Goal: Task Accomplishment & Management: Use online tool/utility

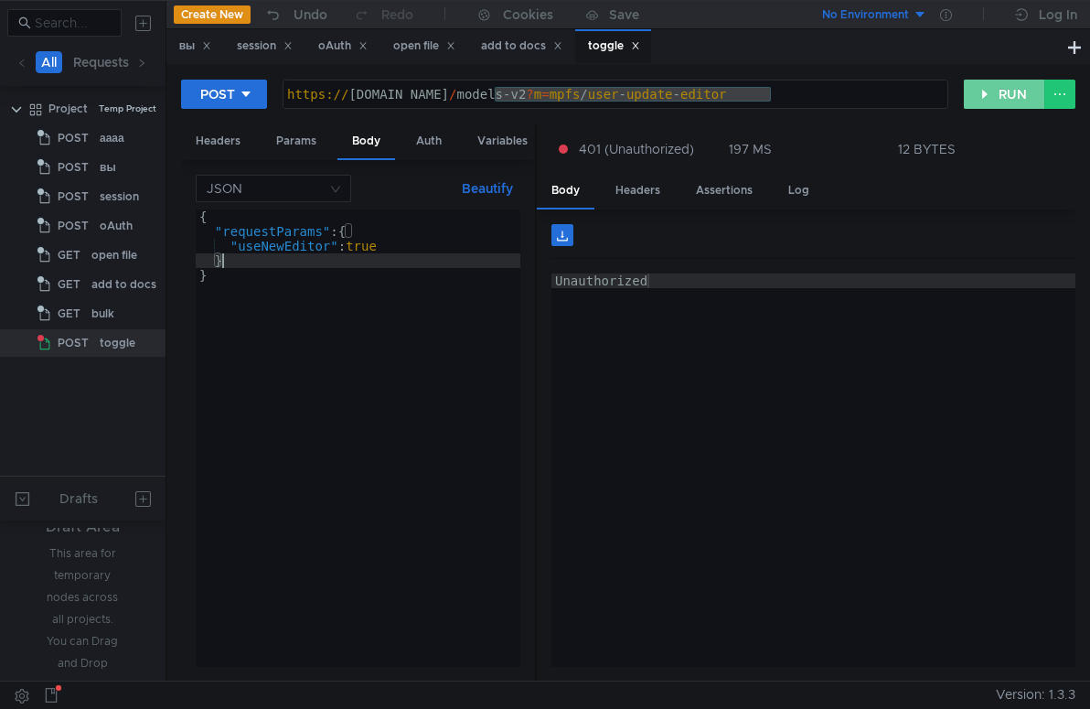
click at [1015, 99] on button "RUN" at bounding box center [1004, 94] width 81 height 29
click at [697, 337] on div "Unauthorized" at bounding box center [813, 484] width 524 height 422
click at [293, 138] on div "Params" at bounding box center [295, 141] width 69 height 34
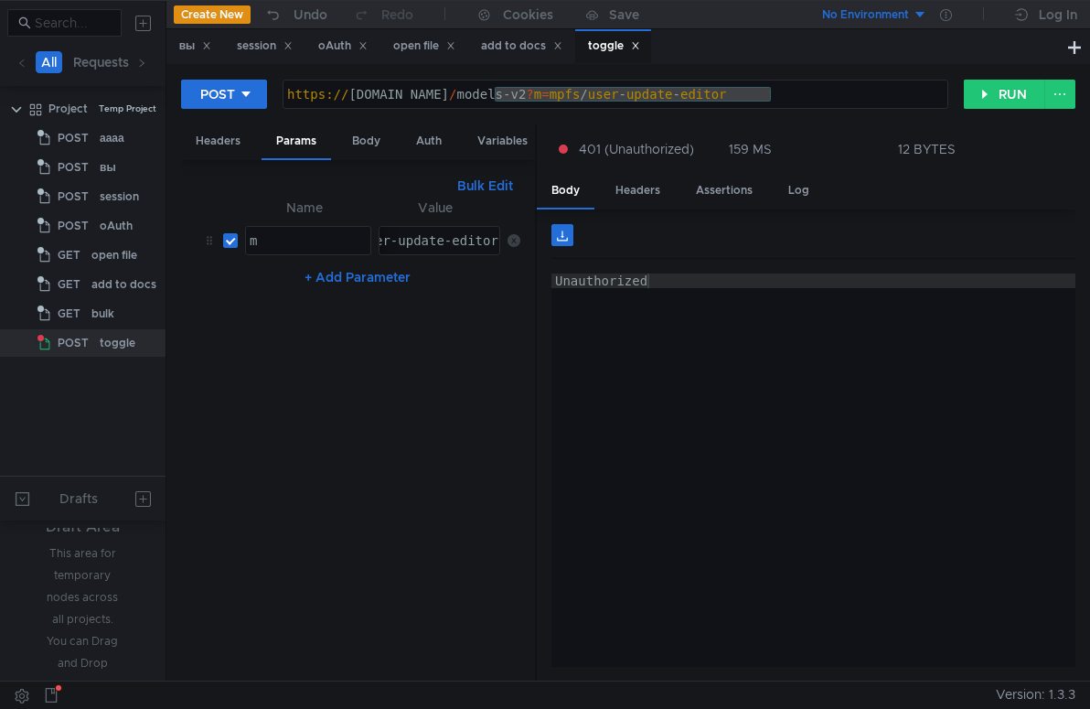
click at [335, 278] on button "+ Add Parameter" at bounding box center [357, 277] width 121 height 22
click at [298, 290] on div at bounding box center [308, 299] width 124 height 44
click at [229, 289] on input "checkbox" at bounding box center [230, 284] width 15 height 15
checkbox input "false"
click at [192, 138] on div "Headers" at bounding box center [218, 141] width 74 height 34
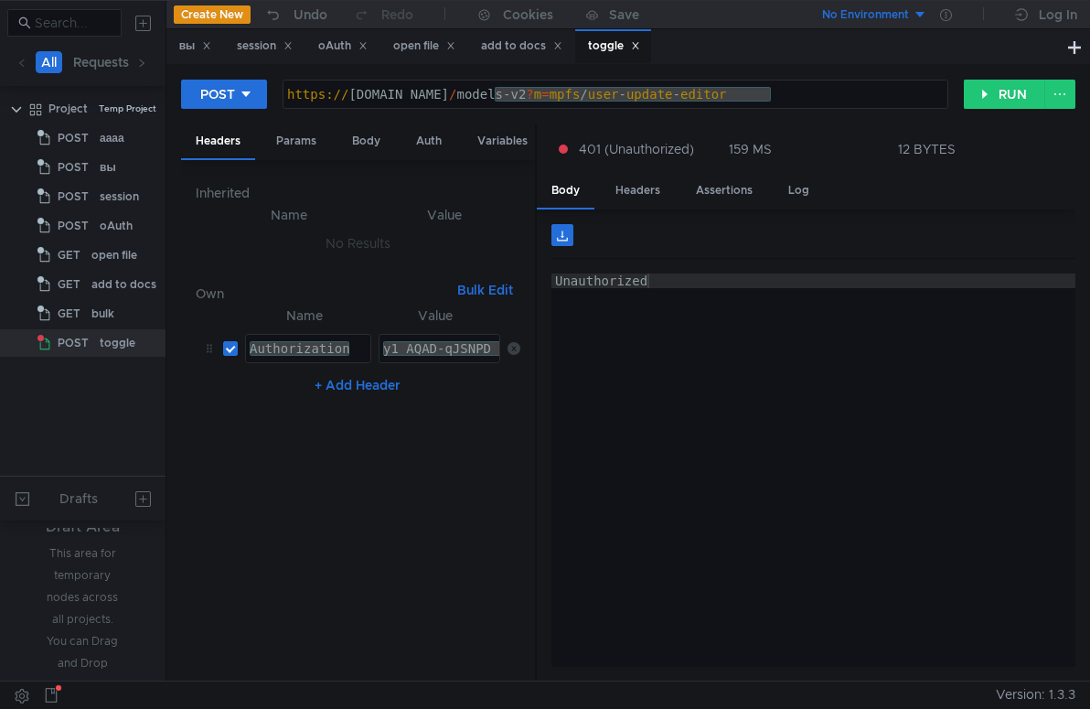
click at [357, 390] on button "+ Add Header" at bounding box center [357, 385] width 101 height 22
click at [316, 394] on div at bounding box center [308, 407] width 124 height 44
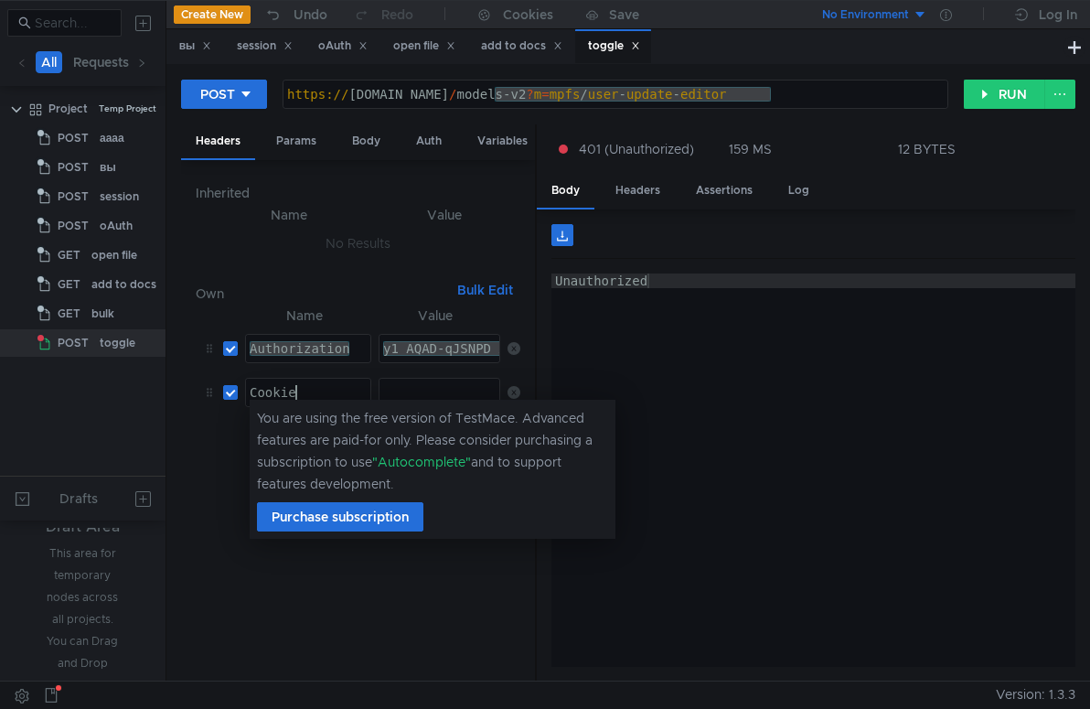
scroll to position [0, 3]
type textarea "Cookie"
drag, startPoint x: 765, startPoint y: 351, endPoint x: 750, endPoint y: 372, distance: 26.2
click at [765, 352] on div "Unauthorized" at bounding box center [813, 484] width 524 height 422
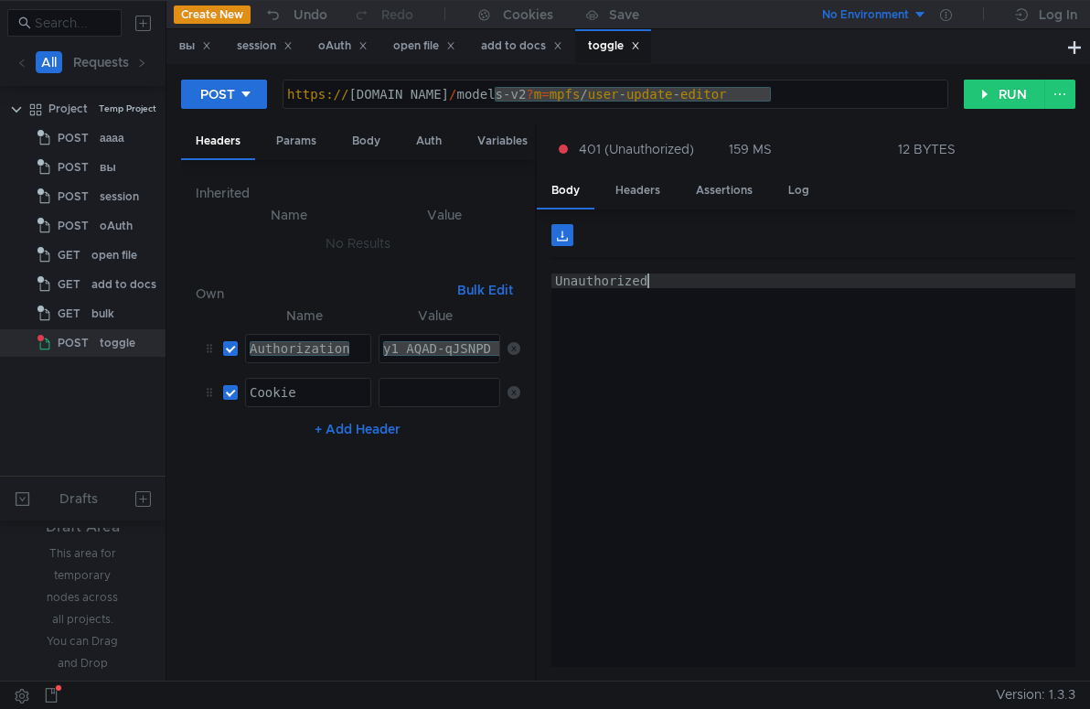
click at [318, 409] on td "Cookie Cookie ההההההההההההההההההההההההההההההההההההההההההההההההההההההההההההההההה…" at bounding box center [304, 392] width 133 height 44
click at [399, 392] on div at bounding box center [440, 407] width 122 height 44
paste textarea "Session_id"
paste textarea "3:1755261545.0.0.1755261545477:A4CMJQ:9d69.1.2:2|4138979235.-1.2.3:1755261545|1…"
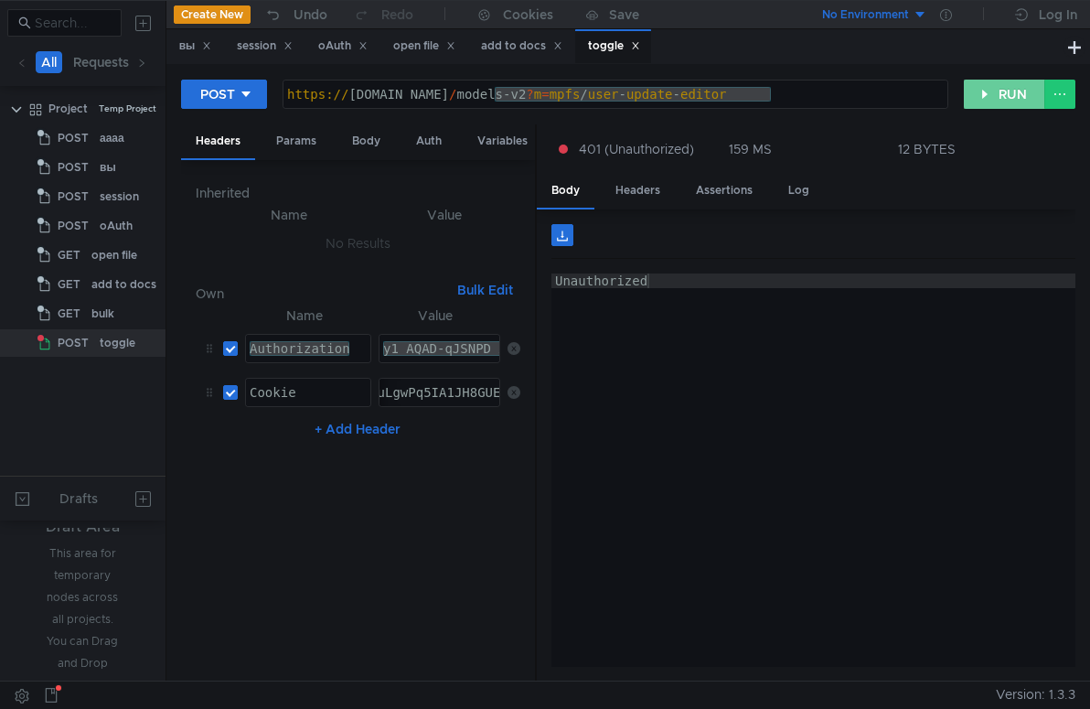
click at [995, 101] on button "RUN" at bounding box center [1004, 94] width 81 height 29
drag, startPoint x: 400, startPoint y: 522, endPoint x: 401, endPoint y: 509, distance: 12.8
click at [400, 522] on nz-table "Name Value Authorization Authorization הההההההההההההההההההההההההההההההההההההההה…" at bounding box center [358, 485] width 325 height 362
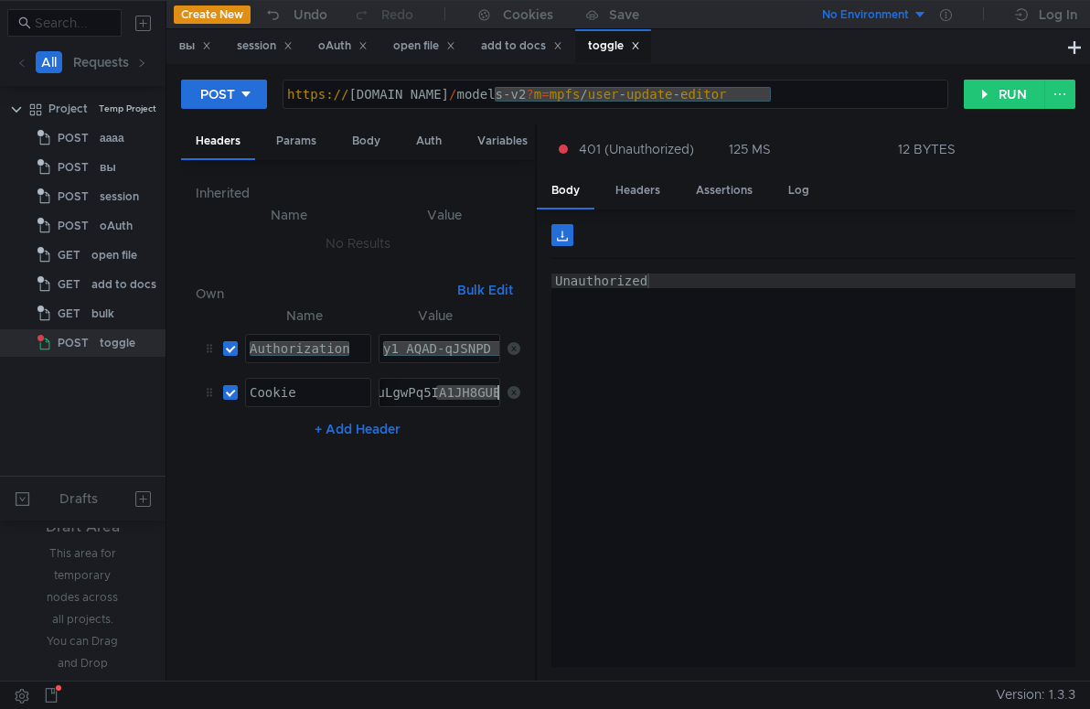
drag, startPoint x: 435, startPoint y: 392, endPoint x: 566, endPoint y: 392, distance: 130.7
click at [566, 392] on as-split "Headers Params Body Auth Variables Other Inherited Name Value No Results Own Bu…" at bounding box center [628, 403] width 894 height 558
type textarea "Session_id=3:1755261545.0.0.1755261545477:A4CMJQ:9d69.1.2:2|4138979235.-1.2.3:1…"
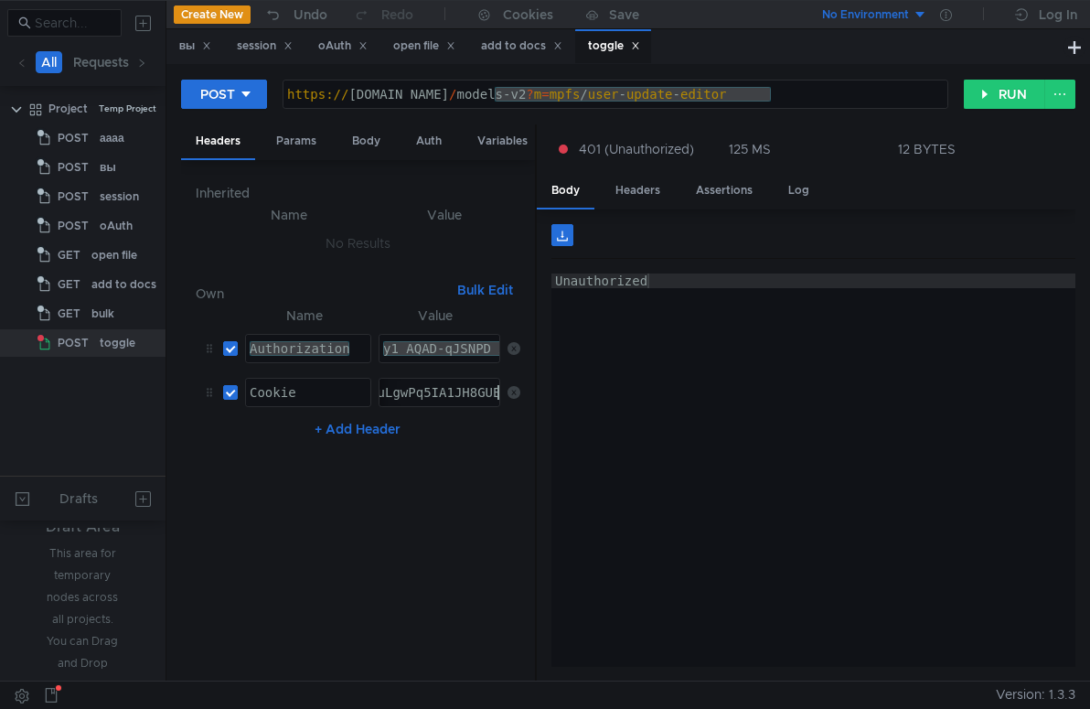
click at [367, 99] on div "https:// docs2.dst.yandex.ru / models-v2 ? m = mpfs / user - update - editor" at bounding box center [615, 109] width 664 height 44
type textarea "[URL][DOMAIN_NAME]"
click at [692, 400] on div "Unauthorized" at bounding box center [813, 484] width 524 height 422
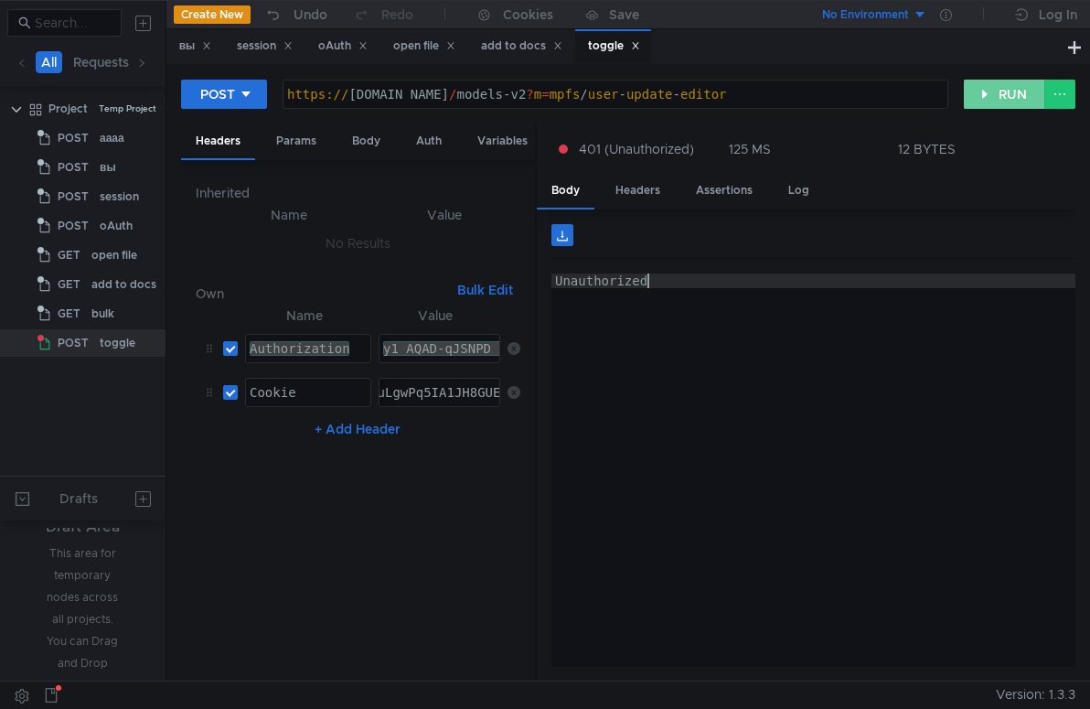
click at [1012, 94] on button "RUN" at bounding box center [1004, 94] width 81 height 29
click at [406, 526] on nz-table "Name Value Authorization Authorization הההההההההההההההההההההההההההההההההההההההה…" at bounding box center [358, 485] width 325 height 362
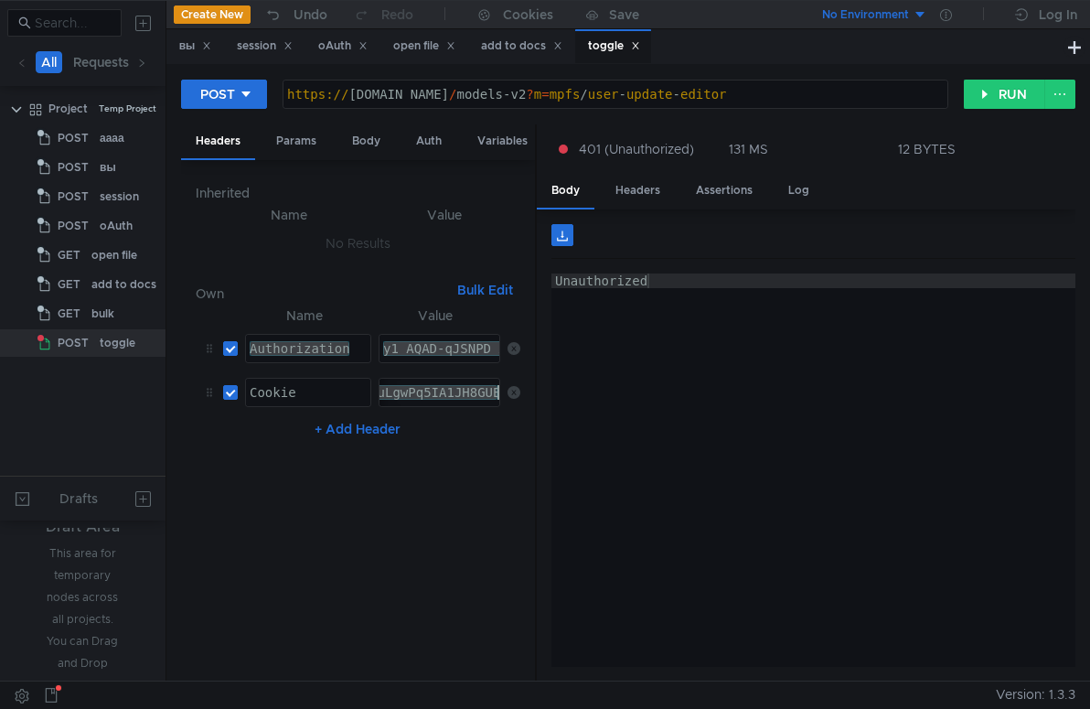
click at [230, 350] on input "checkbox" at bounding box center [230, 348] width 15 height 15
checkbox input "false"
click at [999, 97] on button "RUN" at bounding box center [1004, 94] width 81 height 29
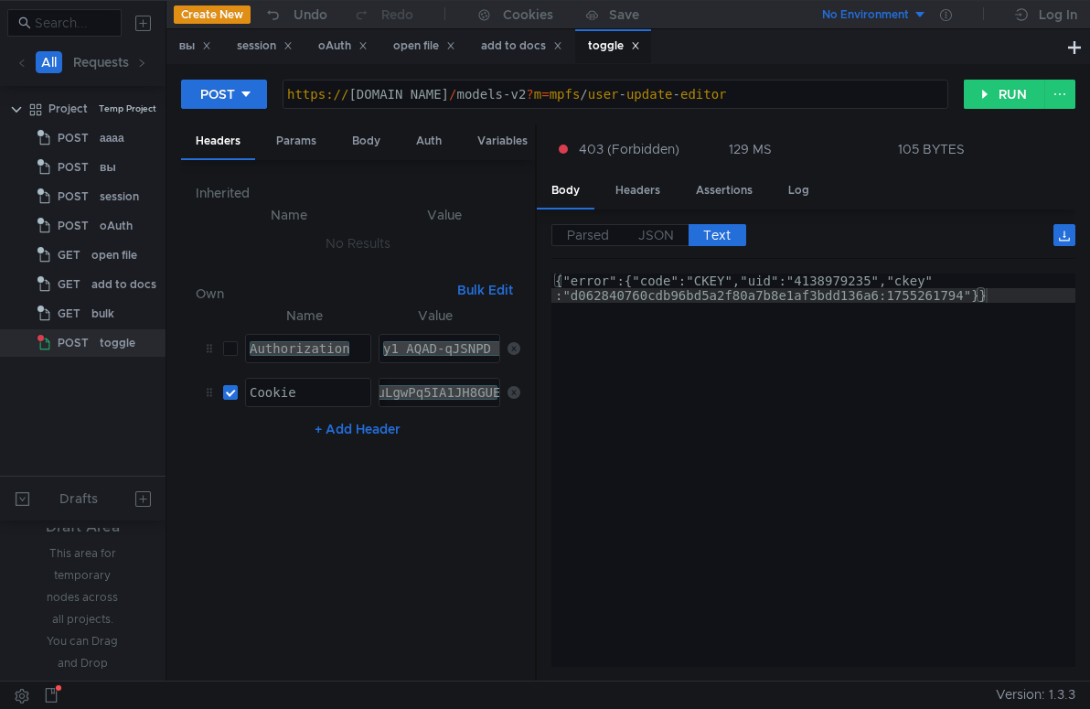
type textarea "{"error":{"code":"CKEY","uid":"4138979235","ckey":"d062840760cdb96bd5a2f80a7b8e…"
click at [732, 376] on div "{"error":{"code":"CKEY","uid":"4138979235","ckey" :"d062840760cdb96bd5a2f80a7b8…" at bounding box center [813, 499] width 524 height 452
click at [202, 14] on button "Create New" at bounding box center [212, 14] width 77 height 18
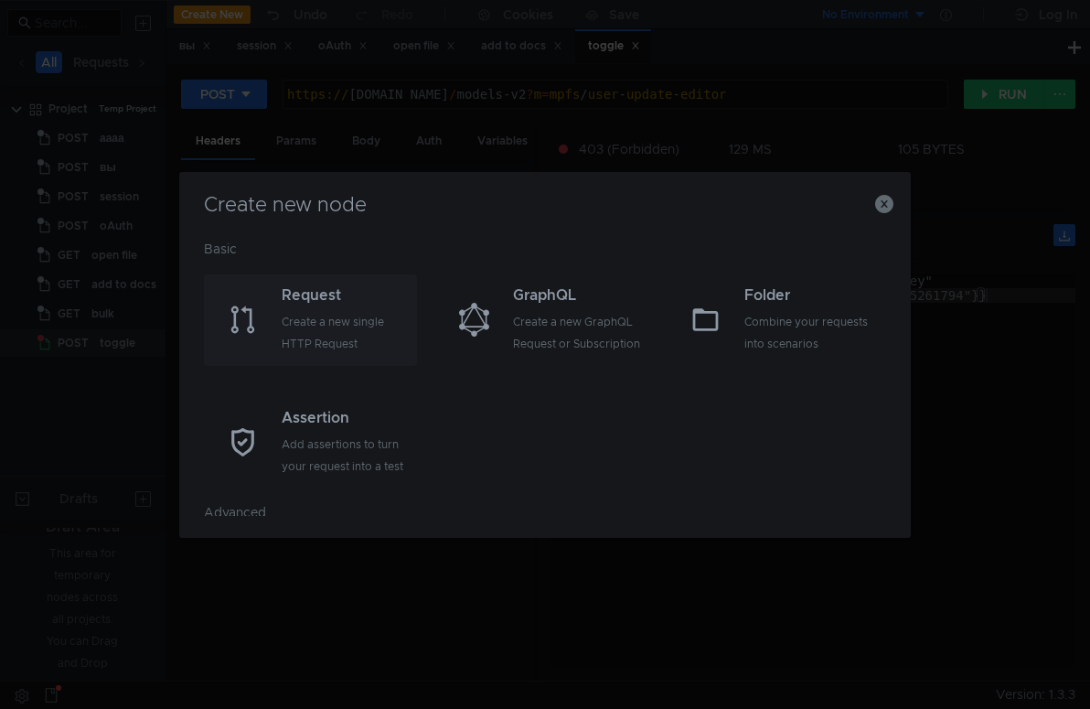
click at [319, 337] on div "Create a new single HTTP Request" at bounding box center [347, 333] width 131 height 44
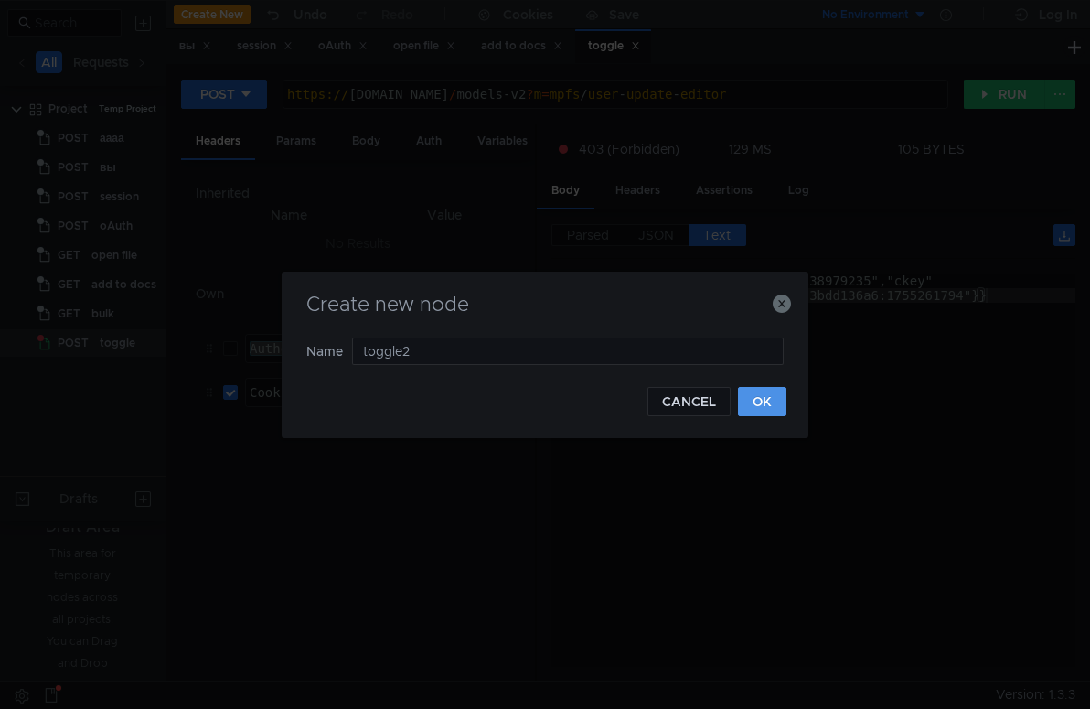
type input "toggle2"
click at [763, 401] on button "OK" at bounding box center [762, 401] width 48 height 29
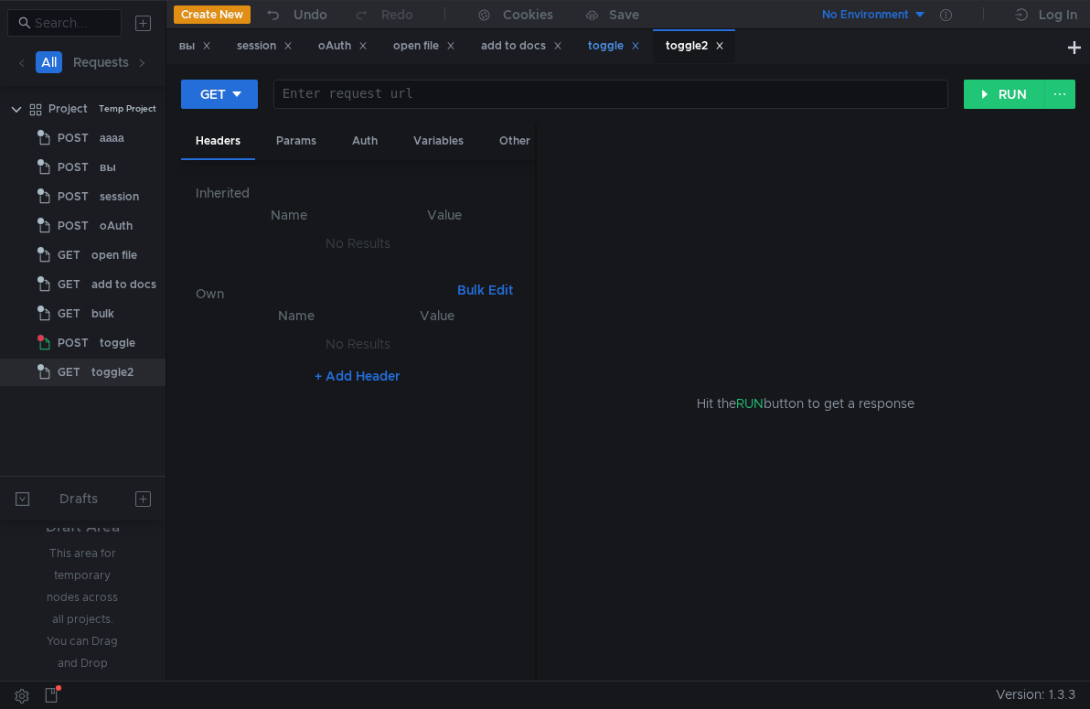
click at [615, 45] on div "toggle" at bounding box center [614, 46] width 52 height 19
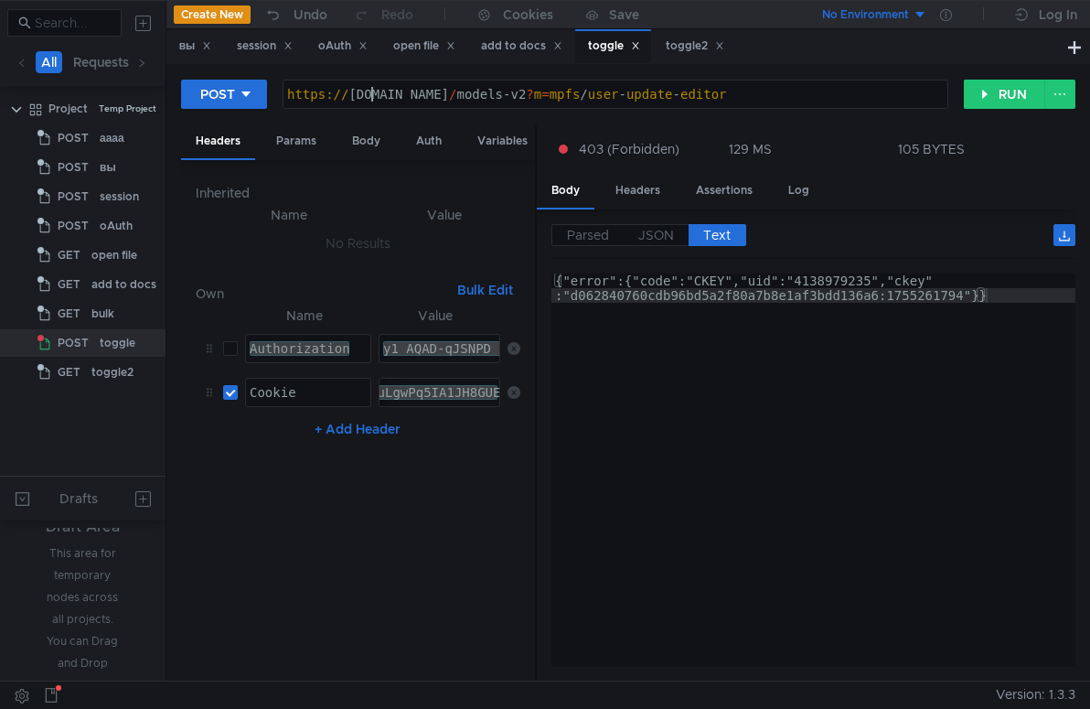
click at [374, 89] on div "https:// [DOMAIN_NAME] / models-v2 ? m = mpfs / user - update - editor" at bounding box center [615, 109] width 664 height 44
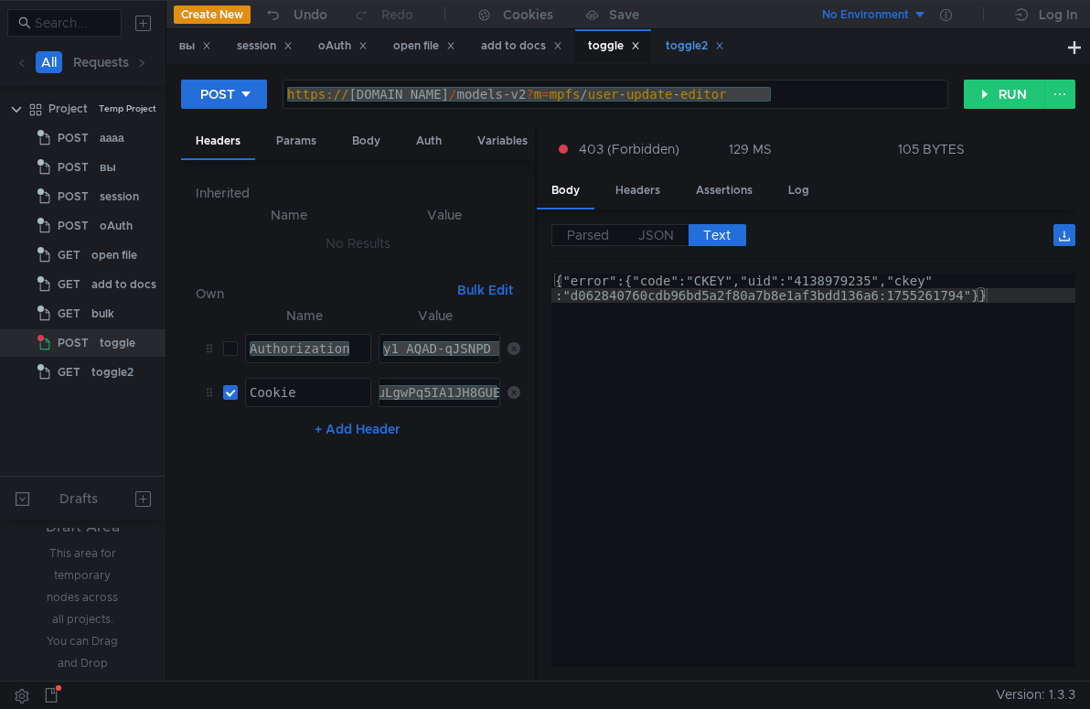
click at [700, 46] on div "toggle2" at bounding box center [695, 46] width 59 height 19
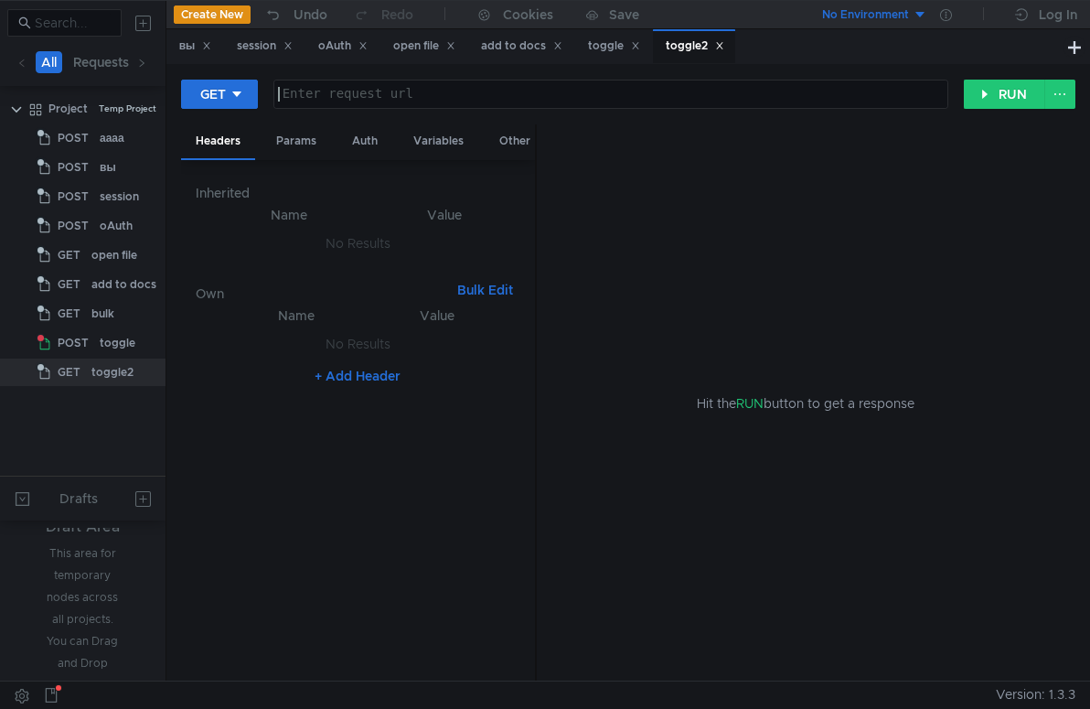
click at [532, 96] on div at bounding box center [610, 109] width 673 height 44
paste textarea "[URL][DOMAIN_NAME]"
type textarea "[URL][DOMAIN_NAME]"
click at [619, 48] on div "toggle" at bounding box center [614, 46] width 52 height 19
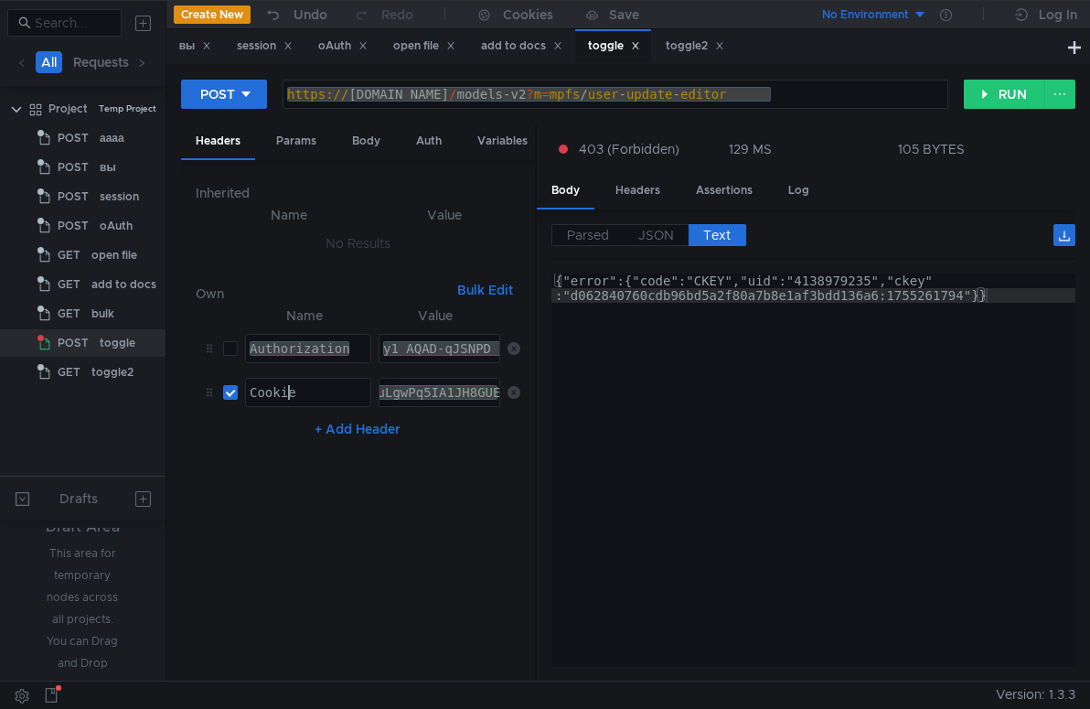
click at [291, 394] on div "Cookie" at bounding box center [308, 407] width 124 height 44
click at [707, 48] on div "toggle2" at bounding box center [695, 46] width 59 height 19
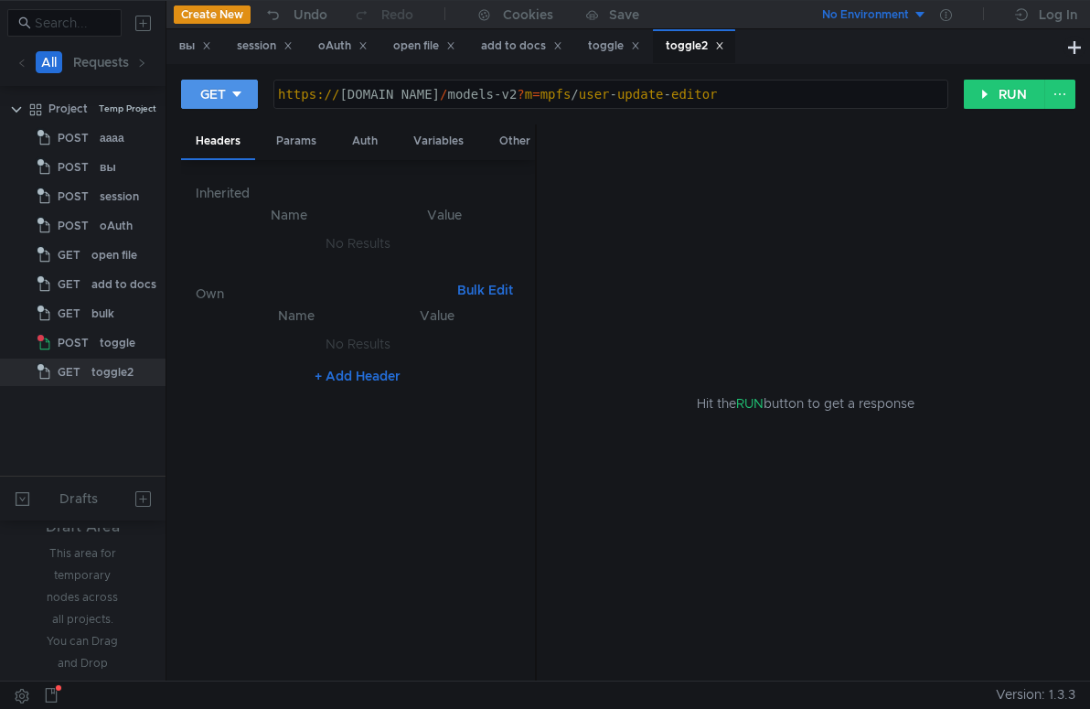
click at [212, 94] on div "GET" at bounding box center [213, 94] width 26 height 20
click at [219, 155] on li "POST" at bounding box center [221, 161] width 80 height 29
click at [358, 372] on button "+ Add Header" at bounding box center [357, 376] width 101 height 22
click at [280, 352] on div at bounding box center [308, 363] width 124 height 44
paste textarea "Cookie"
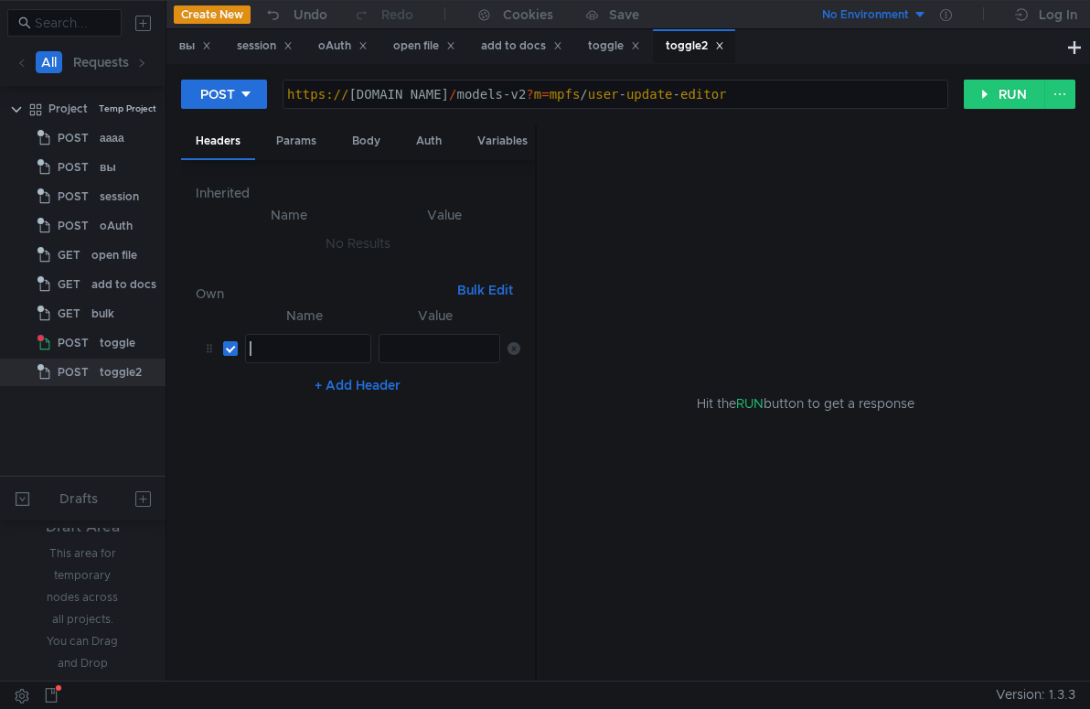
type textarea "Cookie"
click at [610, 41] on div "toggle" at bounding box center [614, 46] width 52 height 19
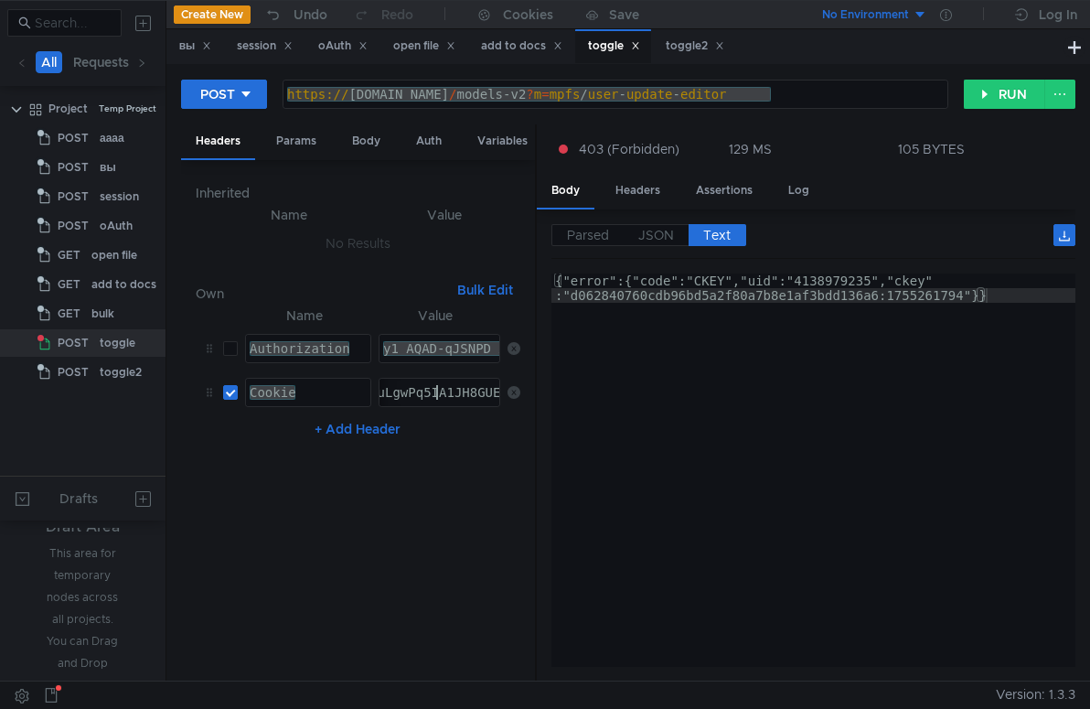
click at [699, 43] on div "toggle2" at bounding box center [695, 46] width 59 height 19
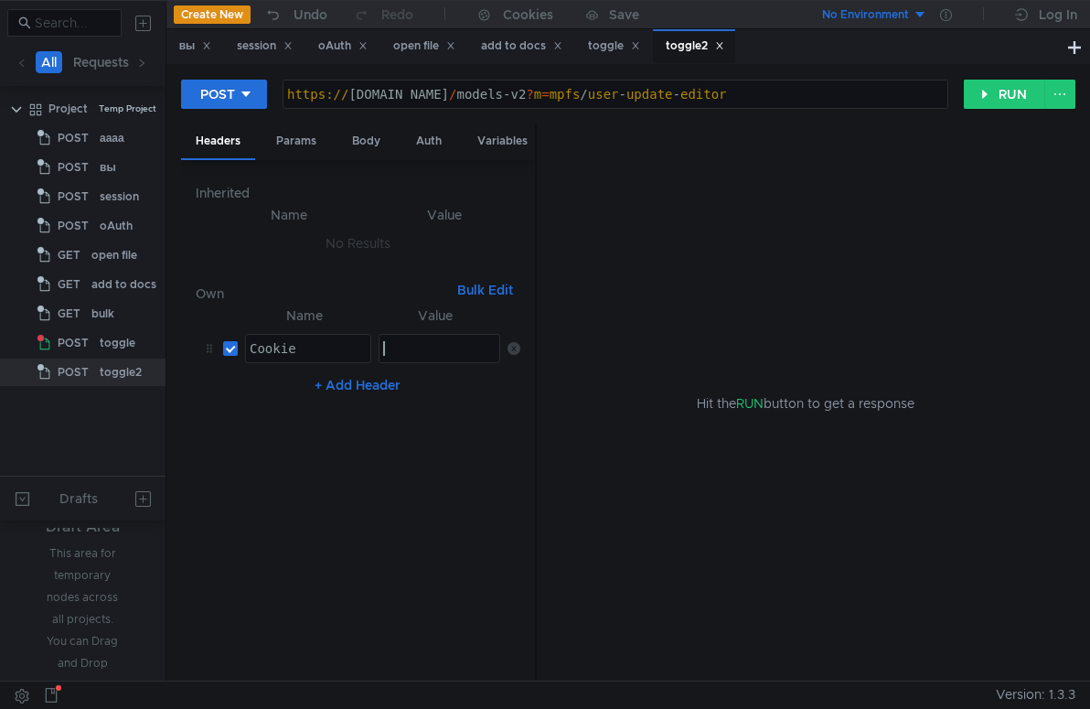
click at [423, 344] on div at bounding box center [440, 363] width 122 height 44
paste textarea "L9oHvNuPFjpuLgwPq5IA1JH8GUE"
type textarea "L9oHvNuPFjpuLgwPq5IA1JH8GUE"
click at [369, 134] on div "Body" at bounding box center [366, 141] width 58 height 34
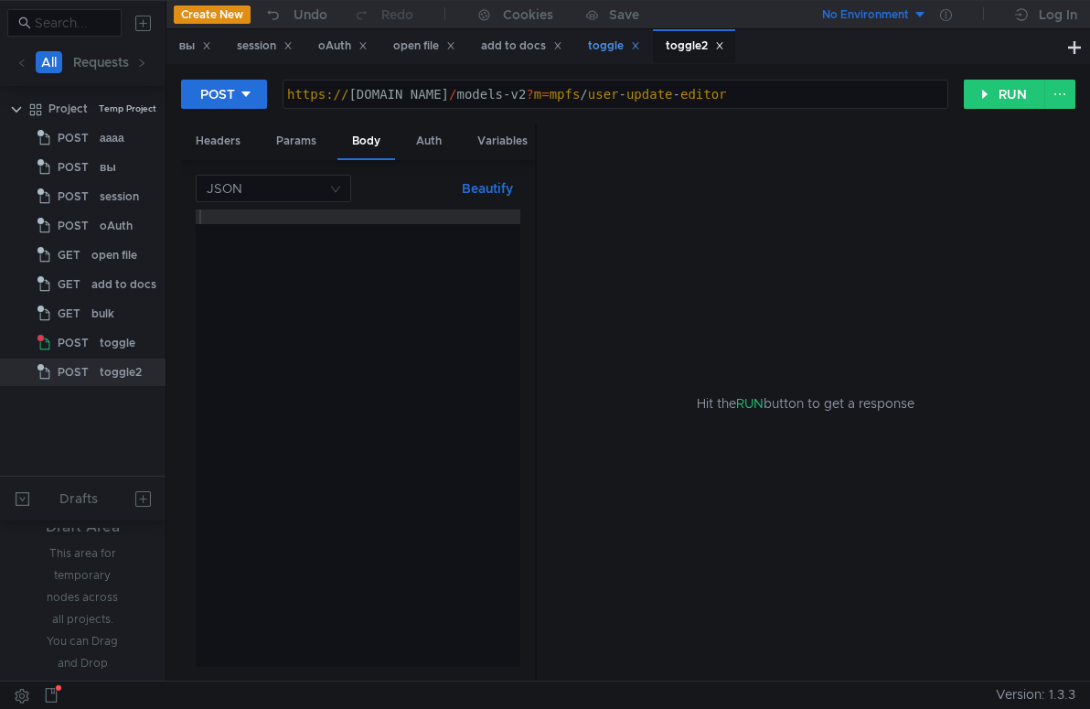
click at [619, 43] on div "toggle" at bounding box center [614, 46] width 52 height 19
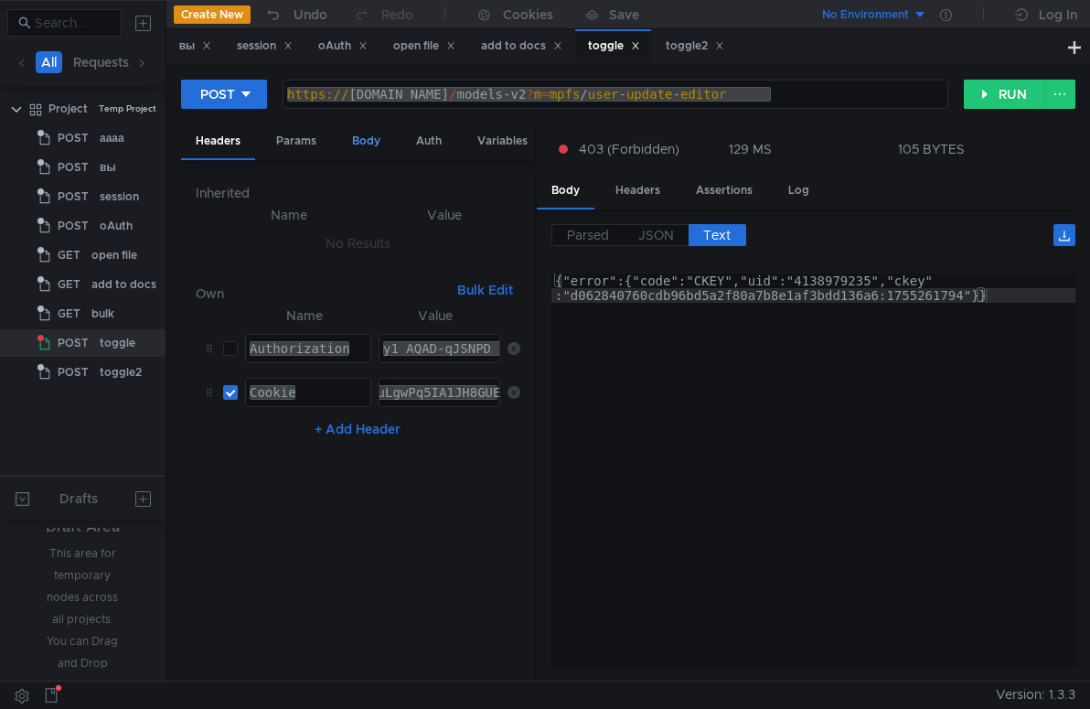
click at [370, 139] on div "Body" at bounding box center [366, 141] width 58 height 34
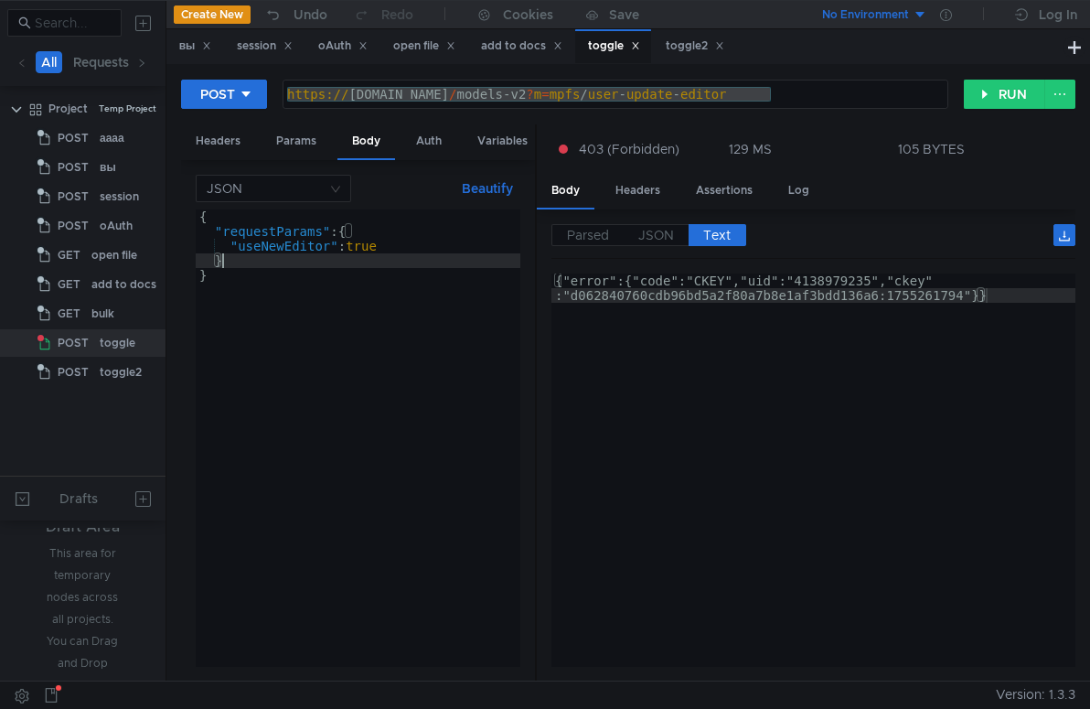
click at [327, 272] on div "{ "requestParams" : { "useNewEditor" : true } }" at bounding box center [358, 452] width 325 height 486
type textarea "} }"
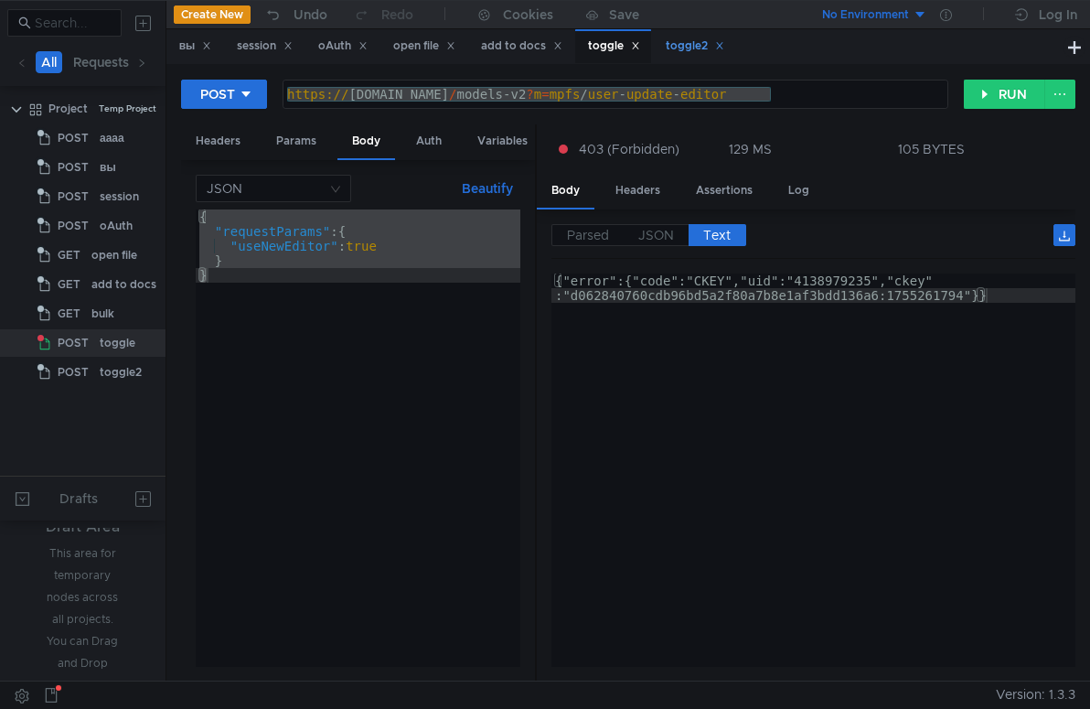
click at [701, 48] on div "toggle2" at bounding box center [695, 46] width 59 height 19
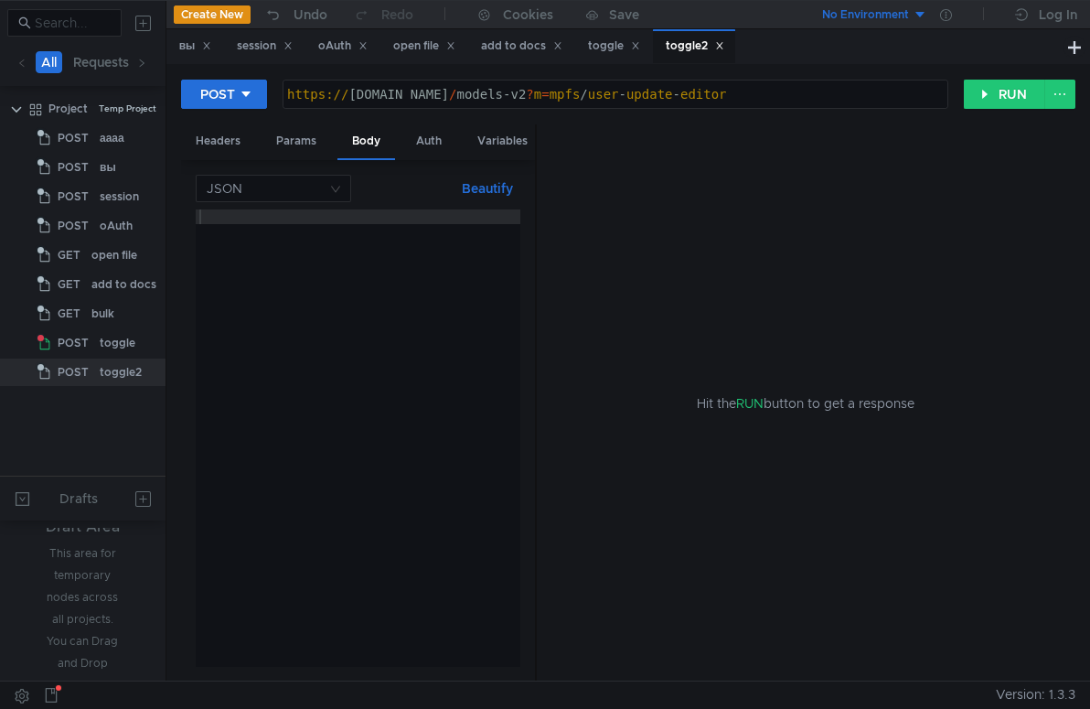
click at [358, 241] on div at bounding box center [358, 452] width 325 height 486
paste textarea "}"
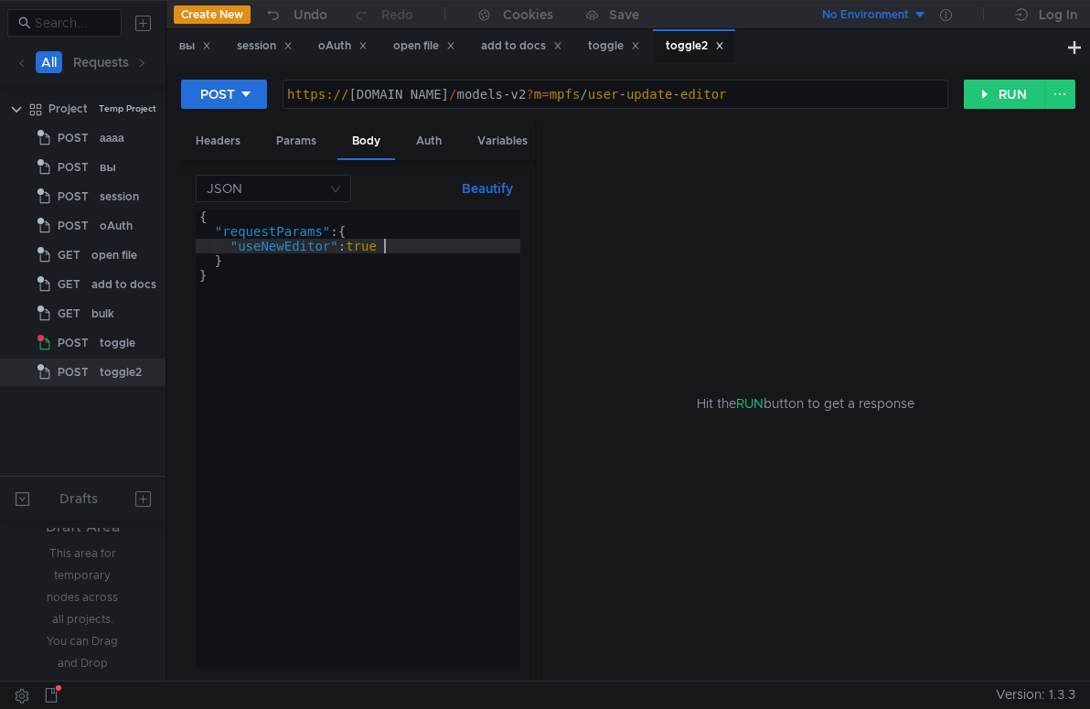
click at [421, 250] on div "{ "requestParams" : { "useNewEditor" : true } }" at bounding box center [358, 452] width 325 height 486
type textarea ""useNewEditor": true;"
click at [614, 40] on div "toggle" at bounding box center [614, 46] width 52 height 19
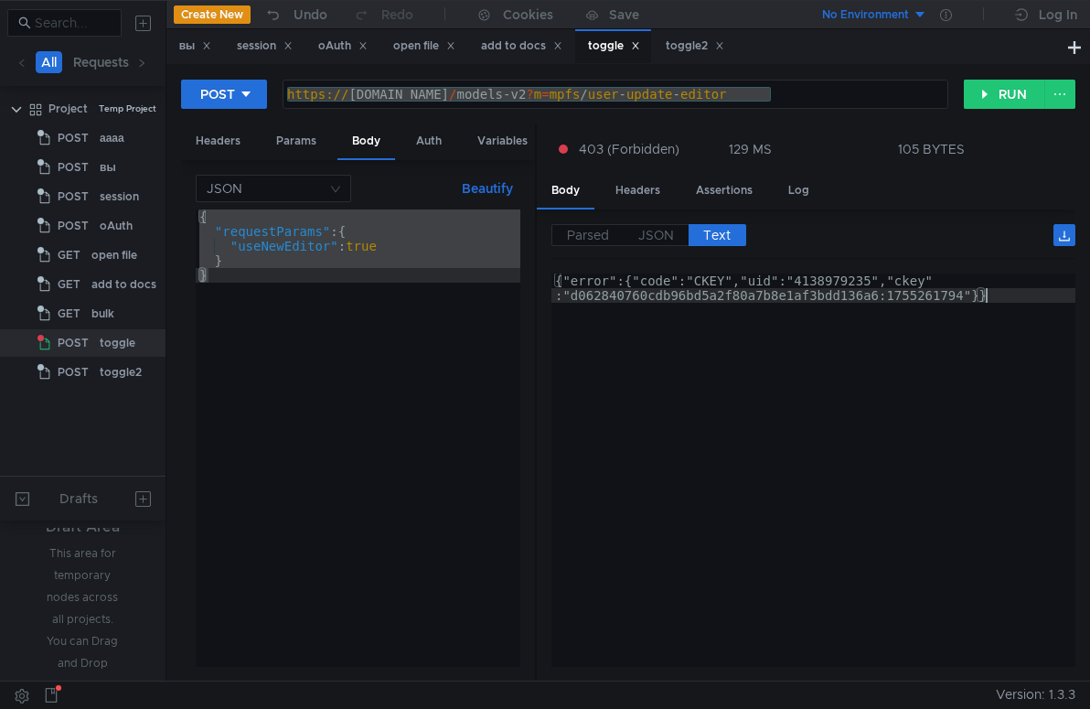
drag, startPoint x: 779, startPoint y: 445, endPoint x: 847, endPoint y: 380, distance: 93.8
click at [781, 445] on div "{"error":{"code":"CKEY","uid":"4138979235","ckey" :"d062840760cdb96bd5a2f80a7b8…" at bounding box center [813, 499] width 524 height 452
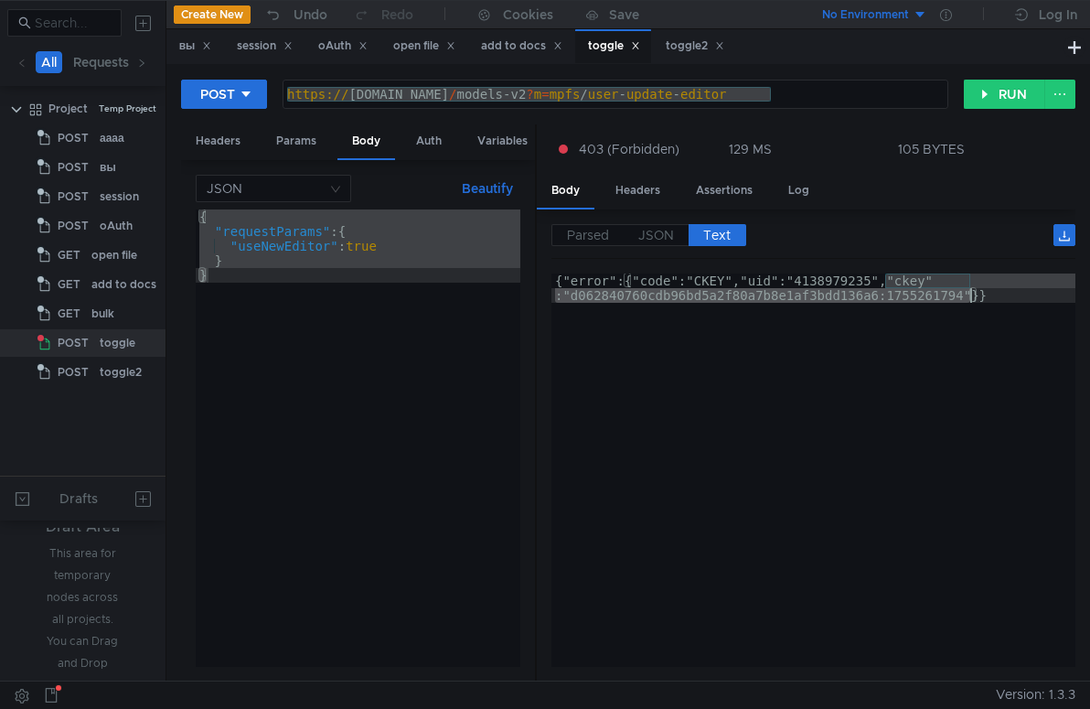
drag, startPoint x: 888, startPoint y: 276, endPoint x: 967, endPoint y: 297, distance: 82.3
click at [967, 297] on div "{"error":{"code":"CKEY","uid":"4138979235","ckey" :"d062840760cdb96bd5a2f80a7b8…" at bounding box center [813, 499] width 524 height 452
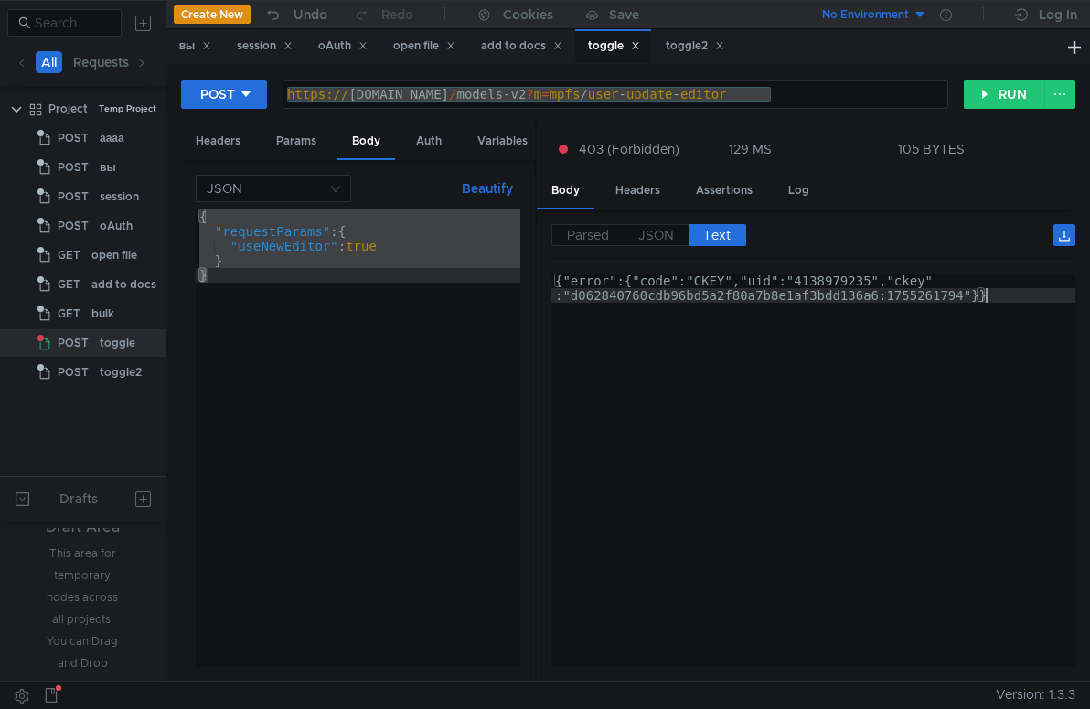
click at [635, 343] on div "{"error":{"code":"CKEY","uid":"4138979235","ckey" :"d062840760cdb96bd5a2f80a7b8…" at bounding box center [813, 499] width 524 height 452
drag, startPoint x: 571, startPoint y: 292, endPoint x: 963, endPoint y: 293, distance: 391.3
click at [963, 293] on div "{"error":{"code":"CKEY","uid":"4138979235","ckey" :"d062840760cdb96bd5a2f80a7b8…" at bounding box center [813, 499] width 524 height 452
click at [683, 53] on div "toggle2" at bounding box center [695, 46] width 59 height 19
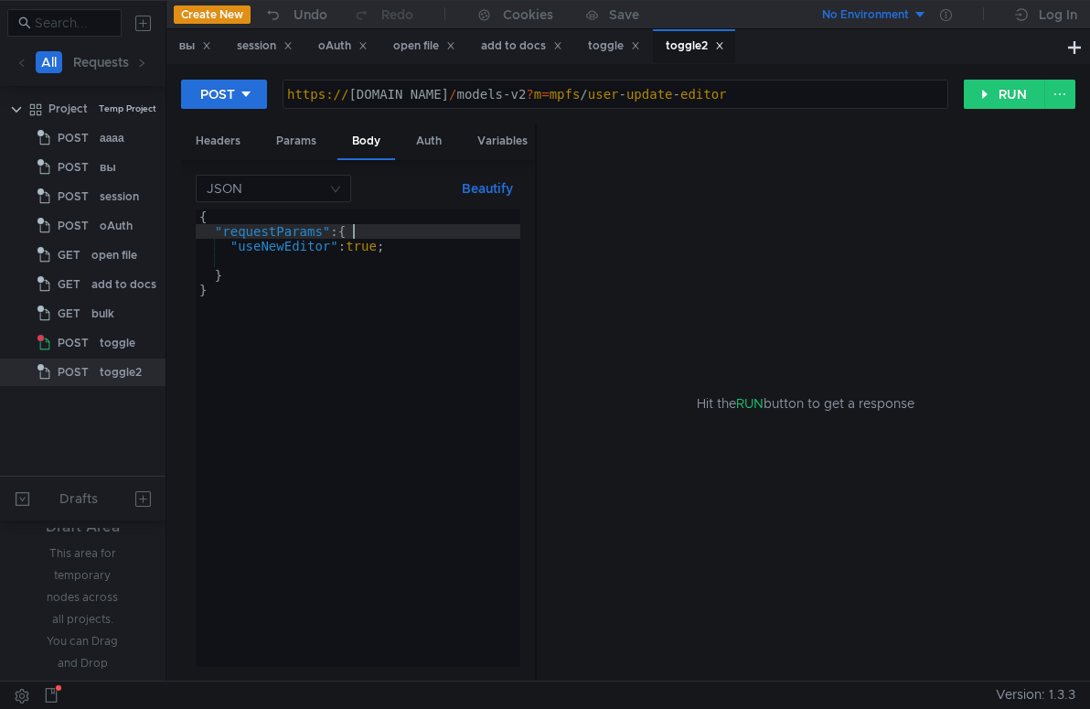
click at [391, 237] on div "{ "requestParams" : { "useNewEditor" : true ; } }" at bounding box center [358, 452] width 325 height 486
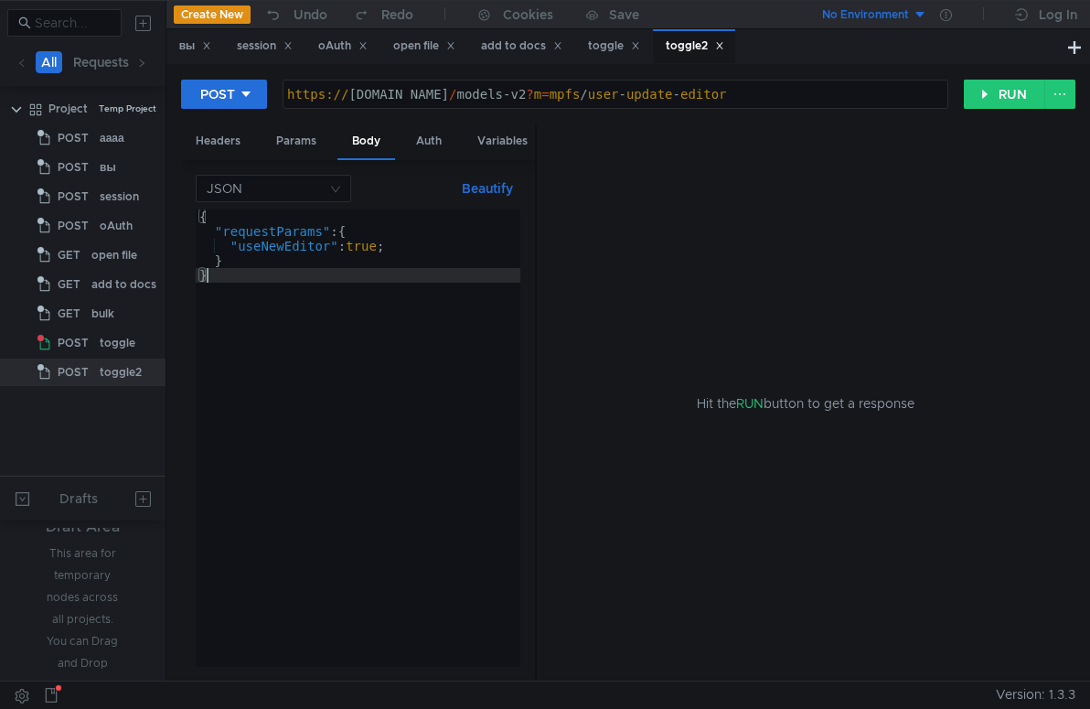
click at [376, 231] on div "{ "requestParams" : { "useNewEditor" : true ; } }" at bounding box center [358, 452] width 325 height 486
click at [309, 256] on div "{ "requestParams" : { "useNewEditor" : true ; } }" at bounding box center [358, 452] width 325 height 486
type textarea "}"
click at [616, 47] on div "toggle" at bounding box center [614, 46] width 52 height 19
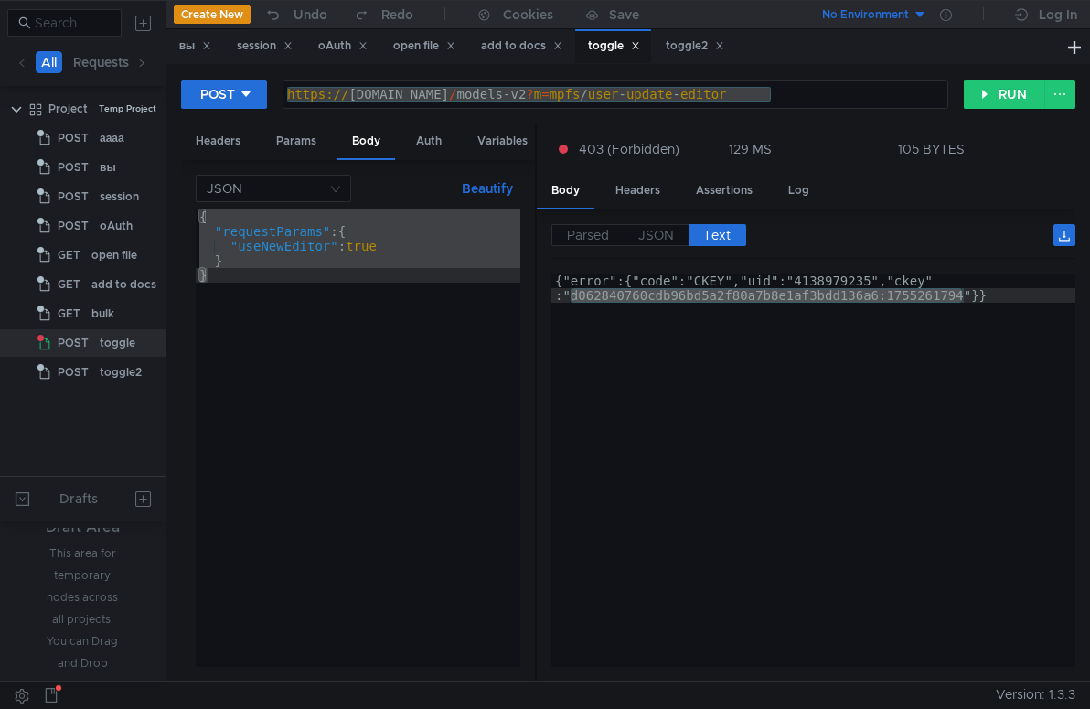
click at [404, 257] on div "{ "requestParams" : { "useNewEditor" : true } }" at bounding box center [358, 452] width 325 height 486
type textarea "}"
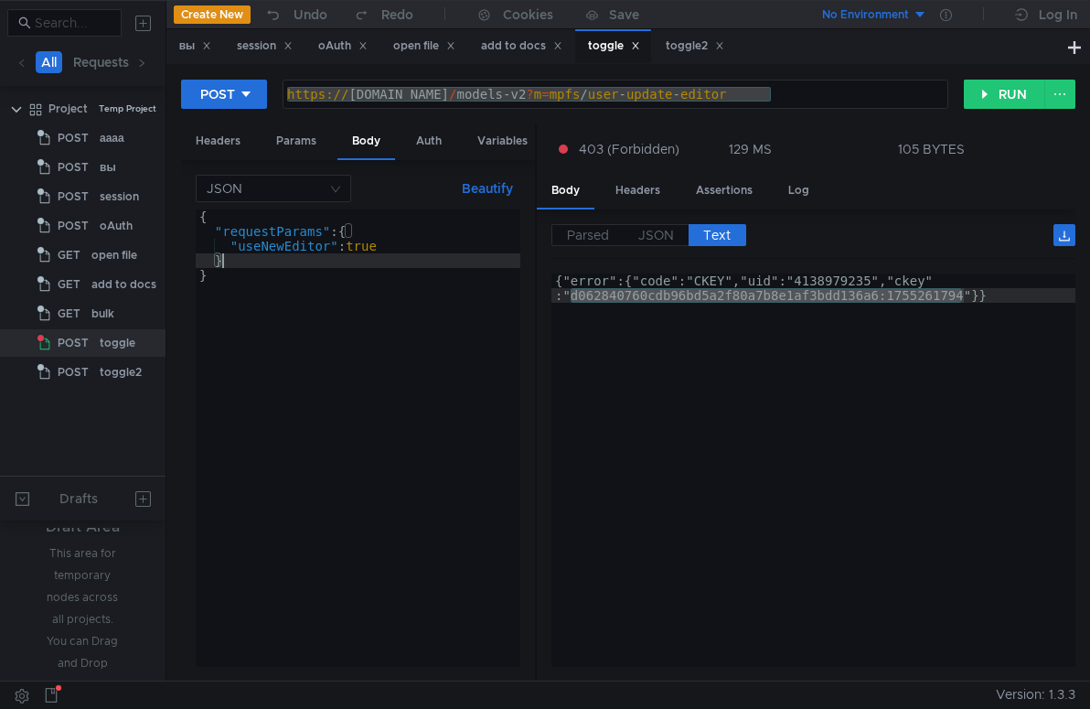
click at [809, 91] on div "https:// [DOMAIN_NAME] / models-v2 ? m = mpfs / user - update - editor" at bounding box center [615, 109] width 664 height 44
click at [775, 262] on div "Parsed JSON Text {} error {} code : "CKEY" uid : "4138979235" ckey : "d06284076…" at bounding box center [813, 445] width 524 height 443
click at [774, 279] on div "{"error":{"code":"CKEY","uid":"4138979235","ckey" :"d062840760cdb96bd5a2f80a7b8…" at bounding box center [813, 499] width 524 height 452
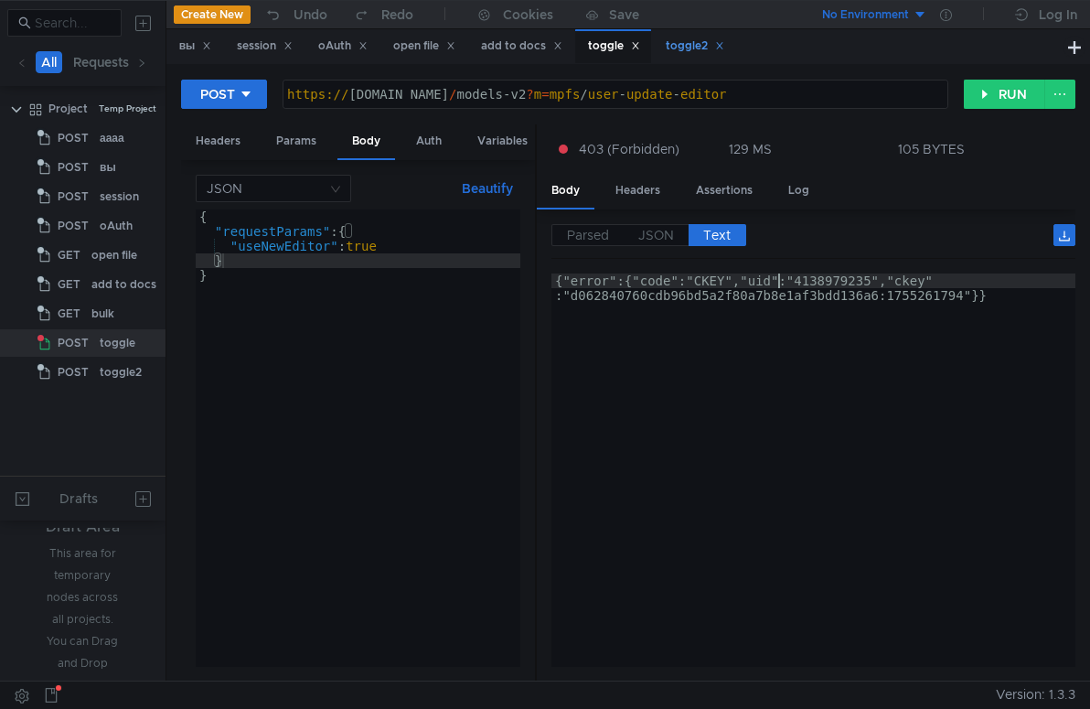
click at [695, 44] on div "toggle2" at bounding box center [695, 46] width 59 height 19
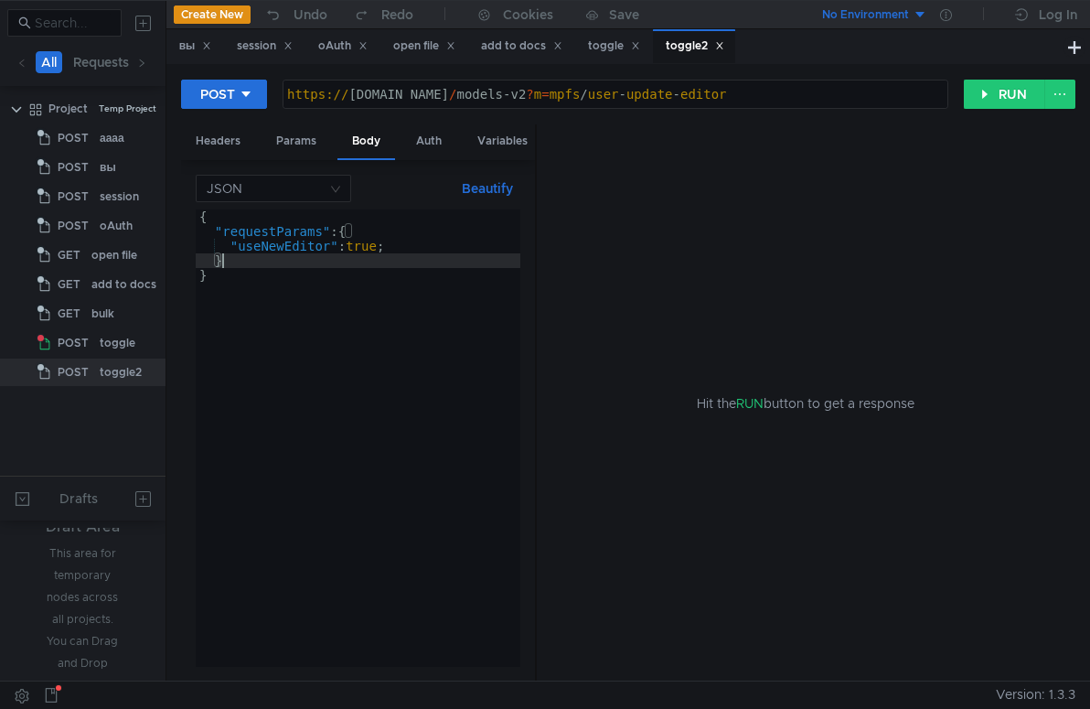
click at [257, 261] on div "{ "requestParams" : { "useNewEditor" : true ; } }" at bounding box center [358, 452] width 325 height 486
type textarea "};"
type textarea "},"
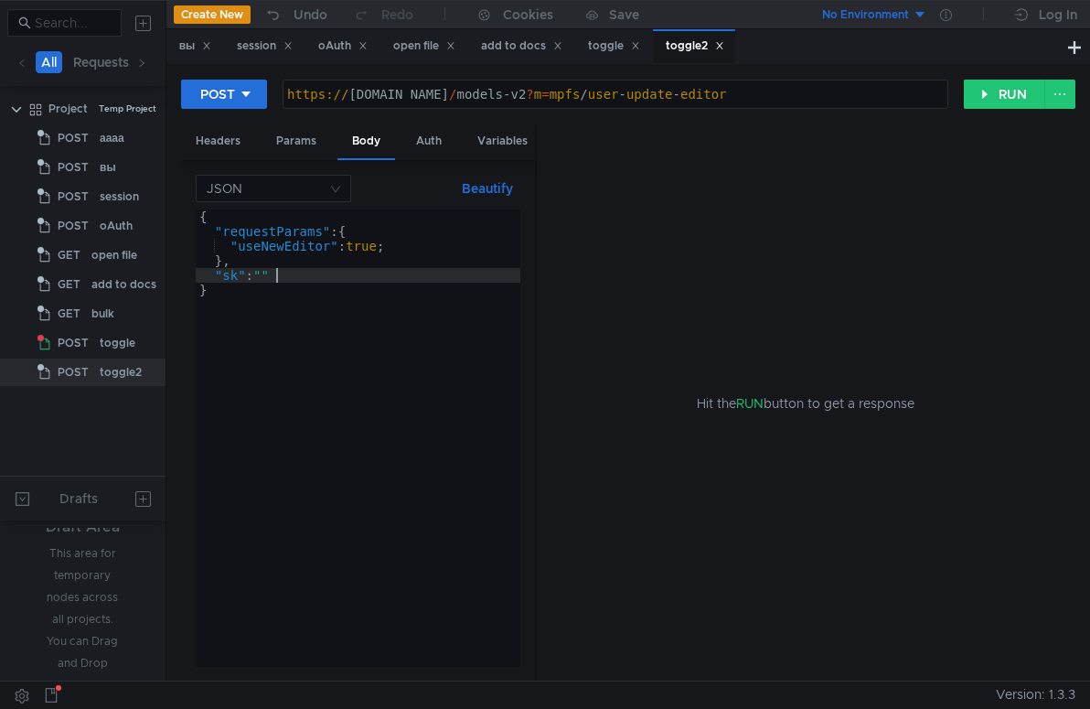
paste textarea "d062840760cdb96bd5a2f80a7b8e1af3bdd136a6:1755261794""
click at [390, 477] on div "{ "requestParams" : { "useNewEditor" : true ; } , "sk" : "d062840760cdb96bd5a2f…" at bounding box center [438, 448] width 484 height 479
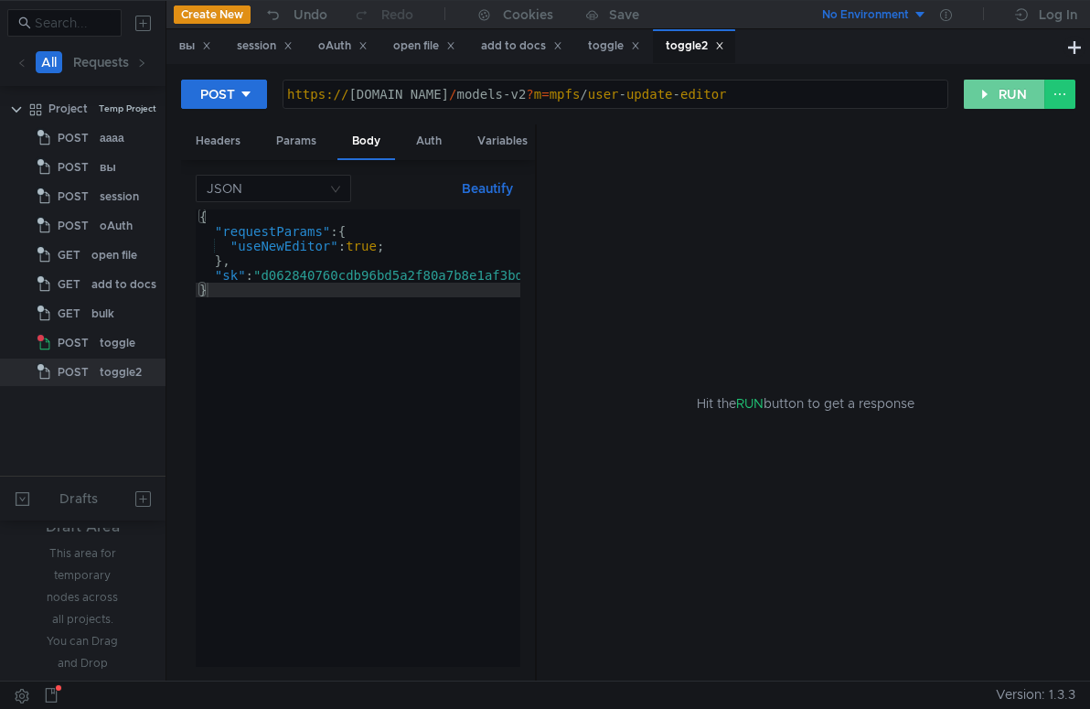
click at [986, 99] on button "RUN" at bounding box center [1004, 94] width 81 height 29
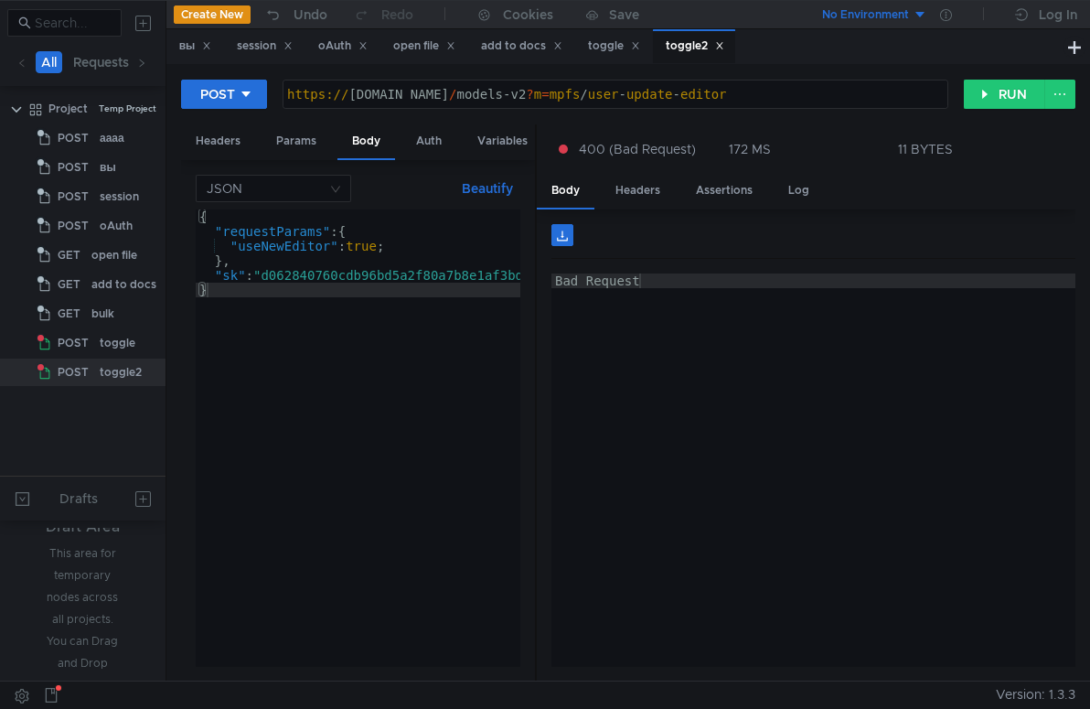
click at [250, 264] on div "{ "requestParams" : { "useNewEditor" : true ; } , "sk" : "d062840760cdb96bd5a2f…" at bounding box center [438, 448] width 484 height 479
click at [231, 295] on div "{ "requestParams" : { "useNewEditor" : true ; } , "sk" : "d062840760cdb96bd5a2f…" at bounding box center [438, 448] width 484 height 479
type textarea "}"
paste textarea "}"
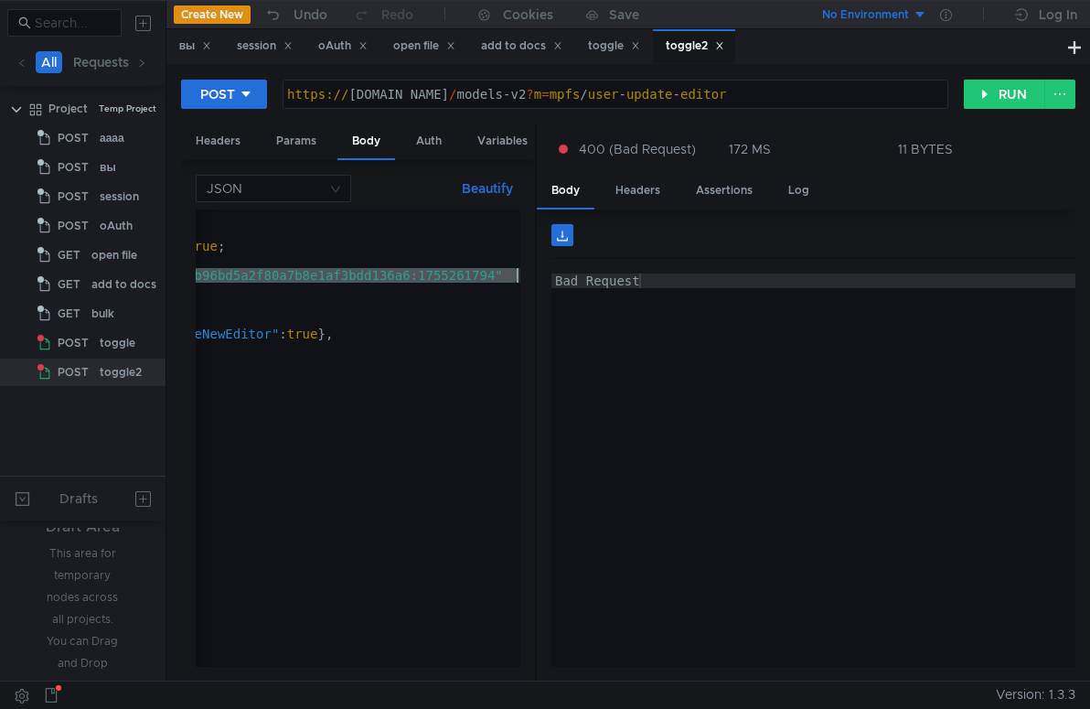
scroll to position [0, 159]
drag, startPoint x: 288, startPoint y: 279, endPoint x: 539, endPoint y: 275, distance: 251.5
click at [540, 275] on as-split "Headers Params Body Auth Variables Other JSON Beautify } { "requestParams" : { …" at bounding box center [628, 403] width 894 height 558
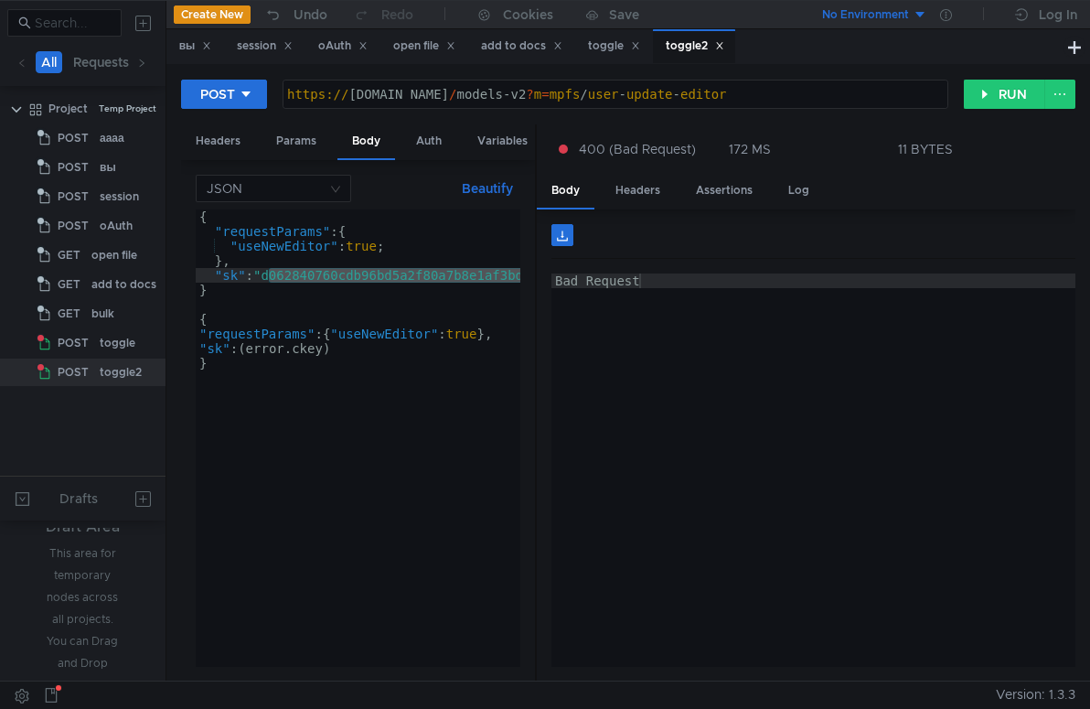
scroll to position [0, 0]
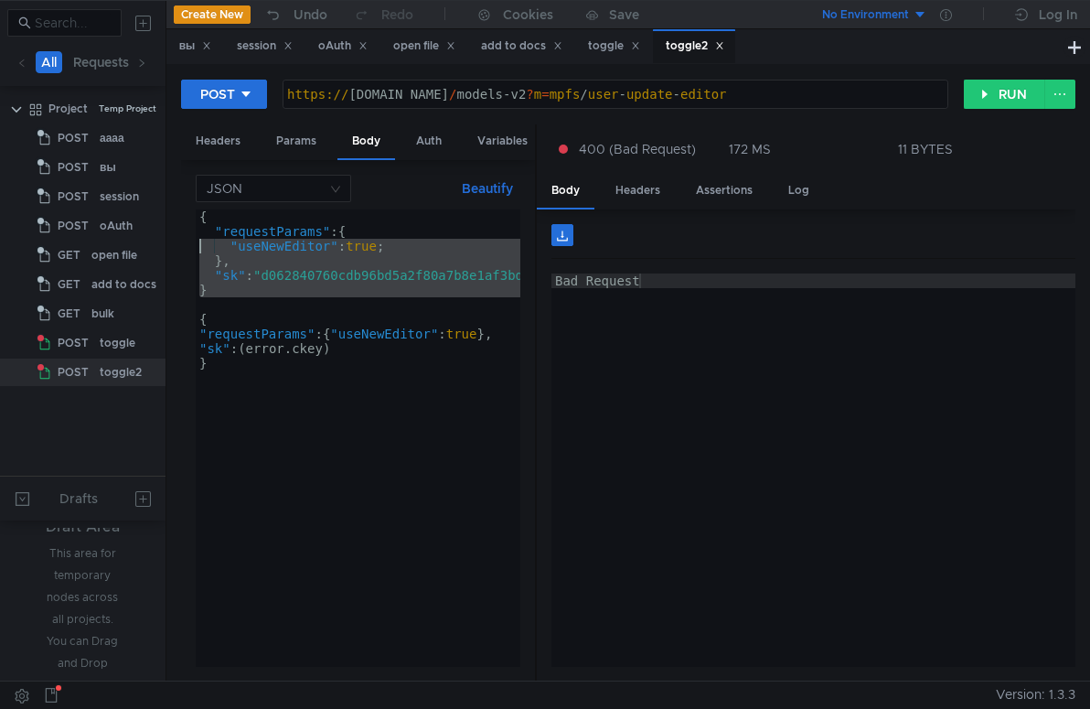
type textarea ""requestParams": { "useNewEditor": true;"
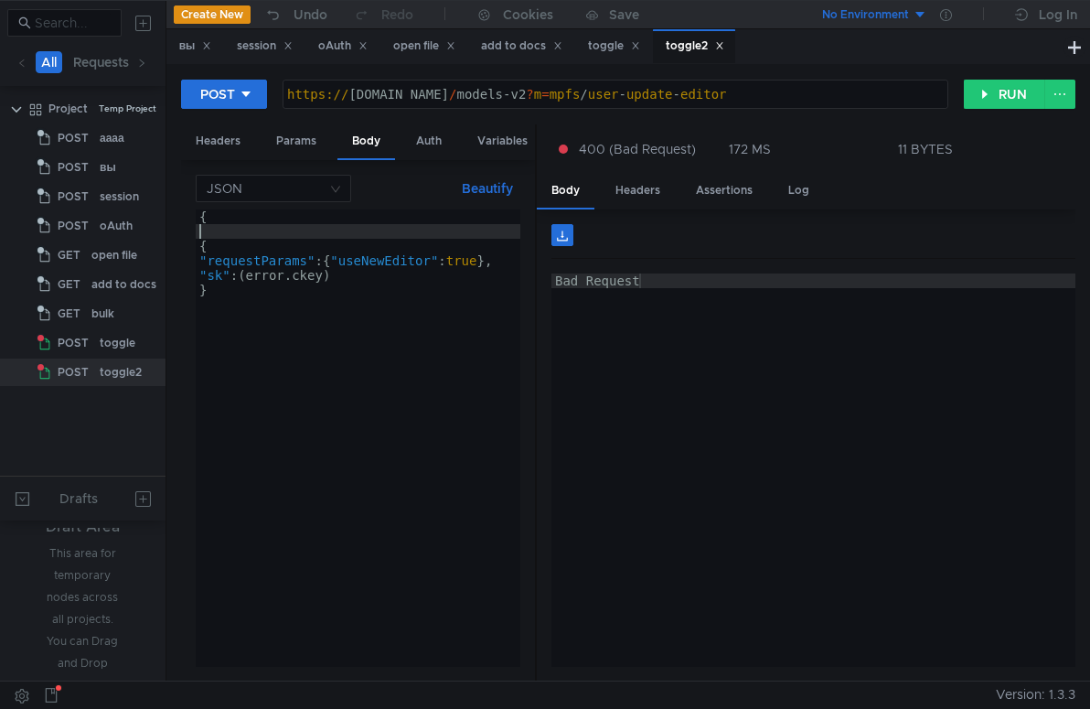
type textarea "{"
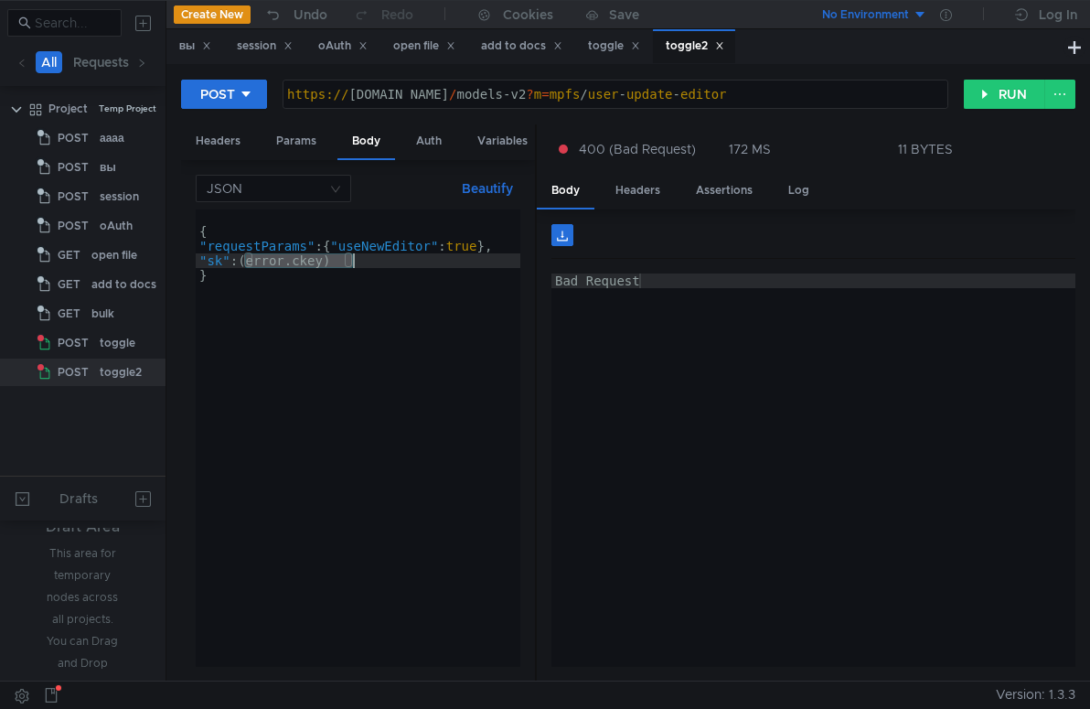
drag, startPoint x: 245, startPoint y: 259, endPoint x: 358, endPoint y: 261, distance: 113.4
click at [358, 261] on div "{ "requestParams" : { "useNewEditor" : true } , "sk" : ( error.ckey ) }" at bounding box center [358, 452] width 325 height 486
paste textarea ""d062840760cdb96bd5a2f80a7b8e1af3bdd136a6:1755261794""
drag, startPoint x: 460, startPoint y: 451, endPoint x: 508, endPoint y: 429, distance: 53.2
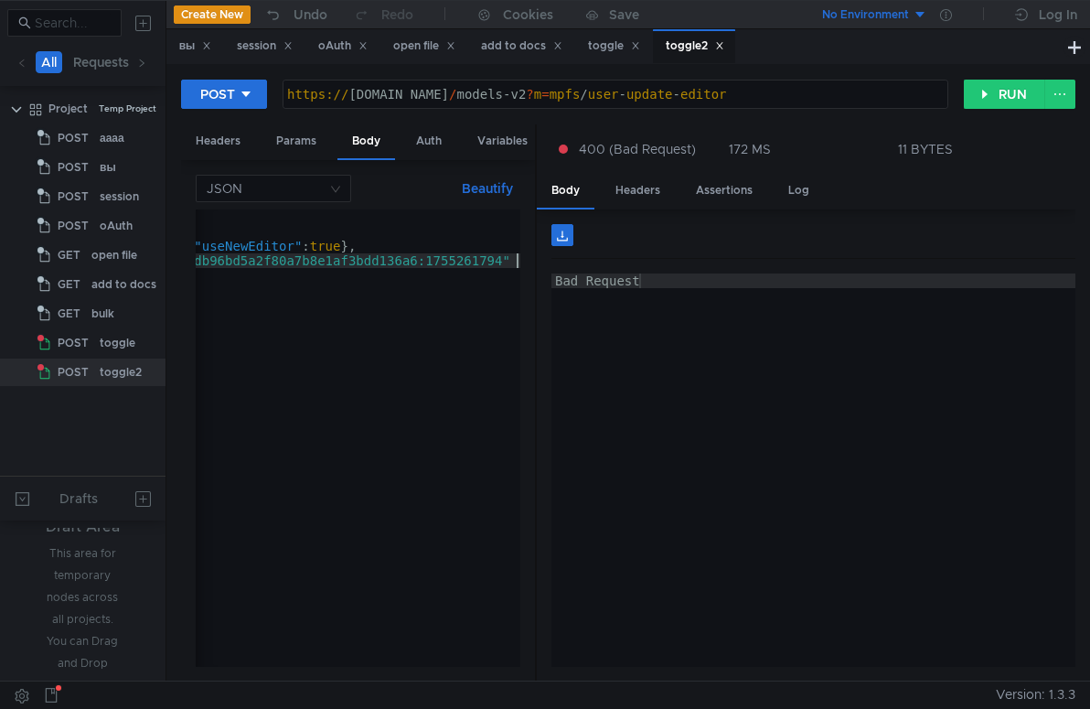
click at [463, 450] on div "{ "requestParams" : { "useNewEditor" : true } , "sk" : "d062840760cdb96bd5a2f80…" at bounding box center [289, 448] width 461 height 479
type textarea "}"
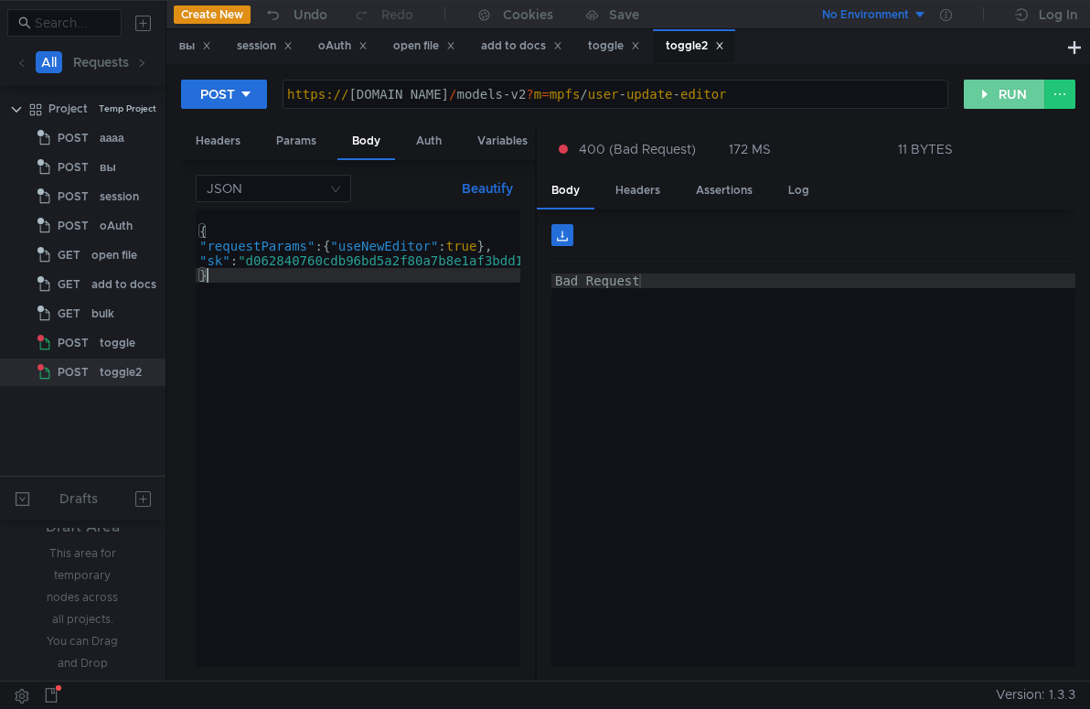
click at [996, 97] on button "RUN" at bounding box center [1004, 94] width 81 height 29
click at [306, 140] on div "Params" at bounding box center [295, 141] width 69 height 34
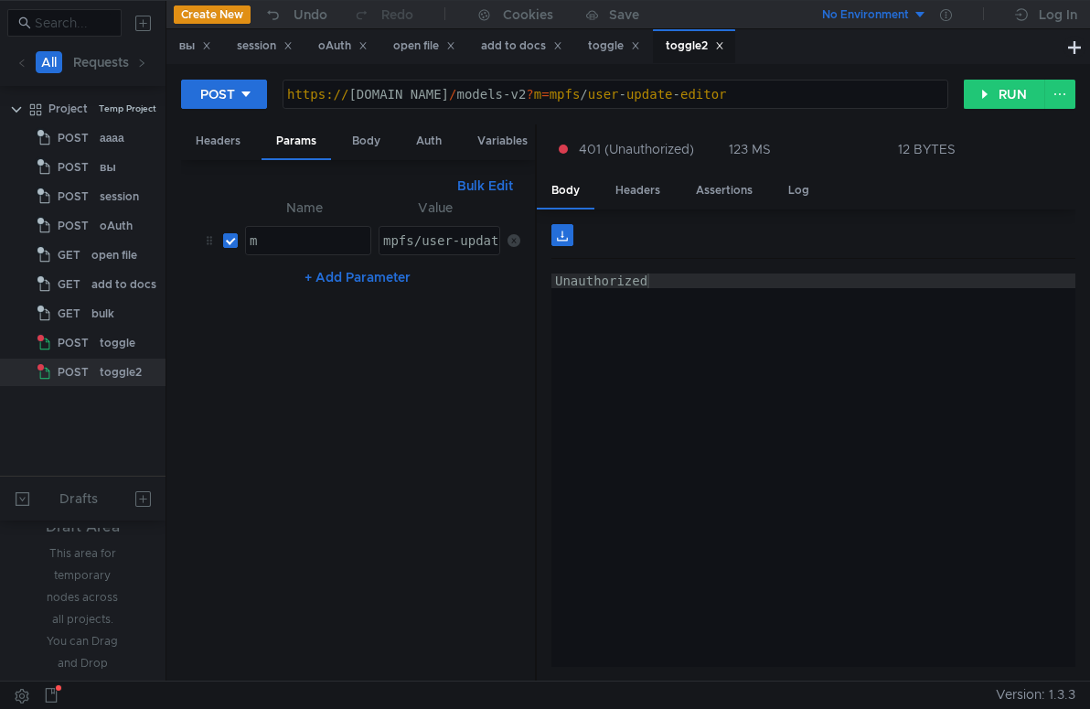
type textarea "mpfs/user-update-editor"
click at [418, 240] on div "mpfs/user-update-editor" at bounding box center [471, 255] width 184 height 44
click at [224, 143] on div "Headers" at bounding box center [218, 141] width 74 height 34
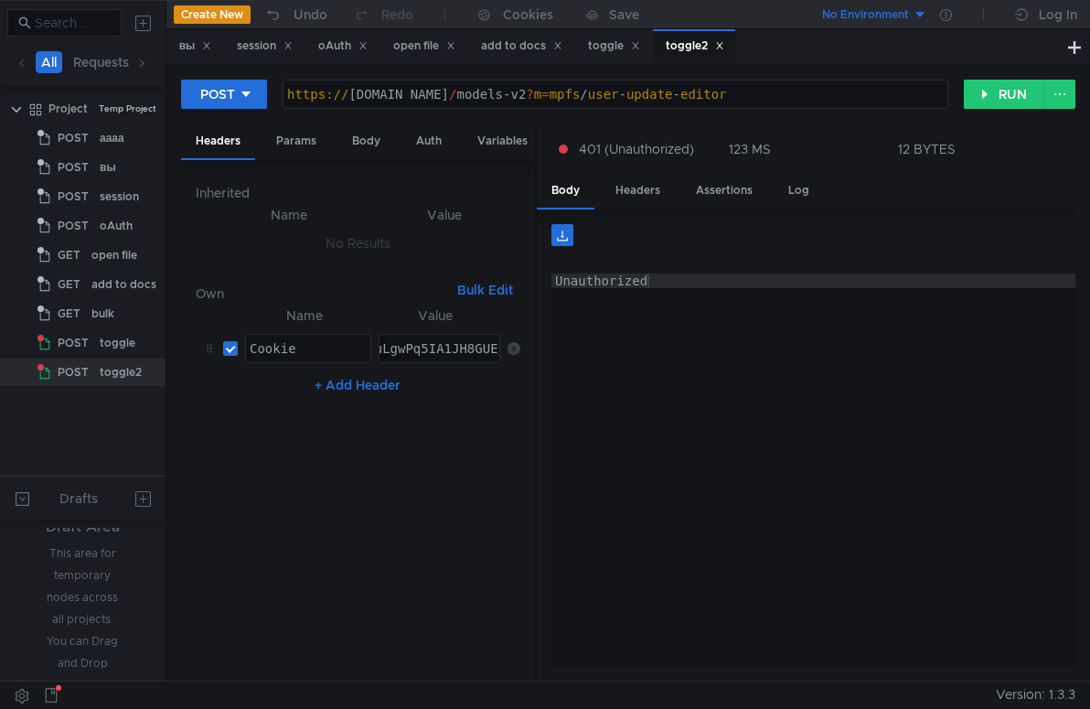
click at [413, 347] on div "L9oHvNuPFjpuLgwPq5IA1JH8GUE" at bounding box center [393, 363] width 215 height 44
click at [297, 347] on div "Cookie" at bounding box center [308, 363] width 124 height 44
click at [438, 349] on div "L9oHvNuPFjpuLgwPq5IA1JH8GUE" at bounding box center [393, 363] width 215 height 44
click at [342, 382] on button "+ Add Header" at bounding box center [357, 385] width 101 height 22
click at [622, 48] on div "toggle" at bounding box center [614, 46] width 52 height 19
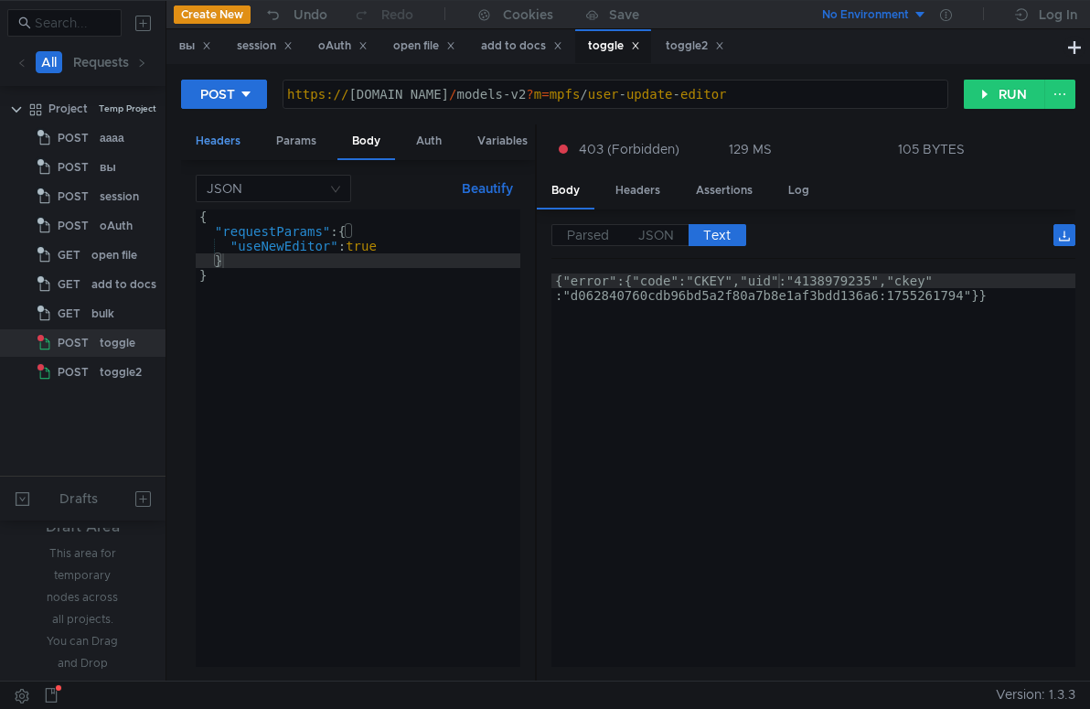
click at [217, 144] on div "Headers" at bounding box center [218, 141] width 74 height 34
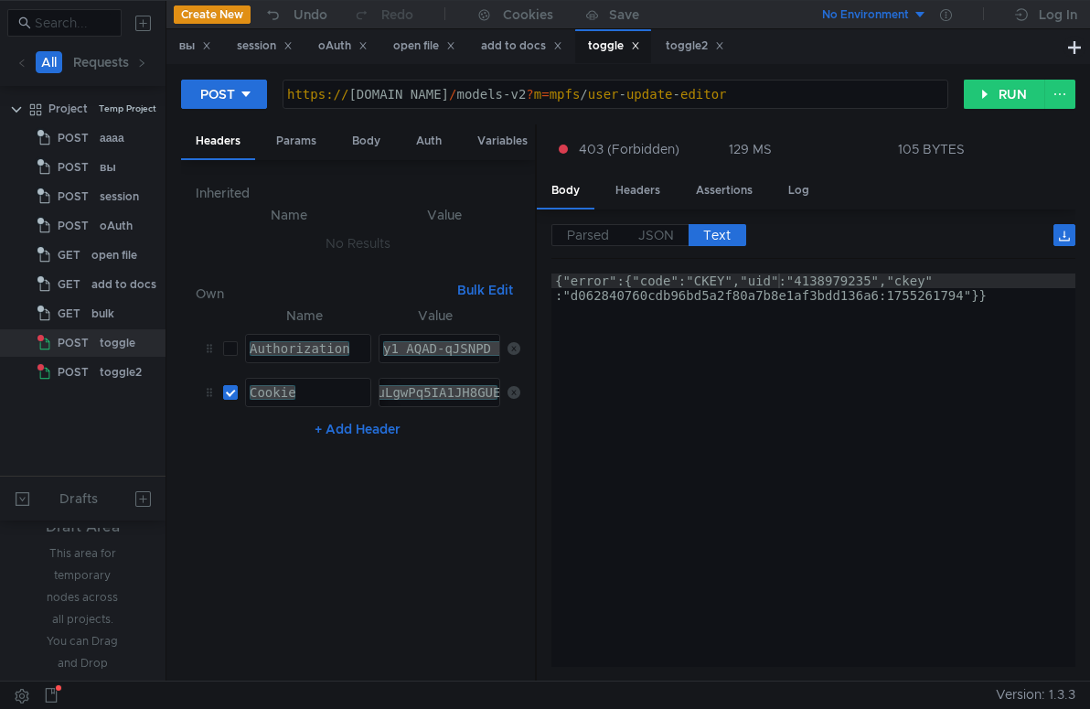
click at [303, 342] on div "Authorization" at bounding box center [308, 363] width 124 height 44
click at [699, 47] on div "toggle2" at bounding box center [695, 46] width 59 height 19
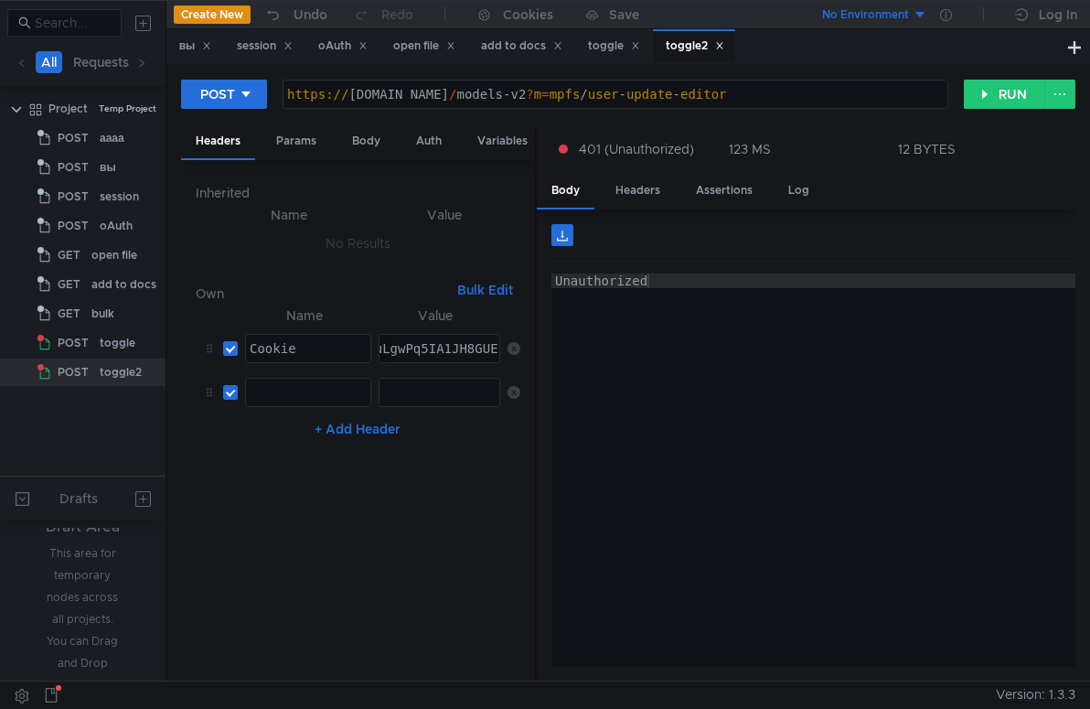
click at [301, 393] on div at bounding box center [308, 407] width 124 height 44
paste textarea "Authorization"
type textarea "Authorization"
click at [612, 50] on div "toggle" at bounding box center [614, 46] width 52 height 19
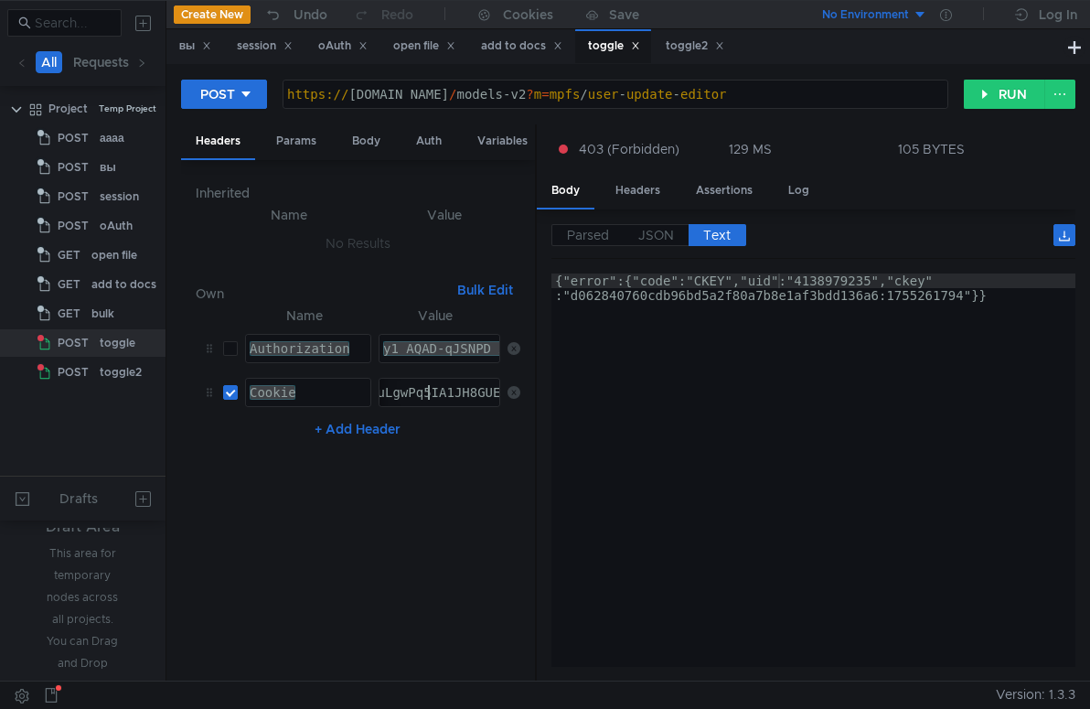
click at [453, 351] on div "y1_AQAD-qJSNPD_AAAcfgAAAAAARlkGAADpOMB-NqFIEq-m-wVOpAV6FqBYlA" at bounding box center [617, 363] width 476 height 44
click at [454, 350] on div "y1_AQAD-qJSNPD_AAAcfgAAAAAARlkGAADpOMB-NqFIEq-m-wVOpAV6FqBYlA" at bounding box center [617, 363] width 476 height 44
click at [702, 32] on div "toggle2" at bounding box center [694, 46] width 82 height 34
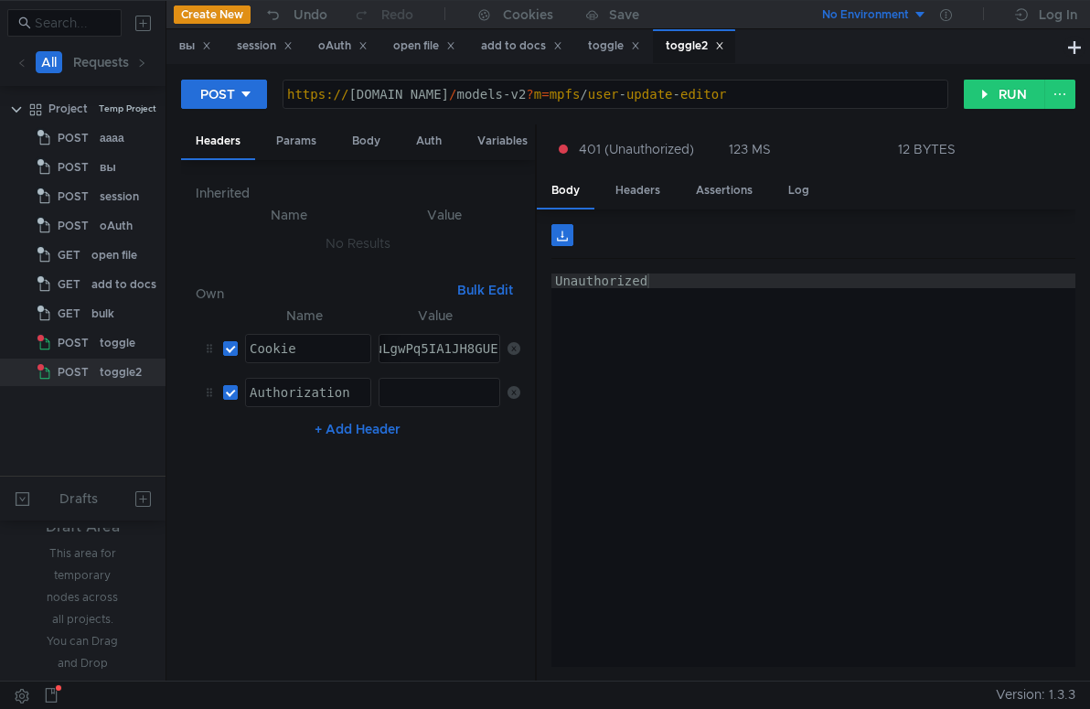
click at [415, 398] on div at bounding box center [440, 407] width 122 height 44
paste textarea "y1_AQAD-qJSNPD_AAAcfgAAAAAARlkGAADpOMB-NqFIEq-m-wVOpAV6FqBYlA"
type textarea "y1_AQAD-qJSNPD_AAAcfgAAAAAARlkGAADpOMB-NqFIEq-m-wVOpAV6FqBYlA"
click at [985, 99] on button "RUN" at bounding box center [1004, 94] width 81 height 29
drag, startPoint x: 475, startPoint y: 501, endPoint x: 506, endPoint y: 502, distance: 30.2
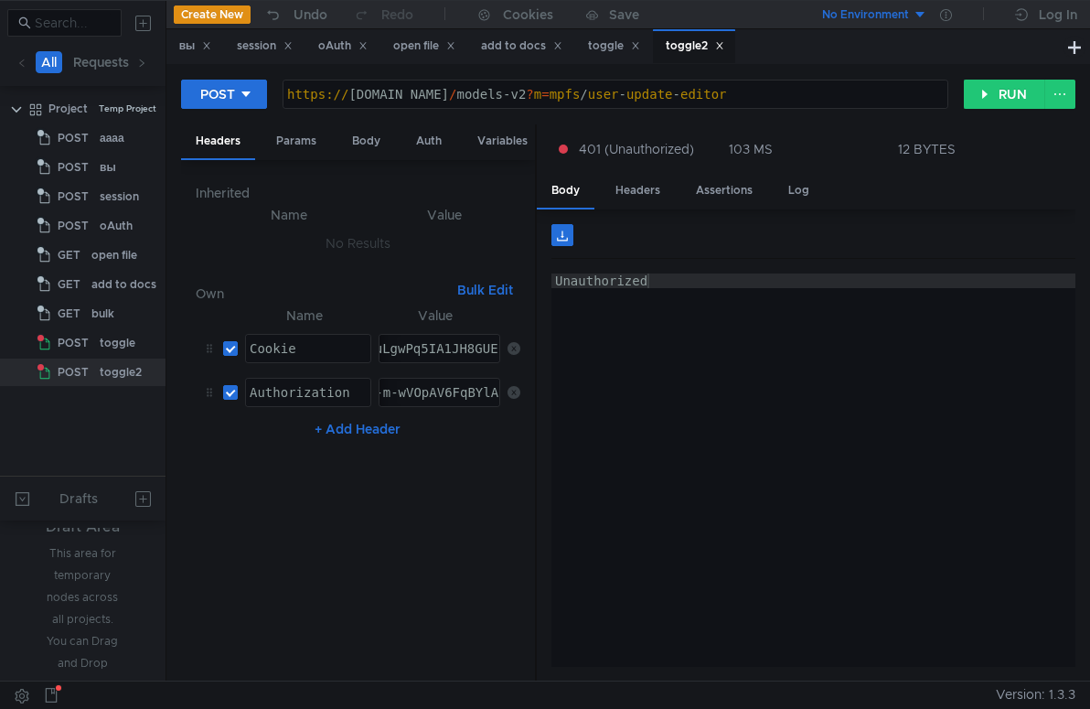
click at [475, 501] on nz-table "Name Value Cookie Cookie הההההההההההההההההההההההההההההההההההההההההההההההההההההה…" at bounding box center [358, 485] width 325 height 362
click at [229, 390] on input "checkbox" at bounding box center [230, 392] width 15 height 15
checkbox input "false"
click at [997, 91] on button "RUN" at bounding box center [1004, 94] width 81 height 29
type textarea "Unauthorized"
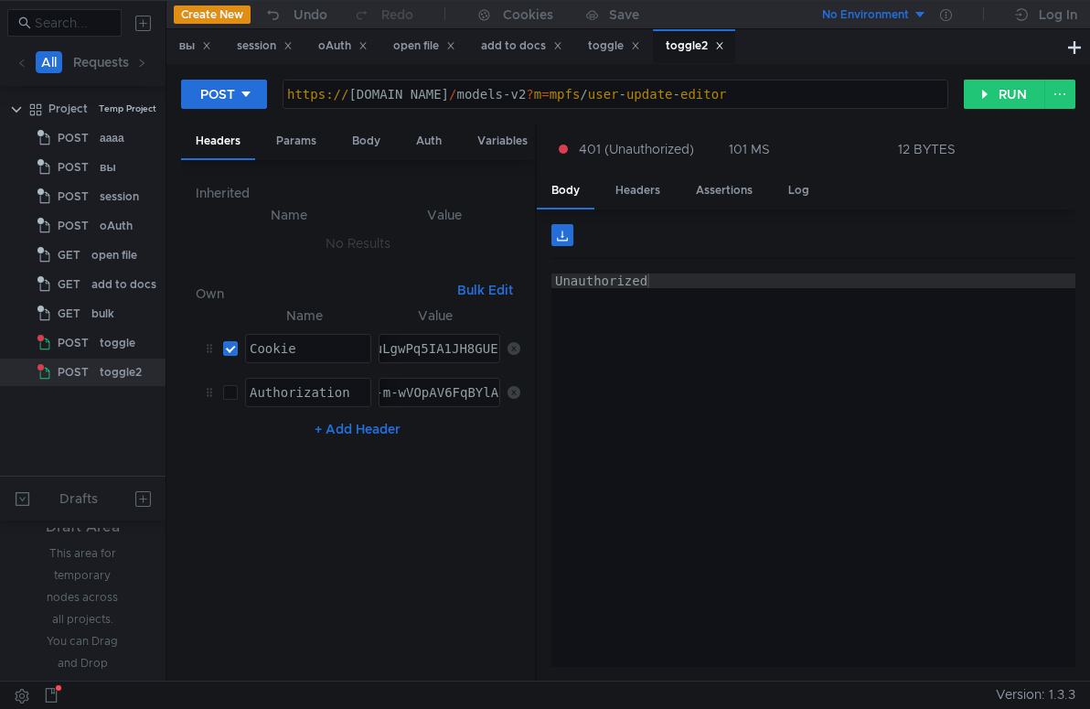
click at [635, 460] on div "Unauthorized" at bounding box center [813, 484] width 524 height 422
click at [683, 95] on div "https:// disk2.dst.yandex.ru / models-v2 ? m = mpfs / user - update - editor" at bounding box center [615, 109] width 664 height 44
click at [440, 91] on div "https:// disk2.dst.yandex.ru / models-v2 ? m = mpfs / user - update - editor" at bounding box center [615, 109] width 664 height 44
click at [603, 89] on div "https:// disk2.dst.yandex.ru / models-v2 ? m = mpfs / user - update - editor" at bounding box center [615, 109] width 664 height 44
click at [679, 95] on div "https:// disk2.dst.yandex.ru / models-v2 ? m = mpfs / user - update - editor" at bounding box center [615, 109] width 664 height 44
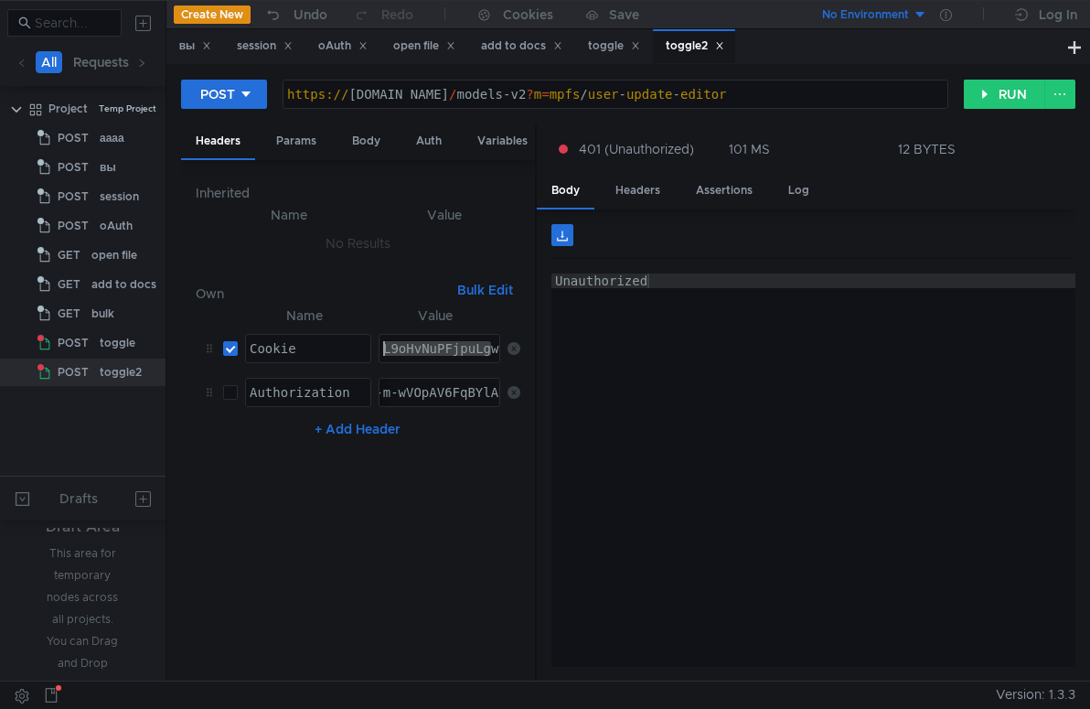
drag, startPoint x: 399, startPoint y: 353, endPoint x: 187, endPoint y: 347, distance: 211.3
click at [187, 347] on div "Inherited Name Value No Results Own Bulk Edit XXXXXXXXXXXXXXXXXXXXXXXXXXXXXXXXX…" at bounding box center [358, 420] width 354 height 521
click at [616, 47] on div "toggle" at bounding box center [614, 46] width 52 height 19
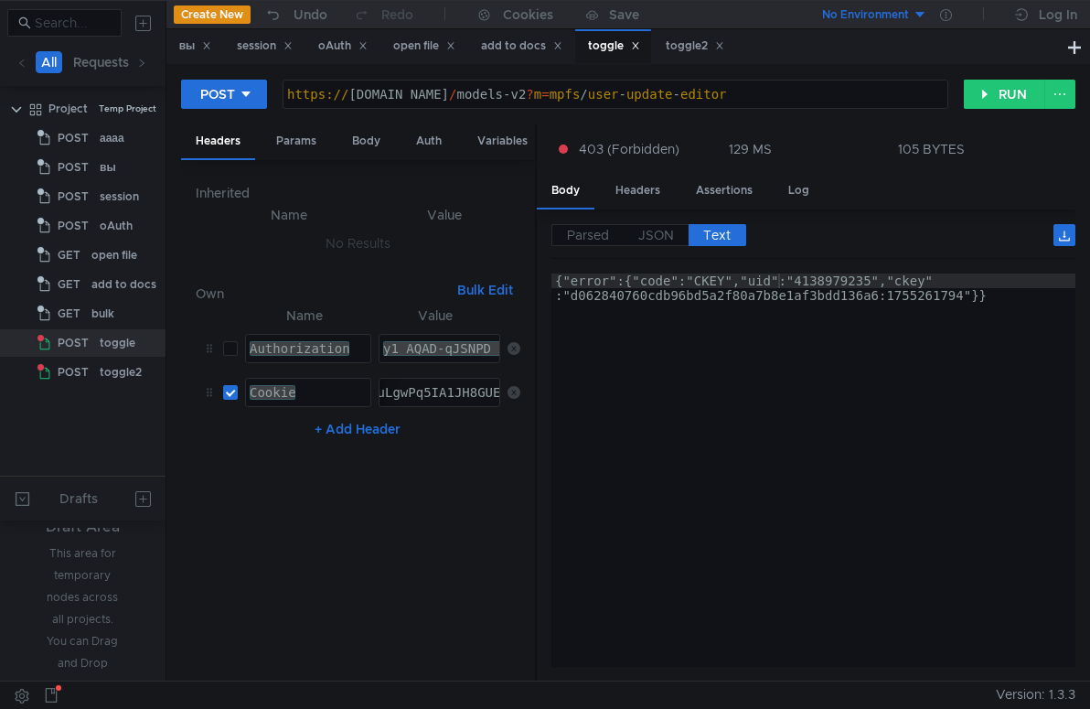
click at [422, 347] on div "y1_AQAD-qJSNPD_AAAcfgAAAAAARlkGAADpOMB-NqFIEq-m-wVOpAV6FqBYlA" at bounding box center [617, 363] width 476 height 44
click at [697, 50] on div "toggle2" at bounding box center [695, 46] width 59 height 19
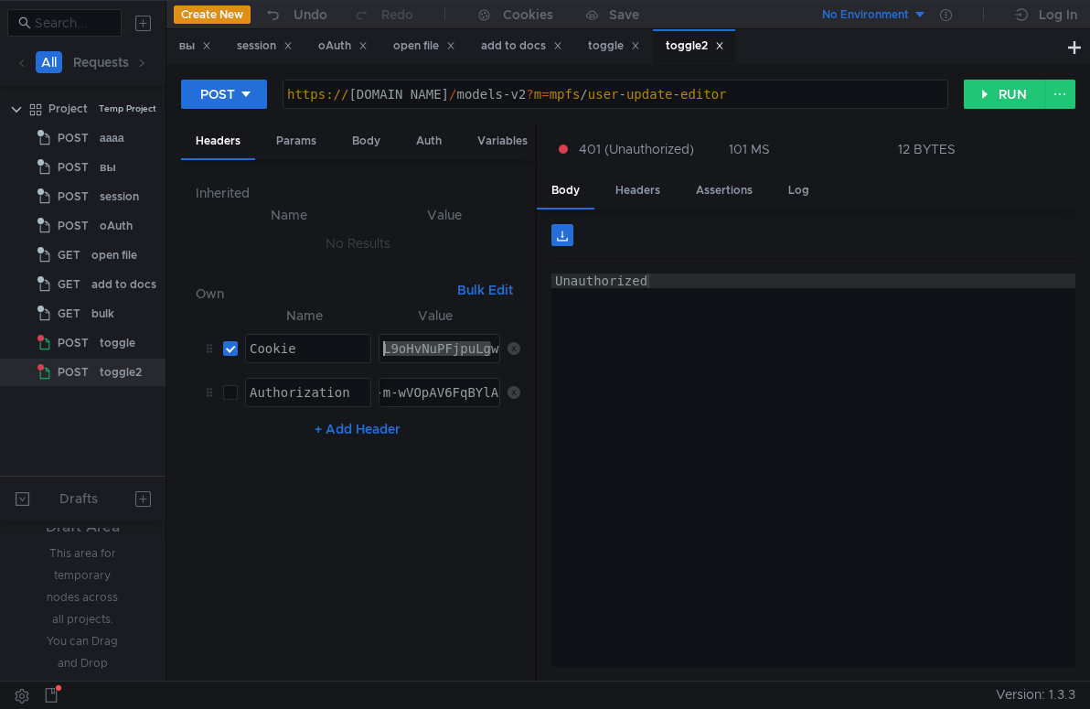
click at [427, 346] on div "L9oHvNuPFjpuLgwPq5IA1JH8GUE" at bounding box center [486, 363] width 215 height 44
paste textarea "Session_id=3:1755261545.0.0.1755261545477:A4CMJQ:9d69.1.2:2|4138979235.-1.2.3:1…"
type textarea "Session_id=3:1755261545.0.0.1755261545477:A4CMJQ:9d69.1.2:2|4138979235.-1.2.3:1…"
drag, startPoint x: 446, startPoint y: 347, endPoint x: 238, endPoint y: 349, distance: 208.5
click at [238, 349] on tr "Cookie Cookie ההההההההההההההההההההההההההההההההההההההההההההההההההההההההההההההההה…" at bounding box center [358, 348] width 325 height 44
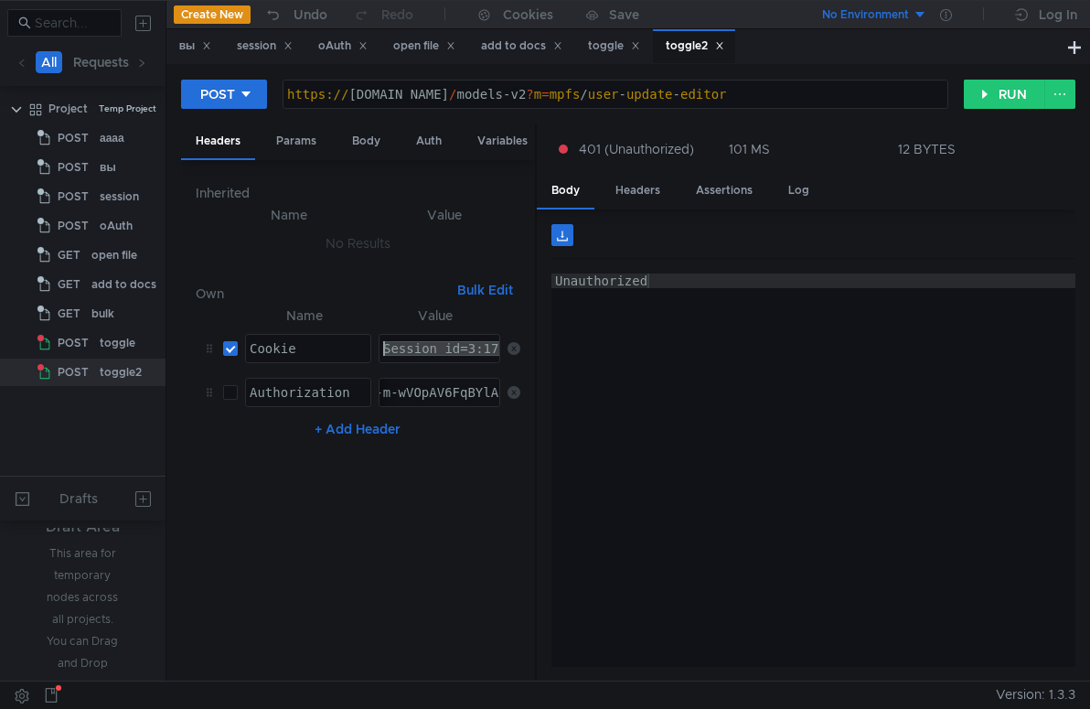
click at [379, 487] on nz-table "Name Value Cookie Cookie הההההההההההההההההההההההההההההההההההההההההההההההההההההה…" at bounding box center [358, 485] width 325 height 362
click at [1016, 94] on button "RUN" at bounding box center [1004, 94] width 81 height 29
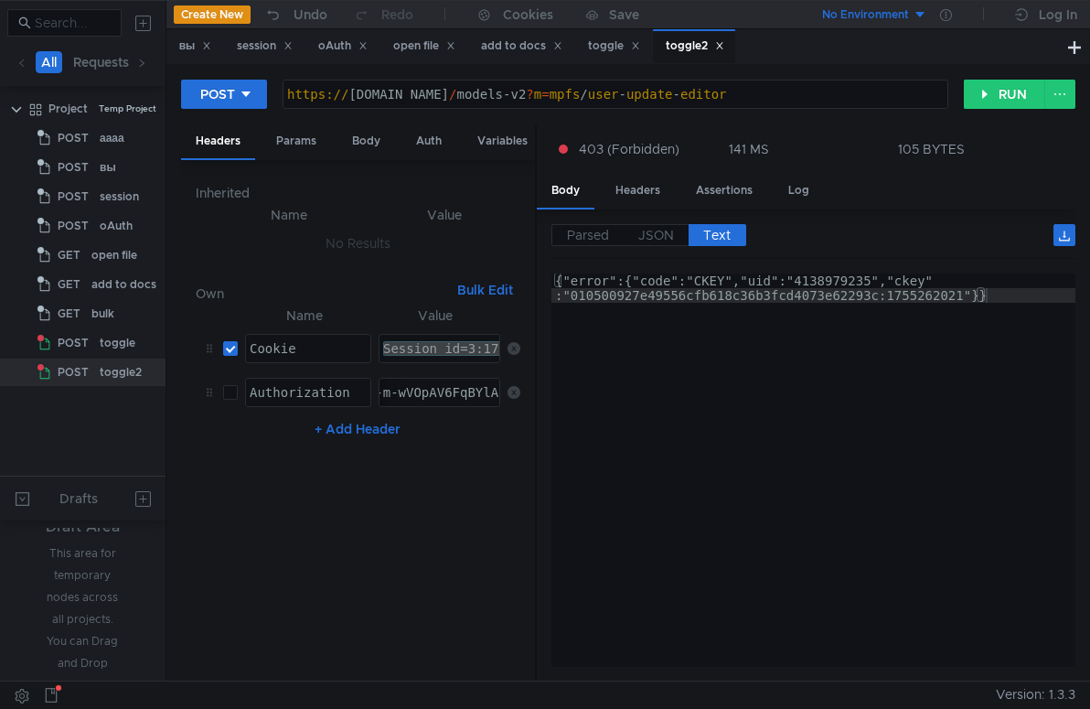
type textarea "{"error":{"code":"CKEY","uid":"4138979235","ckey":"010500927e49556cfb618c36b3fc…"
click at [767, 368] on div "{"error":{"code":"CKEY","uid":"4138979235","ckey" :"010500927e49556cfb618c36b3f…" at bounding box center [813, 499] width 524 height 452
click at [744, 312] on div "{"error":{"code":"CKEY","uid":"4138979235","ckey" :"010500927e49556cfb618c36b3f…" at bounding box center [813, 499] width 524 height 452
drag, startPoint x: 433, startPoint y: 395, endPoint x: 243, endPoint y: 392, distance: 190.2
click at [243, 392] on tr "Authorization Authorization ההההההההההההההההההההההההההההההההההההההההההההההההההה…" at bounding box center [358, 392] width 325 height 44
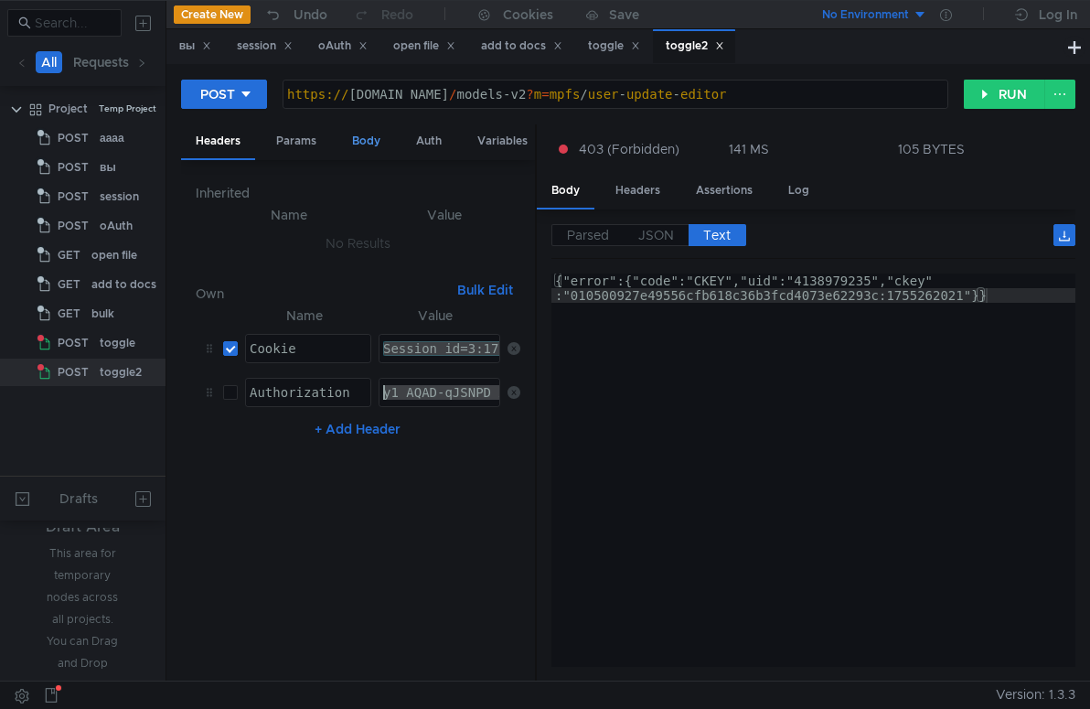
click at [359, 138] on div "Body" at bounding box center [366, 141] width 58 height 34
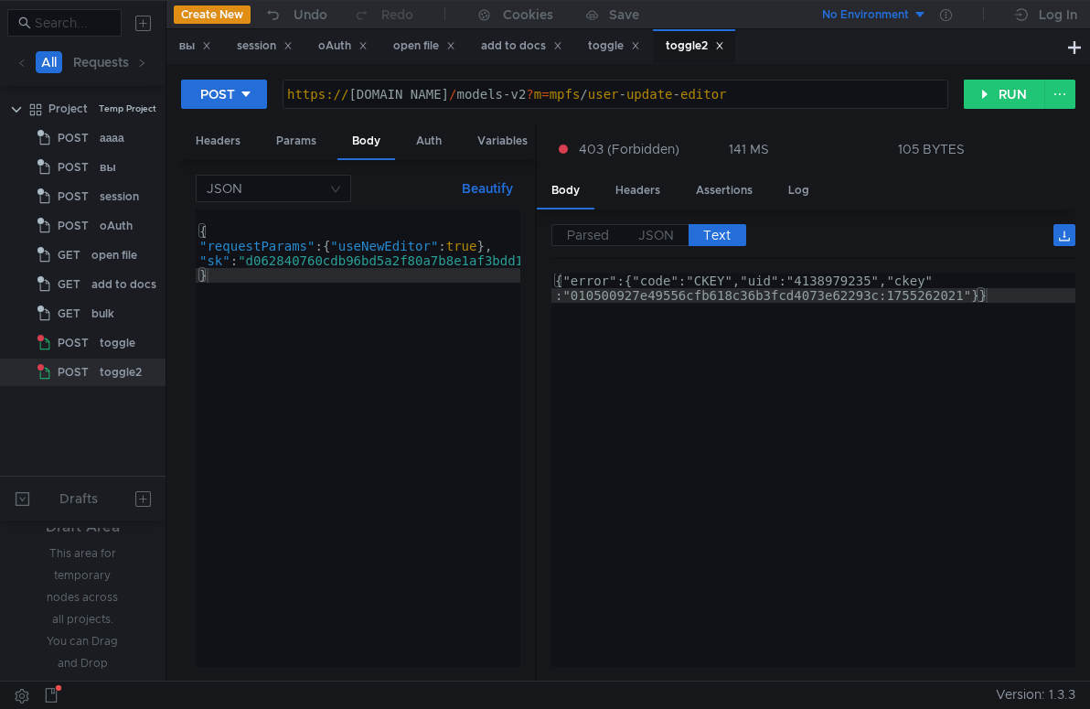
click at [605, 305] on div "{"error":{"code":"CKEY","uid":"4138979235","ckey" :"010500927e49556cfb618c36b3f…" at bounding box center [813, 499] width 524 height 452
click at [752, 328] on div "{"error":{"code":"CKEY","uid":"4138979235","ckey" :"010500927e49556cfb618c36b3f…" at bounding box center [813, 499] width 524 height 452
click at [647, 232] on span "JSON" at bounding box center [656, 235] width 36 height 16
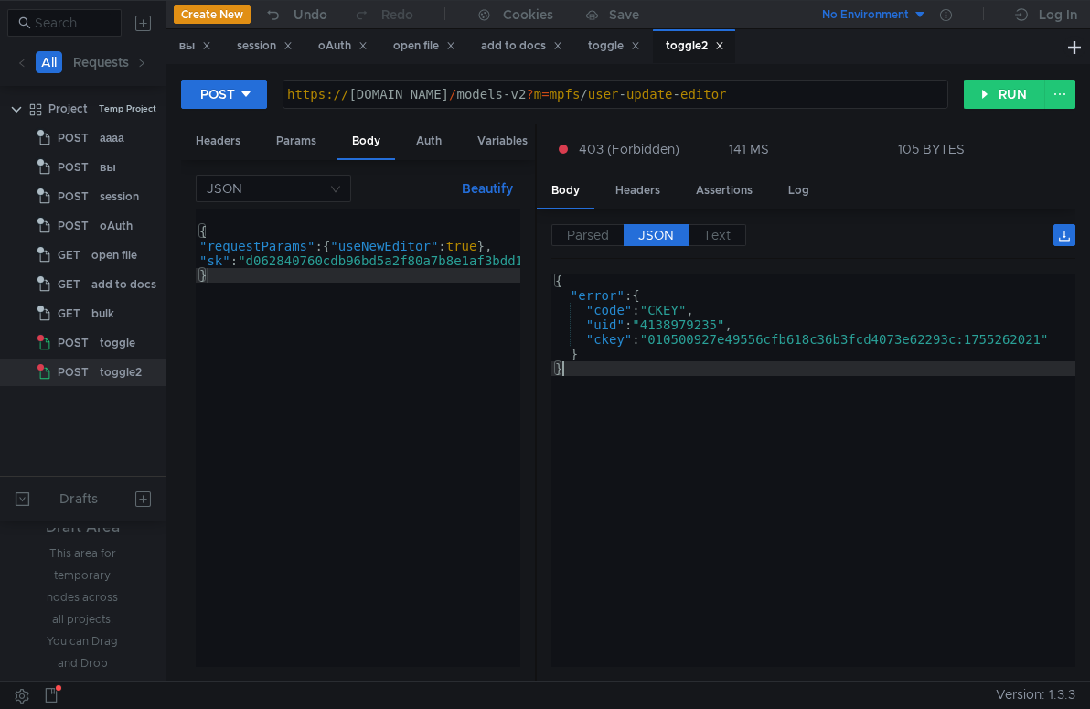
click at [717, 424] on div "{ "error" : { "code" : "CKEY" , "uid" : "4138979235" , "ckey" : "010500927e4955…" at bounding box center [813, 484] width 524 height 422
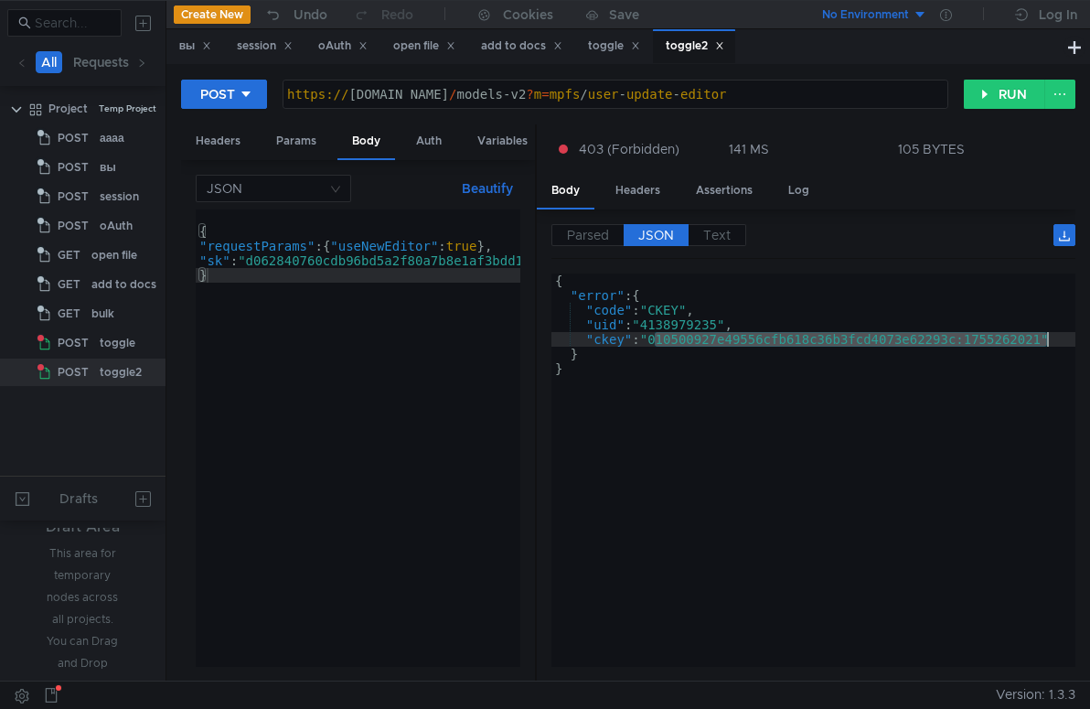
drag, startPoint x: 656, startPoint y: 338, endPoint x: 1050, endPoint y: 336, distance: 394.1
click at [1050, 336] on div "{ "error" : { "code" : "CKEY" , "uid" : "4138979235" , "ckey" : "010500927e4955…" at bounding box center [813, 484] width 524 height 422
click at [488, 189] on button "Beautify" at bounding box center [487, 188] width 66 height 22
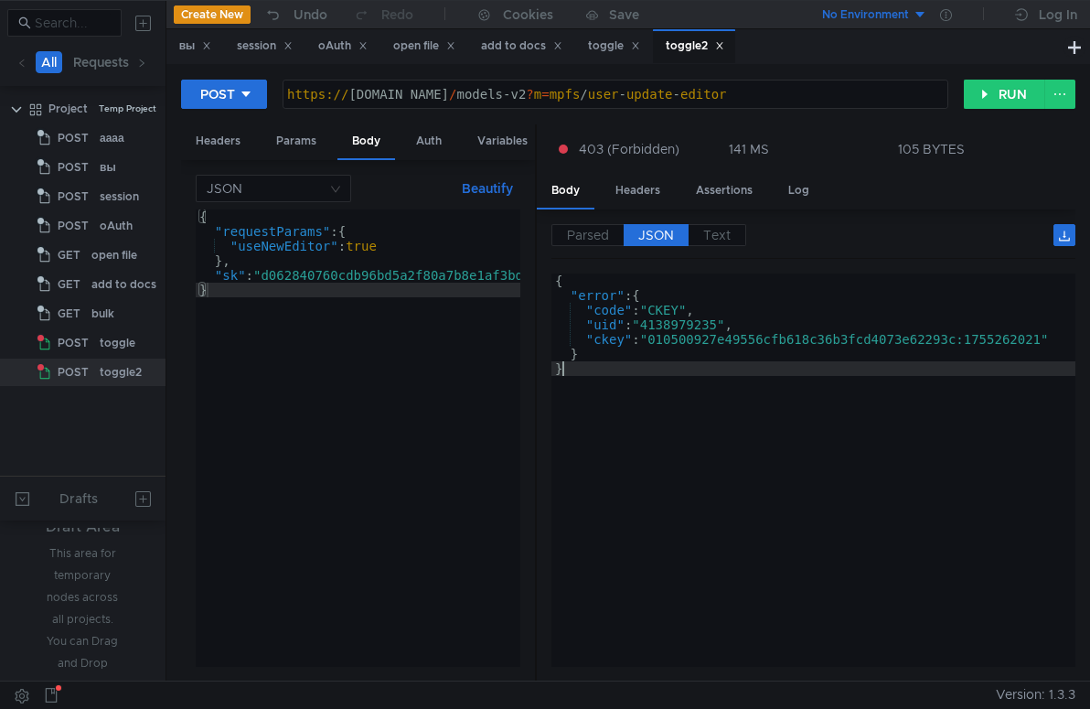
click at [697, 441] on div "{ "error" : { "code" : "CKEY" , "uid" : "4138979235" , "ckey" : "010500927e4955…" at bounding box center [813, 484] width 524 height 422
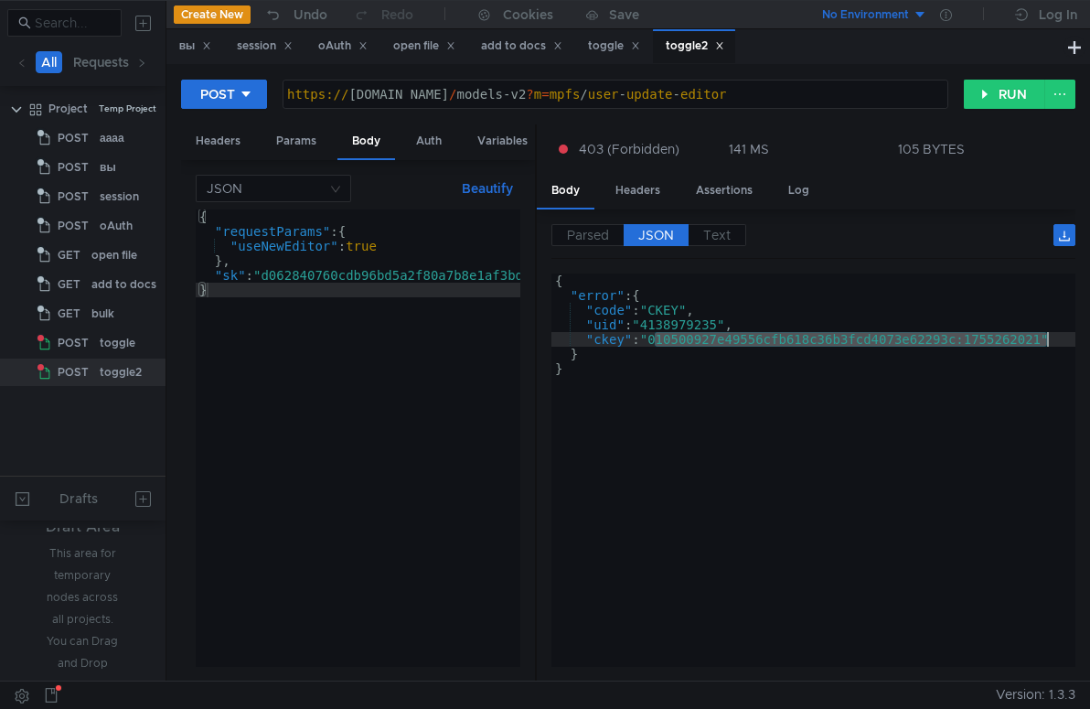
drag, startPoint x: 656, startPoint y: 338, endPoint x: 1046, endPoint y: 336, distance: 390.4
click at [1046, 336] on div "{ "error" : { "code" : "CKEY" , "uid" : "4138979235" , "ckey" : "010500927e4955…" at bounding box center [813, 484] width 524 height 422
type textarea ""ckey": "010500927e49556cfb618c36b3fcd4073e62293c:1755262021""
click at [327, 274] on div "{ "requestParams" : { "useNewEditor" : true } , "sk" : "d062840760cdb96bd5a2f80…" at bounding box center [434, 448] width 476 height 479
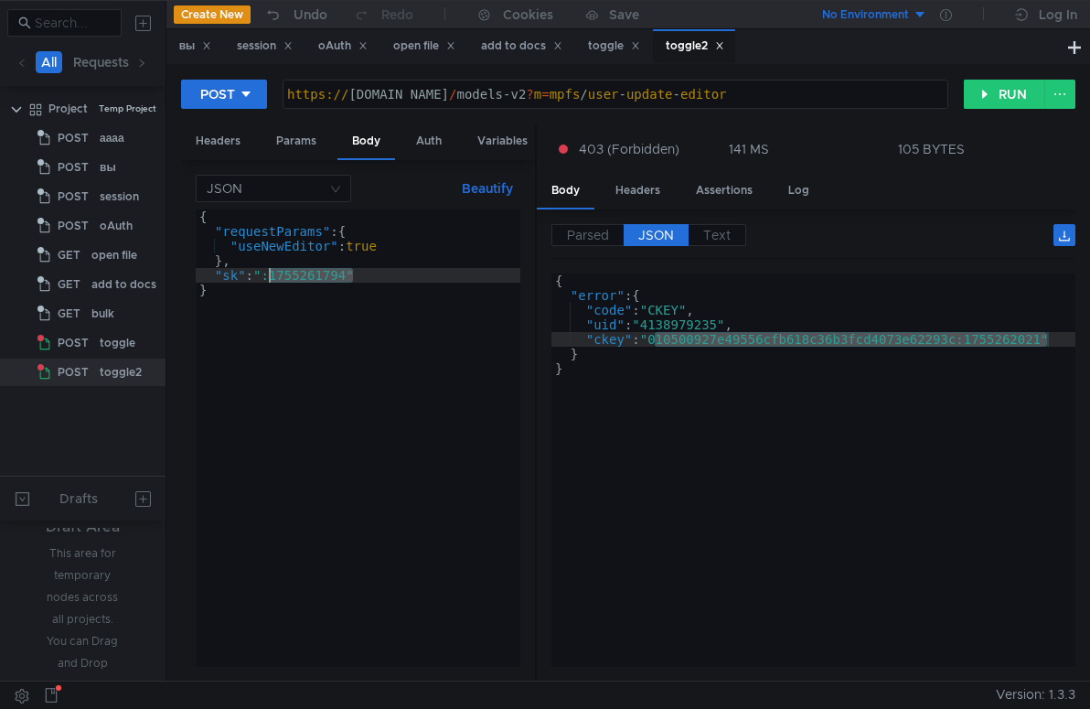
drag, startPoint x: 353, startPoint y: 275, endPoint x: 272, endPoint y: 278, distance: 81.4
click at [272, 278] on div "{ "requestParams" : { "useNewEditor" : true } , "sk" : ":1755261794" }" at bounding box center [358, 452] width 325 height 486
paste textarea "010500927e49556cfb618c36b3fcd4073e62293c:1755262021"
type textarea ""sk": "010500927e49556cfb618c36b3fcd4073e62293c:1755262021""
click at [1005, 94] on button "RUN" at bounding box center [1004, 94] width 81 height 29
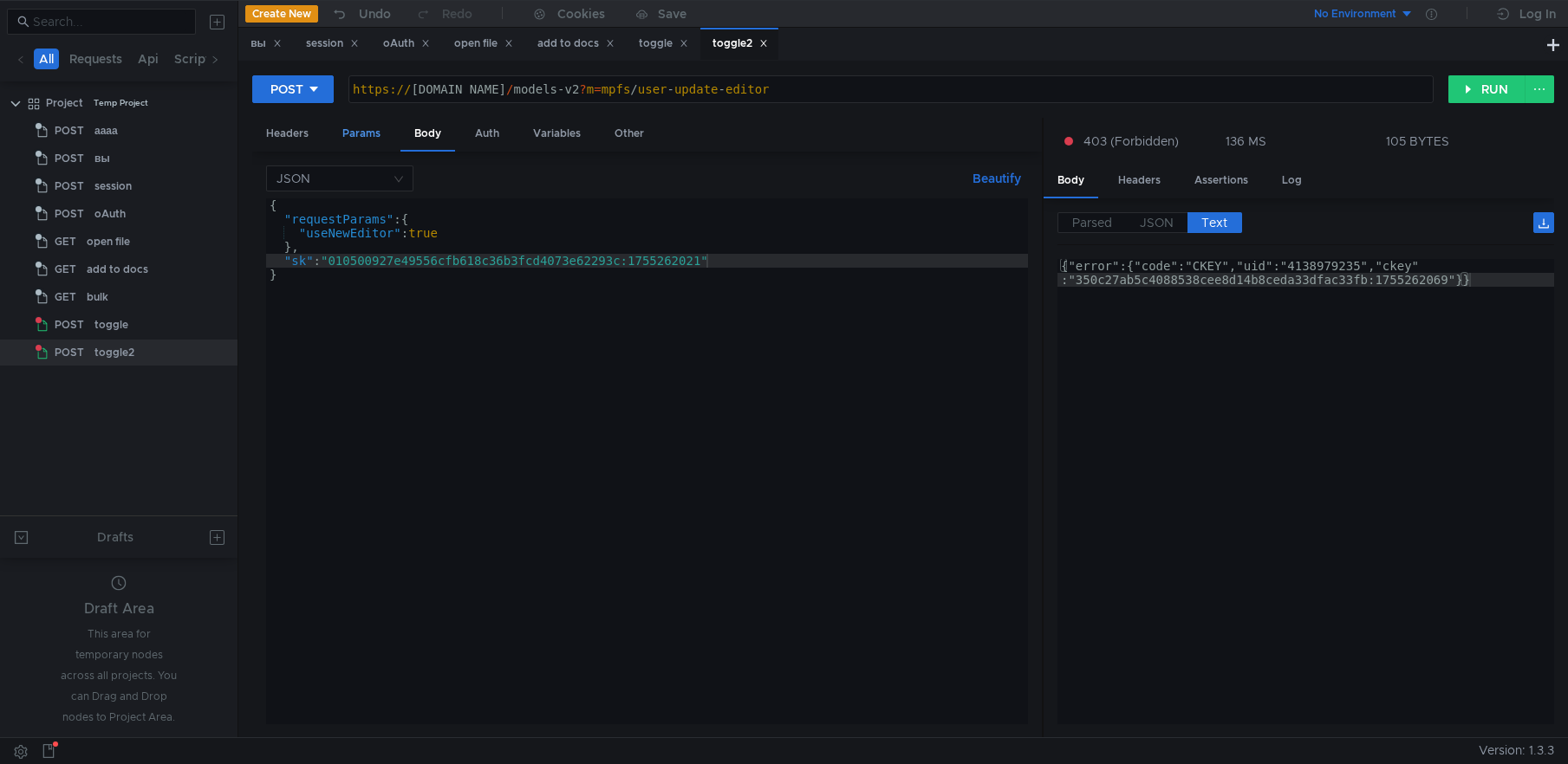
click at [343, 128] on div "Params" at bounding box center [361, 134] width 65 height 32
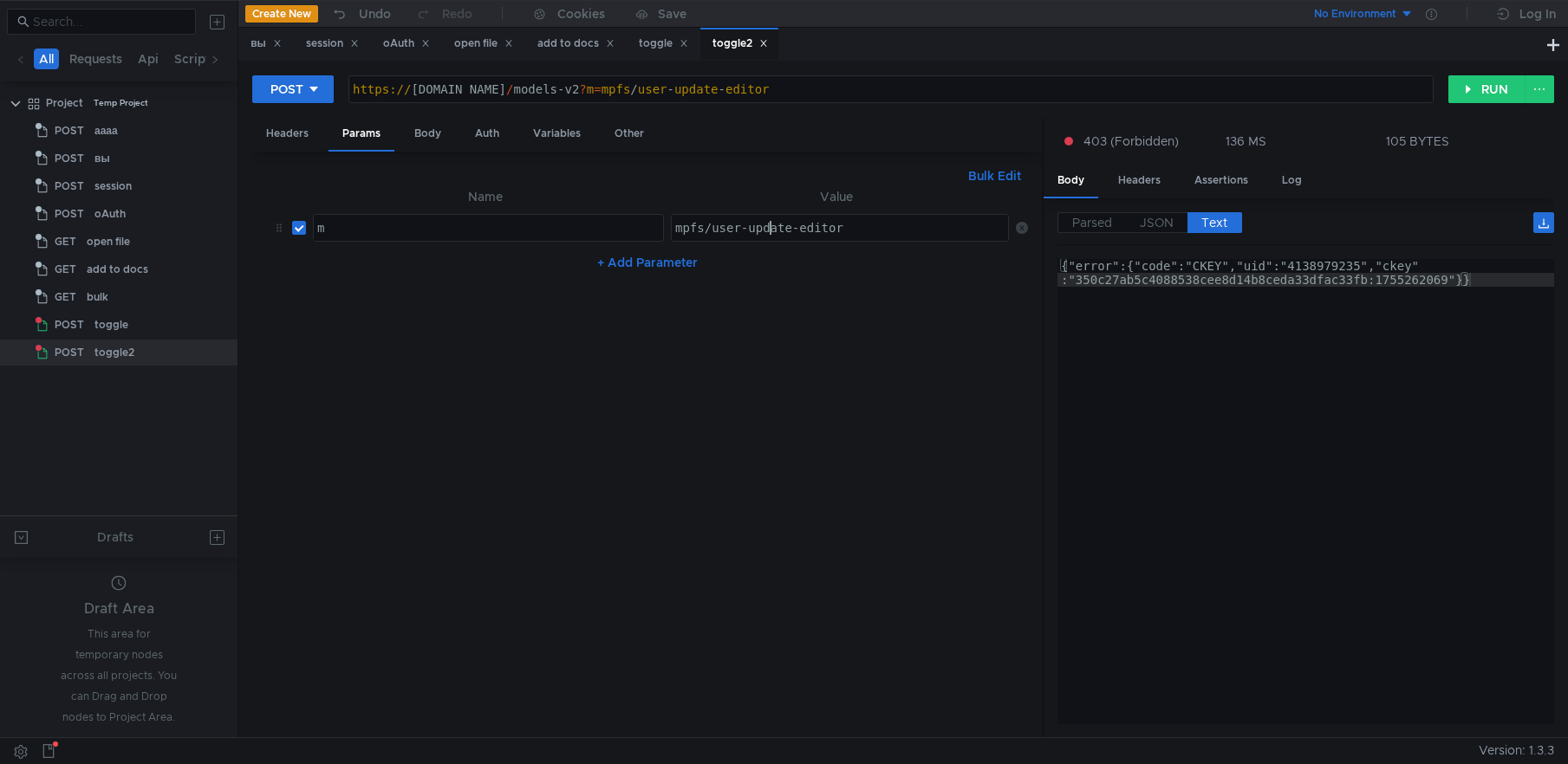
click at [768, 226] on div "mpfs/user-update-editor" at bounding box center [842, 242] width 339 height 42
click at [281, 134] on div "Headers" at bounding box center [287, 134] width 70 height 32
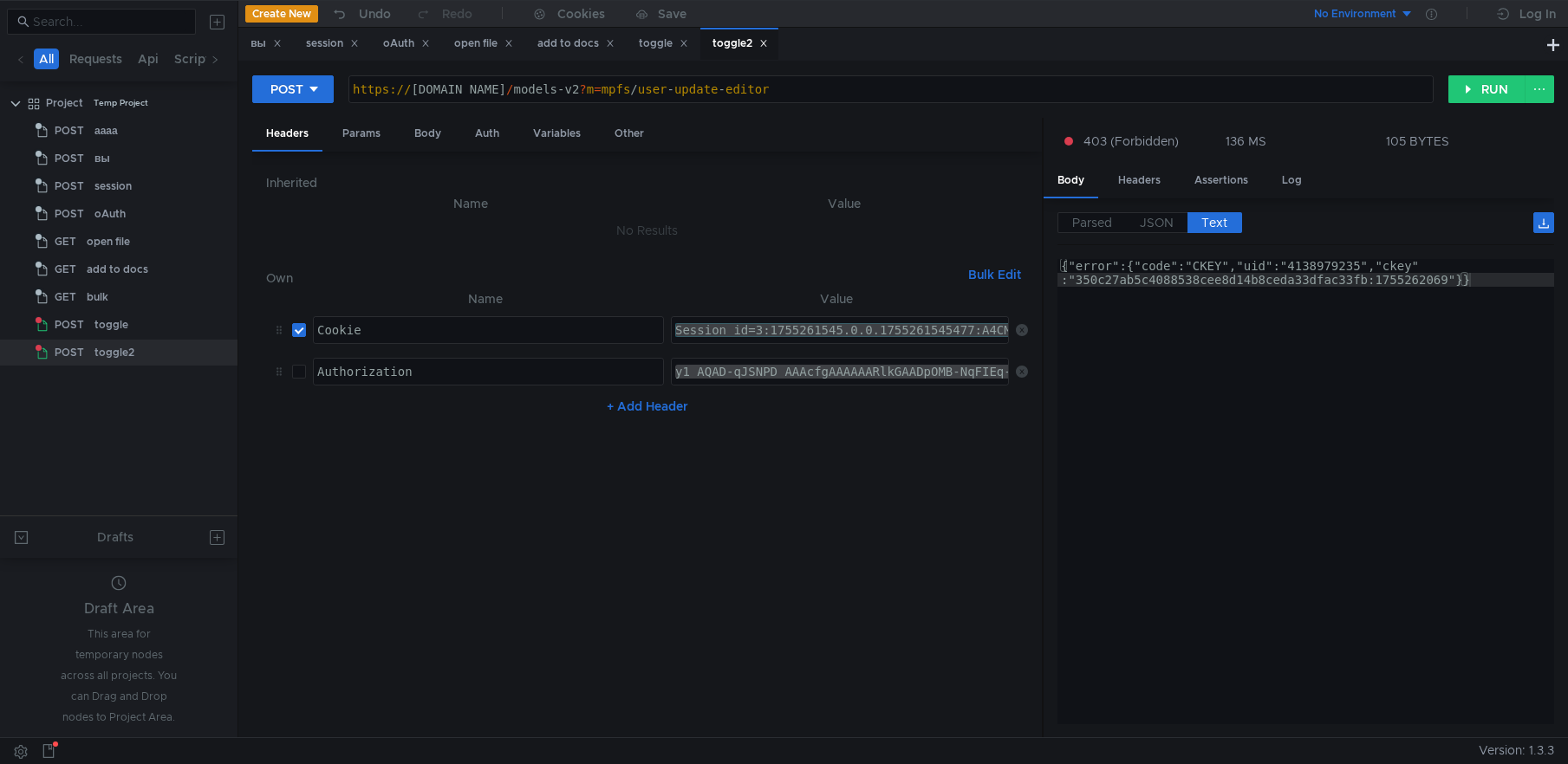
click at [725, 329] on div "Session_id=3:1755261545.0.0.1755261545477:A4CMJQ:9d69.1.2:2|4138979235.-1.2.3:1…" at bounding box center [1163, 344] width 983 height 42
click at [737, 369] on div "y1_AQAD-qJSNPD_AAAcfgAAAAAARlkGAADpOMB-NqFIEq-m-wVOpAV6FqBYlA" at bounding box center [898, 386] width 451 height 42
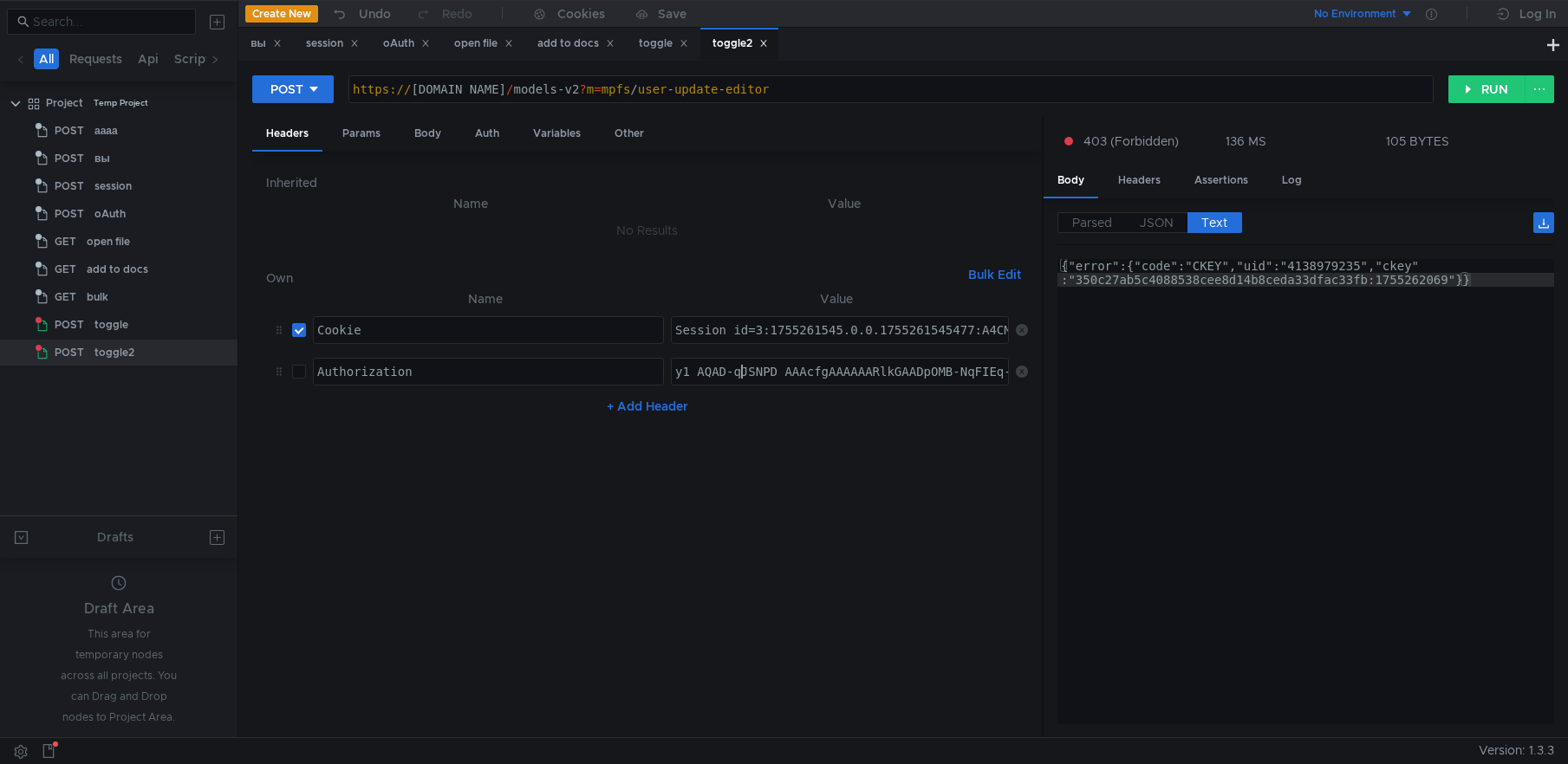
click at [816, 500] on nz-table "Name Value Cookie Cookie הההההההההההההההההההההההההההההההההההההההההההההההההההההה…" at bounding box center [647, 506] width 762 height 436
click at [1023, 372] on icon at bounding box center [1022, 372] width 12 height 12
click at [804, 330] on div "Session_id=3:1755261545.0.0.1755261545477:A4CMJQ:9d69.1.2:2|4138979235.-1.2.3:1…" at bounding box center [1163, 344] width 983 height 42
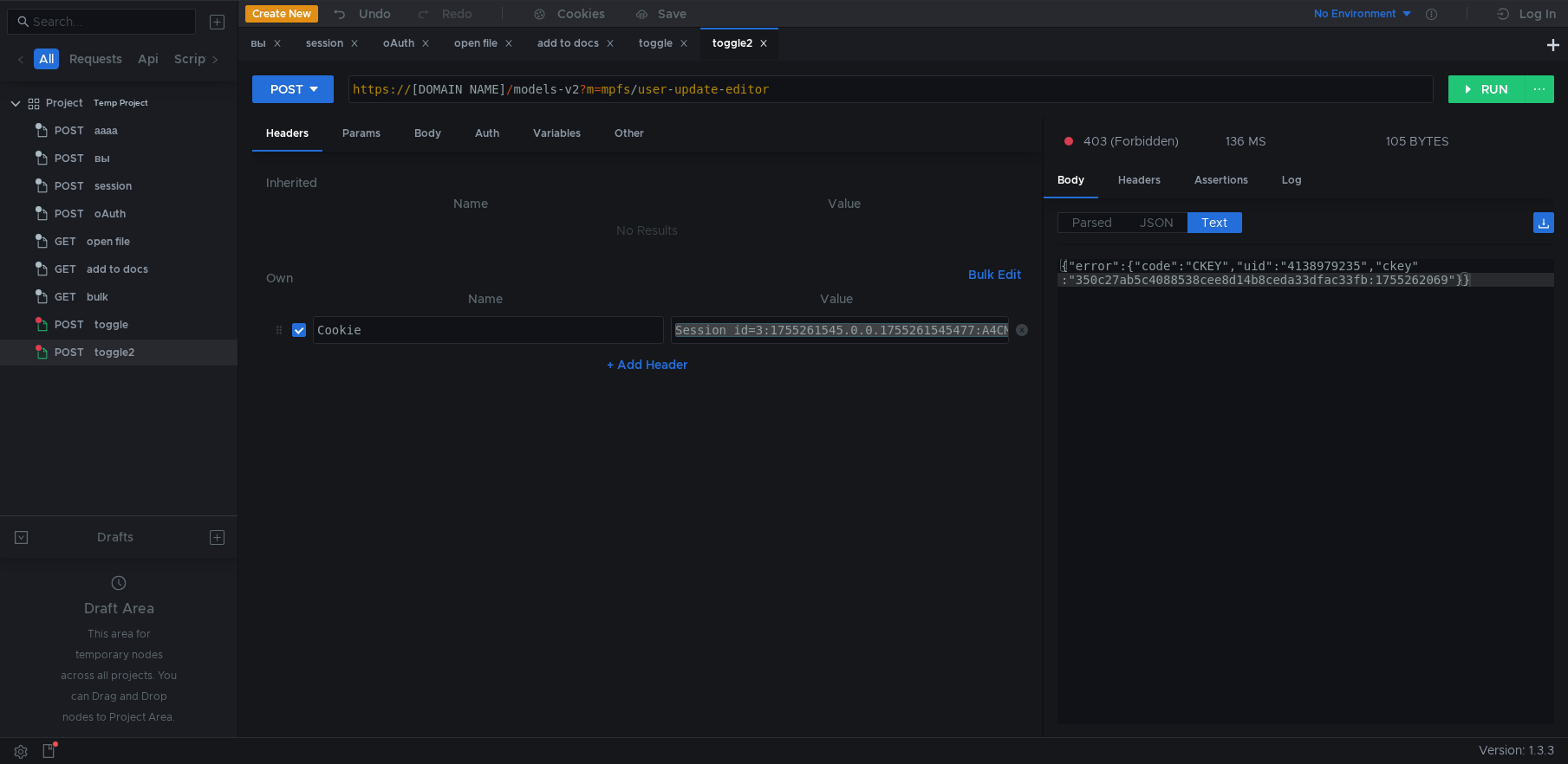
paste textarea "2197.0.0.1755262197324:A4CMJQ:14f7.1.2:2|4138979235.-1.2.3:1755262197|1:1111030…"
type textarea "Session_id=3:1755262197.0.0.1755262197324:A4CMJQ:14f7.1.2:2|4138979235.-1.2.3:1…"
drag, startPoint x: 875, startPoint y: 328, endPoint x: 407, endPoint y: 341, distance: 468.2
click at [407, 341] on tr "Cookie Cookie ההההההההההההההההההההההההההההההההההההההההההההההההההההההההההההההההה…" at bounding box center [647, 330] width 762 height 42
click at [757, 338] on div "Session_id=3:1755262197.0.0.1755262197324:A4CMJQ:14f7.1.2:2|4138979235.-1.2.3:1…" at bounding box center [1163, 344] width 983 height 42
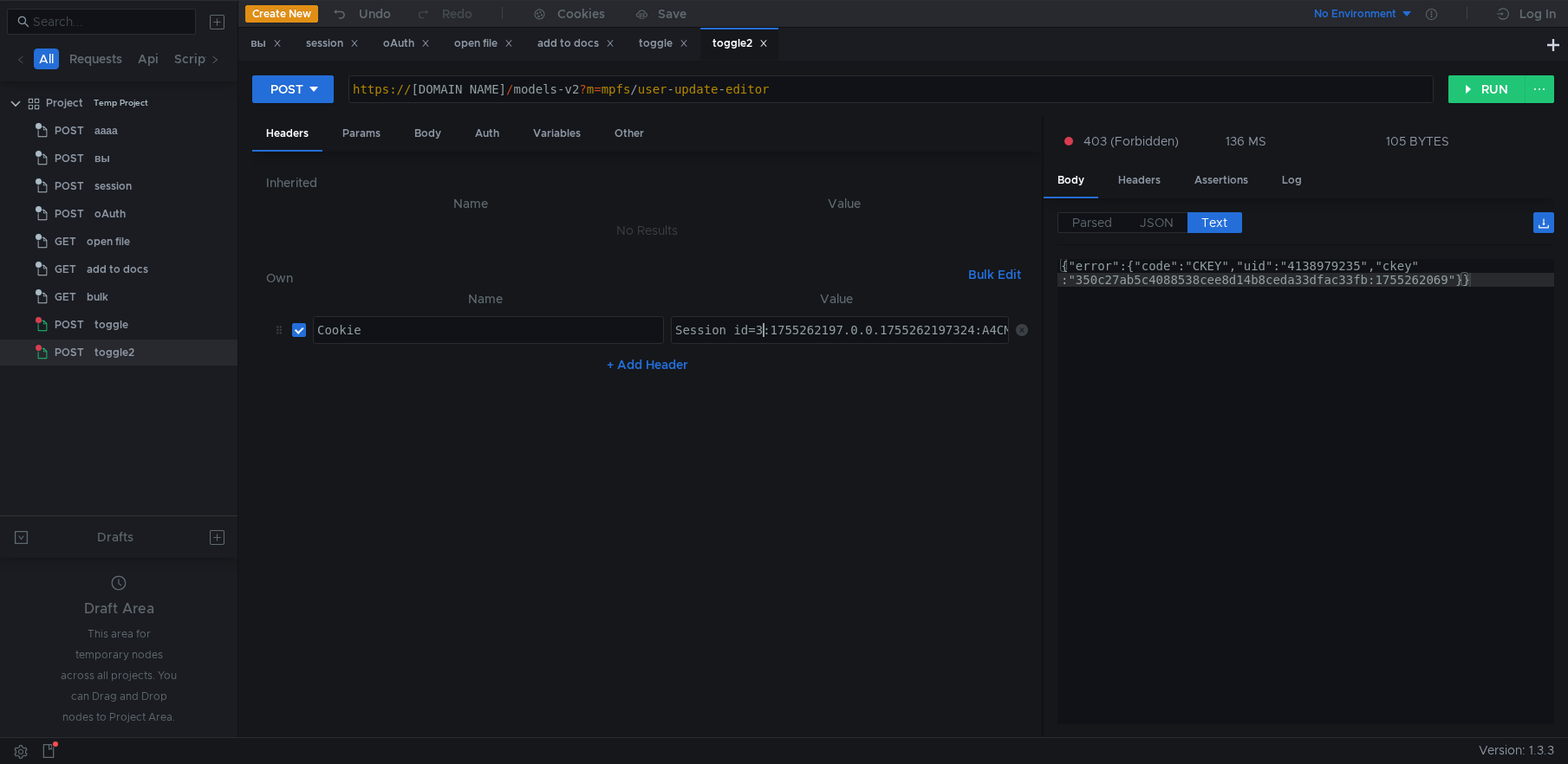
click at [802, 458] on nz-table "Name Value Cookie Cookie הההההההההההההההההההההההההההההההההההההההההההההההההההההה…" at bounding box center [647, 506] width 762 height 436
click at [1499, 89] on button "RUN" at bounding box center [1486, 89] width 77 height 27
click at [429, 132] on div "Body" at bounding box center [428, 134] width 55 height 32
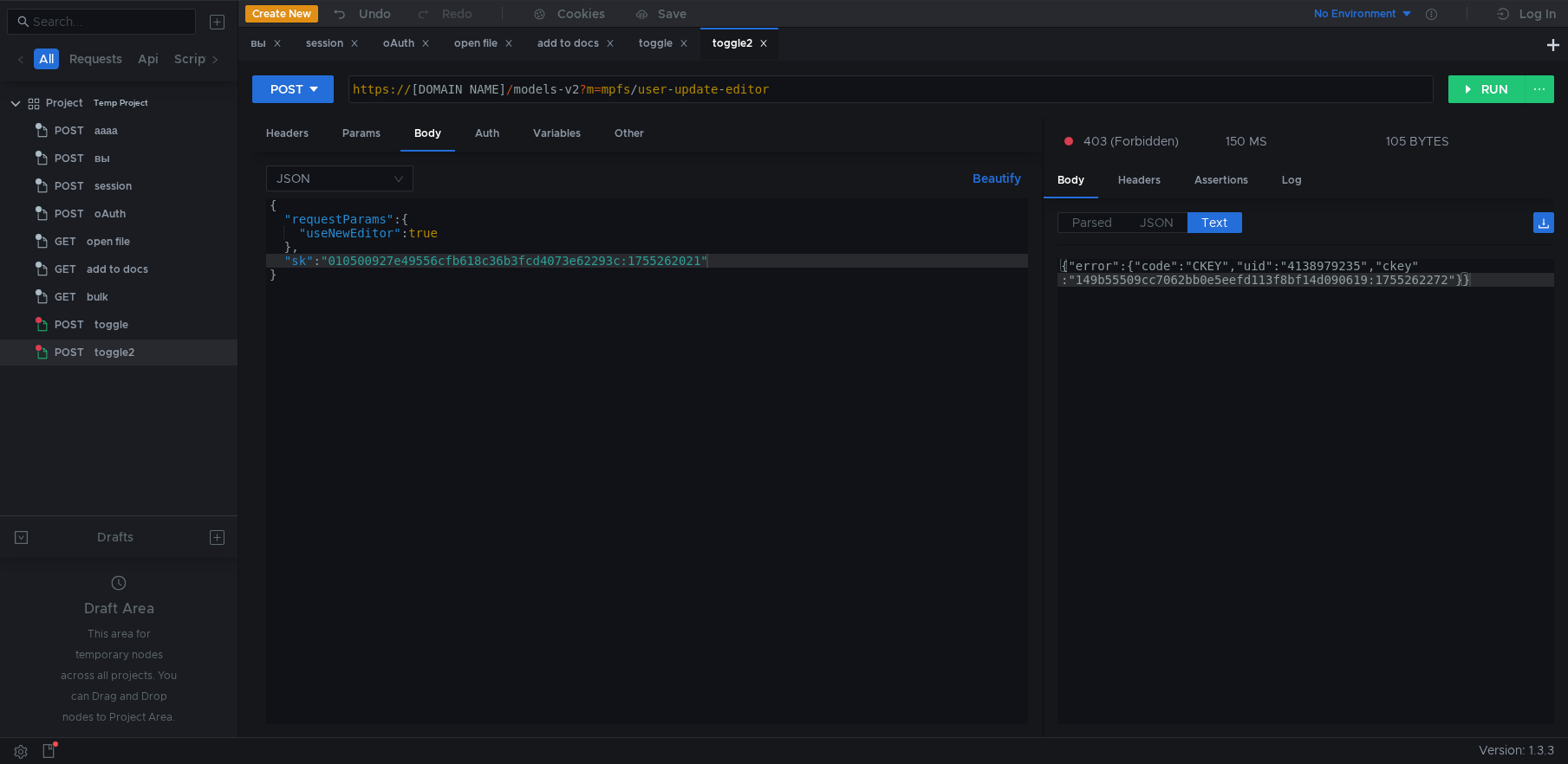
type textarea "{"error":{"code":"CKEY","uid":"4138979235","ckey":"149b55509cc7062bb0e5eefd113f…"
drag, startPoint x: 1078, startPoint y: 282, endPoint x: 1445, endPoint y: 282, distance: 367.0
click at [1445, 282] on div "{"error":{"code":"CKEY","uid":"4138979235","ckey" :"149b55509cc7062bb0e5eefd113…" at bounding box center [1305, 473] width 497 height 428
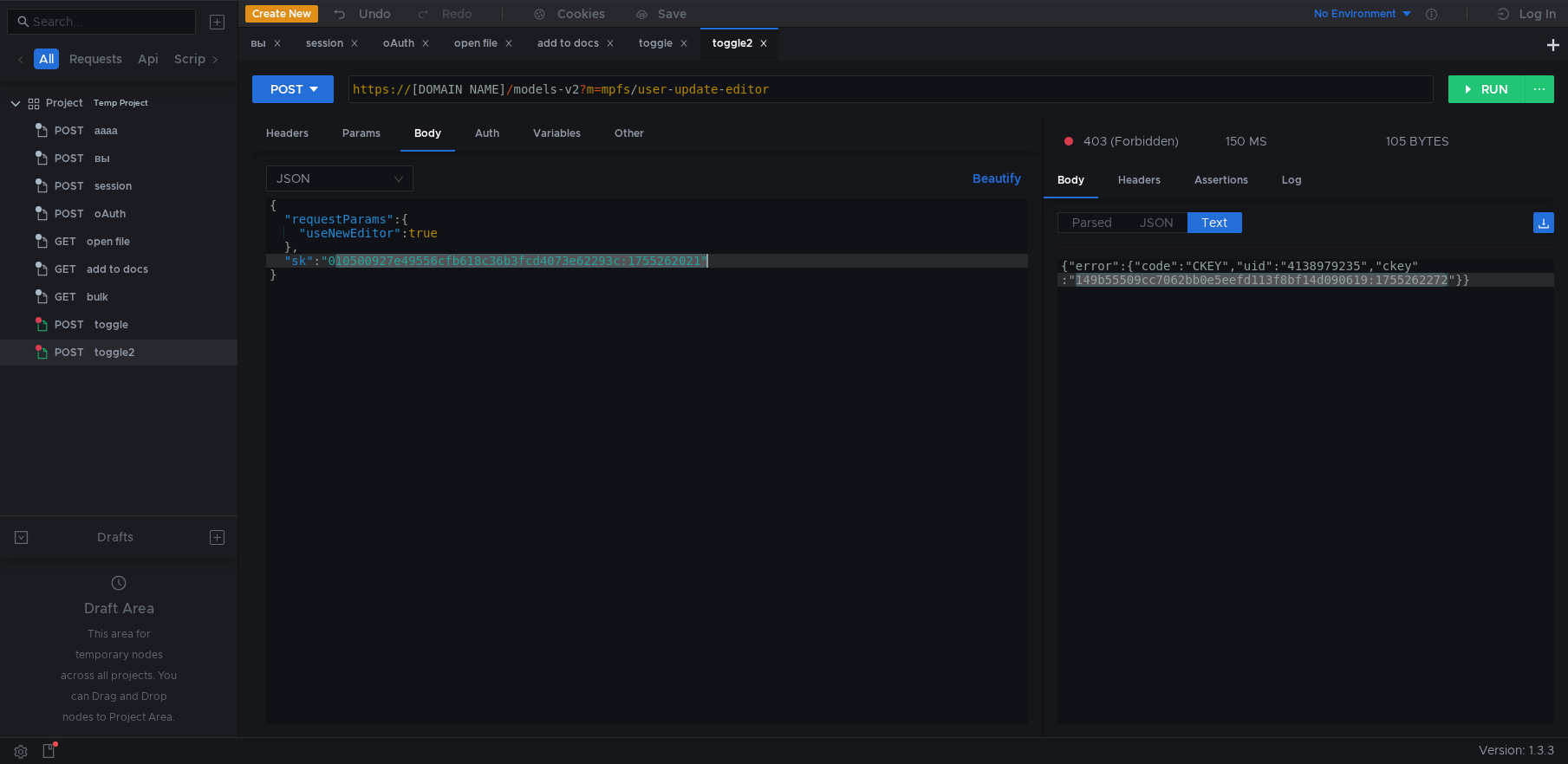
drag, startPoint x: 335, startPoint y: 261, endPoint x: 706, endPoint y: 268, distance: 371.1
click at [706, 268] on div "{ "requestParams" : { "useNewEditor" : true } , "sk" : "010500927e49556cfb618c3…" at bounding box center [647, 475] width 762 height 554
paste textarea "149b55509cc7062bb0e5eefd113f8bf14d090619:1755262272"
type textarea ""sk": "149b55509cc7062bb0e5eefd113f8bf14d090619:1755262272""
click at [1472, 92] on button "RUN" at bounding box center [1486, 89] width 77 height 27
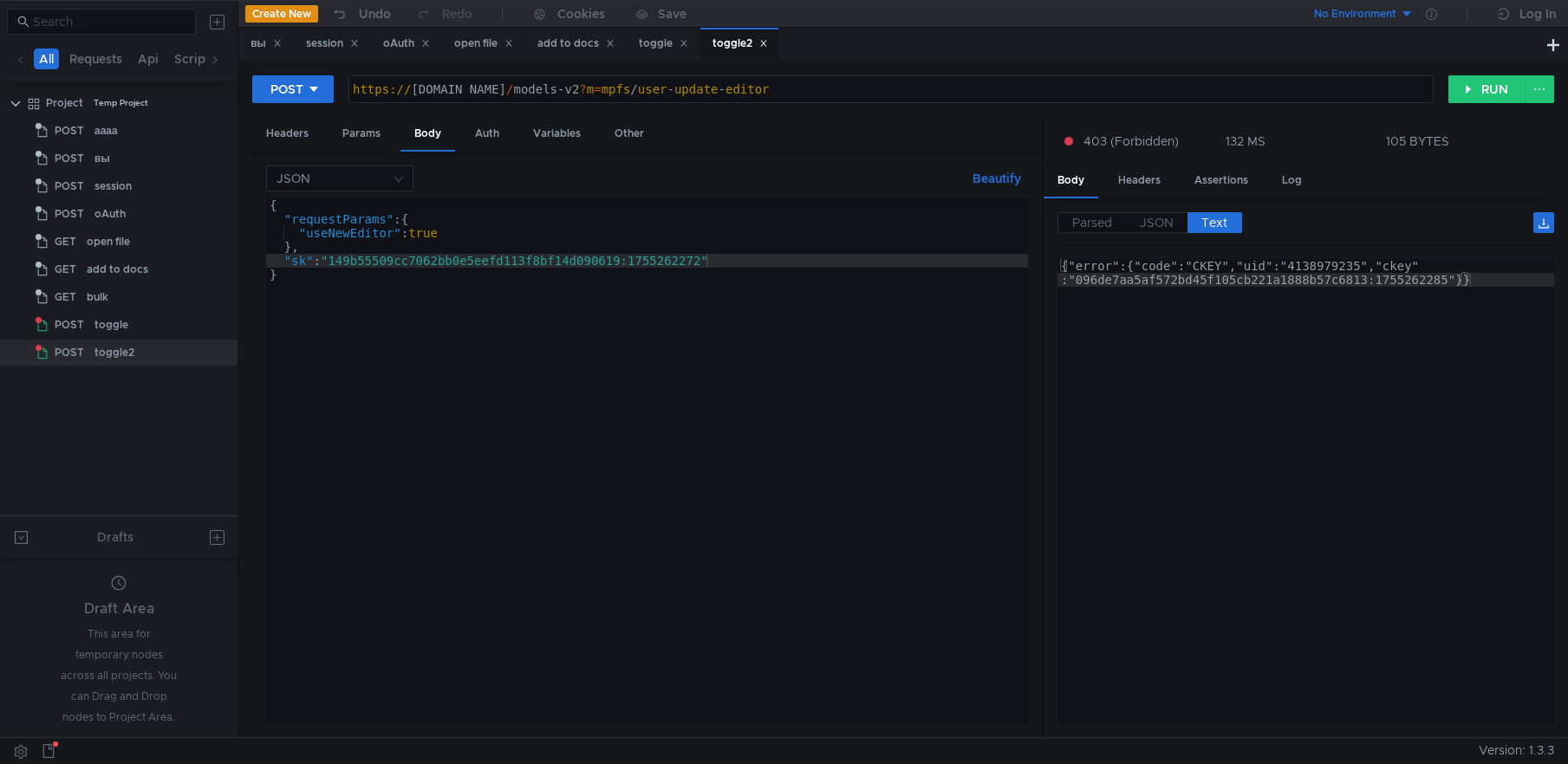
type textarea "{"error":{"code":"CKEY","uid":"4138979235","ckey":"096de7aa5af572bd45f105cb221a…"
click at [1121, 292] on div "{"error":{"code":"CKEY","uid":"4138979235","ckey" :"096de7aa5af572bd45f105cb221…" at bounding box center [1305, 473] width 497 height 428
click at [1492, 86] on button "RUN" at bounding box center [1486, 89] width 77 height 27
click at [351, 133] on div "Params" at bounding box center [361, 134] width 65 height 32
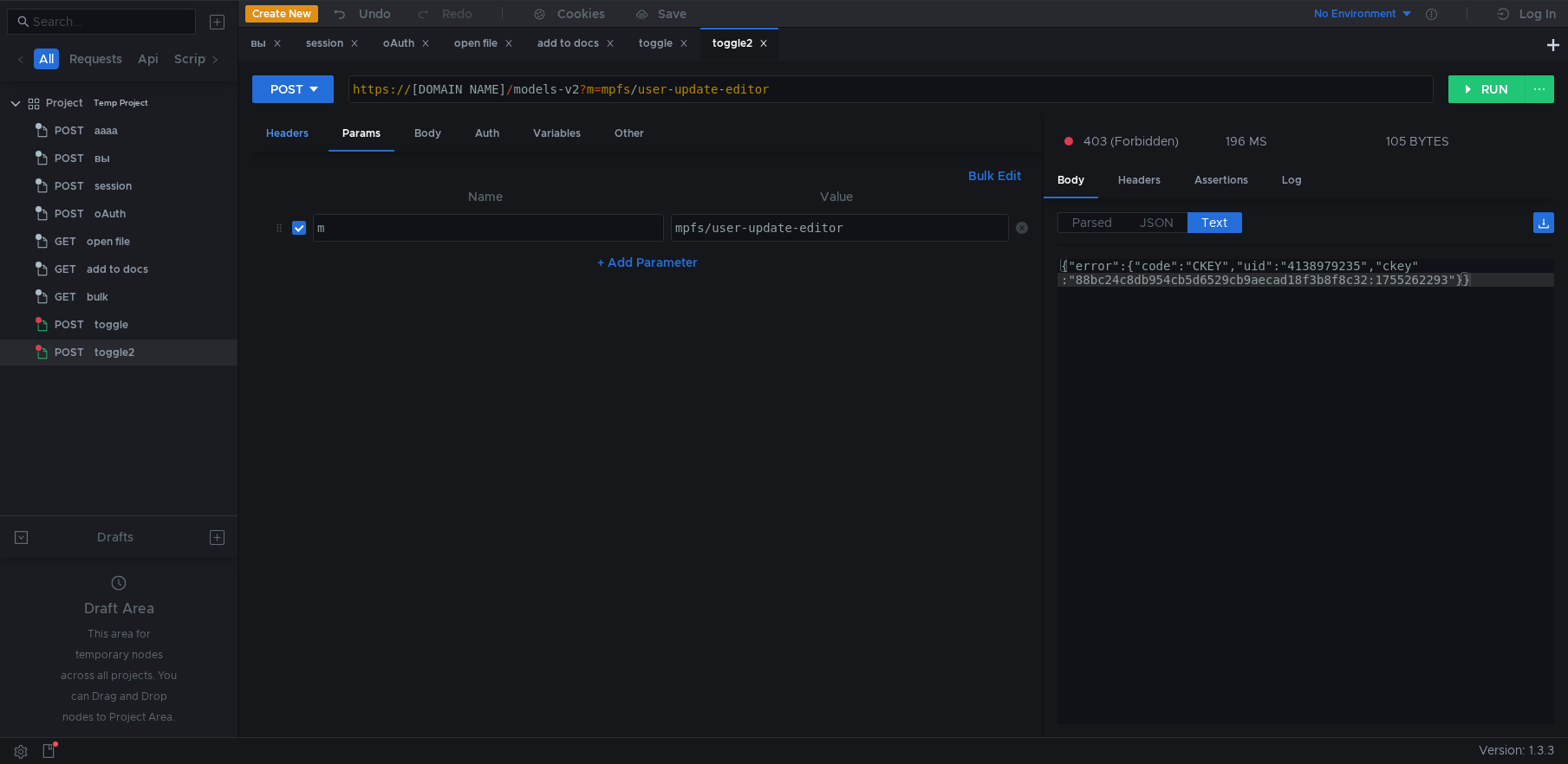
click at [296, 136] on div "Headers" at bounding box center [287, 134] width 70 height 32
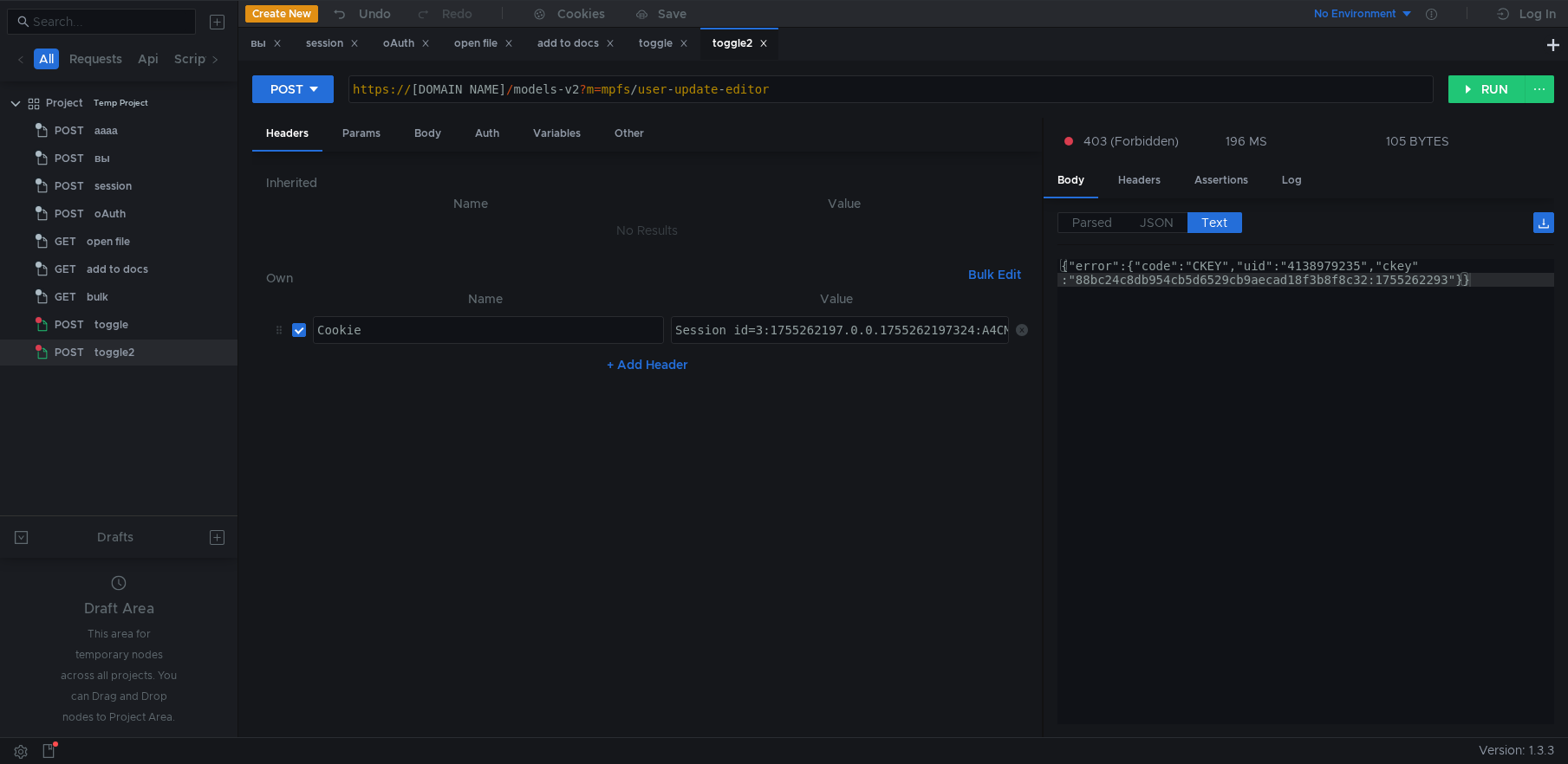
click at [840, 327] on div "Session_id=3:1755262197.0.0.1755262197324:A4CMJQ:14f7.1.2:2|4138979235.-1.2.3:1…" at bounding box center [1163, 344] width 983 height 42
paste textarea "Session_id=3:1755262197.0.0.1755262197324:A4CMJQ:14f7.1.2:2|4138979235.-1.2.3:1…"
type textarea "Session_id=3:1755262197.0.0.1755262197324:A4CMJQ:14f7.1.2:2|4138979235.-1.2.3:1…"
click at [945, 507] on nz-table "Name Value Cookie Cookie הההההההההההההההההההההההההההההההההההההההההההההההההההההה…" at bounding box center [647, 506] width 762 height 436
click at [1499, 89] on button "RUN" at bounding box center [1486, 89] width 77 height 27
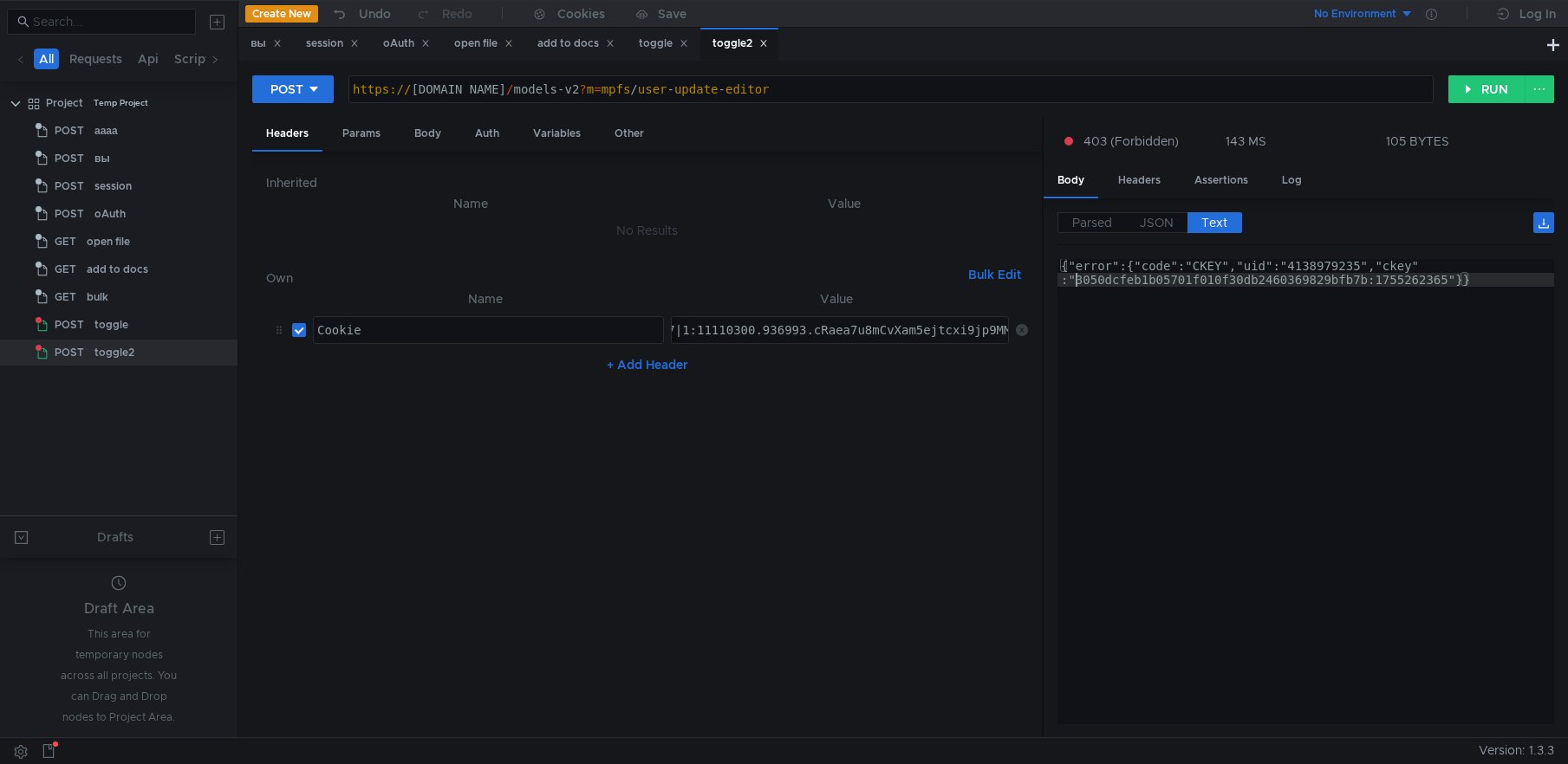
type textarea "{"error":{"code":"CKEY","uid":"4138979235","ckey":"3050dcfeb1b05701f010f30db246…"
drag, startPoint x: 1076, startPoint y: 280, endPoint x: 1440, endPoint y: 280, distance: 364.0
click at [1443, 280] on div "{"error":{"code":"CKEY","uid":"4138979235","ckey" :"3050dcfeb1b05701f010f30db24…" at bounding box center [1305, 473] width 497 height 428
drag, startPoint x: 1449, startPoint y: 281, endPoint x: 1077, endPoint y: 284, distance: 372.0
click at [1077, 284] on div "{"error":{"code":"CKEY","uid":"4138979235","ckey" :"3050dcfeb1b05701f010f30db24…" at bounding box center [1305, 473] width 497 height 428
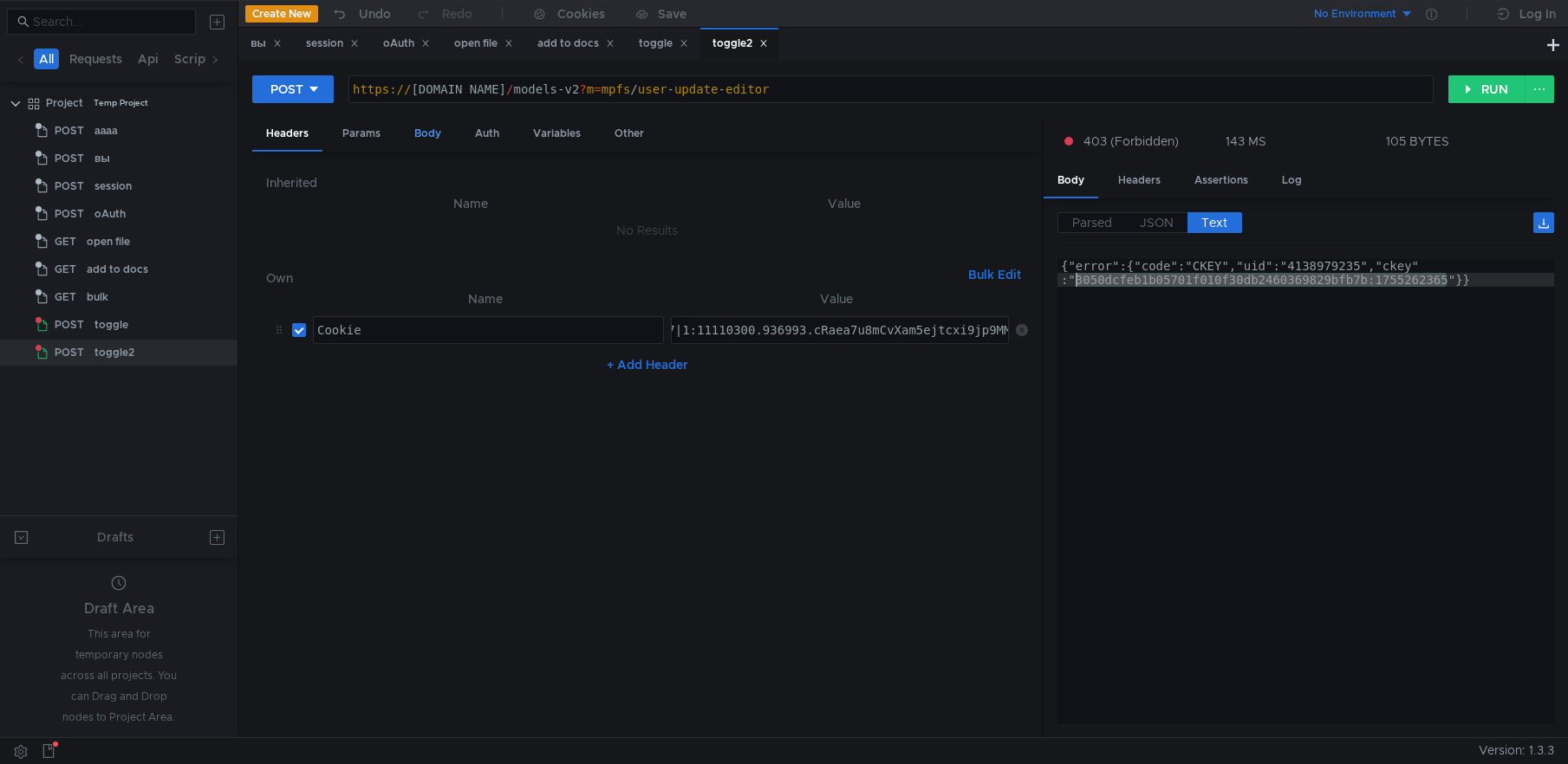
click at [428, 137] on div "Body" at bounding box center [428, 134] width 55 height 32
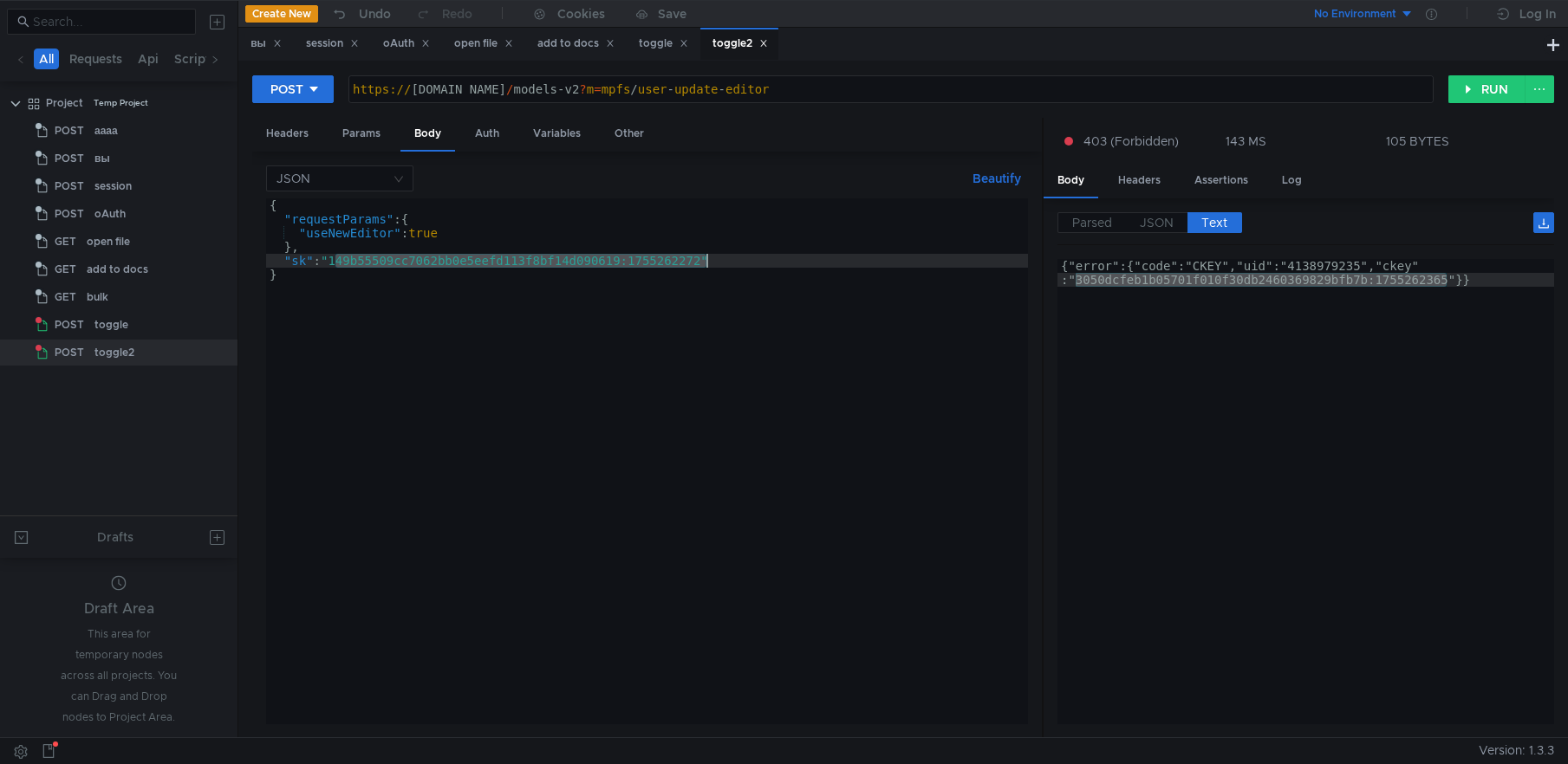
drag, startPoint x: 344, startPoint y: 259, endPoint x: 704, endPoint y: 259, distance: 360.0
click at [704, 259] on div "{ "requestParams" : { "useNewEditor" : true } , "sk" : "149b55509cc7062bb0e5eef…" at bounding box center [647, 475] width 762 height 554
paste textarea "3050dcfeb1b05701f010f30db2460369829bfb7b:1755262365"
type textarea ""sk": "3050dcfeb1b05701f010f30db2460369829bfb7b:1755262365""
click at [1469, 88] on button "RUN" at bounding box center [1486, 89] width 77 height 27
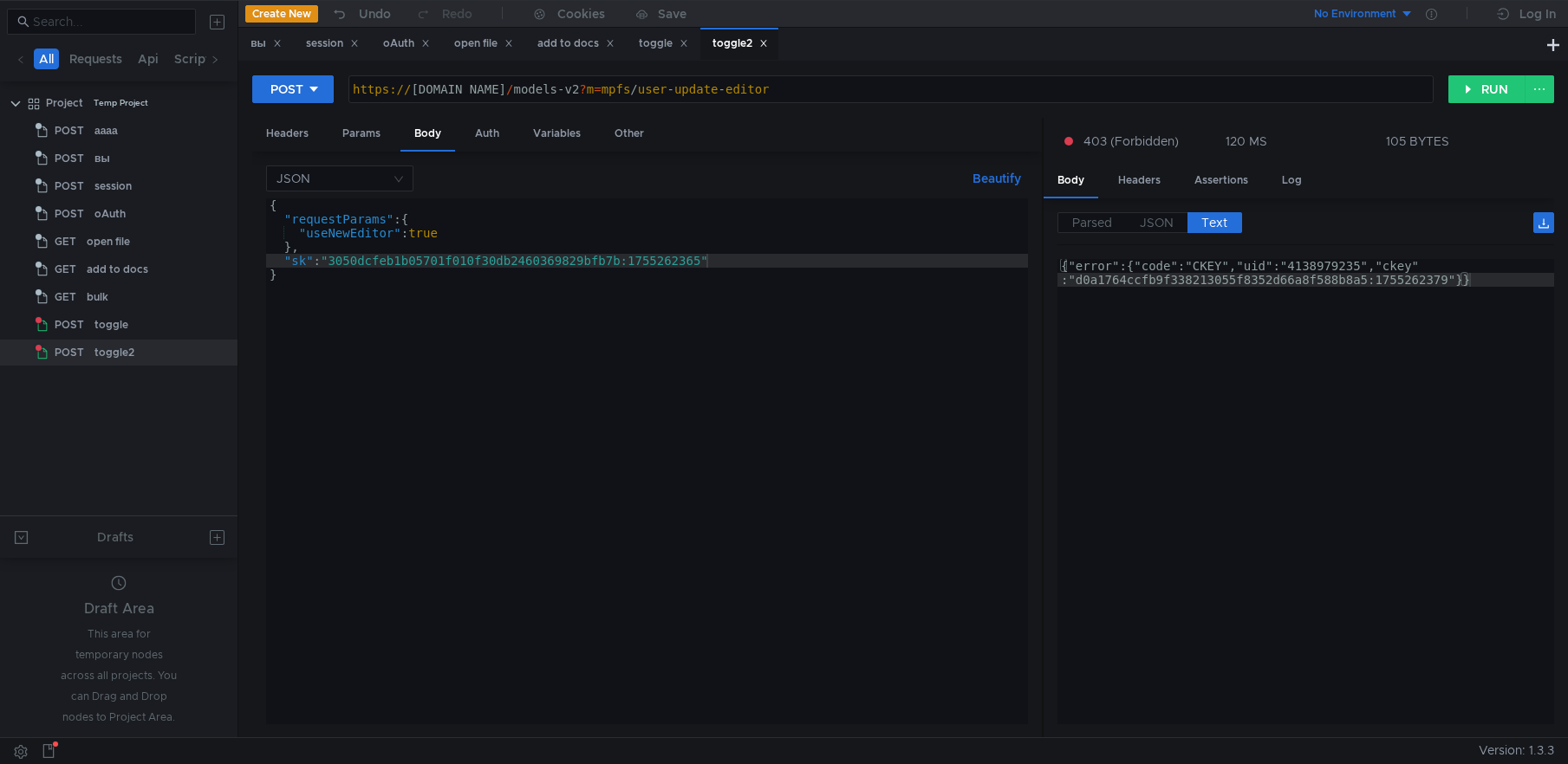
click at [422, 85] on div "https:// [DOMAIN_NAME] / models-v2 ? m = mpfs / user - update - editor" at bounding box center [890, 103] width 1084 height 42
type textarea "https://docs2.dst.yandex.ru/models-v2?m=mpfs/user-update-editor"
click at [1489, 92] on button "RUN" at bounding box center [1486, 89] width 77 height 27
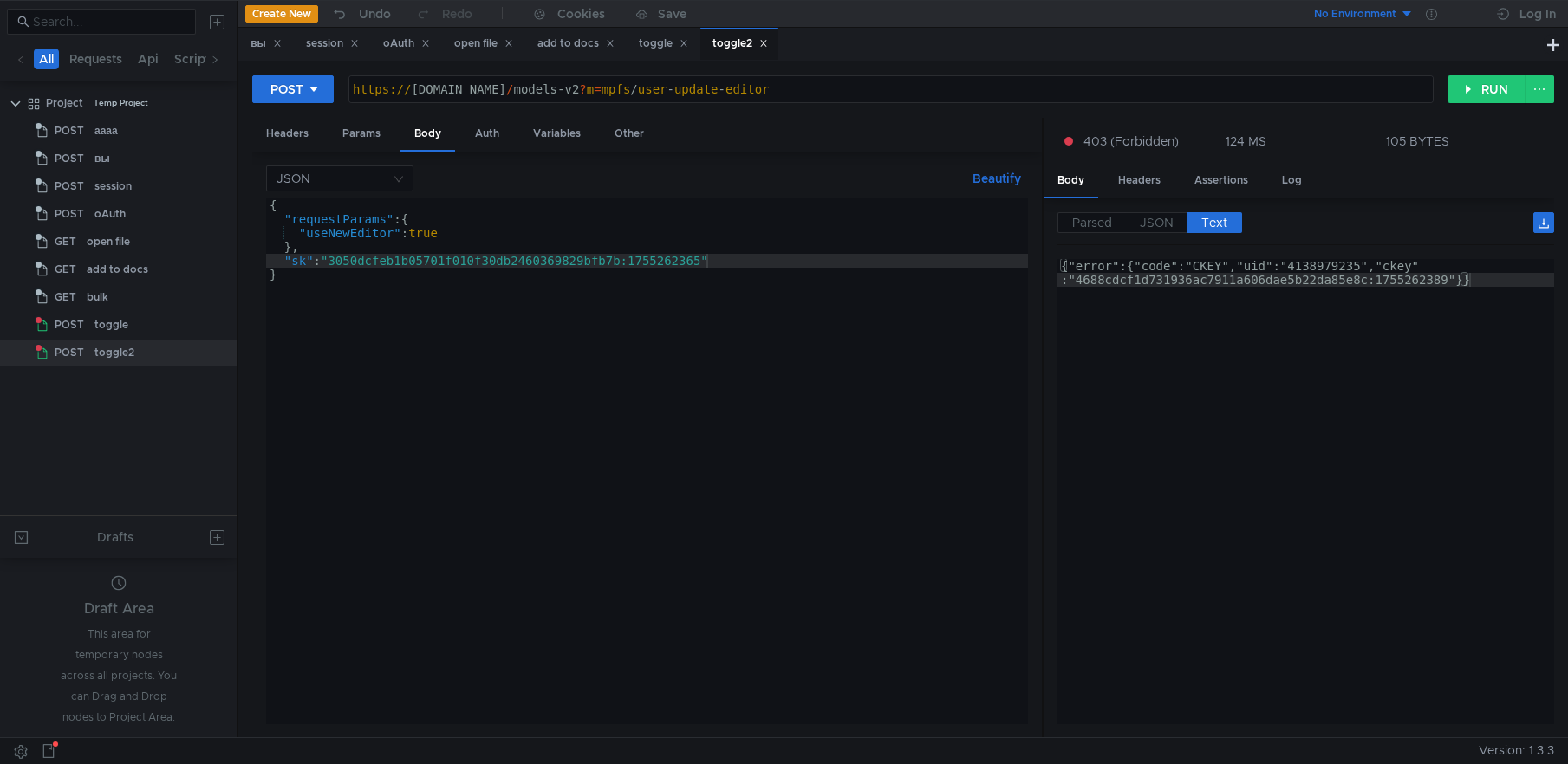
type textarea "{"error":{"code":"CKEY","uid":"4138979235","ckey":"4688cdcf1d731936ac7911a606da…"
drag, startPoint x: 1078, startPoint y: 279, endPoint x: 1447, endPoint y: 278, distance: 369.0
click at [1447, 278] on div "{"error":{"code":"CKEY","uid":"4138979235","ckey" :"4688cdcf1d731936ac7911a606d…" at bounding box center [1305, 473] width 497 height 428
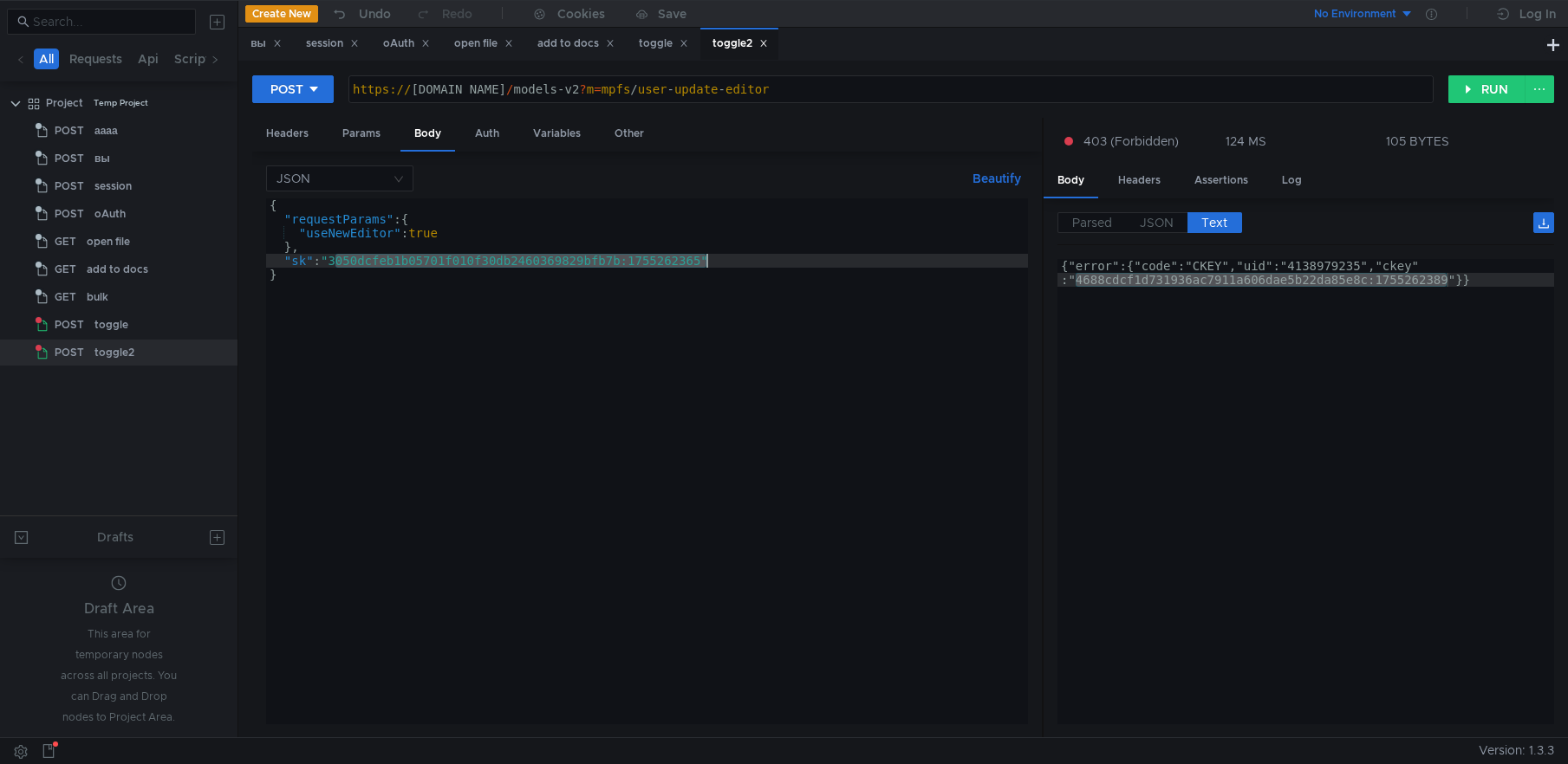
drag, startPoint x: 338, startPoint y: 262, endPoint x: 707, endPoint y: 266, distance: 369.0
click at [707, 266] on div "{ "requestParams" : { "useNewEditor" : true } , "sk" : "3050dcfeb1b05701f010f30…" at bounding box center [647, 475] width 762 height 554
paste textarea "4688cdcf1d731936ac7911a606dae5b22da85e8c:1755262389"
type textarea ""sk": "4688cdcf1d731936ac7911a606dae5b22da85e8c:1755262389""
click at [1474, 91] on button "RUN" at bounding box center [1486, 89] width 77 height 27
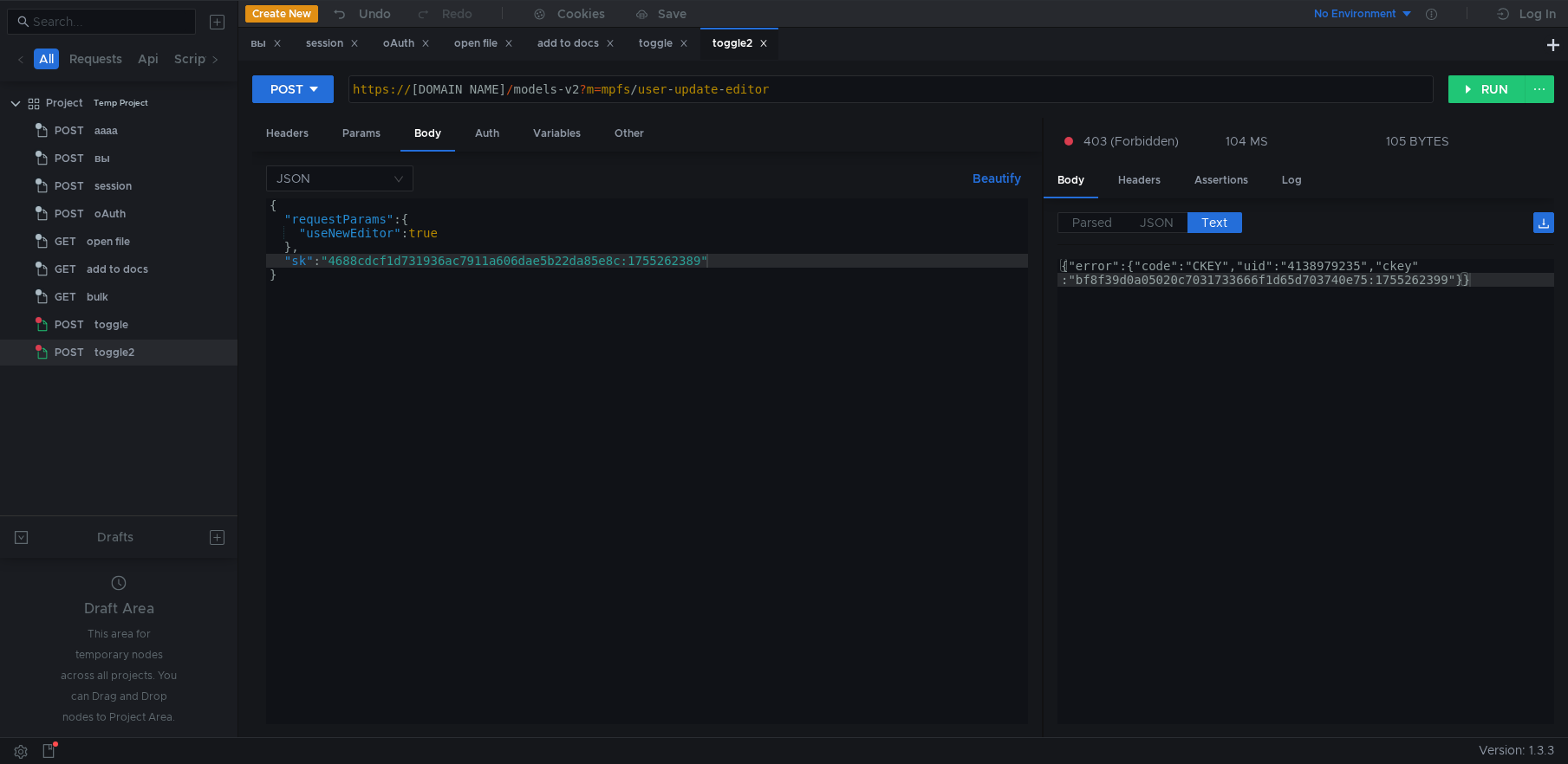
click at [1179, 390] on div "{"error":{"code":"CKEY","uid":"4138979235","ckey" :"bf8f39d0a05020c7031733666f1…" at bounding box center [1305, 473] width 497 height 428
click at [1487, 92] on button "RUN" at bounding box center [1486, 89] width 77 height 27
type textarea "{"error":{"code":"CKEY","uid":"4138979235","ckey":"8c9909dbeac8dd054fca7600002a…"
drag, startPoint x: 1078, startPoint y: 286, endPoint x: 1446, endPoint y: 283, distance: 368.0
click at [1446, 283] on div "{"error":{"code":"CKEY","uid":"4138979235","ckey" :"8c9909dbeac8dd054fca7600002…" at bounding box center [1305, 473] width 497 height 428
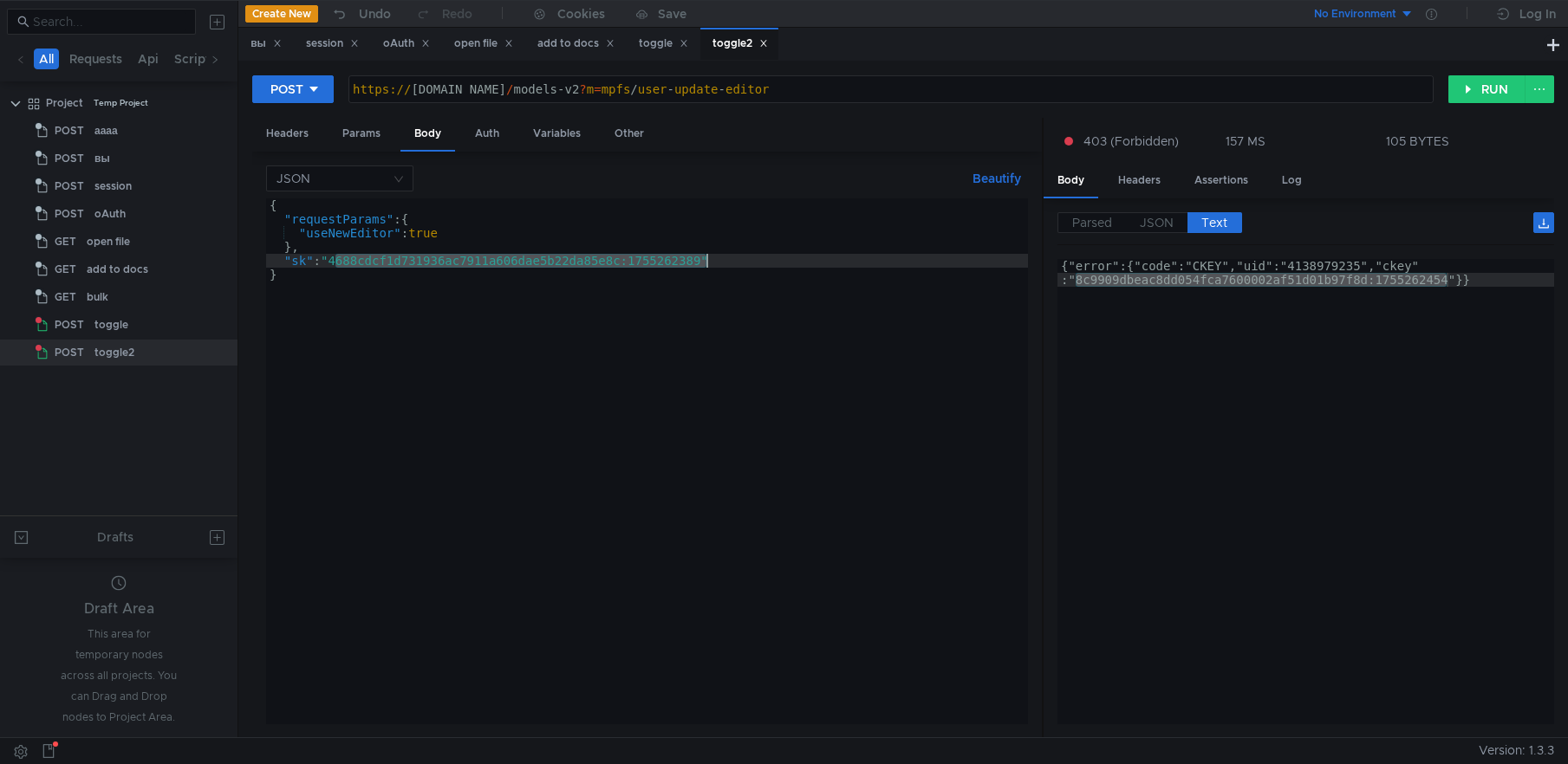
drag, startPoint x: 337, startPoint y: 260, endPoint x: 707, endPoint y: 260, distance: 370.0
click at [707, 260] on div "{ "requestParams" : { "useNewEditor" : true } , "sk" : "4688cdcf1d731936ac7911a…" at bounding box center [647, 475] width 762 height 554
paste textarea "8c9909dbeac8dd054fca7600002af51d01b97f8d:1755262454"
type textarea ""sk": "8c9909dbeac8dd054fca7600002af51d01b97f8d:1755262454""
click at [1475, 90] on button "RUN" at bounding box center [1486, 89] width 77 height 27
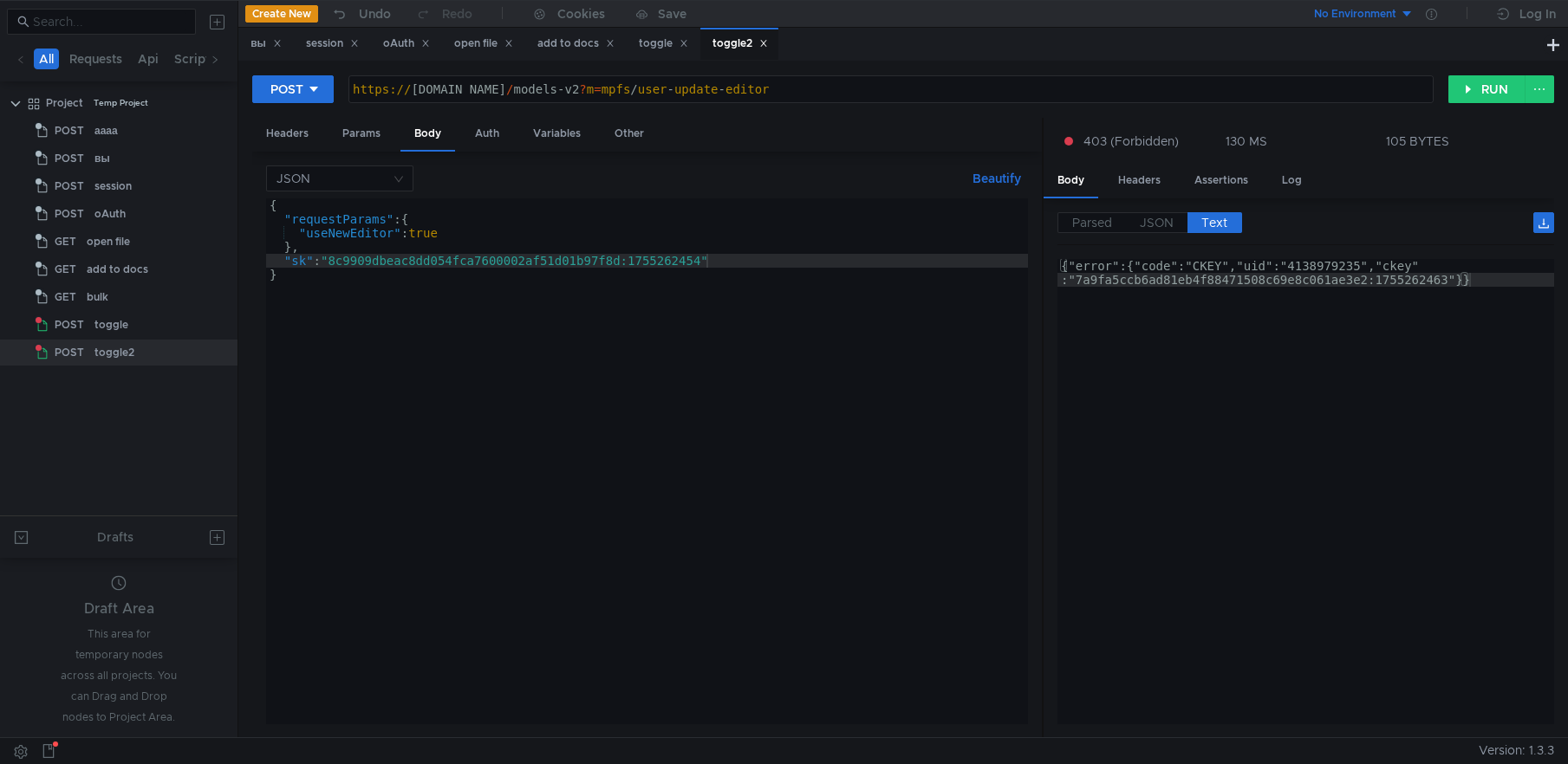
type textarea "{"error":{"code":"CKEY","uid":"4138979235","ckey":"7a9fa5ccb6ad81eb4f88471508c6…"
click at [1216, 338] on div "{"error":{"code":"CKEY","uid":"4138979235","ckey" :"7a9fa5ccb6ad81eb4f88471508c…" at bounding box center [1305, 473] width 497 height 428
type textarea "}"
click at [664, 472] on div "{ "requestParams" : { "useNewEditor" : true } , "sk" : "8c9909dbeac8dd054fca760…" at bounding box center [647, 475] width 762 height 554
click at [216, 25] on button at bounding box center [216, 21] width 27 height 27
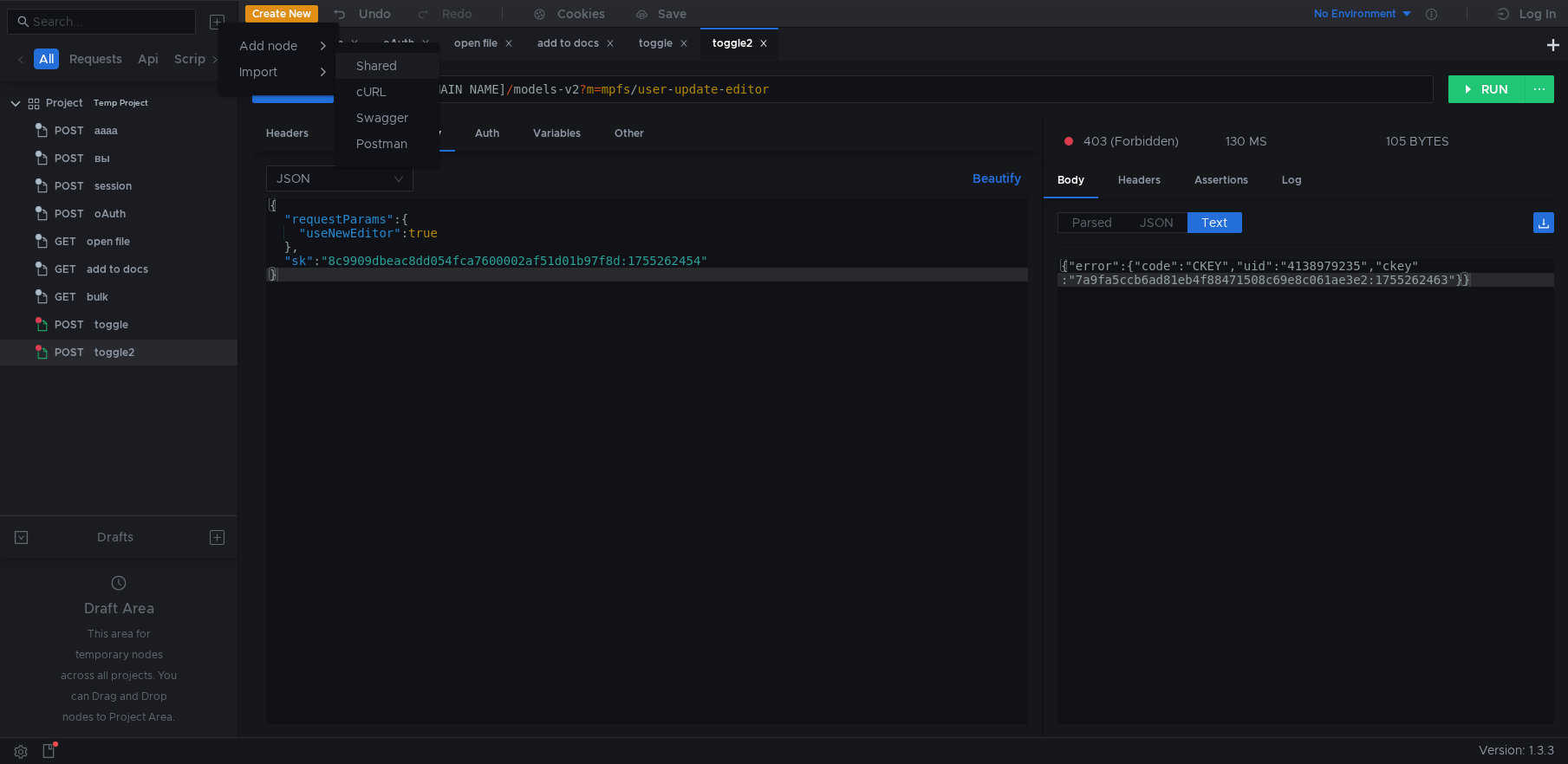
click at [383, 74] on app-tour-anchor "Shared" at bounding box center [376, 66] width 41 height 21
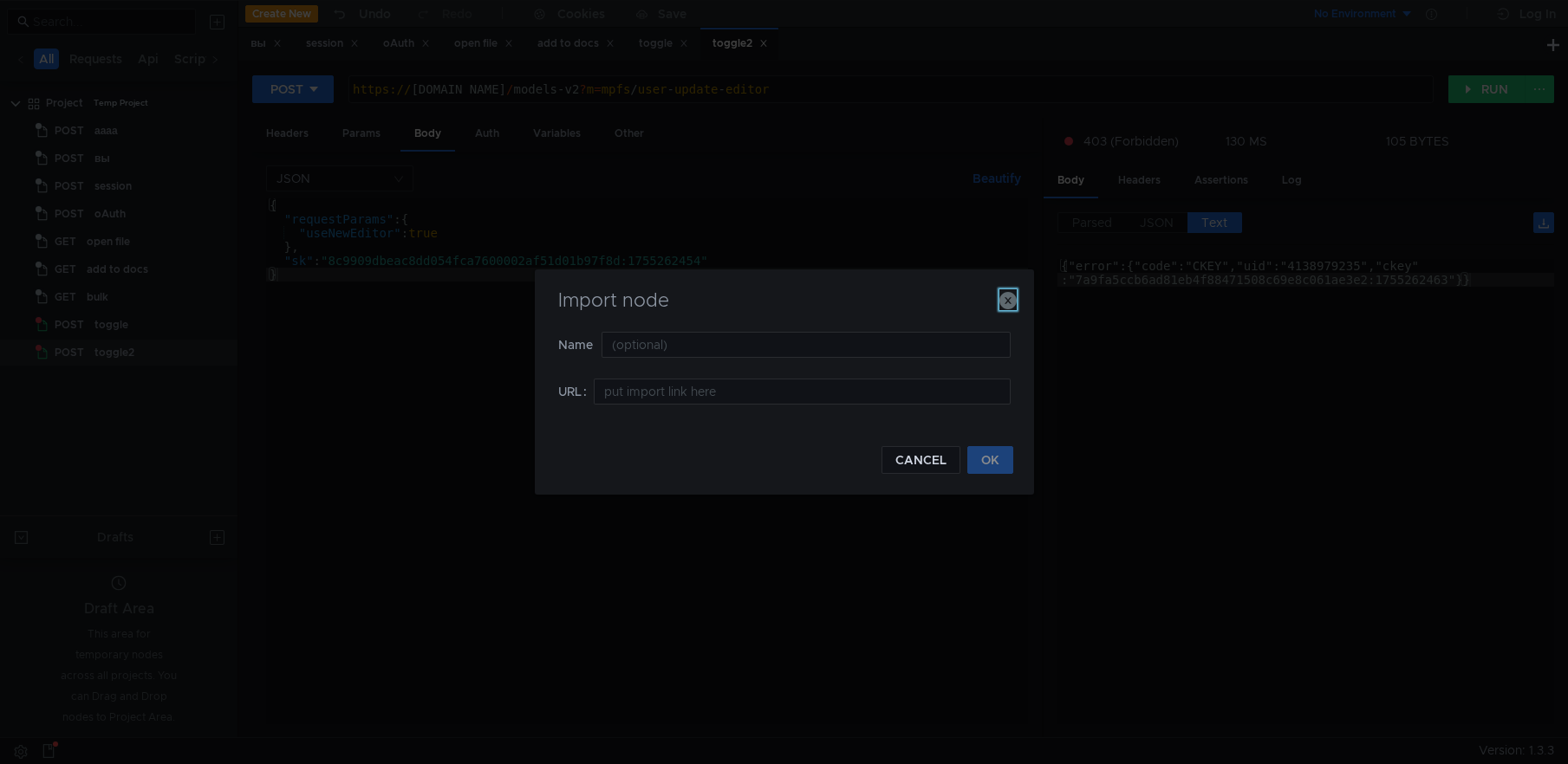
click at [1010, 298] on icon "button" at bounding box center [1008, 300] width 17 height 17
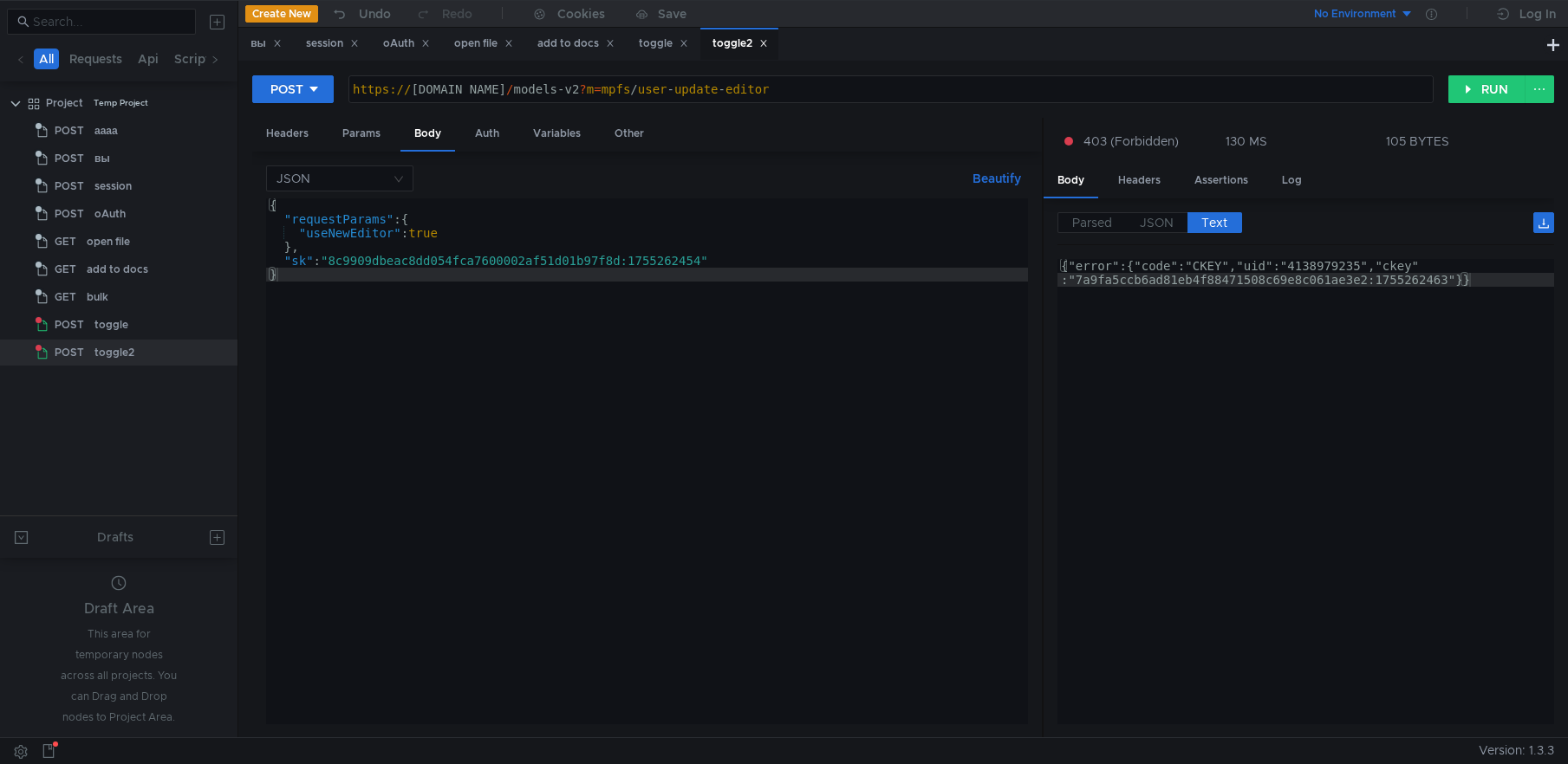
click at [218, 22] on button at bounding box center [216, 21] width 27 height 27
click at [378, 143] on app-tour-anchor "Postman" at bounding box center [382, 144] width 51 height 21
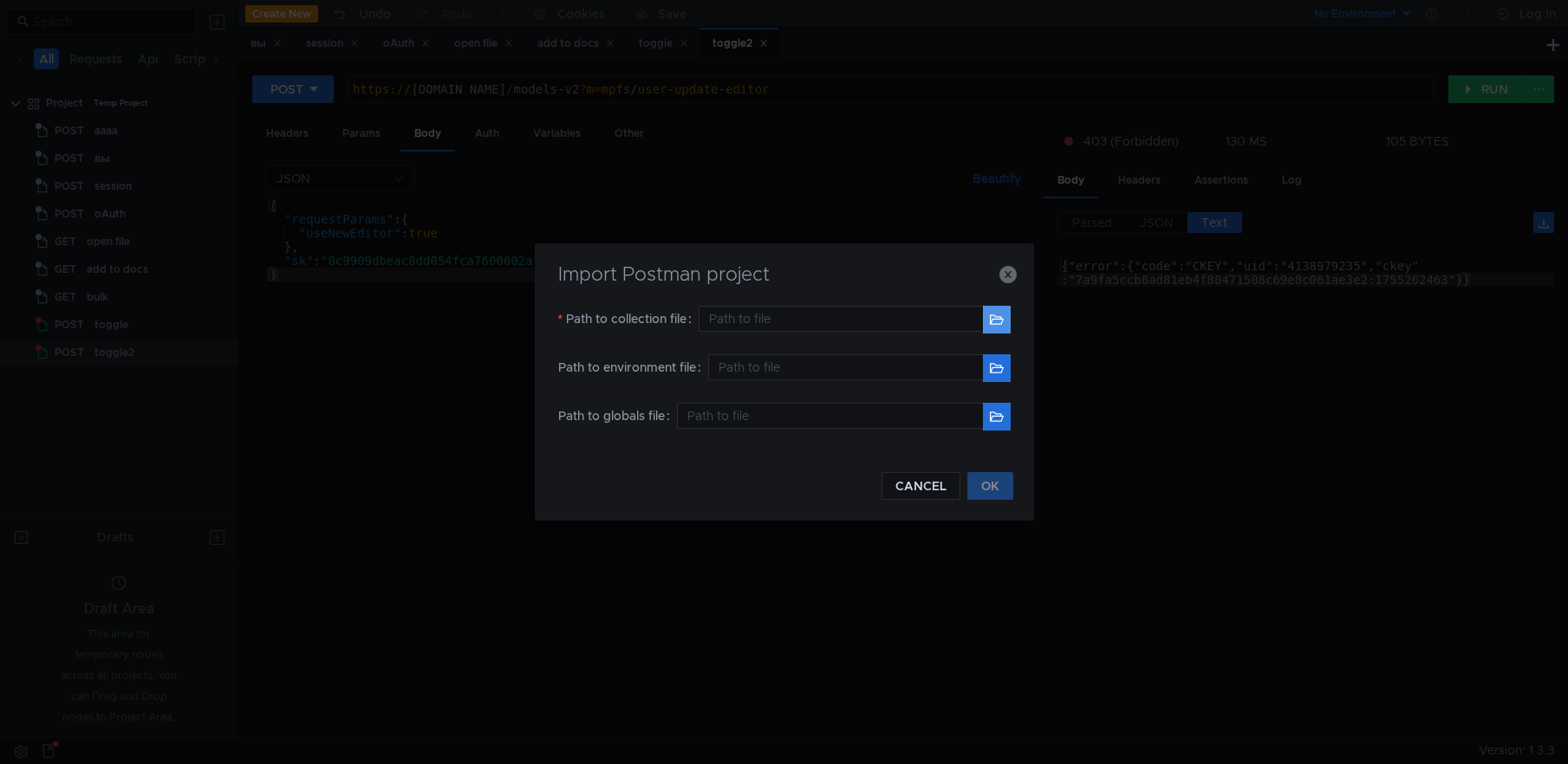
click at [996, 320] on button "button" at bounding box center [996, 319] width 27 height 27
click at [997, 321] on button "button" at bounding box center [996, 319] width 27 height 27
type input "/Users/andronaki/Downloads/qa.json"
click at [999, 485] on button "OK" at bounding box center [990, 485] width 46 height 27
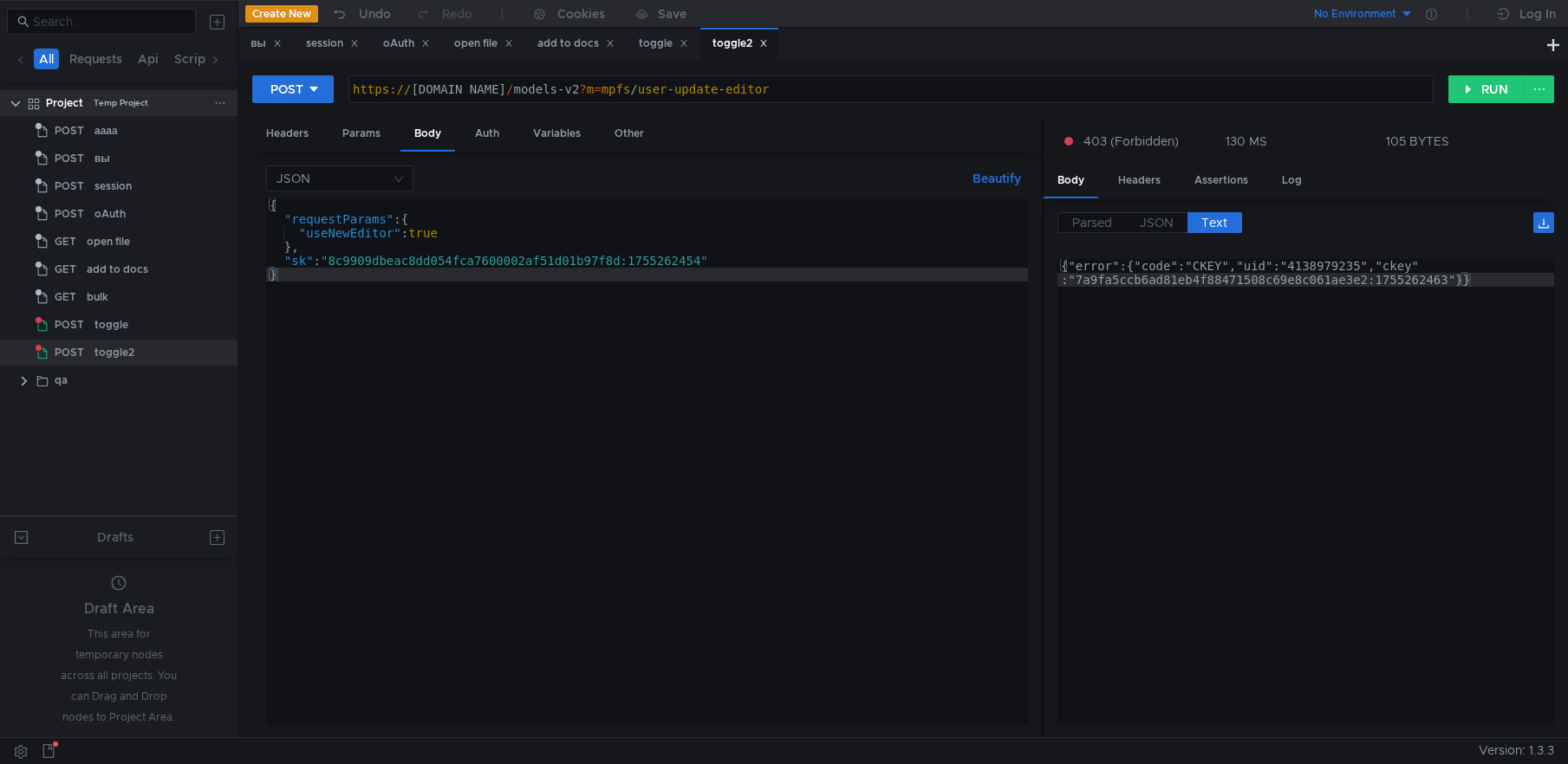
click at [17, 103] on clr-icon at bounding box center [15, 103] width 14 height 14
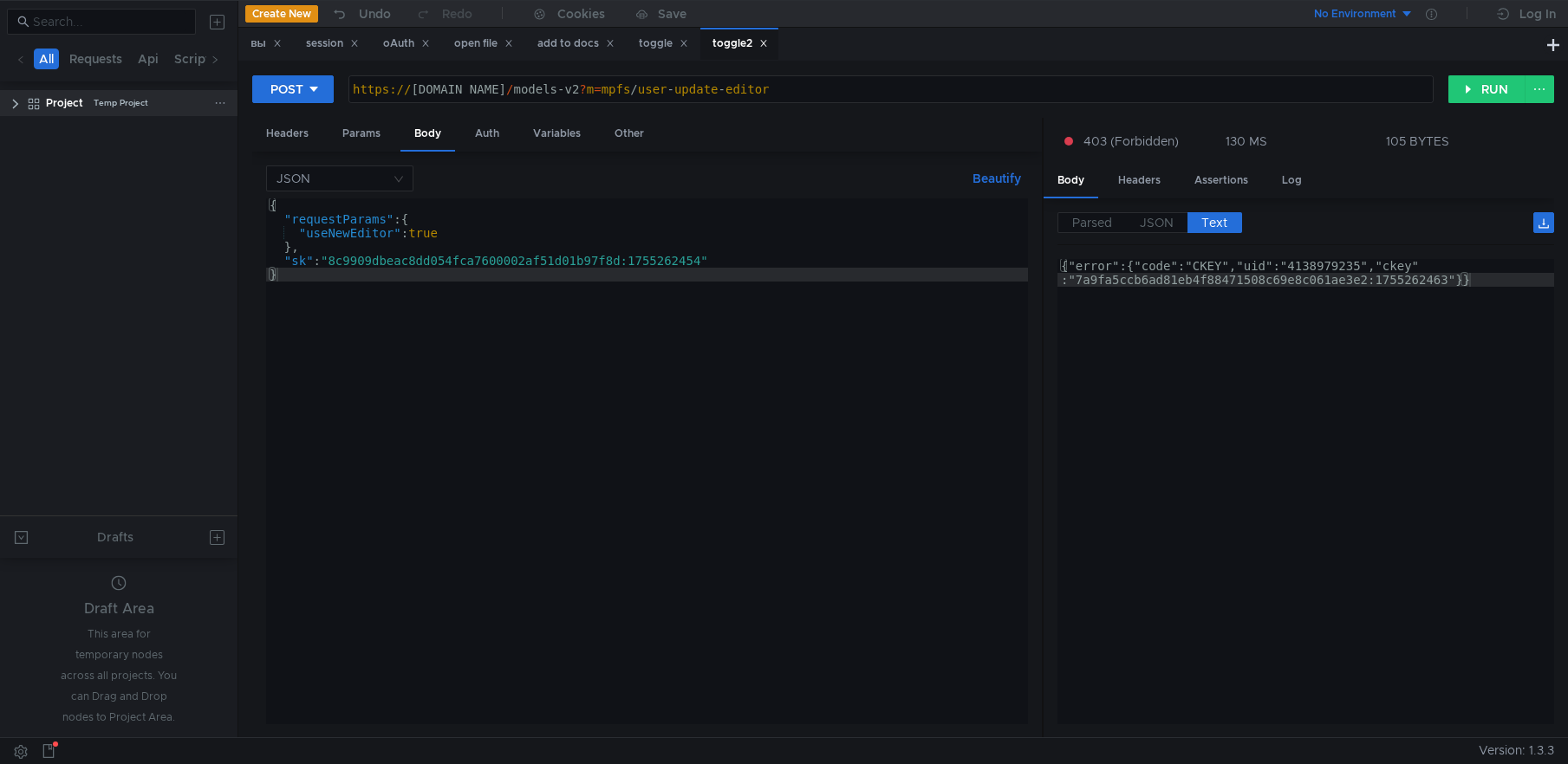
click at [18, 101] on clr-icon at bounding box center [15, 103] width 14 height 14
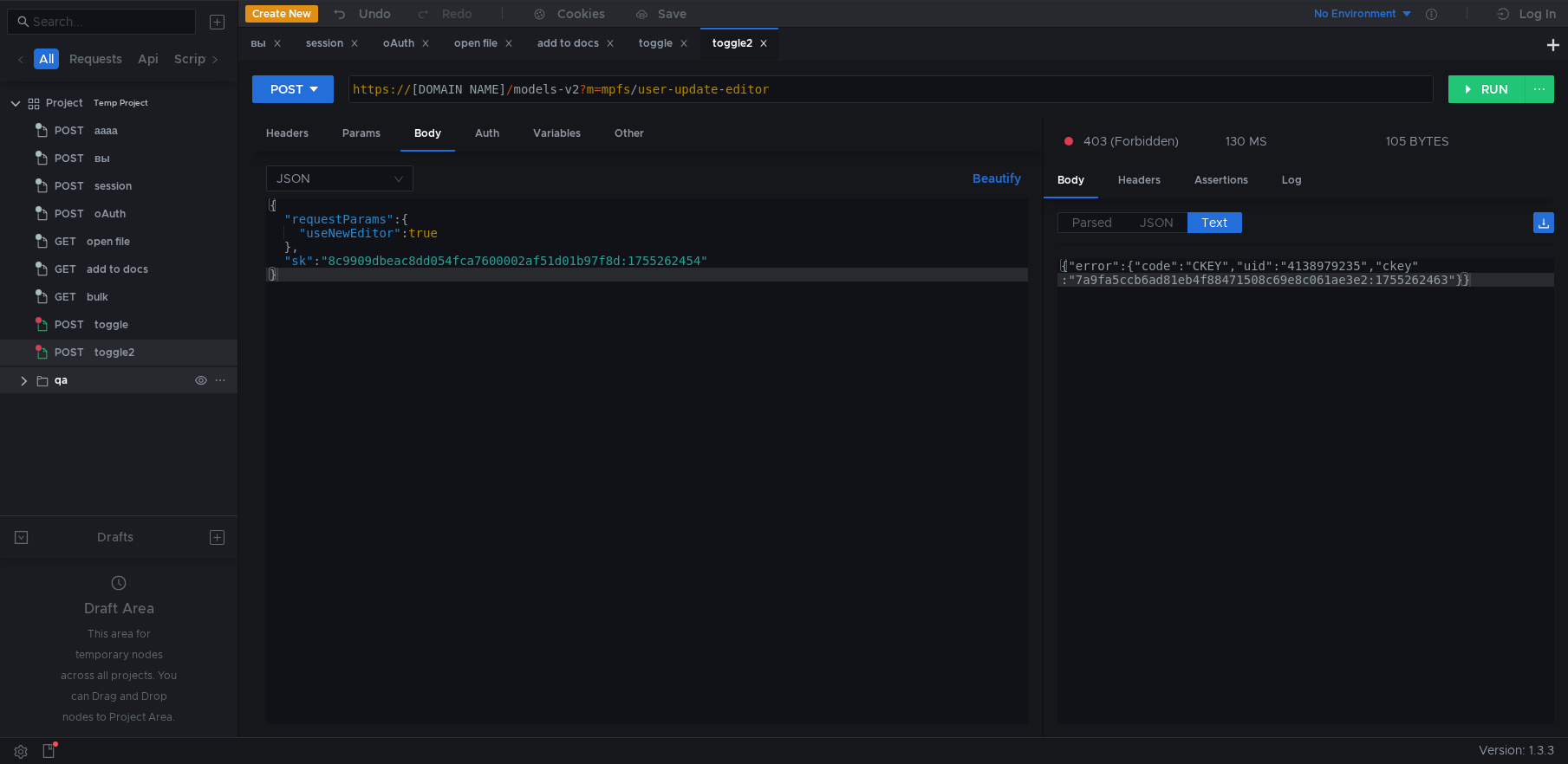
click at [27, 379] on clr-icon at bounding box center [24, 381] width 14 height 14
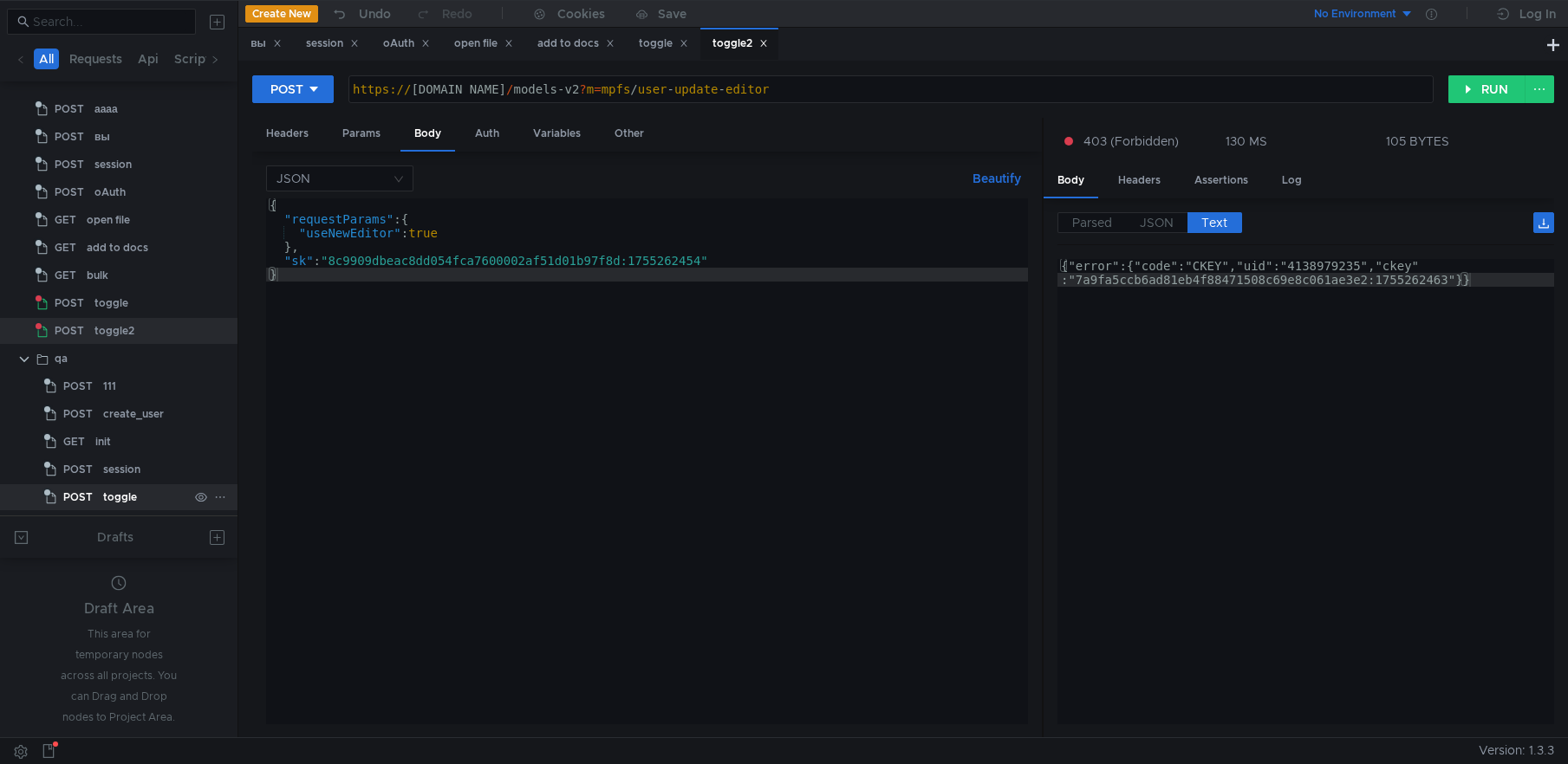
click at [130, 499] on div "toggle" at bounding box center [120, 497] width 34 height 26
click at [132, 495] on div "toggle" at bounding box center [120, 497] width 34 height 26
click at [127, 495] on div "toggle" at bounding box center [120, 497] width 34 height 26
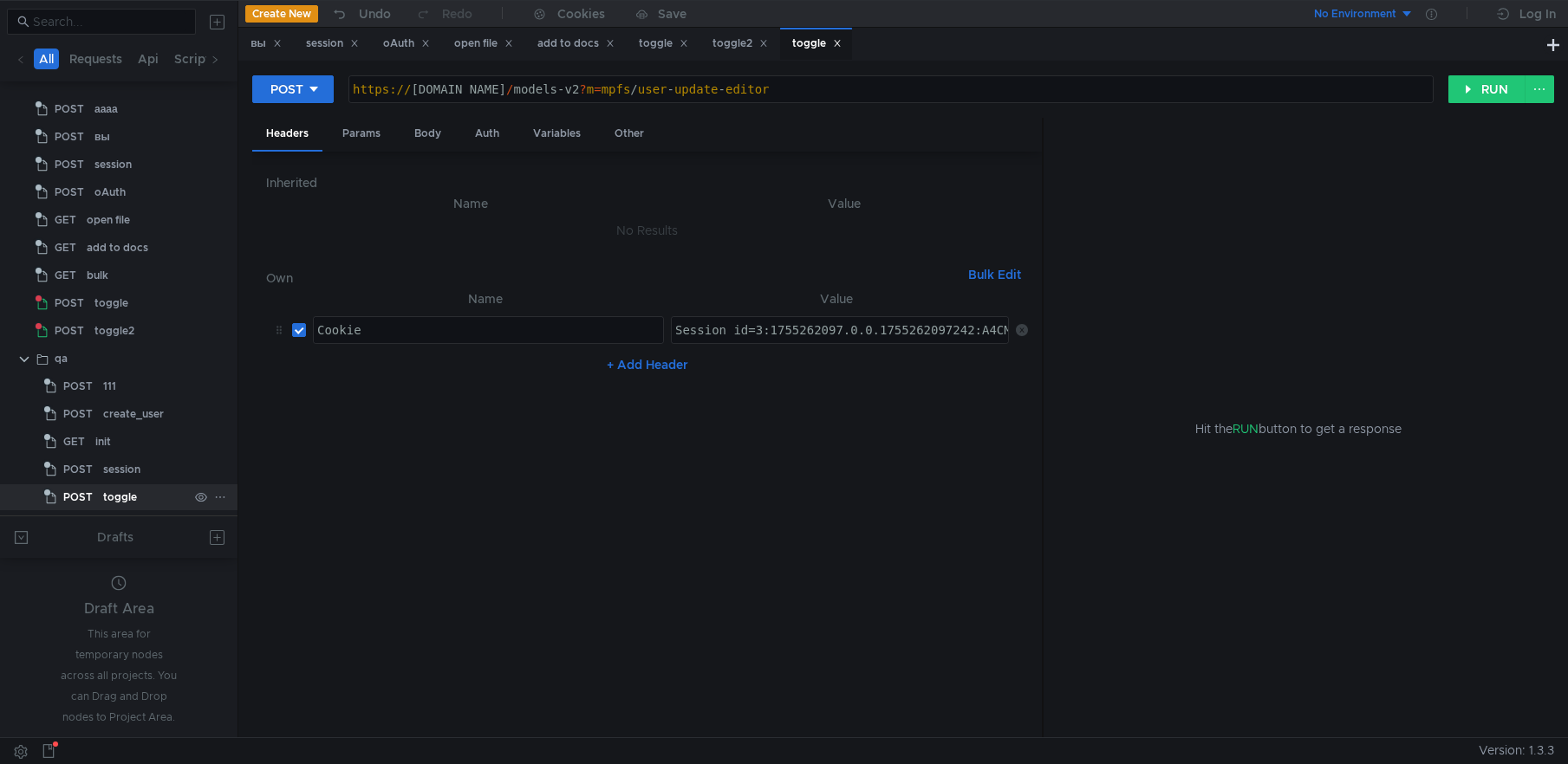
click at [134, 494] on div "toggle" at bounding box center [120, 497] width 34 height 26
click at [122, 497] on div "toggle" at bounding box center [120, 497] width 34 height 26
click at [122, 498] on div "toggle" at bounding box center [120, 497] width 34 height 26
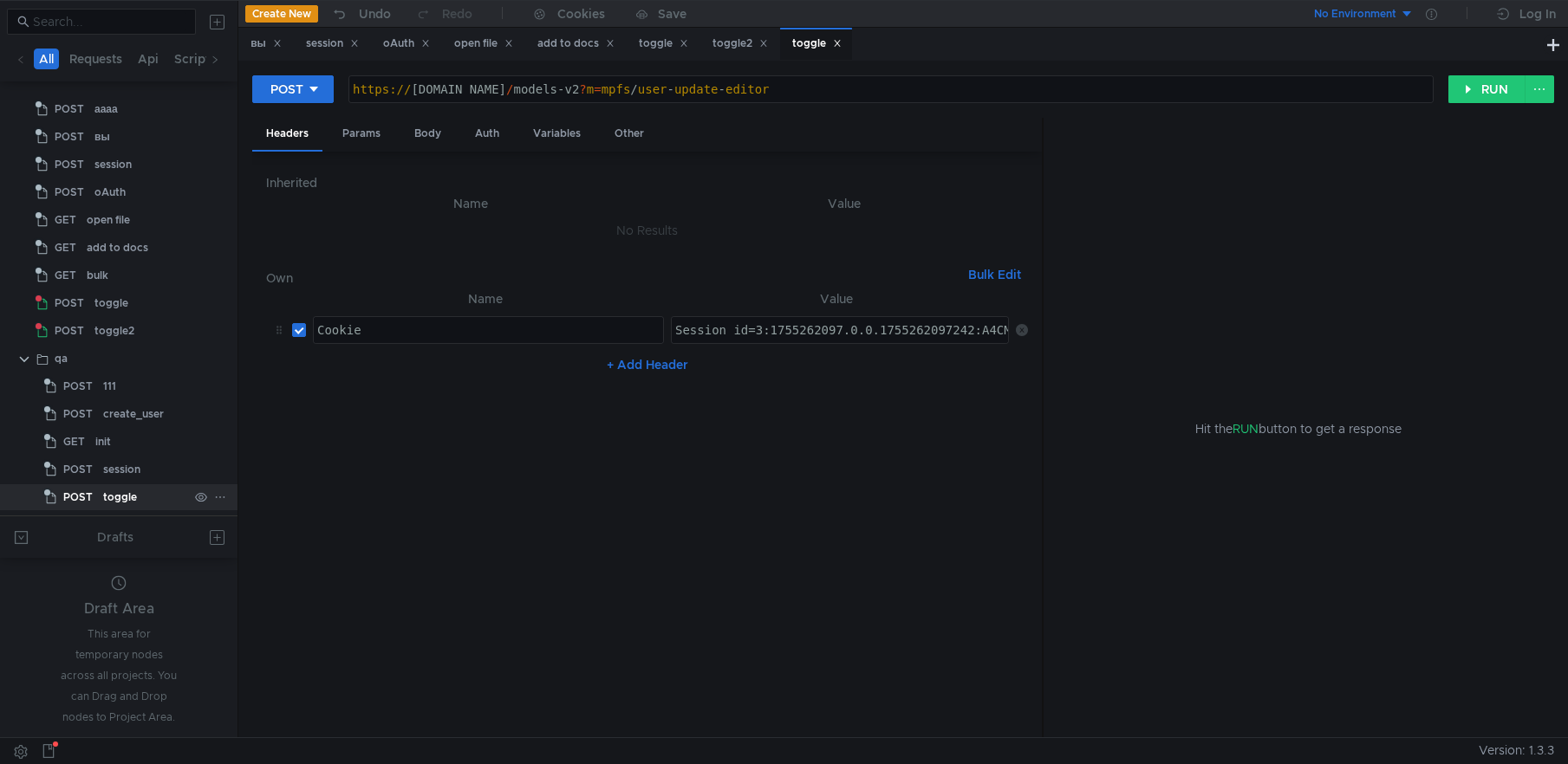
click at [69, 500] on span "POST" at bounding box center [78, 497] width 29 height 26
click at [195, 496] on icon at bounding box center [201, 497] width 12 height 12
click at [217, 498] on icon at bounding box center [220, 497] width 12 height 12
click at [65, 264] on div at bounding box center [784, 382] width 1568 height 764
click at [76, 277] on div "GET" at bounding box center [58, 275] width 46 height 26
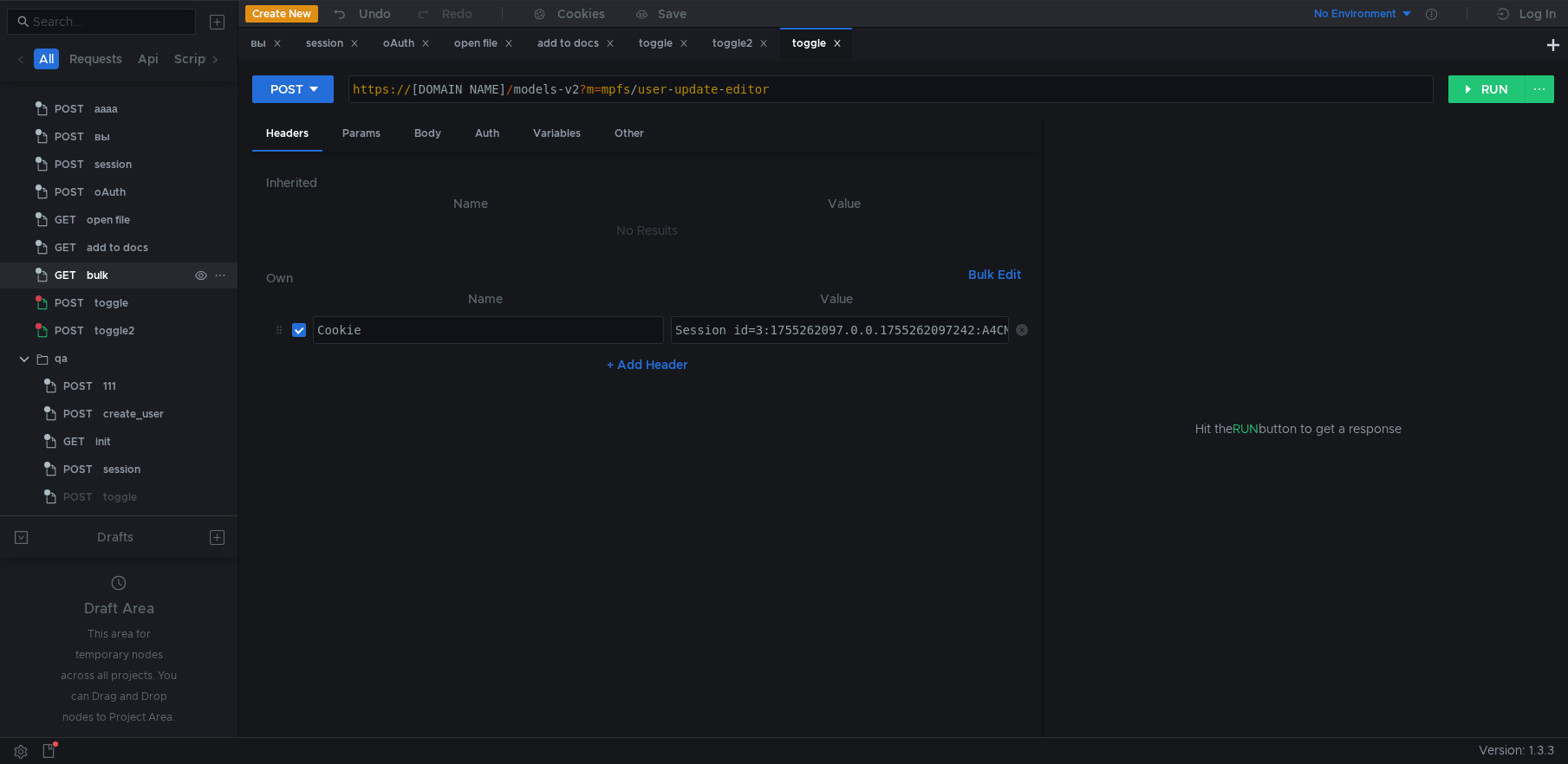
click at [91, 271] on div "bulk" at bounding box center [97, 275] width 22 height 26
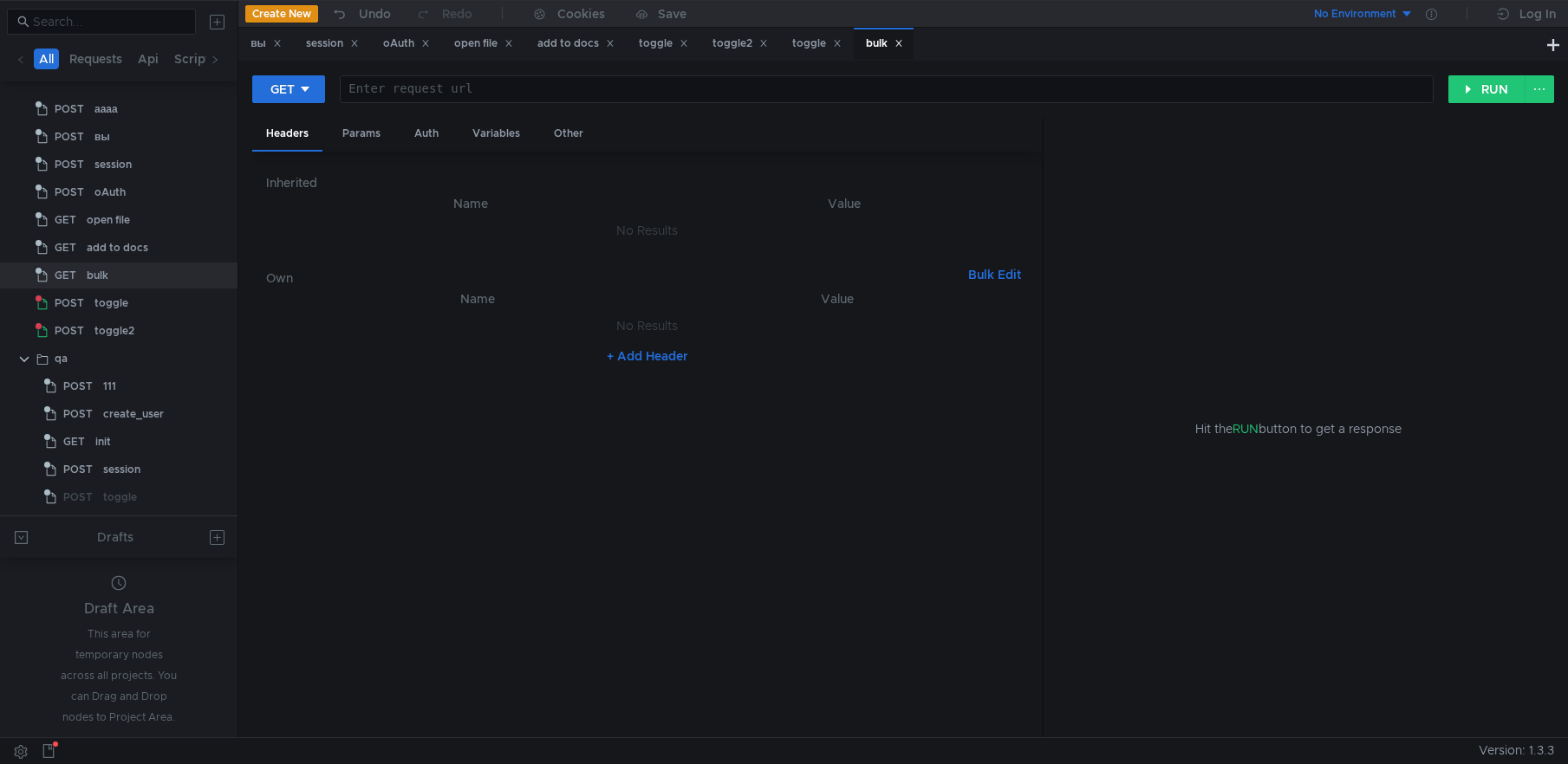
click at [903, 43] on icon at bounding box center [899, 43] width 9 height 9
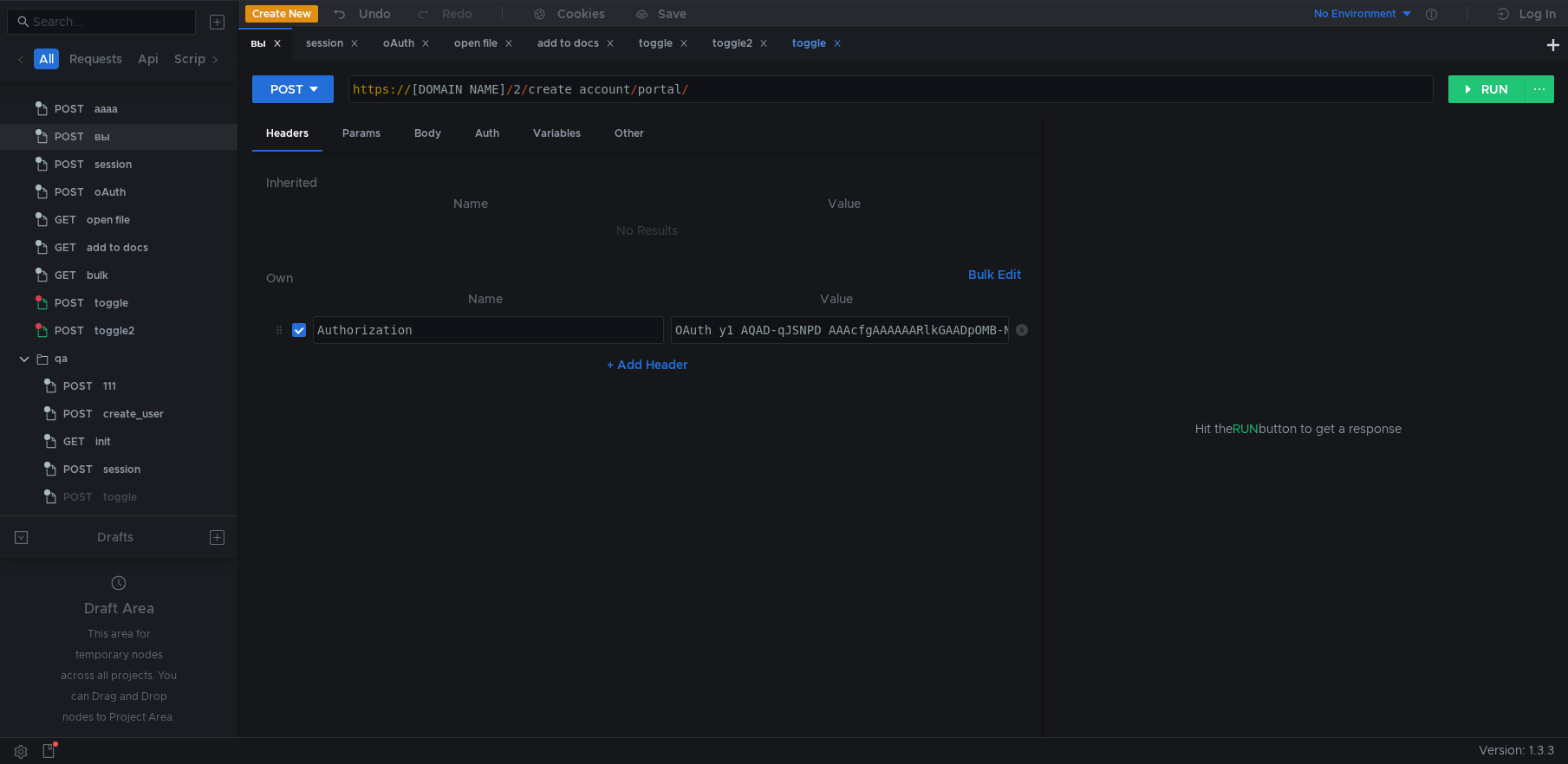
click at [798, 44] on div "toggle" at bounding box center [816, 44] width 72 height 32
click at [762, 403] on nz-table "Name Value Cookie ההההההההההההההההההההההההההההההההההההההההההההההההההההההההההההה…" at bounding box center [647, 506] width 762 height 436
type textarea "Session_id=3:1755262097.0.0.1755262097242:A4CMJQ:b5dd.1.2:2|4138987944.-1.2.3:1…"
click at [753, 326] on div "Session_id=3:1755262097.0.0.1755262097242:A4CMJQ:b5dd.1.2:2|4138987944.-1.2.3:1…" at bounding box center [1163, 344] width 983 height 42
click at [733, 35] on div "toggle2" at bounding box center [740, 44] width 56 height 18
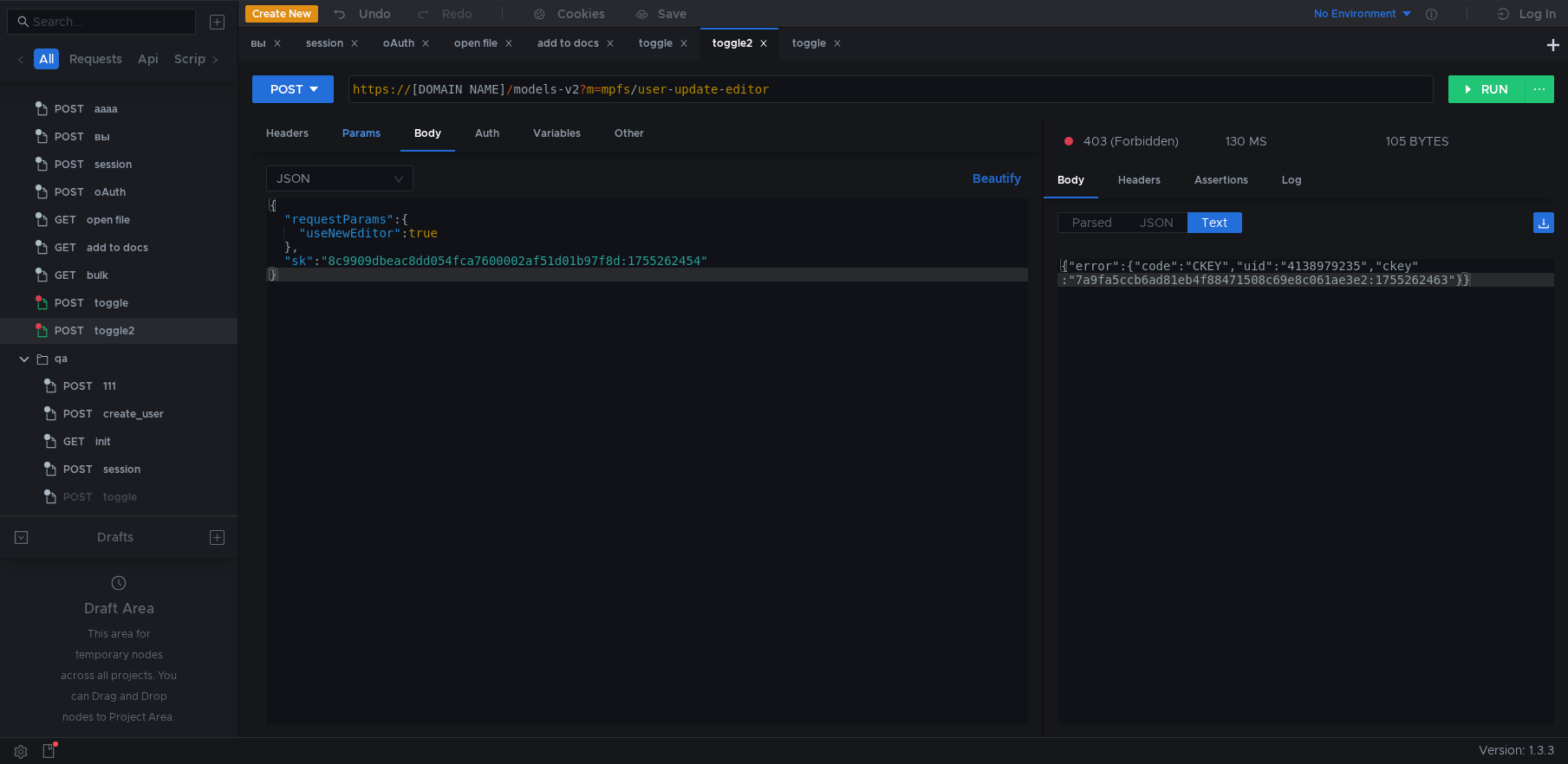
click at [366, 135] on div "Params" at bounding box center [361, 134] width 65 height 32
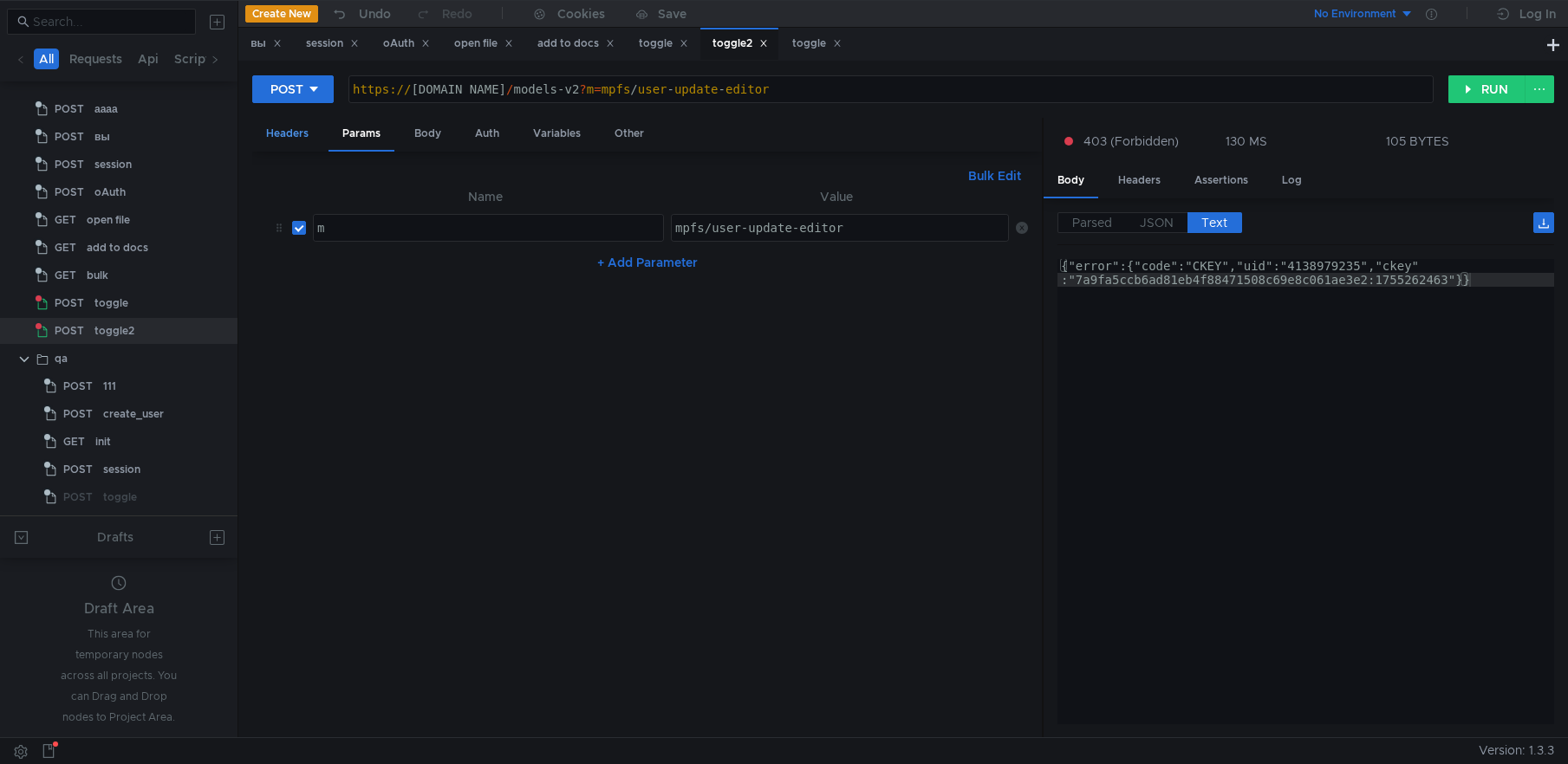
click at [293, 126] on div "Headers" at bounding box center [287, 134] width 70 height 32
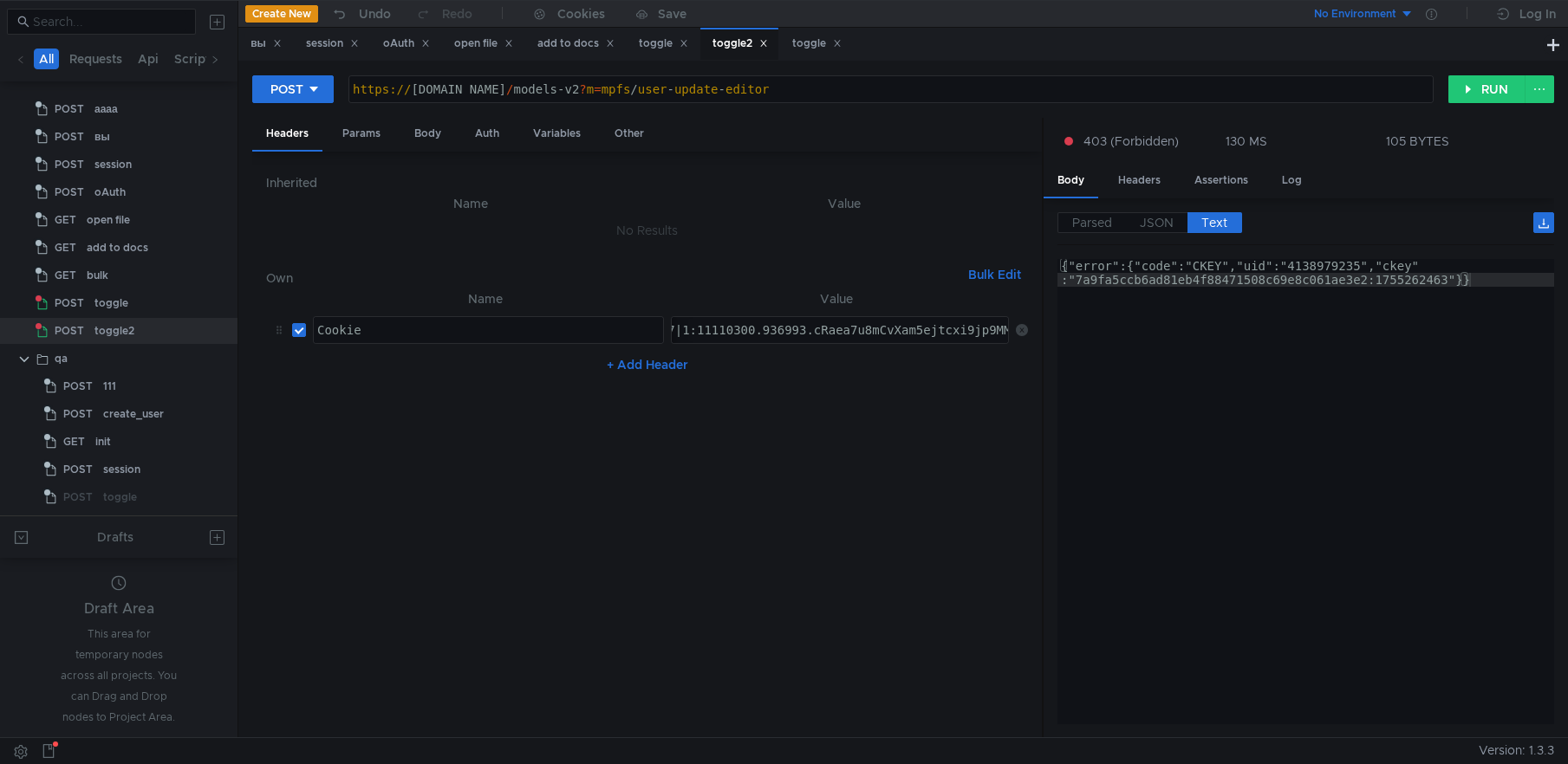
click at [799, 321] on div "Session_id=3:1755262197.0.0.1755262197324:A4CMJQ:14f7.1.2:2|4138979235.-1.2.3:1…" at bounding box center [840, 330] width 337 height 26
click at [823, 47] on div "toggle" at bounding box center [817, 44] width 49 height 18
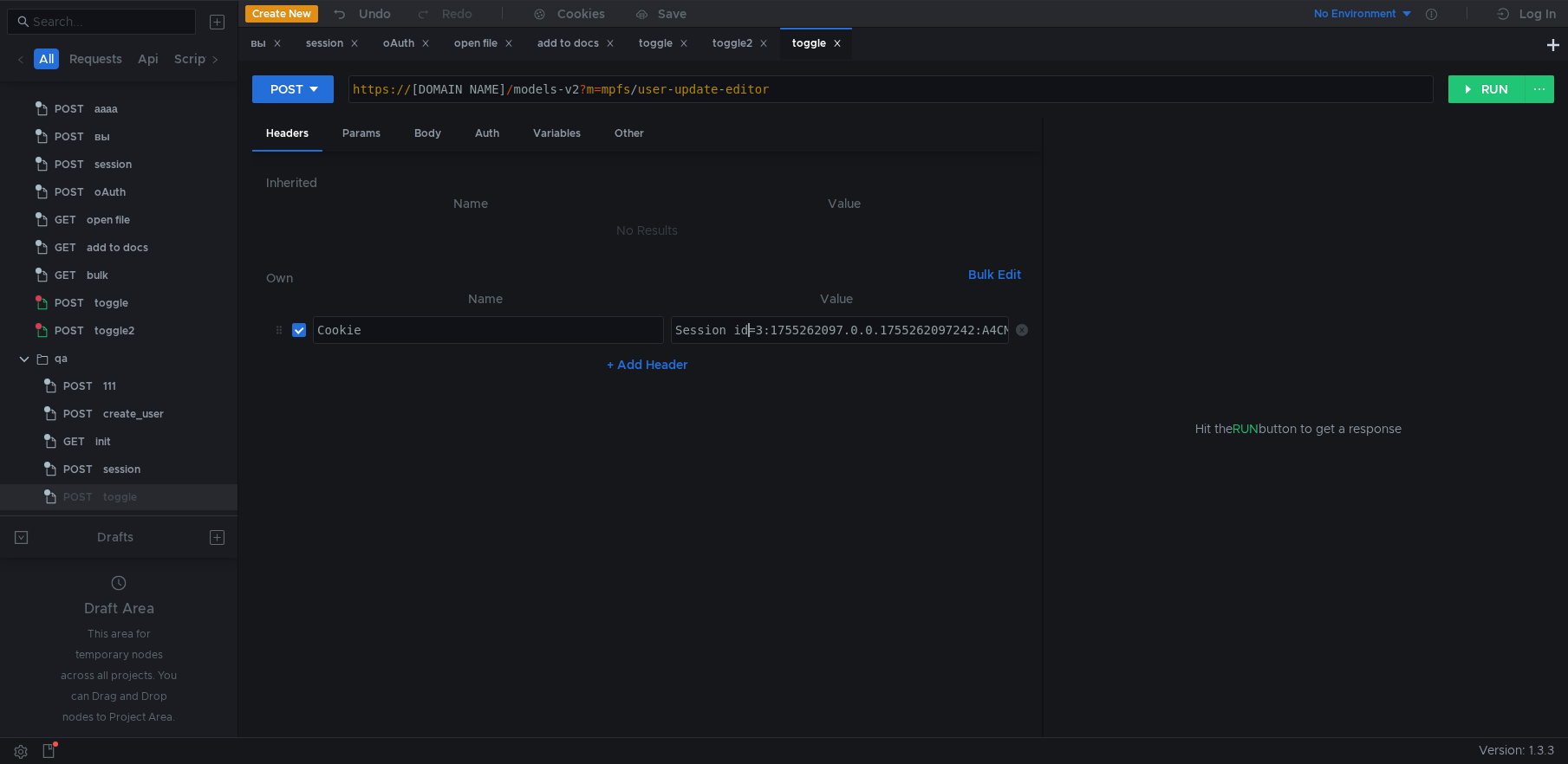
click at [745, 332] on div "Session_id=3:1755262097.0.0.1755262097242:A4CMJQ:b5dd.1.2:2|4138987944.-1.2.3:1…" at bounding box center [1163, 344] width 983 height 42
paste textarea "Session_id=3:1755262197.0.0.1755262197324:A4CMJQ:14f7.1.2:2|4138979235.-1.2.3:1…"
type textarea "Session_id=3:1755262197.0.0.1755262197324:A4CMJQ:14f7.1.2:2|4138979235.-1.2.3:1…"
click at [1503, 80] on button "RUN" at bounding box center [1486, 89] width 77 height 27
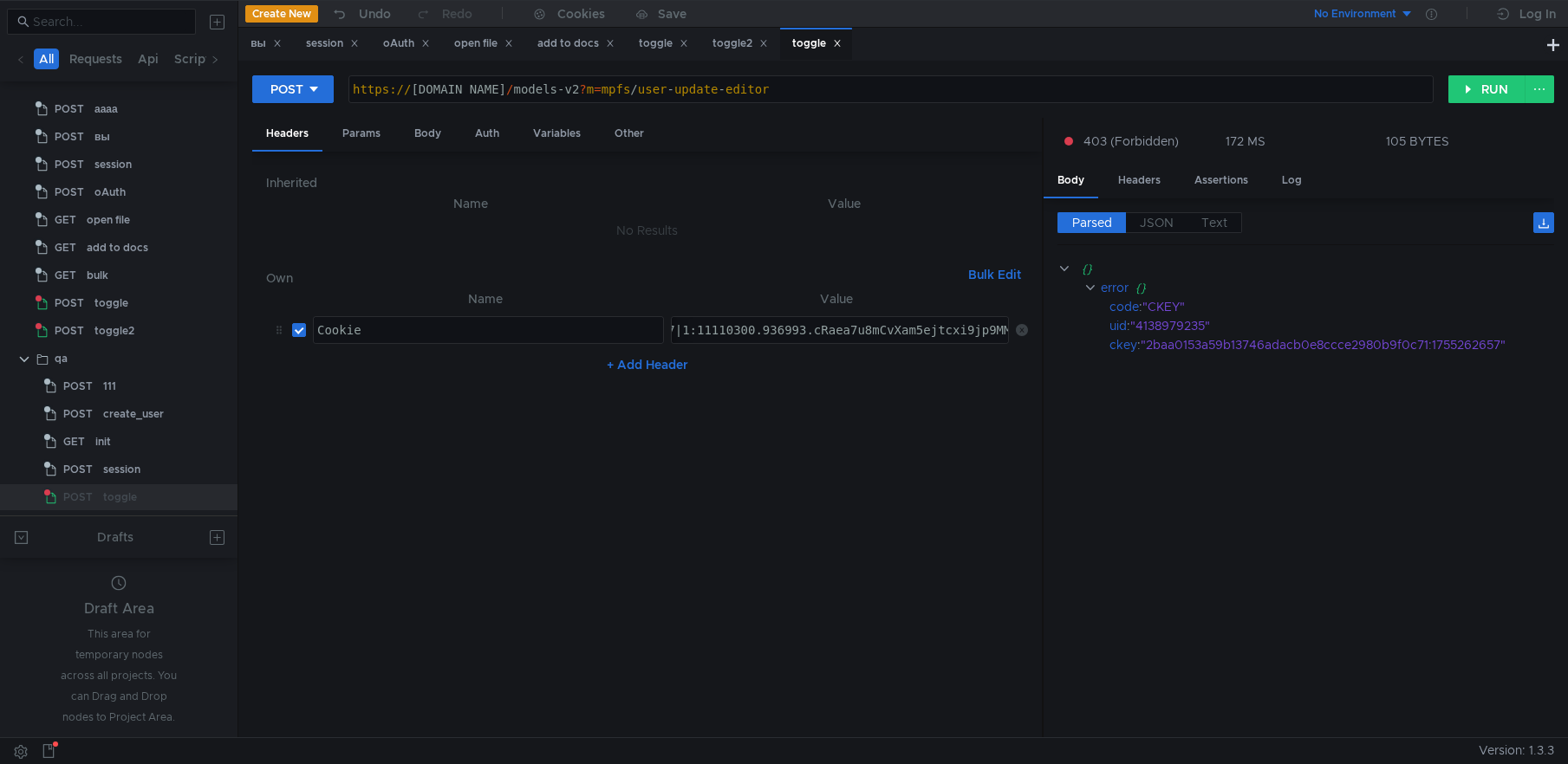
click at [1067, 524] on cdk-virtual-scroll-viewport "{} error {} code : "CKEY" uid : "4138979235" ckey : "2baa0153a59b13746adacb0e8c…" at bounding box center [1305, 491] width 497 height 465
type textarea "https://docs3.dst.yandex.ru/models-v2?m=mpfs/user-update-editor"
click at [787, 91] on div "https:// docs3.dst.yandex.ru / models-v2 ? m = mpfs / user - update - editor" at bounding box center [890, 103] width 1084 height 42
click at [1212, 329] on div ""4138979235"" at bounding box center [1330, 326] width 400 height 19
click at [363, 136] on div "Params" at bounding box center [361, 134] width 65 height 32
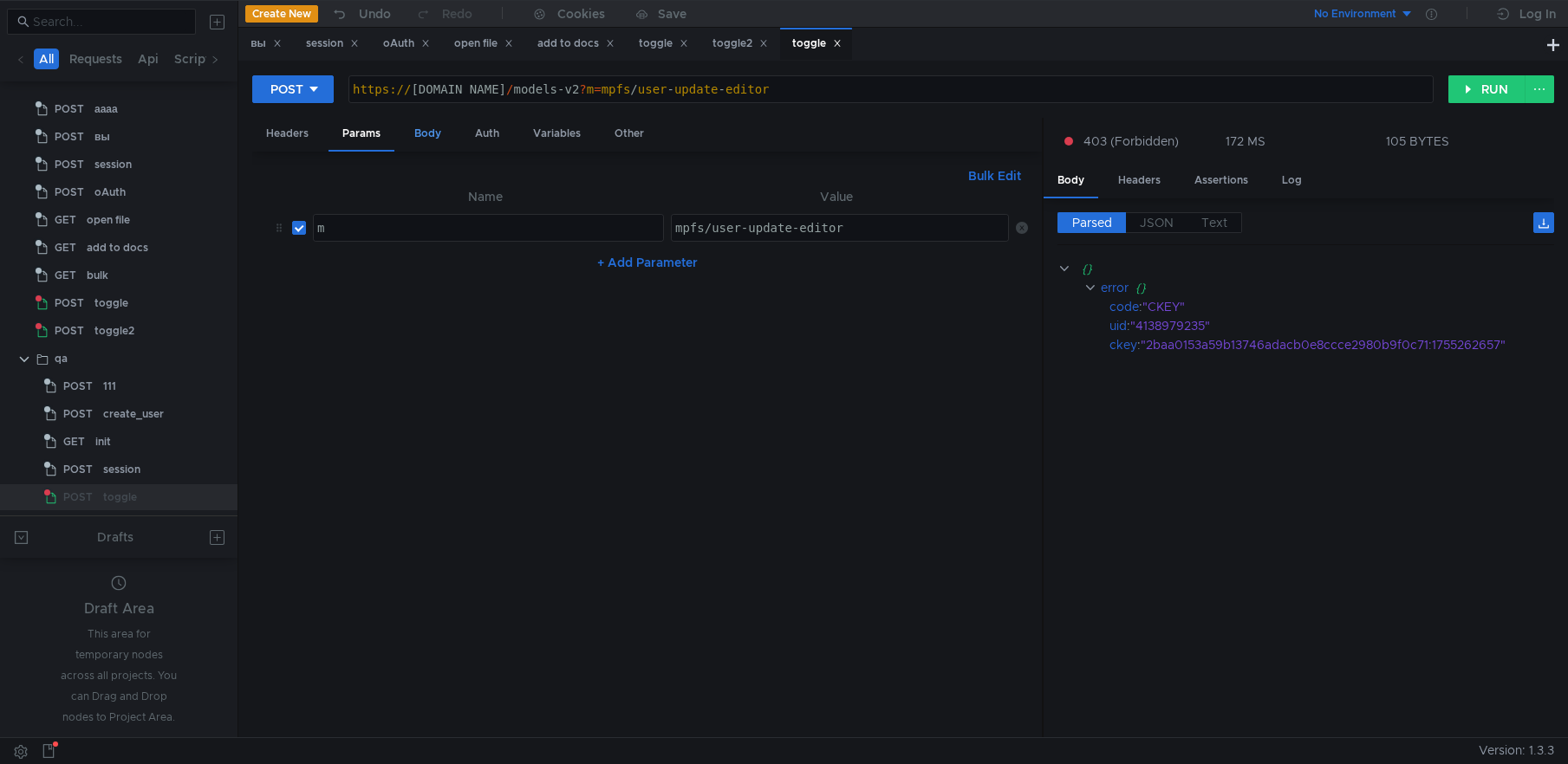
click at [428, 124] on div "Body" at bounding box center [428, 134] width 55 height 32
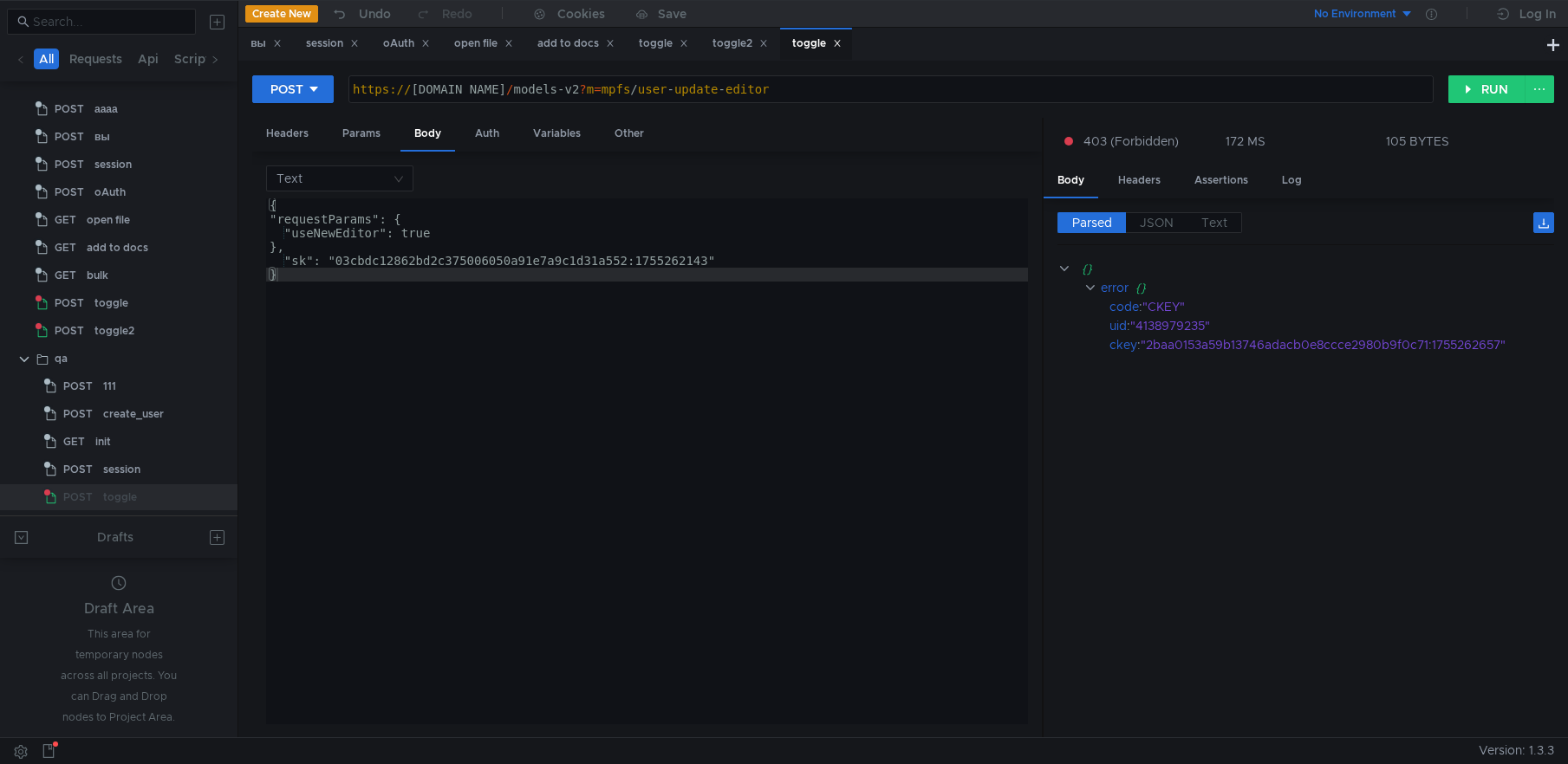
type textarea ""sk": "03cbdc12862bd2c375006050a91e7a9c1d31a552:1755262143""
click at [380, 258] on div "{ "requestParams": { "useNewEditor": true }, "sk": "03cbdc12862bd2c375006050a91…" at bounding box center [647, 475] width 762 height 554
click at [1228, 348] on div ""2baa0153a59b13746adacb0e8ccce2980b9f0c71:1755262657"" at bounding box center [1336, 345] width 391 height 19
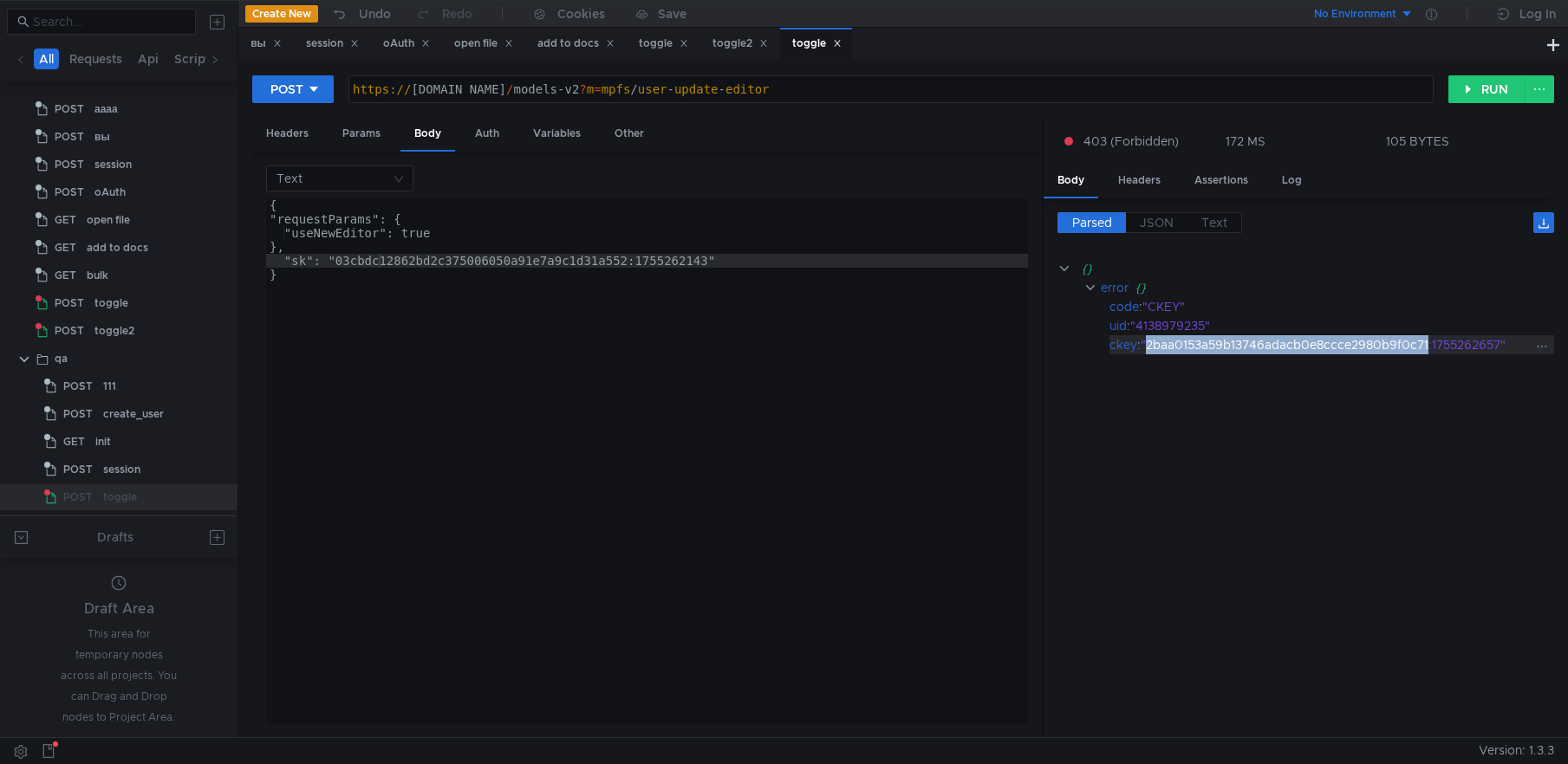
click at [1228, 348] on div ""2baa0153a59b13746adacb0e8ccce2980b9f0c71:1755262657"" at bounding box center [1336, 345] width 391 height 19
drag, startPoint x: 1503, startPoint y: 340, endPoint x: 1151, endPoint y: 351, distance: 352.2
click at [1151, 351] on div ""2baa0153a59b13746adacb0e8ccce2980b9f0c71:1755262657"" at bounding box center [1336, 345] width 391 height 19
copy div "2baa0153a59b13746adacb0e8ccce2980b9f0c71:1755262657"
click at [377, 176] on input at bounding box center [334, 179] width 115 height 25
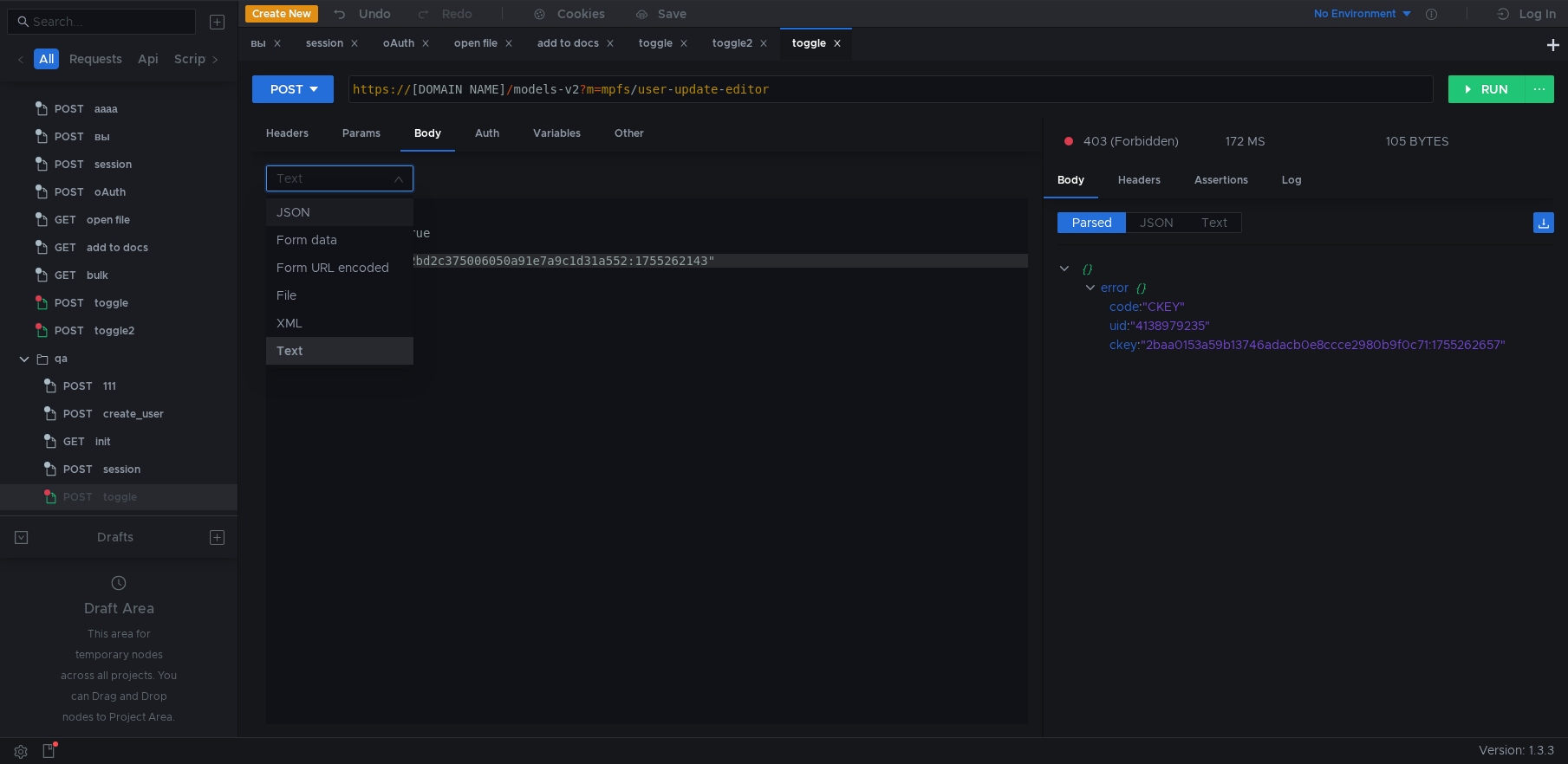
click at [335, 208] on div "JSON" at bounding box center [339, 212] width 126 height 19
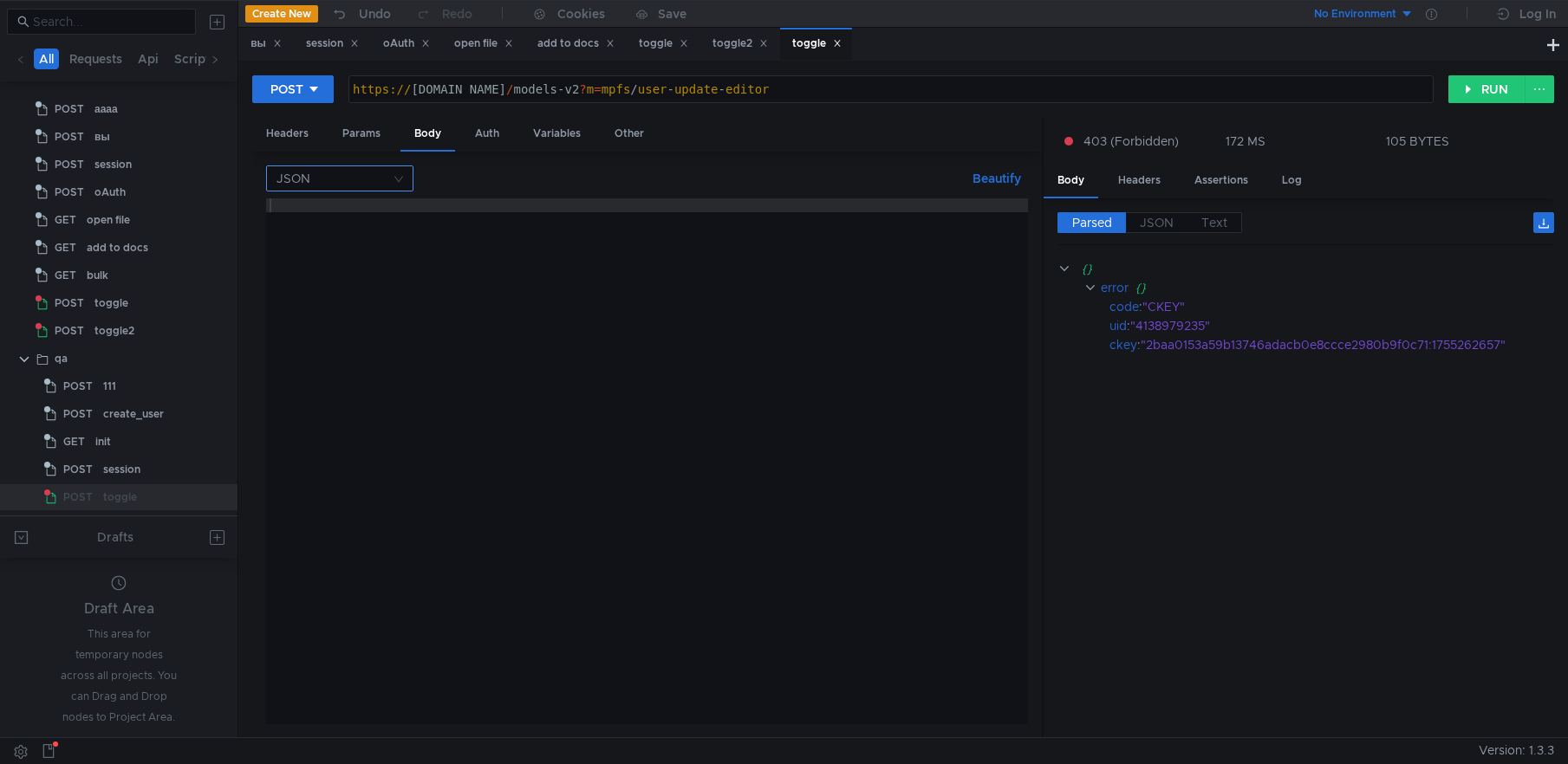
click at [349, 179] on input at bounding box center [334, 179] width 115 height 25
click at [299, 359] on div "Text" at bounding box center [339, 351] width 126 height 19
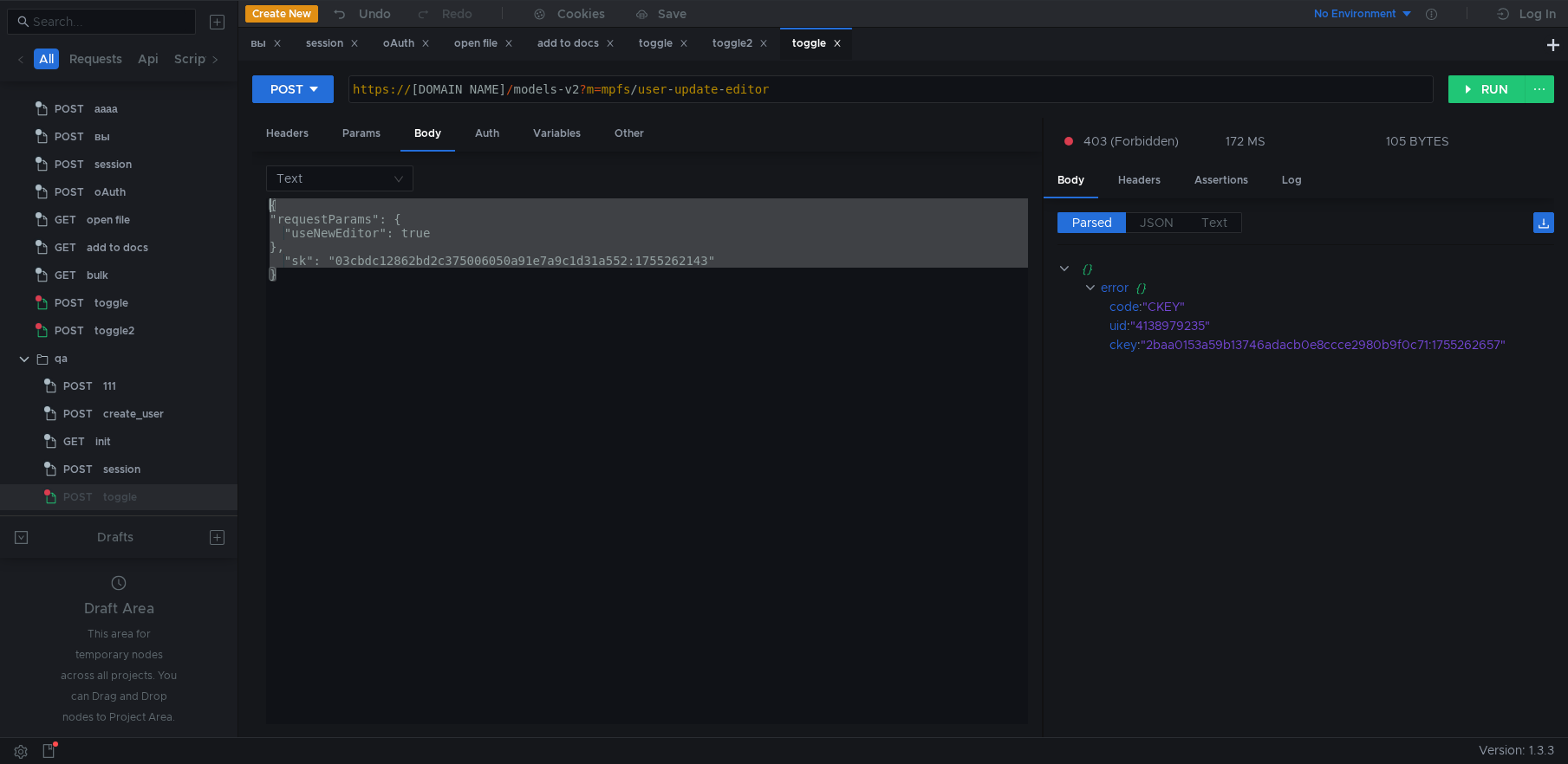
drag, startPoint x: 297, startPoint y: 276, endPoint x: 247, endPoint y: 197, distance: 93.5
click at [247, 197] on div "POST https://docs3.dst.yandex.ru/models-v2?m=mpfs/user-update-editor https:// d…" at bounding box center [903, 399] width 1330 height 677
type textarea "{ "requestParams": {"
click at [340, 170] on input at bounding box center [334, 179] width 115 height 25
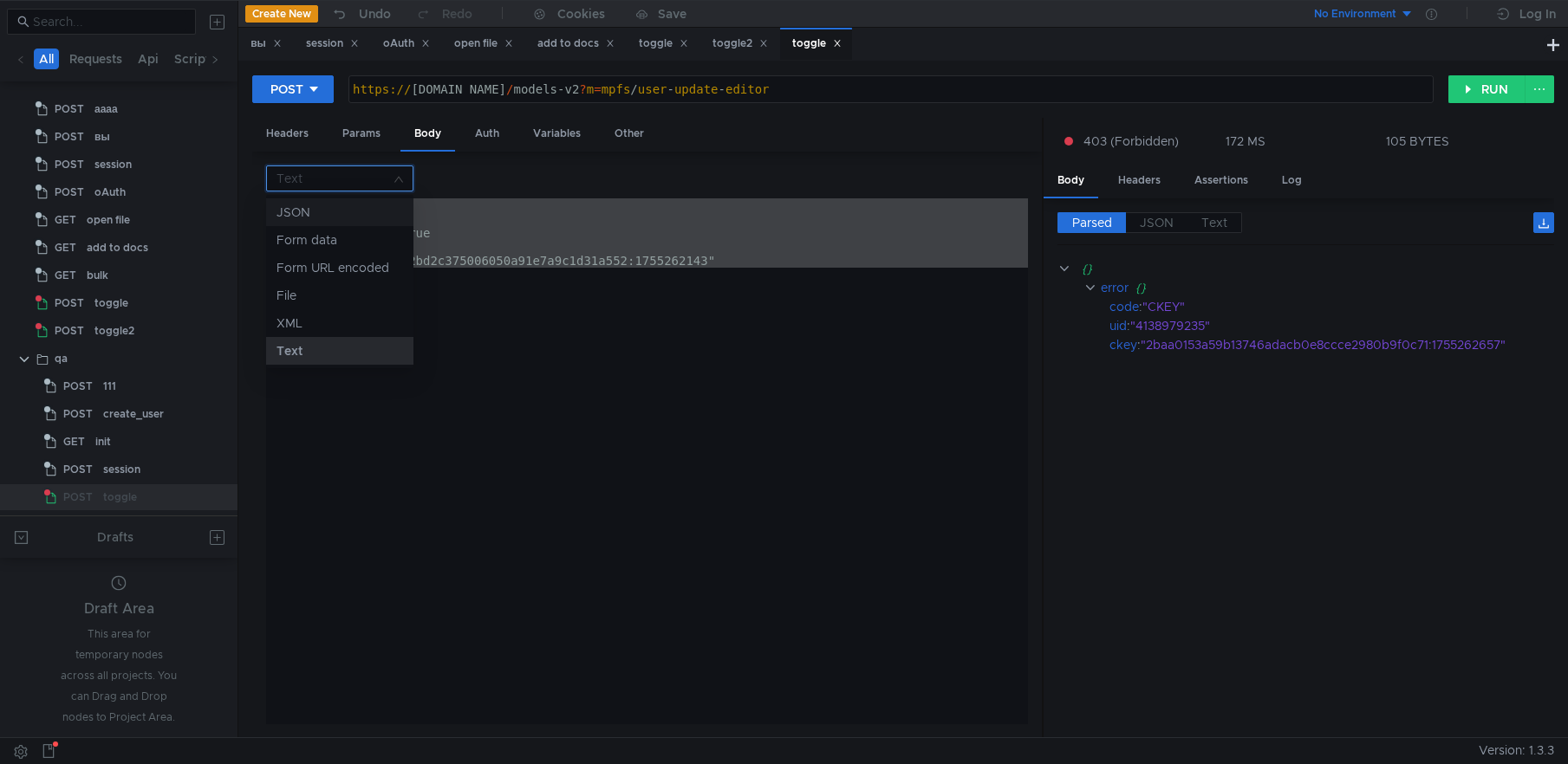
click at [323, 210] on div "JSON" at bounding box center [339, 212] width 126 height 19
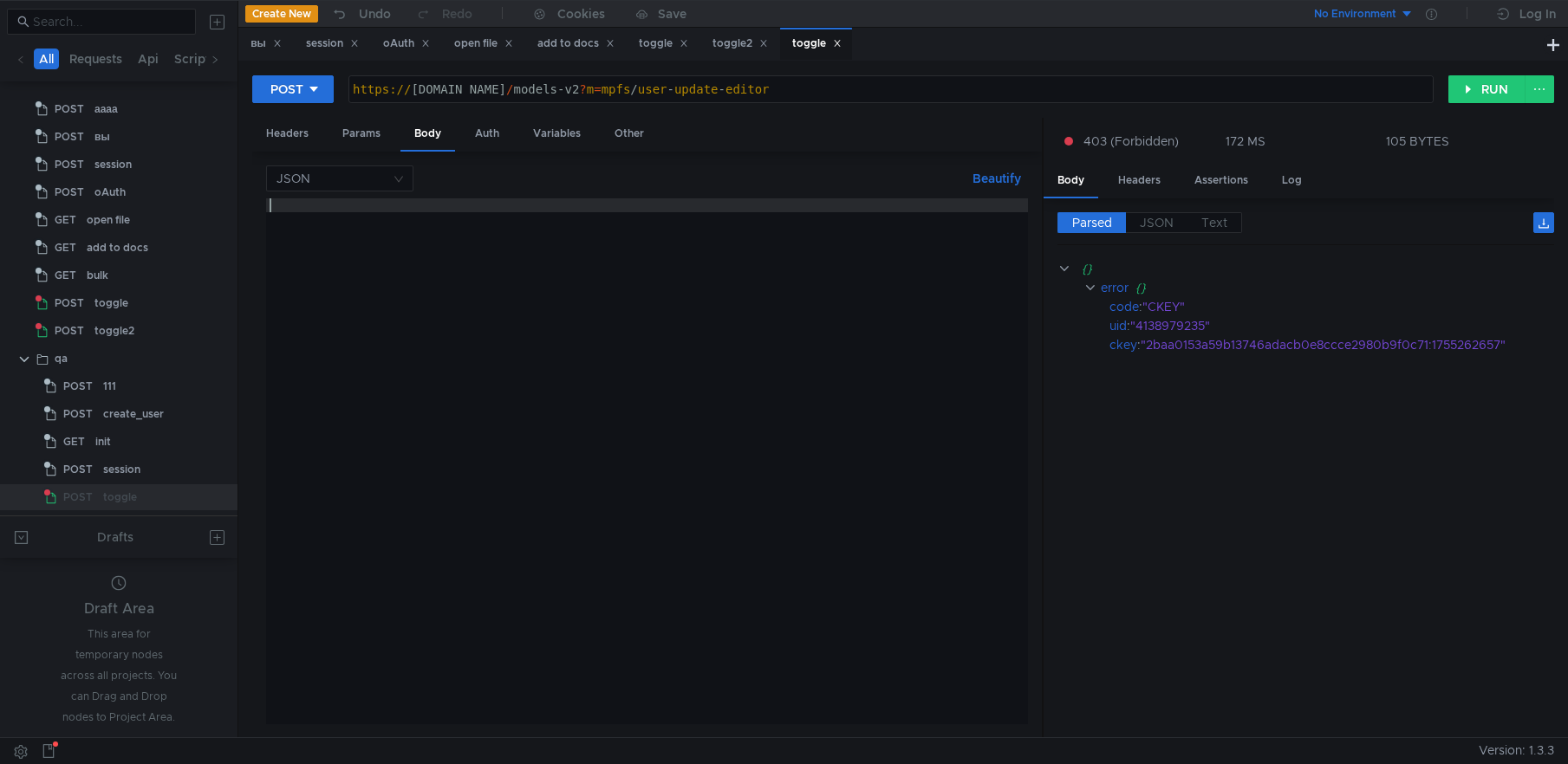
click at [347, 214] on div at bounding box center [647, 475] width 762 height 554
paste textarea "}"
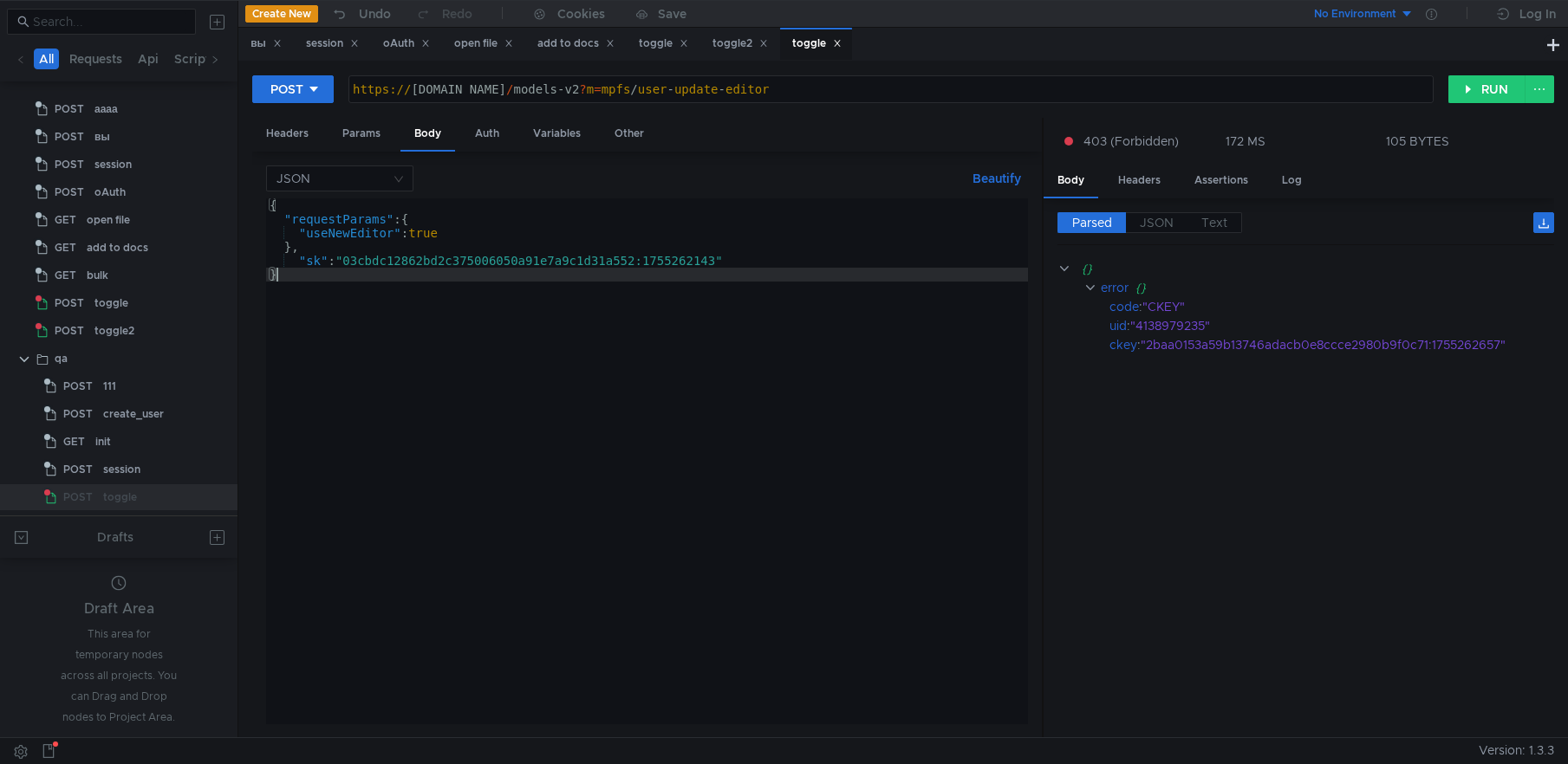
drag, startPoint x: 420, startPoint y: 337, endPoint x: 431, endPoint y: 355, distance: 21.1
click at [420, 337] on div "{ "requestParams" : { "useNewEditor" : true } , "sk" : "03cbdc12862bd2c37500605…" at bounding box center [647, 475] width 762 height 554
click at [1478, 92] on button "RUN" at bounding box center [1486, 89] width 77 height 27
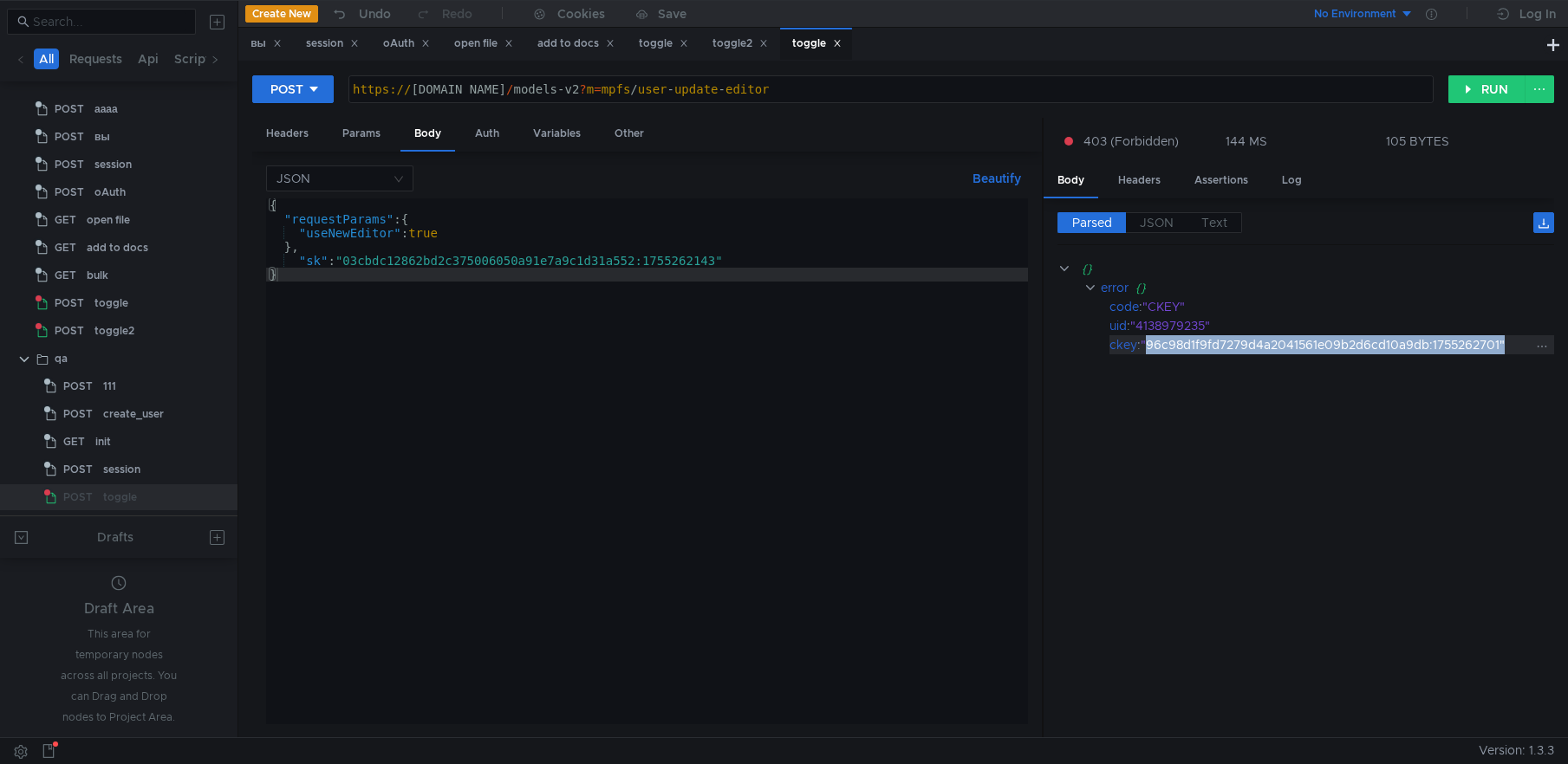
drag, startPoint x: 1149, startPoint y: 347, endPoint x: 1503, endPoint y: 342, distance: 354.0
click at [1503, 342] on div ""96c98d1f9fd7279d4a2041561e09b2d6cd10a9db:1755262701"" at bounding box center [1336, 345] width 391 height 19
copy div "96c98d1f9fd7279d4a2041561e09b2d6cd10a9db:1755262701""
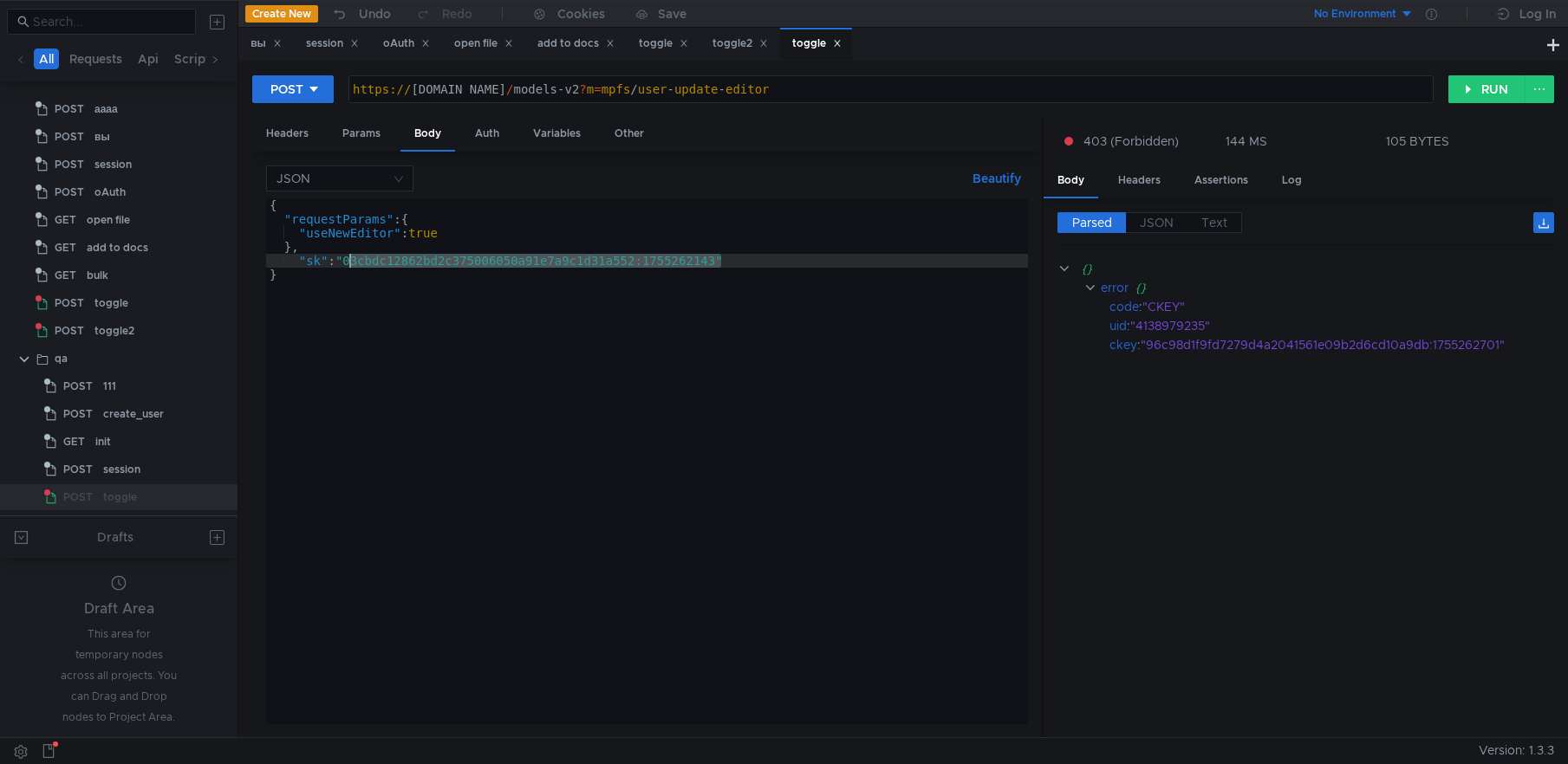
drag, startPoint x: 722, startPoint y: 259, endPoint x: 351, endPoint y: 267, distance: 371.1
click at [351, 267] on div "{ "requestParams" : { "useNewEditor" : true } , "sk" : "03cbdc12862bd2c37500605…" at bounding box center [647, 475] width 762 height 554
paste textarea "96c98d1f9fd7279d4a2041561e09b2d6cd10a9db:1755262701""
type textarea ""sk": "96c98d1f9fd7279d4a2041561e09b2d6cd10a9db:1755262701"
click at [1486, 92] on button "RUN" at bounding box center [1486, 89] width 77 height 27
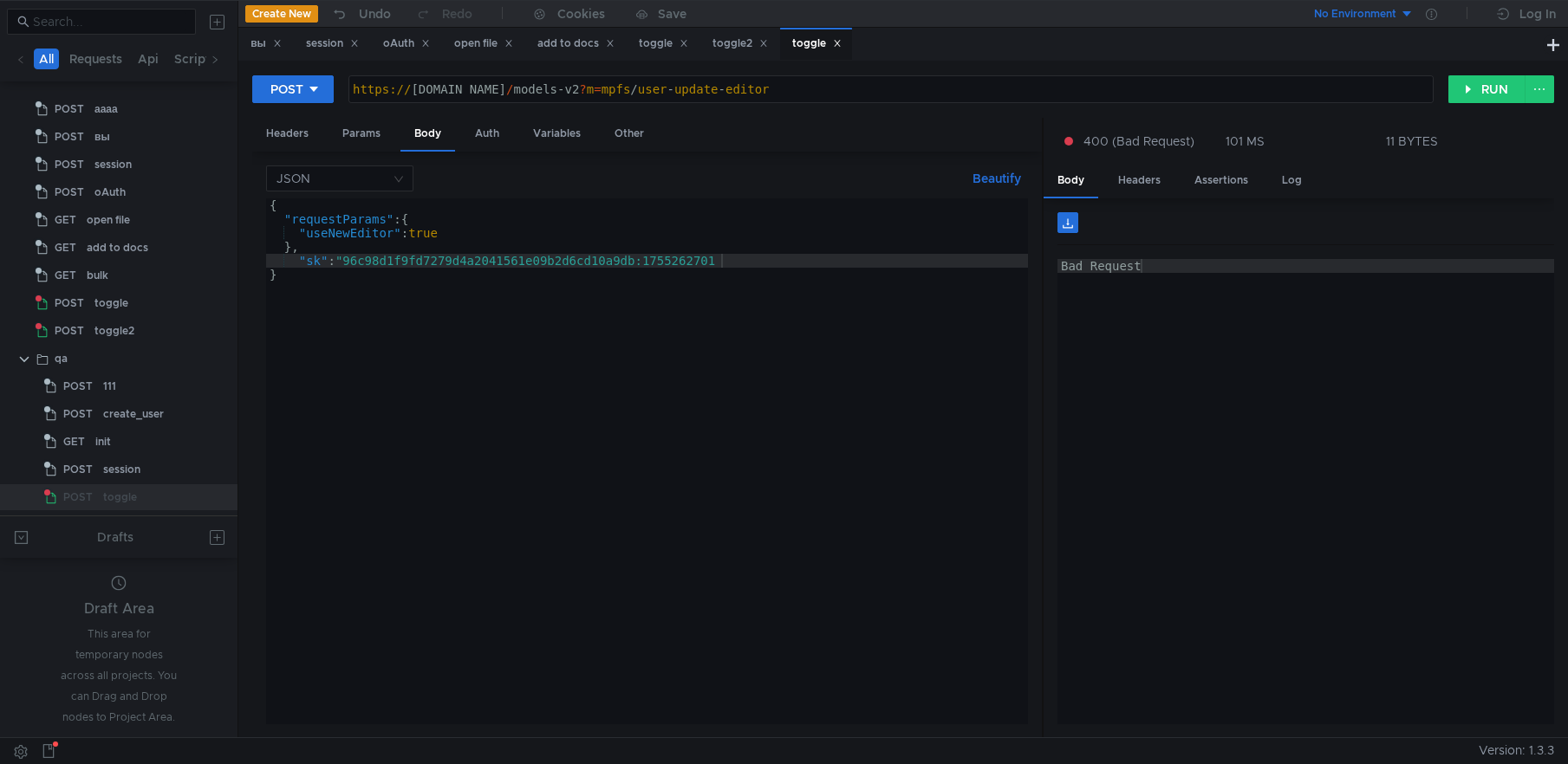
type textarea "Bad Request"
click at [1174, 376] on div "Bad Request" at bounding box center [1305, 505] width 497 height 493
click at [775, 258] on div "{ "requestParams" : { "useNewEditor" : true } , "sk" : "96c98d1f9fd7279d4a20415…" at bounding box center [647, 475] width 762 height 554
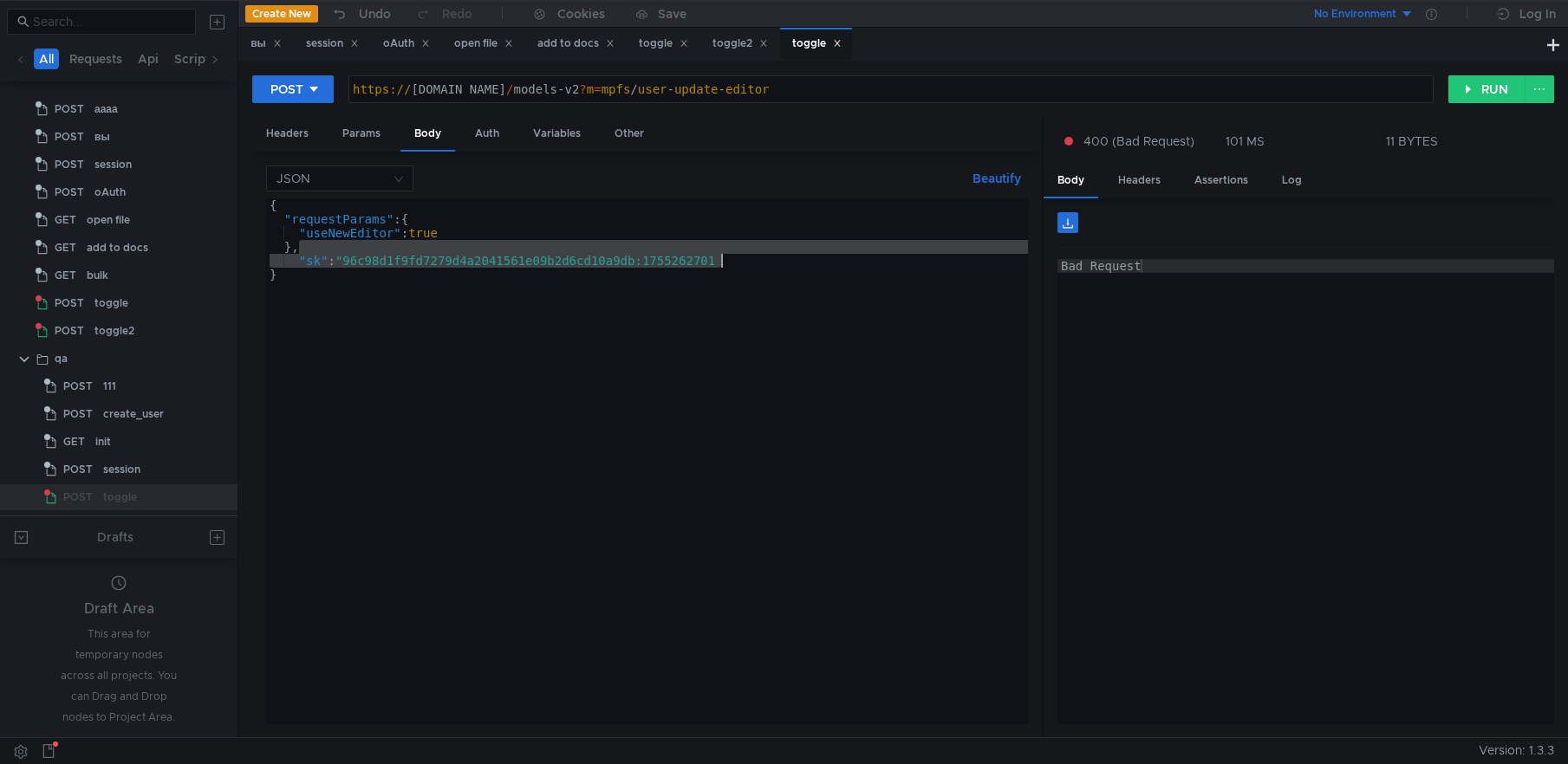
click at [775, 263] on div "{ "requestParams" : { "useNewEditor" : true } , "sk" : "96c98d1f9fd7279d4a20415…" at bounding box center [647, 475] width 762 height 554
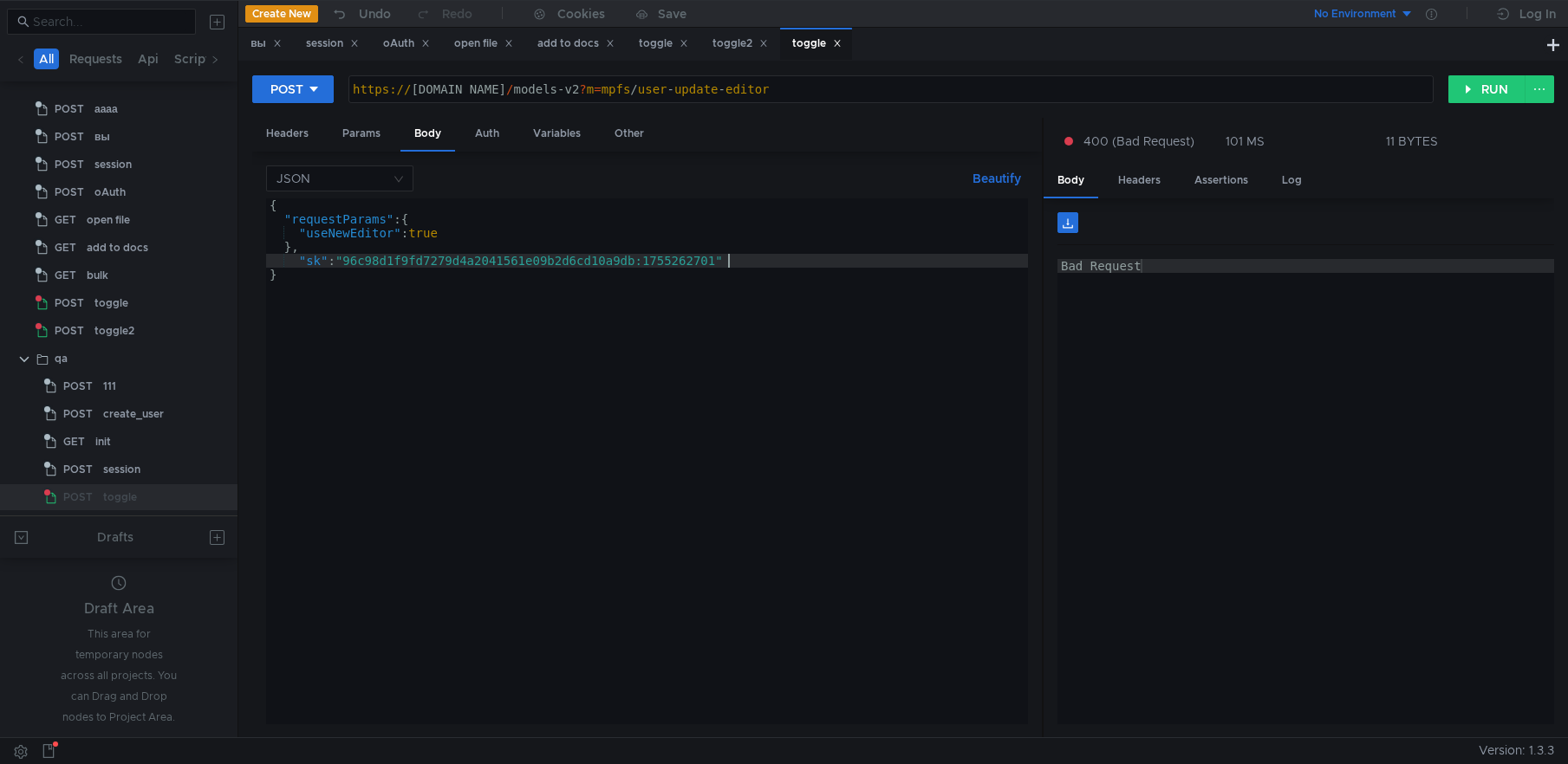
scroll to position [0, 32]
type textarea ""sk": "96c98d1f9fd7279d4a2041561e09b2d6cd10a9db:1755262701""
click at [1486, 82] on button "RUN" at bounding box center [1486, 89] width 77 height 27
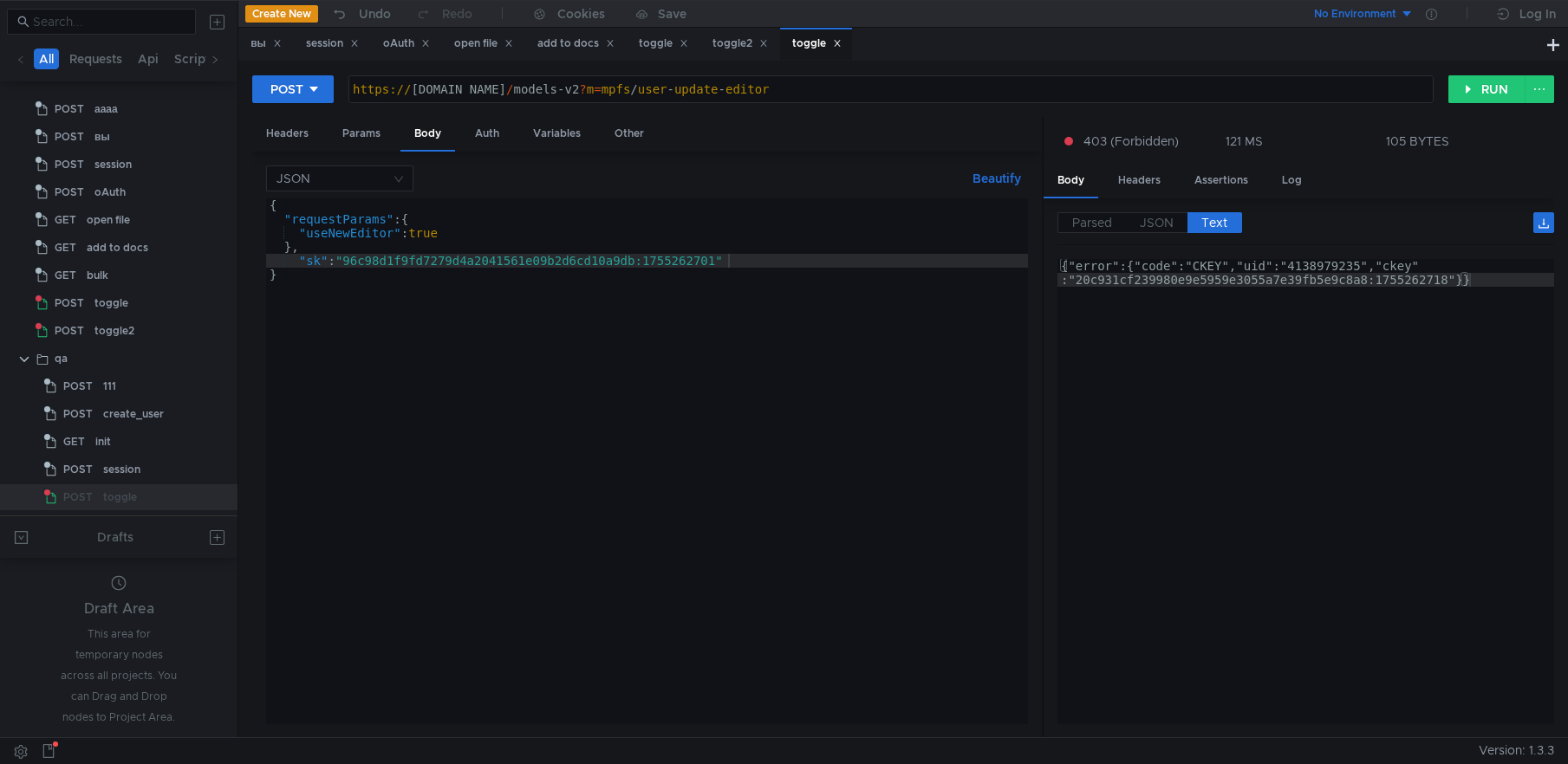
type textarea "{"error":{"code":"CKEY","uid":"4138979235","ckey":"20c931cf239980e9e5959e3055a7…"
click at [1444, 280] on div "{"error":{"code":"CKEY","uid":"4138979235","ckey" :"20c931cf239980e9e5959e3055a…" at bounding box center [1305, 519] width 497 height 521
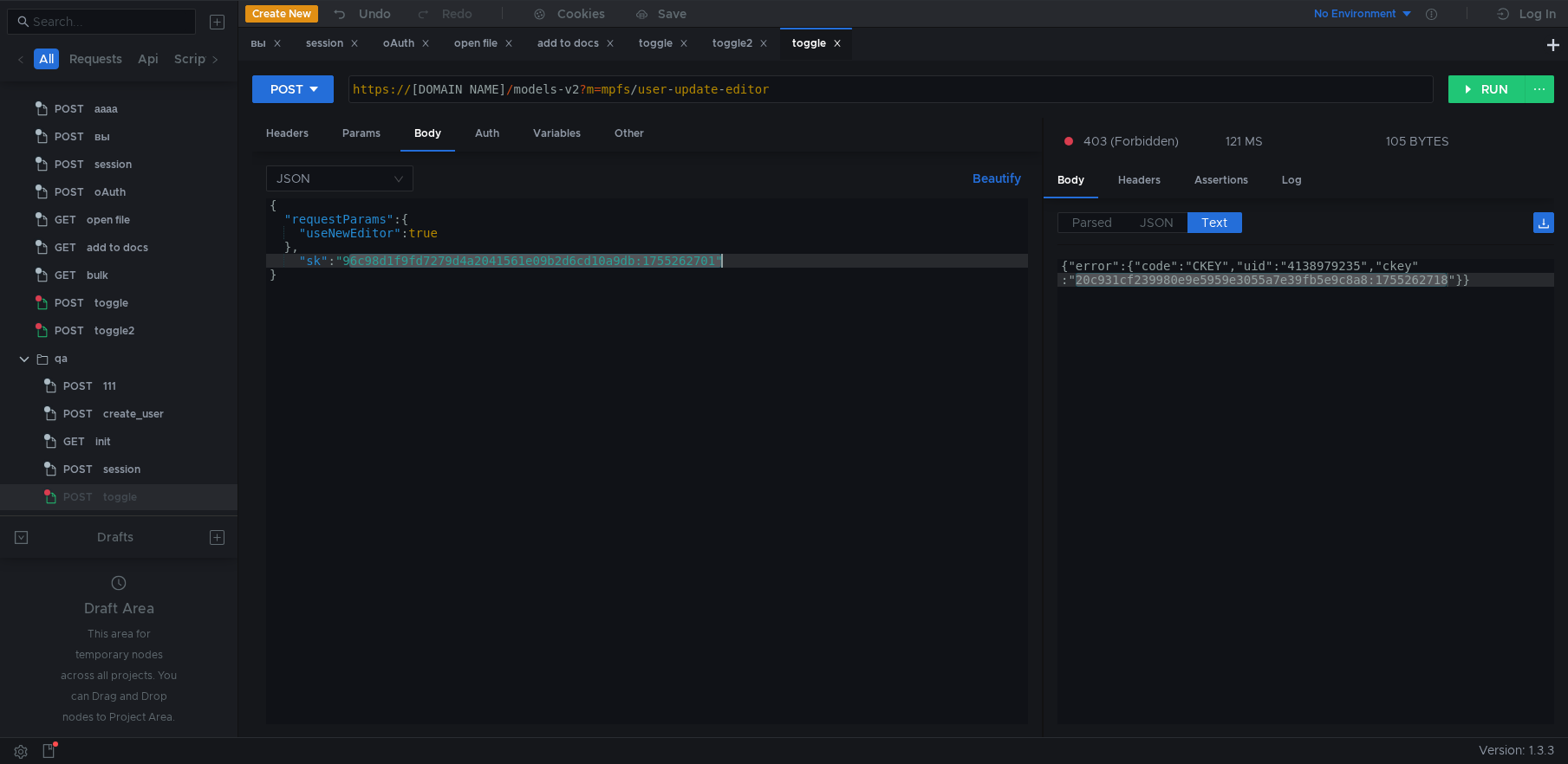
drag, startPoint x: 349, startPoint y: 261, endPoint x: 723, endPoint y: 264, distance: 374.0
click at [723, 264] on div "{ "requestParams" : { "useNewEditor" : true } , "sk" : "96c98d1f9fd7279d4a20415…" at bounding box center [647, 475] width 762 height 554
paste textarea "20c931cf239980e9e5959e3055a7e39fb5e9c8a8:1755262718"
type textarea ""sk": "20c931cf239980e9e5959e3055a7e39fb5e9c8a8:1755262718""
click at [1486, 95] on button "RUN" at bounding box center [1486, 89] width 77 height 27
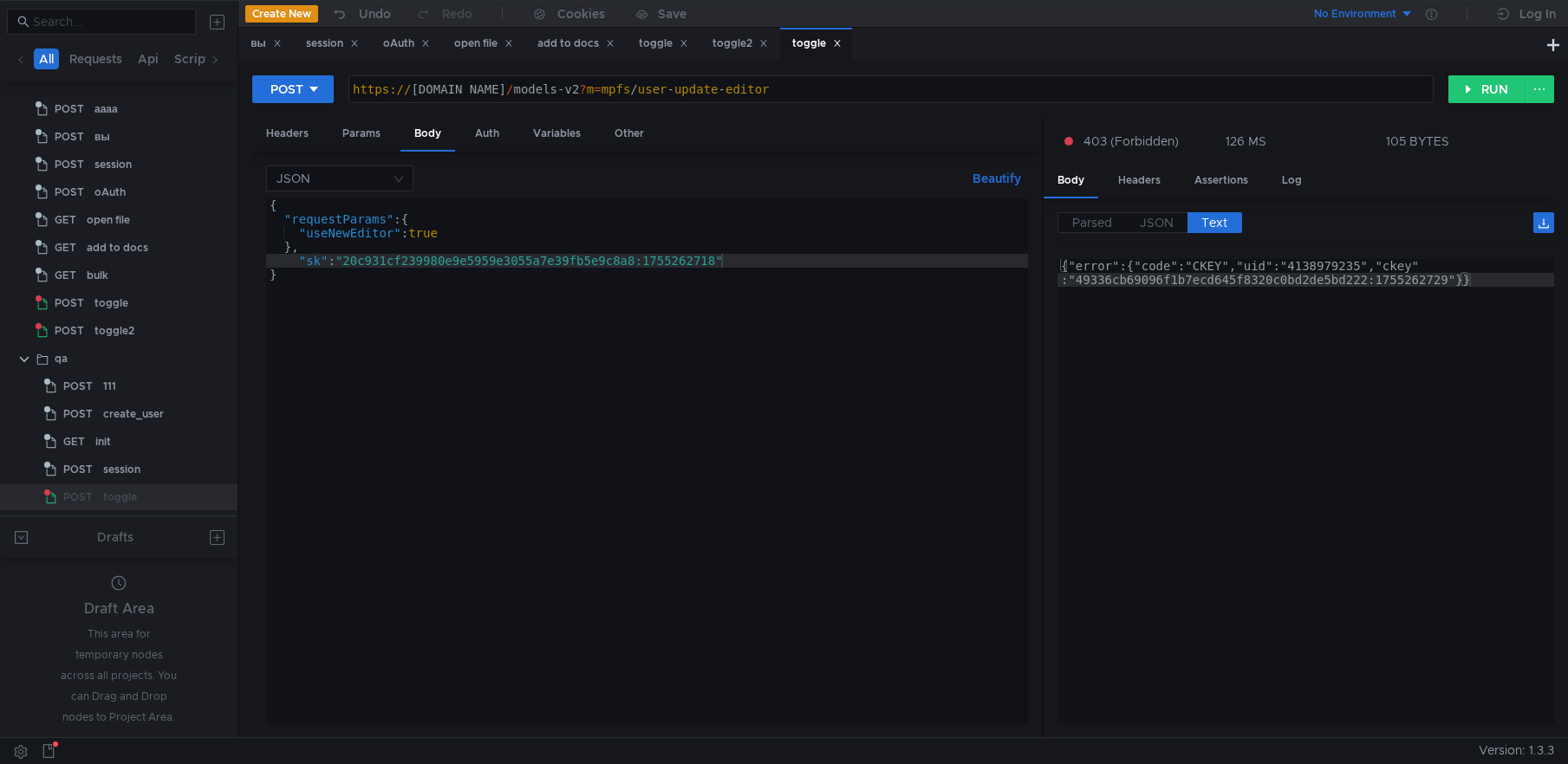
type textarea "{"error":{"code":"CKEY","uid":"4138979235","ckey":"49336cb69096f1b7ecd645f8320c…"
click at [1249, 427] on div "{"error":{"code":"CKEY","uid":"4138979235","ckey" :"49336cb69096f1b7ecd645f8320…" at bounding box center [1305, 519] width 497 height 521
click at [443, 86] on div "https:// docs3.dst.yandex.ru / models-v2 ? m = mpfs / user - update - editor" at bounding box center [890, 103] width 1084 height 42
type textarea "https://docs2.dst.yandex.ru/models-v2?m=mpfs/user-update-editor"
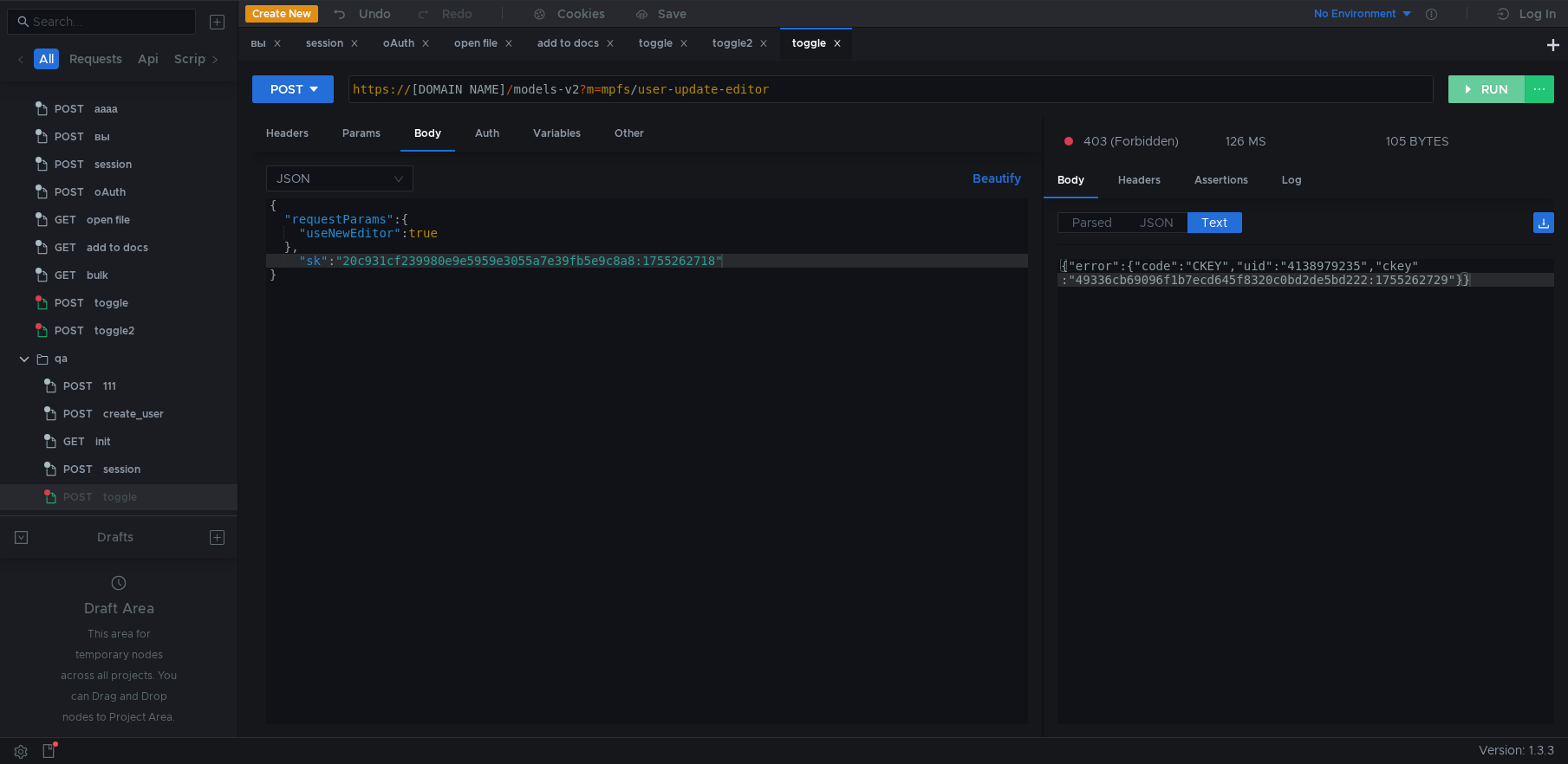
click at [1488, 88] on button "RUN" at bounding box center [1486, 89] width 77 height 27
type textarea "}"
drag, startPoint x: 595, startPoint y: 453, endPoint x: 591, endPoint y: 442, distance: 11.7
click at [595, 452] on div "{ "requestParams" : { "useNewEditor" : true } , "sk" : "20c931cf239980e9e5959e3…" at bounding box center [647, 475] width 762 height 554
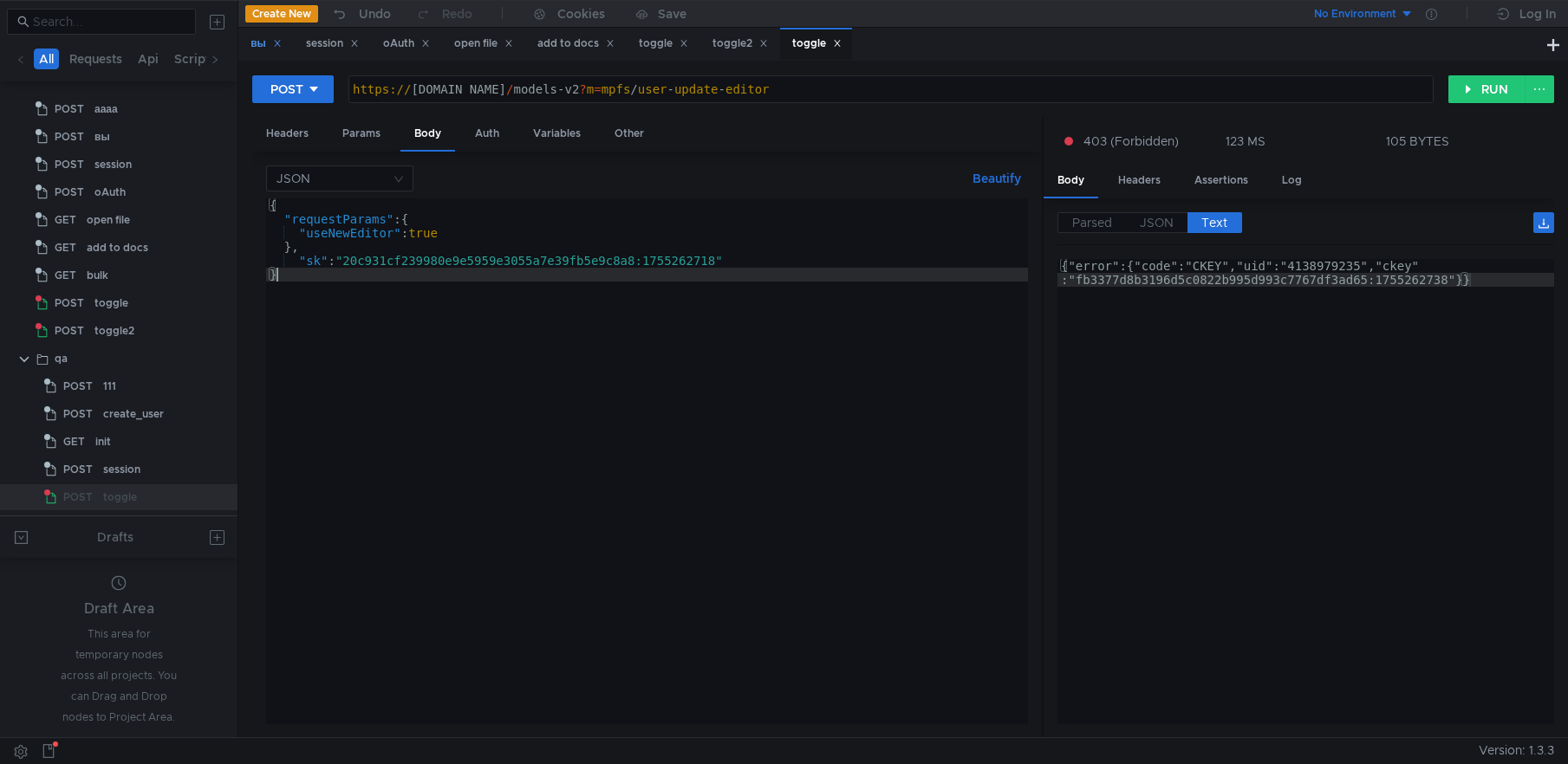
click at [260, 45] on div "вы" at bounding box center [265, 44] width 31 height 18
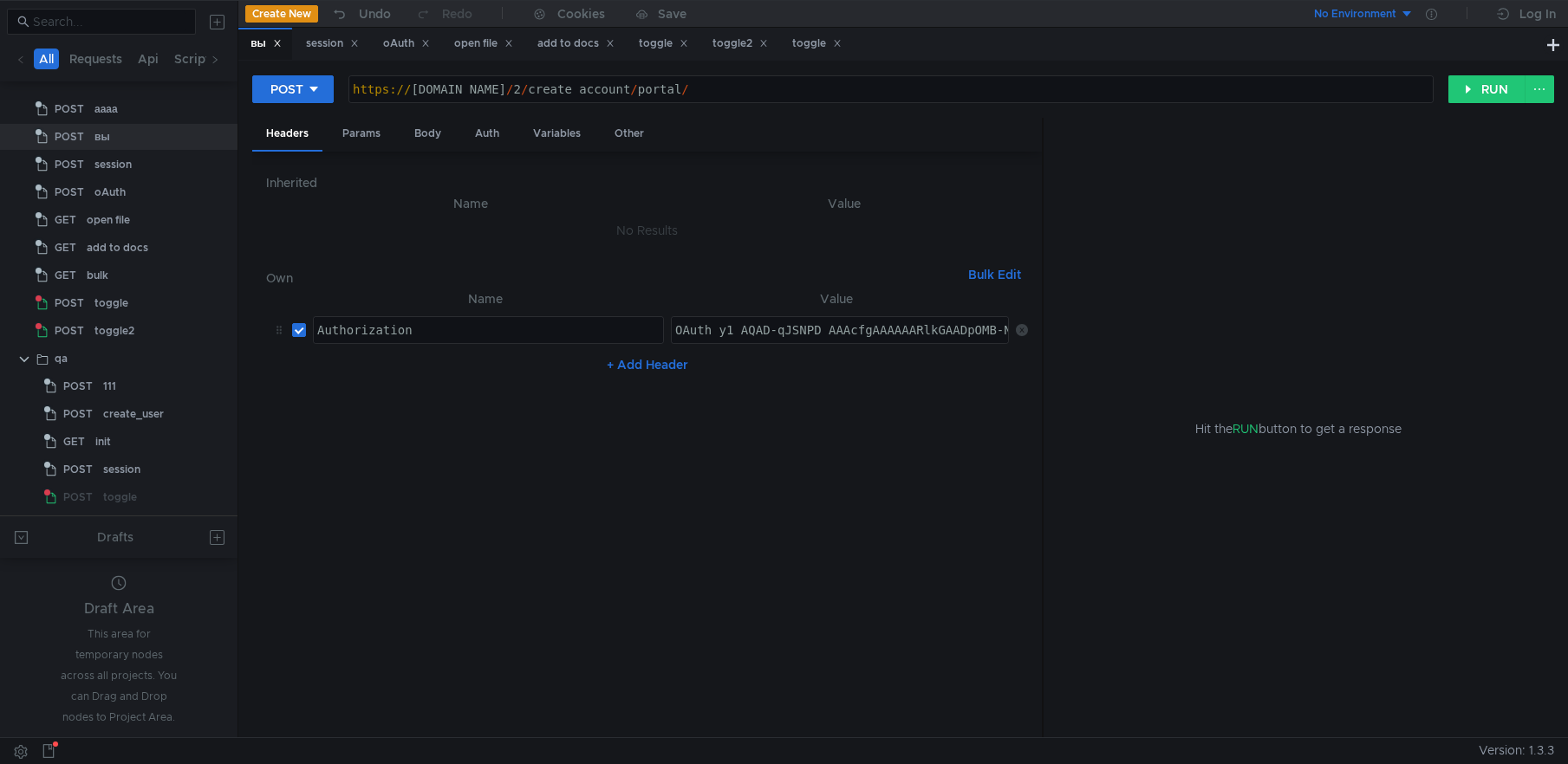
type textarea "[URL][DOMAIN_NAME]"
click at [784, 84] on div "https:// [DOMAIN_NAME] / 2 / create_account / portal /" at bounding box center [890, 103] width 1084 height 42
click at [1478, 96] on button "RUN" at bounding box center [1486, 89] width 77 height 27
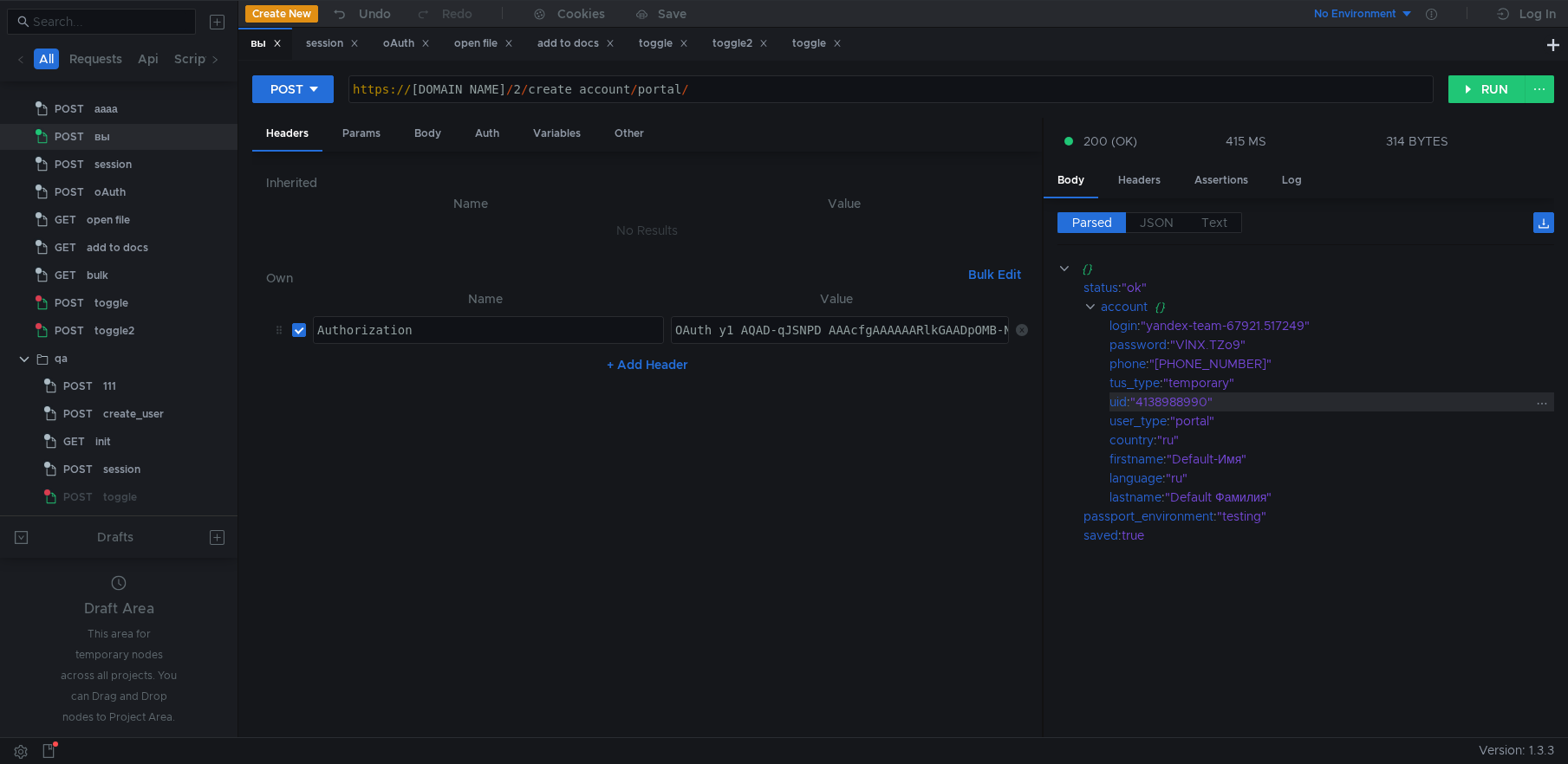
click at [1189, 399] on div ""4138988990"" at bounding box center [1330, 402] width 400 height 19
copy div "4138988990"
click at [320, 45] on div "session" at bounding box center [333, 44] width 53 height 18
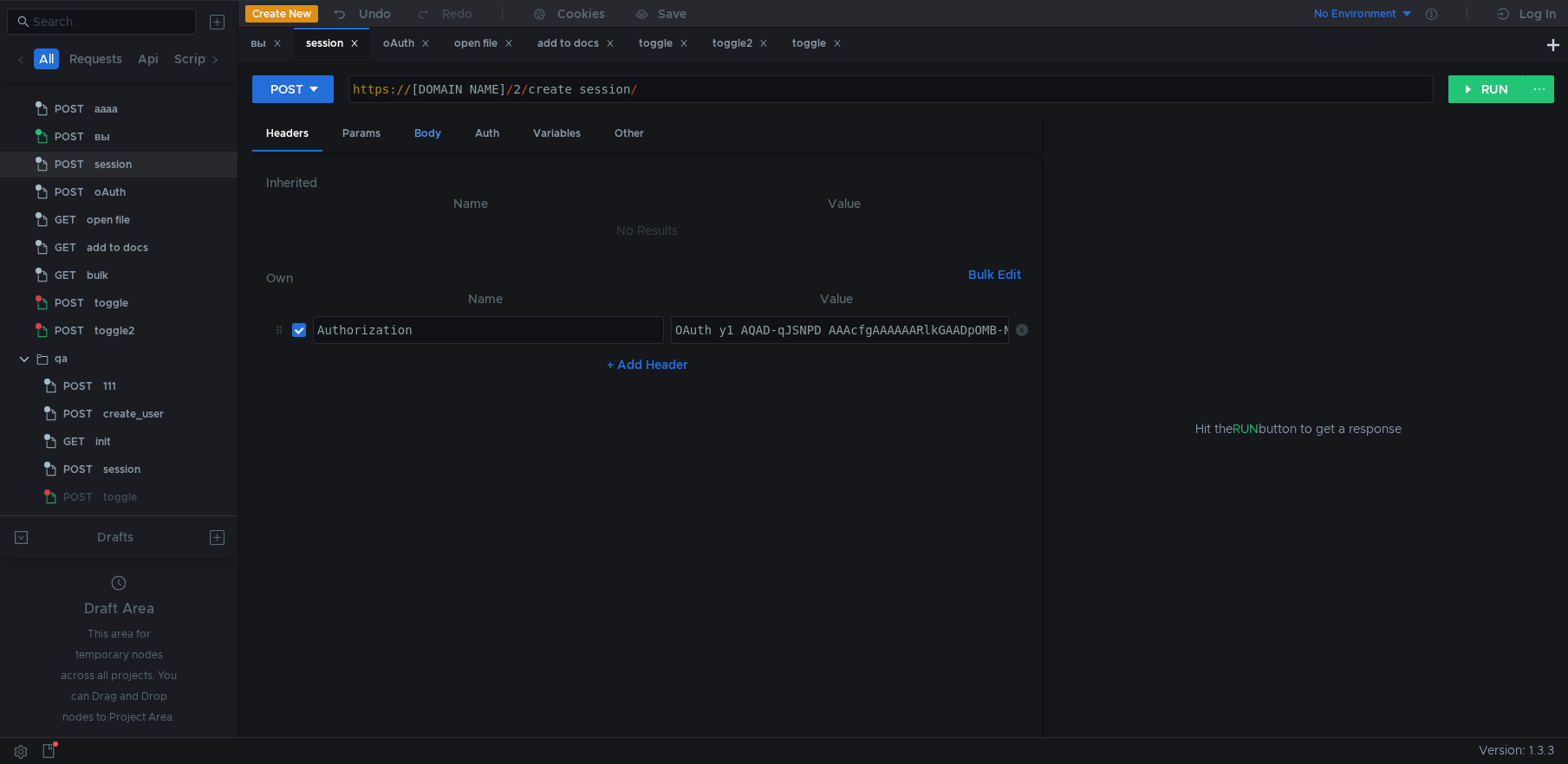
click at [423, 132] on div "Body" at bounding box center [428, 134] width 55 height 32
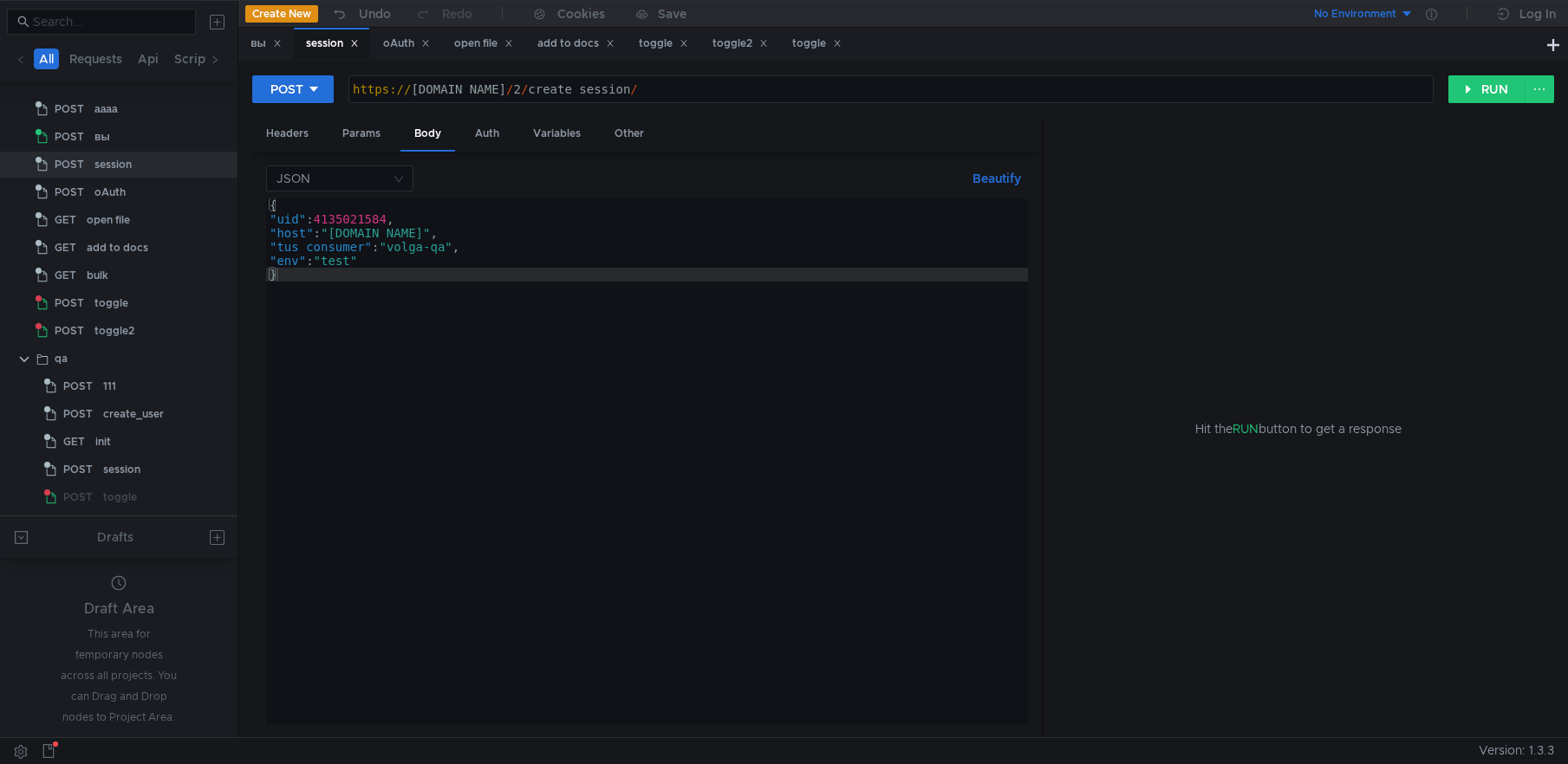
click at [362, 216] on div "{ "uid" : 4135021584 , "host" : "disk2.dst.yandex.ru" , "tus_consumer" : "volga…" at bounding box center [647, 475] width 762 height 554
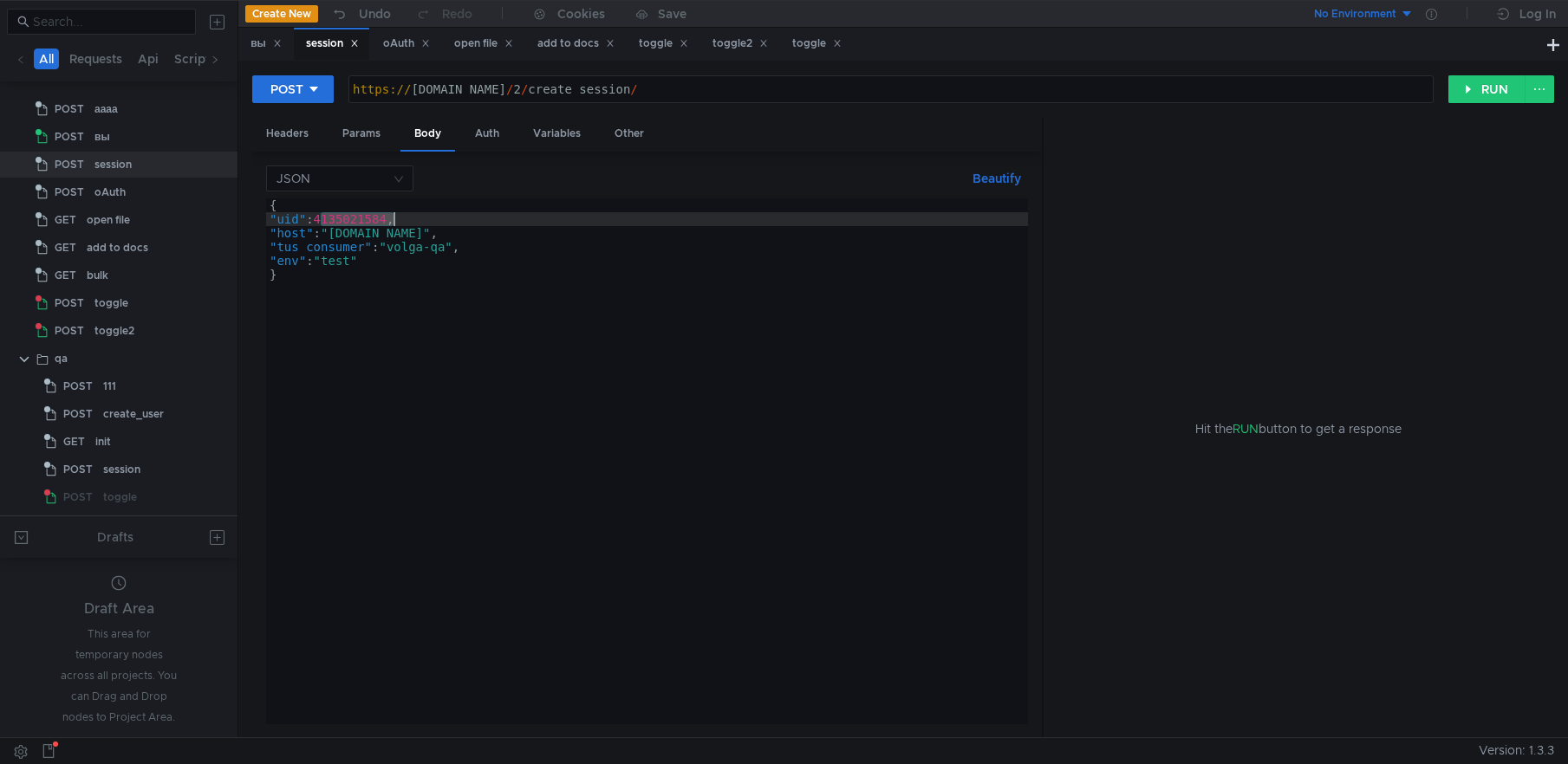
paste textarea "8988990"
type textarea ""uid": 4138988990,"
click at [1468, 86] on button "RUN" at bounding box center [1486, 89] width 77 height 27
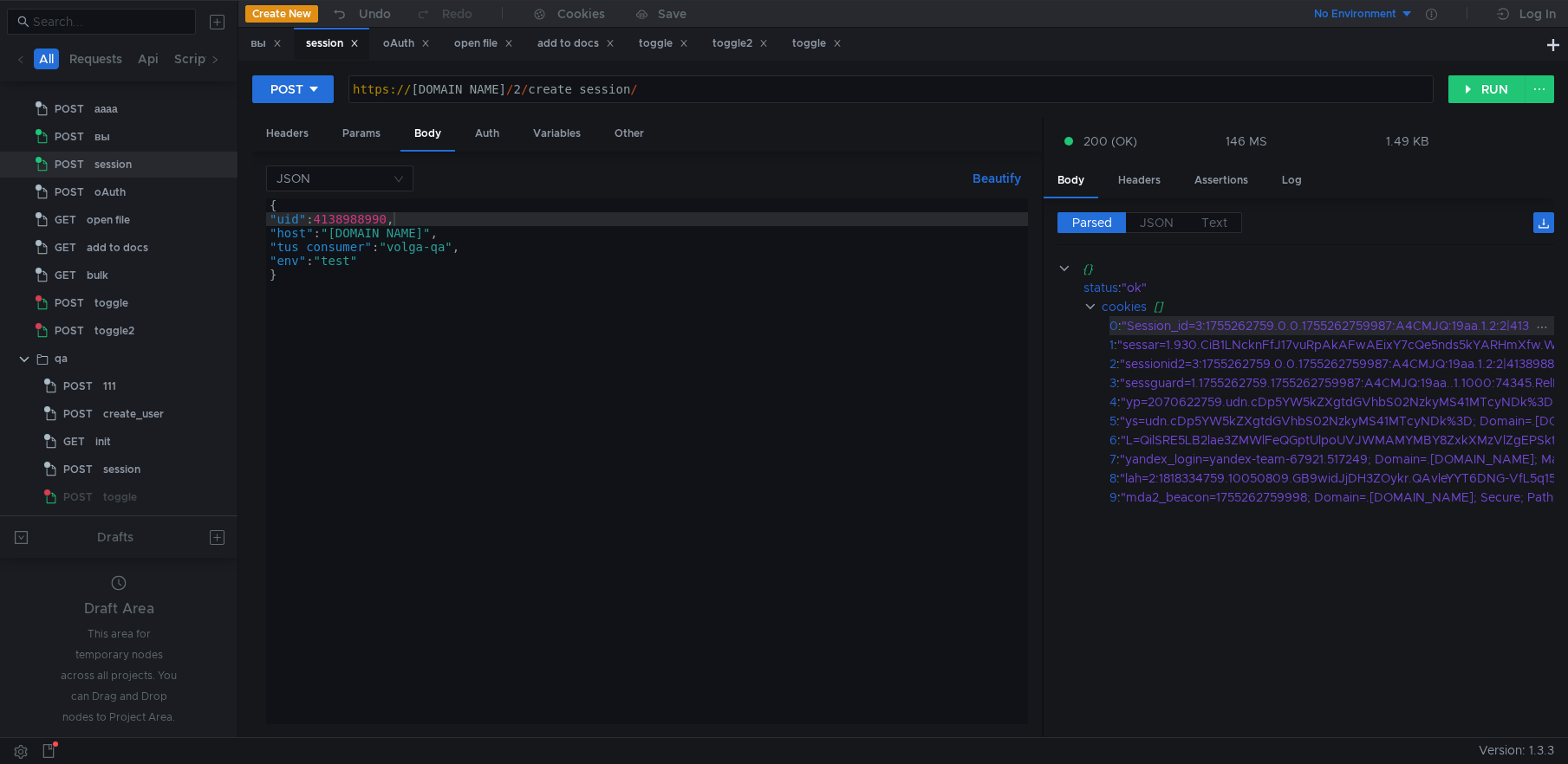
drag, startPoint x: 1127, startPoint y: 329, endPoint x: 1535, endPoint y: 321, distance: 408.1
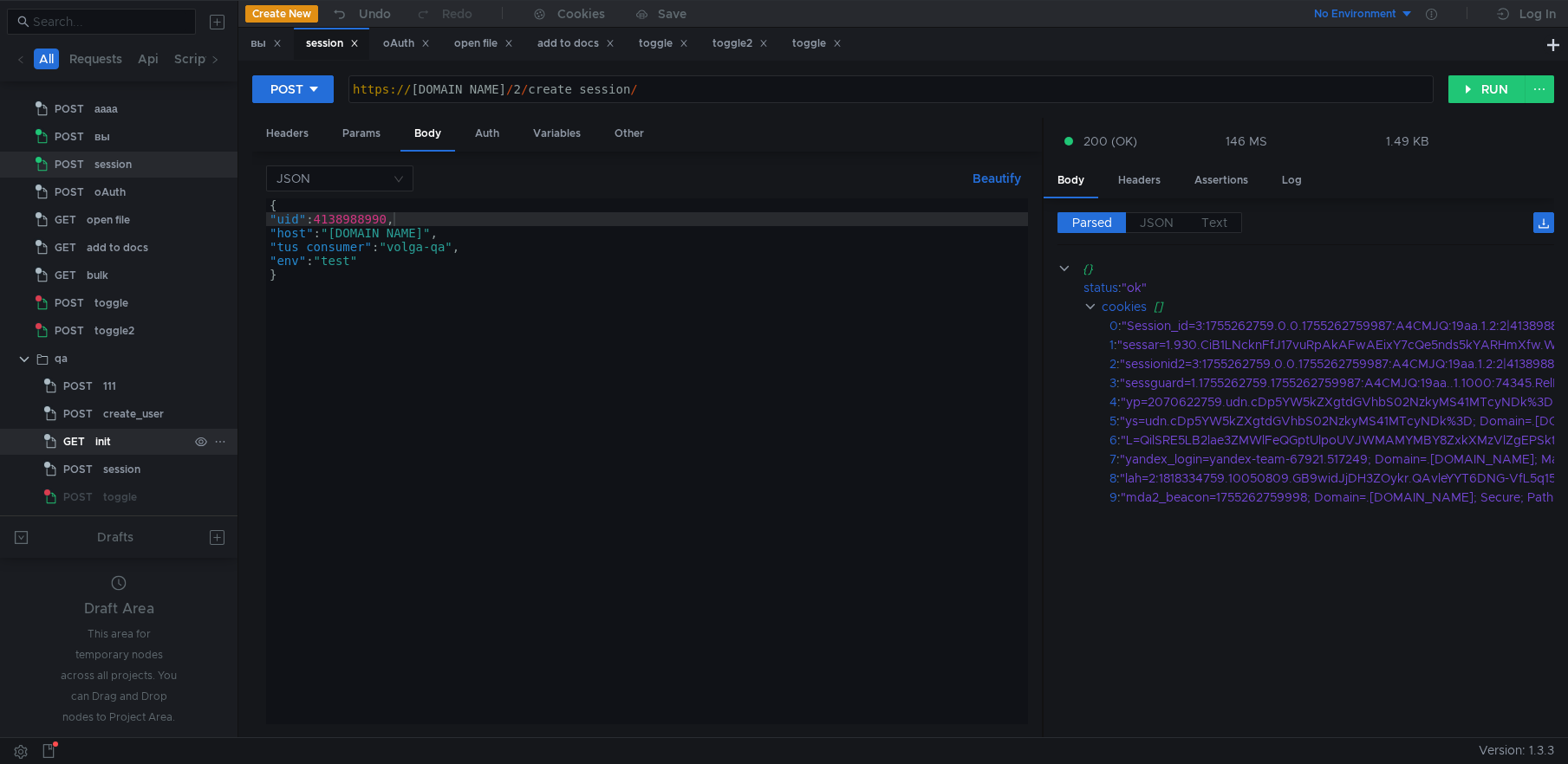
click at [110, 440] on div "init" at bounding box center [142, 442] width 93 height 26
click at [110, 446] on div "init" at bounding box center [103, 442] width 15 height 26
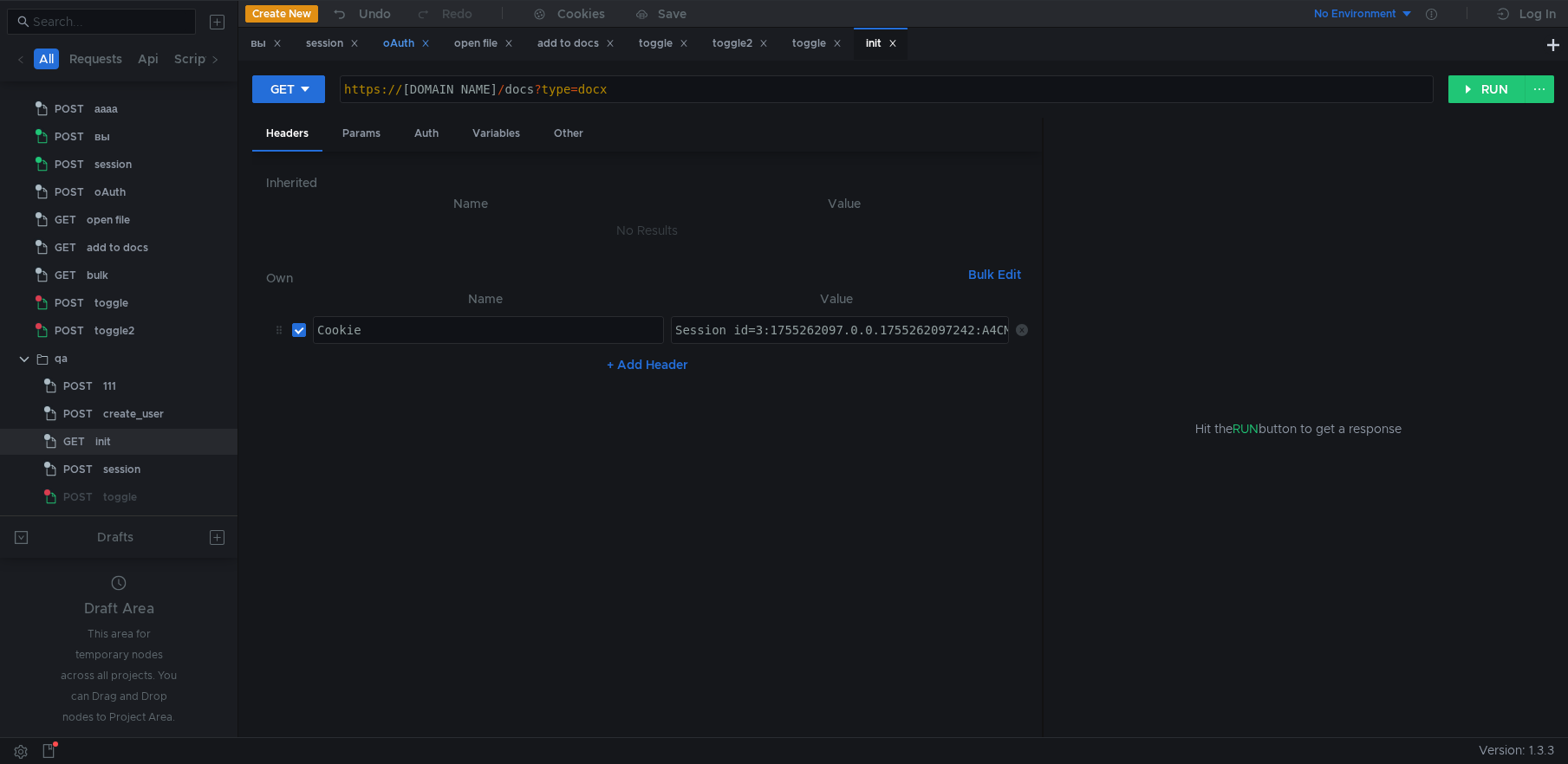
click at [405, 48] on div "oAuth" at bounding box center [406, 44] width 46 height 18
click at [331, 45] on div "session" at bounding box center [333, 44] width 53 height 18
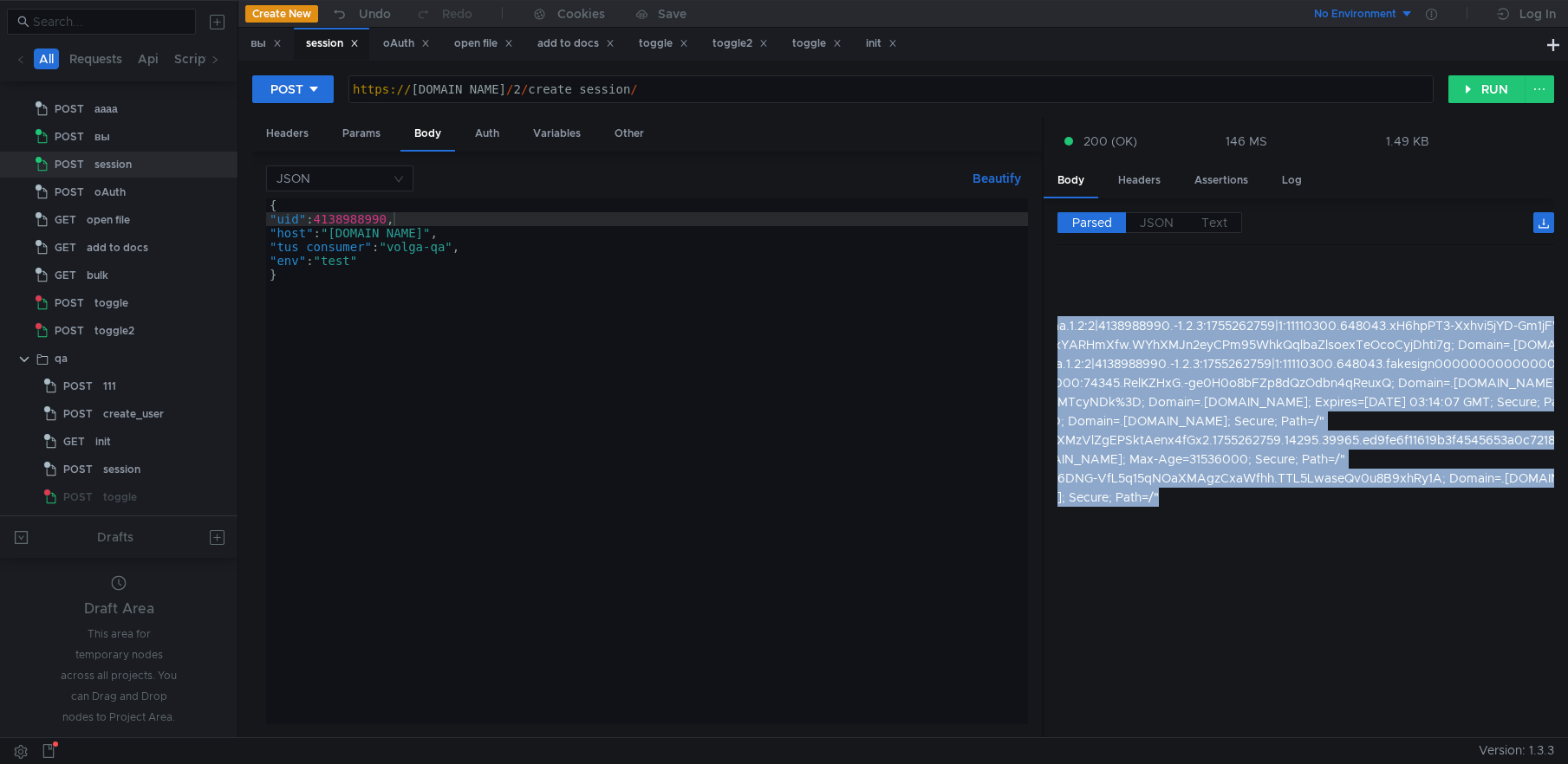
scroll to position [0, 923]
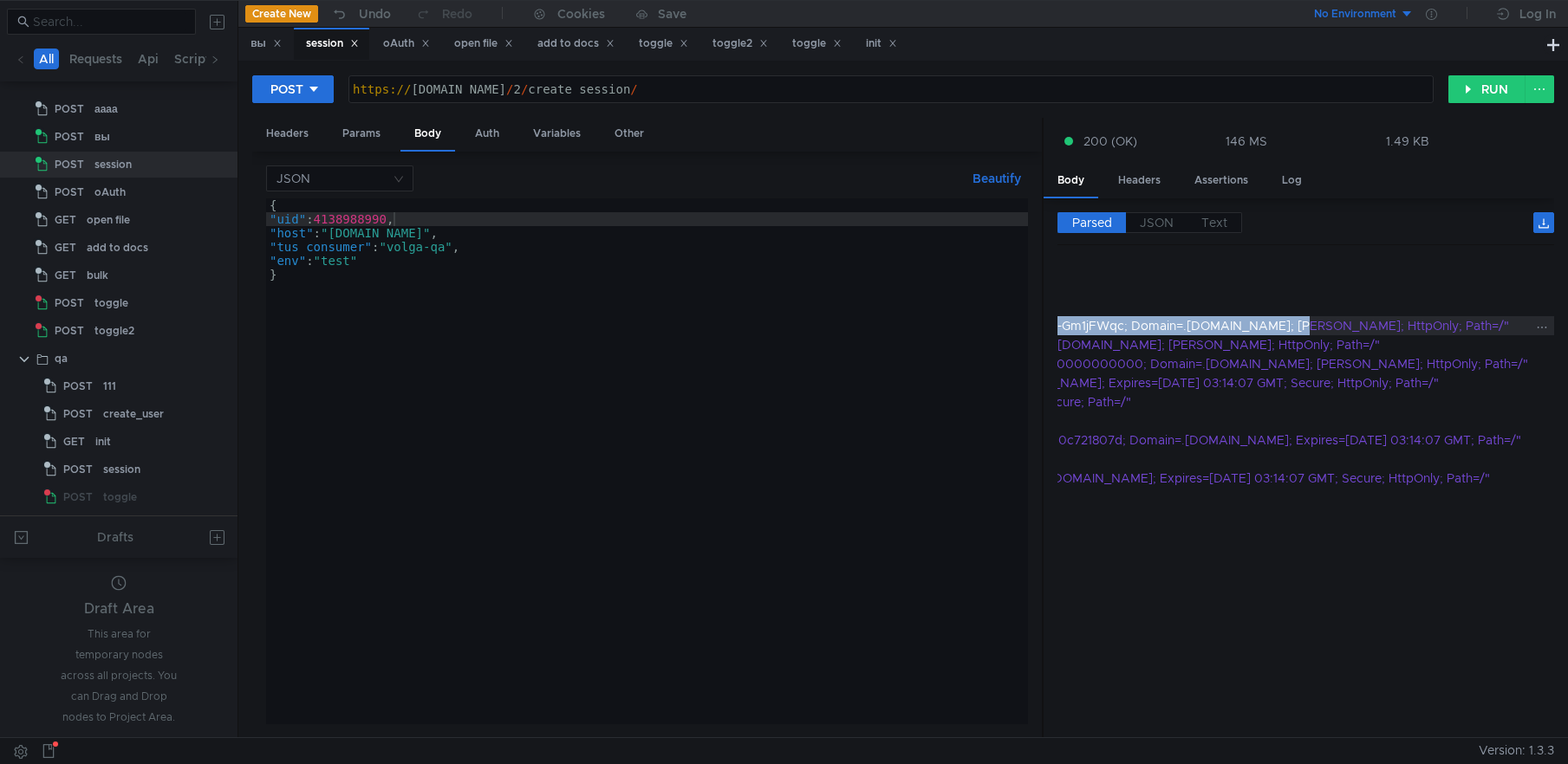
drag, startPoint x: 1136, startPoint y: 323, endPoint x: 1233, endPoint y: 330, distance: 97.3
click at [1233, 330] on div ""Session_id=3:1755262759.0.0.1755262759987:A4CMJQ:19aa.1.2:2|4138988990.-1.2.3:…" at bounding box center [891, 326] width 1275 height 19
copy div "Session_id=3:1755262759.0.0.1755262759987:A4CMJQ:19aa.1.2:2|4138988990.-1.2.3:1…"
click at [892, 45] on div "init" at bounding box center [881, 44] width 31 height 18
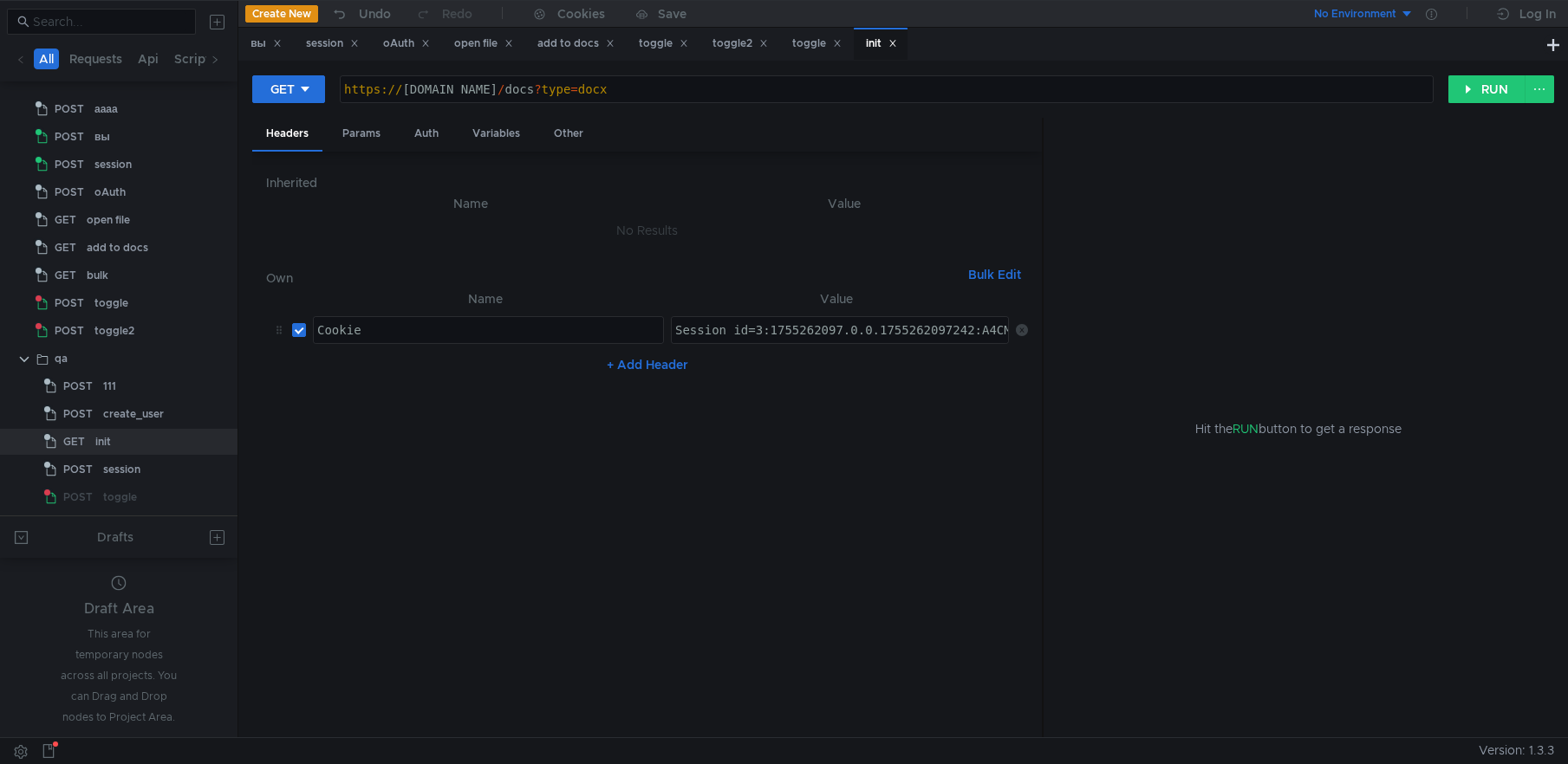
click at [769, 318] on div "Session_id=3:1755262097.0.0.1755262097242:A4CMJQ:b5dd.1.2:2|4138987944.-1.2.3:1…" at bounding box center [840, 330] width 337 height 26
paste textarea "759.0.0.1755262759987:A4CMJQ:19aa.1.2:2|4138988990.-1.2.3:1755262759|1:11110300…"
type textarea "Session_id=3:1755262759.0.0.1755262759987:A4CMJQ:19aa.1.2:2|4138988990.-1.2.3:1…"
click at [1491, 87] on button "RUN" at bounding box center [1486, 89] width 77 height 27
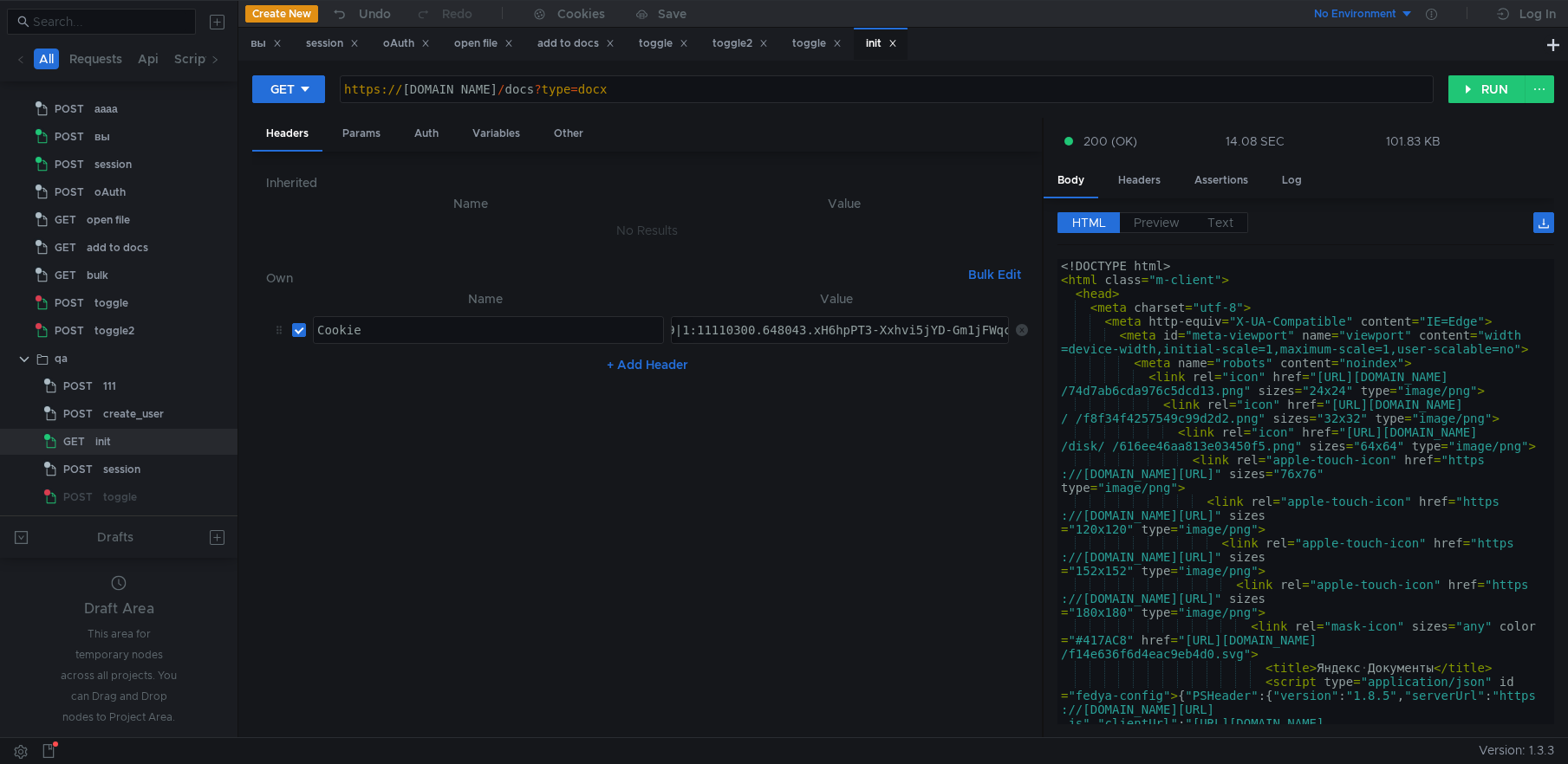
click at [775, 330] on div "Session_id=3:1755262759.0.0.1755262759987:A4CMJQ:19aa.1.2:2|4138988990.-1.2.3:1…" at bounding box center [520, 344] width 983 height 42
click at [816, 45] on div "toggle" at bounding box center [817, 44] width 49 height 18
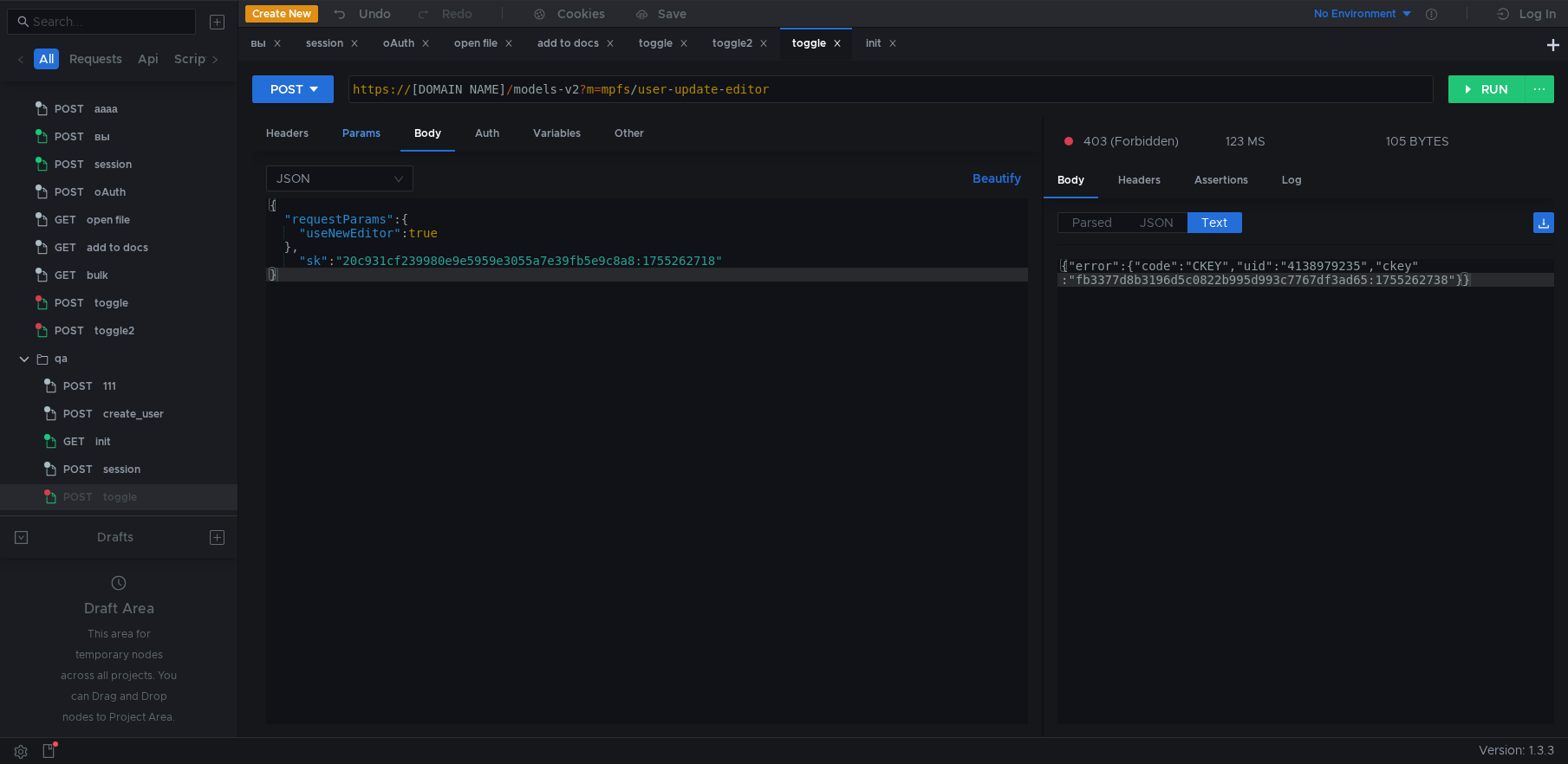
click at [367, 133] on div "Params" at bounding box center [361, 134] width 65 height 32
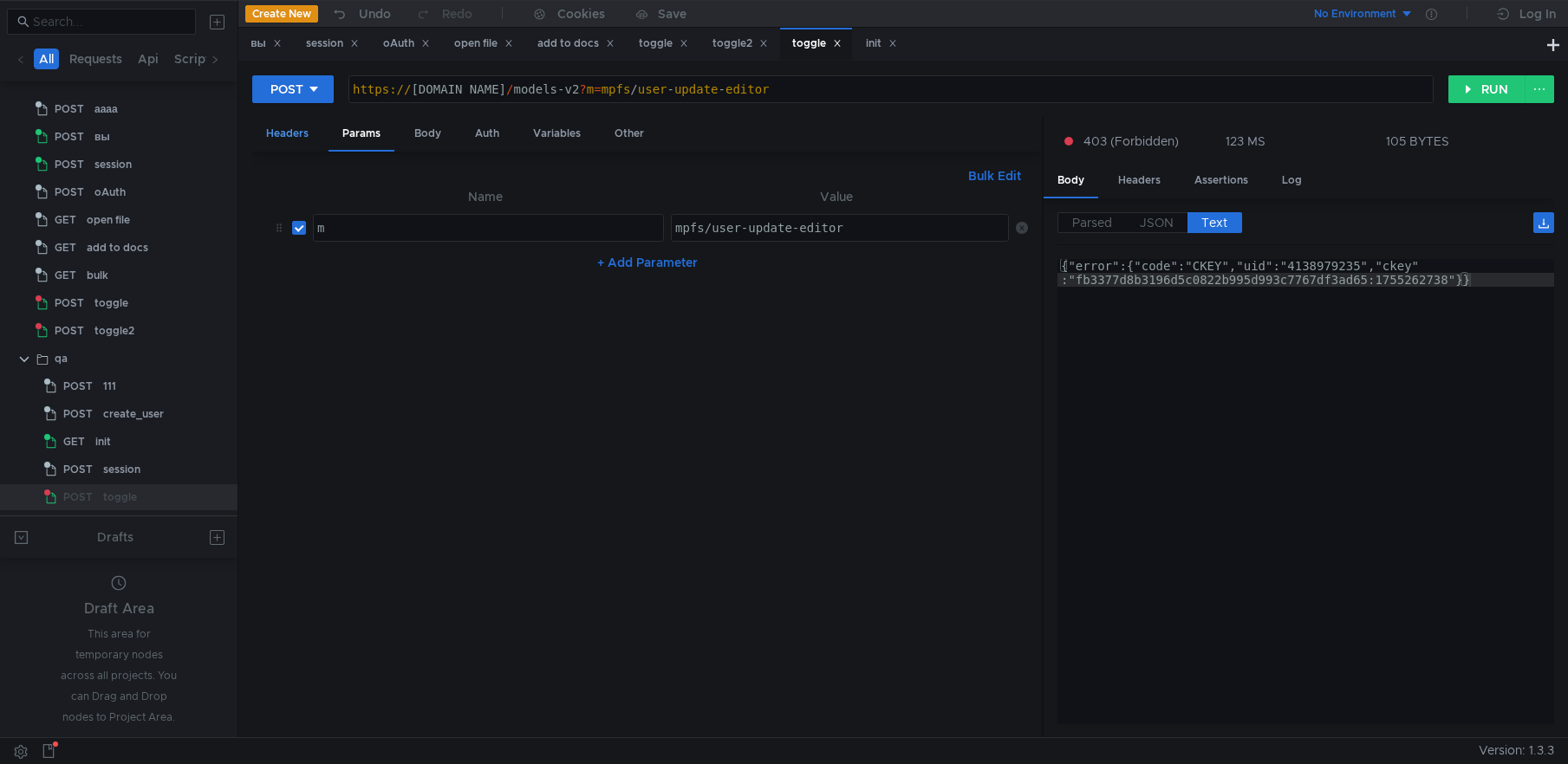
click at [286, 127] on div "Headers" at bounding box center [287, 134] width 70 height 32
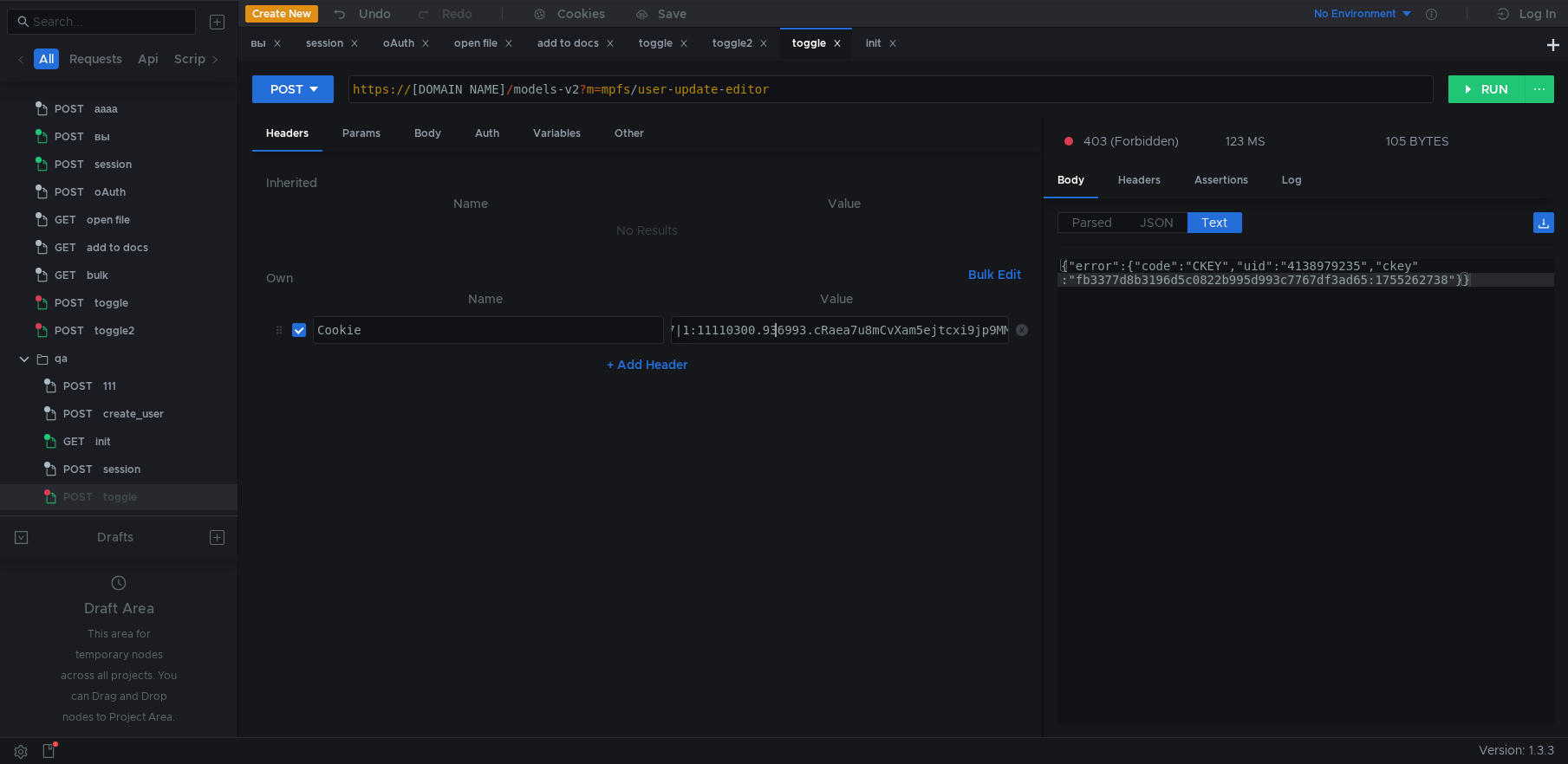
click at [772, 335] on div "Session_id=3:1755262197.0.0.1755262197324:A4CMJQ:14f7.1.2:2|4138979235.-1.2.3:1…" at bounding box center [520, 344] width 983 height 42
paste textarea "Session_id=3:1755262759.0.0.1755262759987:A4CMJQ:19aa.1.2:2|4138988990.-1.2.3:1…"
type textarea "Session_id=3:1755262759.0.0.1755262759987:A4CMJQ:19aa.1.2:2|4138988990.-1.2.3:1…"
drag, startPoint x: 830, startPoint y: 521, endPoint x: 851, endPoint y: 506, distance: 25.8
click at [830, 521] on nz-table "Name Value Cookie ההההההההההההההההההההההההההההההההההההההההההההההההההההההההההההה…" at bounding box center [647, 506] width 762 height 436
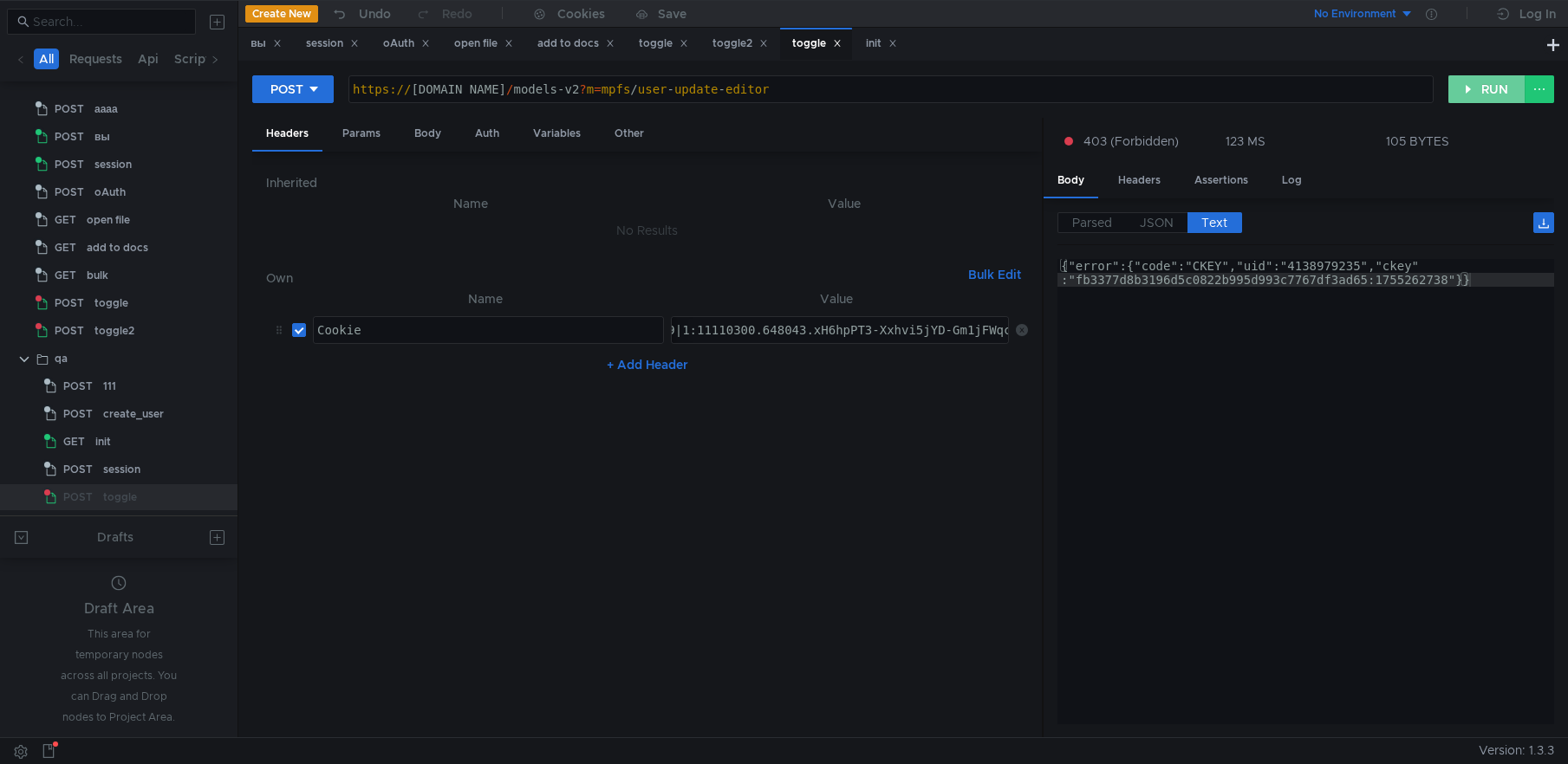
click at [1477, 89] on button "RUN" at bounding box center [1486, 89] width 77 height 27
type textarea "{"error":{"code":"CKEY","uid":"4138988990","ckey":"e83ca82ced40b8578a81139a699c…"
drag, startPoint x: 1077, startPoint y: 281, endPoint x: 1446, endPoint y: 284, distance: 369.0
click at [1446, 284] on div "{"error":{"code":"CKEY","uid":"4138988990","ckey" :"e83ca82ced40b8578a81139a699…" at bounding box center [1305, 519] width 497 height 521
click at [434, 124] on div "Body" at bounding box center [428, 134] width 55 height 32
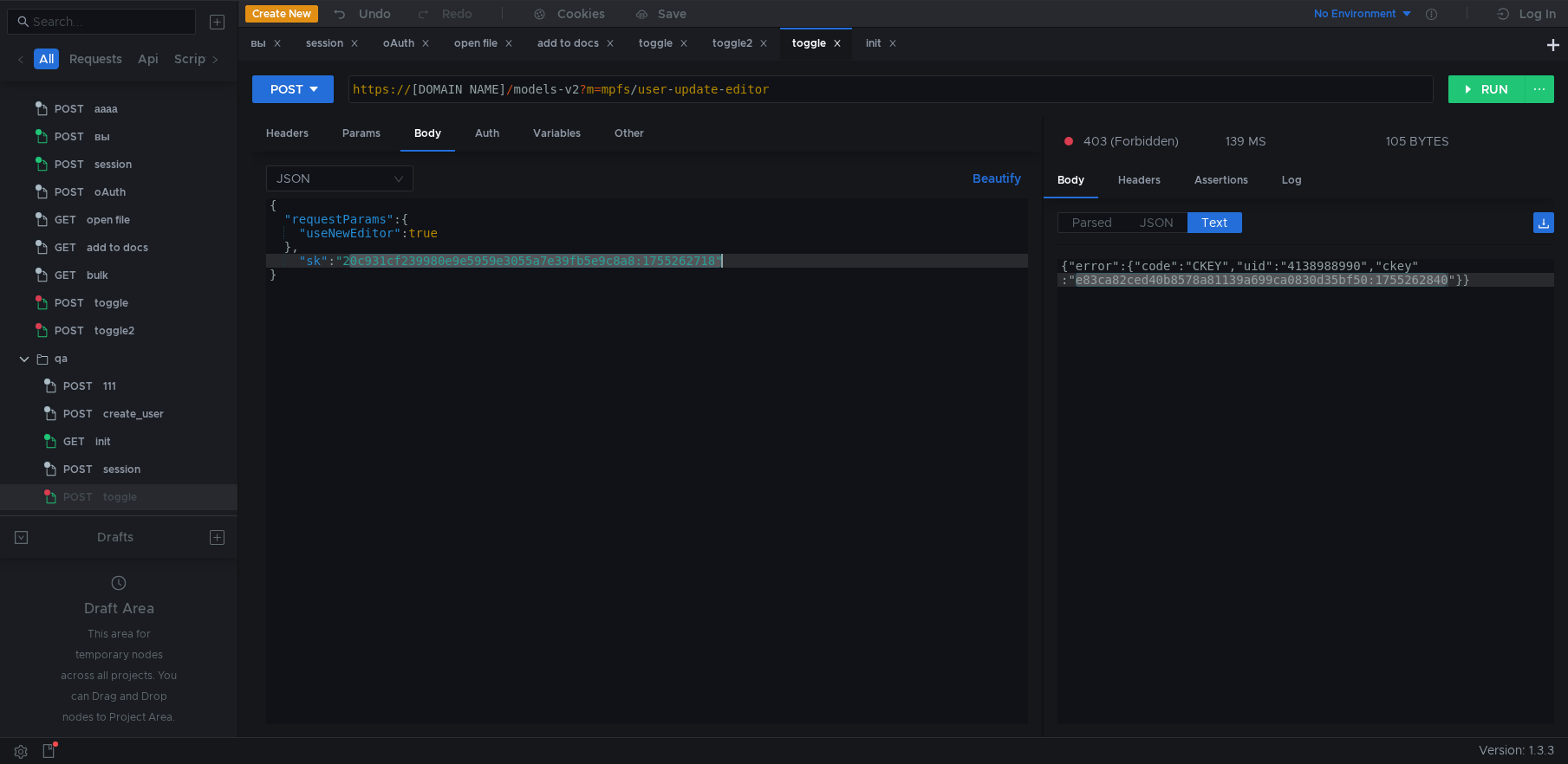
drag, startPoint x: 351, startPoint y: 263, endPoint x: 724, endPoint y: 263, distance: 373.0
click at [724, 263] on div "{ "requestParams" : { "useNewEditor" : true } , "sk" : "20c931cf239980e9e5959e3…" at bounding box center [647, 475] width 762 height 554
paste textarea "e83ca82ced40b8578a81139a699ca0830d35bf50:1755262840"
type textarea ""sk": "e83ca82ced40b8578a81139a699ca0830d35bf50:1755262840""
click at [1477, 94] on button "RUN" at bounding box center [1486, 89] width 77 height 27
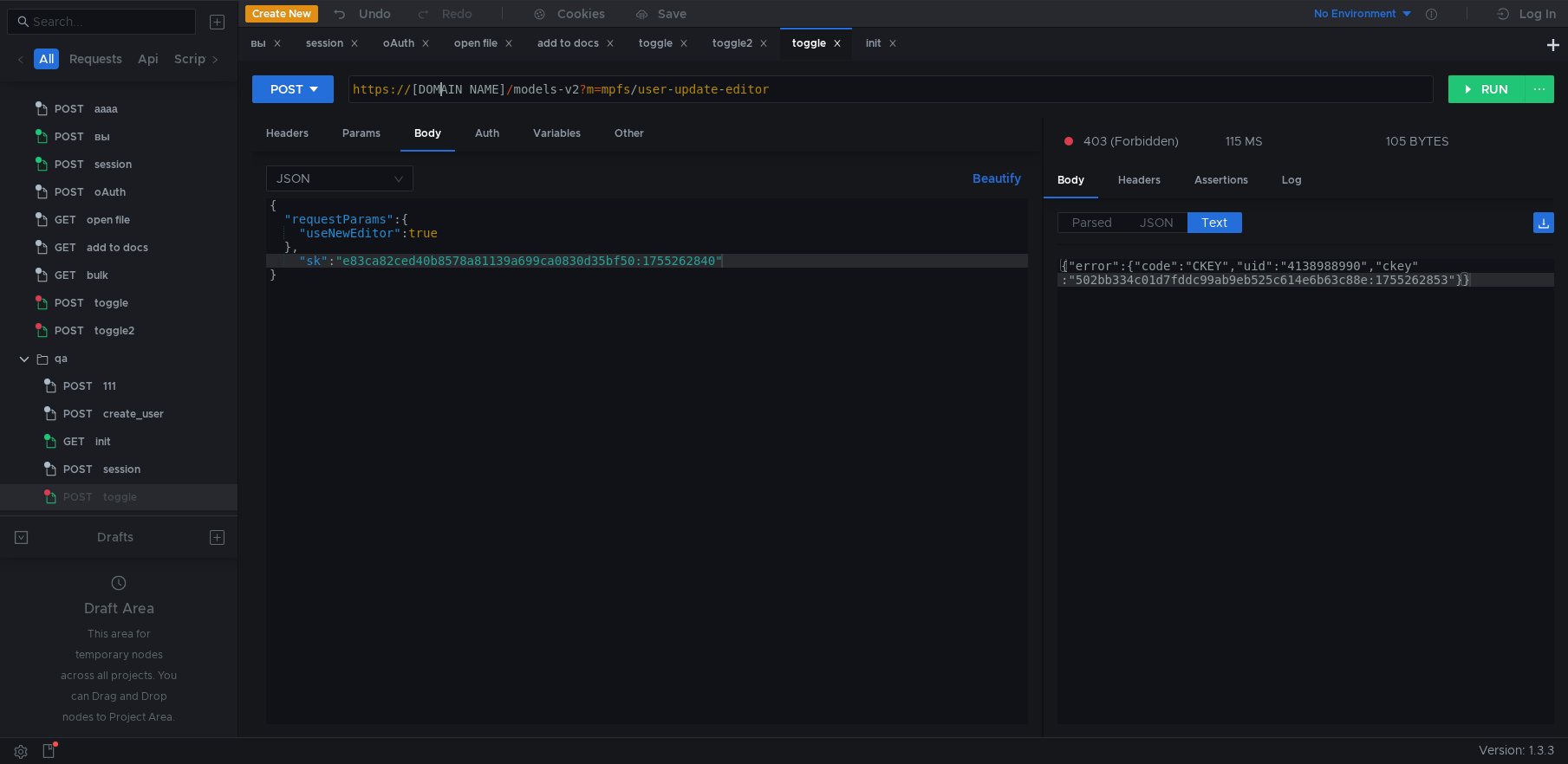
click at [443, 89] on div "https:// docs2.dst.yandex.ru / models-v2 ? m = mpfs / user - update - editor" at bounding box center [890, 103] width 1084 height 42
click at [897, 47] on div "init" at bounding box center [881, 44] width 31 height 18
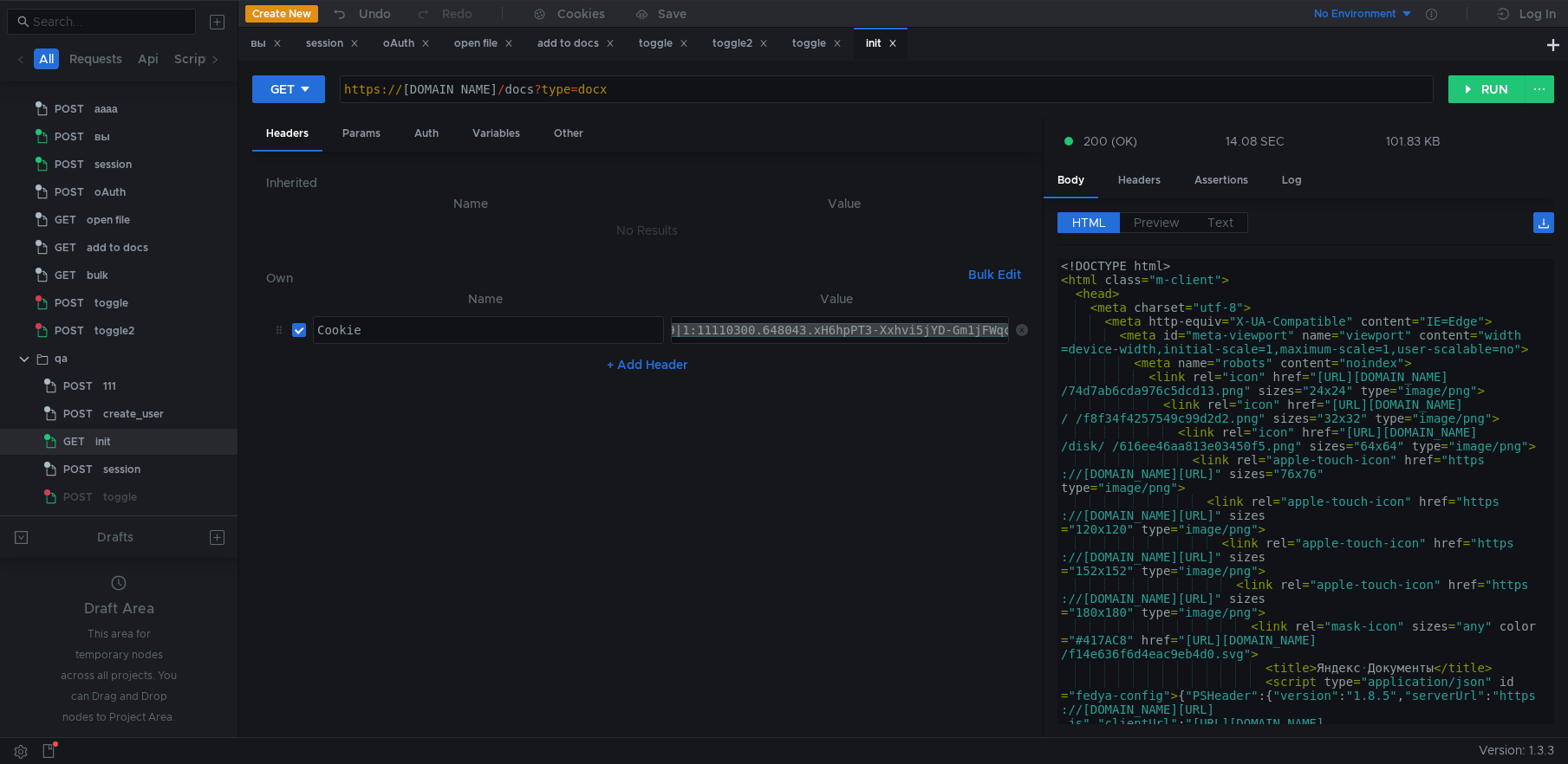
type textarea "[URL][DOMAIN_NAME]"
click at [427, 90] on div "https:// [DOMAIN_NAME] / docs ? type = docx" at bounding box center [886, 103] width 1092 height 42
click at [321, 44] on div "session" at bounding box center [333, 44] width 53 height 18
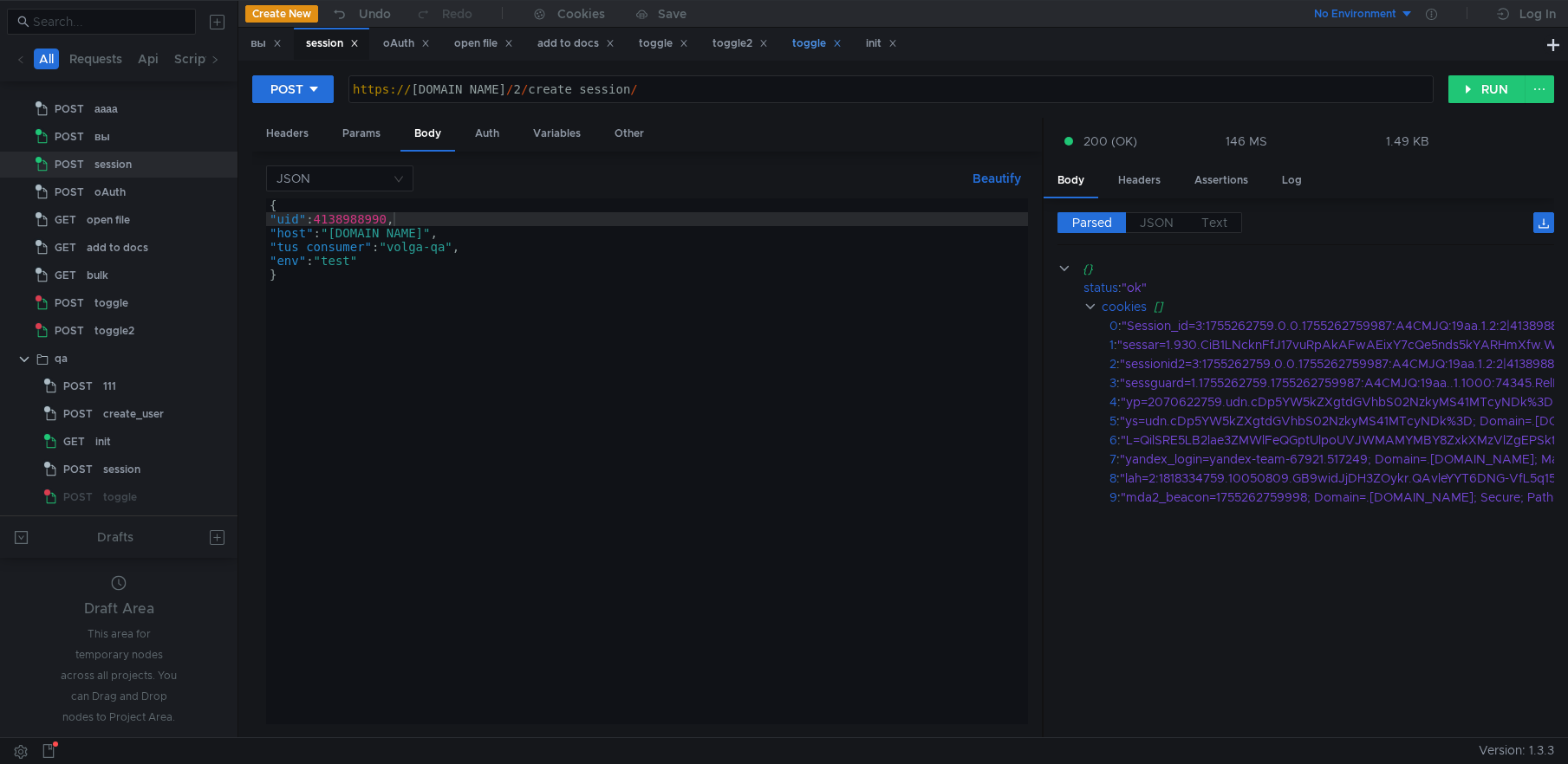
click at [825, 43] on div "toggle" at bounding box center [817, 44] width 49 height 18
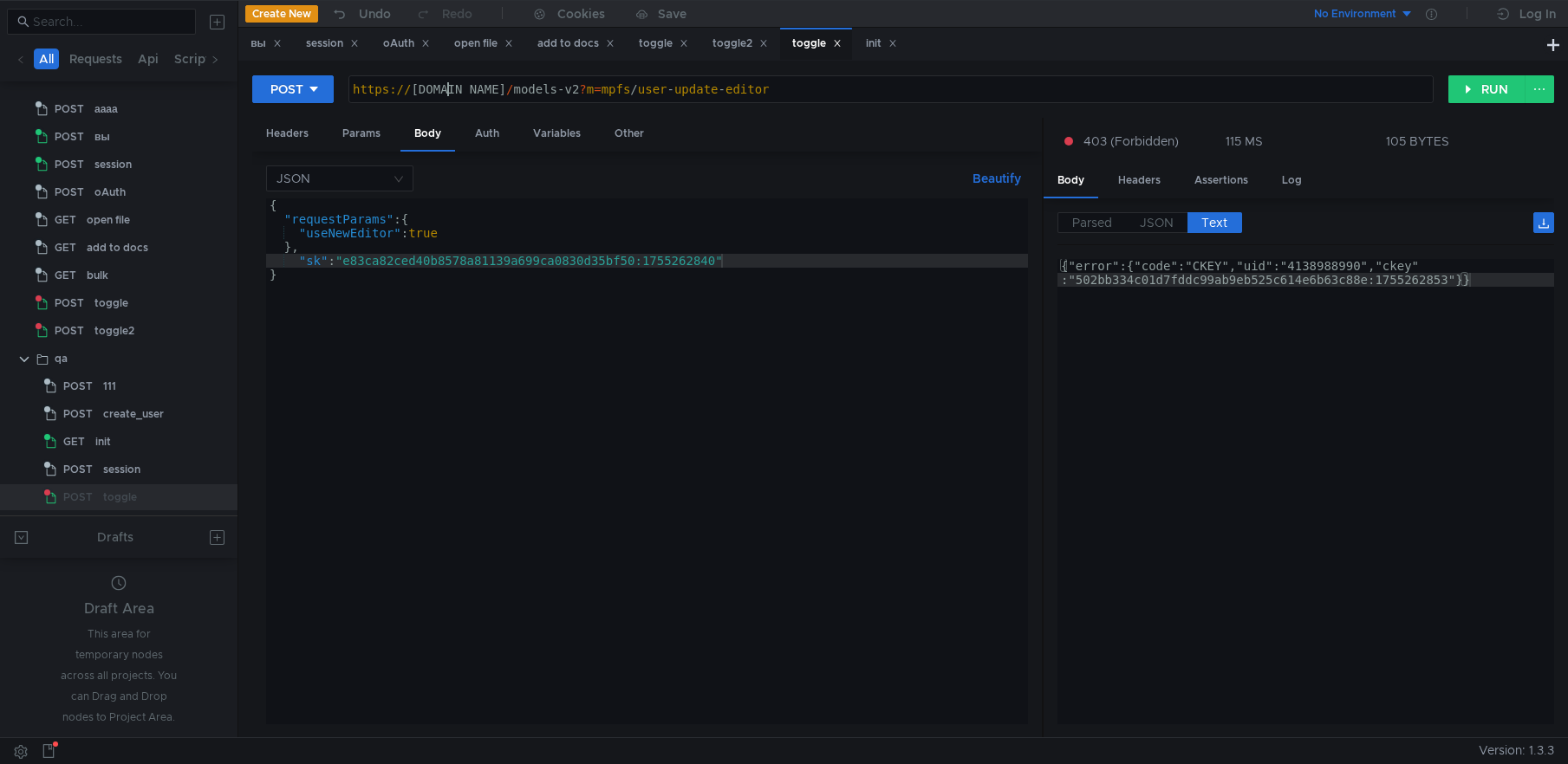
click at [449, 94] on div "https:// docs2.dst.yandex.ru / models-v2 ? m = mpfs / user - update - editor" at bounding box center [890, 103] width 1084 height 42
type textarea "[URL][DOMAIN_NAME]"
click at [1492, 89] on button "RUN" at bounding box center [1486, 89] width 77 height 27
type textarea "{"error":{"code":"CKEY","uid":"4138988990","ckey":"1d0d3594288df58d3b3338fcfb72…"
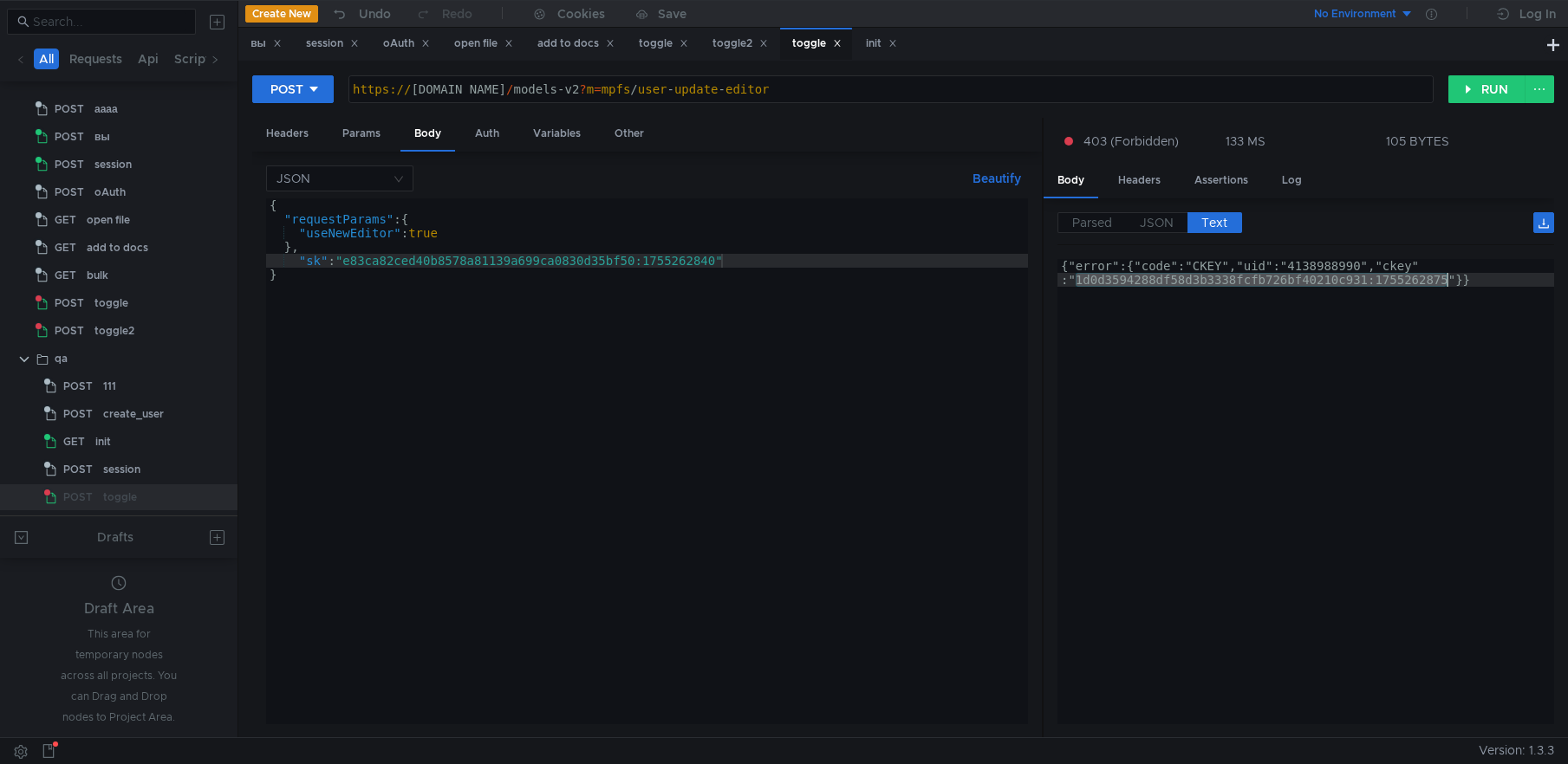
drag, startPoint x: 1077, startPoint y: 281, endPoint x: 1447, endPoint y: 282, distance: 370.0
click at [1447, 282] on div "{"error":{"code":"CKEY","uid":"4138988990","ckey" :"1d0d3594288df58d3b3338fcfb7…" at bounding box center [1305, 519] width 497 height 521
drag, startPoint x: 351, startPoint y: 258, endPoint x: 723, endPoint y: 266, distance: 372.1
click at [723, 266] on div "{ "requestParams" : { "useNewEditor" : true } , "sk" : "e83ca82ced40b8578a81139…" at bounding box center [647, 475] width 762 height 554
paste textarea "1d0d3594288df58d3b3338fcfb726bf40210c931:1755262875"
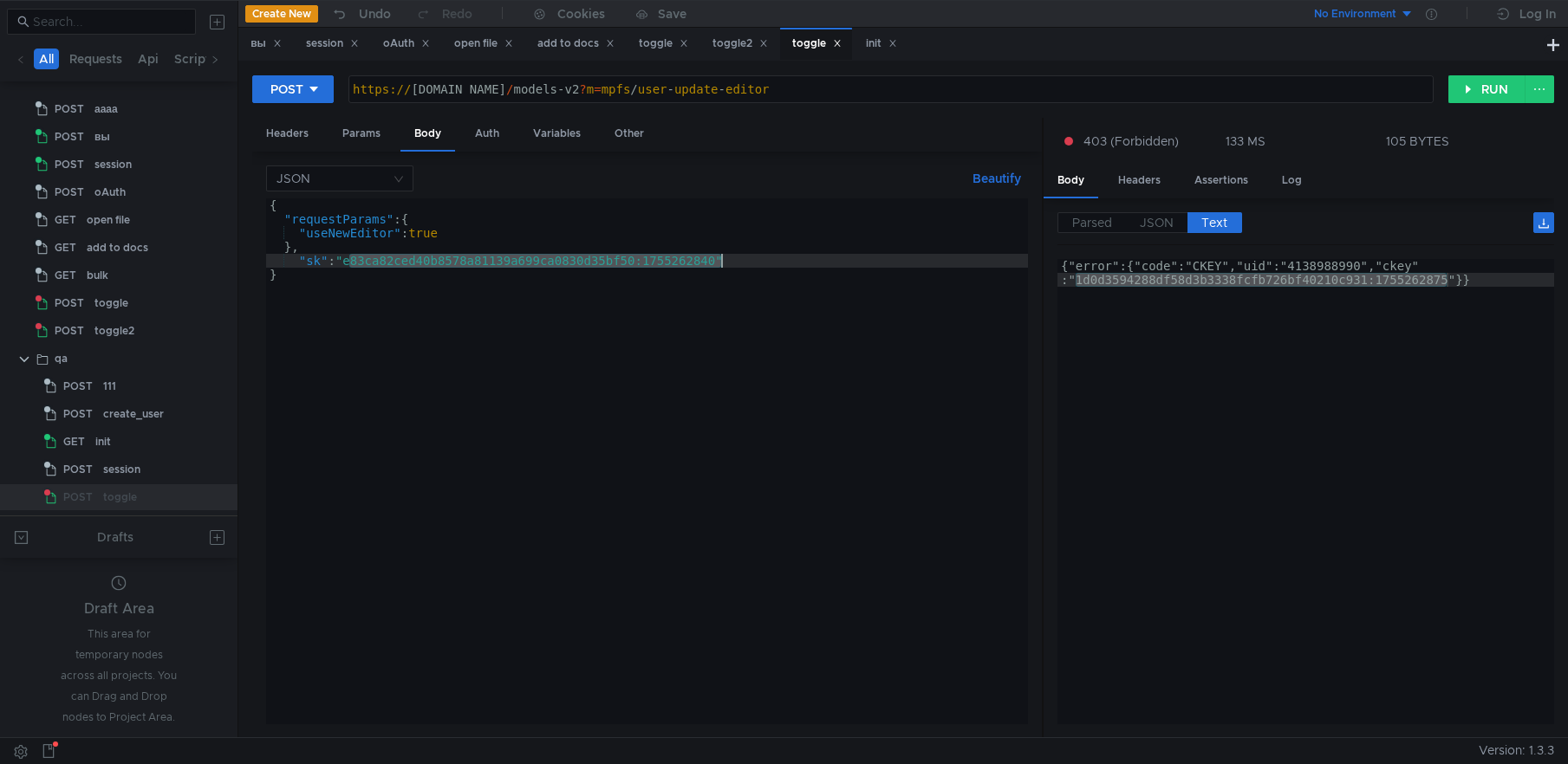
type textarea ""sk": "1d0d3594288df58d3b3338fcfb726bf40210c931:1755262875""
click at [1488, 90] on button "RUN" at bounding box center [1486, 89] width 77 height 27
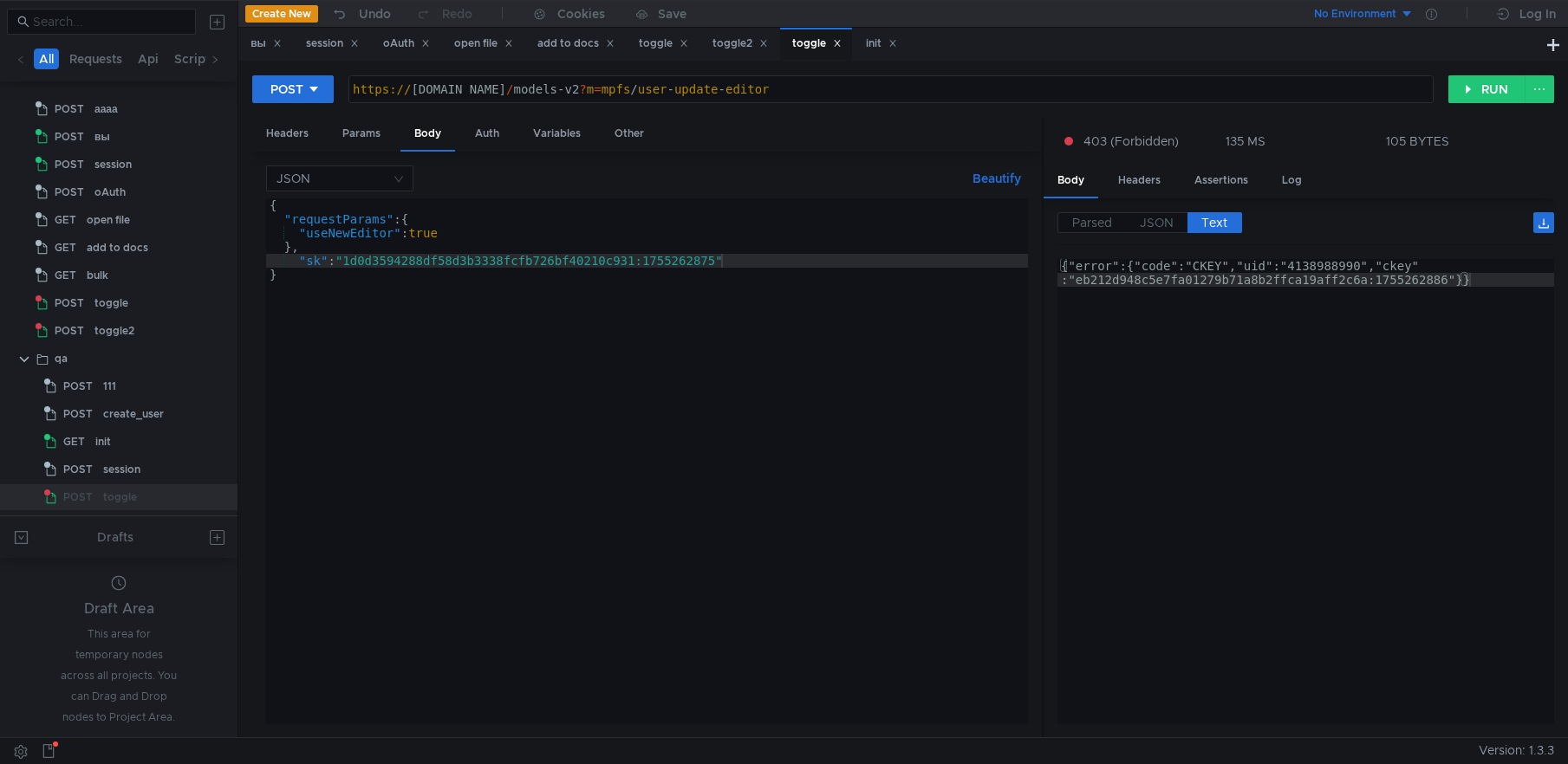
type textarea "{"error":{"code":"CKEY","uid":"4138988990","ckey":"eb212d948c5e7fa01279b71a8b2f…"
click at [1170, 370] on div "{"error":{"code":"CKEY","uid":"4138988990","ckey" :"eb212d948c5e7fa01279b71a8b2…" at bounding box center [1305, 519] width 497 height 521
click at [842, 45] on icon at bounding box center [837, 43] width 9 height 9
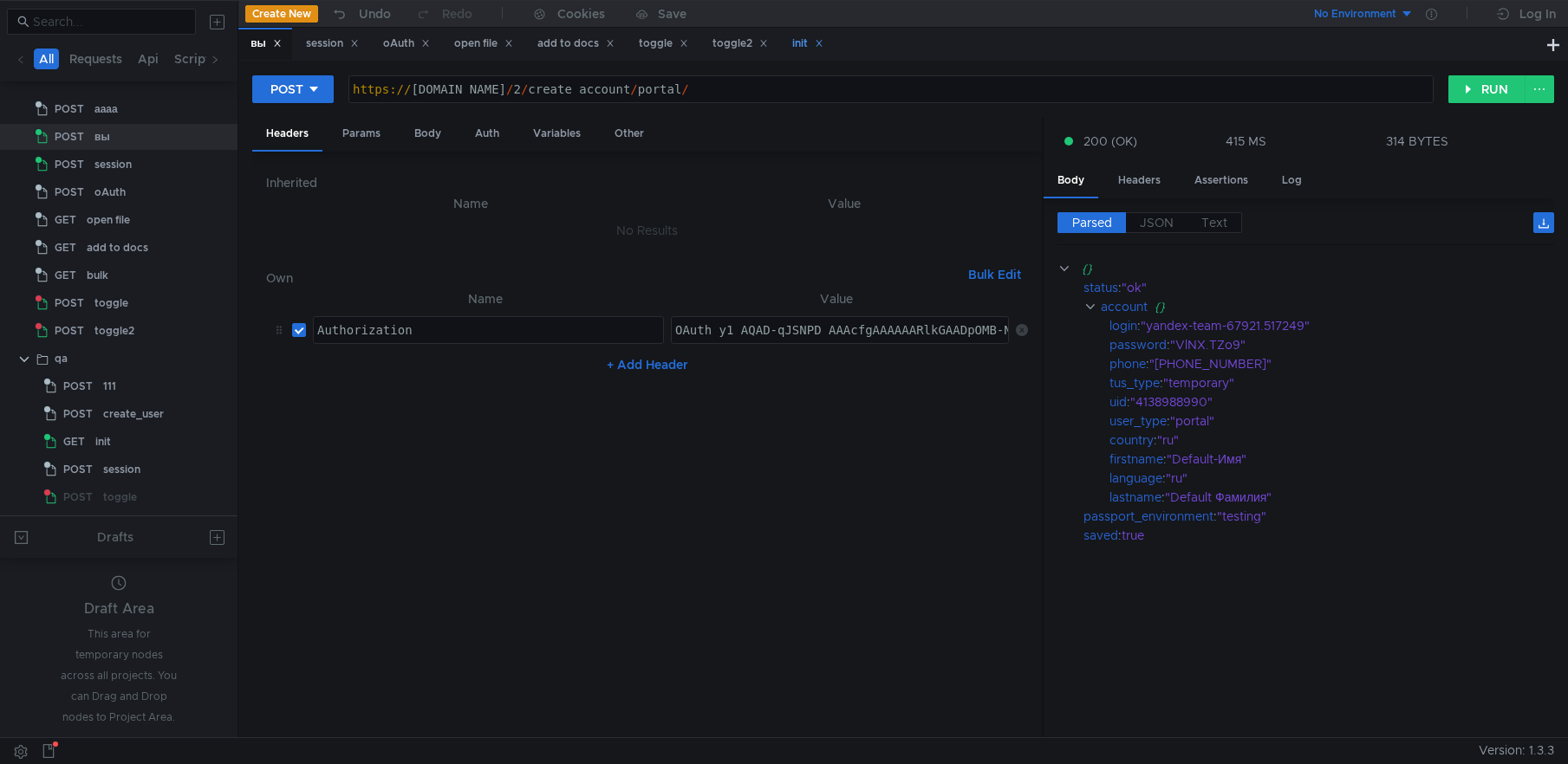
click at [834, 45] on div "init" at bounding box center [807, 44] width 54 height 32
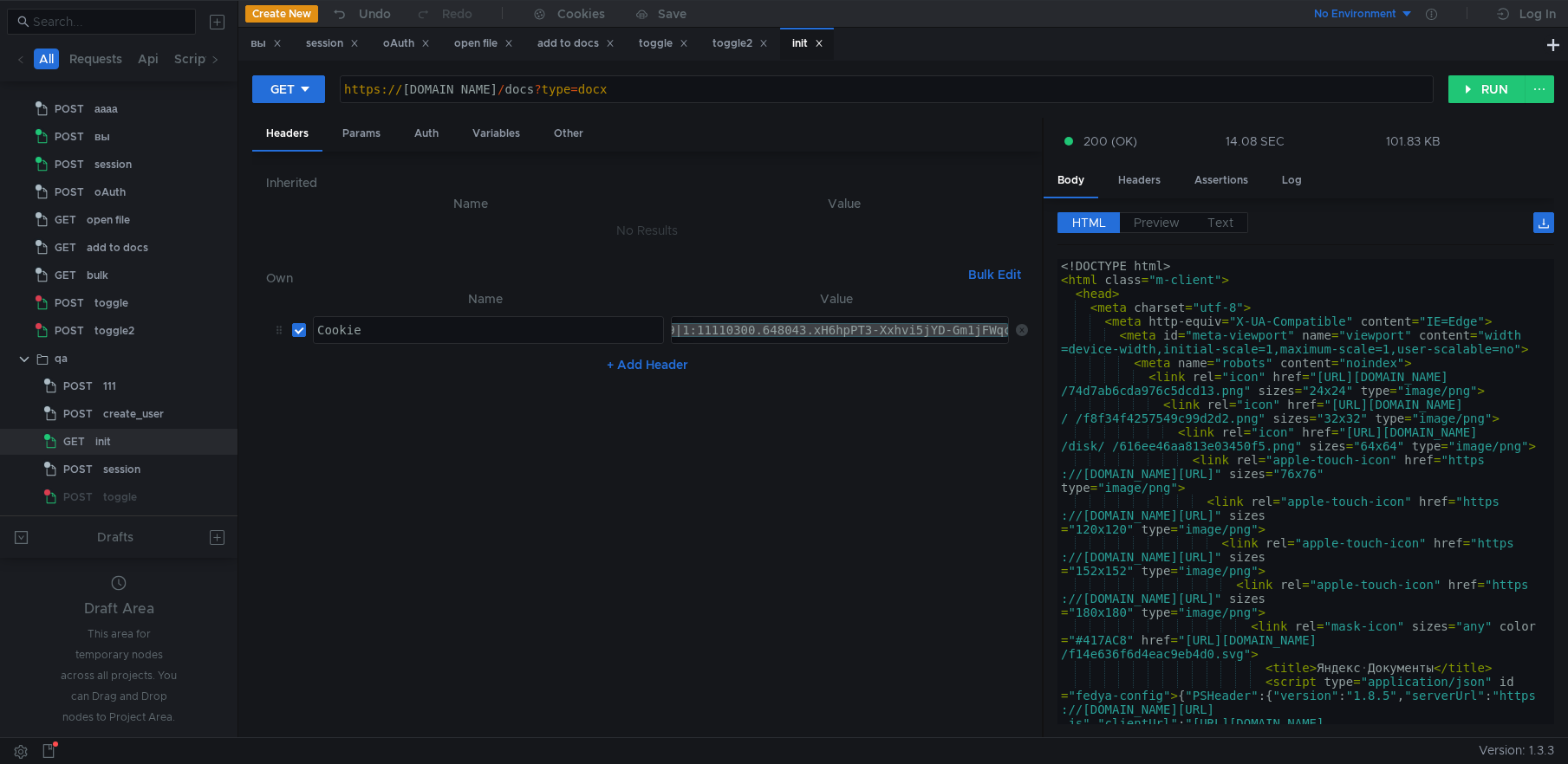
click at [723, 488] on nz-table "Name Value Cookie ההההההההההההההההההההההההההההההההההההההההההההההההההההההההההההה…" at bounding box center [647, 506] width 762 height 436
click at [824, 39] on icon at bounding box center [818, 43] width 9 height 9
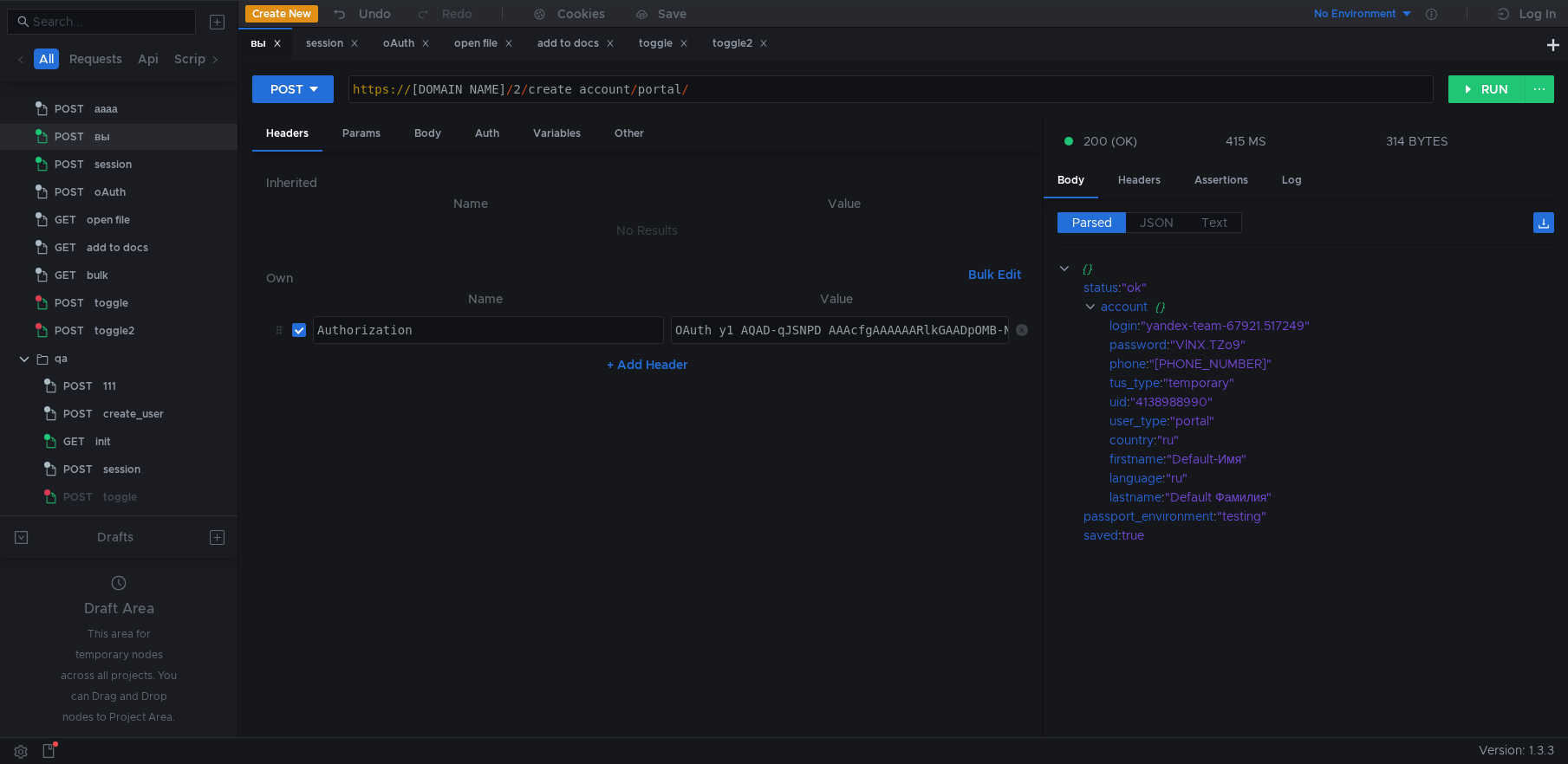
click at [279, 44] on icon at bounding box center [277, 44] width 6 height 6
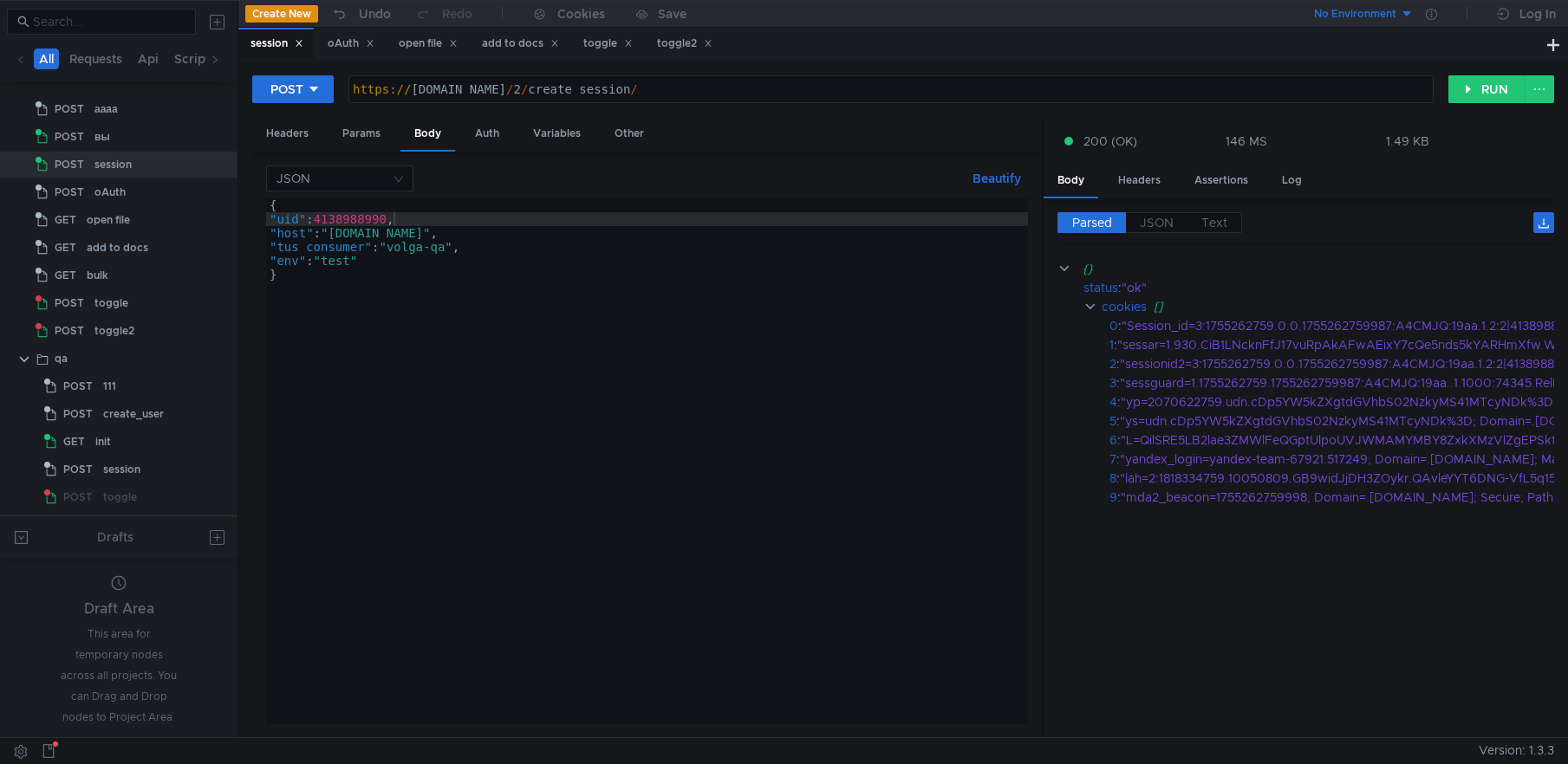
click at [303, 44] on icon at bounding box center [299, 43] width 9 height 9
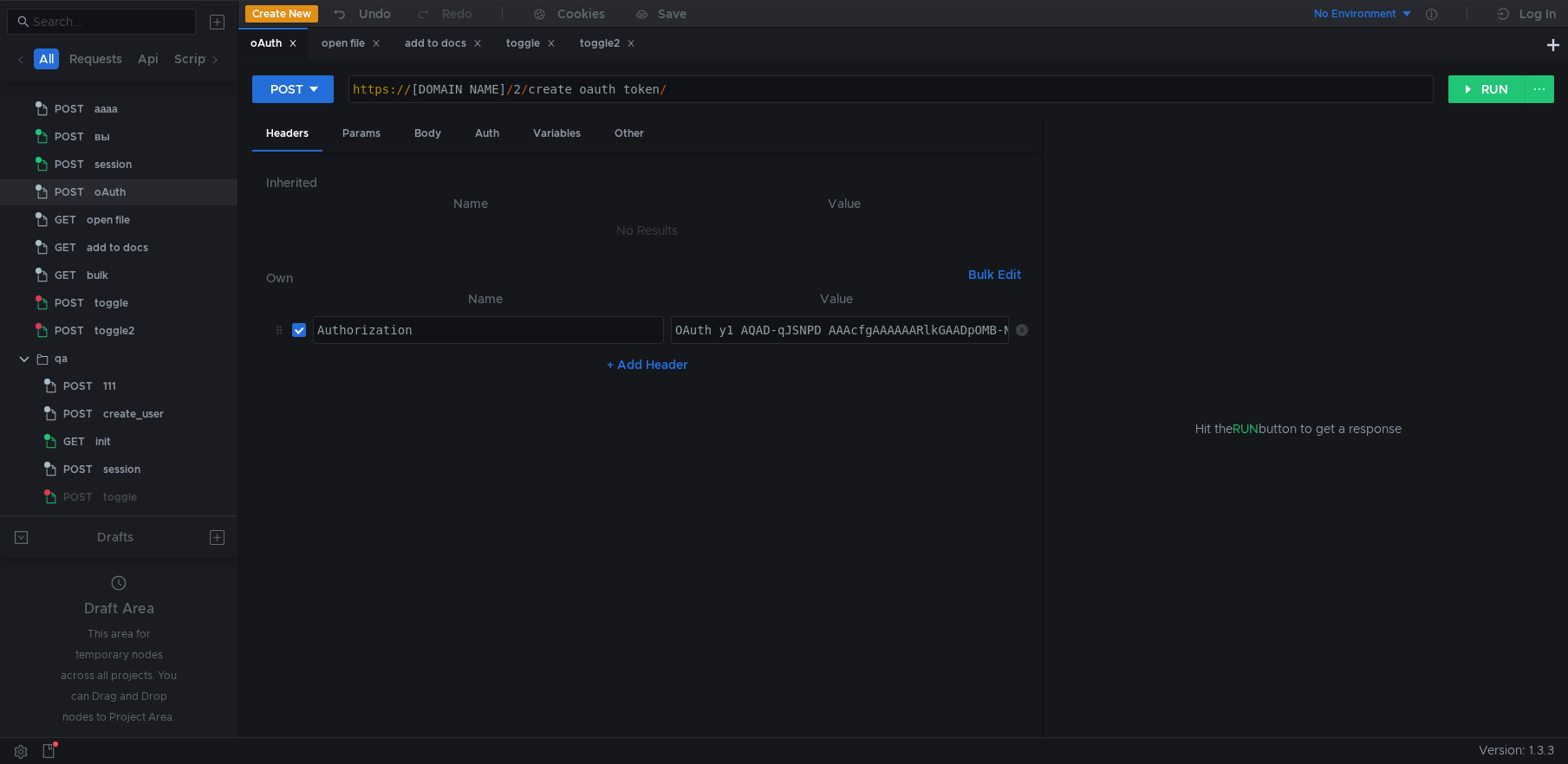
click at [297, 45] on icon at bounding box center [293, 44] width 6 height 6
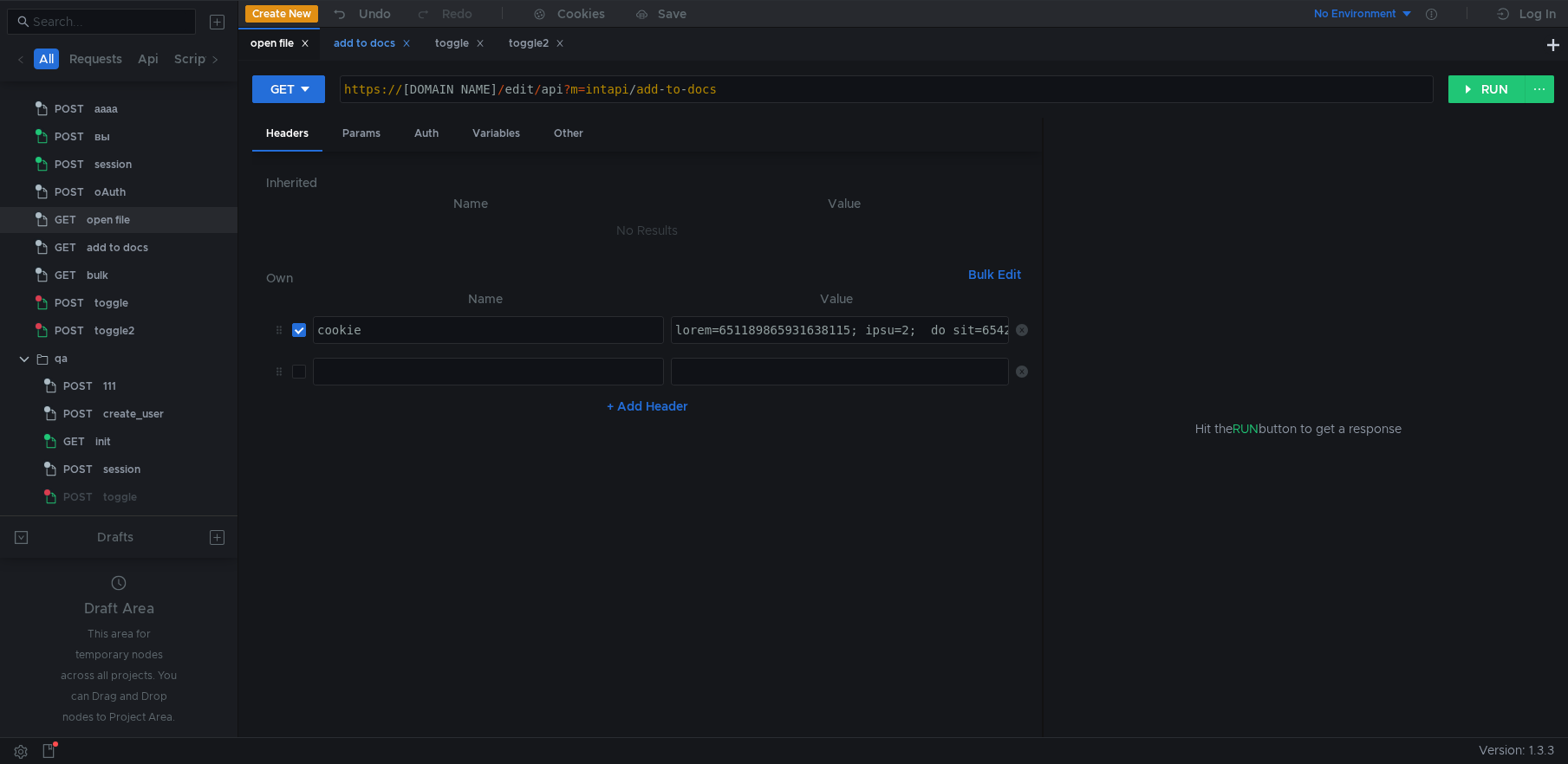
click at [309, 42] on icon at bounding box center [304, 43] width 9 height 9
click at [324, 45] on icon at bounding box center [322, 43] width 9 height 9
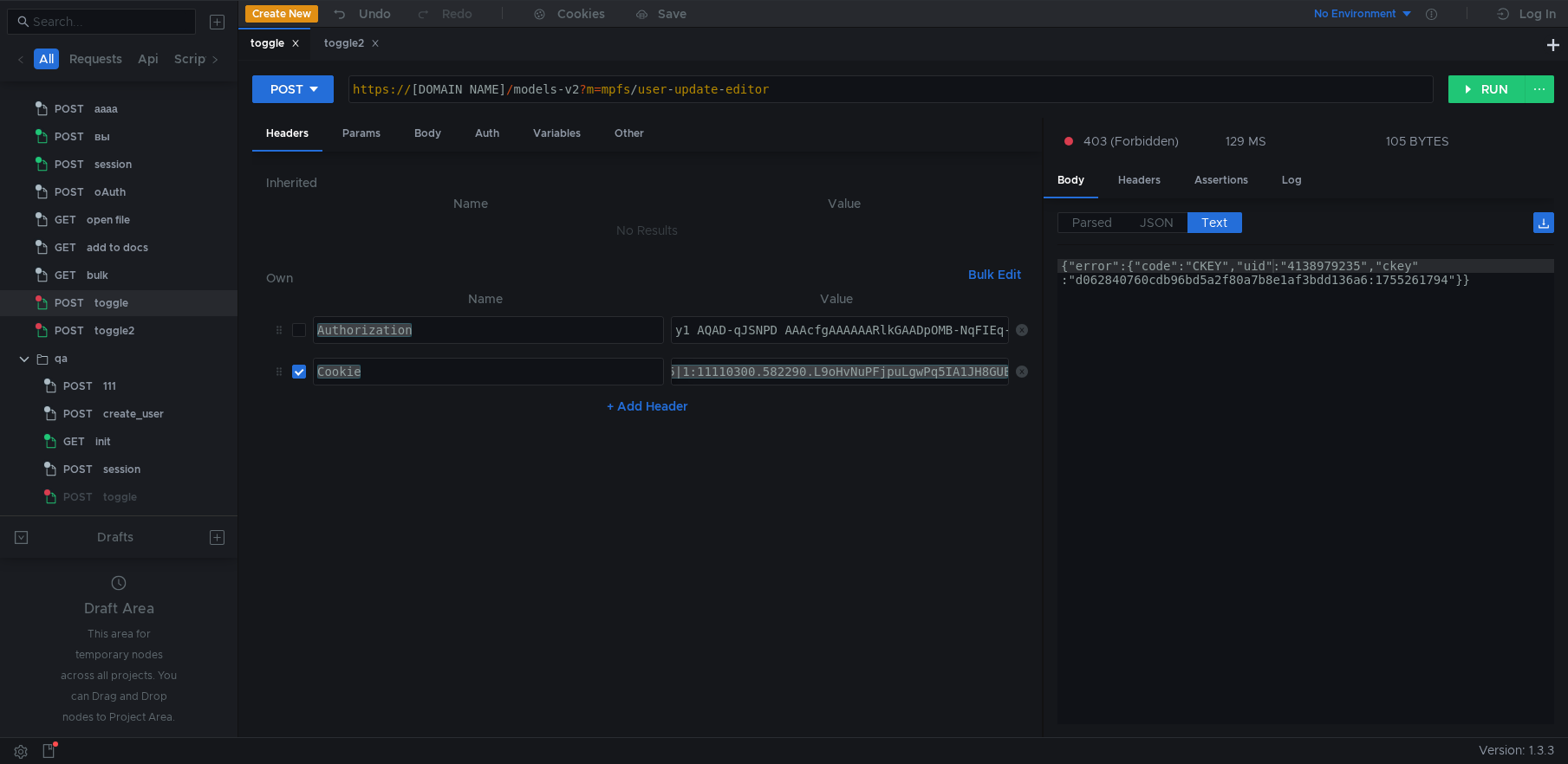
click at [300, 39] on icon at bounding box center [295, 43] width 9 height 9
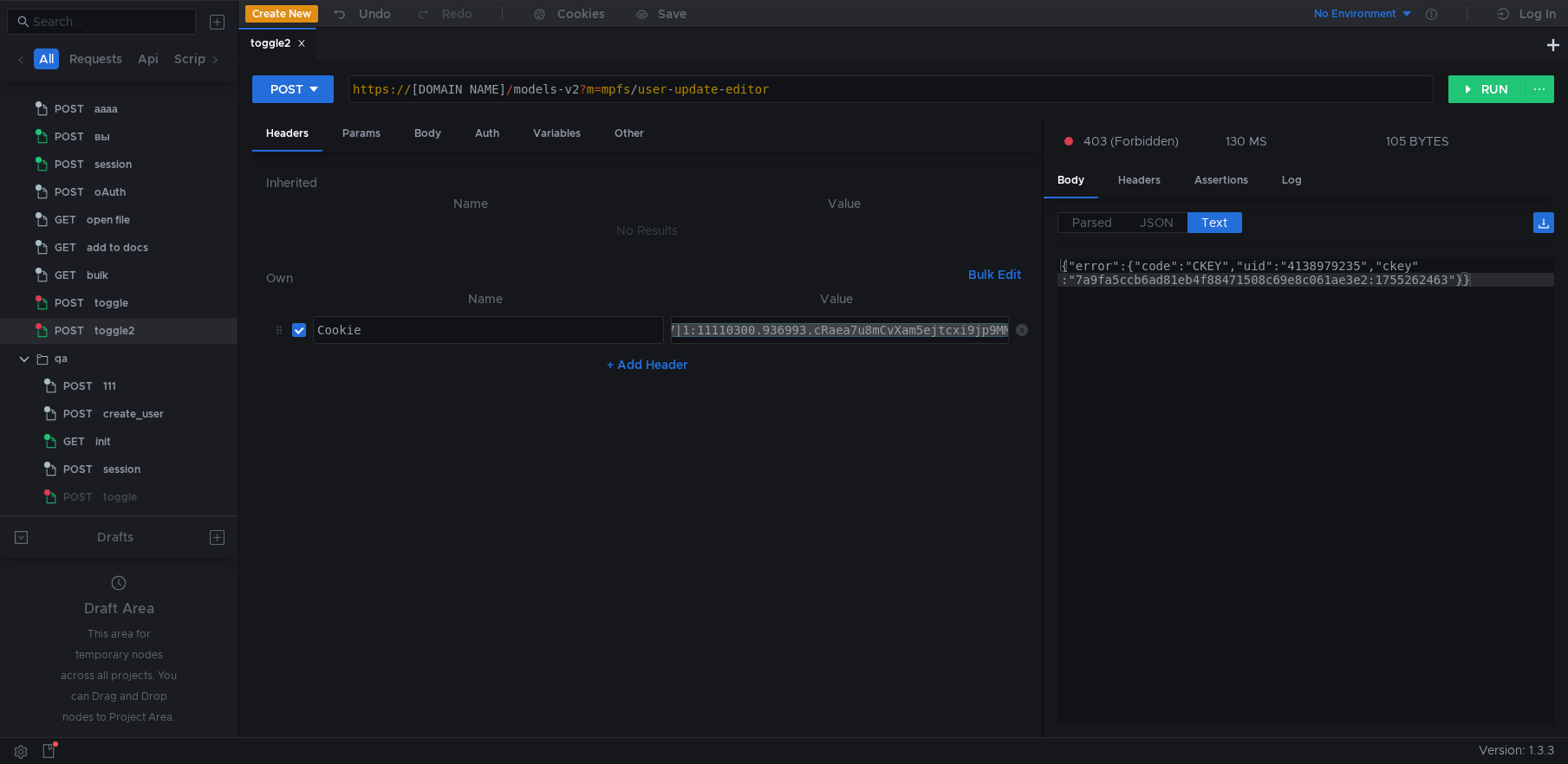
click at [306, 45] on icon at bounding box center [301, 43] width 9 height 9
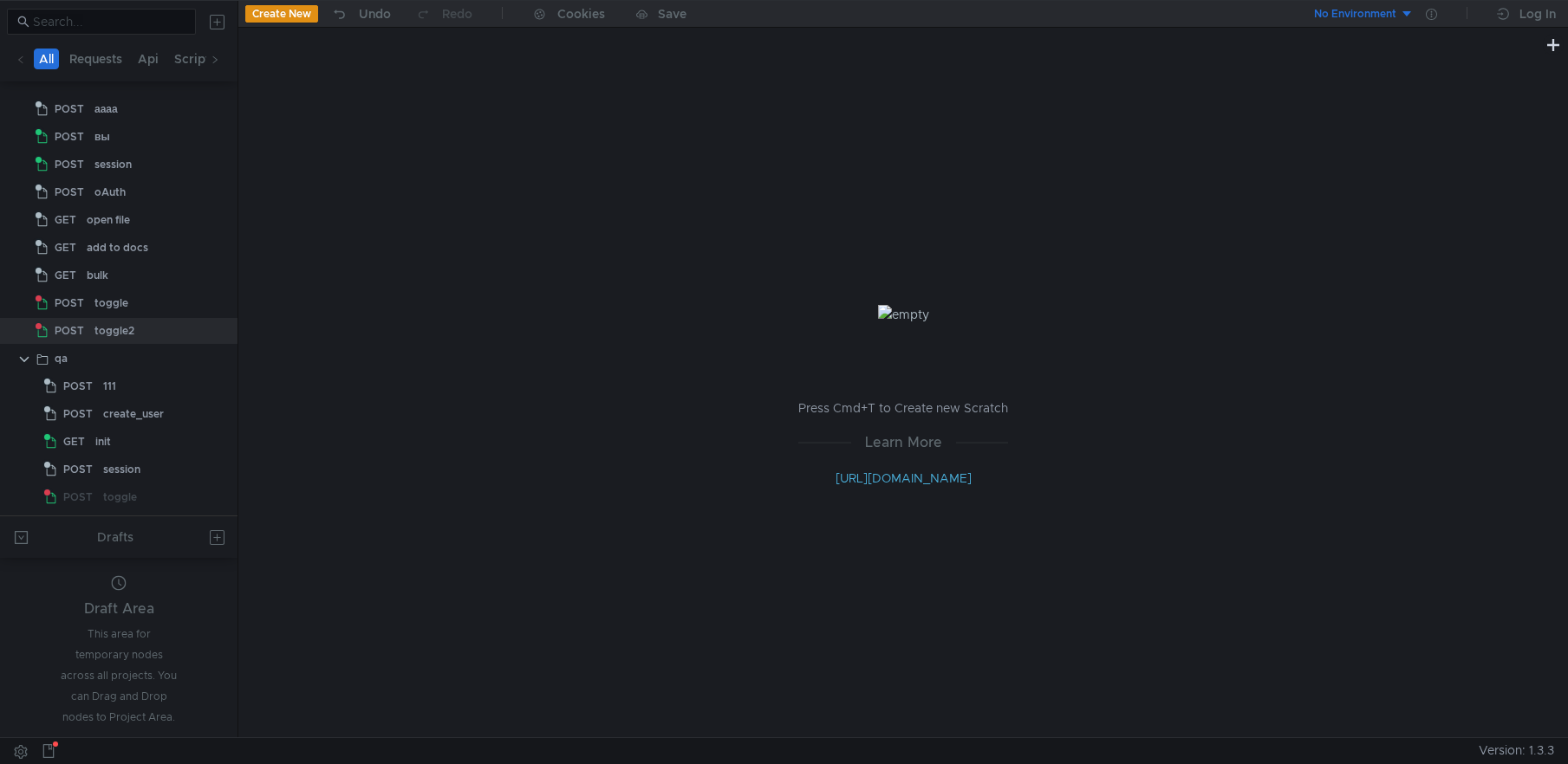
click at [400, 417] on div "Press Cmd+T to Create new Scratch Learn More http://docs.testmace.com" at bounding box center [903, 397] width 1330 height 682
click at [129, 421] on div "create_user" at bounding box center [134, 413] width 61 height 26
click at [119, 409] on div "create_user" at bounding box center [134, 413] width 61 height 26
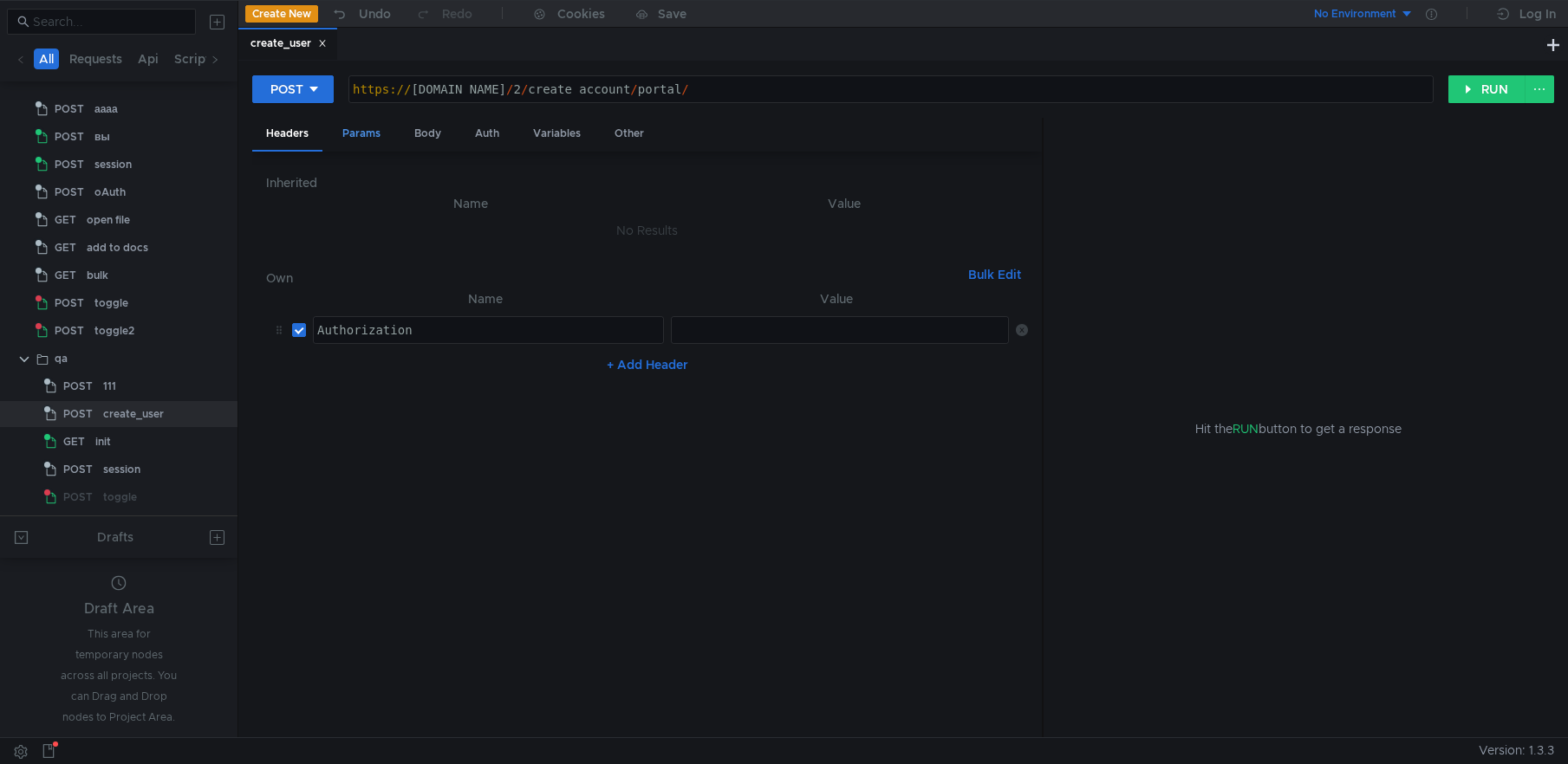
click at [367, 138] on div "Params" at bounding box center [361, 134] width 65 height 32
click at [283, 131] on div "Headers" at bounding box center [287, 134] width 70 height 32
click at [794, 341] on div at bounding box center [842, 344] width 339 height 42
click at [481, 135] on div "Auth" at bounding box center [486, 134] width 52 height 32
click at [441, 128] on div "Body" at bounding box center [428, 134] width 55 height 32
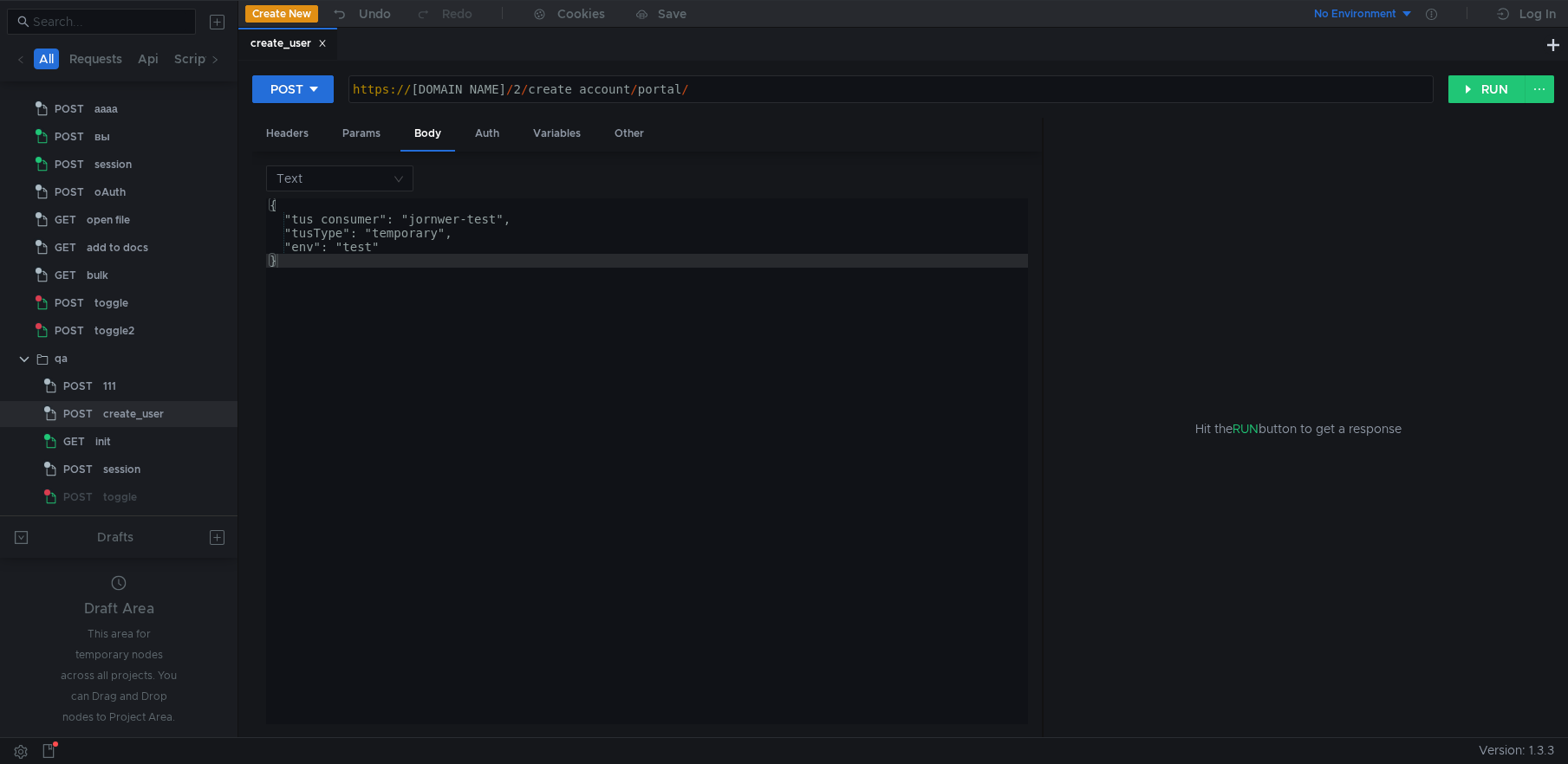
type textarea ""tus_consumer": "jornwer-test","
click at [450, 220] on div "{ "tus_consumer": "jornwer-test", "tusType": "temporary", "env": "test" }" at bounding box center [647, 475] width 762 height 554
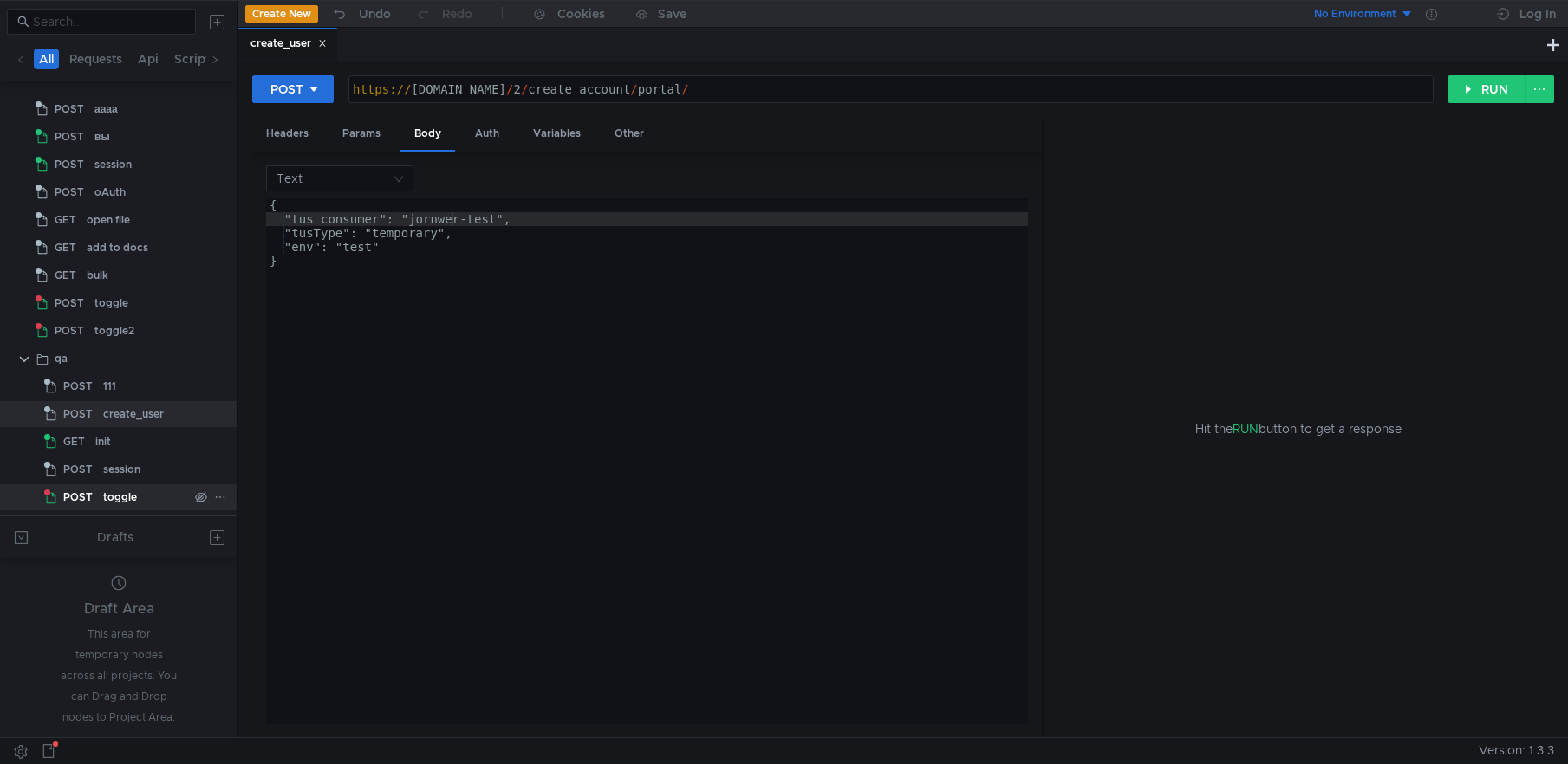
click at [115, 498] on div "toggle" at bounding box center [120, 497] width 34 height 26
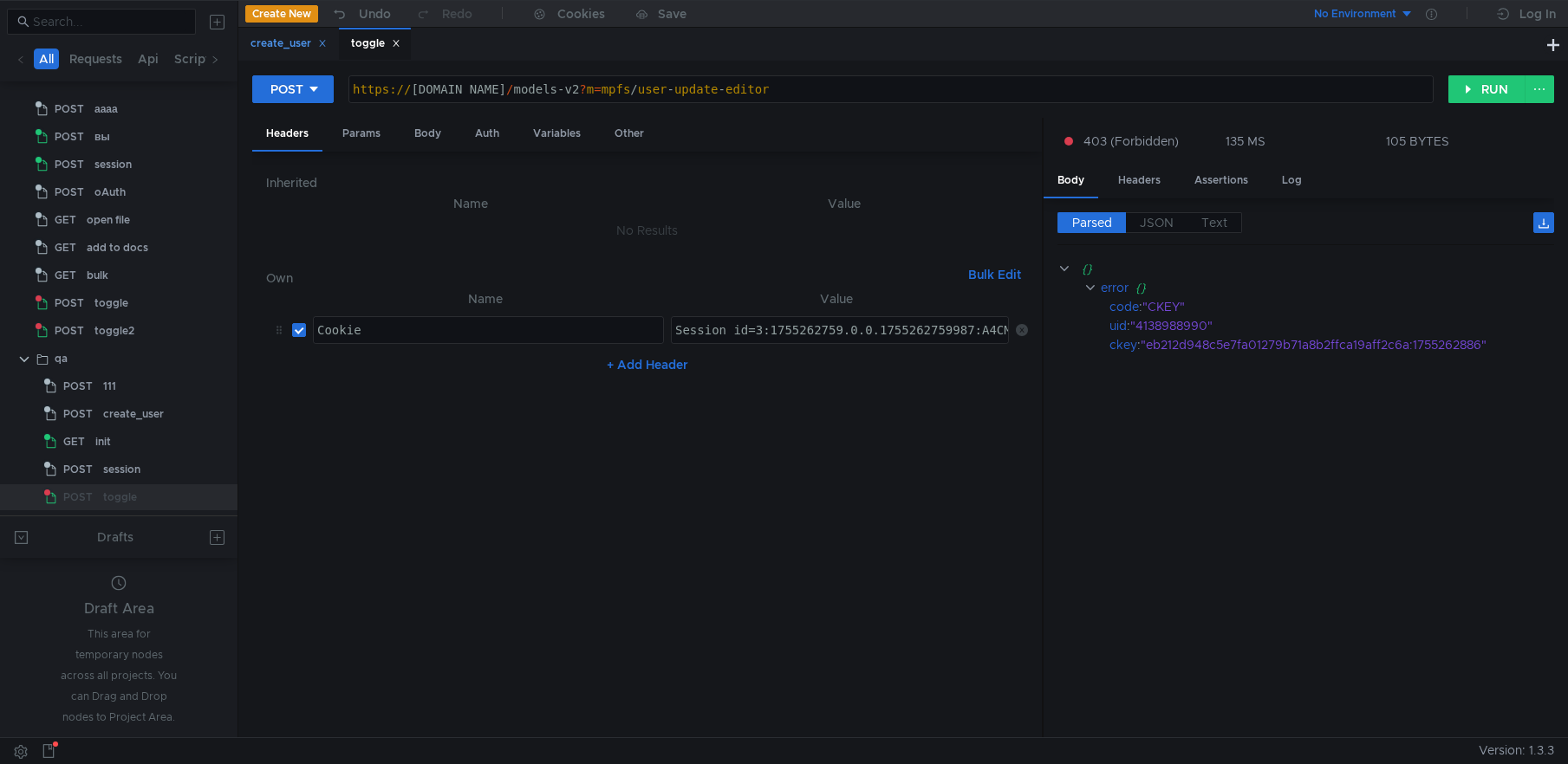
click at [327, 41] on icon at bounding box center [322, 43] width 9 height 9
click at [437, 133] on div "Body" at bounding box center [428, 134] width 55 height 32
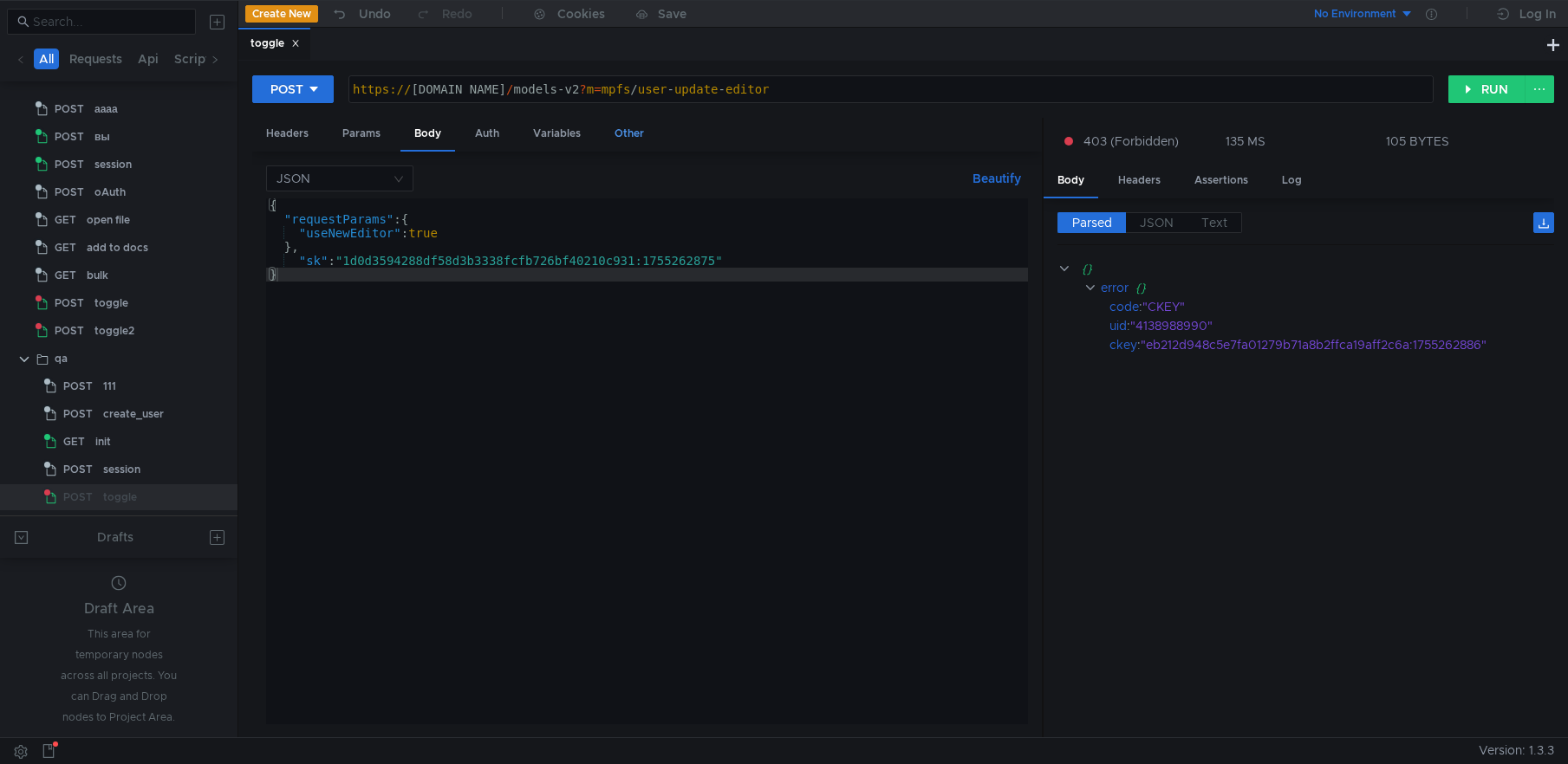
click at [634, 126] on div "Other" at bounding box center [629, 134] width 57 height 32
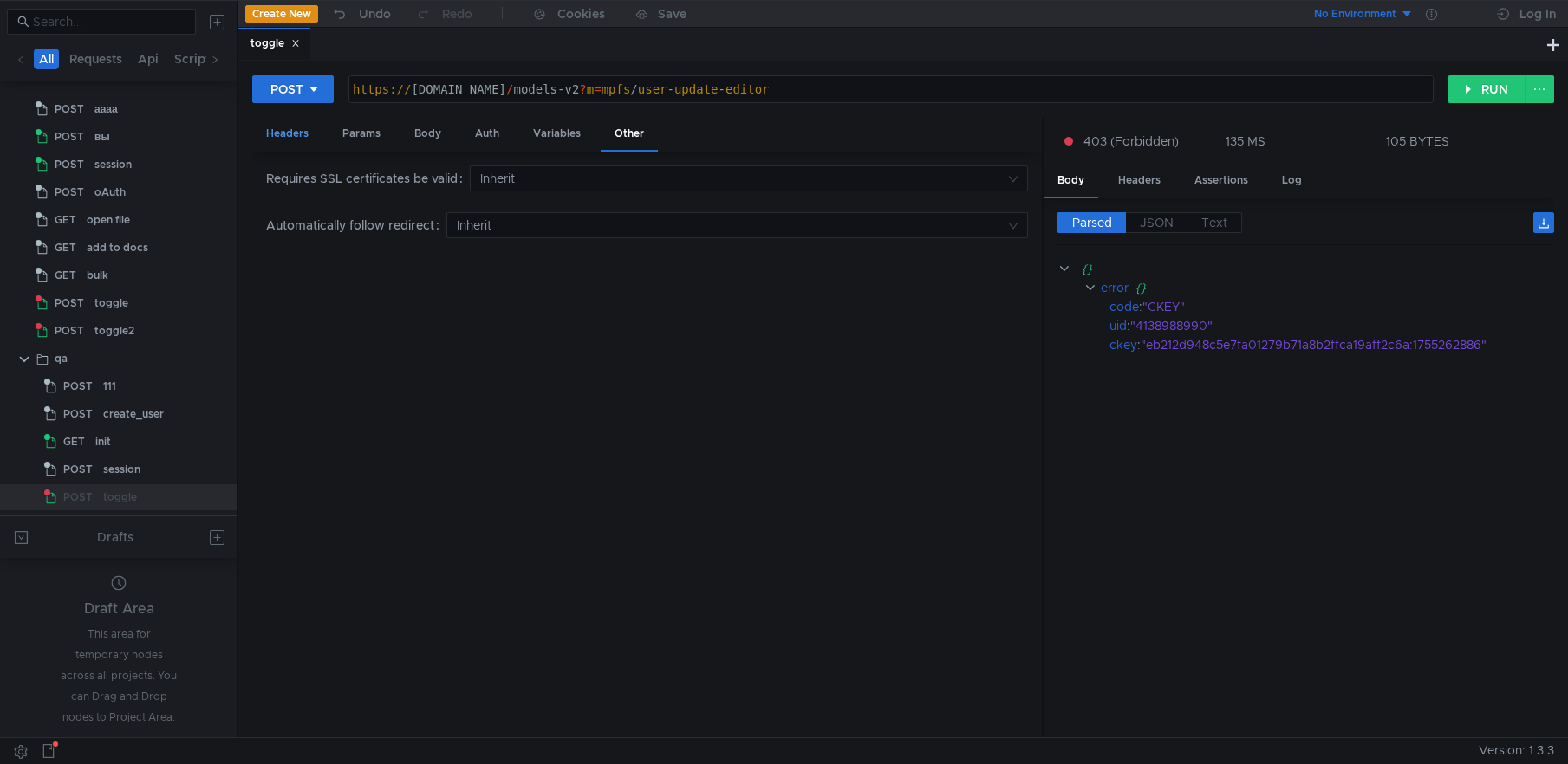
click at [299, 134] on div "Headers" at bounding box center [287, 134] width 70 height 32
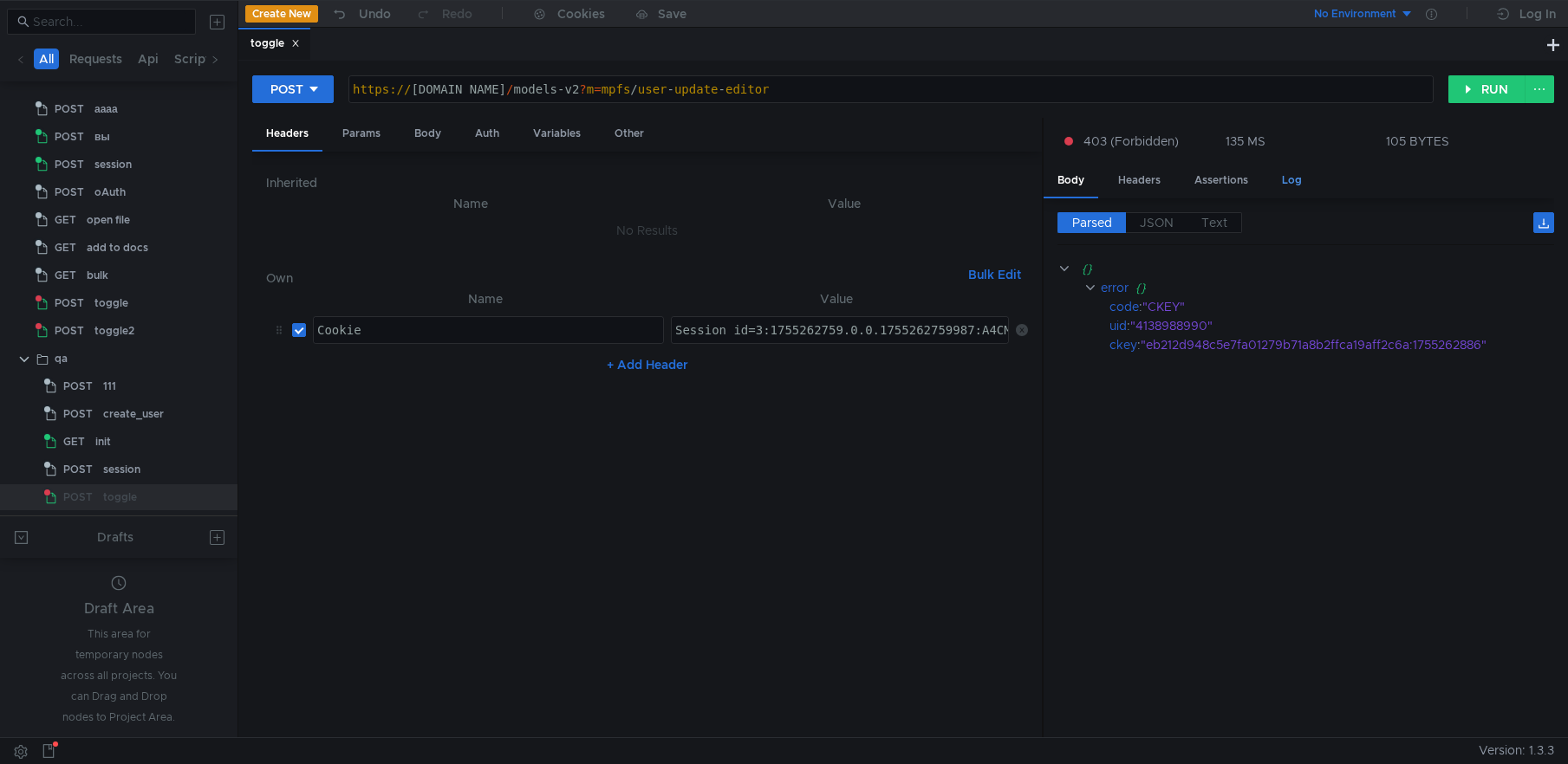
click at [1287, 177] on div "Log" at bounding box center [1292, 181] width 47 height 32
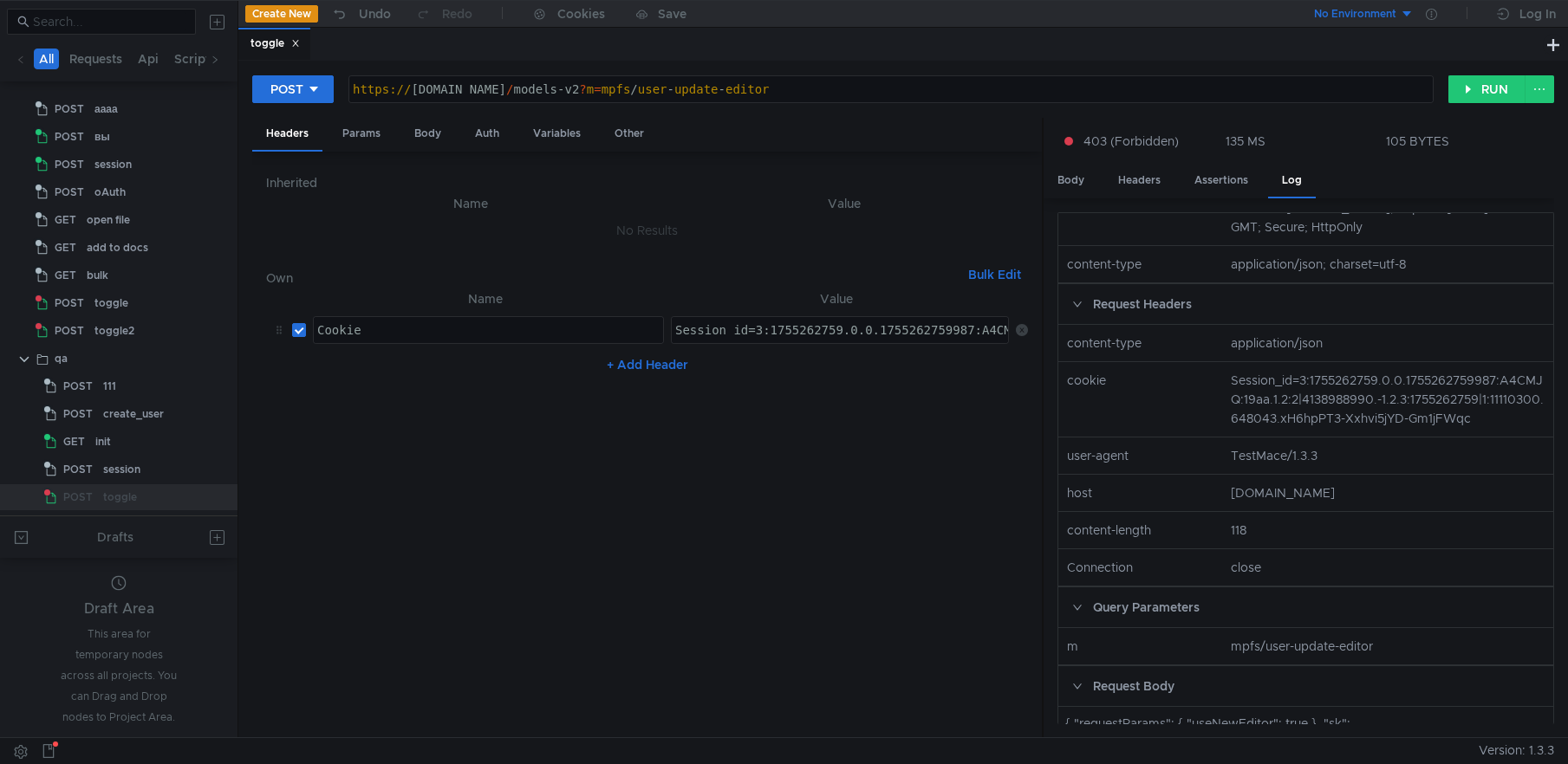
scroll to position [431, 0]
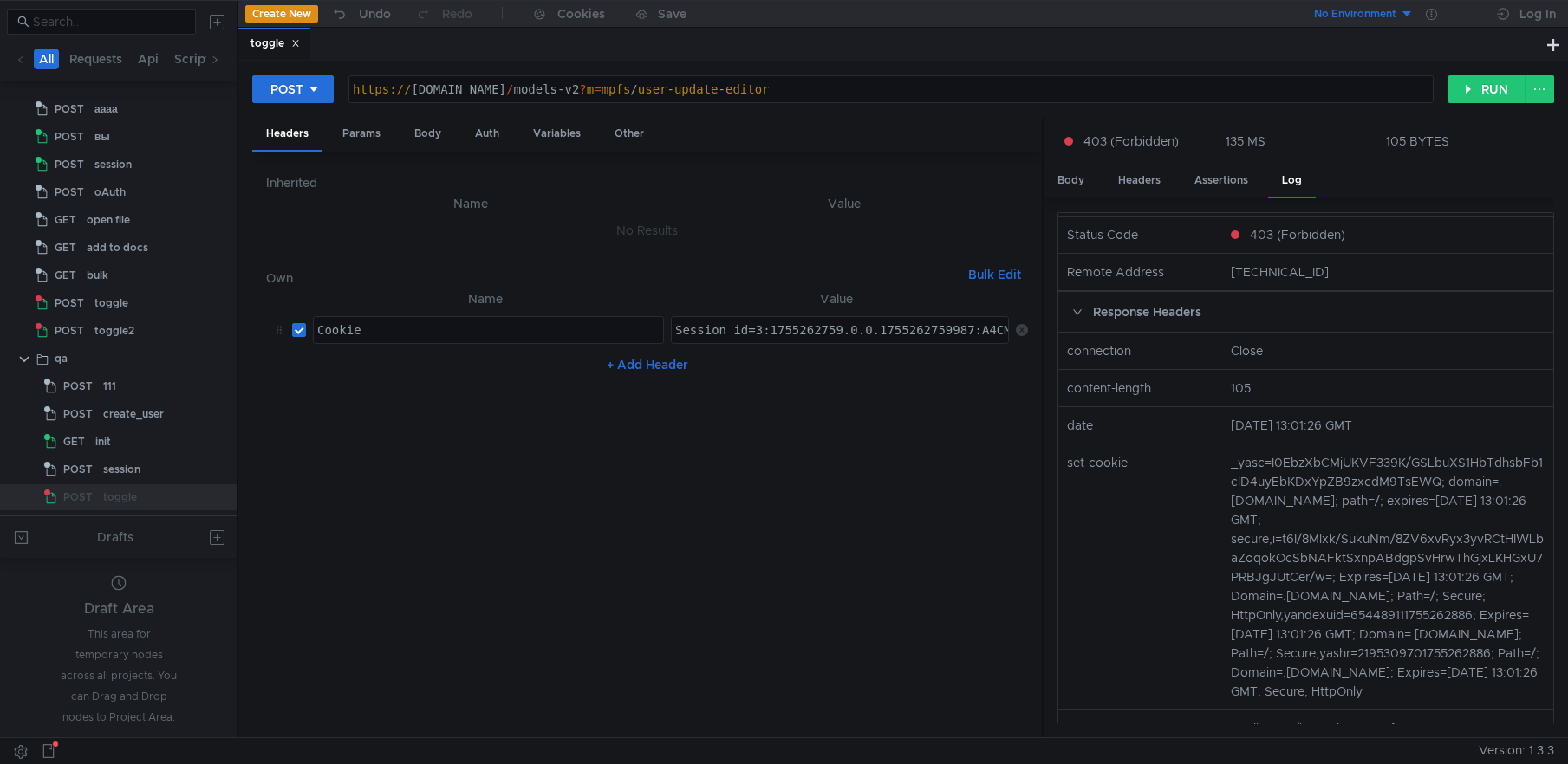
scroll to position [161, 0]
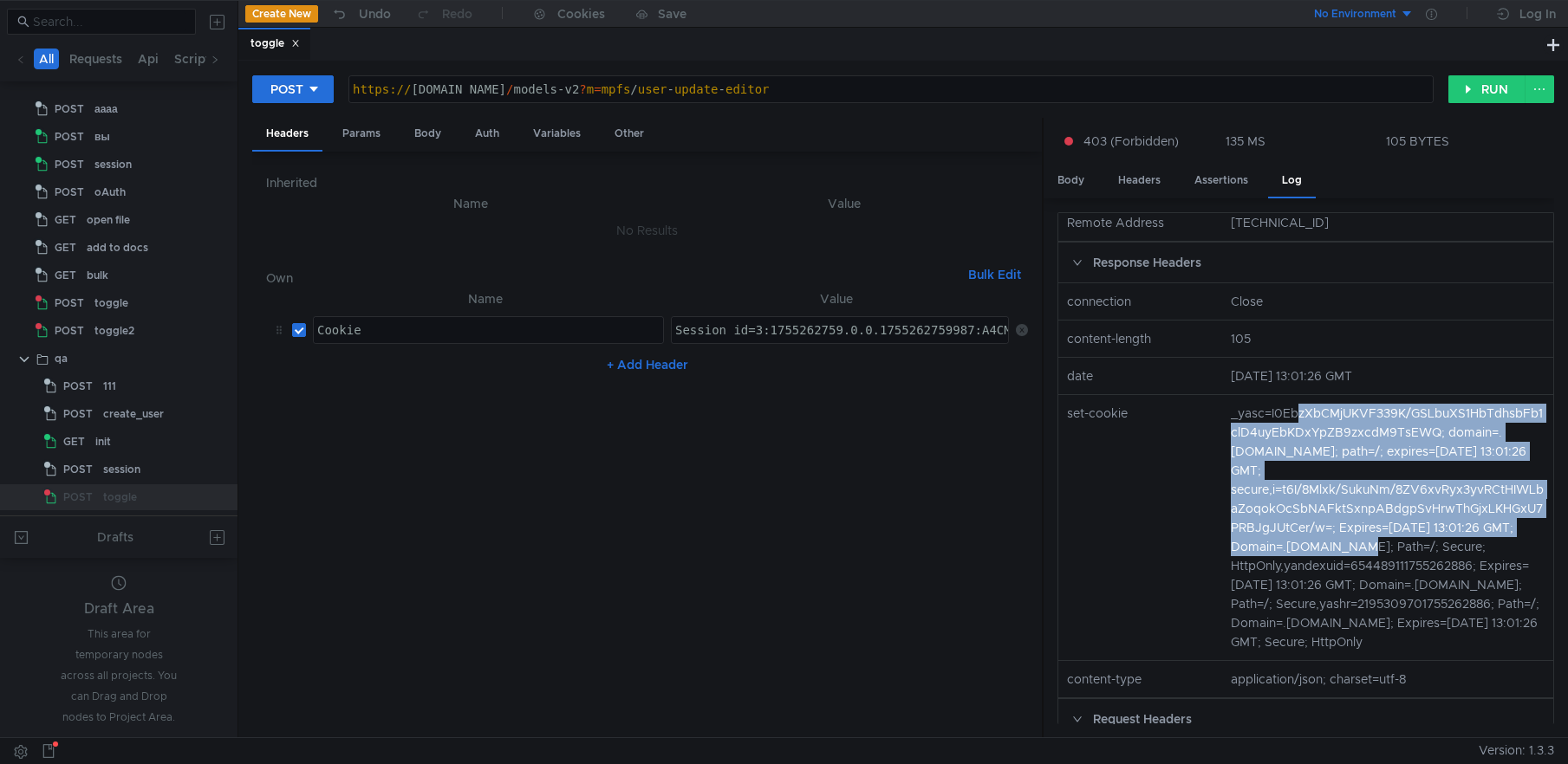
drag, startPoint x: 1310, startPoint y: 456, endPoint x: 1332, endPoint y: 556, distance: 102.4
click at [1333, 556] on nz-col "_yasc=I0EbzXbCMjUKVF339K/GSLbuXS1HbTdhsbFb1clD4uyEbKDxYpZB9zxcdM9TsEWQ; domain=…" at bounding box center [1388, 527] width 328 height 247
click at [1333, 625] on nz-col "_yasc=I0EbzXbCMjUKVF339K/GSLbuXS1HbTdhsbFb1clD4uyEbKDxYpZB9zxcdM9TsEWQ; domain=…" at bounding box center [1388, 527] width 328 height 247
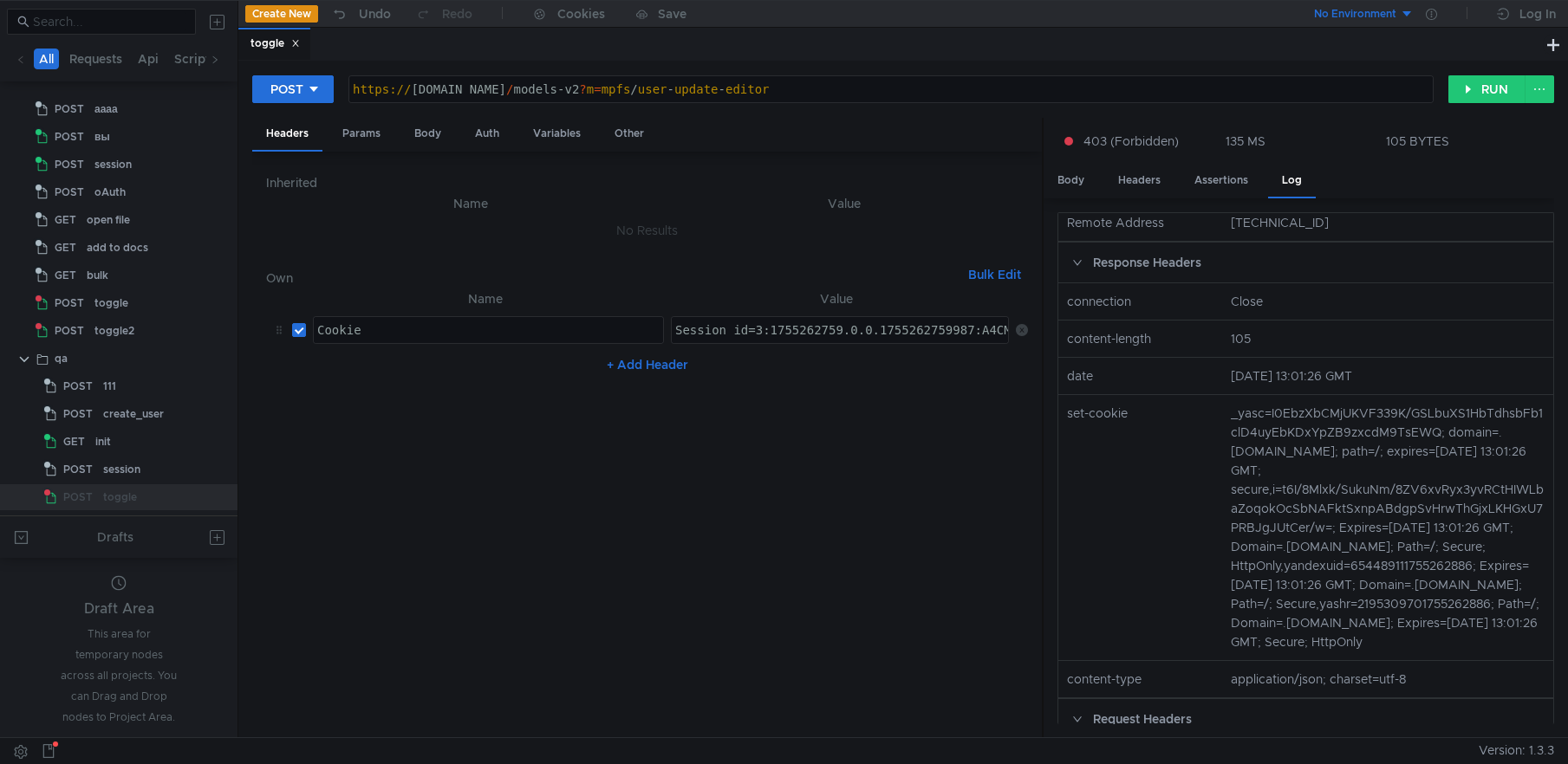
click at [1126, 281] on div "Response Headers" at bounding box center [1305, 263] width 495 height 40
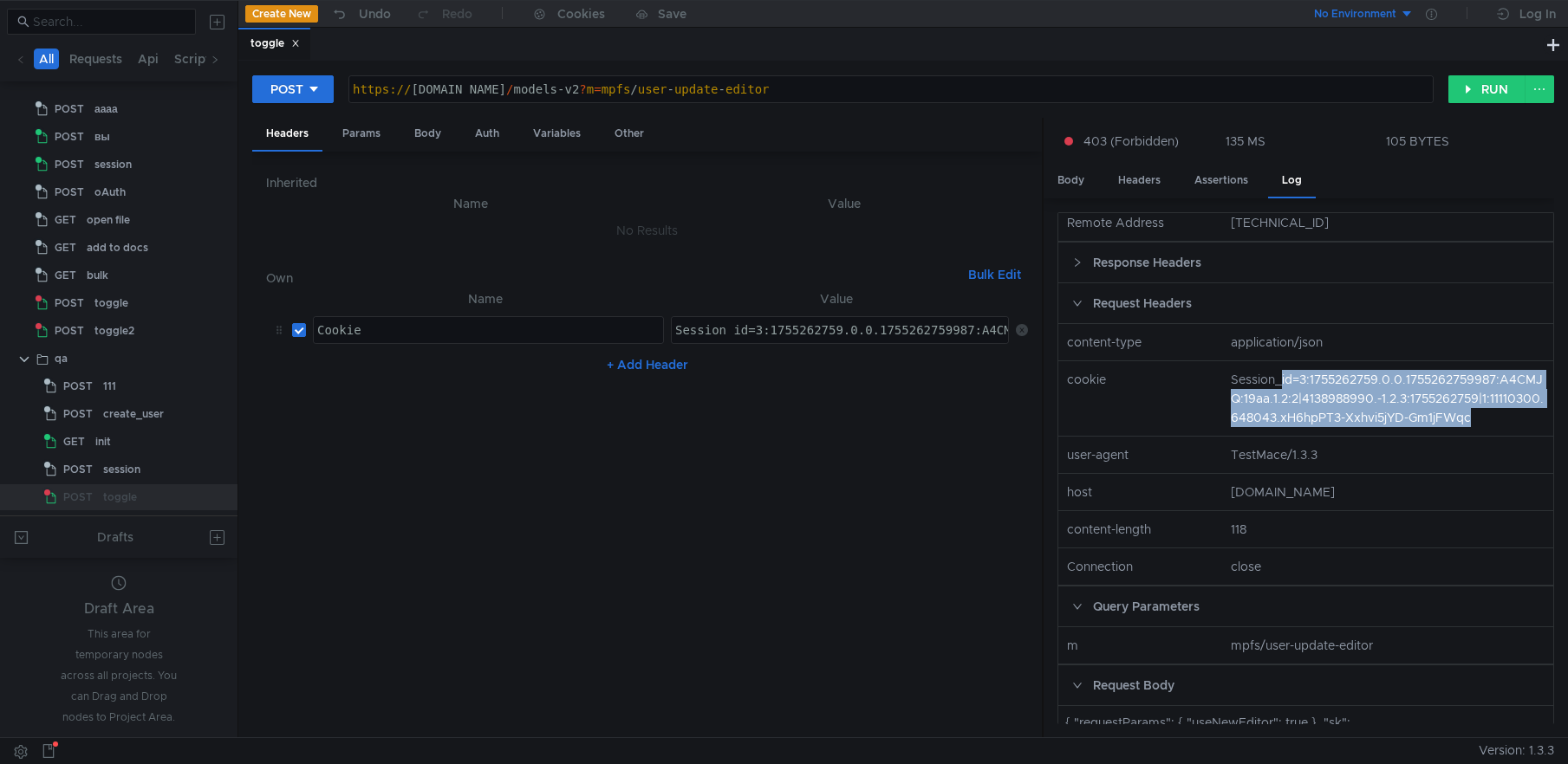
drag, startPoint x: 1280, startPoint y: 394, endPoint x: 1495, endPoint y: 445, distance: 221.0
click at [1495, 427] on nz-col "Session_id=3:1755262759.0.0.1755262759987:A4CMJQ:19aa.1.2:2|4138988990.-1.2.3:1…" at bounding box center [1388, 398] width 328 height 57
click at [1365, 501] on nz-row "host [DOMAIN_NAME]" at bounding box center [1305, 492] width 509 height 37
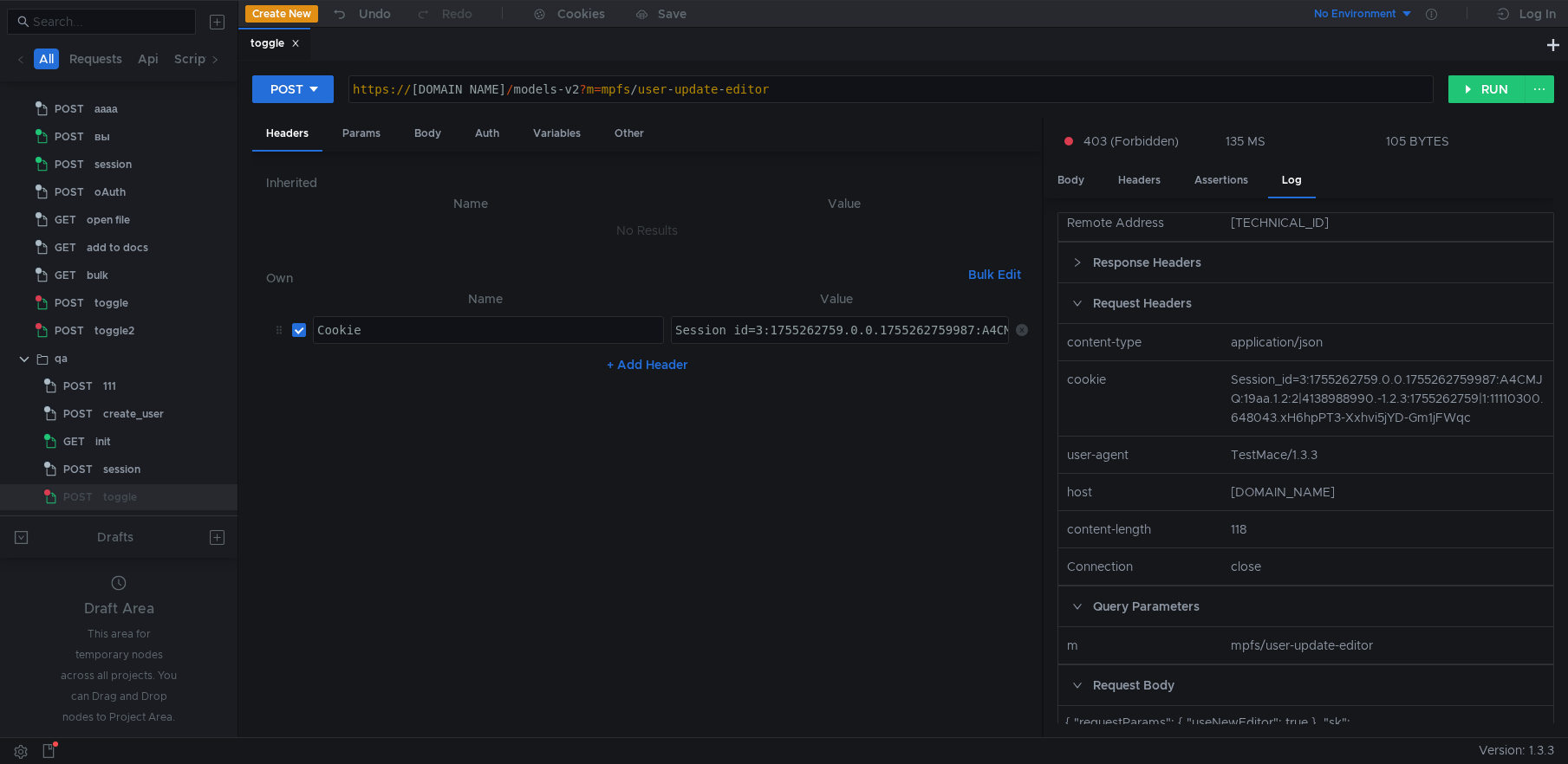
click at [1377, 464] on nz-col "TestMace/1.3.3" at bounding box center [1388, 455] width 328 height 19
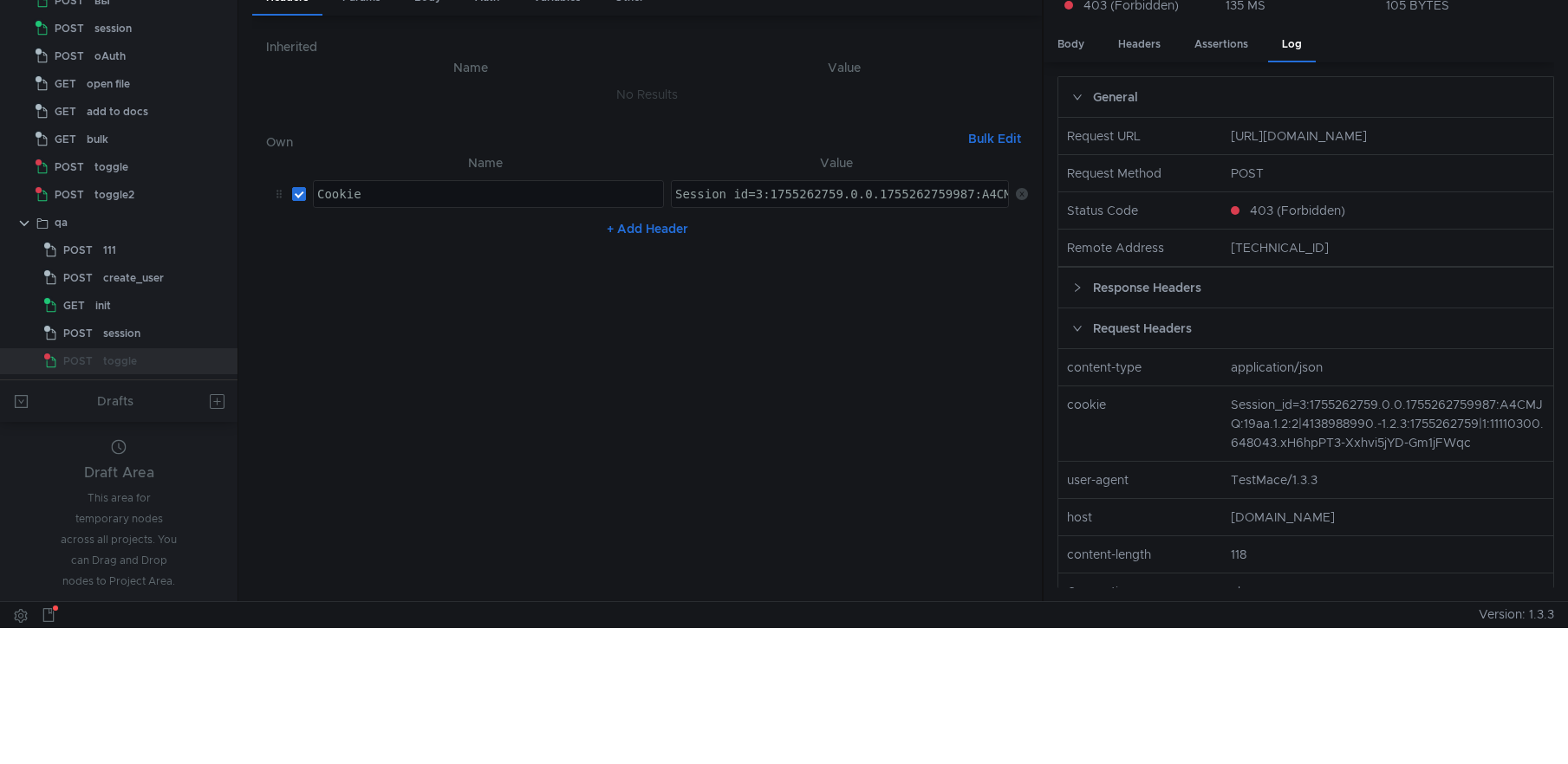
scroll to position [0, 0]
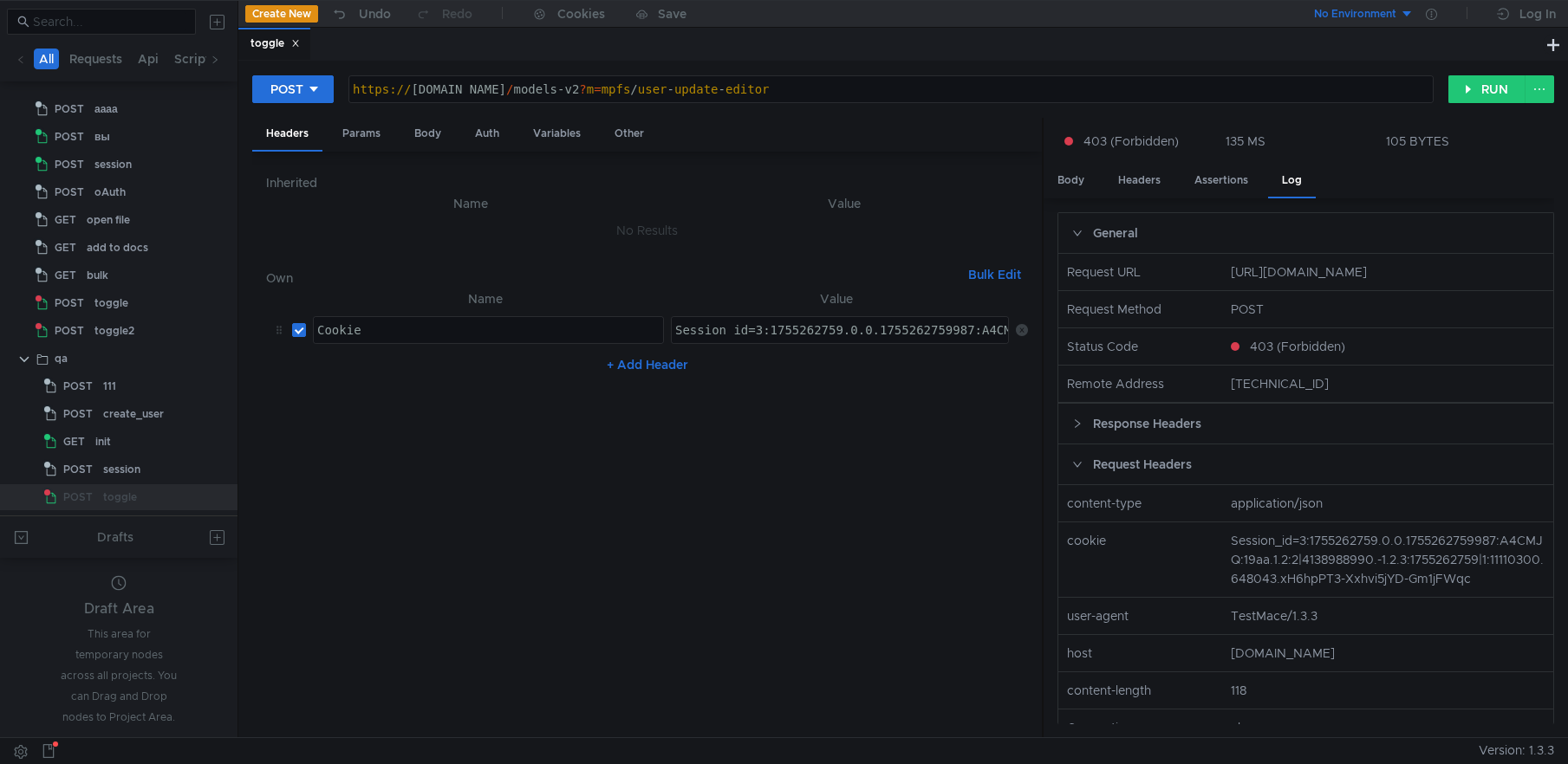
drag, startPoint x: 1299, startPoint y: 293, endPoint x: 1410, endPoint y: 288, distance: 111.1
click at [1410, 282] on nz-col "[URL][DOMAIN_NAME]" at bounding box center [1388, 272] width 328 height 19
click at [1325, 282] on nz-col "[URL][DOMAIN_NAME]" at bounding box center [1388, 272] width 328 height 19
drag, startPoint x: 1299, startPoint y: 288, endPoint x: 1271, endPoint y: 290, distance: 28.1
click at [1271, 282] on nz-col "[URL][DOMAIN_NAME]" at bounding box center [1388, 272] width 328 height 19
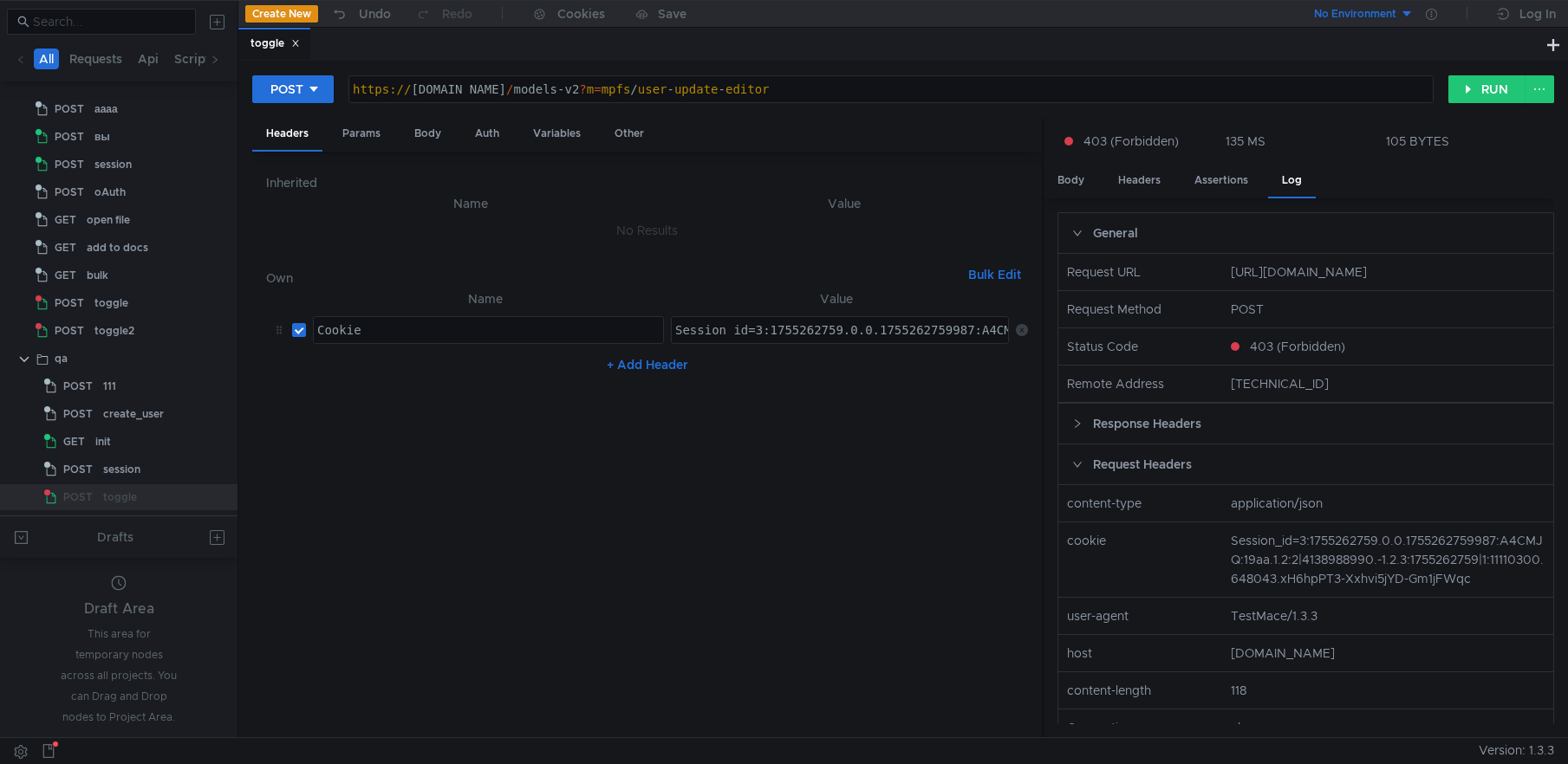
click at [1280, 282] on nz-col "[URL][DOMAIN_NAME]" at bounding box center [1388, 272] width 328 height 19
drag, startPoint x: 1280, startPoint y: 294, endPoint x: 1301, endPoint y: 295, distance: 21.0
click at [1301, 282] on nz-col "[URL][DOMAIN_NAME]" at bounding box center [1388, 272] width 328 height 19
click at [1083, 179] on div "Body" at bounding box center [1071, 181] width 55 height 32
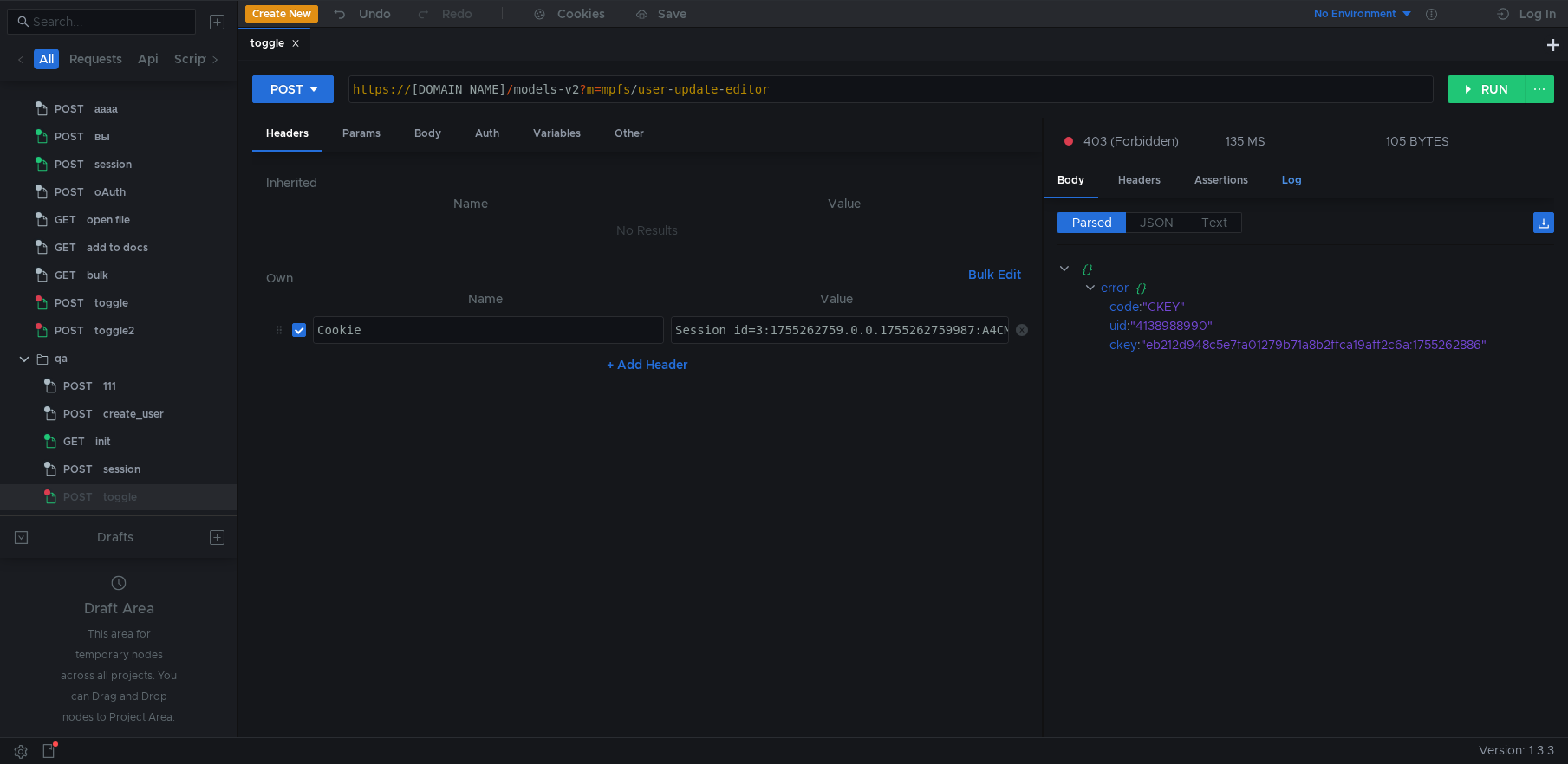
click at [1280, 182] on div "Log" at bounding box center [1292, 181] width 47 height 32
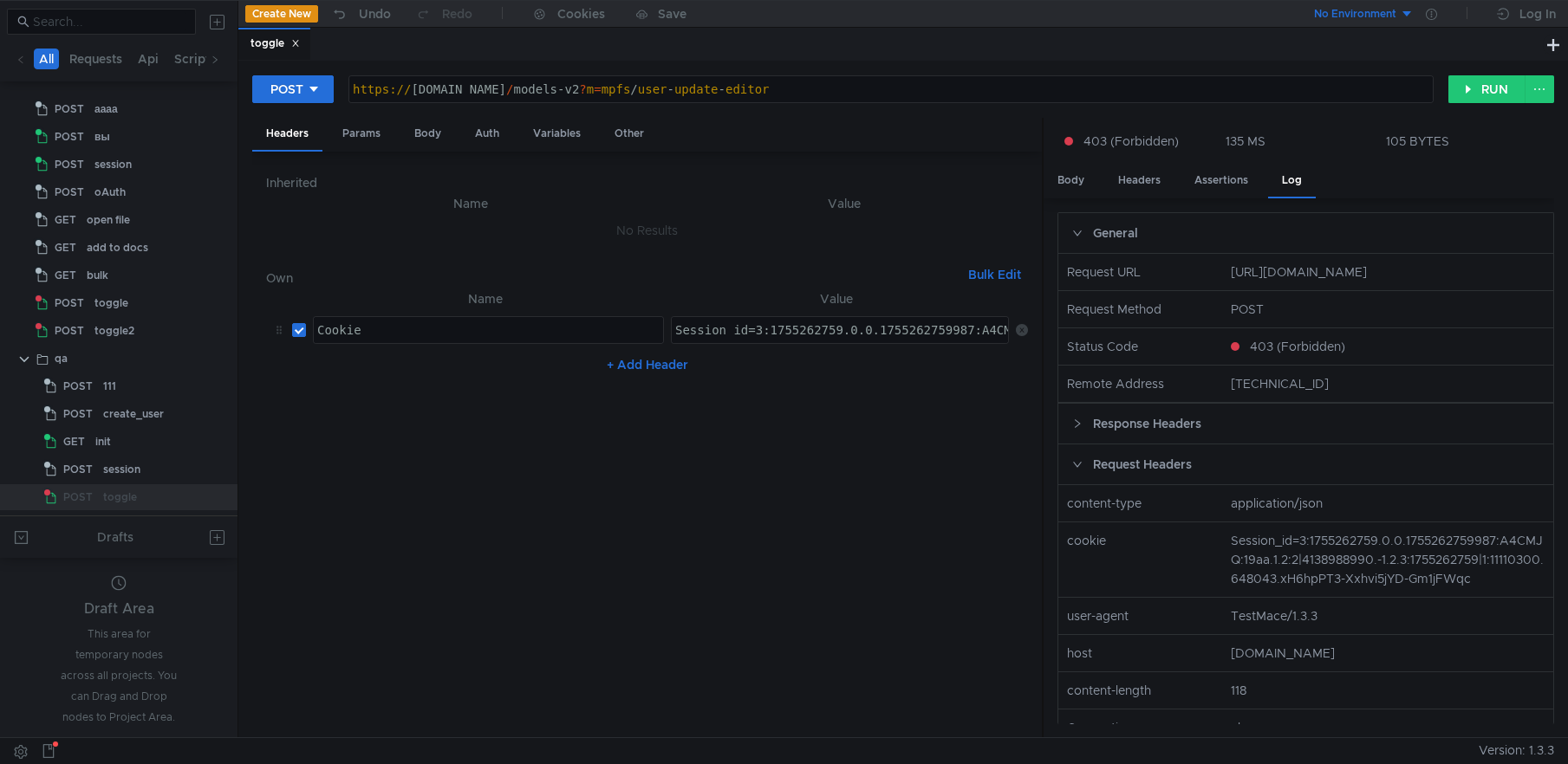
click at [1300, 282] on nz-col "[URL][DOMAIN_NAME]" at bounding box center [1388, 272] width 328 height 19
drag, startPoint x: 1279, startPoint y: 288, endPoint x: 1297, endPoint y: 291, distance: 18.2
click at [1297, 282] on nz-col "[URL][DOMAIN_NAME]" at bounding box center [1388, 272] width 328 height 19
click at [1469, 96] on button "RUN" at bounding box center [1486, 89] width 77 height 27
click at [1073, 177] on div "Body" at bounding box center [1071, 181] width 55 height 32
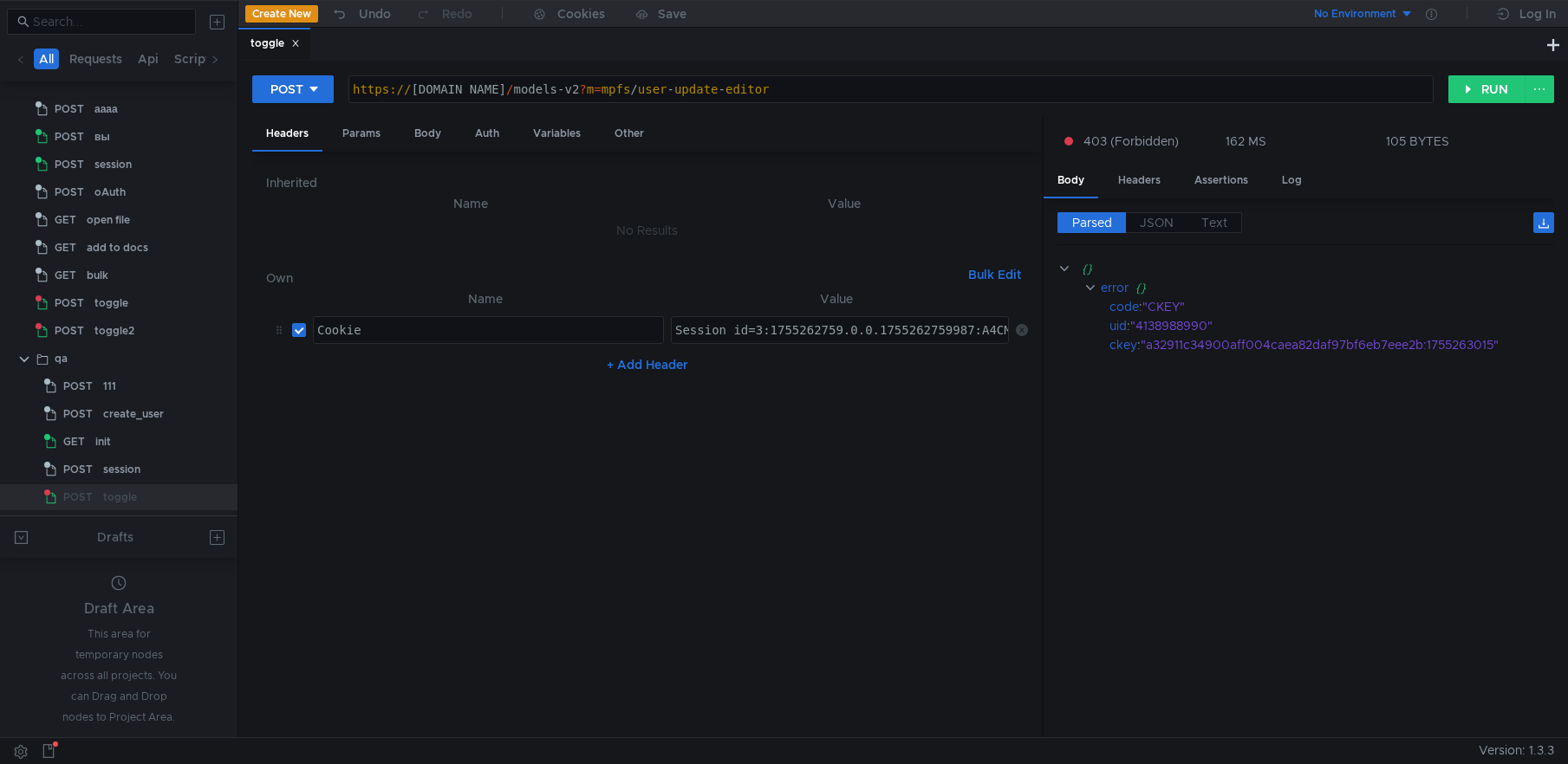
type textarea "[URL][DOMAIN_NAME]"
click at [471, 84] on div "https:// [DOMAIN_NAME] / models-v2 ? m = mpfs / user - update - editor" at bounding box center [890, 103] width 1084 height 42
click at [1178, 425] on cdk-virtual-scroll-viewport "{} error {} code : "CKEY" uid : "4138988990" ckey : "a32911c34900aff004caea82da…" at bounding box center [1305, 491] width 497 height 465
click at [1288, 186] on div "Log" at bounding box center [1292, 181] width 47 height 32
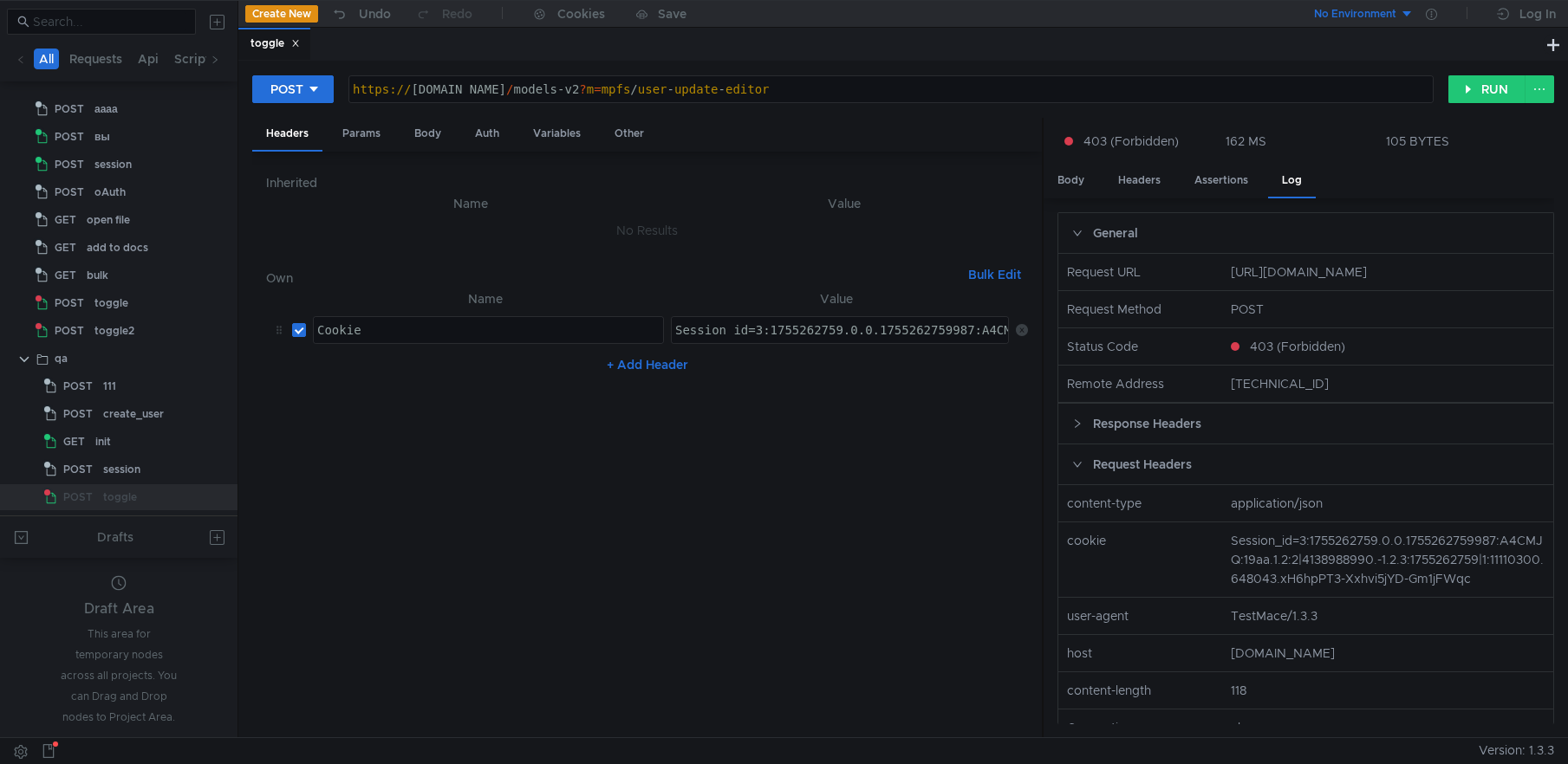
drag, startPoint x: 1420, startPoint y: 284, endPoint x: 1194, endPoint y: 269, distance: 226.5
click at [1194, 268] on nz-row "Request URL [URL][DOMAIN_NAME]" at bounding box center [1305, 272] width 509 height 37
click at [1158, 282] on nz-col "Request URL" at bounding box center [1141, 272] width 164 height 19
click at [561, 545] on nz-table "Name Value Cookie ההההההההההההההההההההההההההההההההההההההההההההההההההההההההההההה…" at bounding box center [647, 506] width 762 height 436
type textarea "Session_id=3:1755262759.0.0.1755262759987:A4CMJQ:19aa.1.2:2|4138988990.-1.2.3:1…"
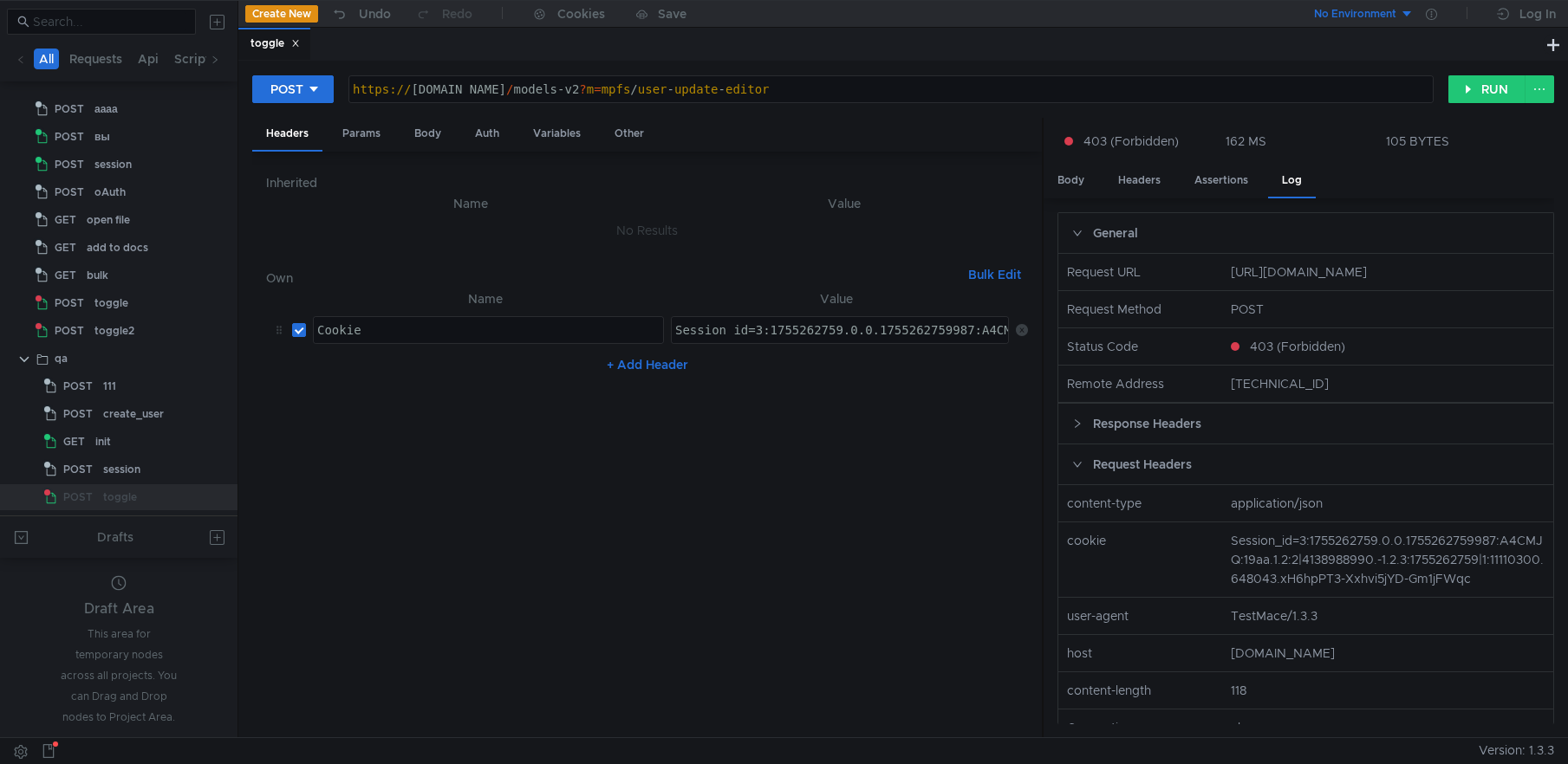
click at [774, 336] on div "Session_id=3:1755262759.0.0.1755262759987:A4CMJQ:19aa.1.2:2|4138988990.-1.2.3:1…" at bounding box center [1163, 344] width 983 height 42
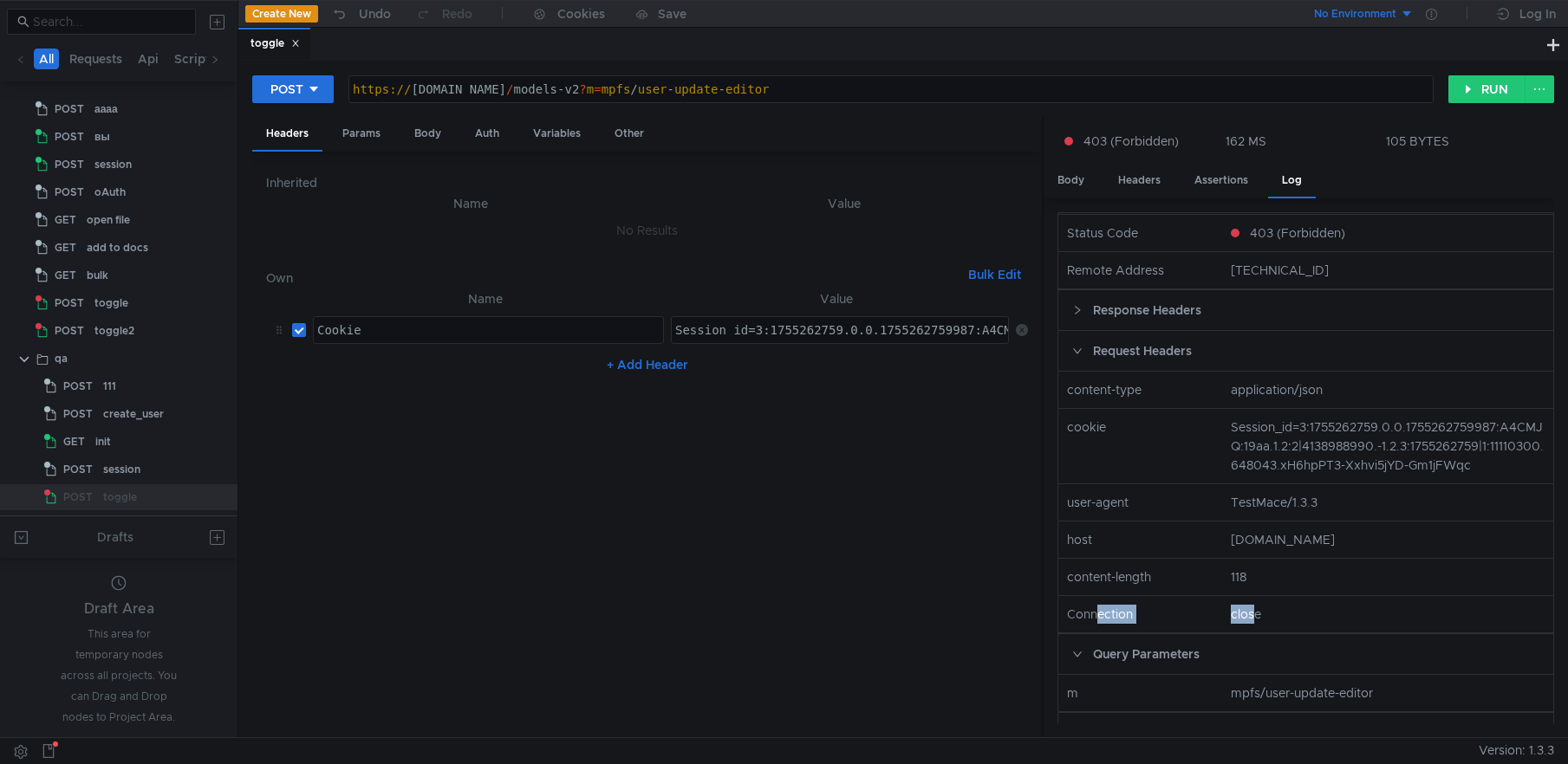
drag, startPoint x: 1215, startPoint y: 638, endPoint x: 1099, endPoint y: 637, distance: 116.0
click at [1100, 633] on nz-row "Connection close" at bounding box center [1305, 614] width 509 height 37
click at [416, 609] on nz-table "Name Value Cookie ההההההההההההההההההההההההההההההההההההההההההההההההההההההההההההה…" at bounding box center [647, 506] width 762 height 436
click at [1264, 587] on nz-col "118" at bounding box center [1388, 577] width 328 height 19
click at [1236, 624] on nz-col "close" at bounding box center [1388, 614] width 328 height 19
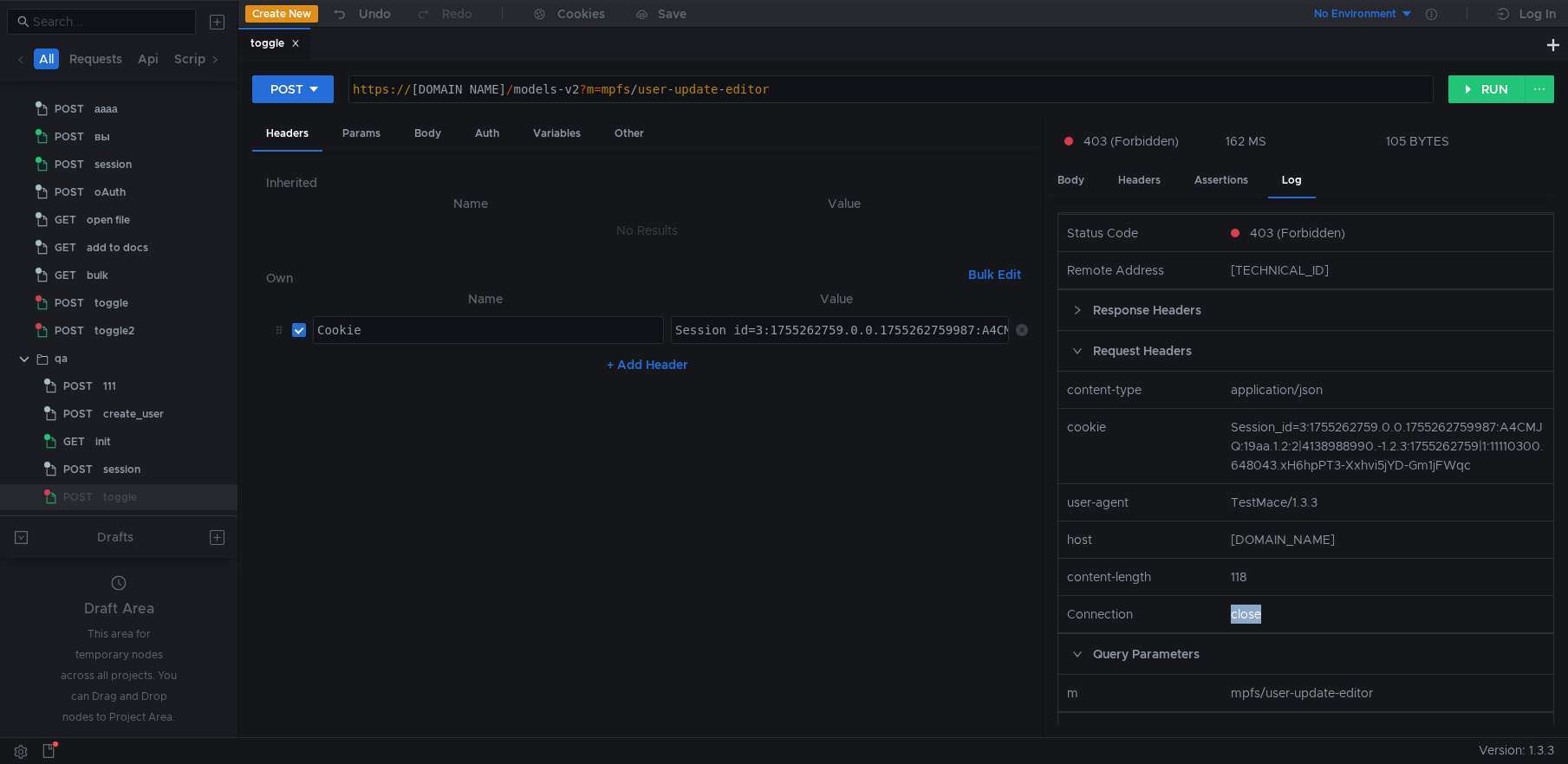
click at [1236, 624] on nz-col "close" at bounding box center [1388, 614] width 328 height 19
click at [1403, 596] on nz-row "content-length 118" at bounding box center [1305, 577] width 509 height 37
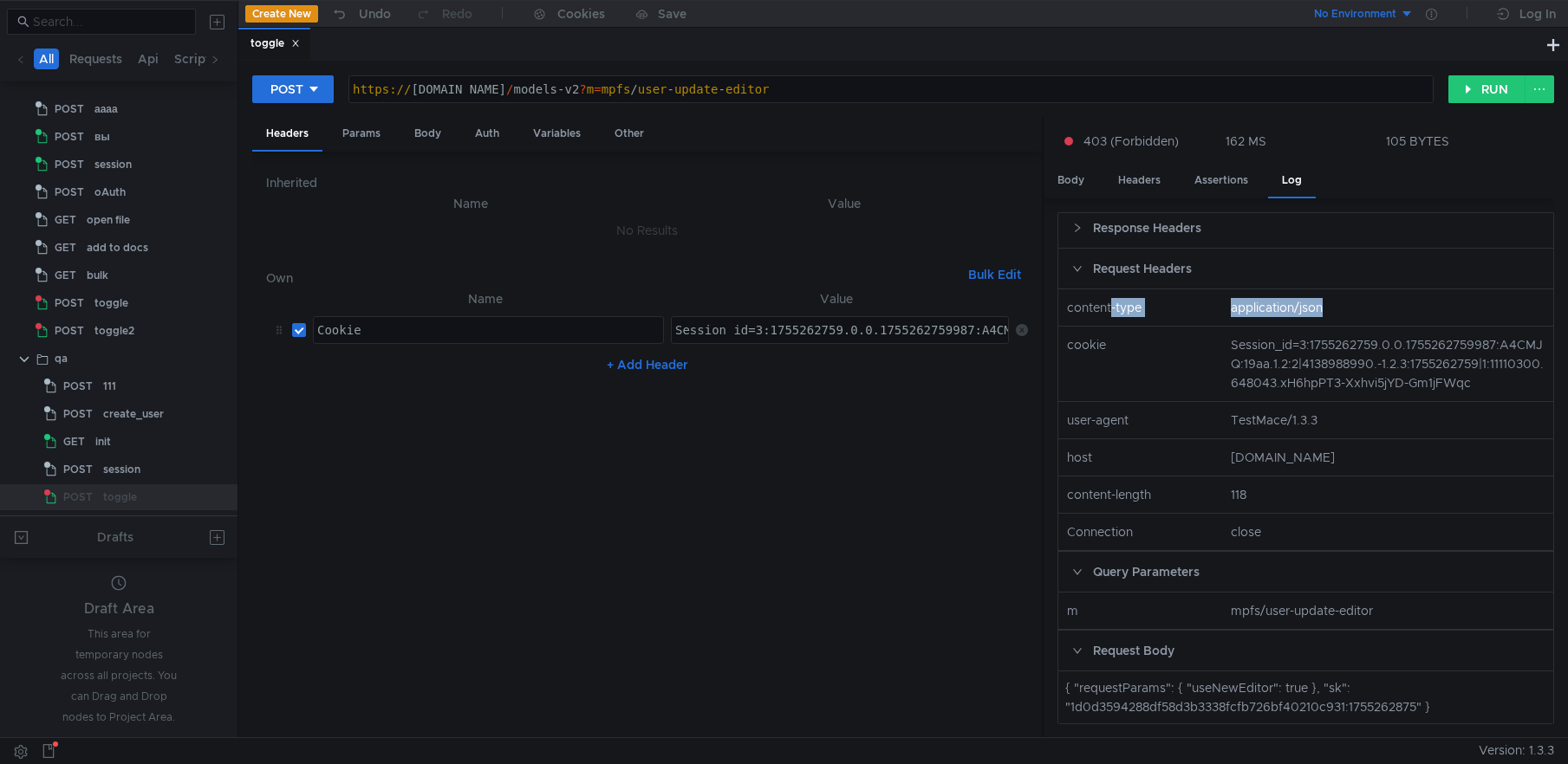
drag, startPoint x: 1109, startPoint y: 299, endPoint x: 1372, endPoint y: 316, distance: 263.5
click at [1372, 316] on nz-row "content-type application/json" at bounding box center [1305, 307] width 509 height 37
click at [1340, 418] on nz-col "TestMace/1.3.3" at bounding box center [1388, 420] width 328 height 19
drag, startPoint x: 1108, startPoint y: 425, endPoint x: 1411, endPoint y: 433, distance: 303.1
click at [1411, 433] on nz-row "user-agent TestMace/1.3.3" at bounding box center [1305, 420] width 509 height 37
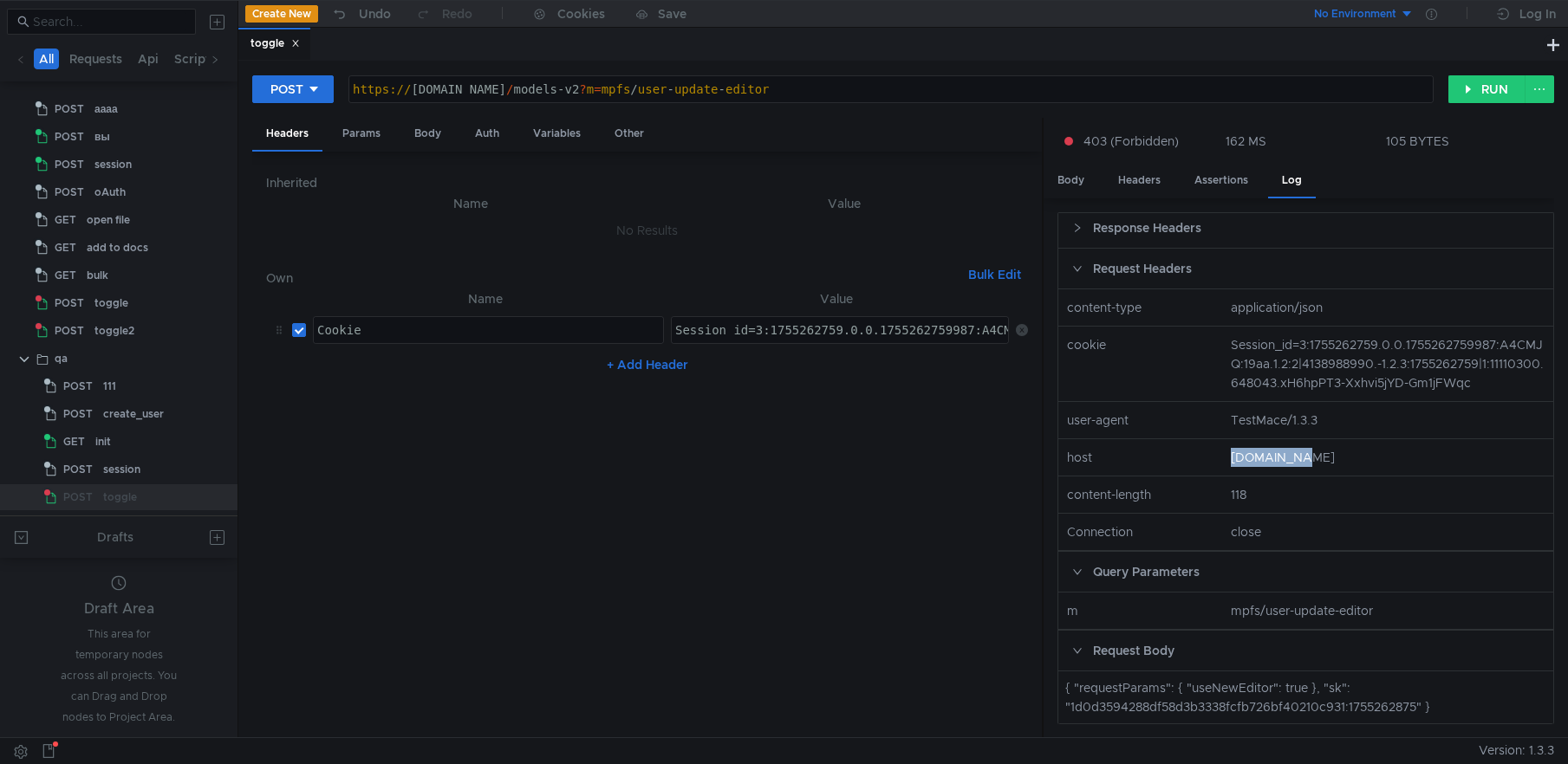
drag, startPoint x: 1278, startPoint y: 458, endPoint x: 1102, endPoint y: 448, distance: 176.3
click at [1102, 448] on nz-row "host [DOMAIN_NAME]" at bounding box center [1305, 458] width 509 height 37
click at [1363, 487] on nz-col "118" at bounding box center [1388, 495] width 328 height 19
drag, startPoint x: 1269, startPoint y: 532, endPoint x: 1065, endPoint y: 533, distance: 204.0
click at [1065, 533] on nz-row "Connection close" at bounding box center [1305, 532] width 509 height 37
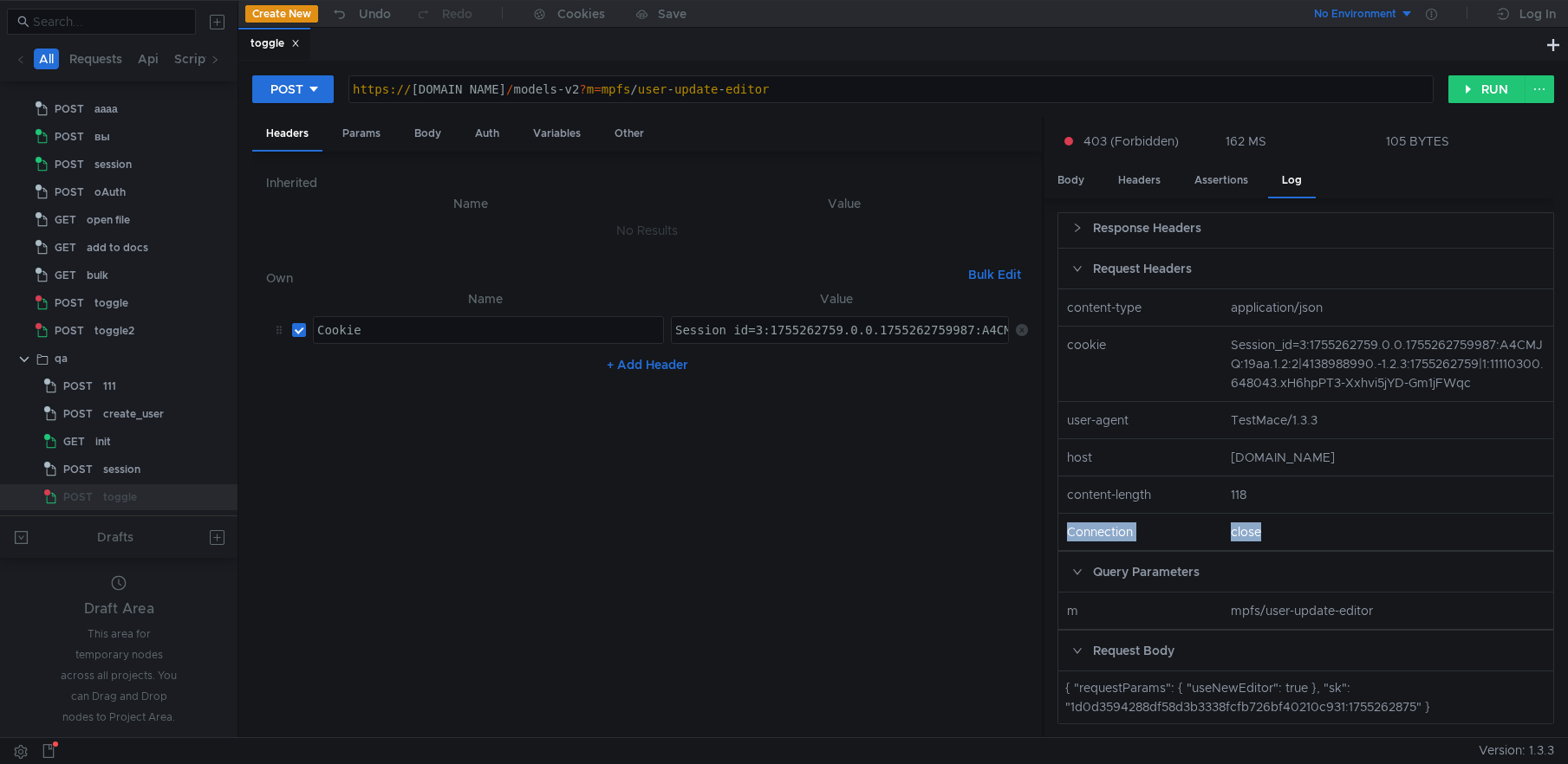
click at [650, 363] on button "+ Add Header" at bounding box center [647, 365] width 96 height 21
click at [443, 379] on div at bounding box center [488, 386] width 349 height 42
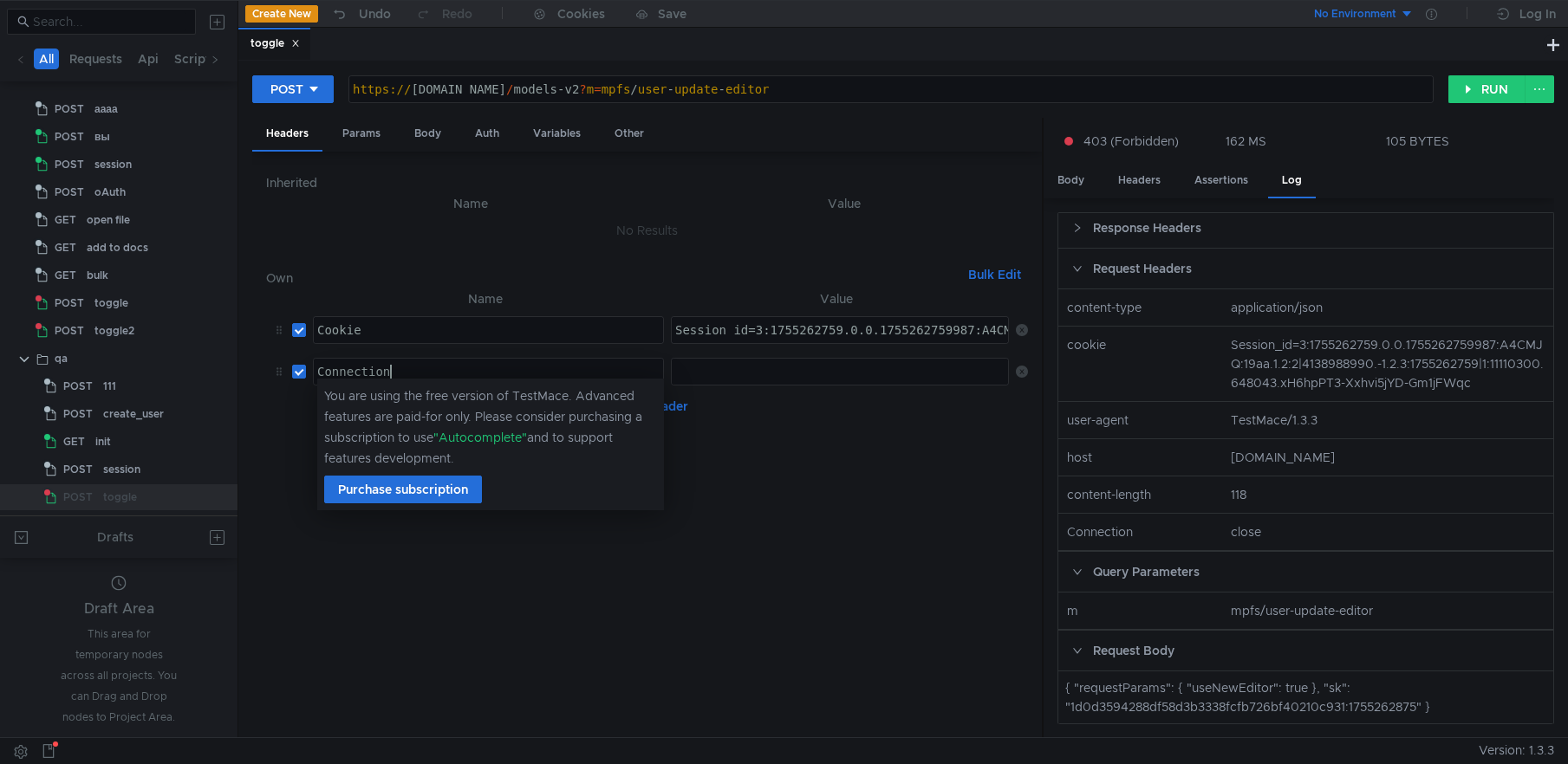
scroll to position [0, 5]
type textarea "Connection"
click at [779, 373] on div at bounding box center [842, 386] width 339 height 42
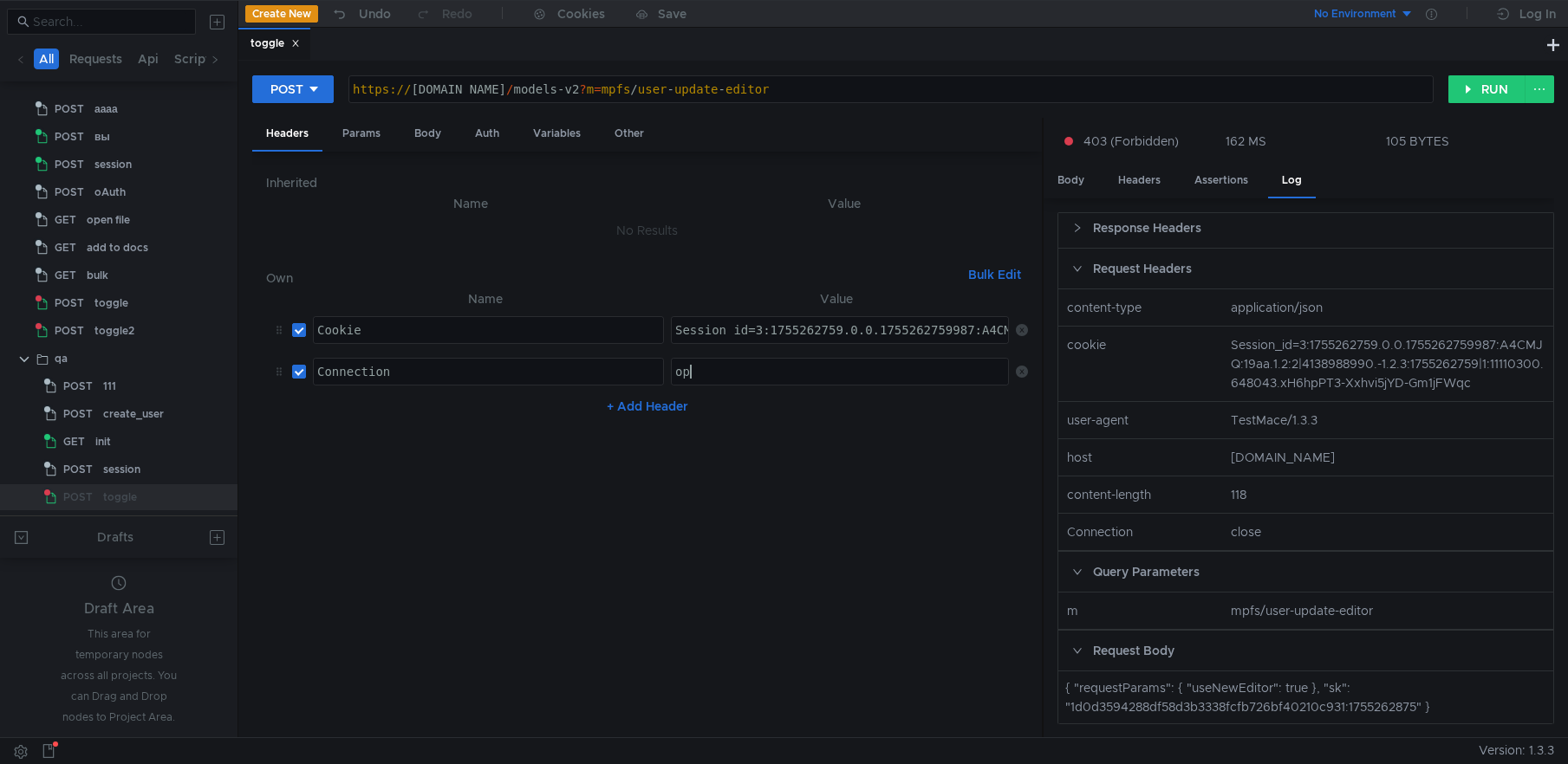
scroll to position [0, 1]
click at [1489, 88] on button "RUN" at bounding box center [1486, 89] width 77 height 27
click at [696, 371] on div "open" at bounding box center [842, 386] width 339 height 42
click at [1473, 96] on button "RUN" at bounding box center [1486, 89] width 77 height 27
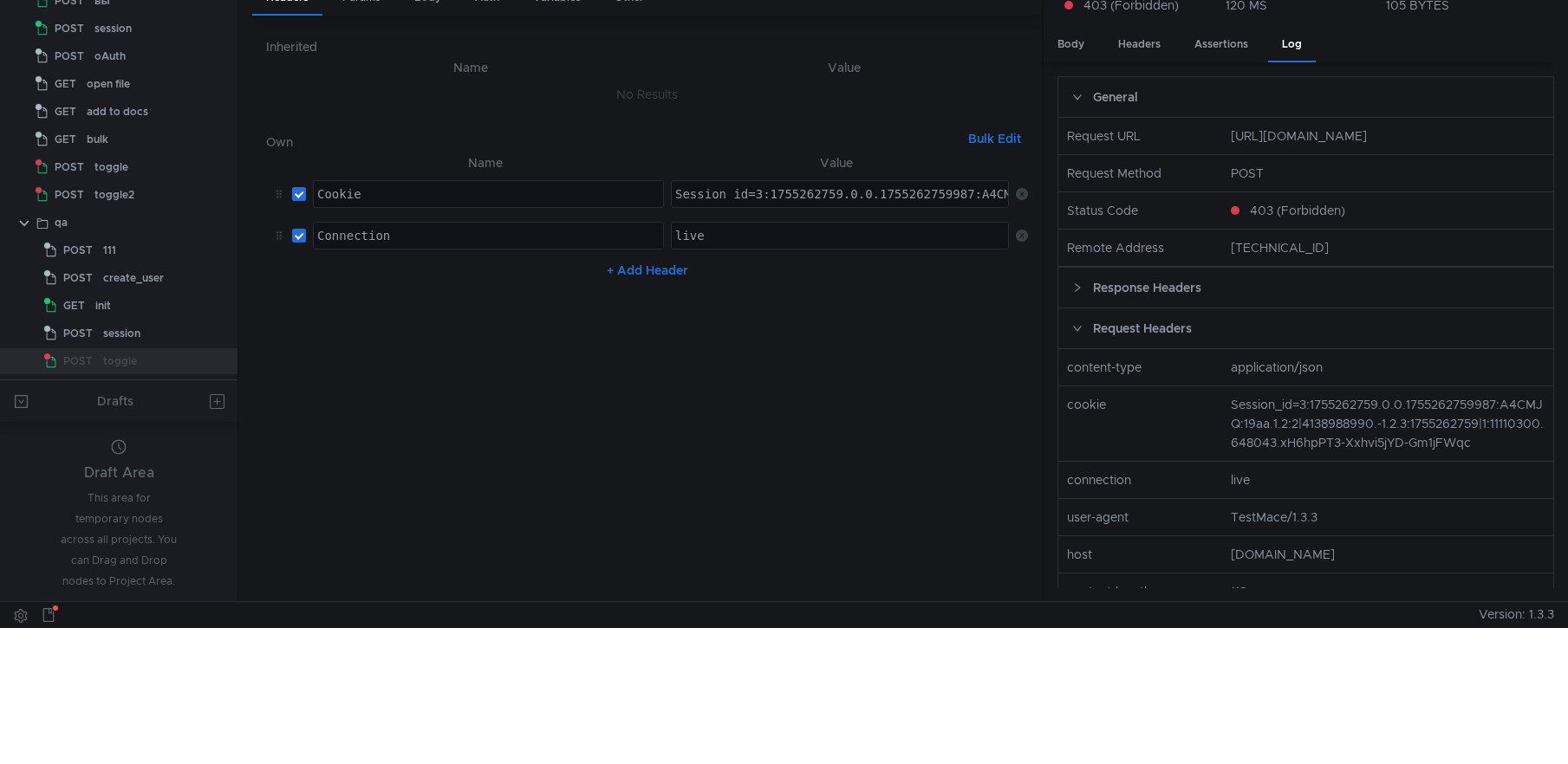
scroll to position [0, 0]
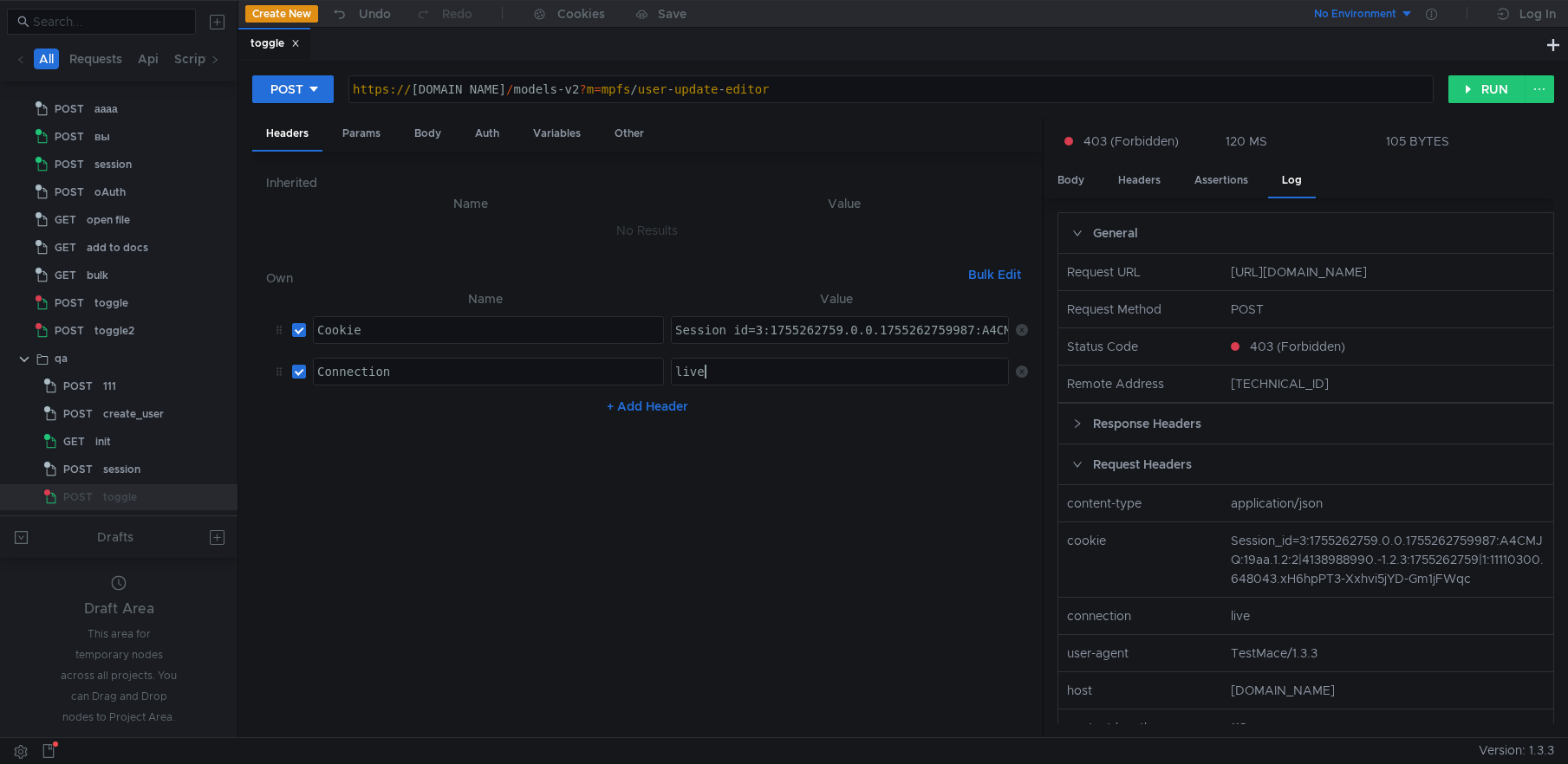
click at [724, 370] on div "live" at bounding box center [842, 386] width 339 height 42
type textarea "keep-alive"
click at [1487, 89] on button "RUN" at bounding box center [1486, 89] width 77 height 27
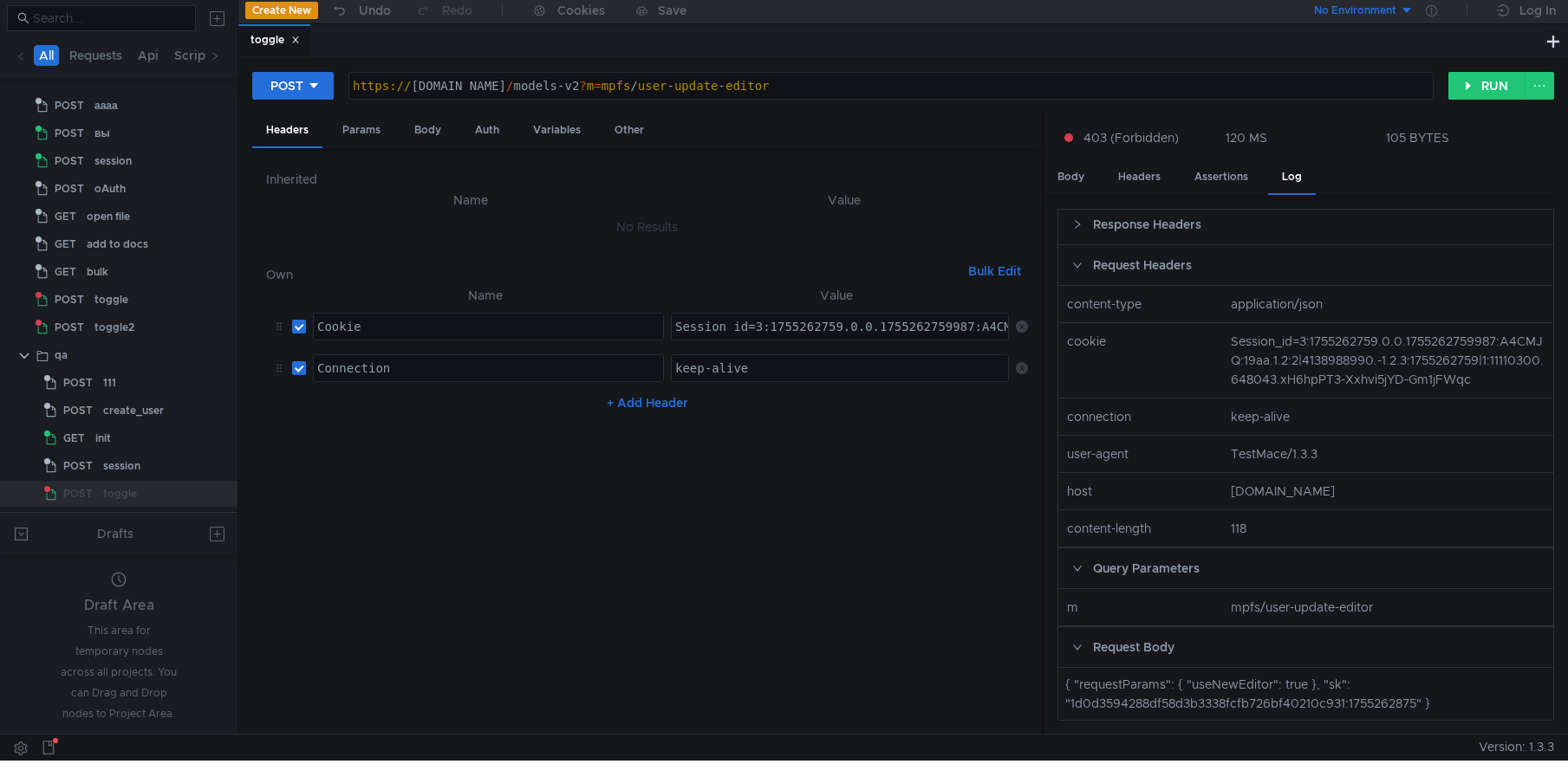
scroll to position [33, 0]
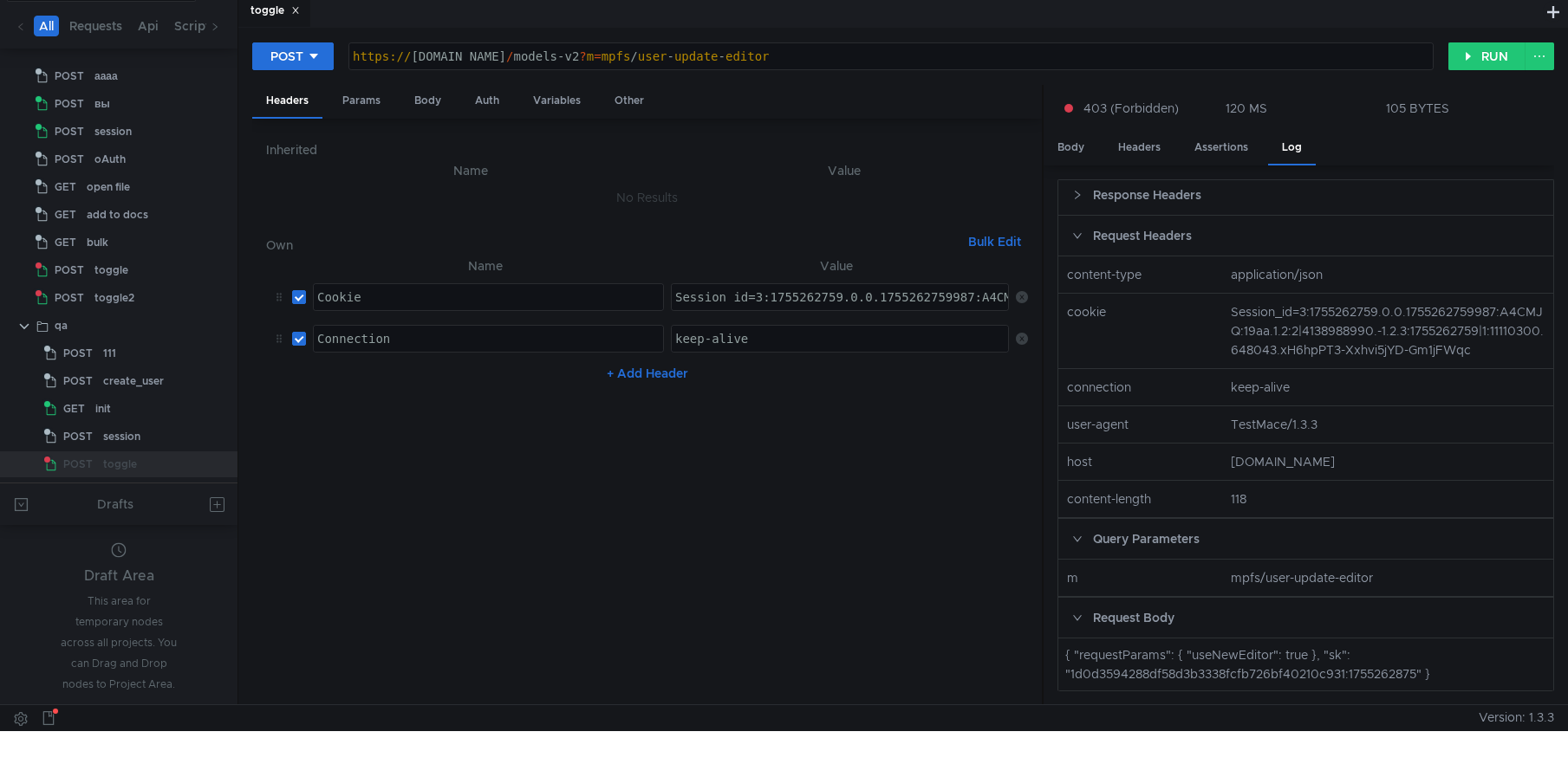
click at [1169, 673] on div "{ "requestParams": { "useNewEditor": true }, "sk": "1d0d3594288df58d3b3338fcfb7…" at bounding box center [1305, 664] width 481 height 38
drag, startPoint x: 1421, startPoint y: 673, endPoint x: 1072, endPoint y: 672, distance: 349.0
click at [1072, 672] on div "{ "requestParams": { "useNewEditor": true }, "sk": "1d0d3594288df58d3b3338fcfb7…" at bounding box center [1305, 664] width 481 height 38
copy div "1d0d3594288df58d3b3338fcfb726bf40210c931:1755262875"
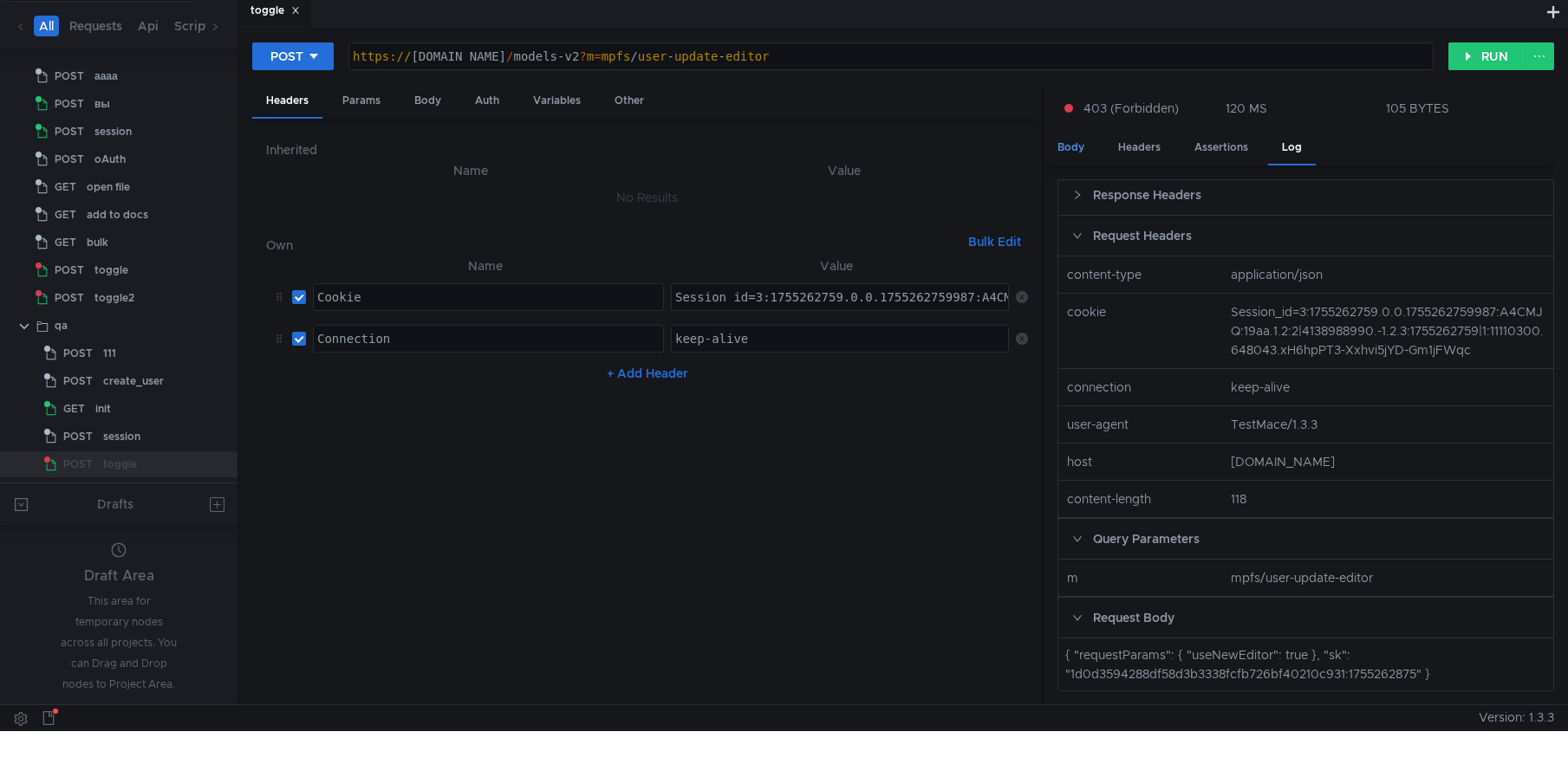
click at [1075, 145] on div "Body" at bounding box center [1071, 148] width 55 height 32
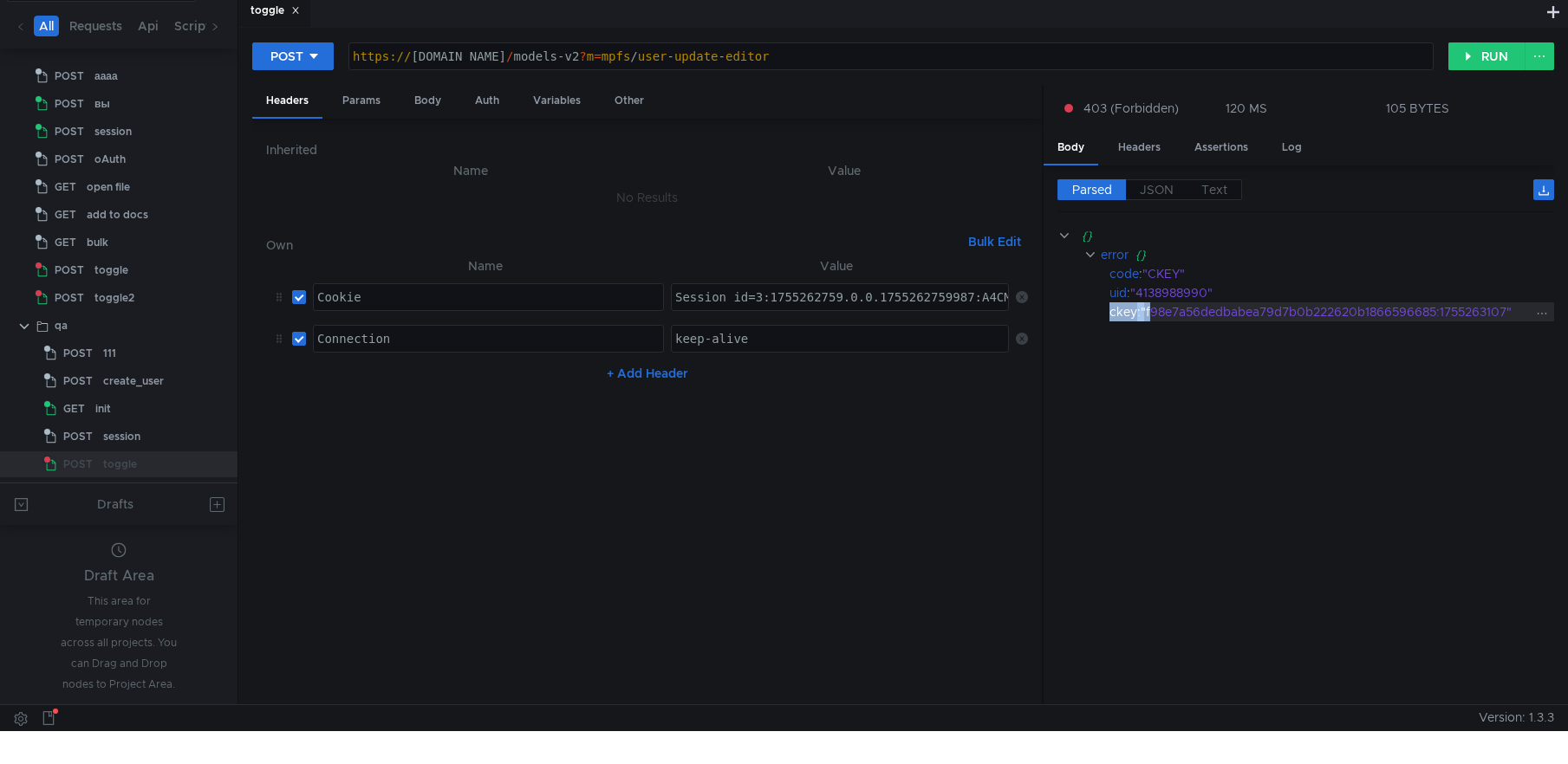
drag, startPoint x: 1155, startPoint y: 311, endPoint x: 1501, endPoint y: 308, distance: 346.0
click at [1473, 293] on div "{} error {} code : "CKEY" uid : "4138988990" ckey : "f98e7a56dedbabea79d7b0b222…" at bounding box center [1305, 274] width 497 height 96
drag, startPoint x: 1511, startPoint y: 311, endPoint x: 1150, endPoint y: 312, distance: 361.0
click at [1150, 310] on div ""f98e7a56dedbabea79d7b0b222620b1866596685:1755263107"" at bounding box center [1336, 312] width 391 height 19
copy div "f98e7a56dedbabea79d7b0b222620b1866596685:1755263107"
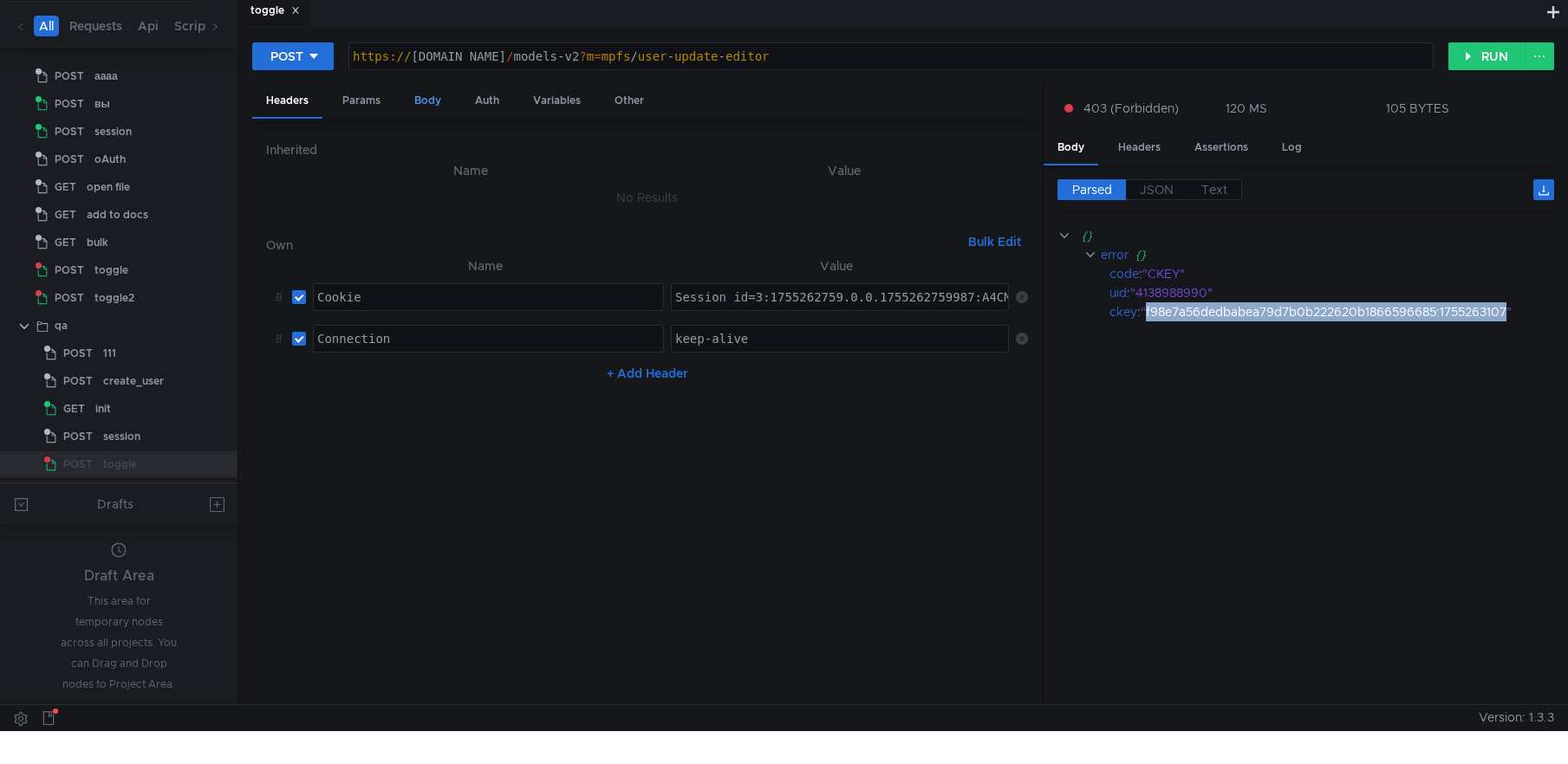
click at [429, 96] on div "Body" at bounding box center [428, 101] width 55 height 32
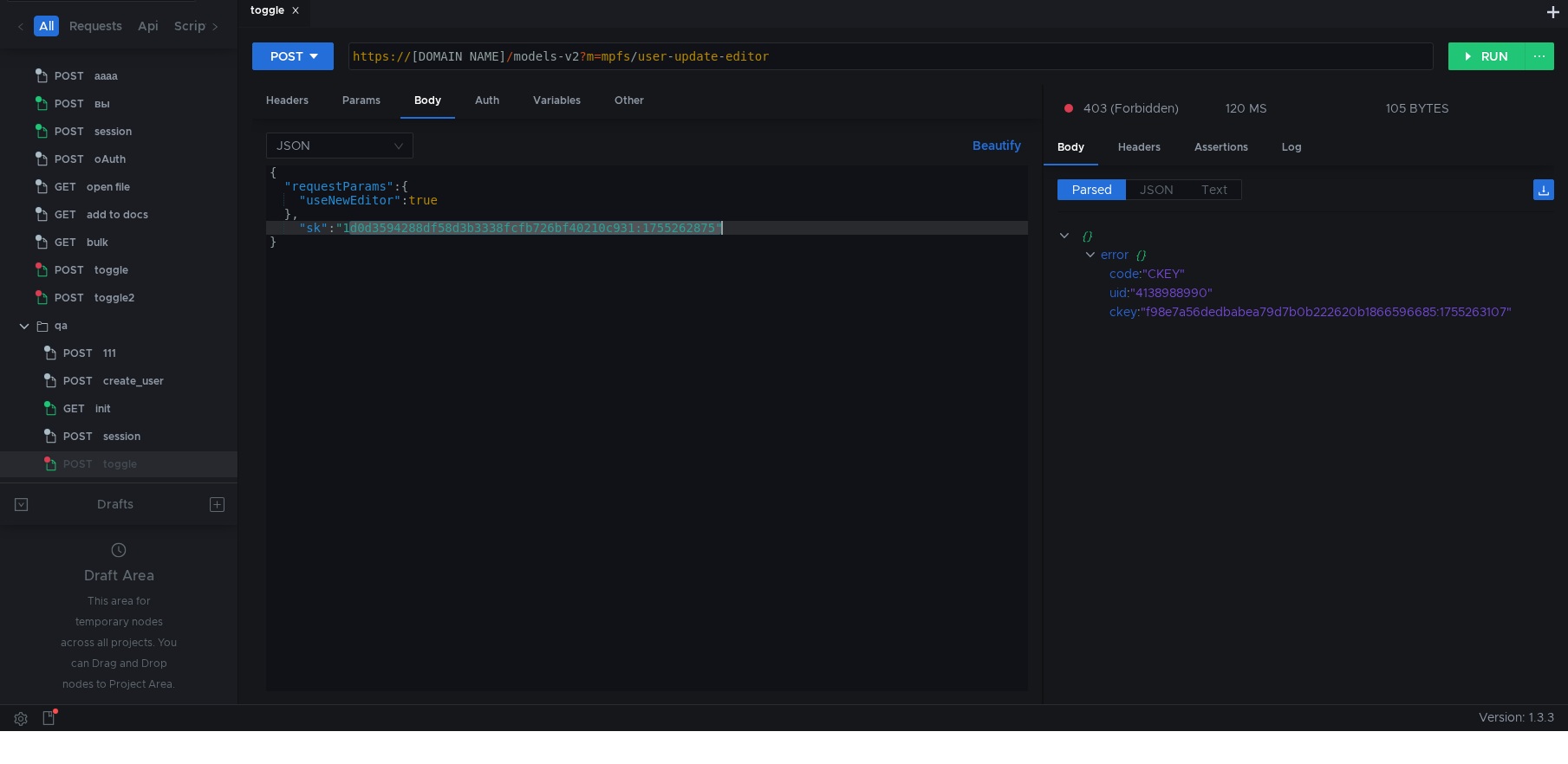
drag, startPoint x: 350, startPoint y: 227, endPoint x: 721, endPoint y: 229, distance: 371.0
click at [721, 229] on div "{ "requestParams" : { "useNewEditor" : true } , "sk" : "1d0d3594288df58d3b3338f…" at bounding box center [647, 443] width 762 height 554
paste textarea "f98e7a56dedbabea79d7b0b222620b1866596685:1755263107"
click at [1475, 57] on button "RUN" at bounding box center [1486, 56] width 77 height 27
click at [631, 423] on div "{ "requestParams" : { "useNewEditor" : true } , "sk" : "f98e7a56dedbabea79d7b0b…" at bounding box center [647, 443] width 762 height 554
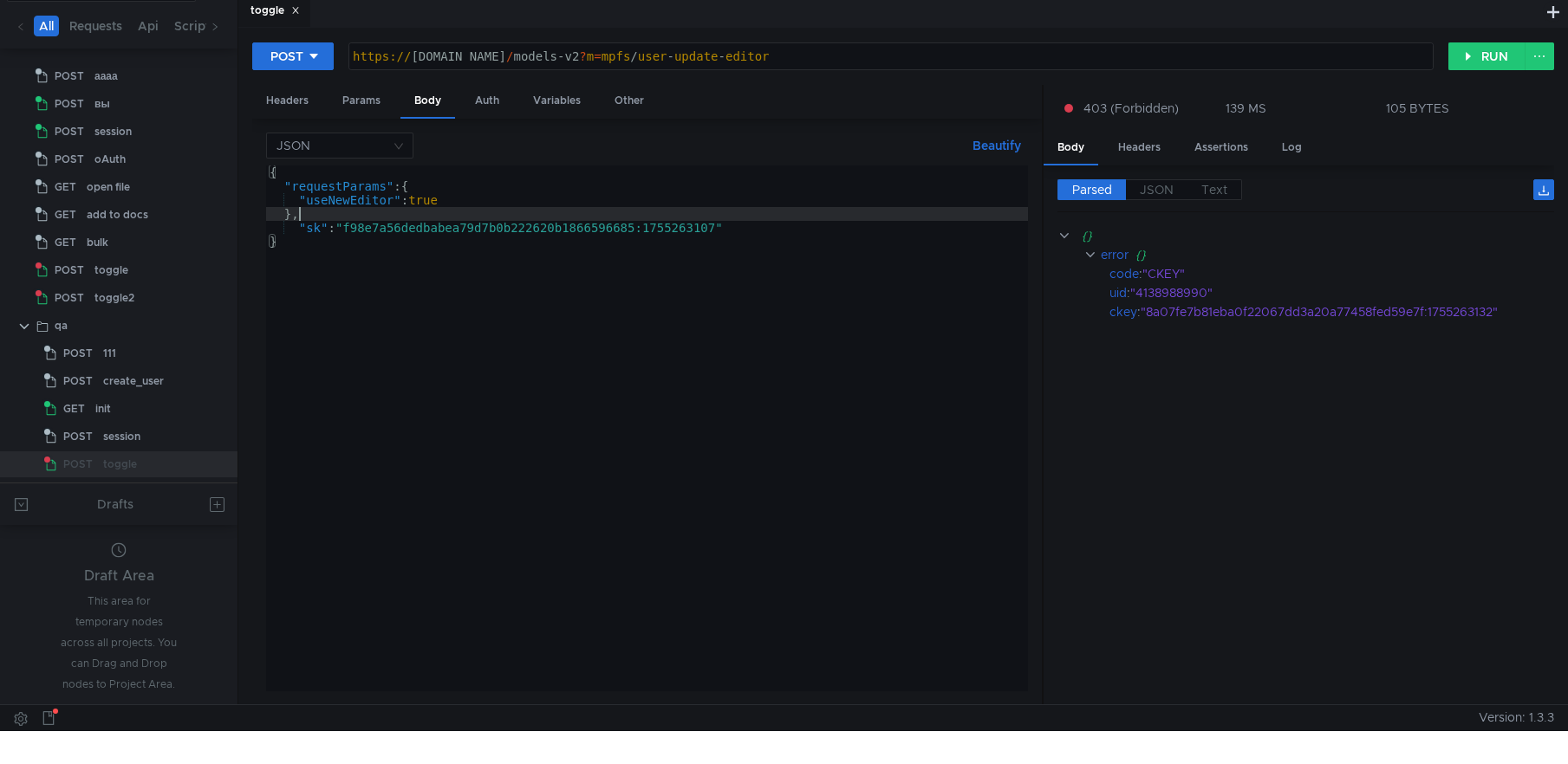
click at [450, 214] on div "{ "requestParams" : { "useNewEditor" : true } , "sk" : "f98e7a56dedbabea79d7b0b…" at bounding box center [647, 443] width 762 height 554
type textarea "},"
click at [95, 99] on div "вы" at bounding box center [102, 103] width 15 height 26
click at [66, 99] on span "POST" at bounding box center [69, 103] width 29 height 26
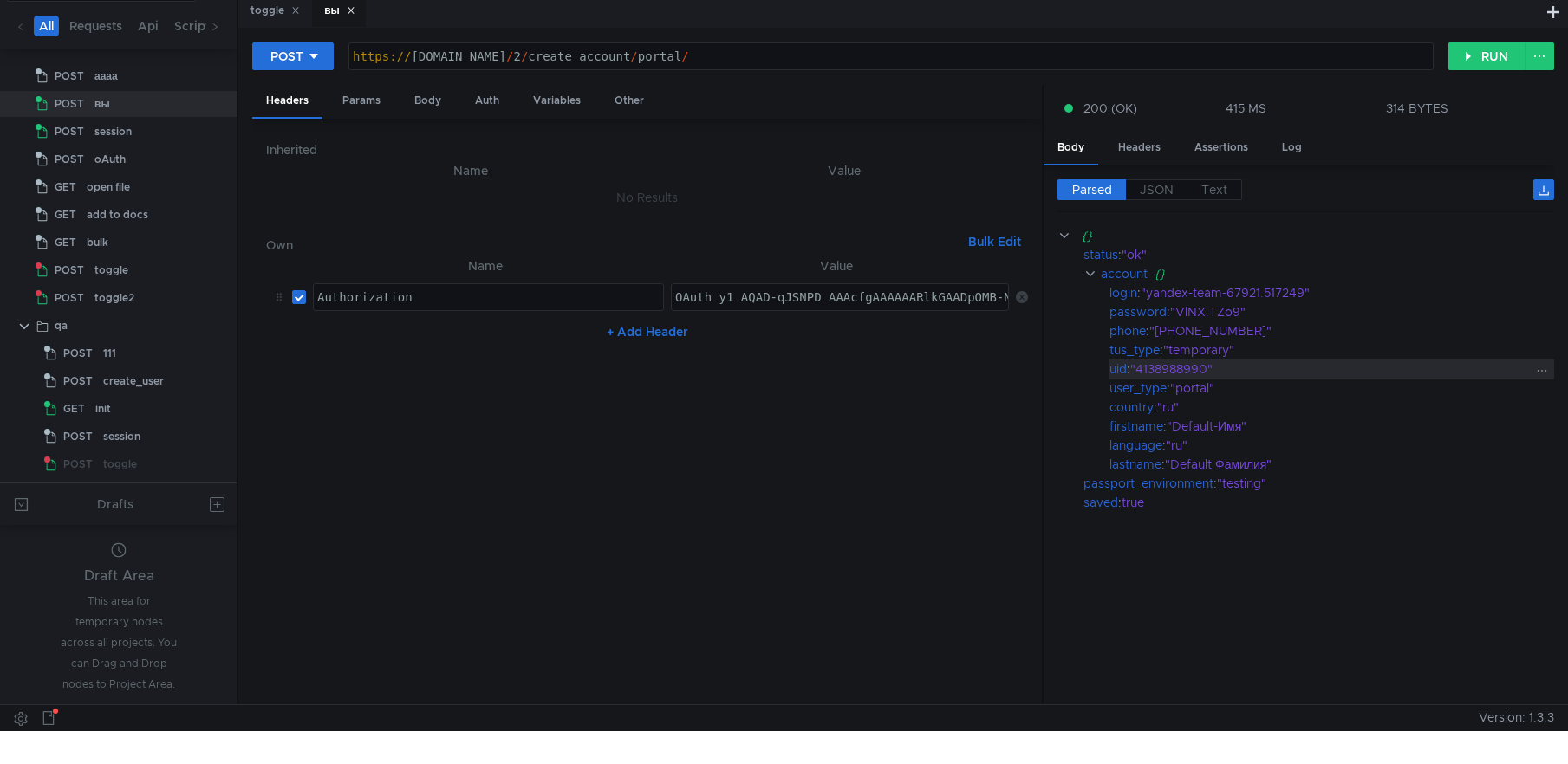
click at [1180, 368] on div ""4138988990"" at bounding box center [1330, 369] width 400 height 19
copy div "4138988990"
click at [261, 13] on div "toggle" at bounding box center [275, 10] width 49 height 18
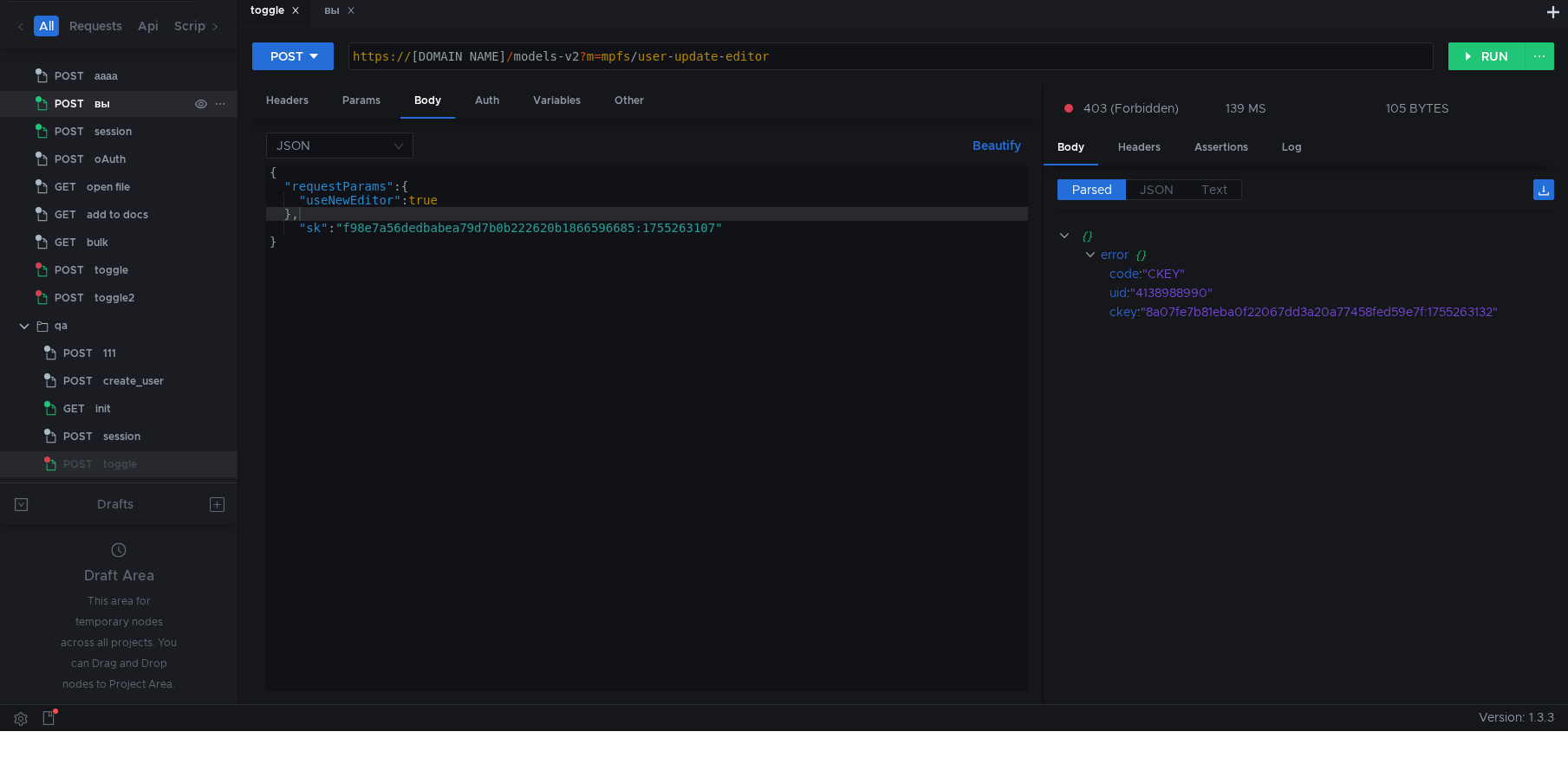
click at [70, 107] on span "POST" at bounding box center [69, 103] width 29 height 26
click at [105, 103] on div "вы" at bounding box center [102, 103] width 15 height 26
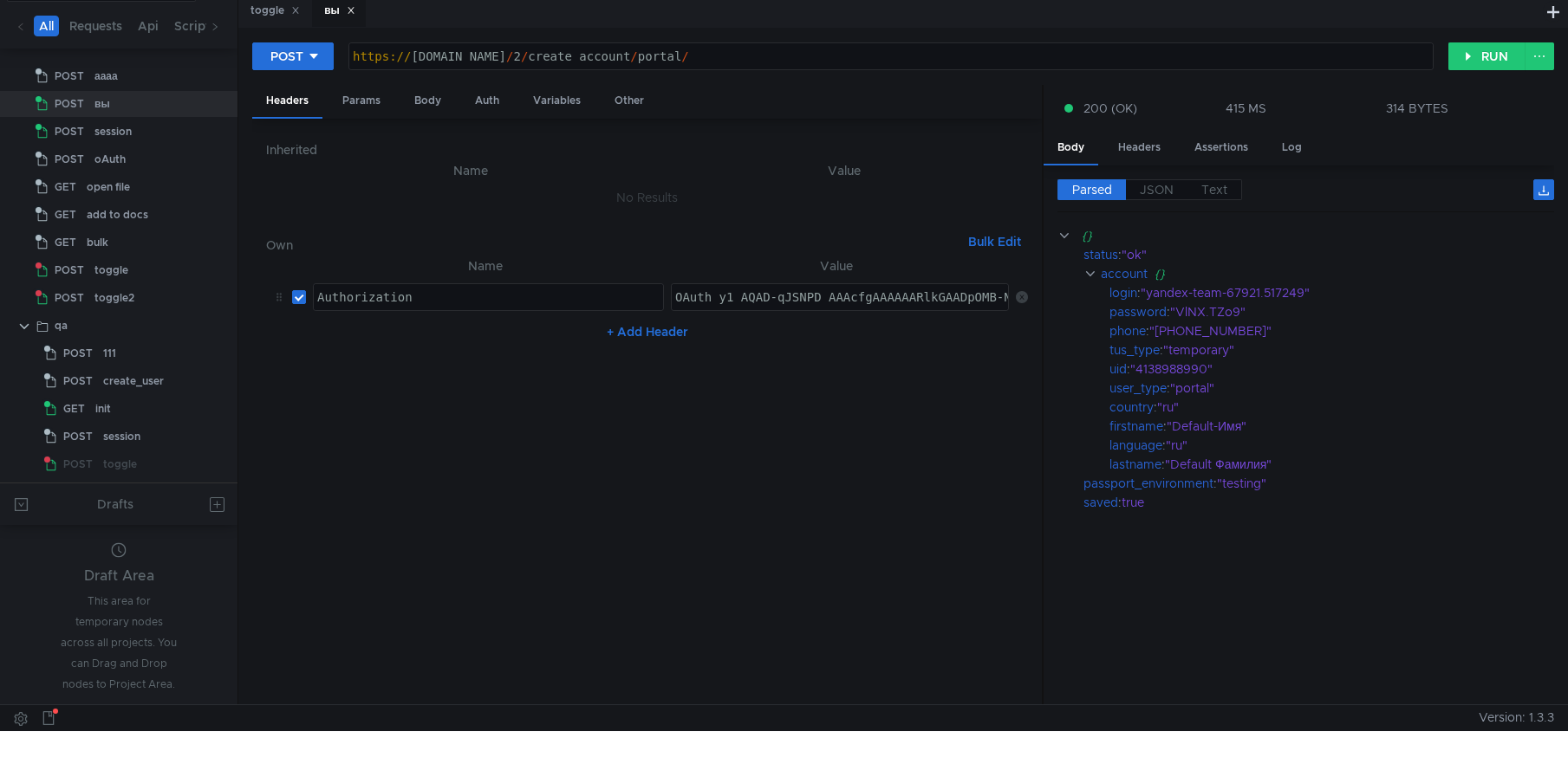
type textarea "[URL][DOMAIN_NAME]"
click at [571, 51] on div "https:// tus.yandex-team.ru / 2 / create_account / portal /" at bounding box center [890, 70] width 1084 height 42
click at [619, 61] on div "https:// tus.yandex-team.ru / 2 / create_account / portal /" at bounding box center [890, 70] width 1084 height 42
click at [678, 57] on div "https:// tus.yandex-team.ru / 2 / create_account / portal /" at bounding box center [890, 70] width 1084 height 42
click at [460, 58] on div "https:// tus.yandex-team.ru / 2 / create_account / portal /" at bounding box center [890, 70] width 1084 height 42
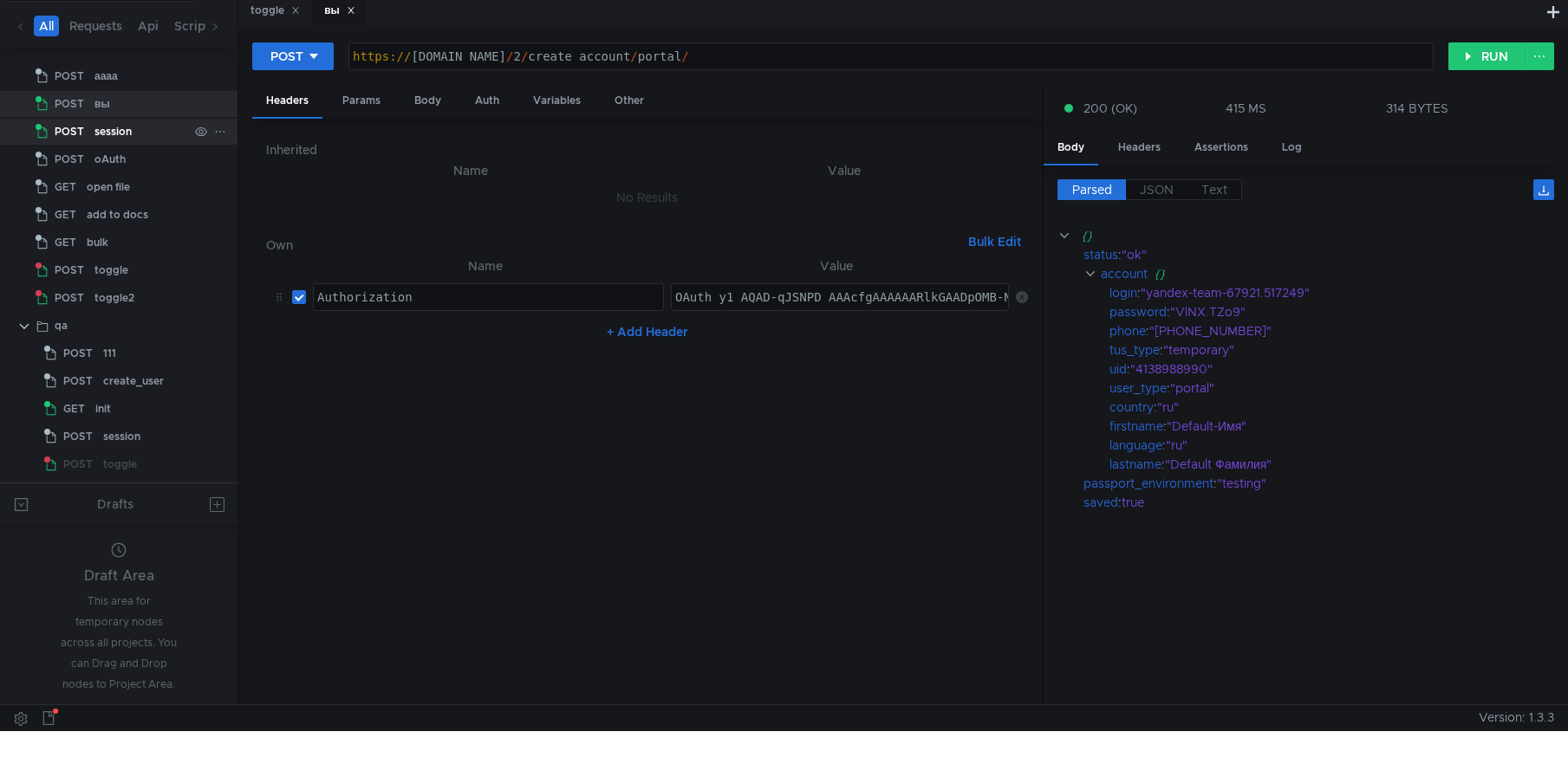
click at [124, 131] on div "session" at bounding box center [113, 131] width 37 height 26
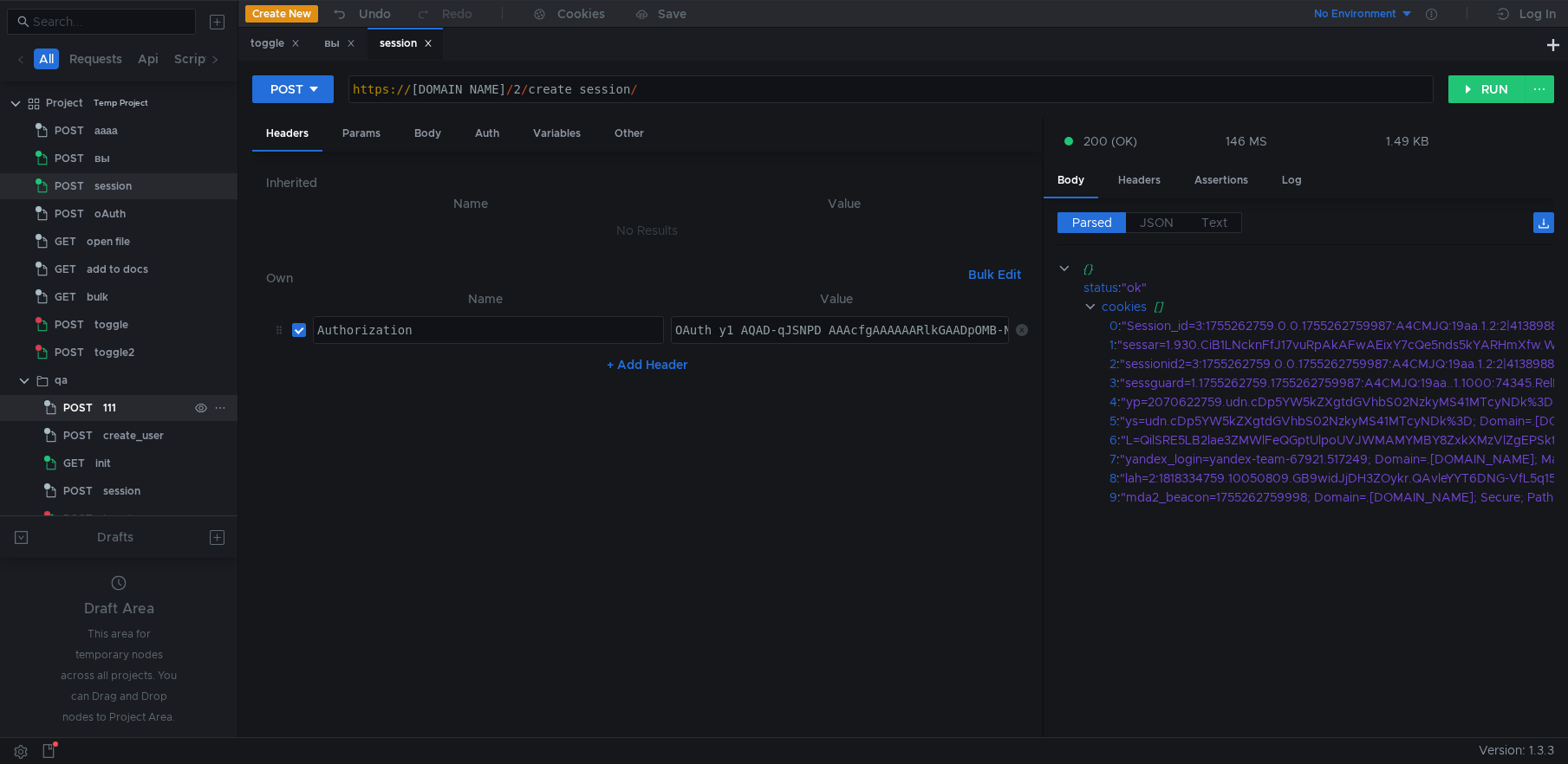
scroll to position [22, 0]
click at [428, 134] on div "Body" at bounding box center [428, 134] width 55 height 32
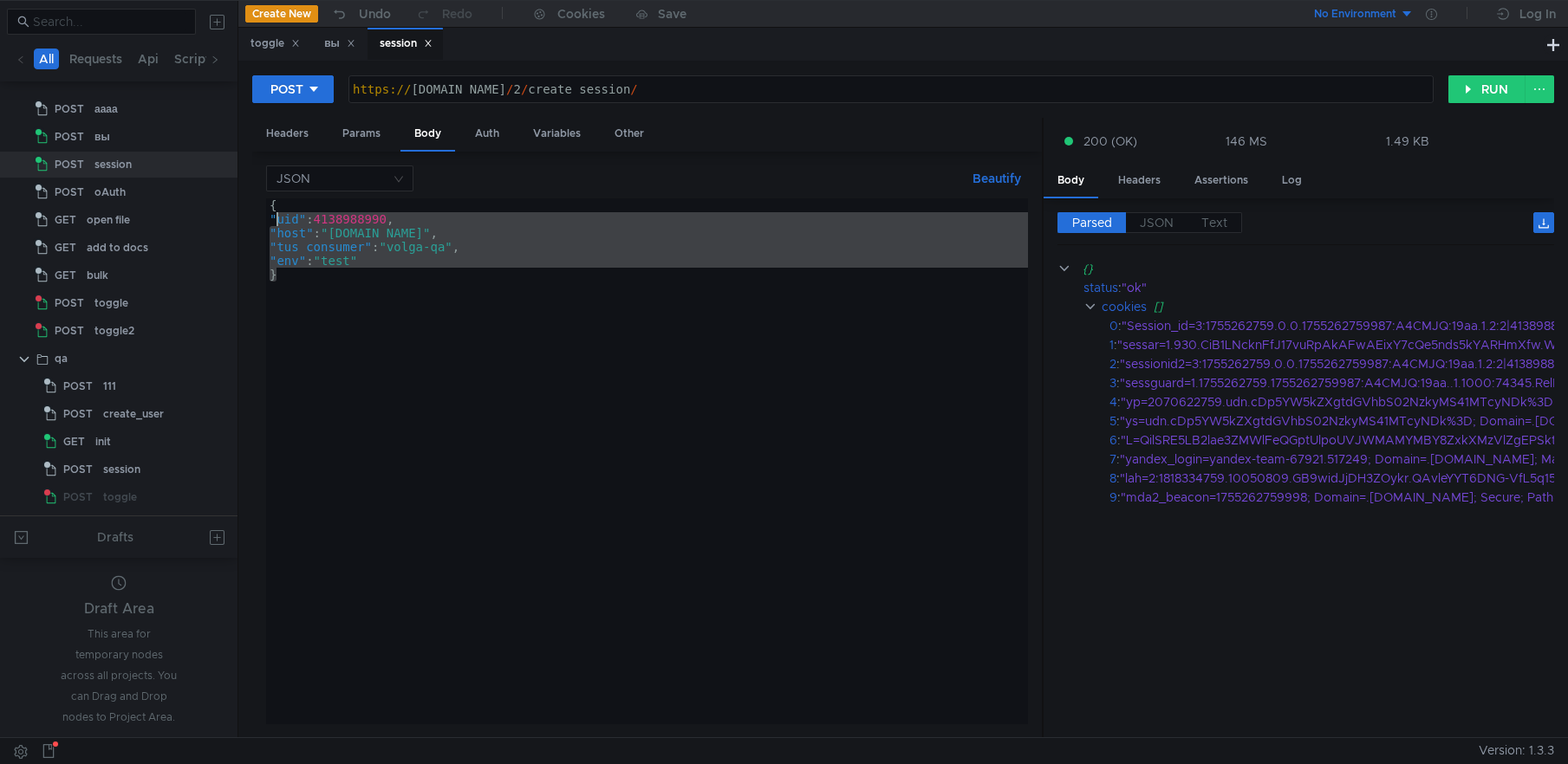
drag, startPoint x: 392, startPoint y: 273, endPoint x: 307, endPoint y: 254, distance: 87.1
click at [273, 218] on div "{ "uid" : 4138988990 , "host" : "[DOMAIN_NAME]" , "tus_consumer" : "volga-qa" ,…" at bounding box center [647, 475] width 762 height 554
click at [394, 322] on div "{ "uid" : 4138988990 , "host" : "[DOMAIN_NAME]" , "tus_consumer" : "volga-qa" ,…" at bounding box center [647, 475] width 762 height 554
type textarea "}"
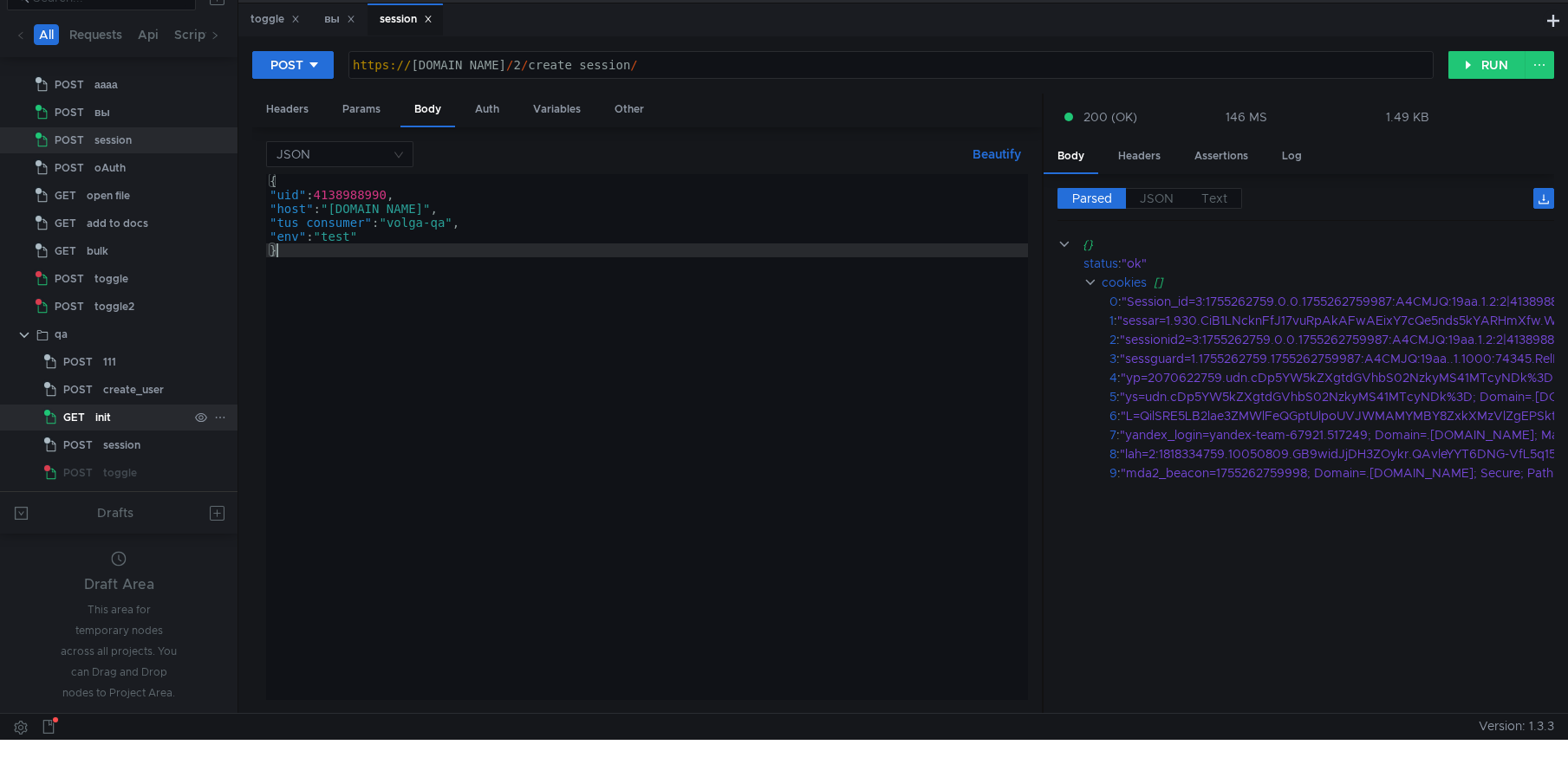
click at [70, 417] on span "GET" at bounding box center [74, 417] width 22 height 26
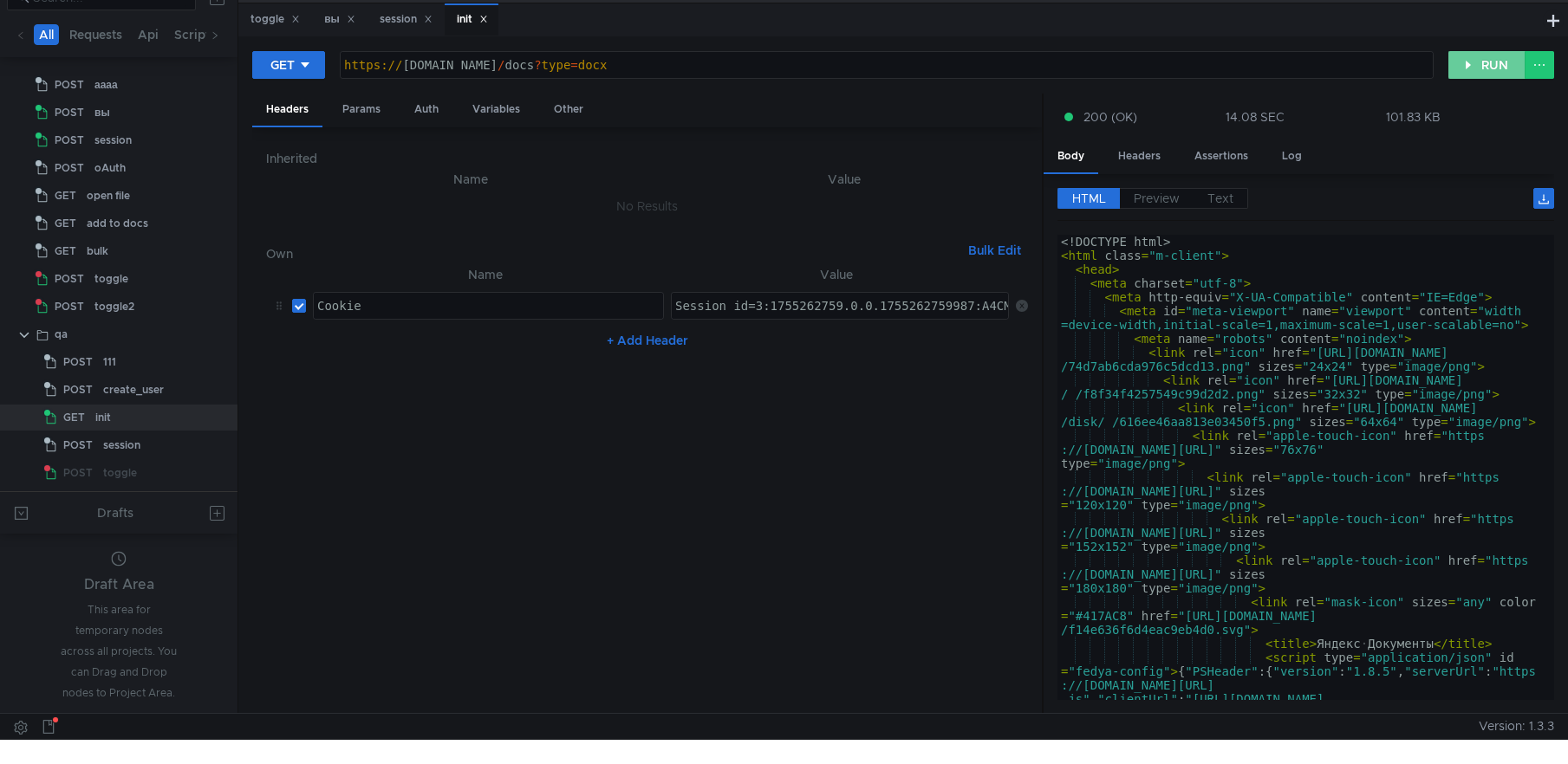
click at [1466, 69] on button "RUN" at bounding box center [1486, 64] width 77 height 27
click at [380, 102] on div "Params" at bounding box center [361, 110] width 65 height 32
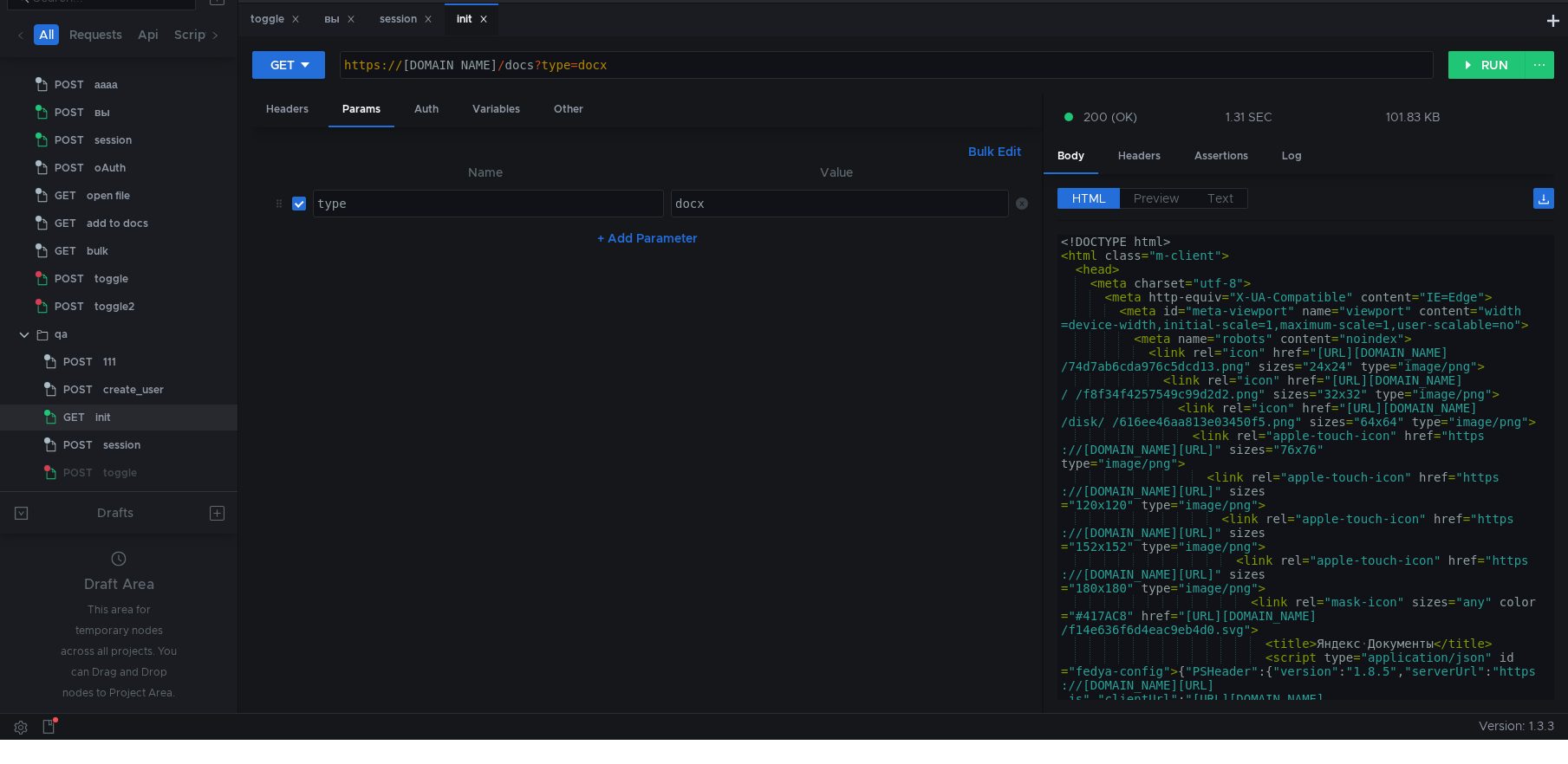
type textarea "docx"
click at [739, 195] on div "docx" at bounding box center [840, 203] width 337 height 26
type textarea "[URL][DOMAIN_NAME]"
click at [674, 75] on div "https:// docs2.dst.yandex.ru / docs ? type = docx" at bounding box center [886, 79] width 1092 height 42
drag, startPoint x: 684, startPoint y: 64, endPoint x: 397, endPoint y: 71, distance: 287.1
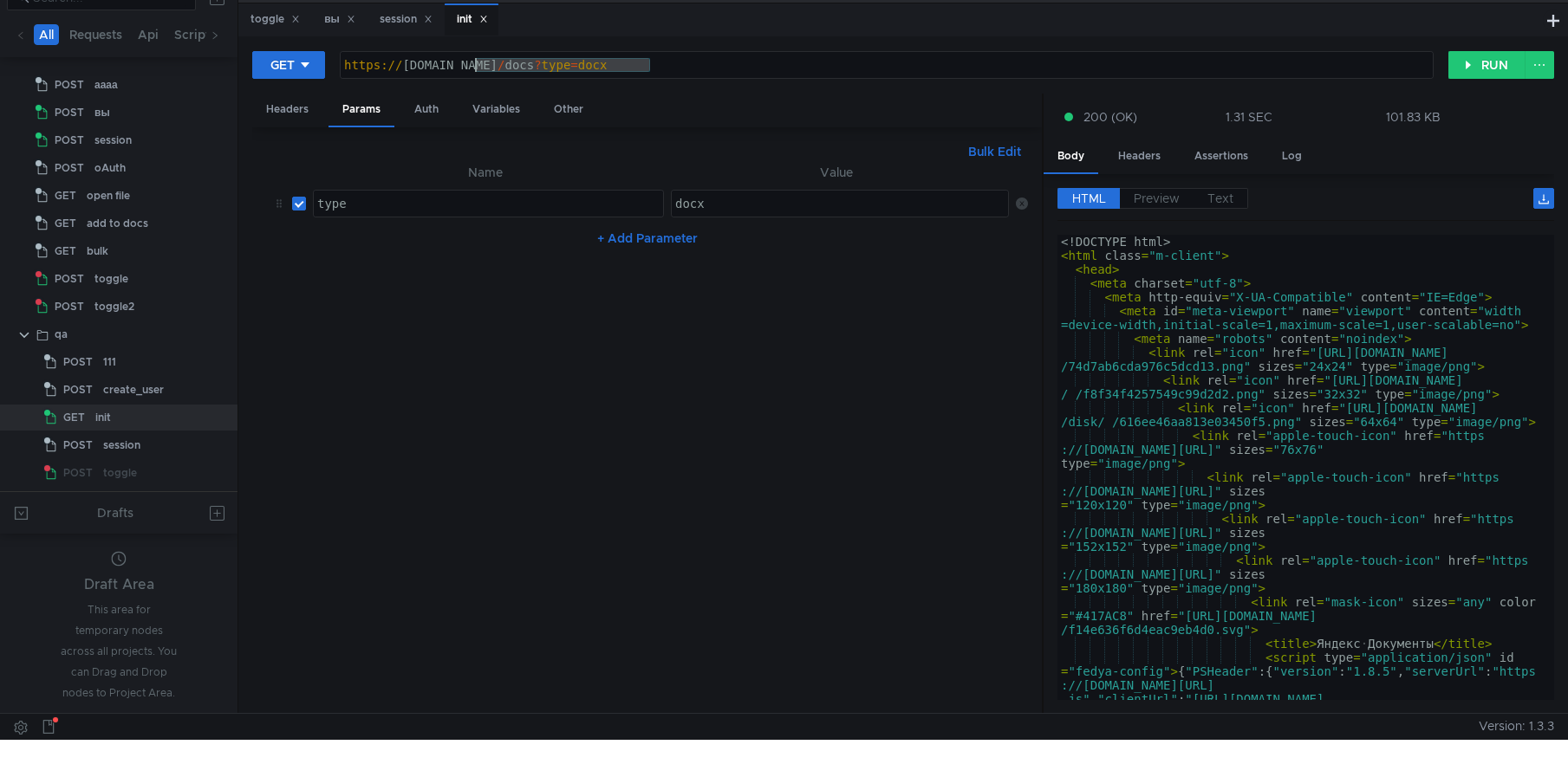
click at [390, 68] on div "https:// docs2.dst.yandex.ru / docs ? type = docx" at bounding box center [886, 79] width 1092 height 42
drag, startPoint x: 411, startPoint y: 391, endPoint x: 420, endPoint y: 272, distance: 119.3
click at [411, 390] on nz-table "Name Value type ההההההההההההההההההההההההההההההההההההההההההההההההההההההההההההההה…" at bounding box center [647, 431] width 762 height 538
click at [423, 110] on div "Auth" at bounding box center [426, 110] width 52 height 32
click at [500, 107] on div "Variables" at bounding box center [497, 110] width 76 height 32
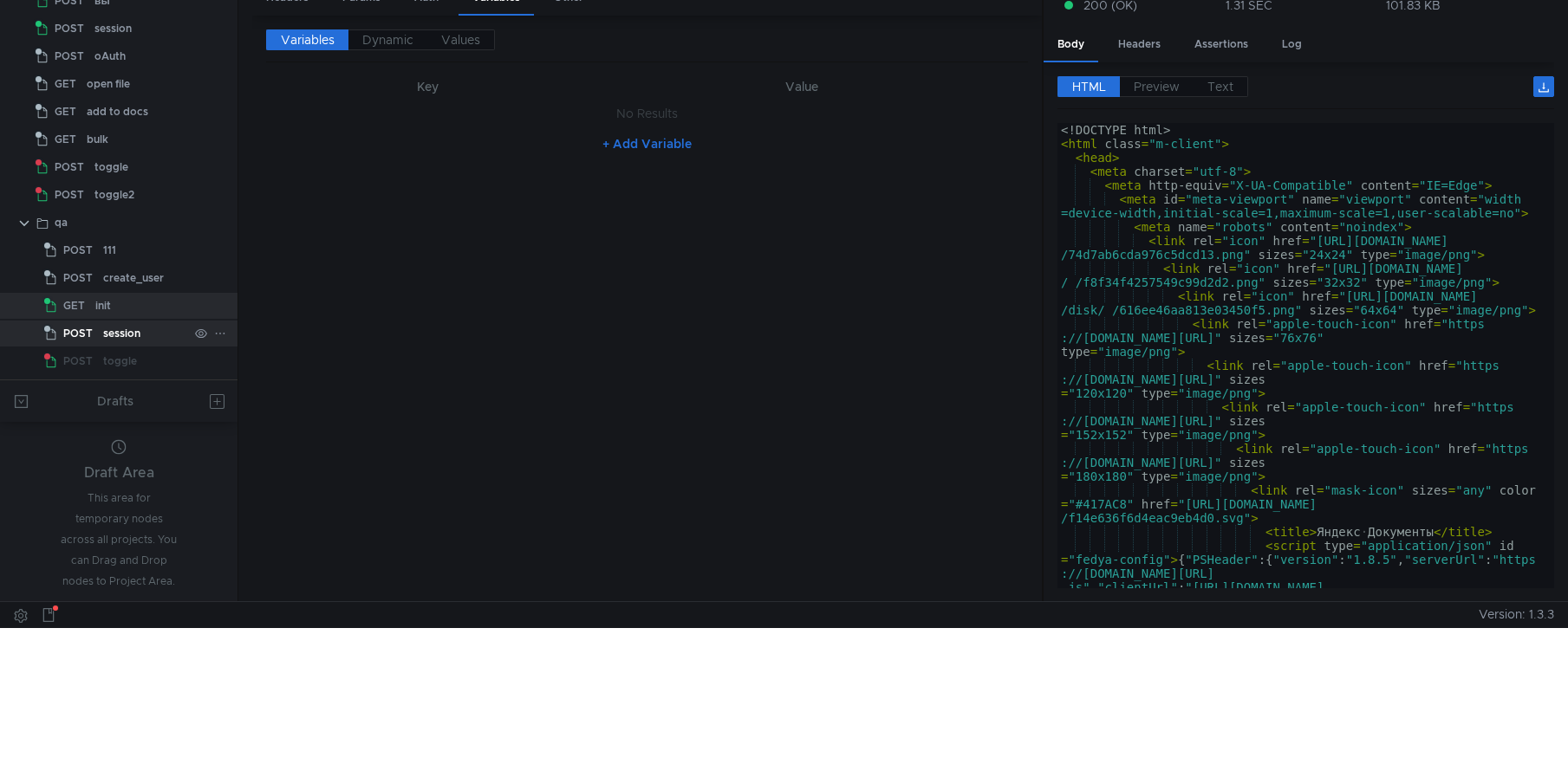
scroll to position [0, 0]
click at [126, 355] on div "session" at bounding box center [121, 355] width 37 height 26
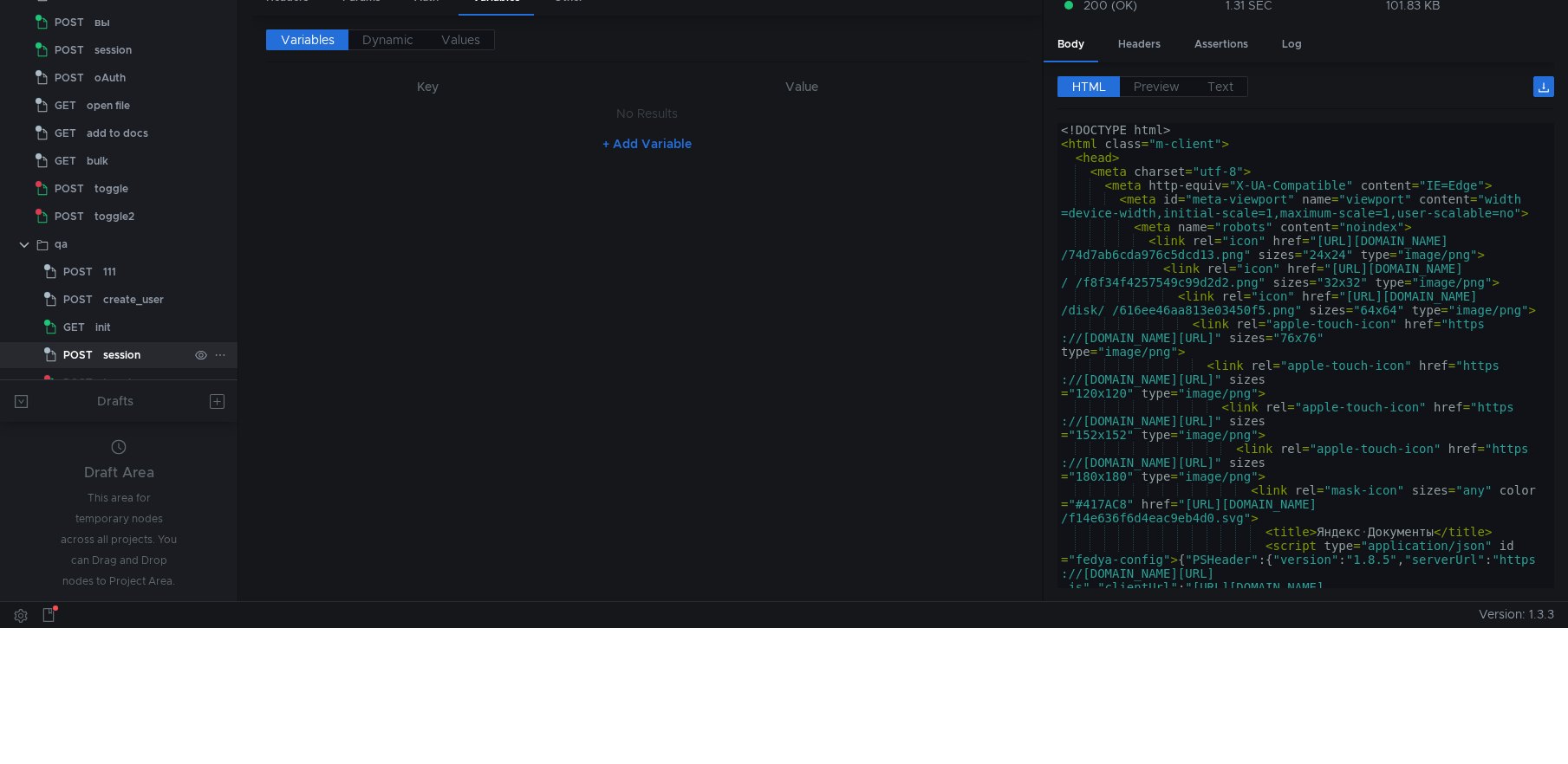
click at [78, 353] on span "POST" at bounding box center [78, 355] width 29 height 26
click at [78, 354] on span "POST" at bounding box center [78, 355] width 29 height 26
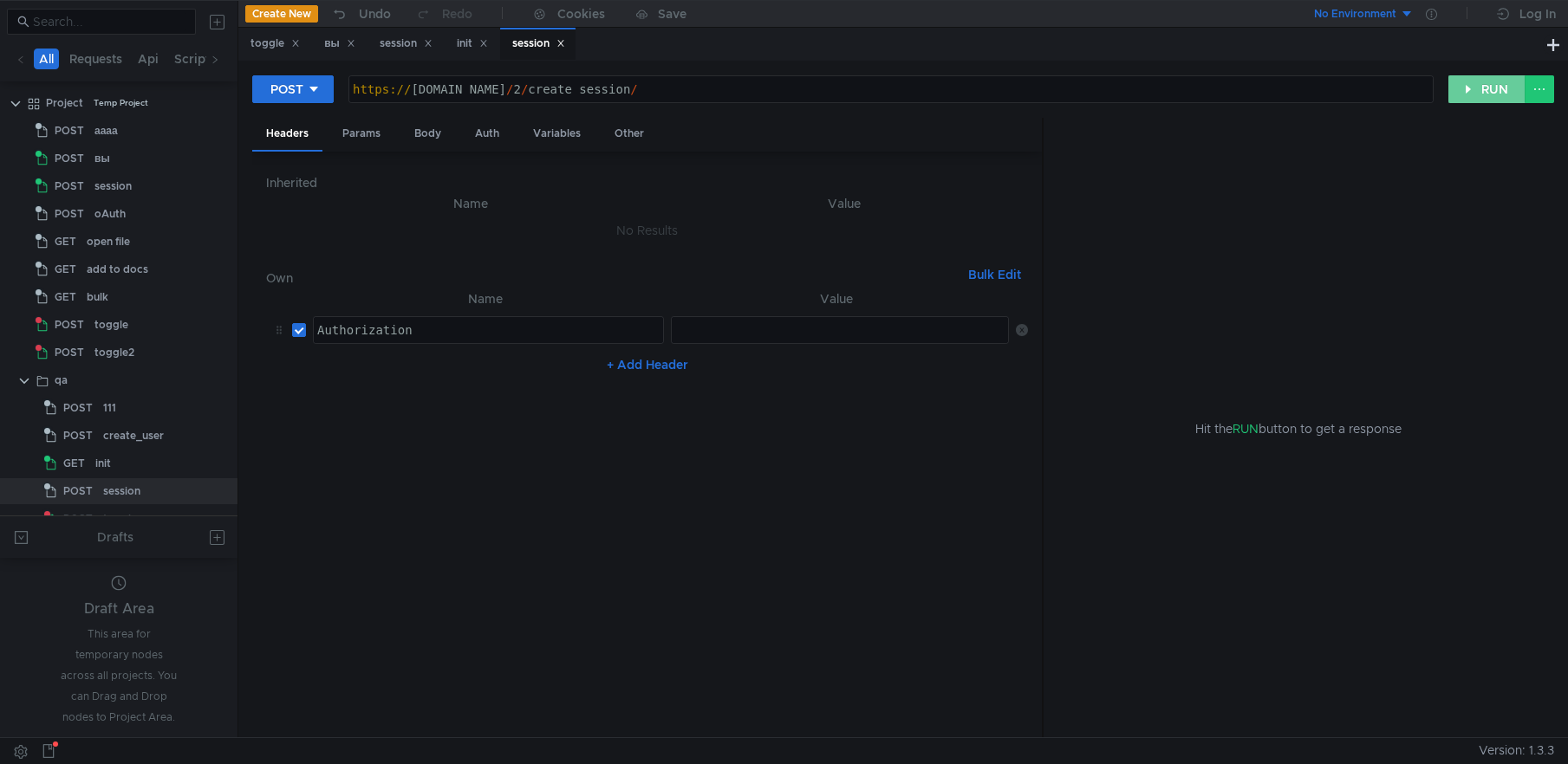
click at [1468, 93] on button "RUN" at bounding box center [1486, 89] width 77 height 27
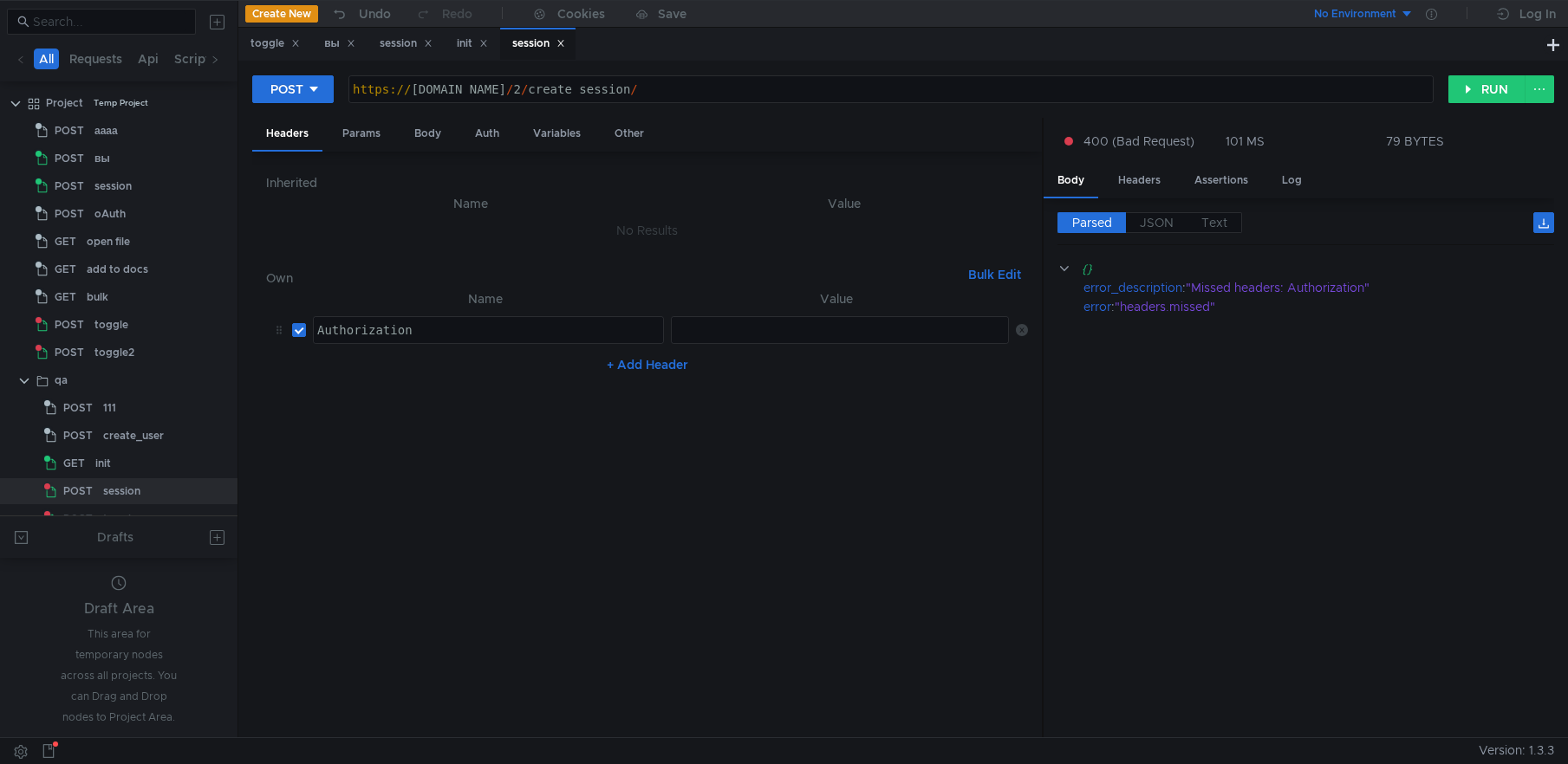
click at [565, 45] on icon at bounding box center [560, 43] width 9 height 9
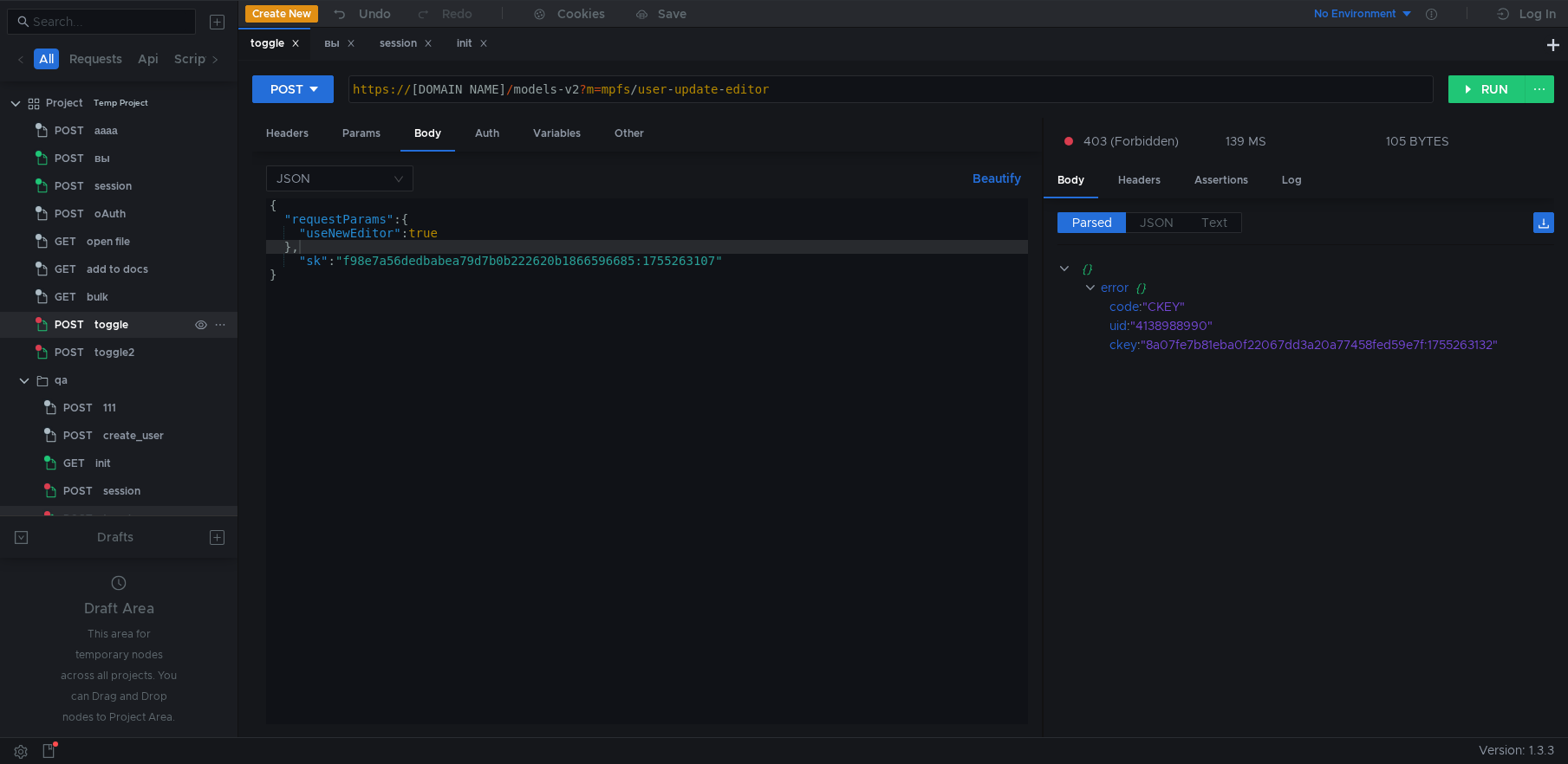
scroll to position [22, 0]
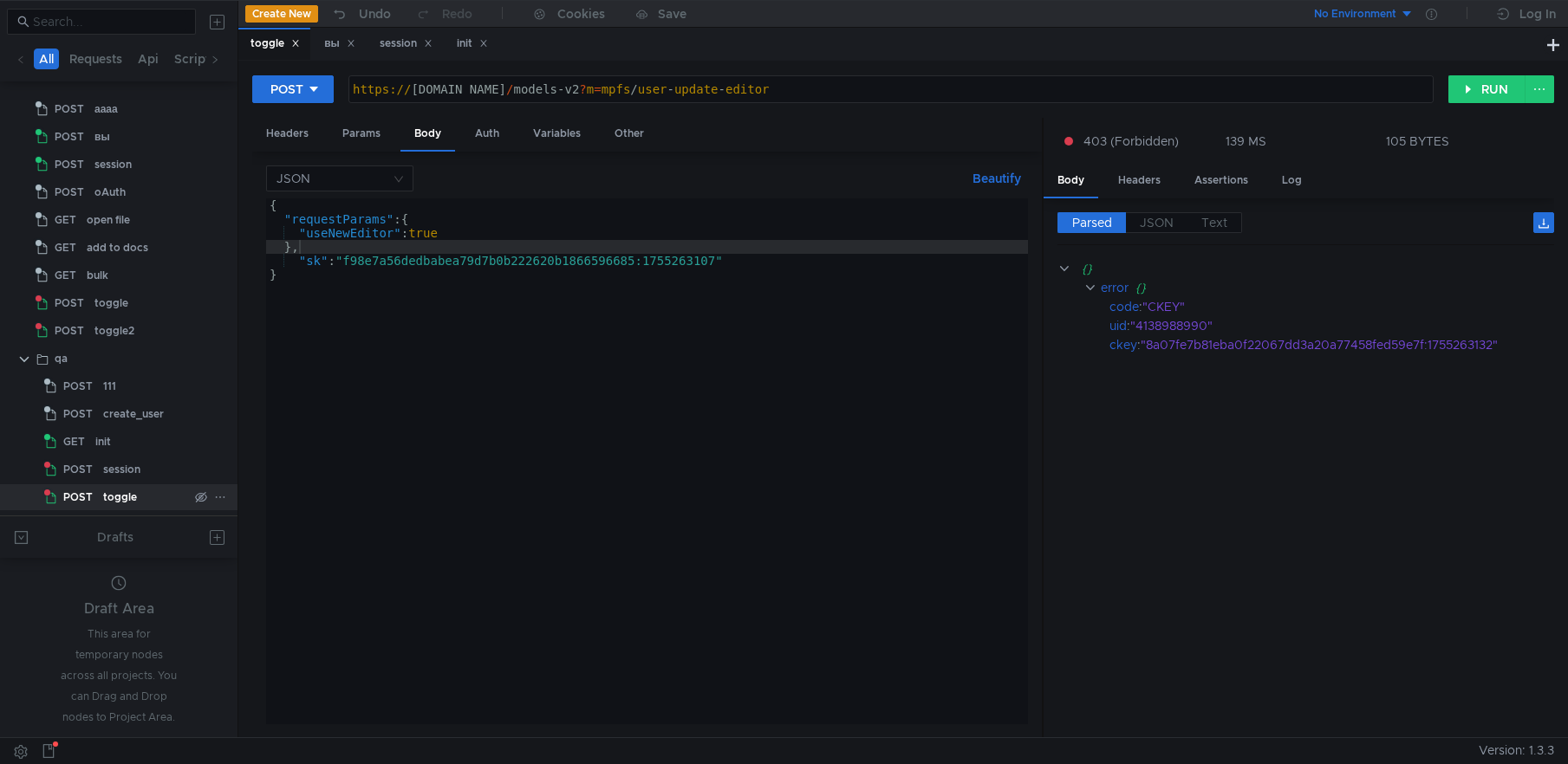
click at [106, 500] on div "toggle" at bounding box center [120, 497] width 34 height 26
click at [82, 499] on span "POST" at bounding box center [78, 497] width 29 height 26
click at [110, 495] on div "toggle" at bounding box center [120, 497] width 34 height 26
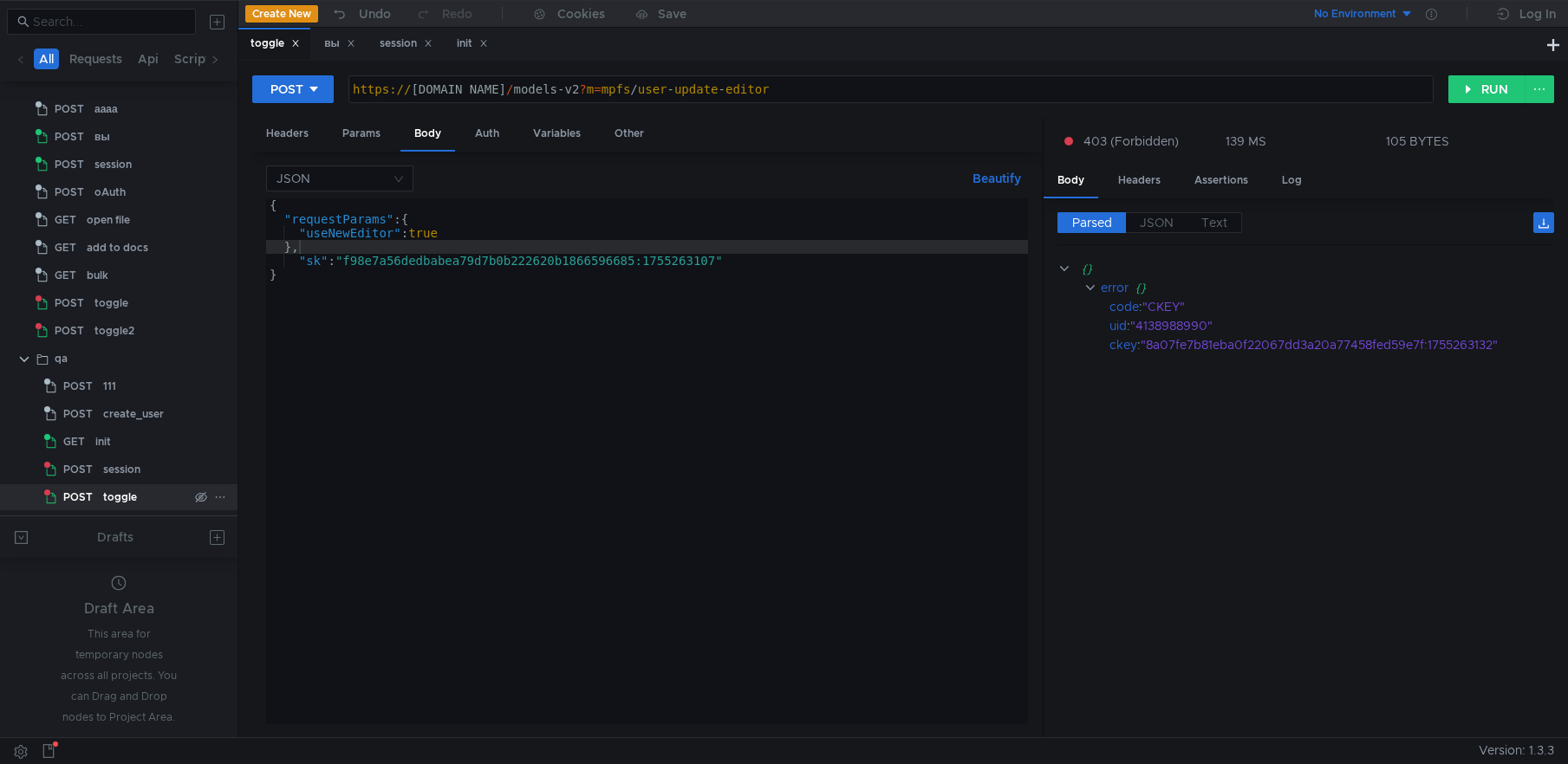
click at [110, 495] on div "toggle" at bounding box center [120, 497] width 34 height 26
click at [112, 496] on div "toggle" at bounding box center [120, 497] width 34 height 26
type textarea ""sk": "f98e7a56dedbabea79d7b0b222620b1866596685:1755263107""
click at [507, 258] on div "{ "requestParams" : { "useNewEditor" : true } , "sk" : "f98e7a56dedbabea79d7b0b…" at bounding box center [647, 475] width 762 height 554
click at [371, 127] on div "Params" at bounding box center [361, 134] width 65 height 32
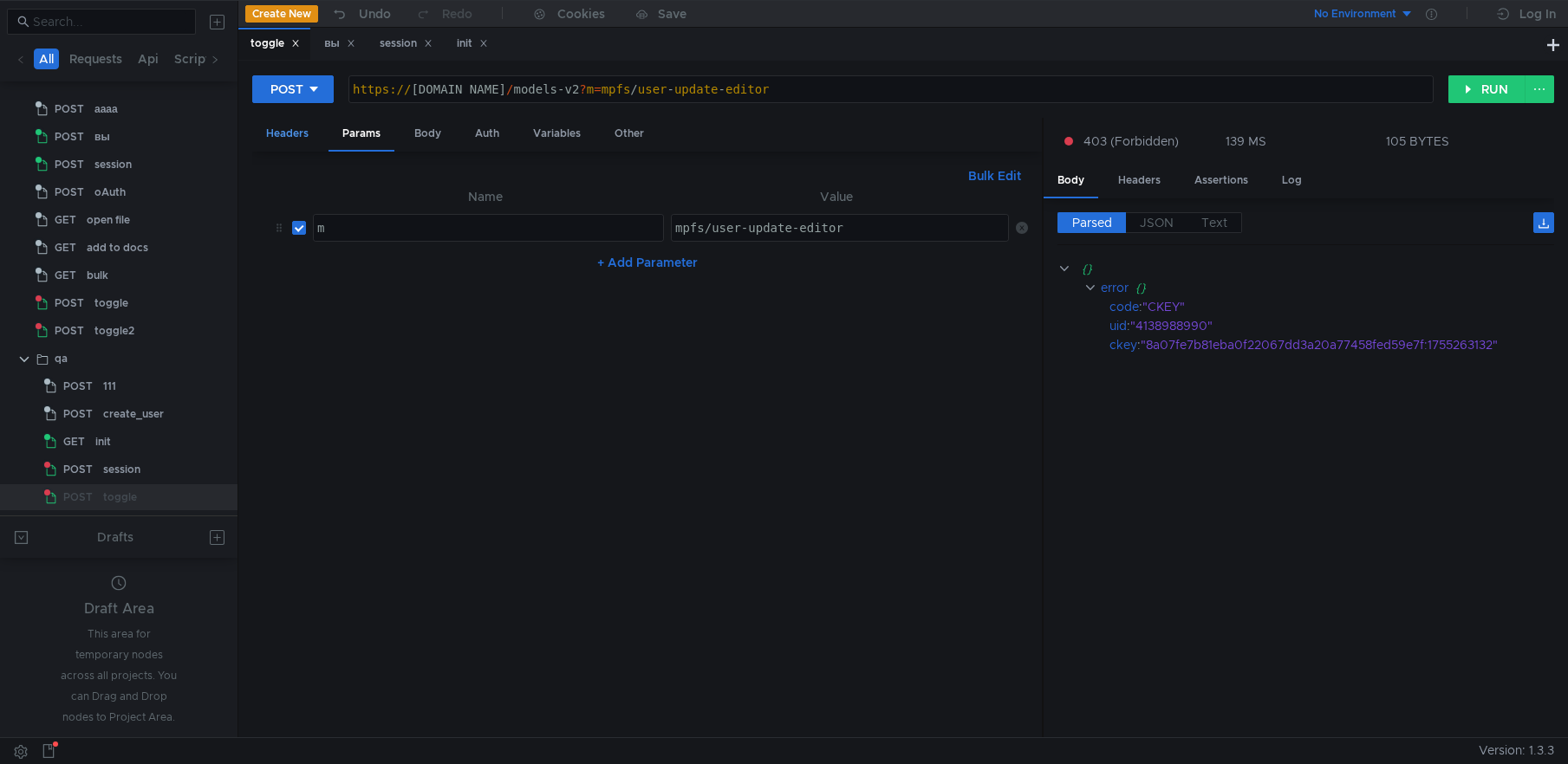
click at [299, 127] on div "Headers" at bounding box center [287, 134] width 70 height 32
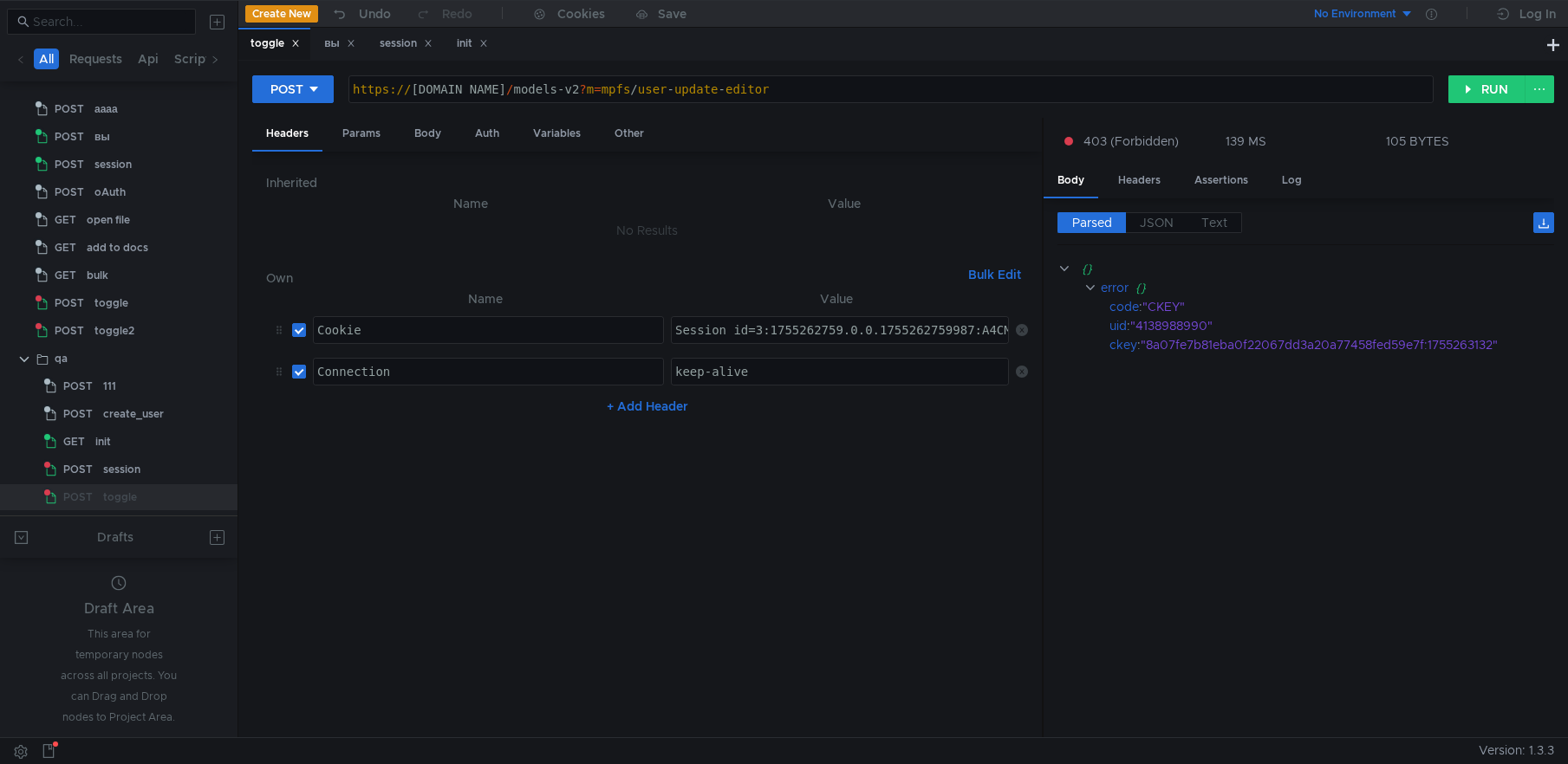
click at [301, 373] on input "checkbox" at bounding box center [299, 372] width 14 height 14
checkbox input "false"
click at [1475, 94] on button "RUN" at bounding box center [1486, 89] width 77 height 27
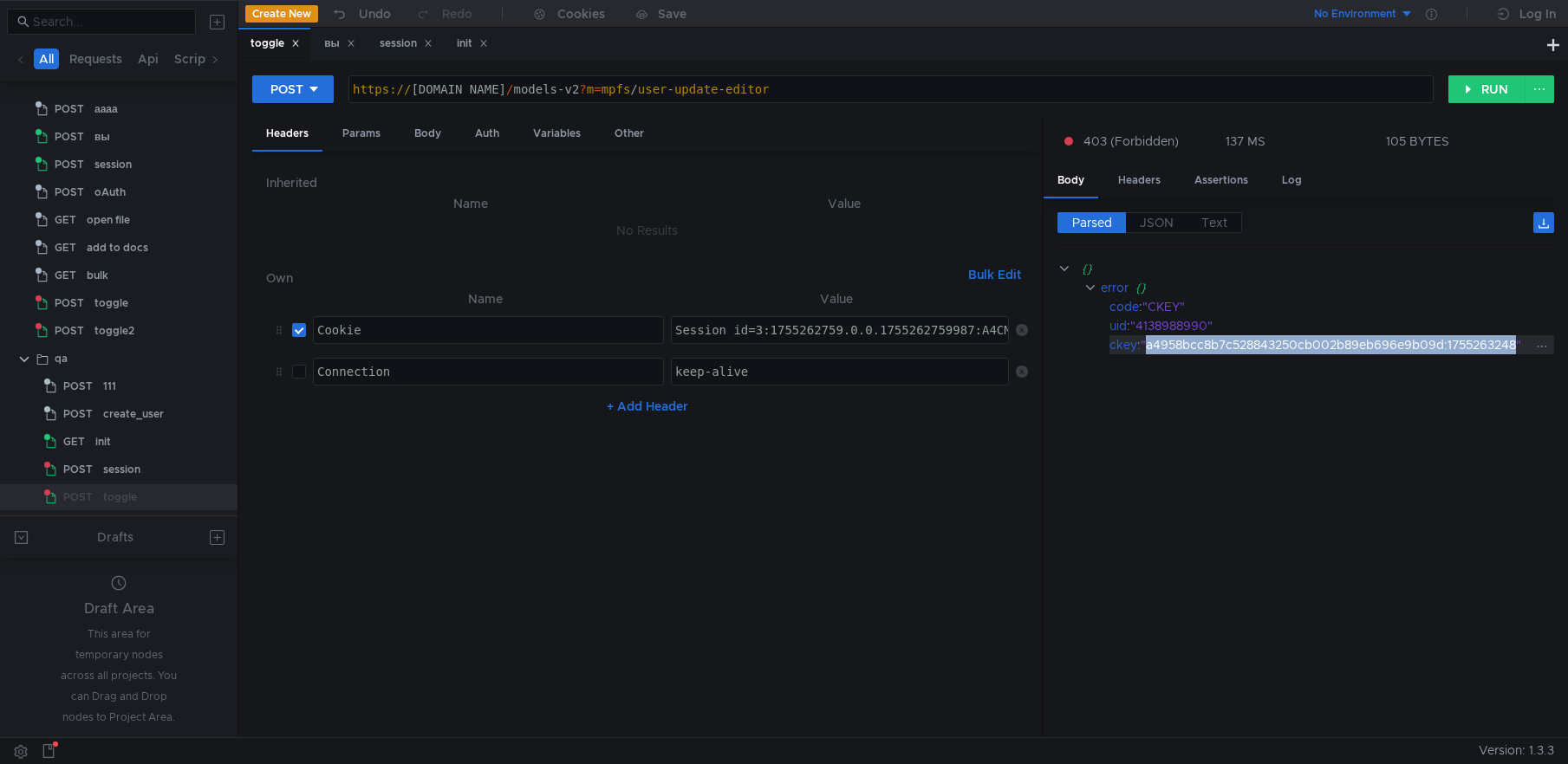
drag, startPoint x: 1151, startPoint y: 340, endPoint x: 1521, endPoint y: 346, distance: 370.0
click at [1521, 346] on div ""a4958bcc8b7c528843250cb002b89eb696e9b09d:1755263248"" at bounding box center [1336, 345] width 391 height 19
copy div "a4958bcc8b7c528843250cb002b89eb696e9b09d:1755263248"
click at [427, 126] on div "Body" at bounding box center [428, 134] width 55 height 32
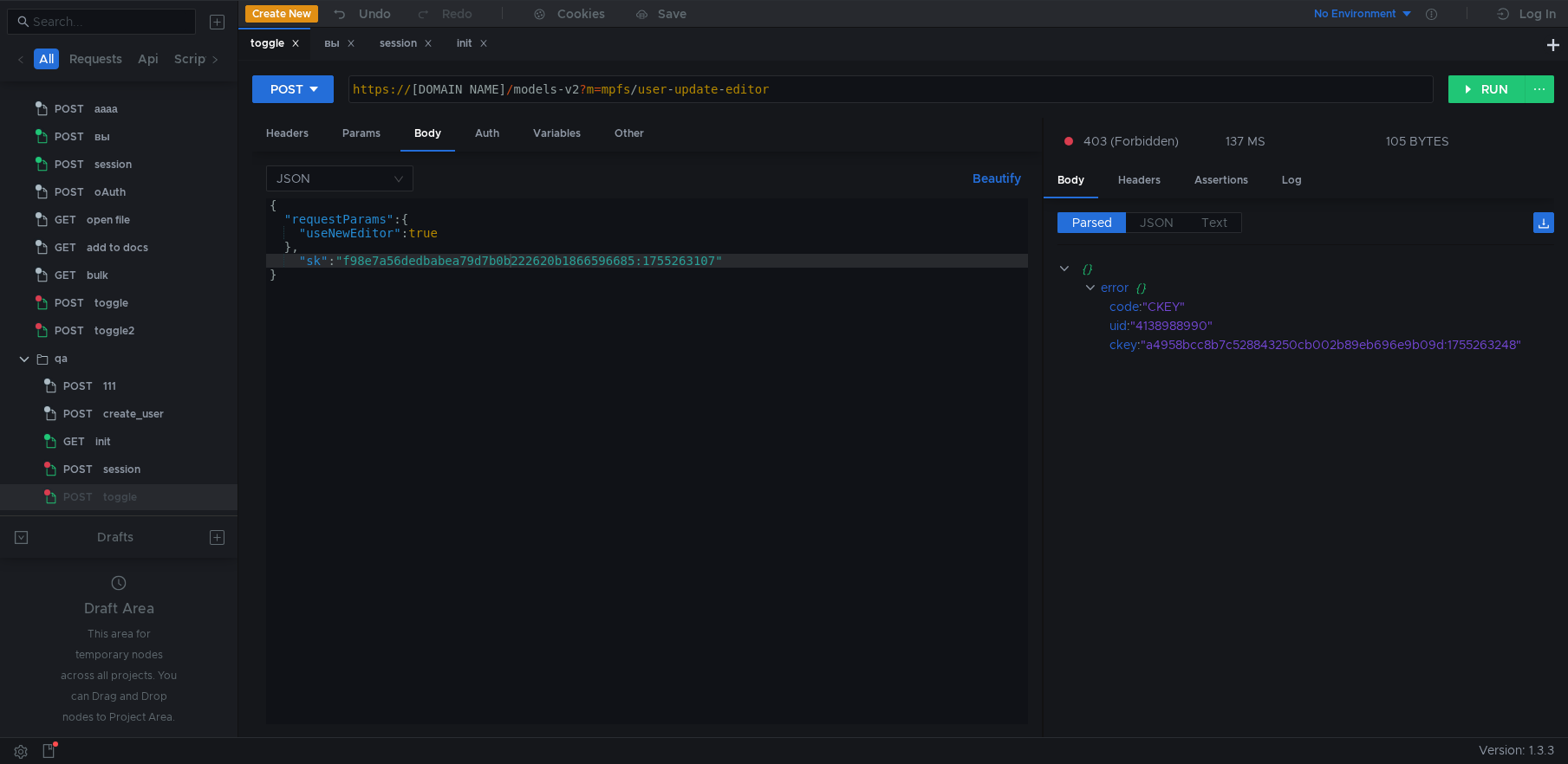
click at [360, 257] on div "{ "requestParams" : { "useNewEditor" : true } , "sk" : "f98e7a56dedbabea79d7b0b…" at bounding box center [647, 475] width 762 height 554
drag, startPoint x: 349, startPoint y: 258, endPoint x: 722, endPoint y: 267, distance: 373.1
click at [722, 267] on div "{ "requestParams" : { "useNewEditor" : true } , "sk" : "f98e7a56dedbabea79d7b0b…" at bounding box center [647, 475] width 762 height 554
paste textarea "a4958bcc8b7c528843250cb002b89eb696e9b09d:1755263248"
type textarea ""sk": "a4958bcc8b7c528843250cb002b89eb696e9b09d:1755263248""
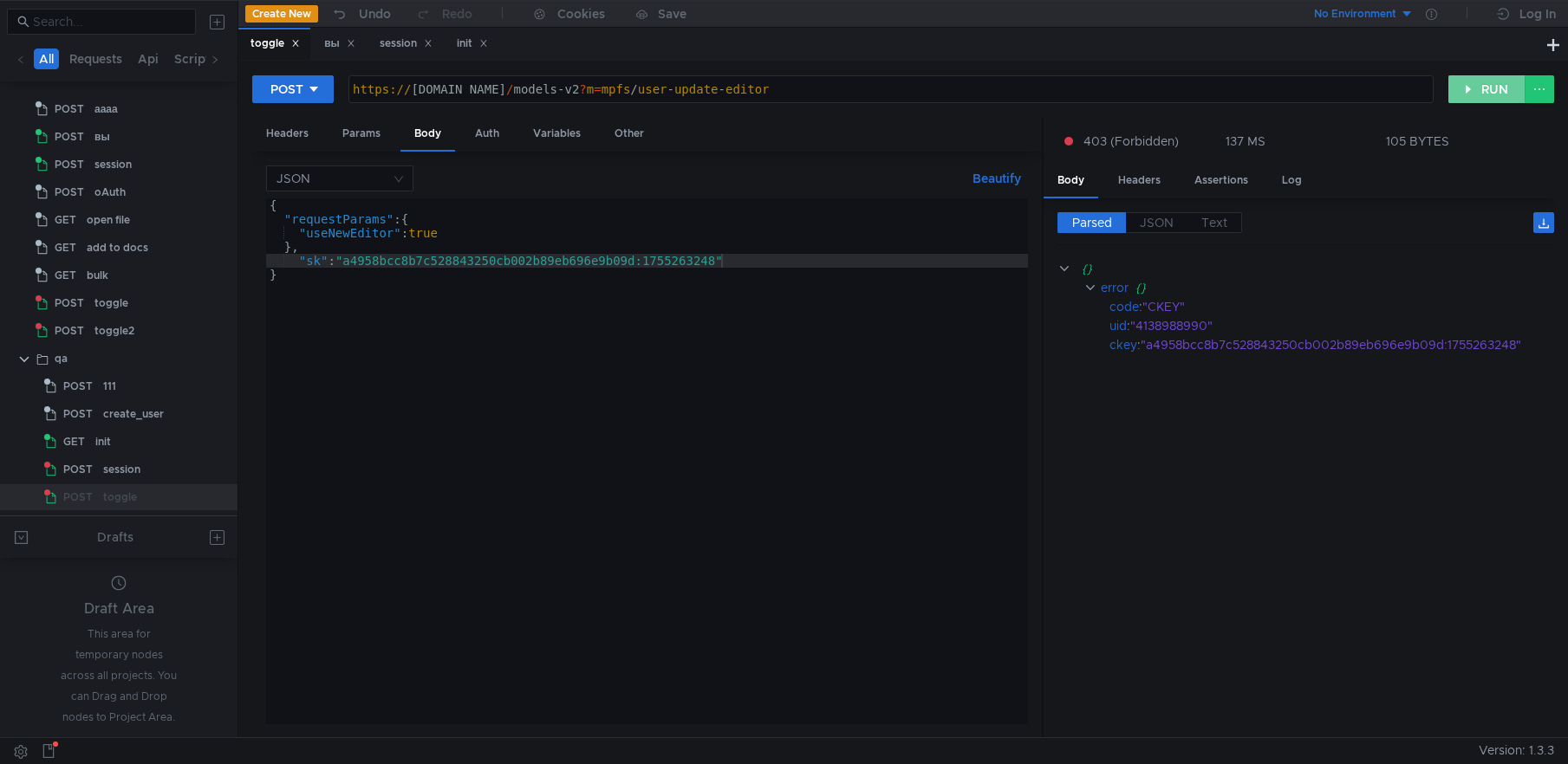
click at [1474, 92] on button "RUN" at bounding box center [1486, 89] width 77 height 27
click at [356, 42] on icon at bounding box center [351, 43] width 9 height 9
click at [79, 384] on span "POST" at bounding box center [78, 386] width 29 height 26
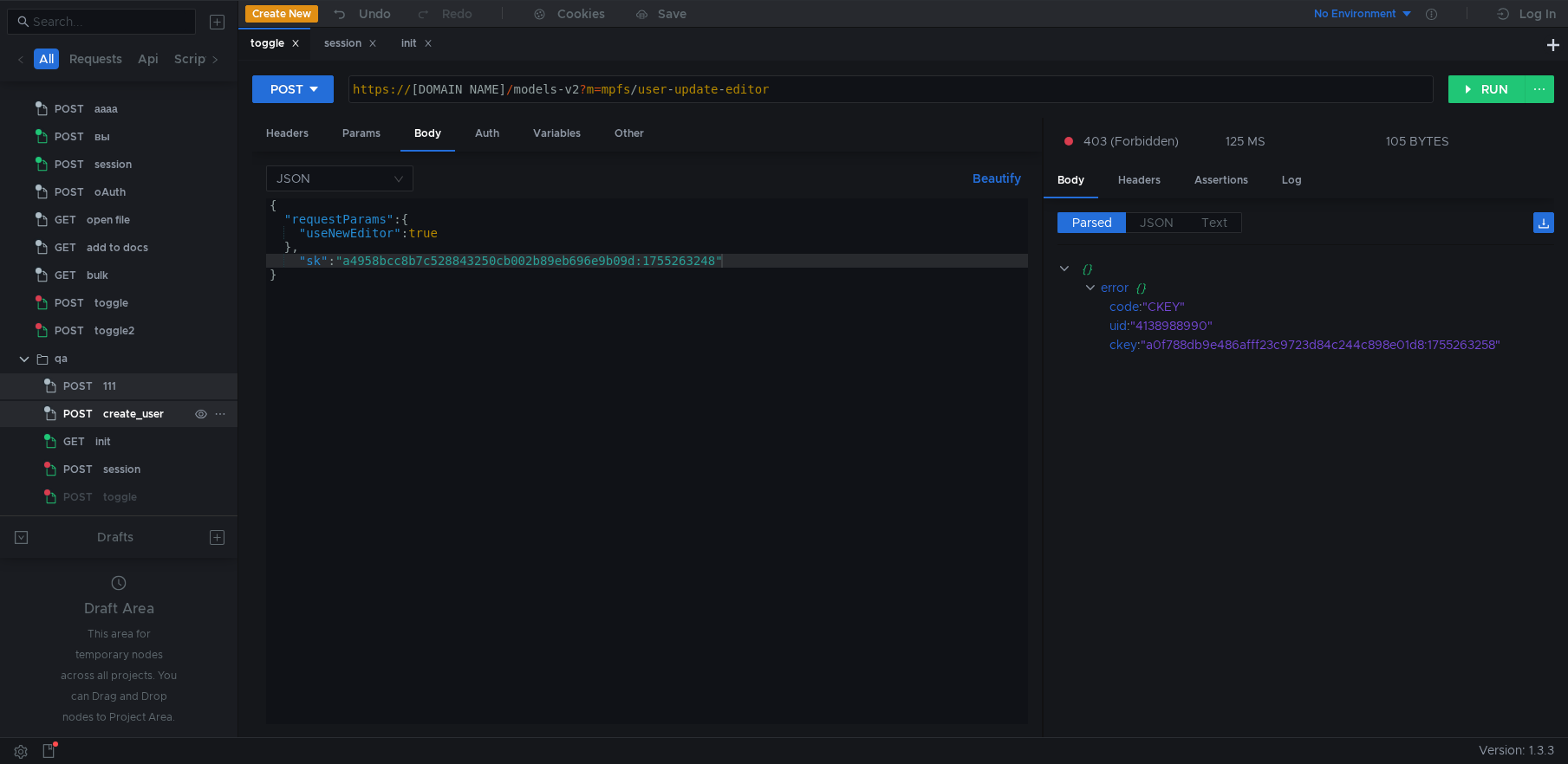
click at [77, 413] on span "POST" at bounding box center [78, 413] width 29 height 26
click at [76, 412] on span "POST" at bounding box center [78, 413] width 29 height 26
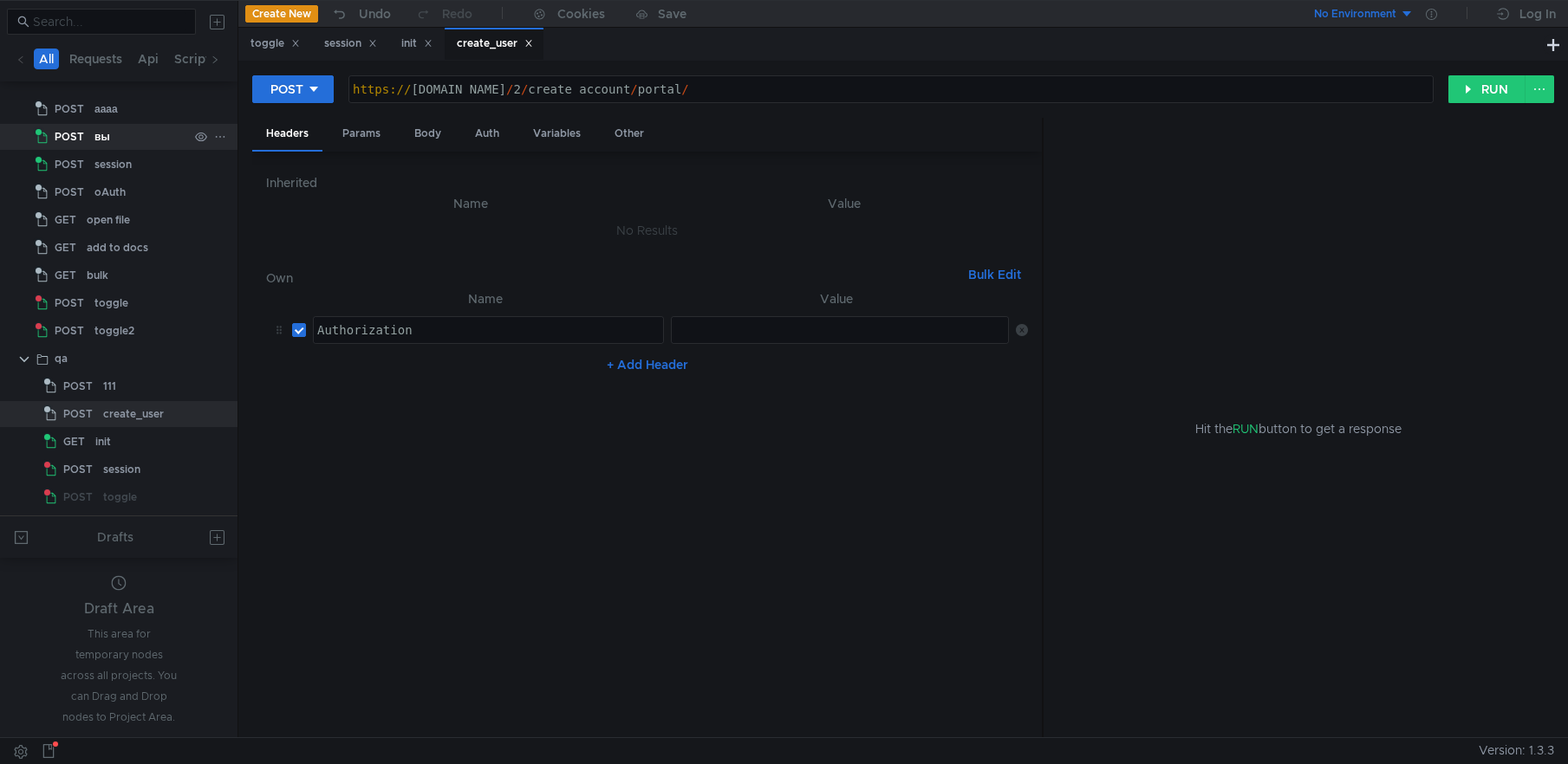
click at [103, 134] on div "вы" at bounding box center [102, 136] width 15 height 26
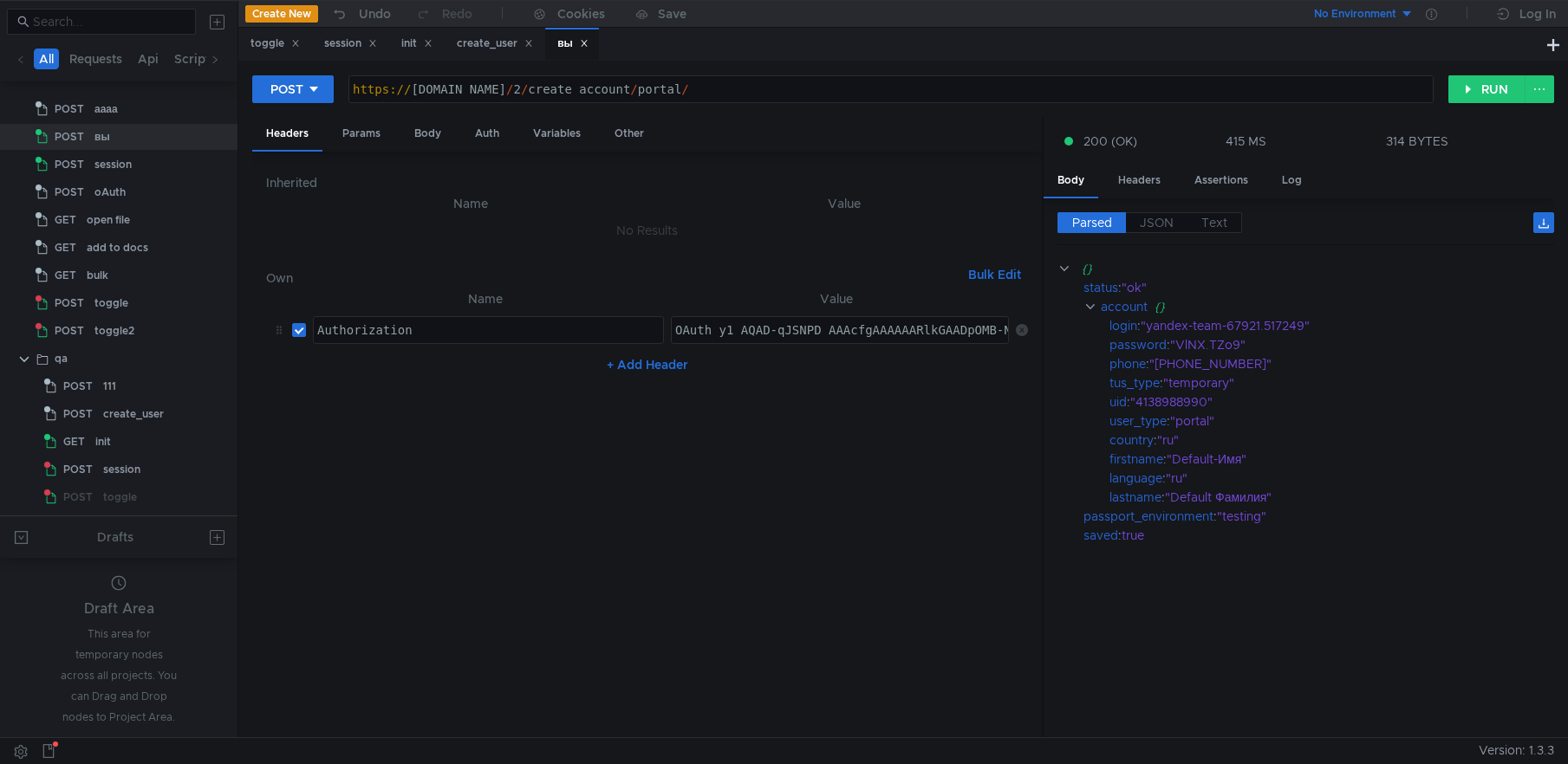
type textarea "OAuth y1_AQAD-qJSNPD_AAAcfgAAAAAARlkGAADpOMB-NqFIEq-m-wVOpAV6FqBYlA"
click at [748, 330] on div "OAuth y1_AQAD-qJSNPD_AAAcfgAAAAAARlkGAADpOMB-NqFIEq-m-wVOpAV6FqBYlA" at bounding box center [920, 344] width 495 height 42
drag, startPoint x: 598, startPoint y: 44, endPoint x: 589, endPoint y: 45, distance: 9.1
click at [589, 44] on icon at bounding box center [584, 43] width 9 height 9
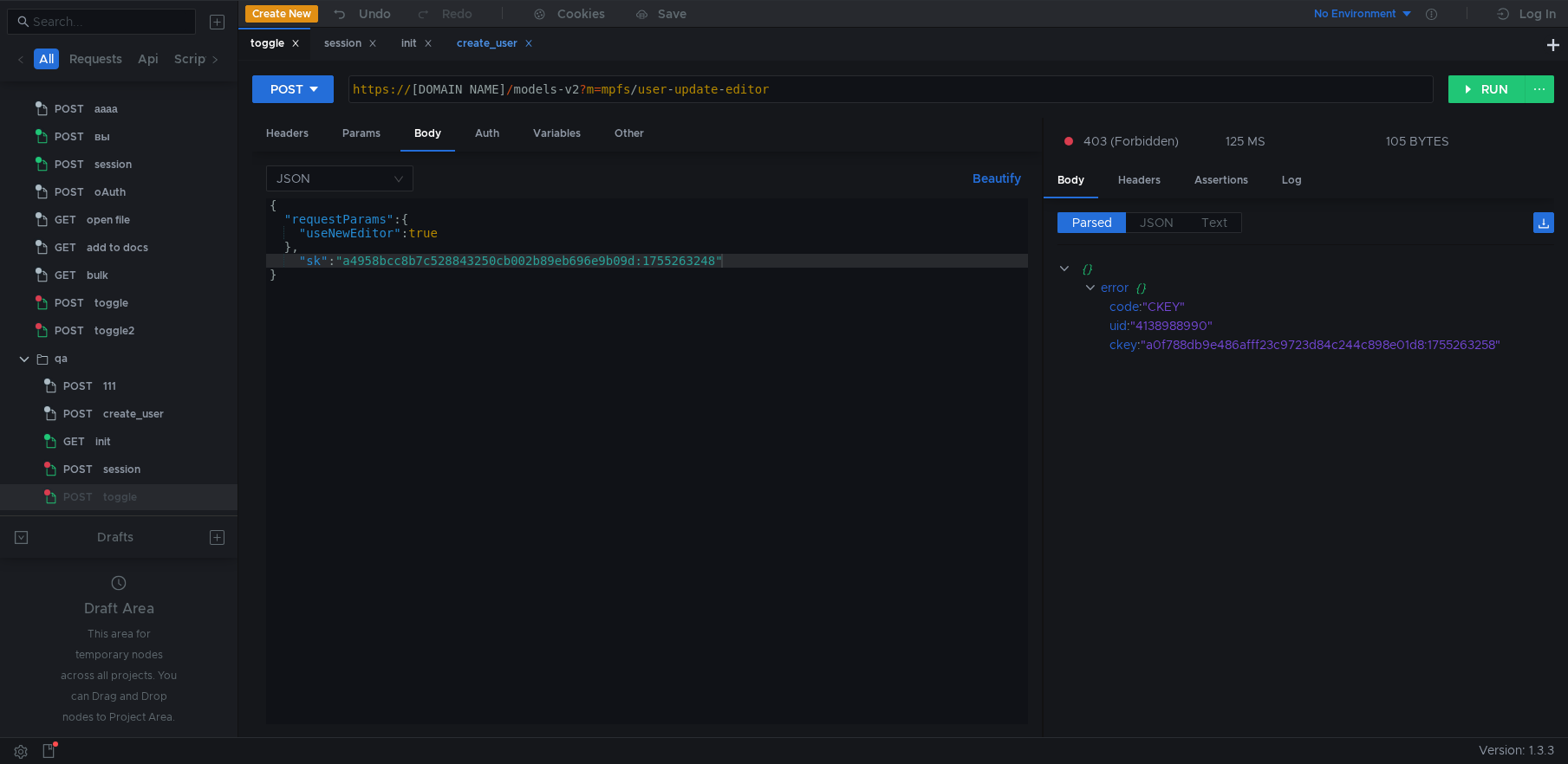
click at [491, 41] on div "create_user" at bounding box center [495, 44] width 76 height 18
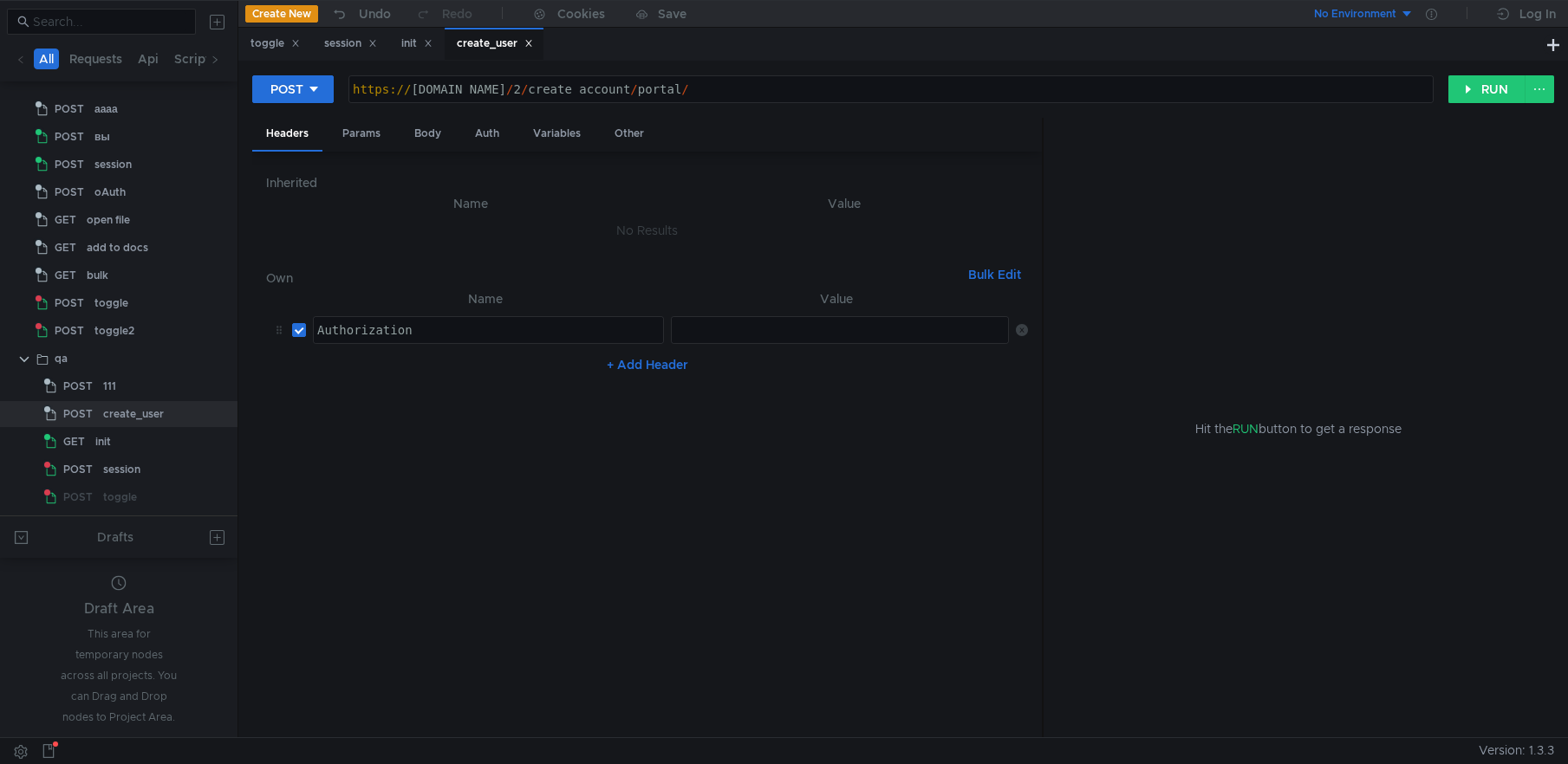
click at [680, 343] on div "ההההההההההההההההההההההההההההההההההההההההההההההההההההההההההההההההההההההההההההההה…" at bounding box center [840, 330] width 338 height 27
click at [698, 333] on div at bounding box center [842, 344] width 339 height 42
paste textarea "OAuth y1_AQAD-qJSNPD_AAAcfgAAAAAARlkGAADpOMB-NqFIEq-m-wVOpAV6FqBYlA"
type textarea "OAuth y1_AQAD-qJSNPD_AAAcfgAAAAAARlkGAADpOMB-NqFIEq-m-wVOpAV6FqBYlA"
click at [418, 134] on div "Body" at bounding box center [428, 134] width 55 height 32
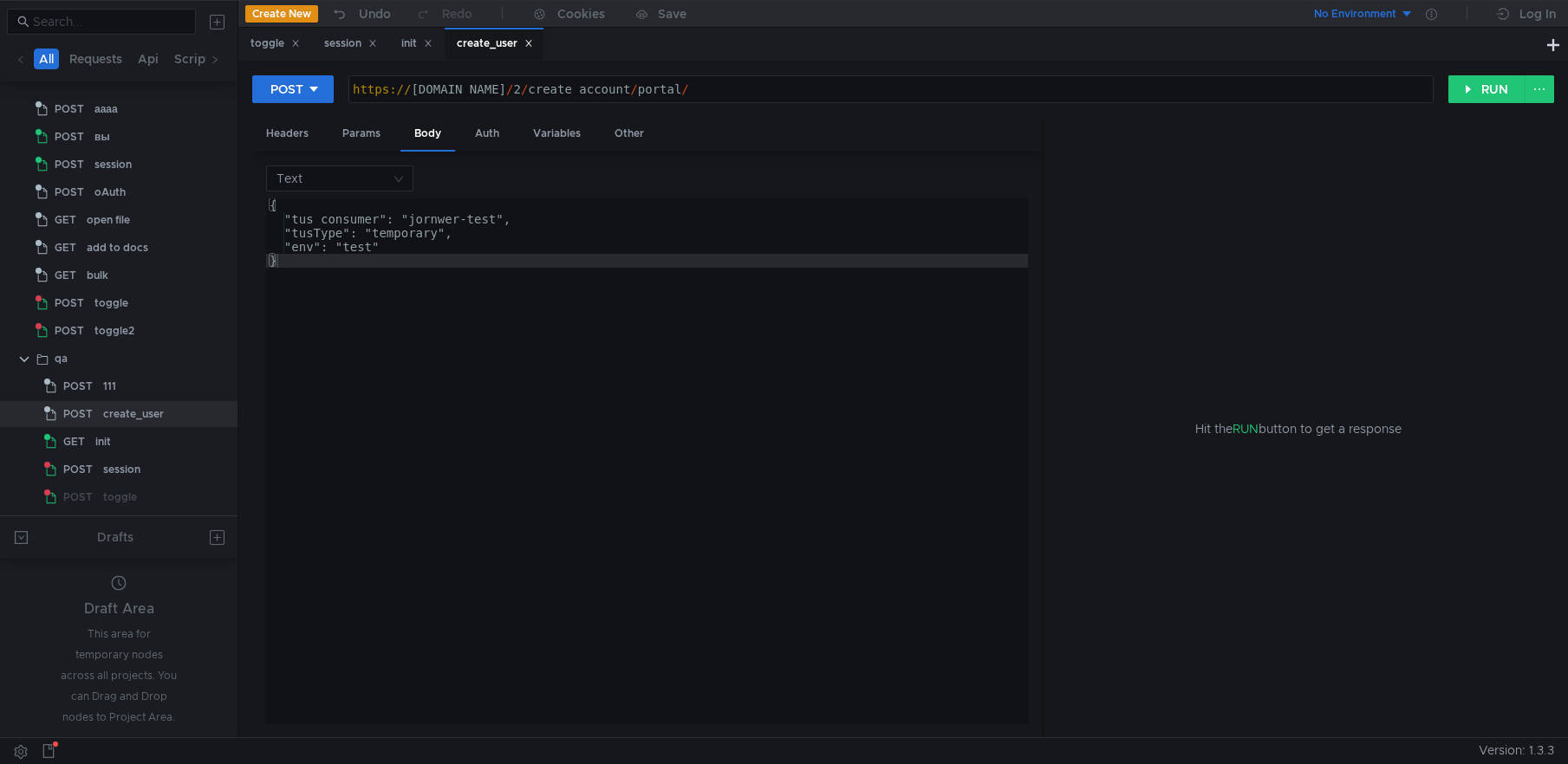
type textarea ""tus_consumer": "jornwer-test","
click at [461, 226] on div "{ "tus_consumer": "jornwer-test", "tusType": "temporary", "env": "test" }" at bounding box center [647, 475] width 762 height 554
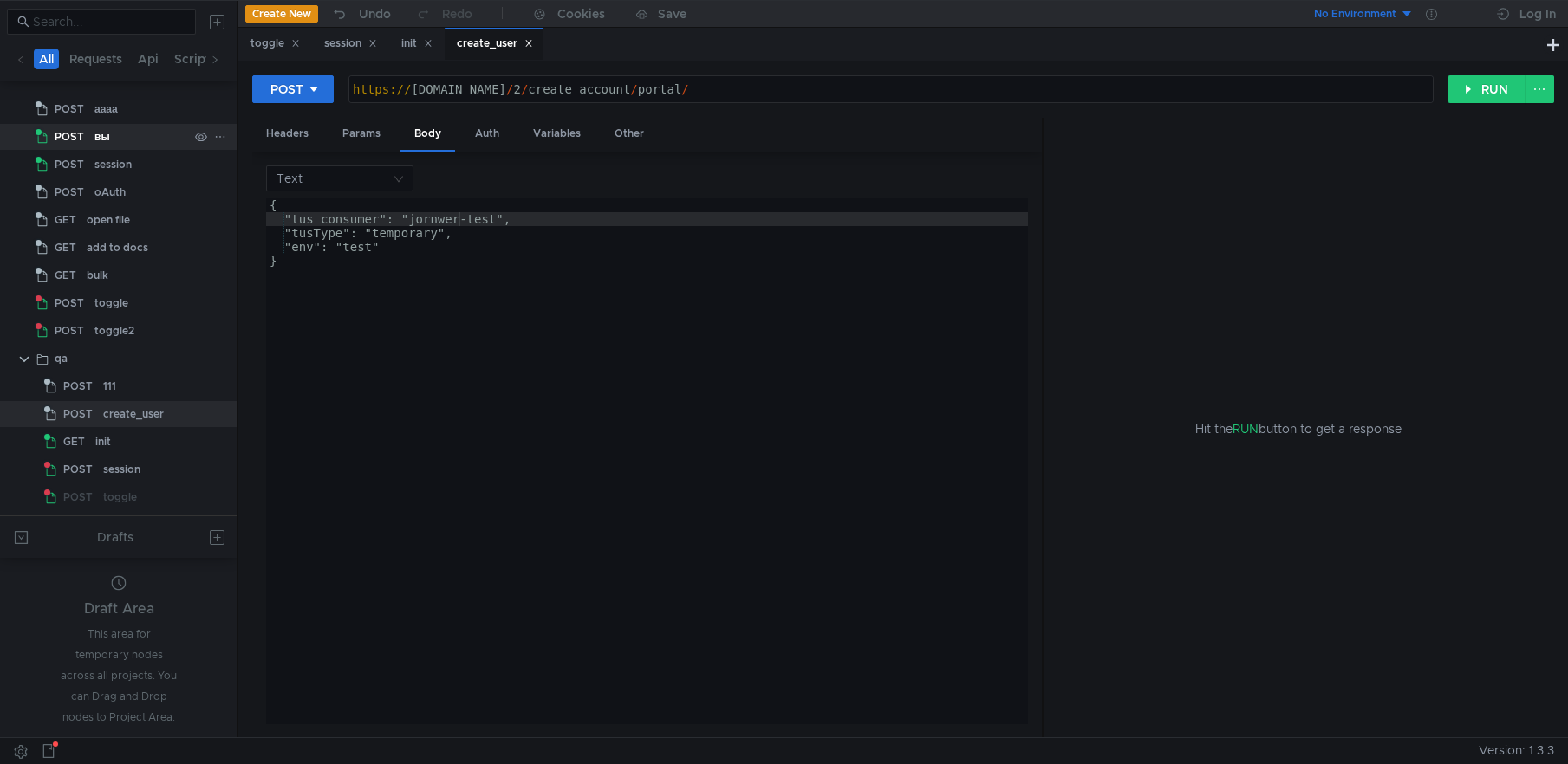
click at [106, 136] on div "вы" at bounding box center [102, 136] width 15 height 26
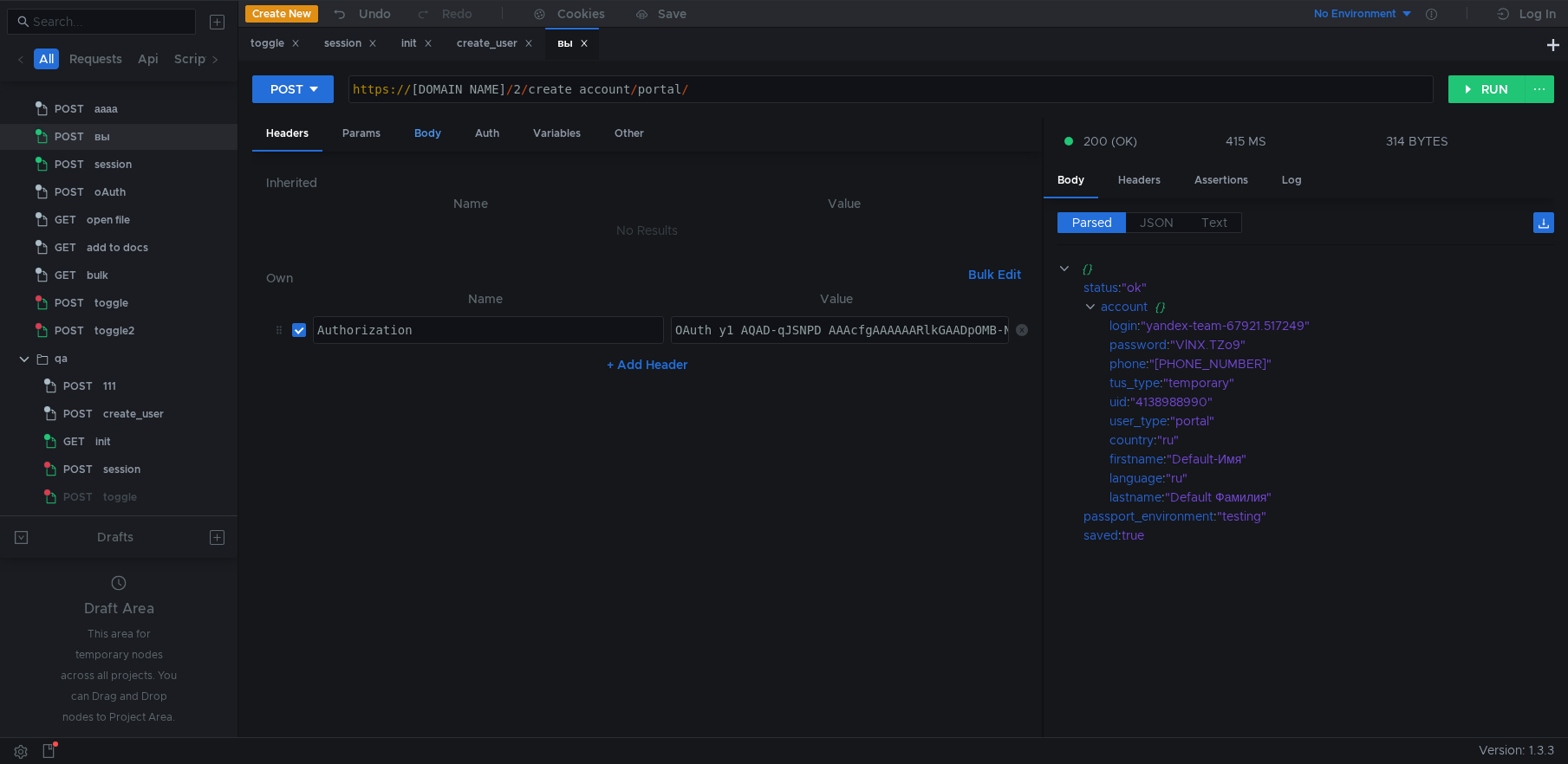
click at [439, 134] on div "Body" at bounding box center [428, 134] width 55 height 32
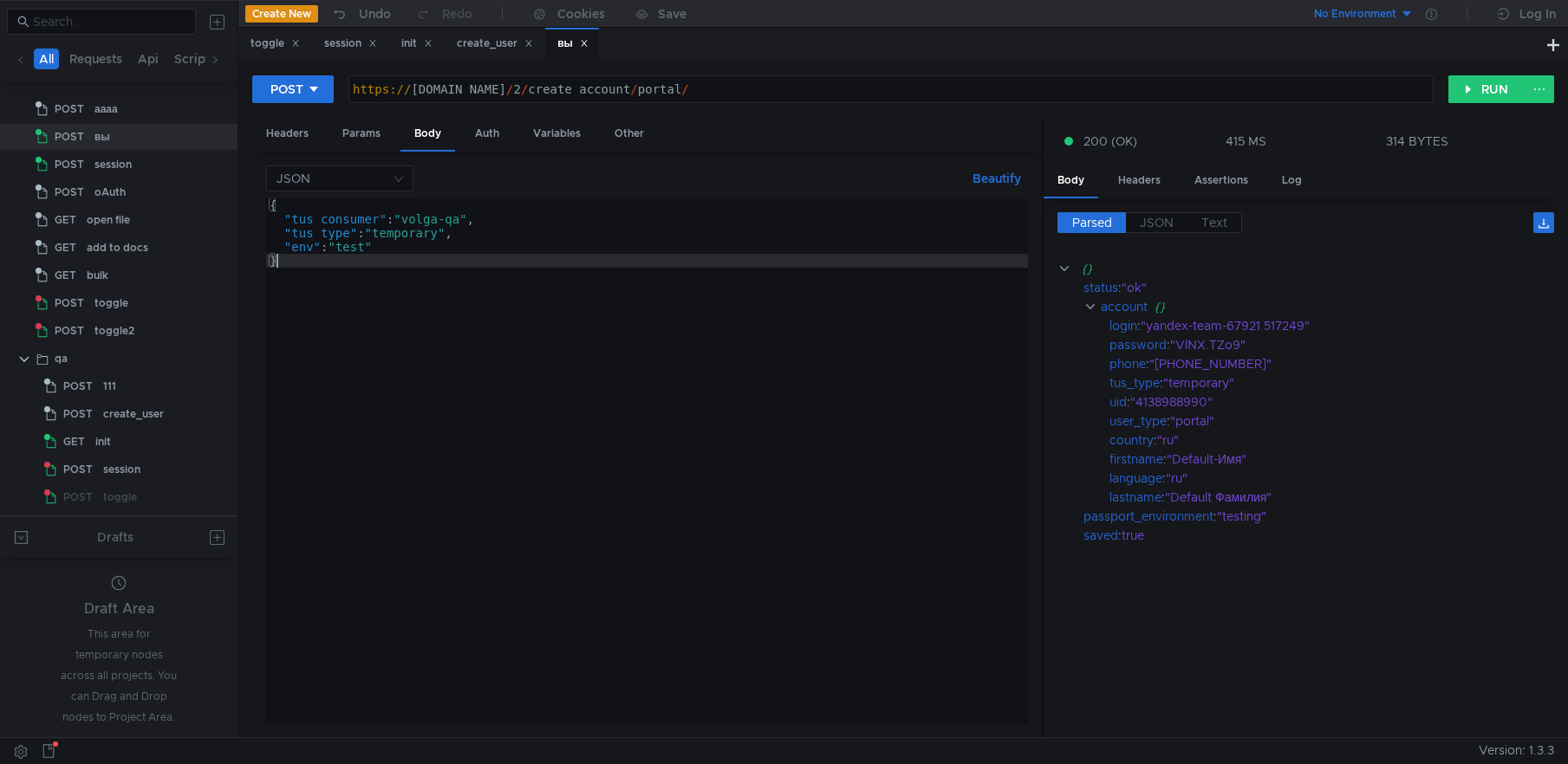
click at [288, 266] on div "{ "tus_consumer" : "volga-qa" , "tus_type" : "temporary" , "env" : "test" }" at bounding box center [647, 475] width 762 height 554
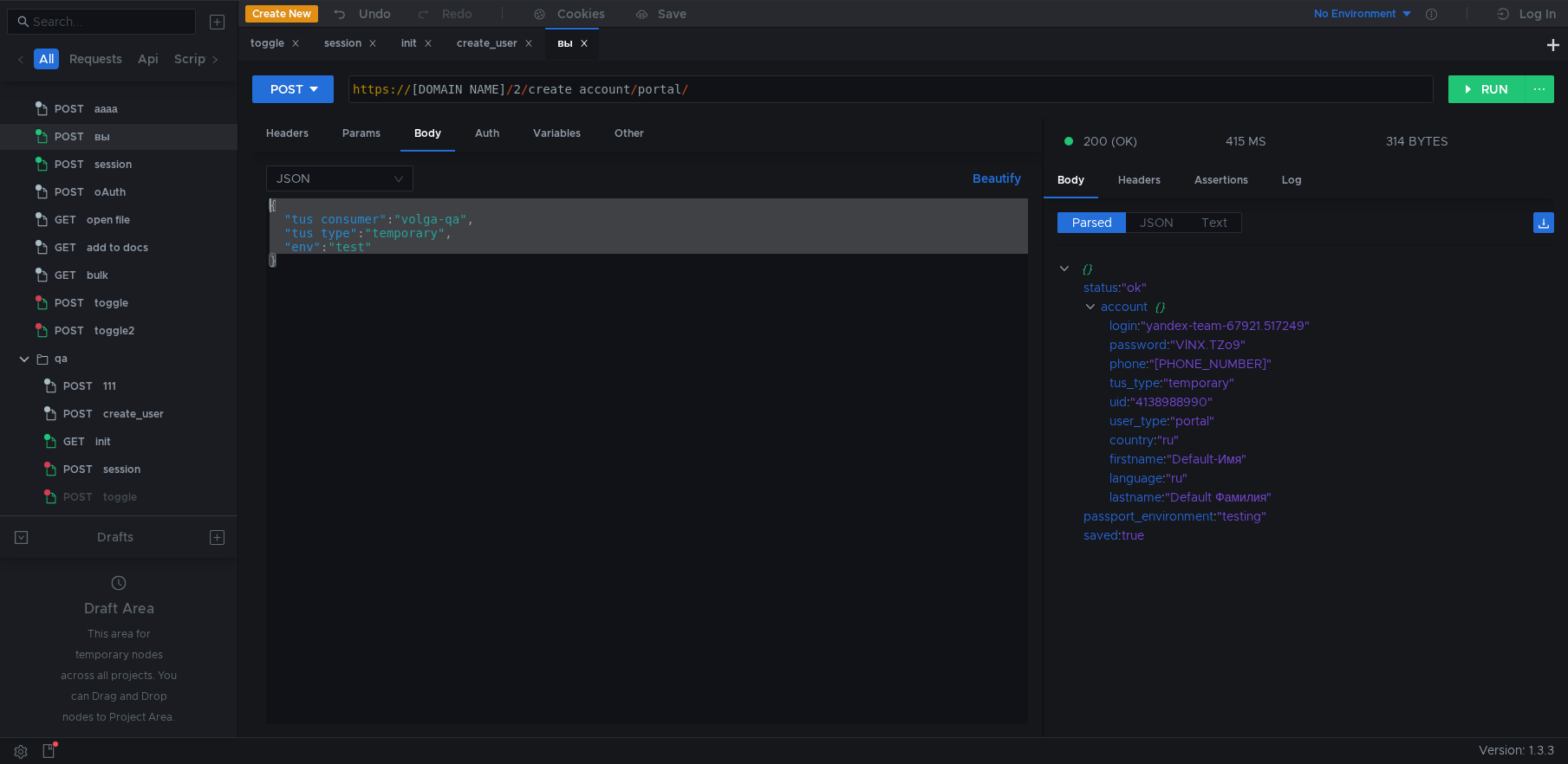
drag, startPoint x: 294, startPoint y: 264, endPoint x: 248, endPoint y: 184, distance: 92.3
click at [248, 184] on div "POST https:// tus.yandex-team.ru / 2 / create_account / portal / הההההההההההההה…" at bounding box center [903, 399] width 1330 height 677
type textarea "{ "tus_consumer": "volga-qa","
click at [589, 45] on icon at bounding box center [584, 43] width 9 height 9
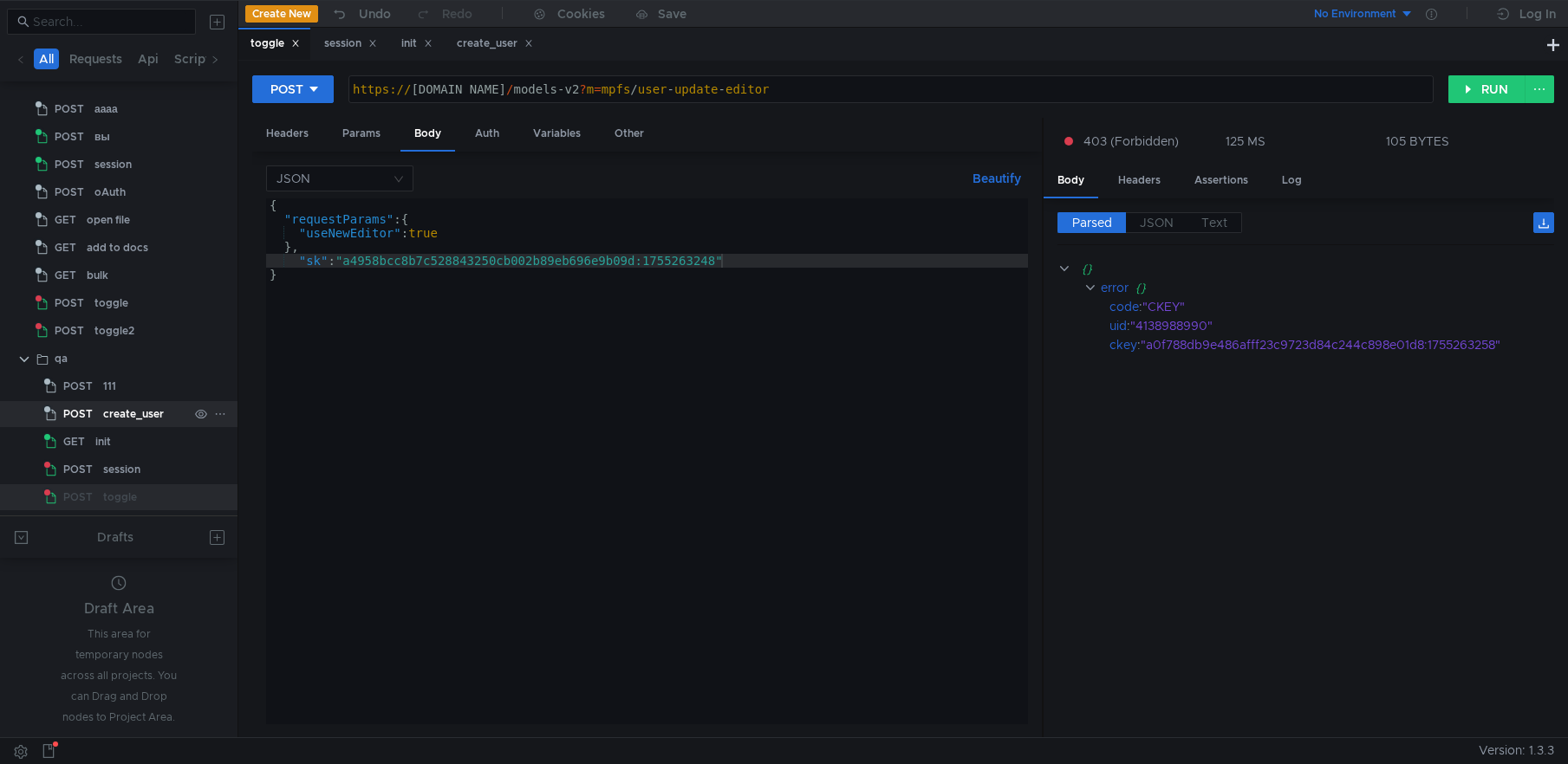
click at [120, 412] on div "create_user" at bounding box center [134, 413] width 61 height 26
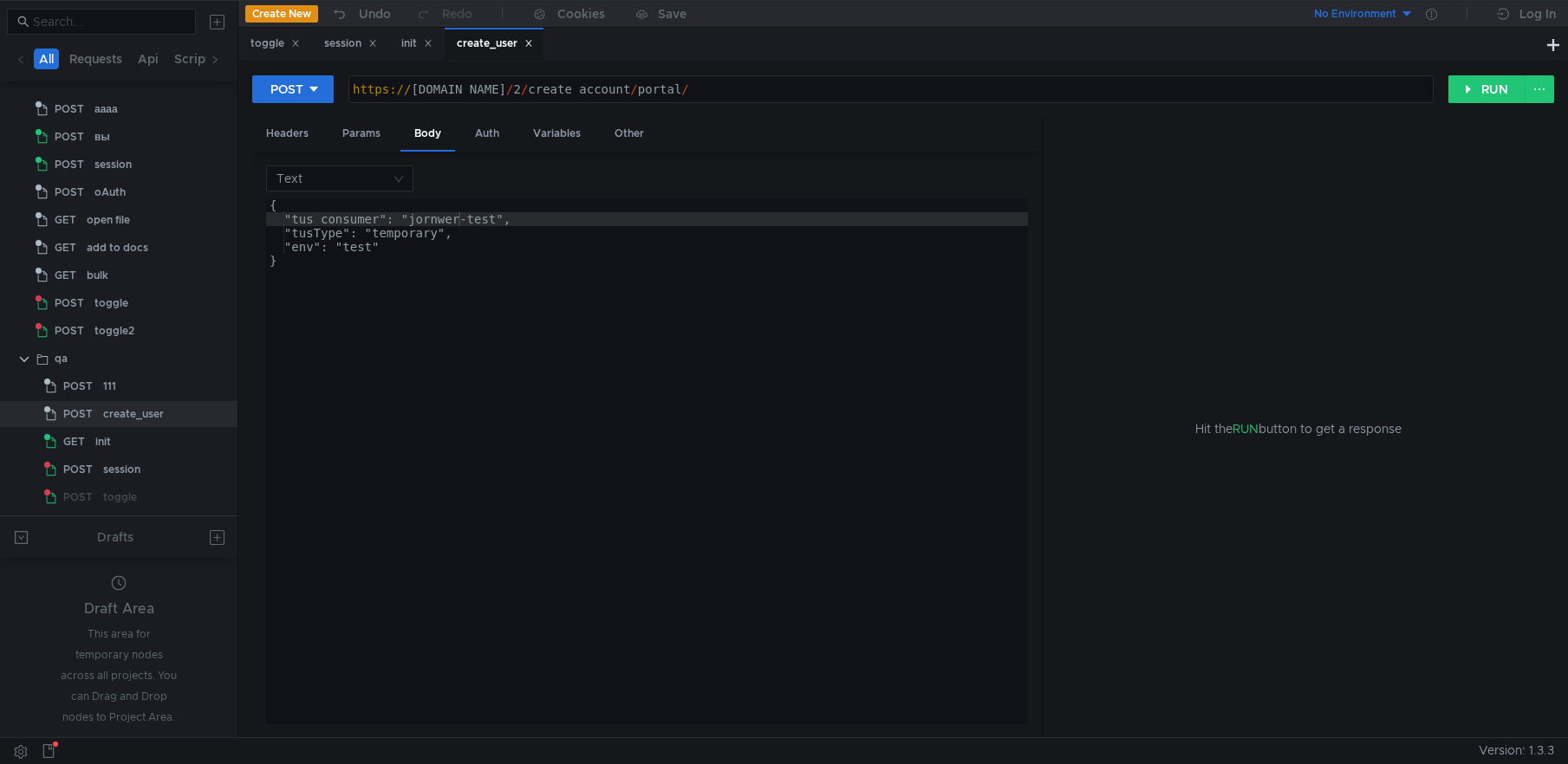
type textarea "}"
click at [320, 258] on div "{ "tus_consumer": "jornwer-test", "tusType": "temporary", "env": "test" }" at bounding box center [647, 475] width 762 height 554
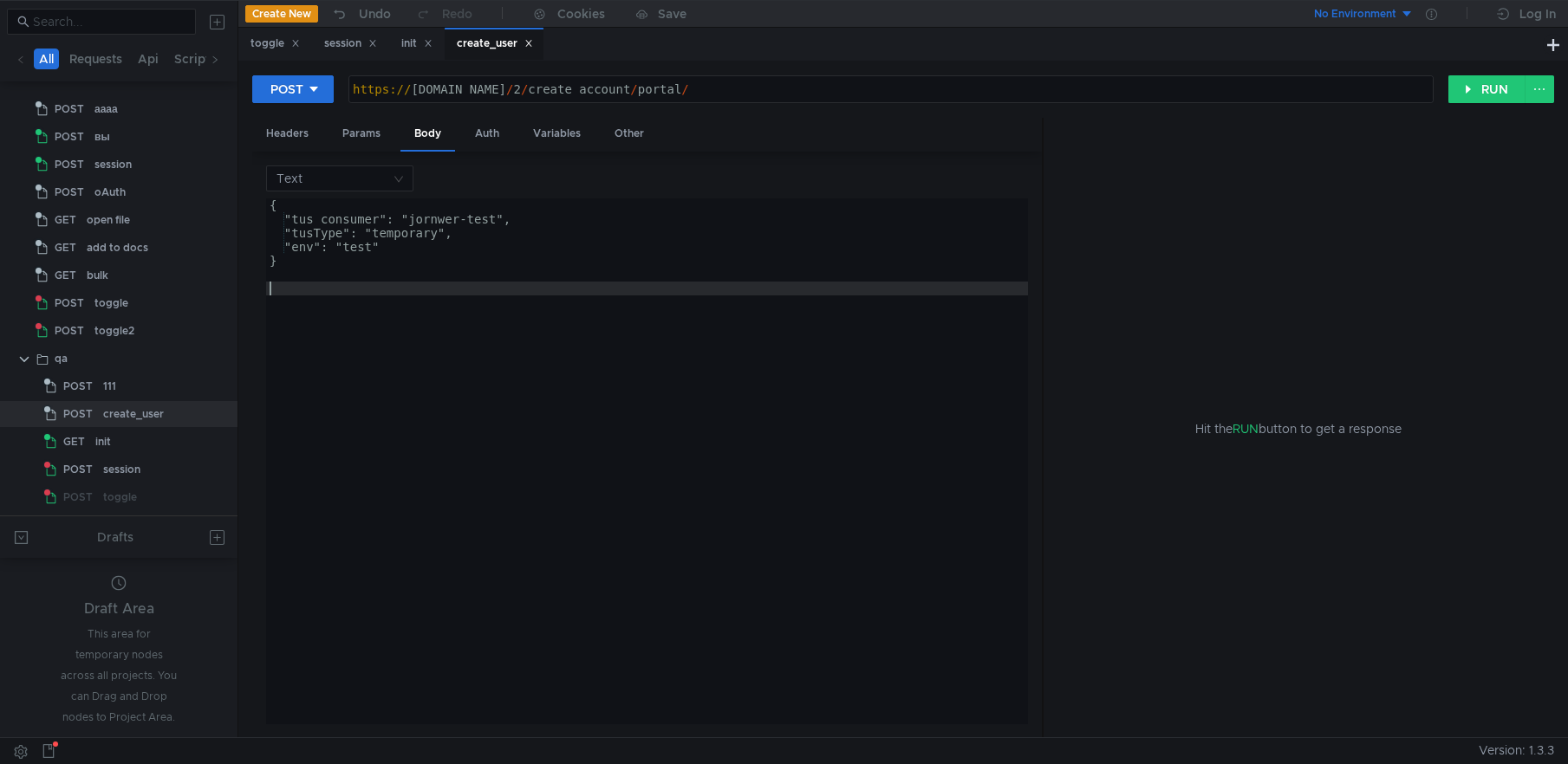
paste textarea "}"
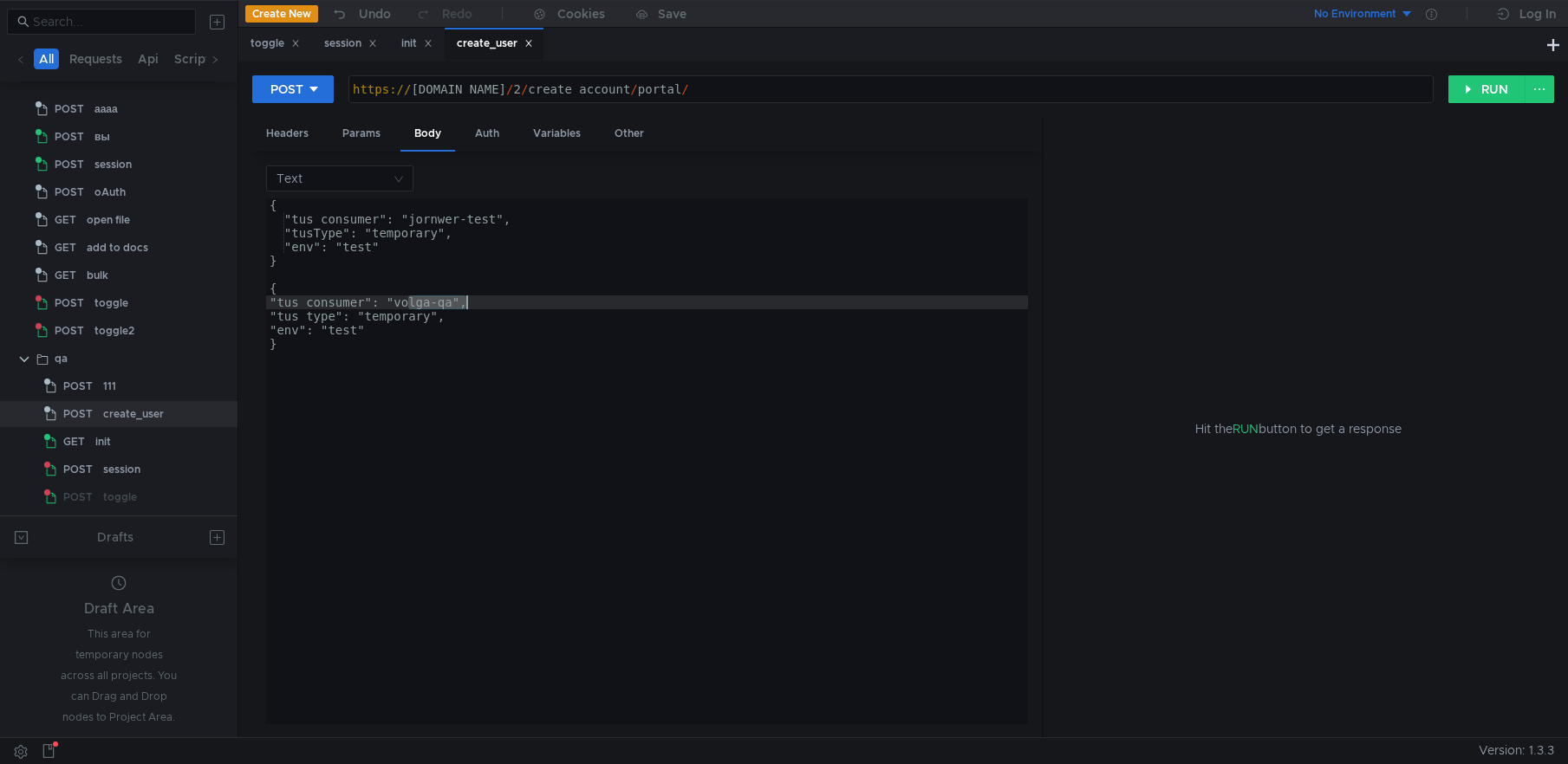
drag, startPoint x: 405, startPoint y: 302, endPoint x: 465, endPoint y: 301, distance: 60.0
click at [465, 301] on div "{ "tus_consumer": "jornwer-test", "tusType": "temporary", "env": "test" } { "tu…" at bounding box center [647, 475] width 762 height 554
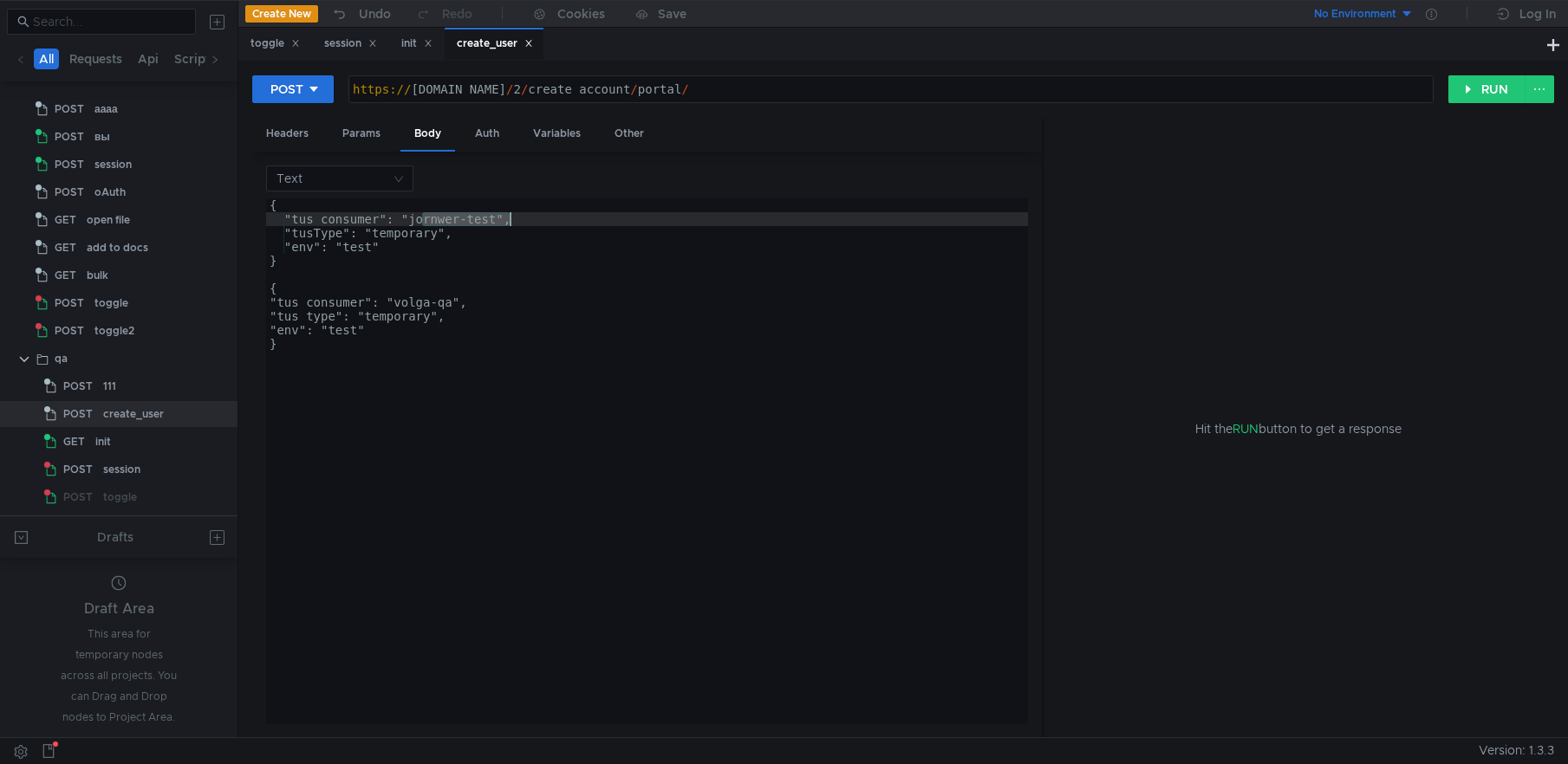
drag, startPoint x: 424, startPoint y: 219, endPoint x: 511, endPoint y: 220, distance: 87.0
click at [511, 220] on div "{ "tus_consumer": "jornwer-test", "tusType": "temporary", "env": "test" } { "tu…" at bounding box center [647, 475] width 762 height 554
paste textarea "volga-qa"
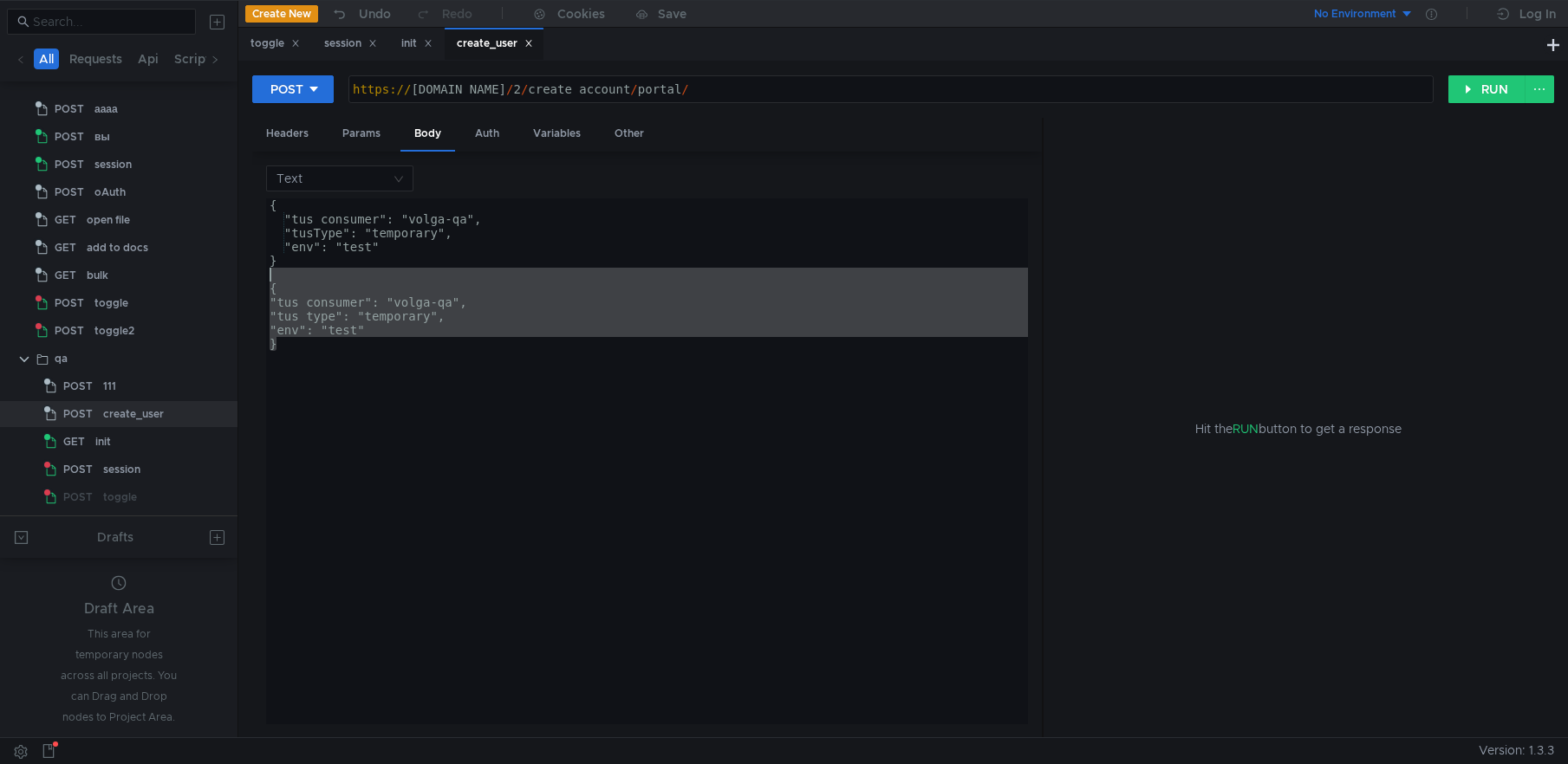
drag, startPoint x: 304, startPoint y: 356, endPoint x: 246, endPoint y: 279, distance: 96.4
click at [246, 279] on div "POST https:// tus.yandex-team.ru / 2 / create_account / portal / הההההההההההההה…" at bounding box center [903, 399] width 1330 height 677
type textarea "{"
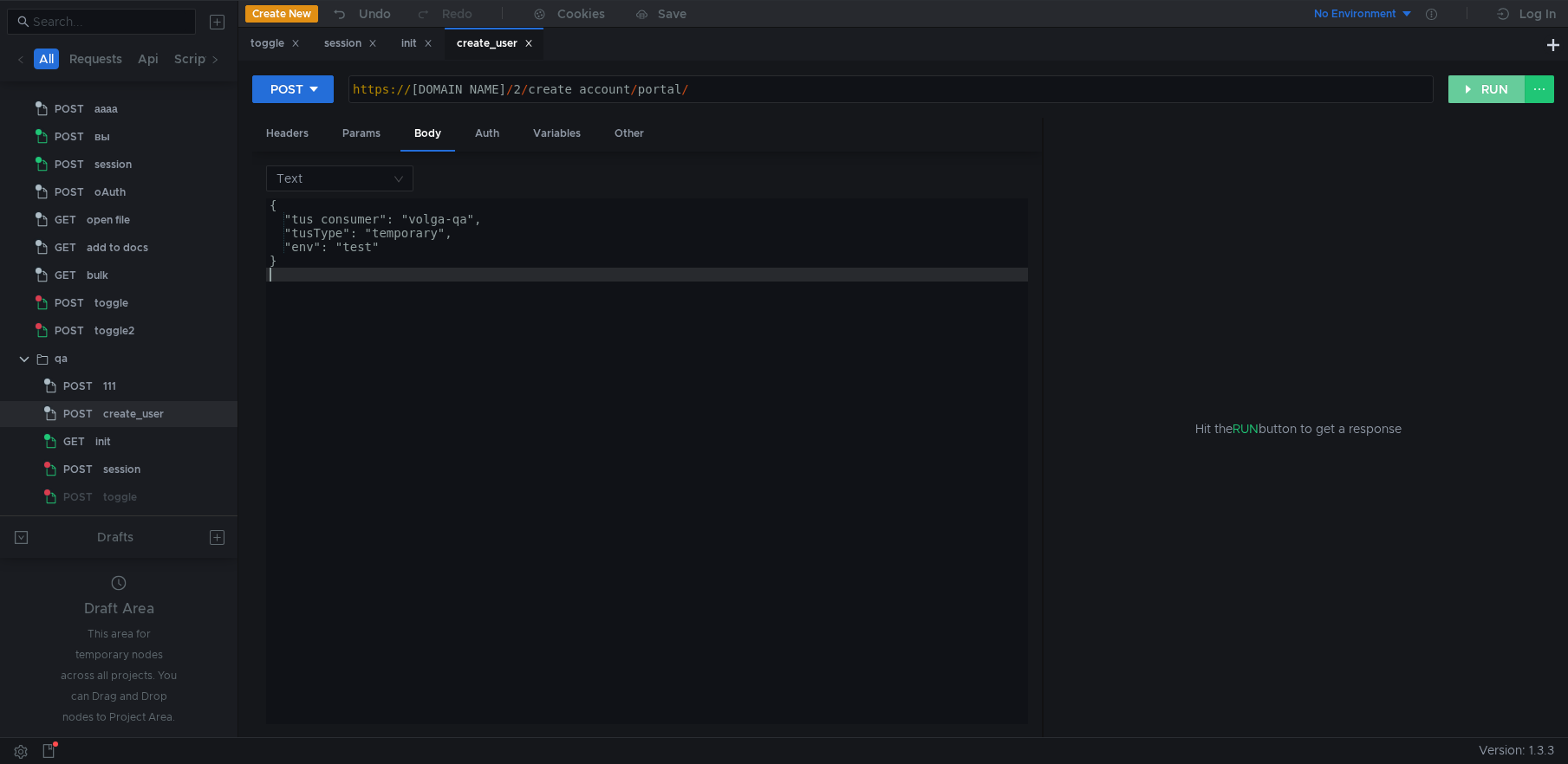
click at [1464, 92] on button "RUN" at bounding box center [1486, 89] width 77 height 27
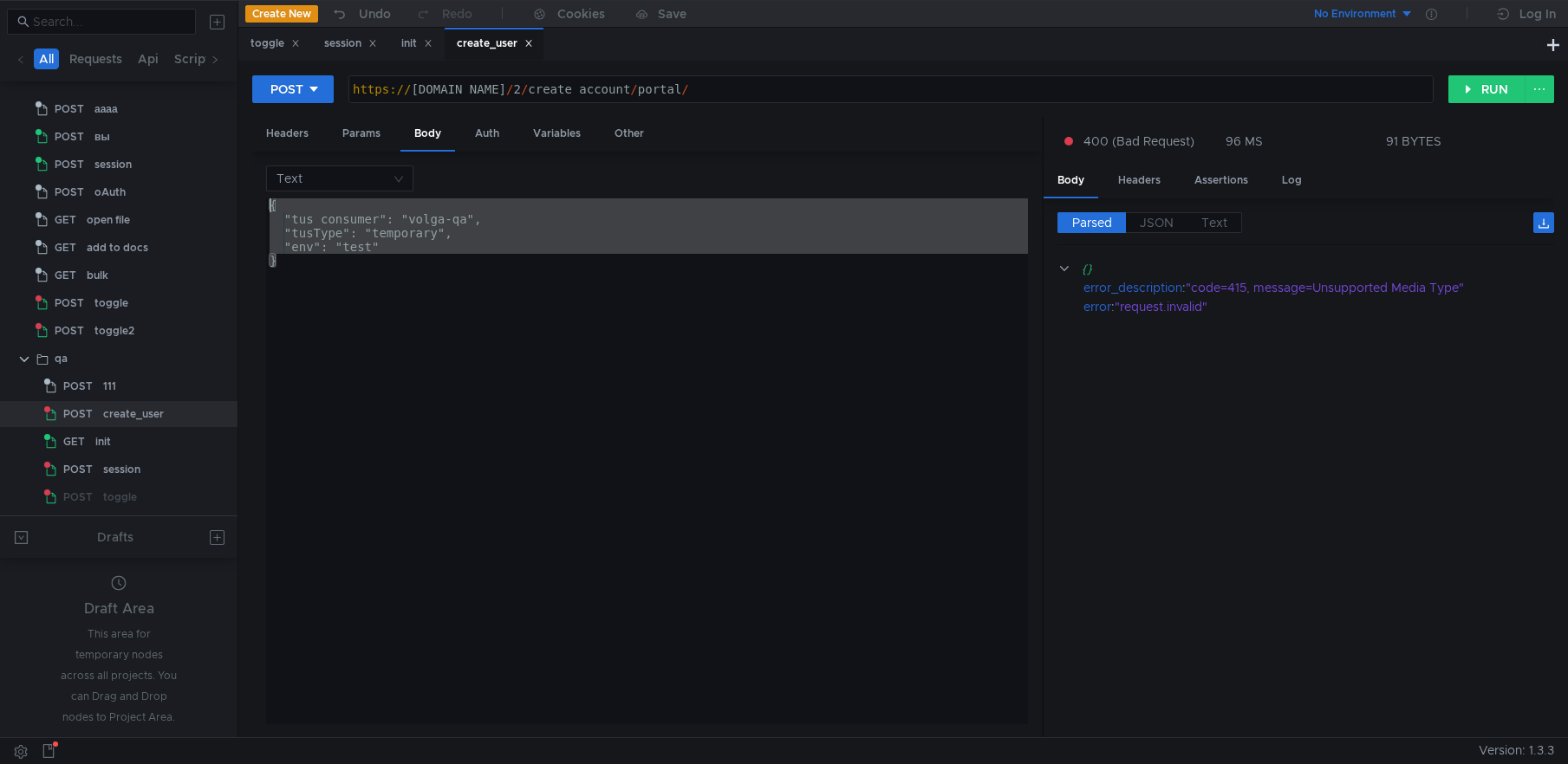
drag, startPoint x: 283, startPoint y: 266, endPoint x: 252, endPoint y: 198, distance: 74.7
click at [252, 198] on div "Text } { "tus_consumer": "volga-qa", "tusType": "temporary", "env": "test" } הה…" at bounding box center [647, 445] width 790 height 587
type textarea "{ "tus_consumer": "volga-qa","
click at [368, 172] on input at bounding box center [334, 179] width 115 height 25
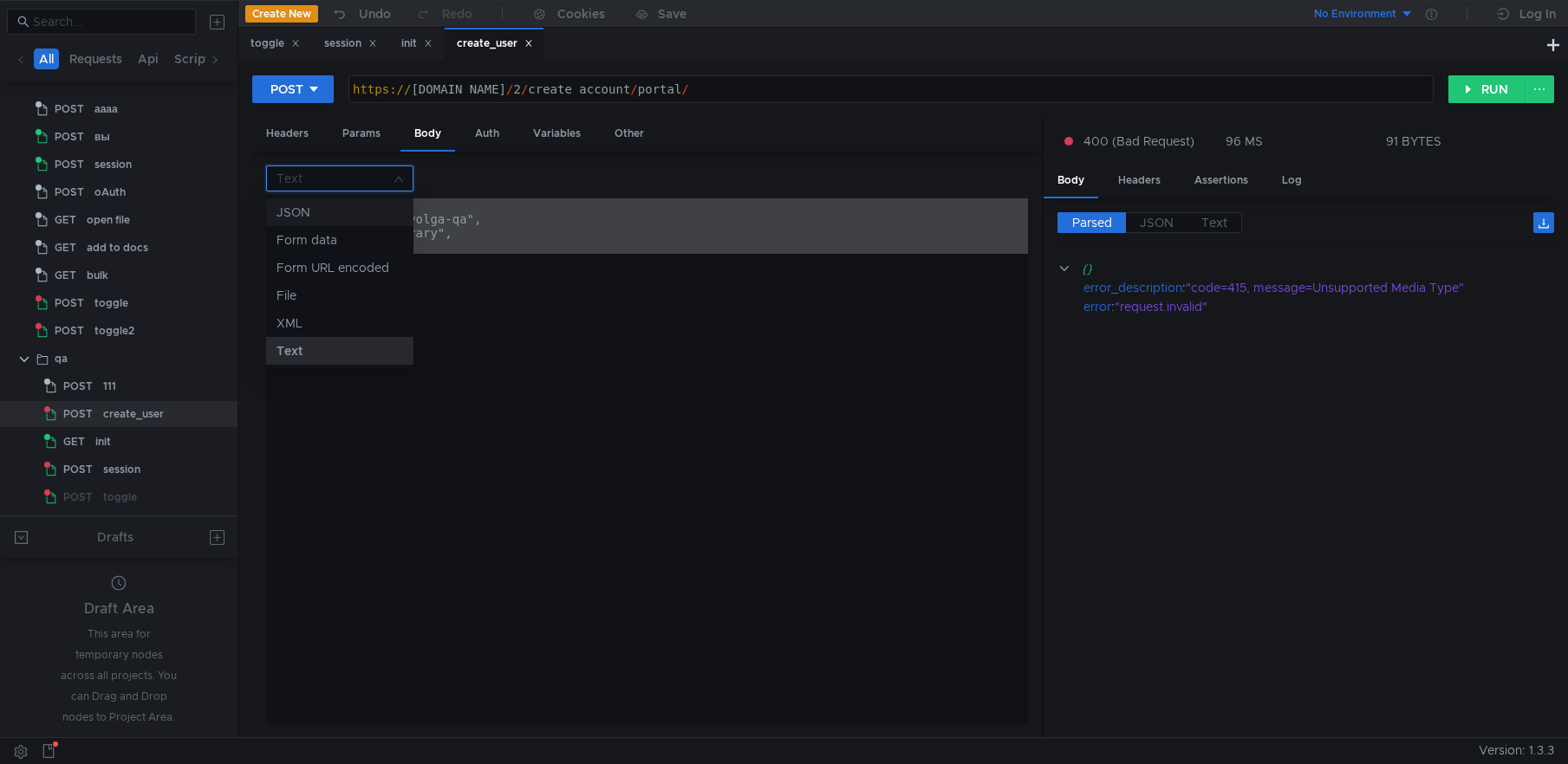
click at [337, 211] on div "JSON" at bounding box center [339, 212] width 126 height 19
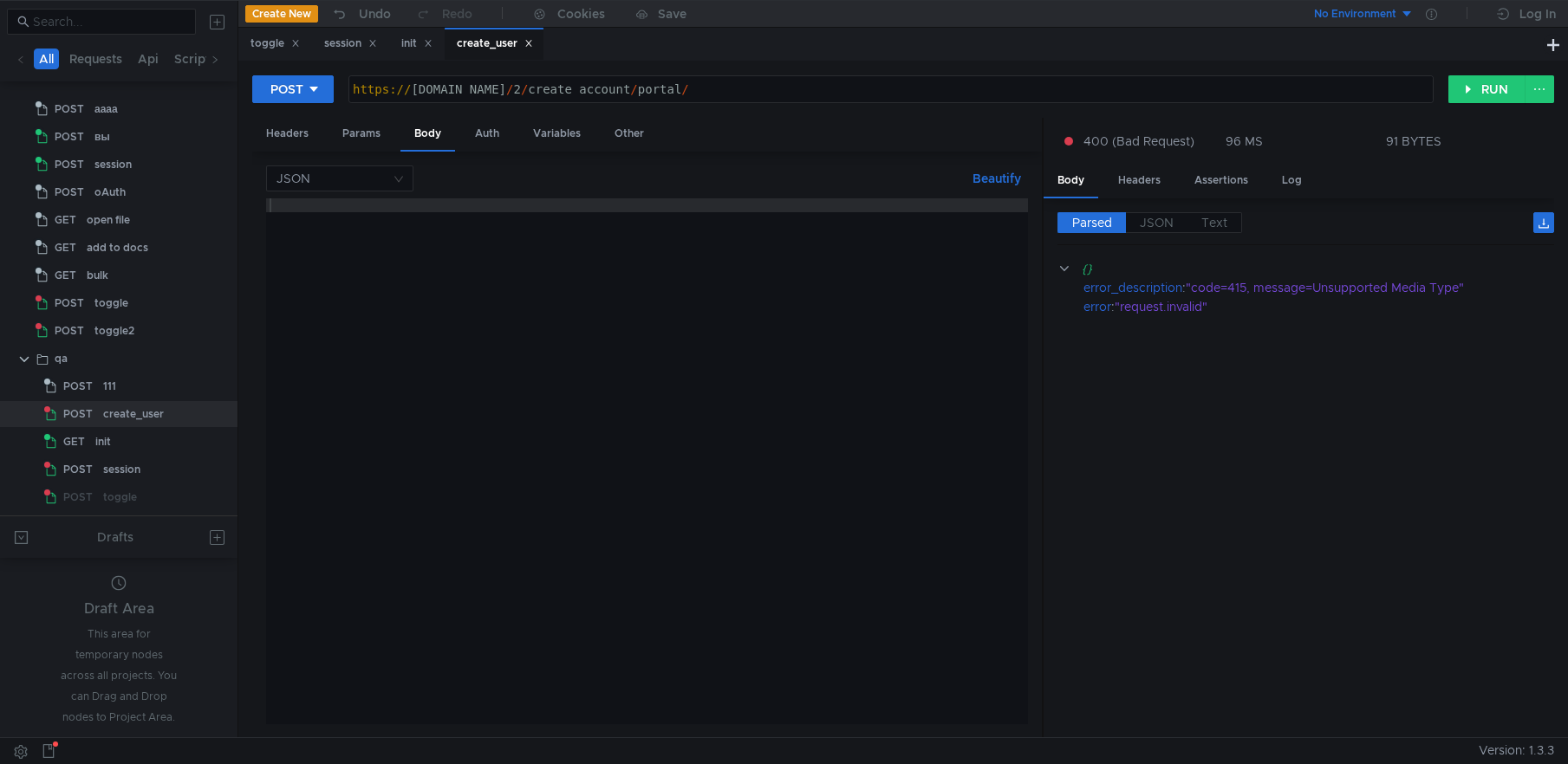
click at [396, 215] on div at bounding box center [647, 475] width 762 height 554
paste textarea "}"
type textarea "}"
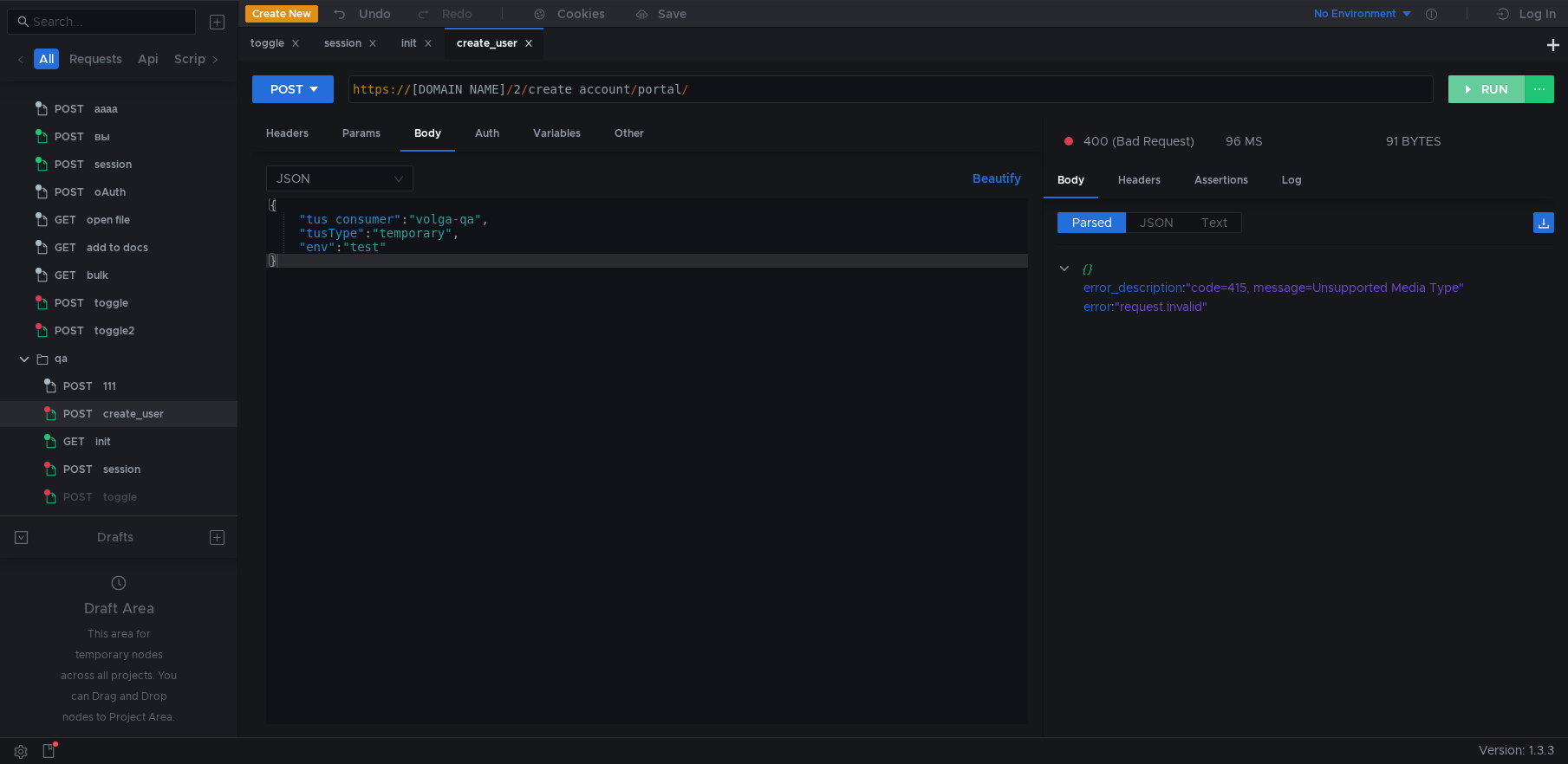
click at [1484, 96] on button "RUN" at bounding box center [1486, 89] width 77 height 27
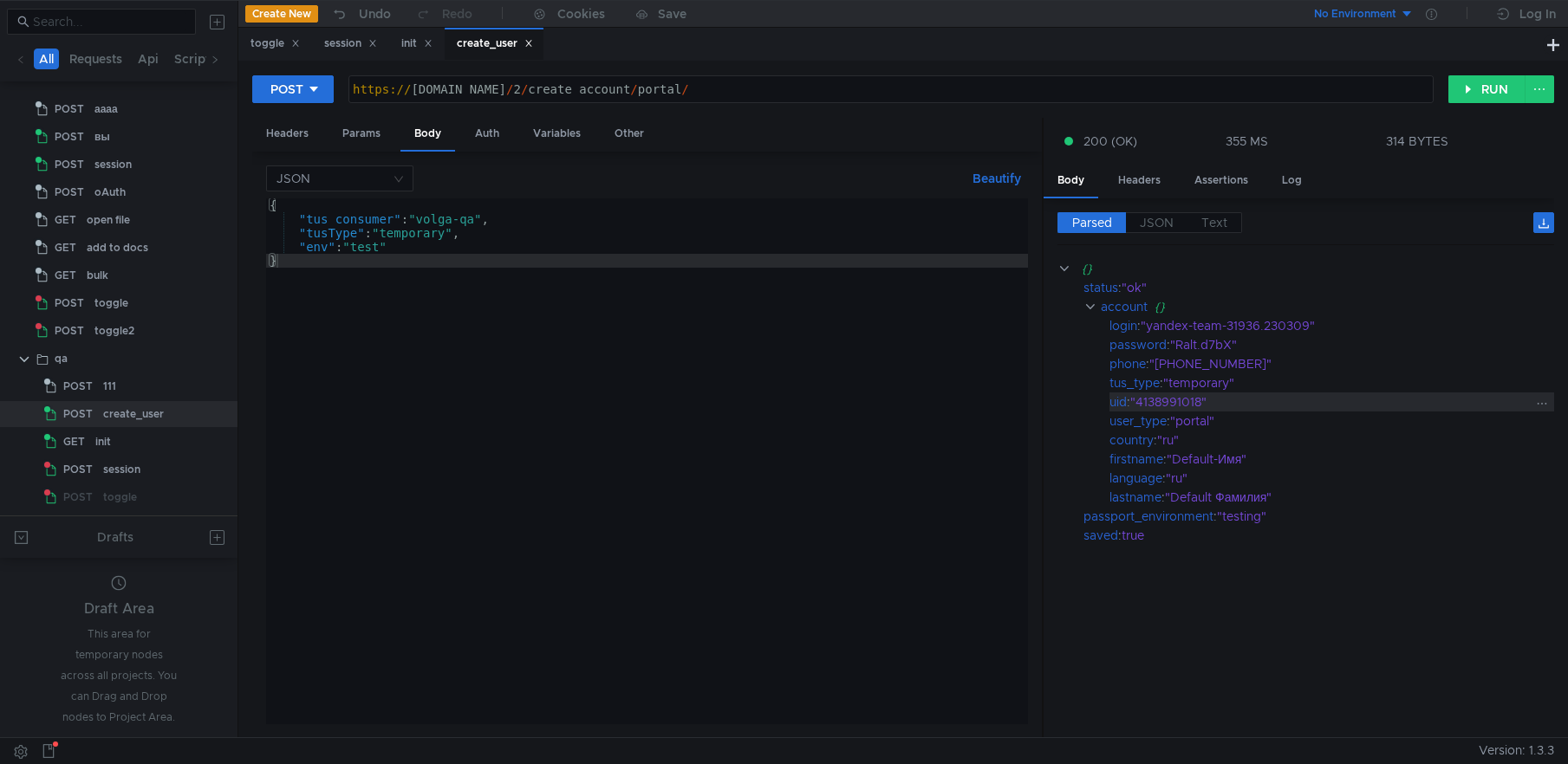
click at [1180, 405] on div ""4138991018"" at bounding box center [1330, 402] width 400 height 19
click at [1180, 404] on div ""4138991018"" at bounding box center [1330, 402] width 400 height 19
copy div "4138991018"
click at [351, 43] on div "session" at bounding box center [351, 44] width 53 height 18
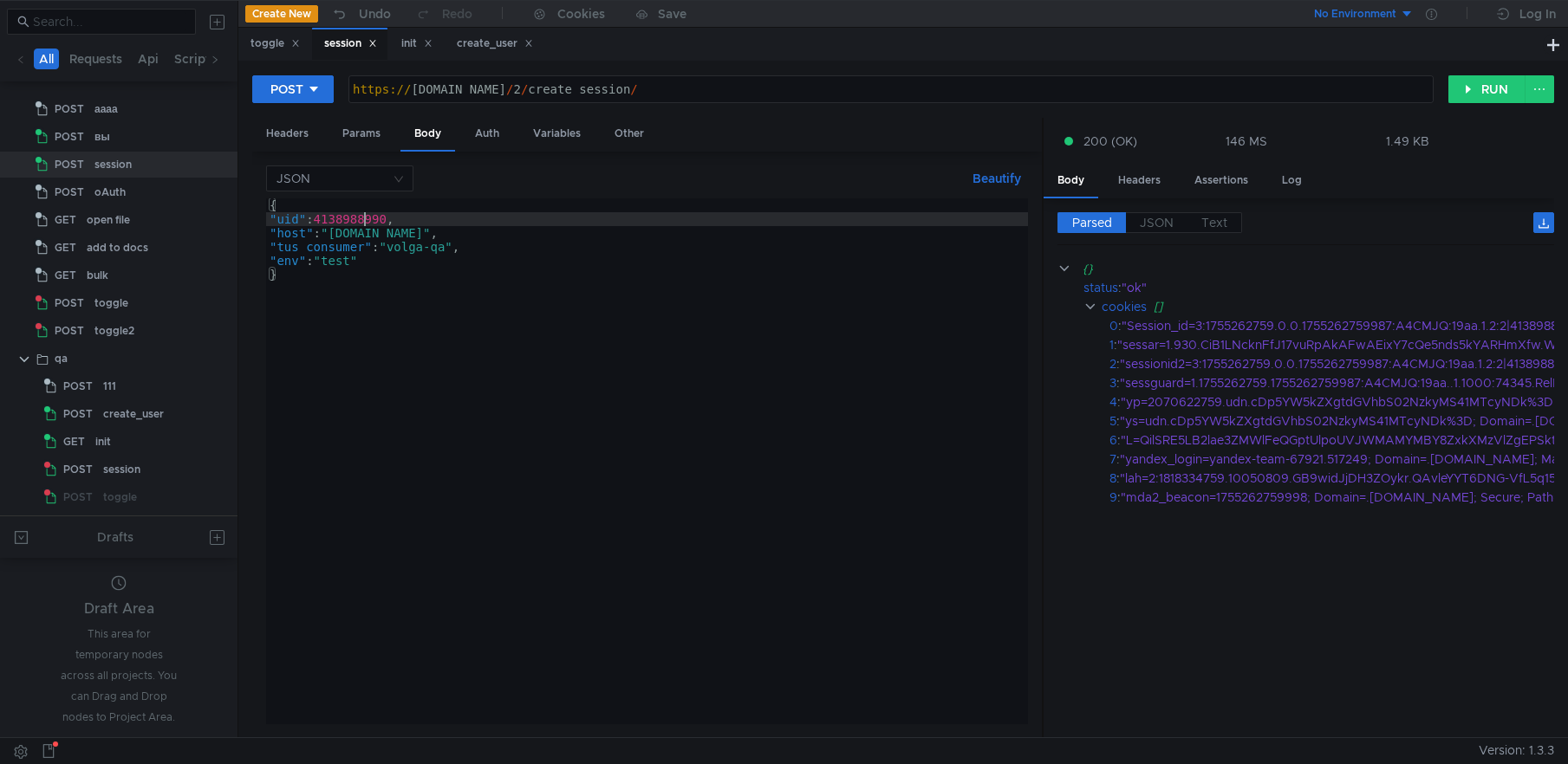
click at [362, 217] on div "{ "uid" : 4138988990 , "host" : "disk2.dst.yandex.ru" , "tus_consumer" : "volga…" at bounding box center [647, 475] width 762 height 554
paste textarea "91018"
type textarea ""uid": 4138991018,"
click at [1493, 95] on button "RUN" at bounding box center [1486, 89] width 77 height 27
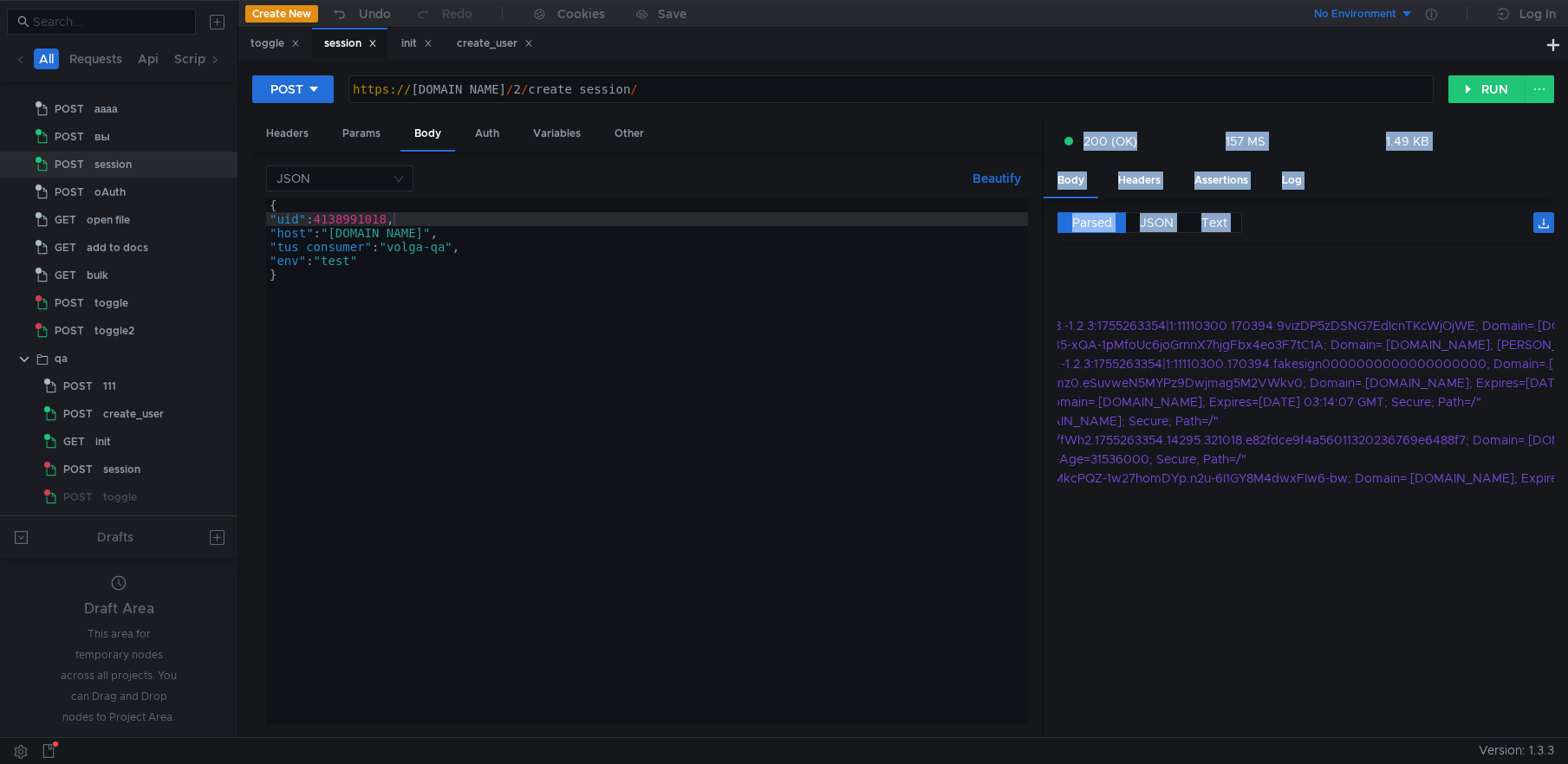
scroll to position [0, 0]
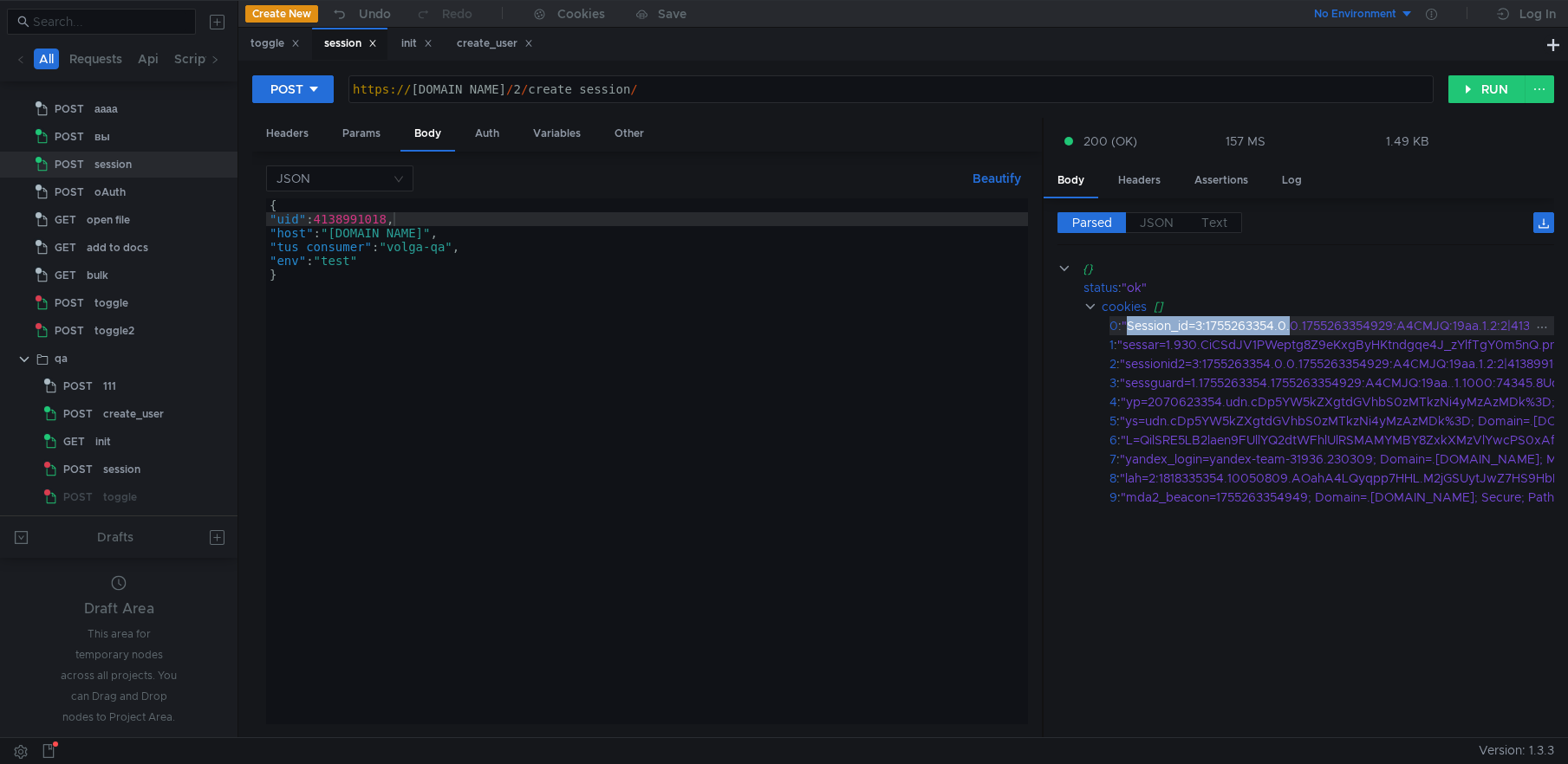
drag, startPoint x: 1128, startPoint y: 325, endPoint x: 1295, endPoint y: 318, distance: 167.1
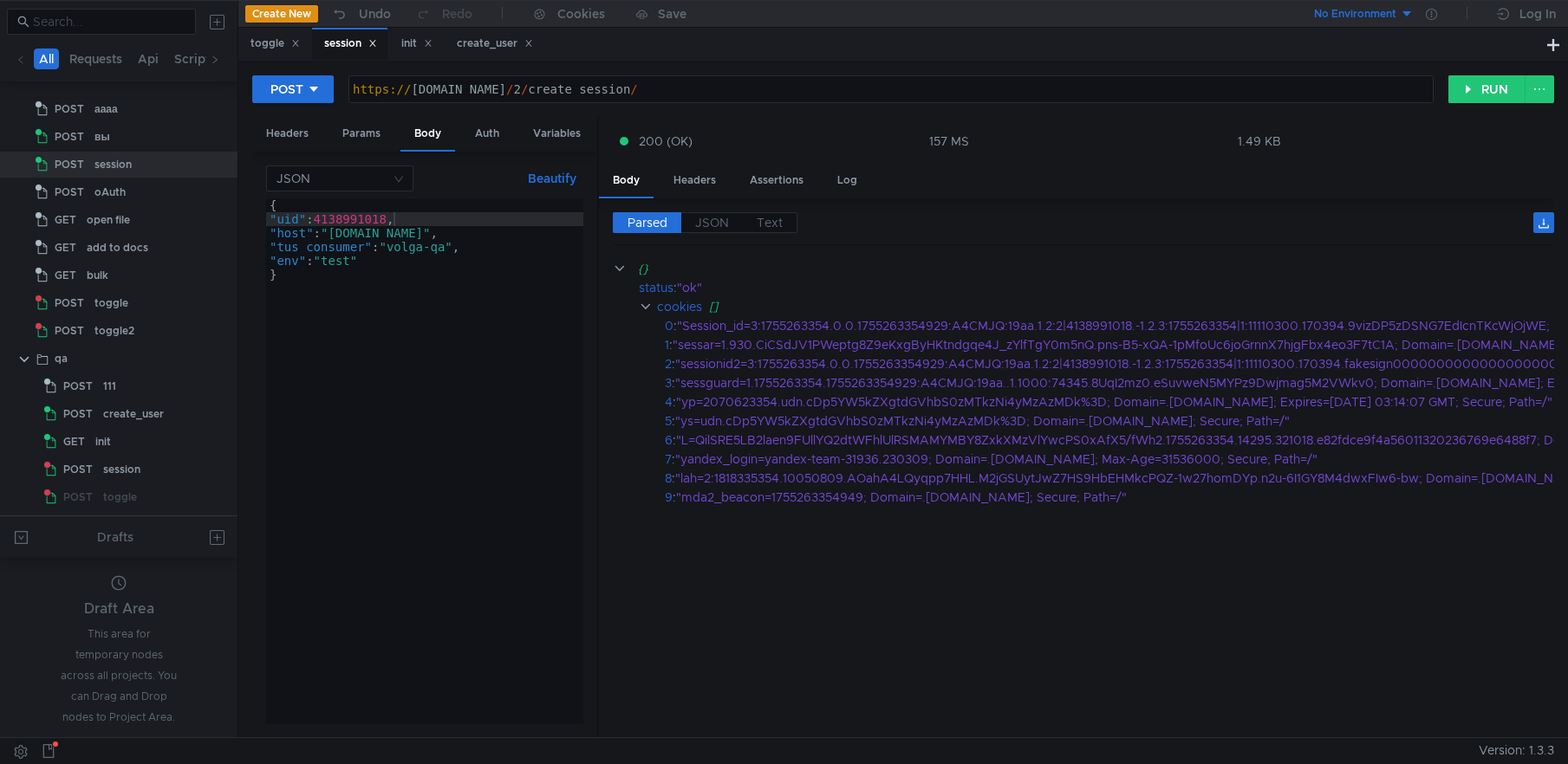
drag, startPoint x: 1033, startPoint y: 350, endPoint x: 637, endPoint y: 379, distance: 397.1
click at [587, 388] on as-split "Headers Params Body Auth Variables Other JSON Beautify "uid": 4138991018, { "ui…" at bounding box center [903, 428] width 1302 height 622
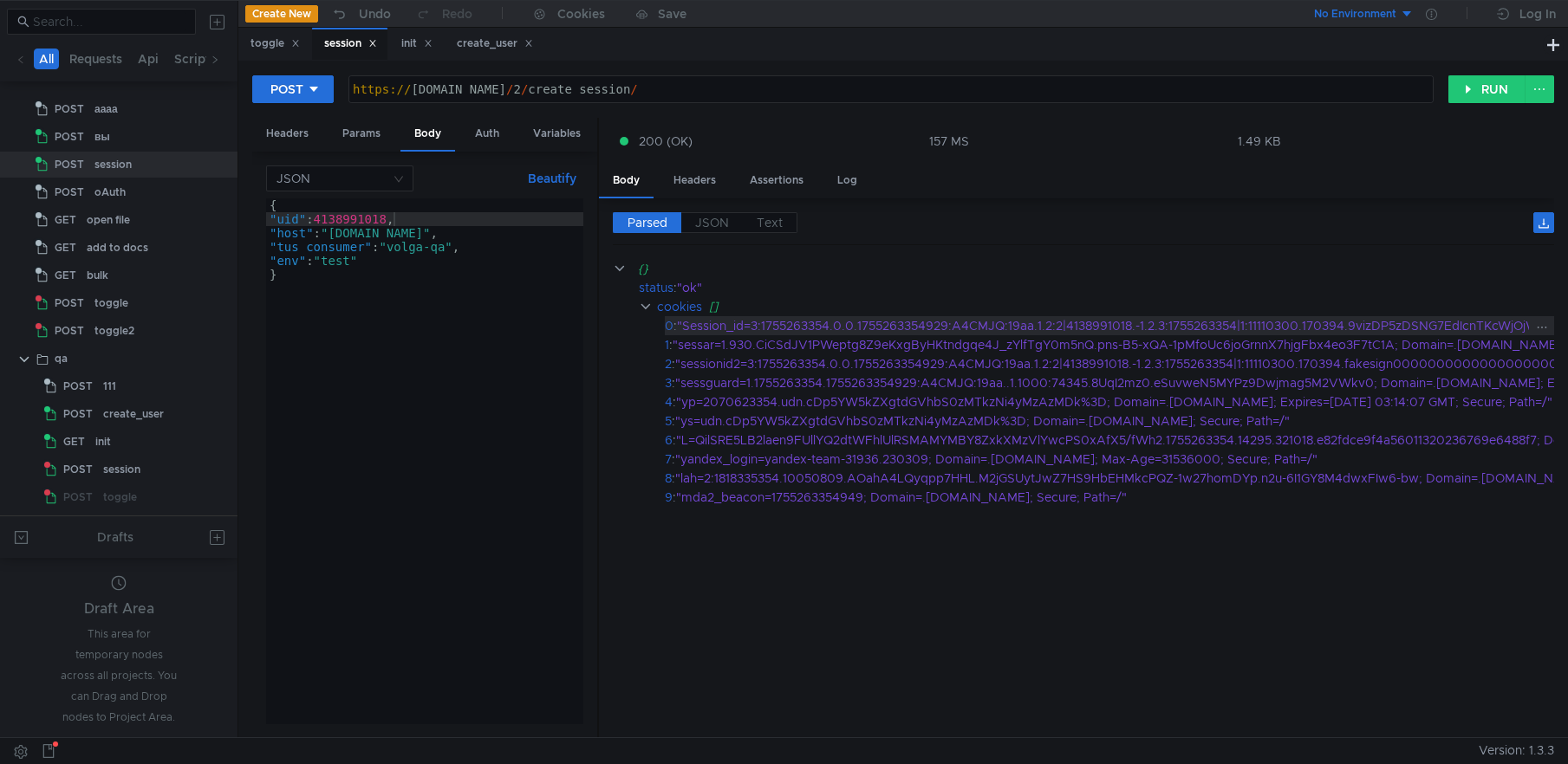
click at [760, 332] on div ""Session_id=3:1755263354.0.0.1755263354929:A4CMJQ:19aa.1.2:2|4138991018.-1.2.3:…" at bounding box center [1310, 326] width 1267 height 19
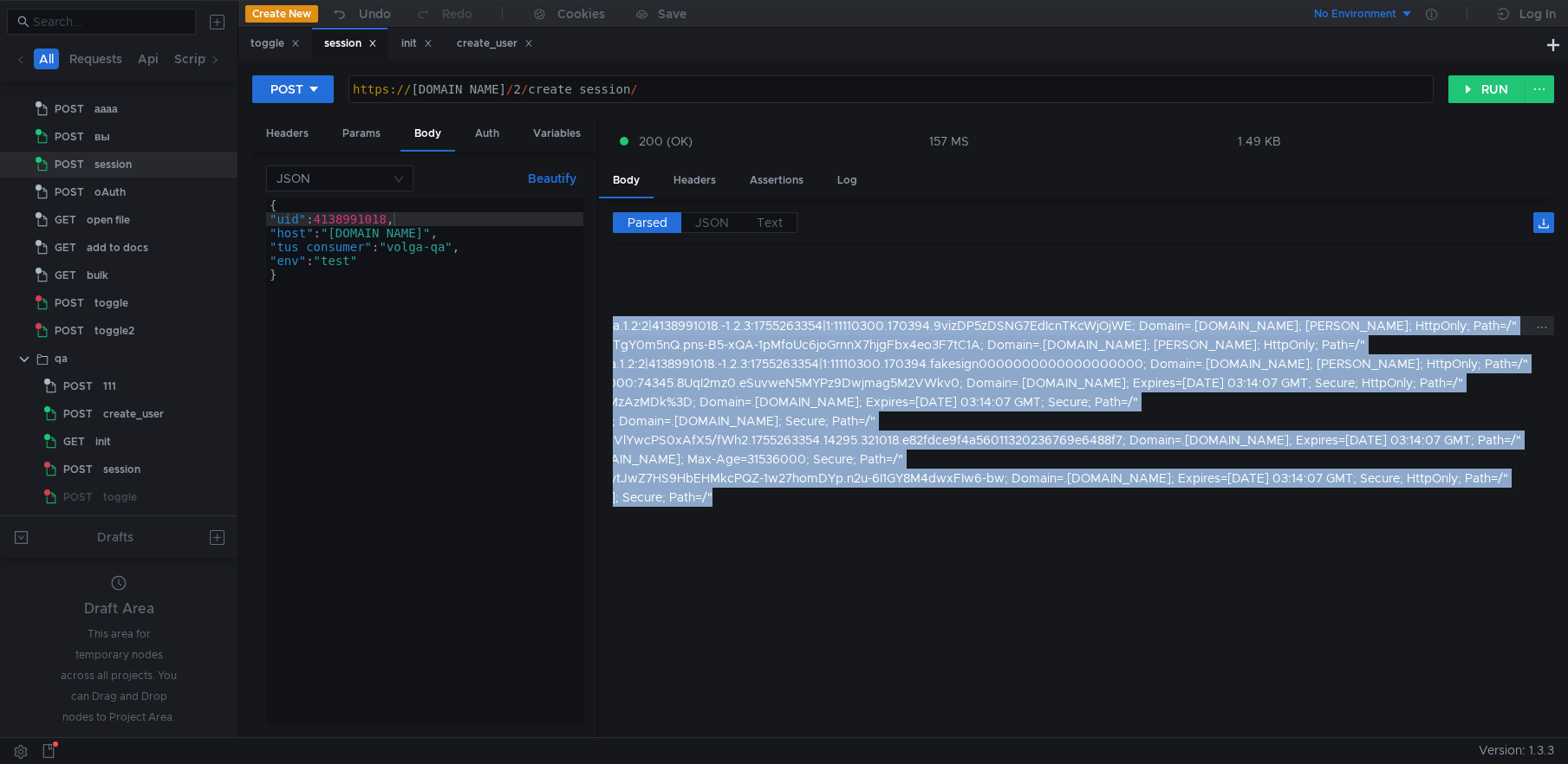
scroll to position [0, 452]
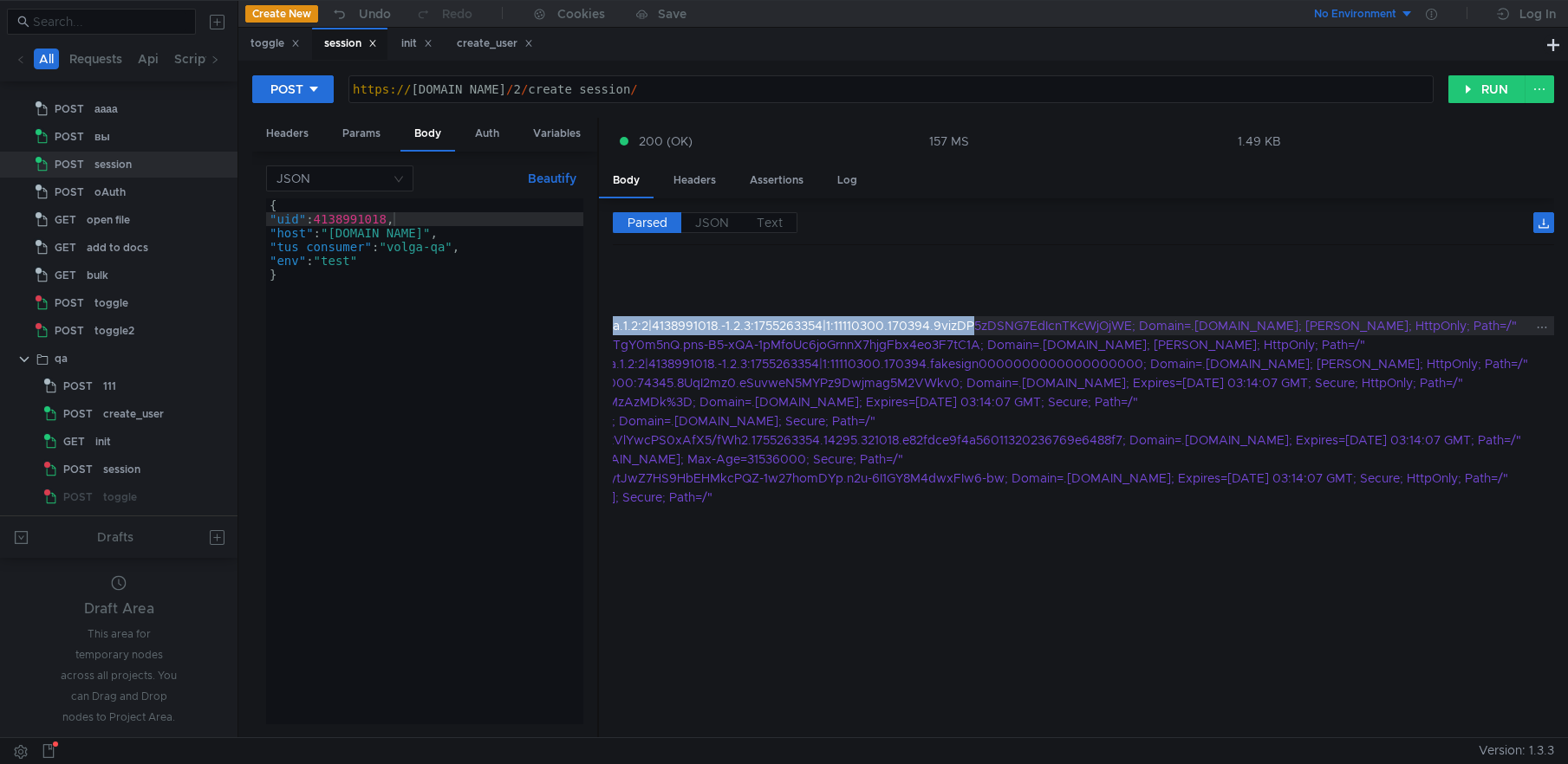
drag, startPoint x: 684, startPoint y: 325, endPoint x: 933, endPoint y: 328, distance: 249.0
click at [933, 328] on div ""Session_id=3:1755263354.0.0.1755263354929:A4CMJQ:19aa.1.2:2|4138991018.-1.2.3:…" at bounding box center [896, 326] width 1267 height 19
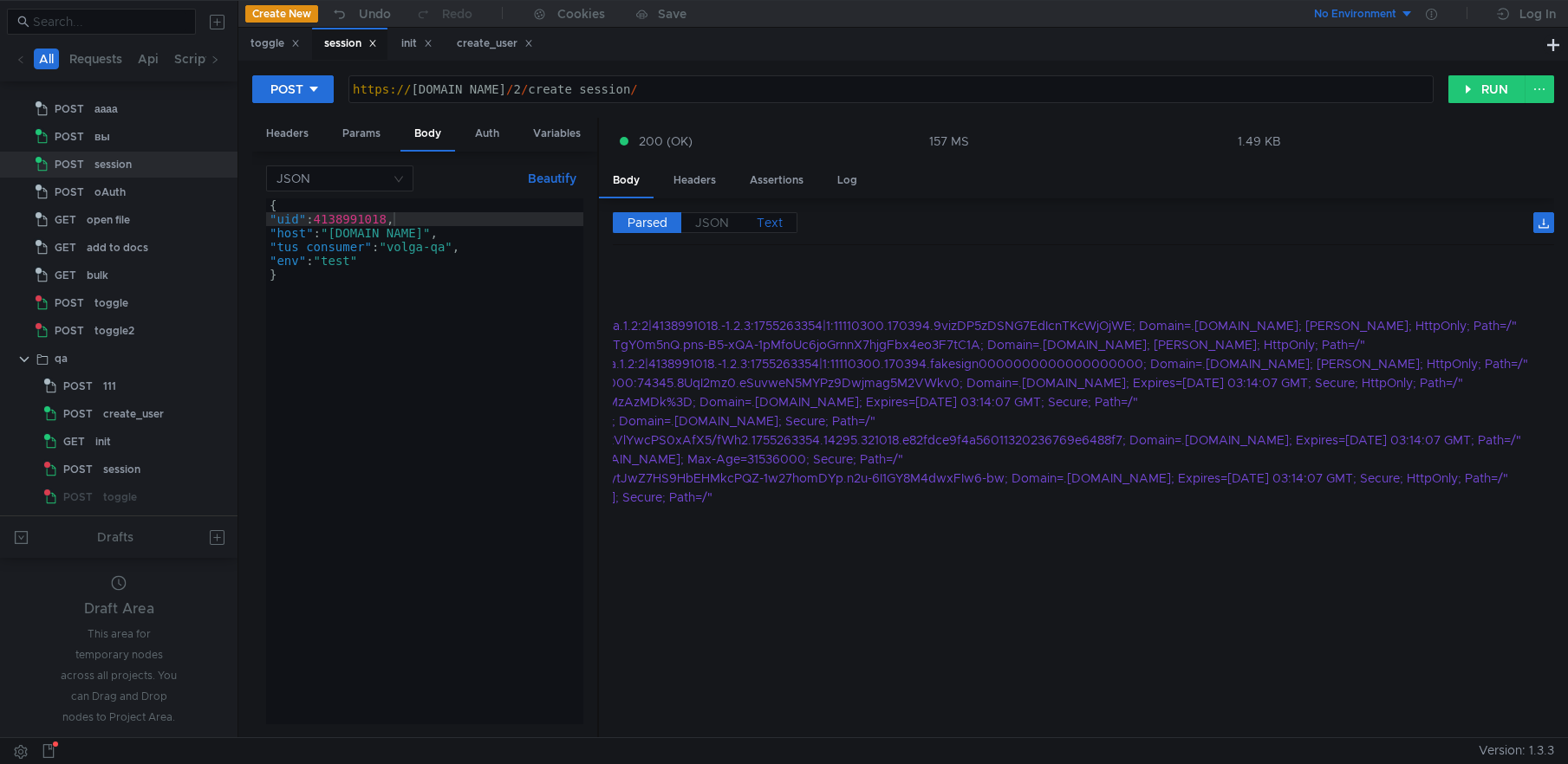
click at [770, 222] on span "Text" at bounding box center [769, 223] width 26 height 15
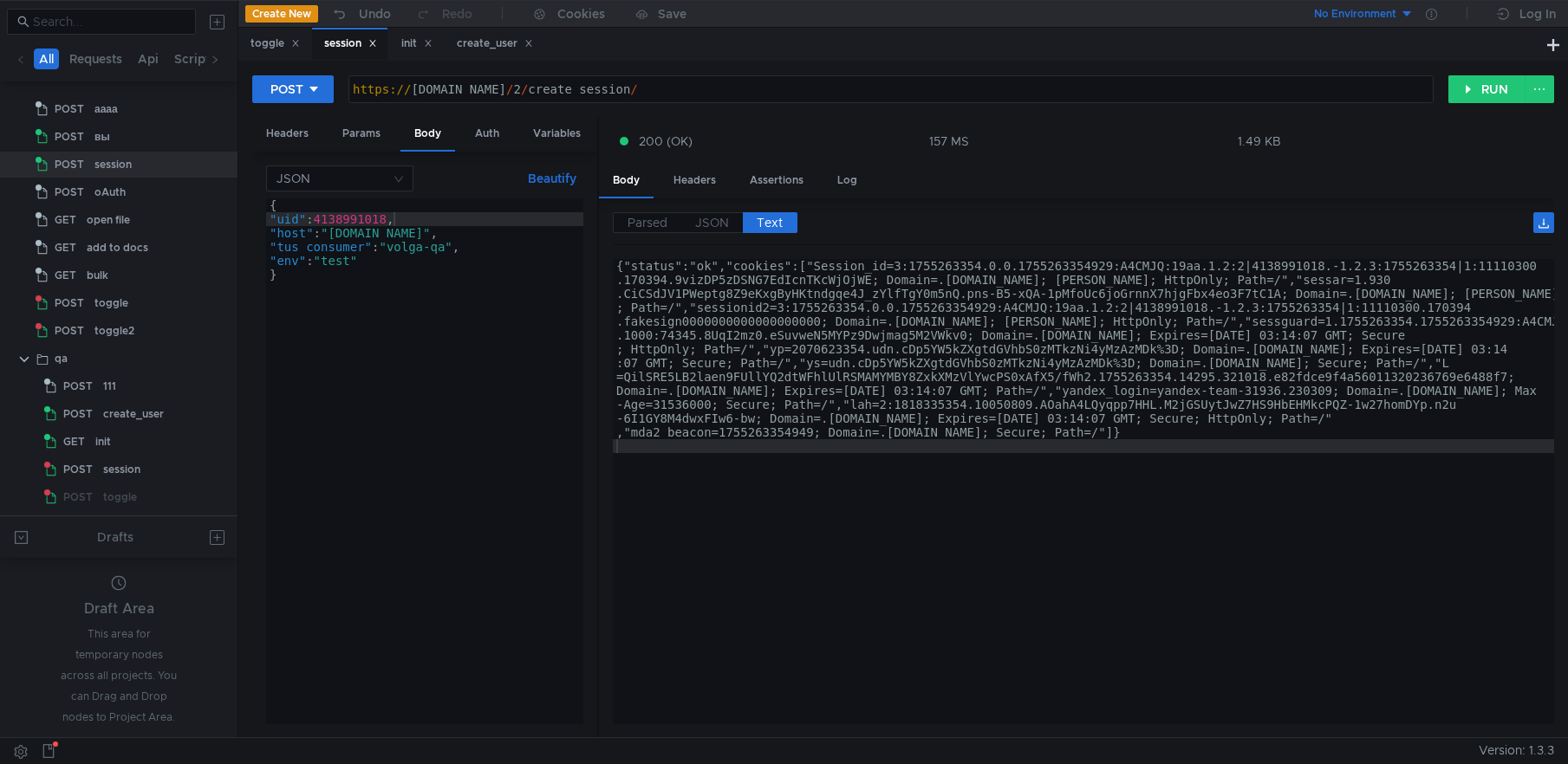
type textarea "{"status":"ok","cookies":["Session_id=3:1755263354.0.0.1755263354929:A4CMJQ:19a…"
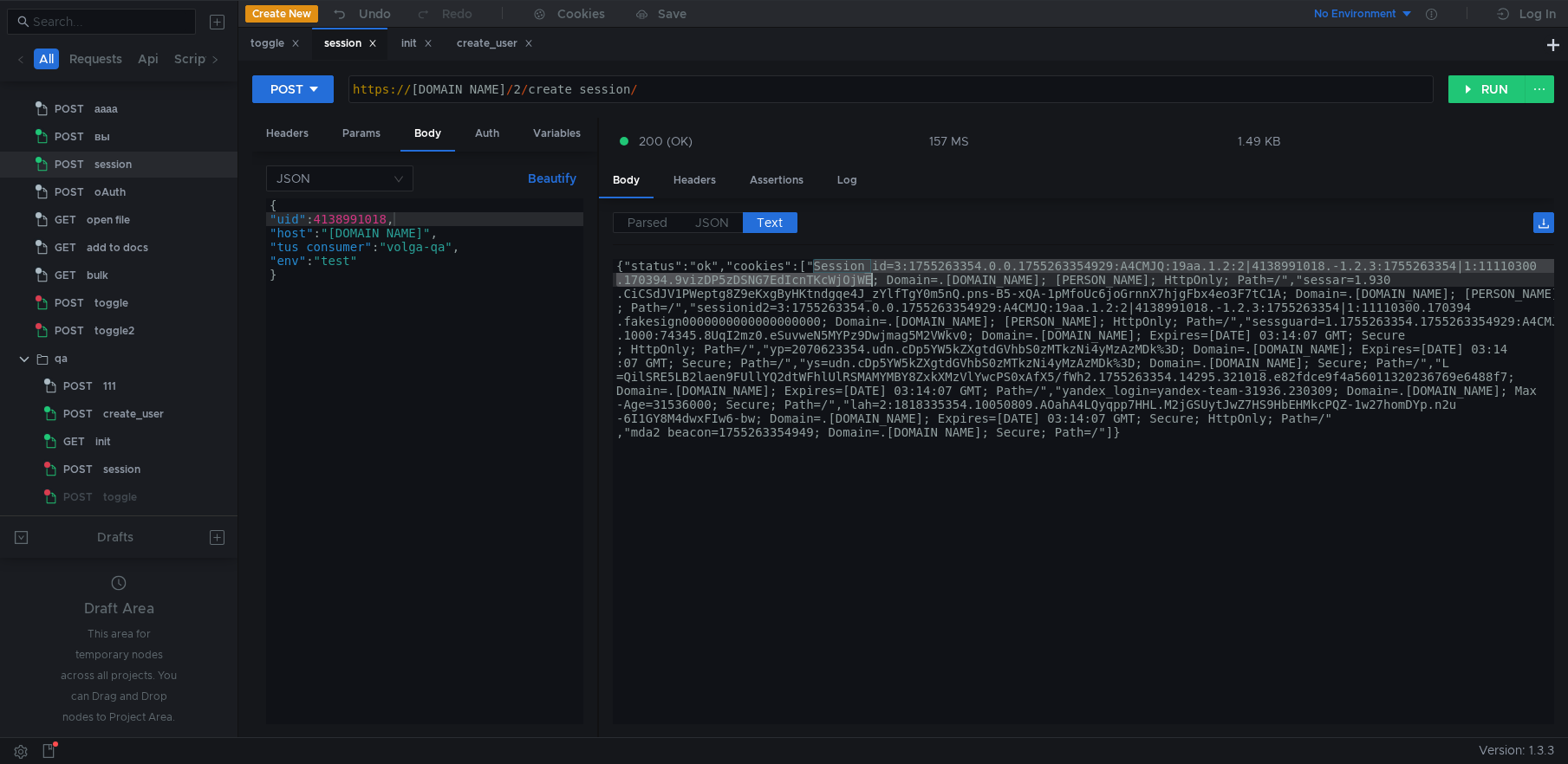
drag, startPoint x: 811, startPoint y: 265, endPoint x: 873, endPoint y: 284, distance: 64.8
click at [873, 284] on div "{"status":"ok","cookies":["Session_id=3:1755263354.0.0.1755263354929:A4CMJQ:19a…" at bounding box center [1083, 589] width 941 height 660
type textarea "}"
click at [515, 346] on div "{ "uid" : 4138991018 , "host" : "disk2.dst.yandex.ru" , "tus_consumer" : "volga…" at bounding box center [425, 475] width 318 height 554
click at [703, 224] on span "JSON" at bounding box center [712, 223] width 34 height 15
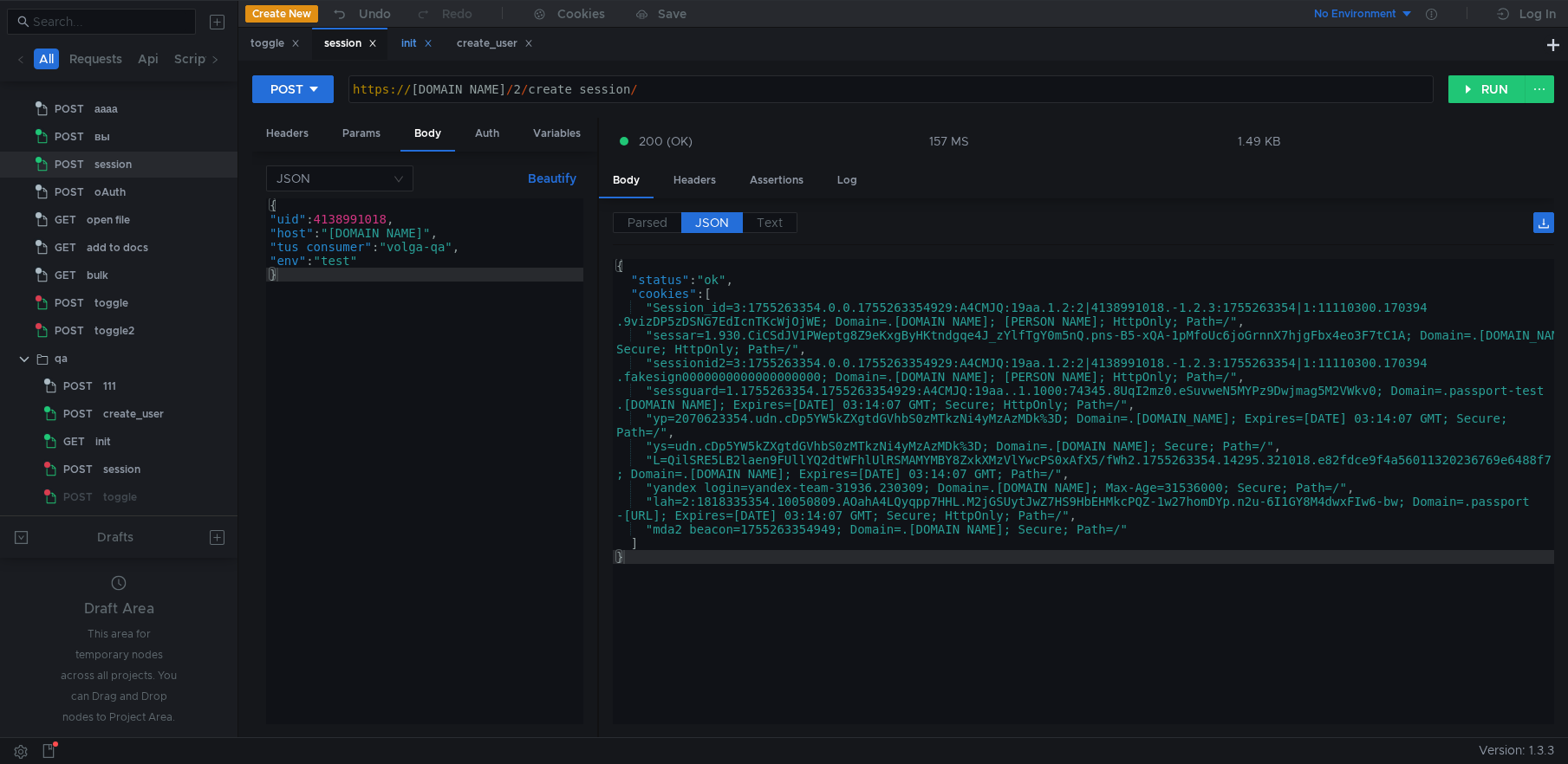
click at [410, 40] on div "init" at bounding box center [416, 44] width 31 height 18
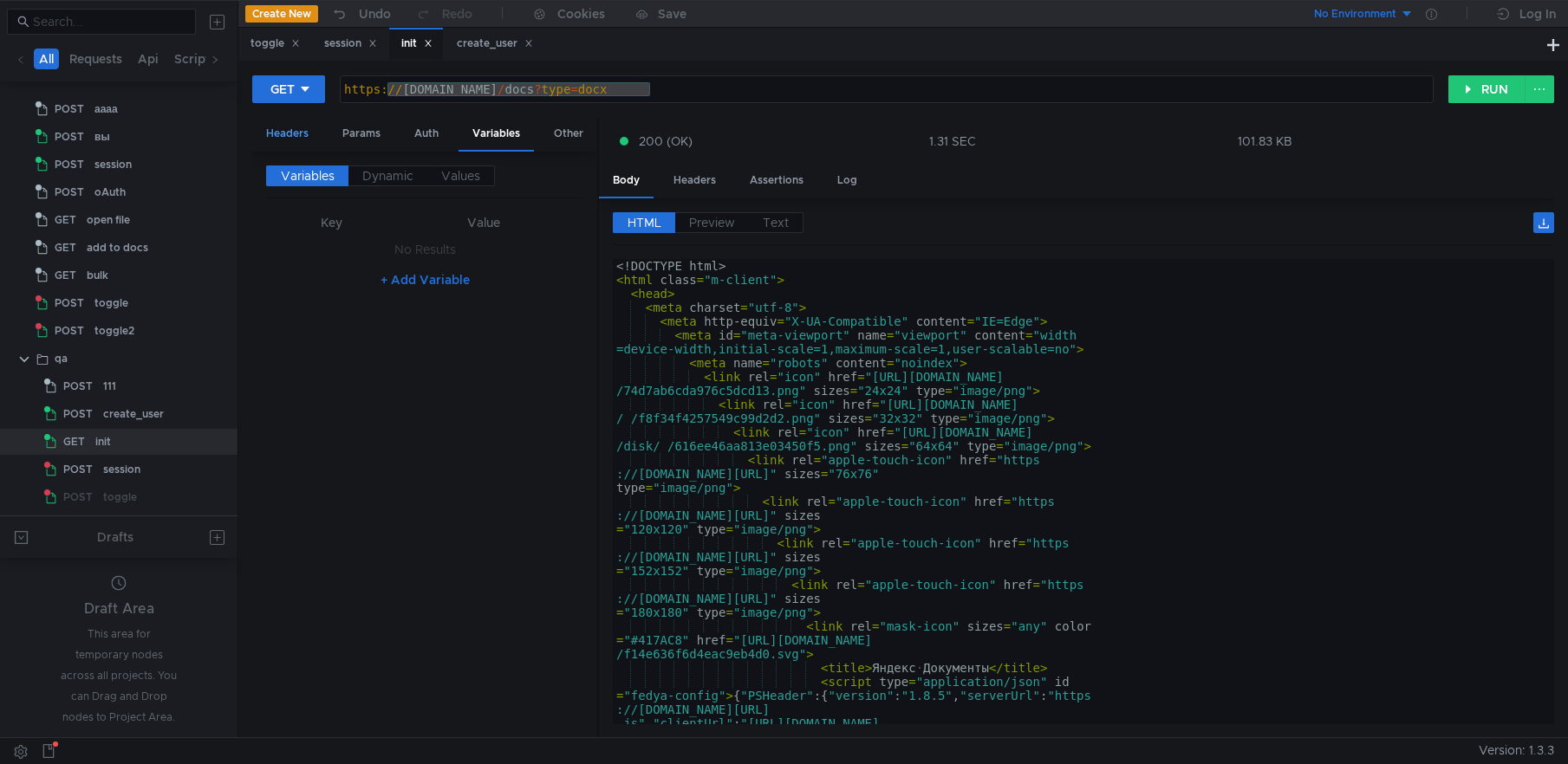
click at [302, 127] on div "Headers" at bounding box center [287, 134] width 70 height 32
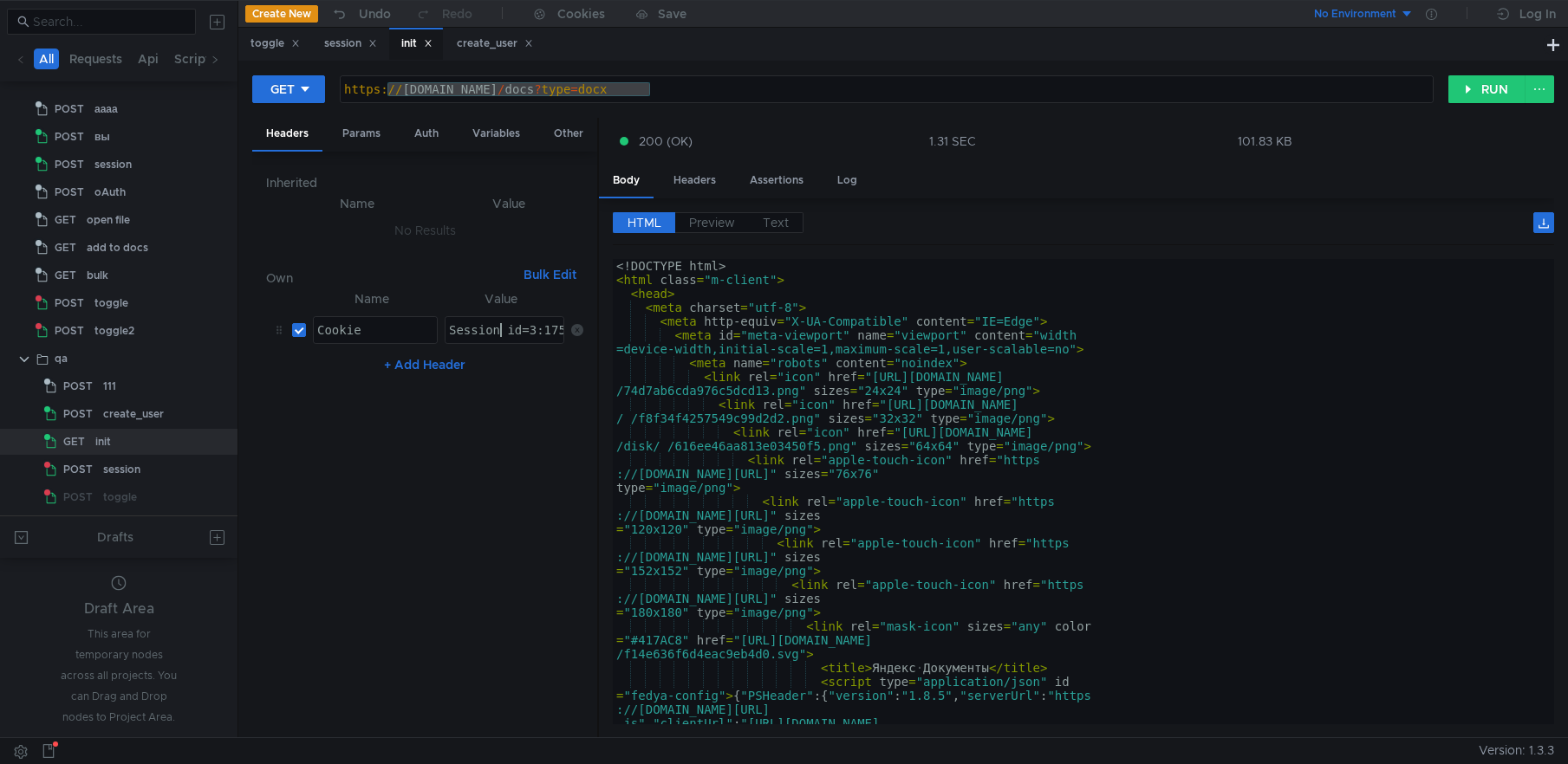
click at [496, 336] on div "Session_id=3:1755262759.0.0.1755262759987:A4CMJQ:19aa.1.2:2|4138988990.-1.2.3:1…" at bounding box center [937, 344] width 983 height 42
paste textarea "3354.0.0.1755263354929:A4CMJQ:19aa.1.2:2|4138991018.-1.2.3:1755263354|1:1111030…"
type textarea "Session_id=3:1755263354.0.0.1755263354929:A4CMJQ:19aa.1.2:2|4138991018.-1.2.3:1…"
click at [1472, 91] on button "RUN" at bounding box center [1486, 89] width 77 height 27
click at [465, 333] on div "Session_id=3:1755263354.0.0.1755263354929:A4CMJQ:19aa.1.2:2|4138991018.-1.2.3:1…" at bounding box center [73, 344] width 983 height 42
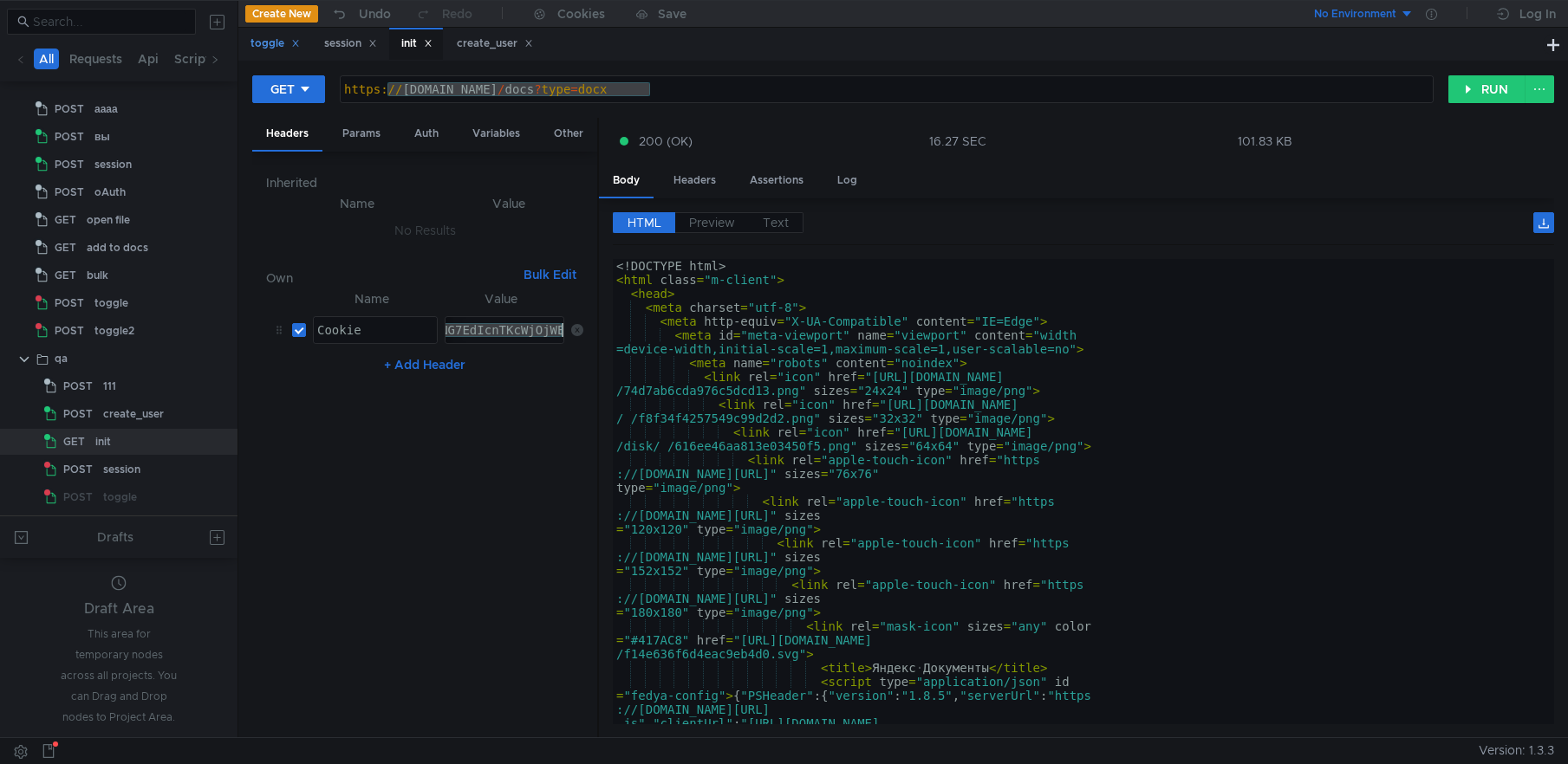
click at [251, 43] on div "toggle" at bounding box center [275, 44] width 49 height 18
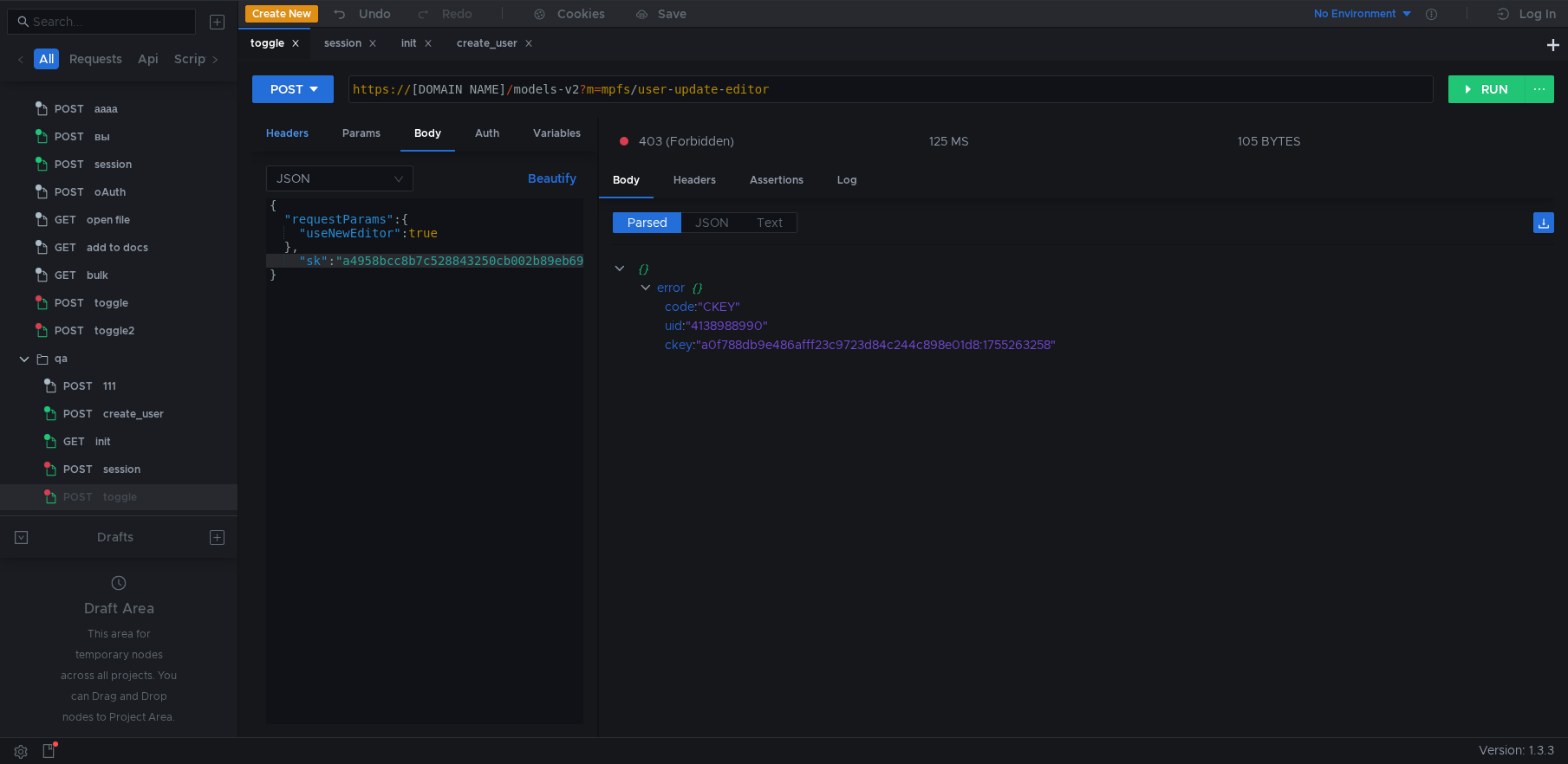
click at [297, 128] on div "Headers" at bounding box center [287, 134] width 70 height 32
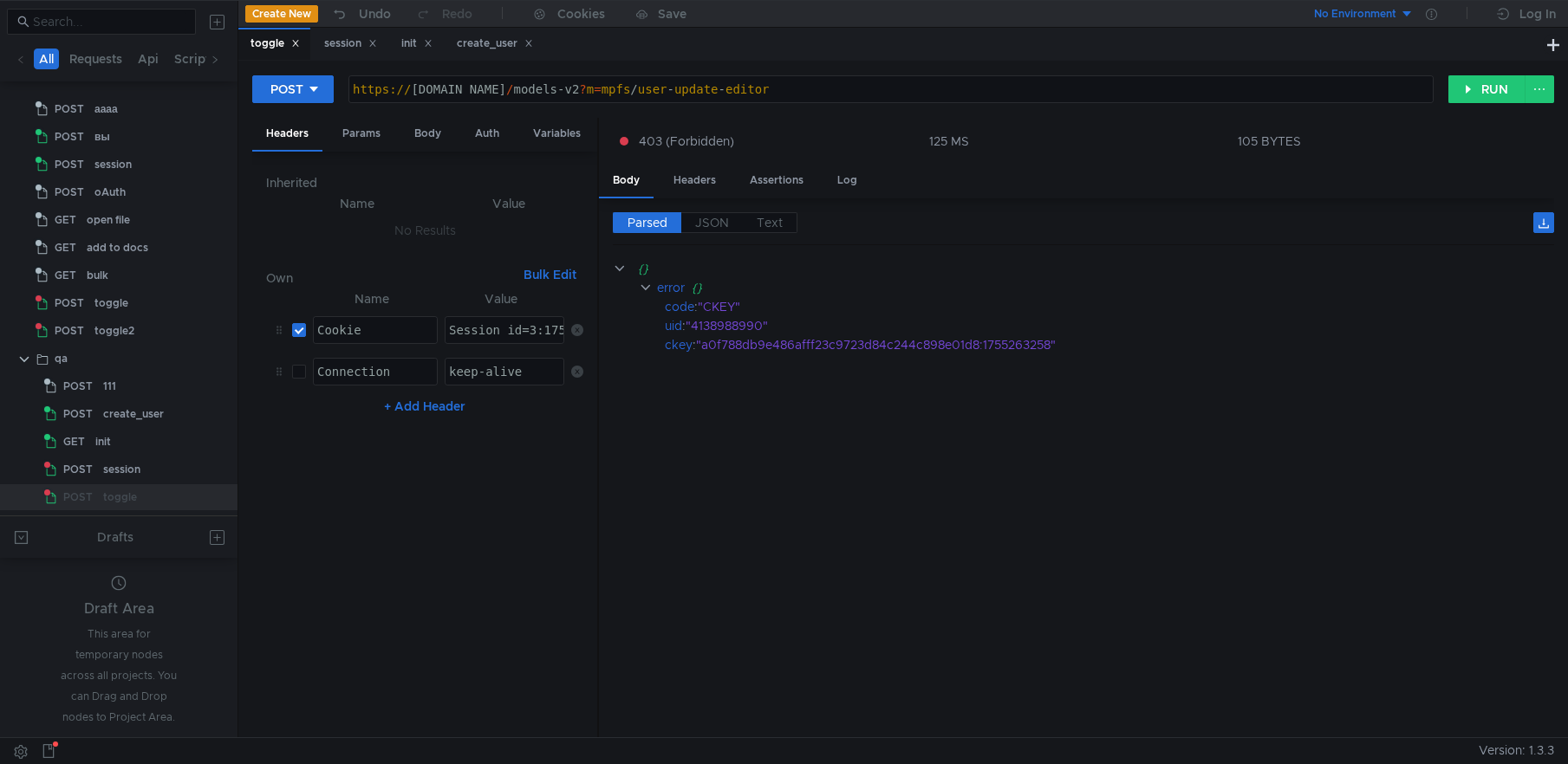
click at [501, 329] on div "Session_id=3:1755262759.0.0.1755262759987:A4CMJQ:19aa.1.2:2|4138988990.-1.2.3:1…" at bounding box center [937, 344] width 983 height 42
paste textarea "3354.0.0.1755263354929:A4CMJQ:19aa.1.2:2|4138991018.-1.2.3:1755263354|1:1111030…"
type textarea "Session_id=3:1755263354.0.0.1755263354929:A4CMJQ:19aa.1.2:2|4138991018.-1.2.3:1…"
click at [1481, 86] on button "RUN" at bounding box center [1486, 89] width 77 height 27
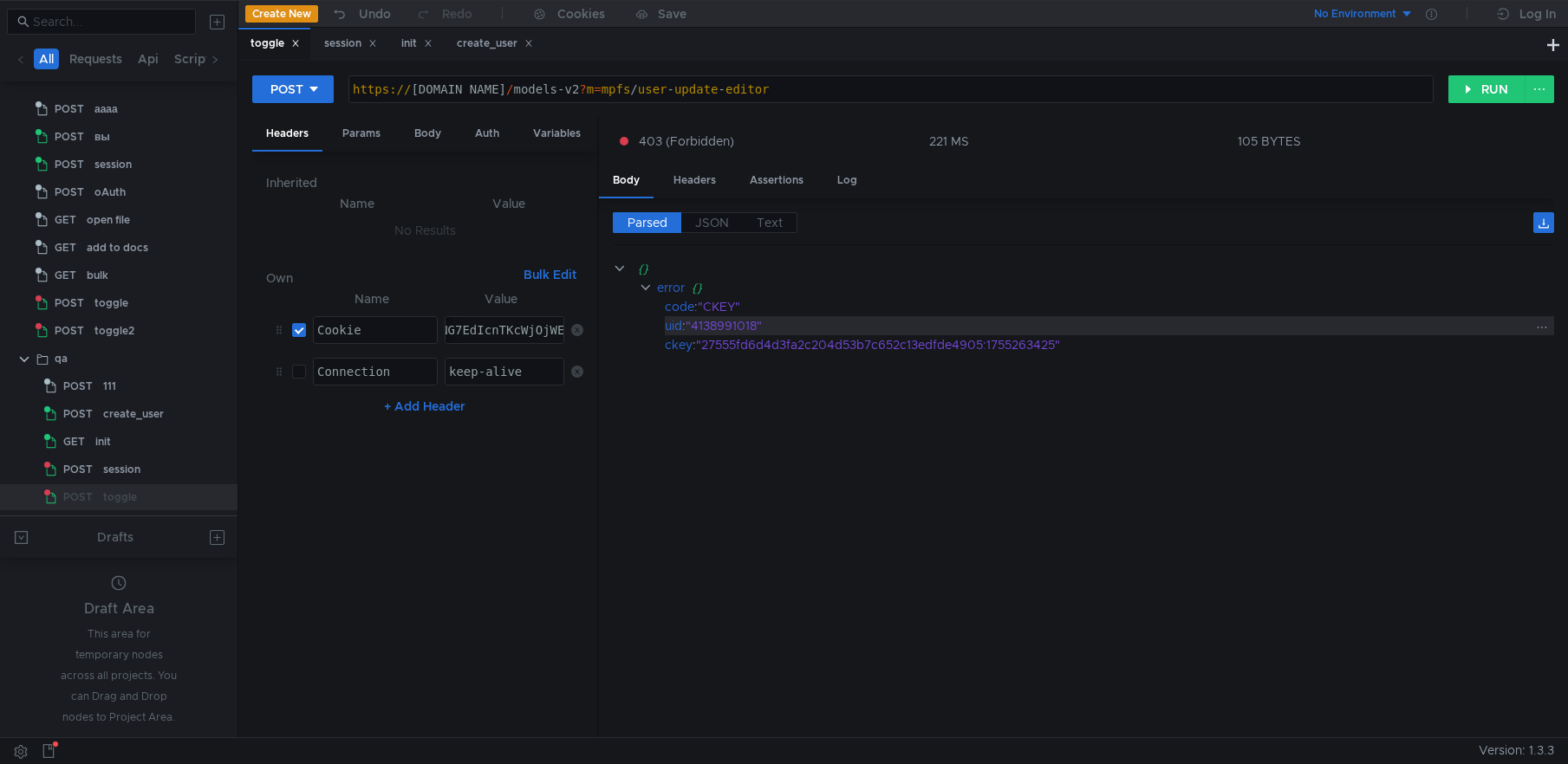
click at [724, 317] on div ""4138991018"" at bounding box center [1107, 326] width 845 height 19
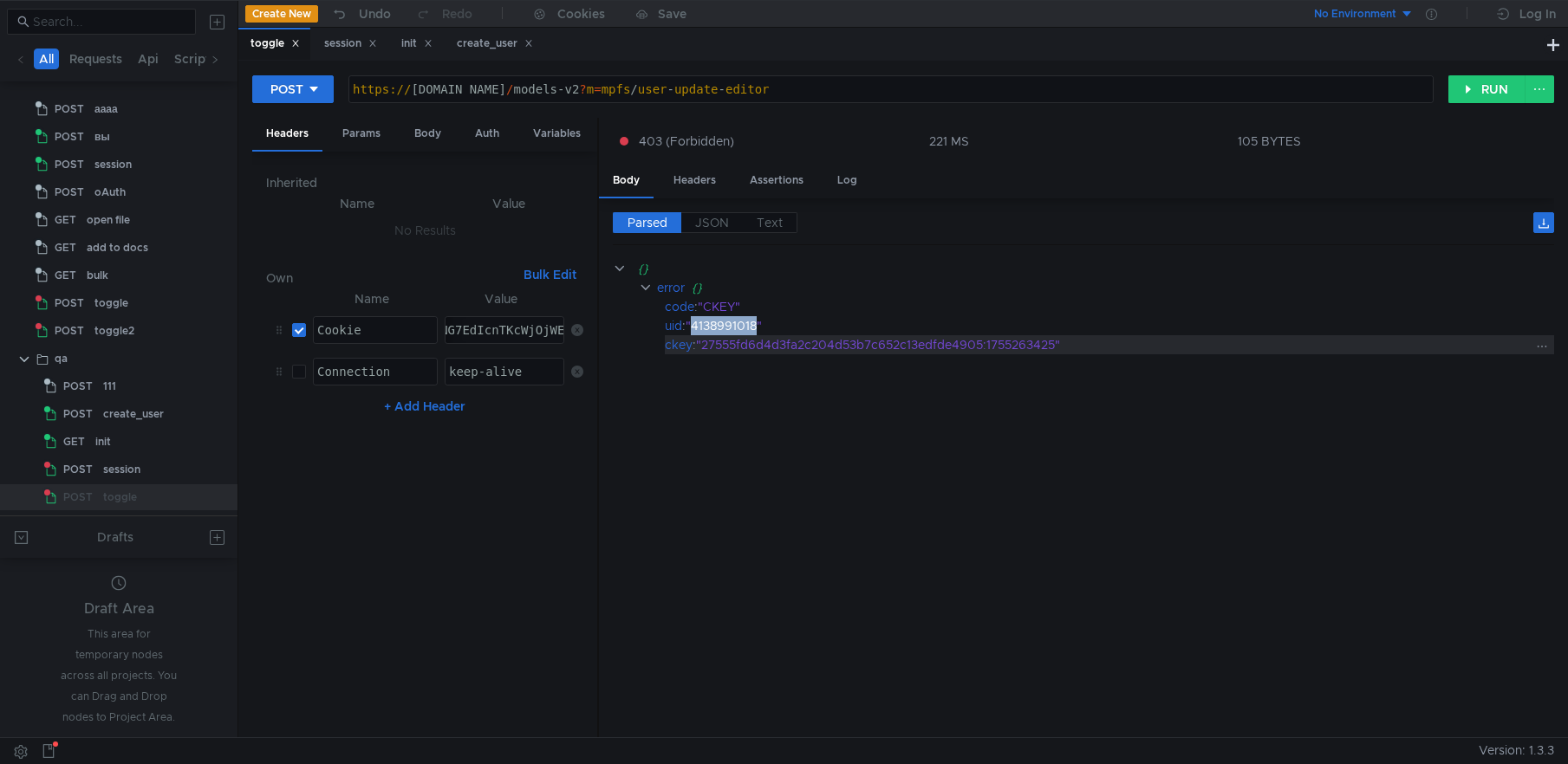
copy div "4138991018"
click at [413, 130] on div "Body" at bounding box center [428, 134] width 55 height 32
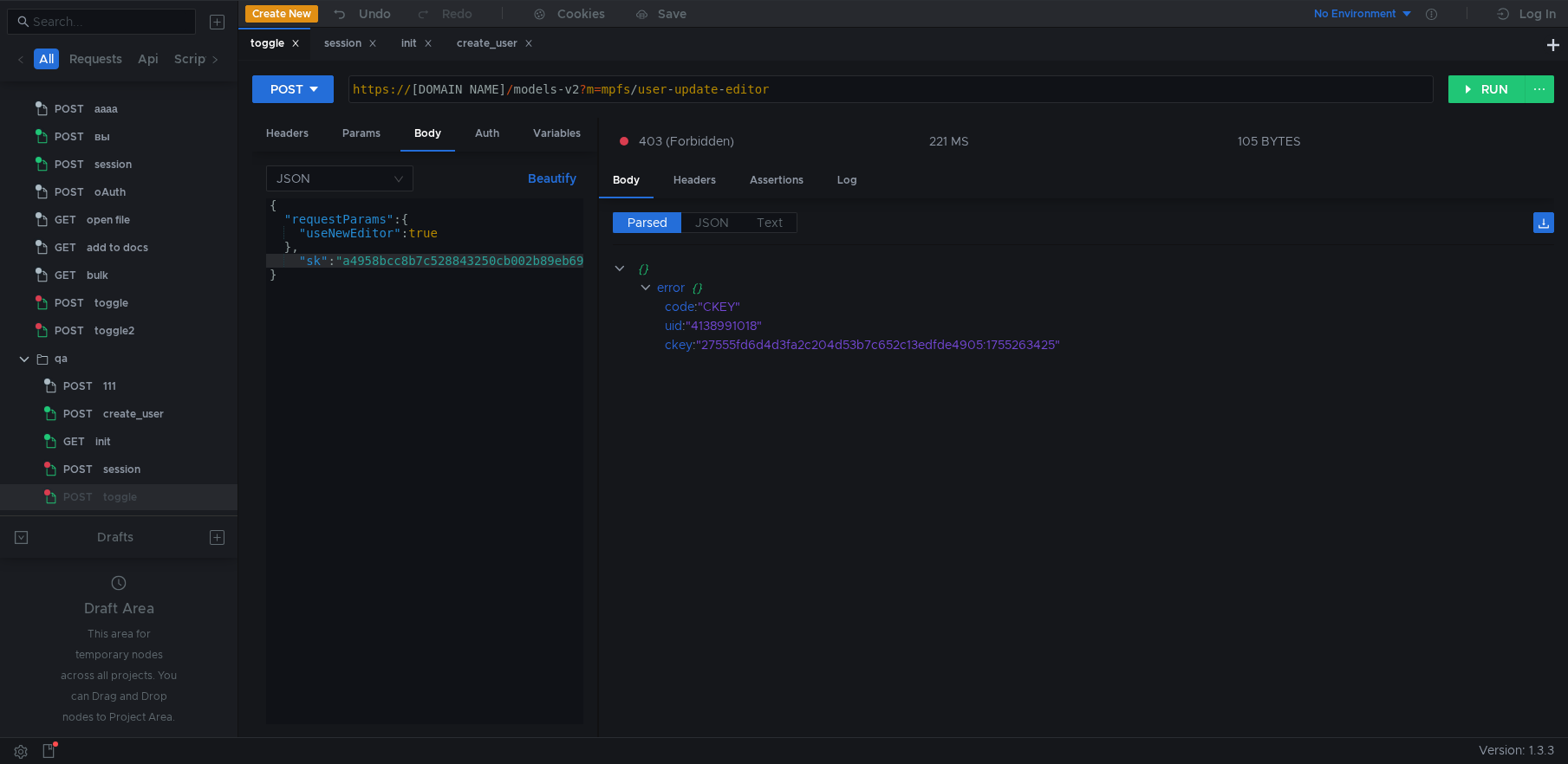
click at [756, 401] on cdk-virtual-scroll-viewport "{} error {} code : "CKEY" uid : "4138991018" ckey : "27555fd6d4d3fa2c204d53b7c6…" at bounding box center [1083, 491] width 941 height 465
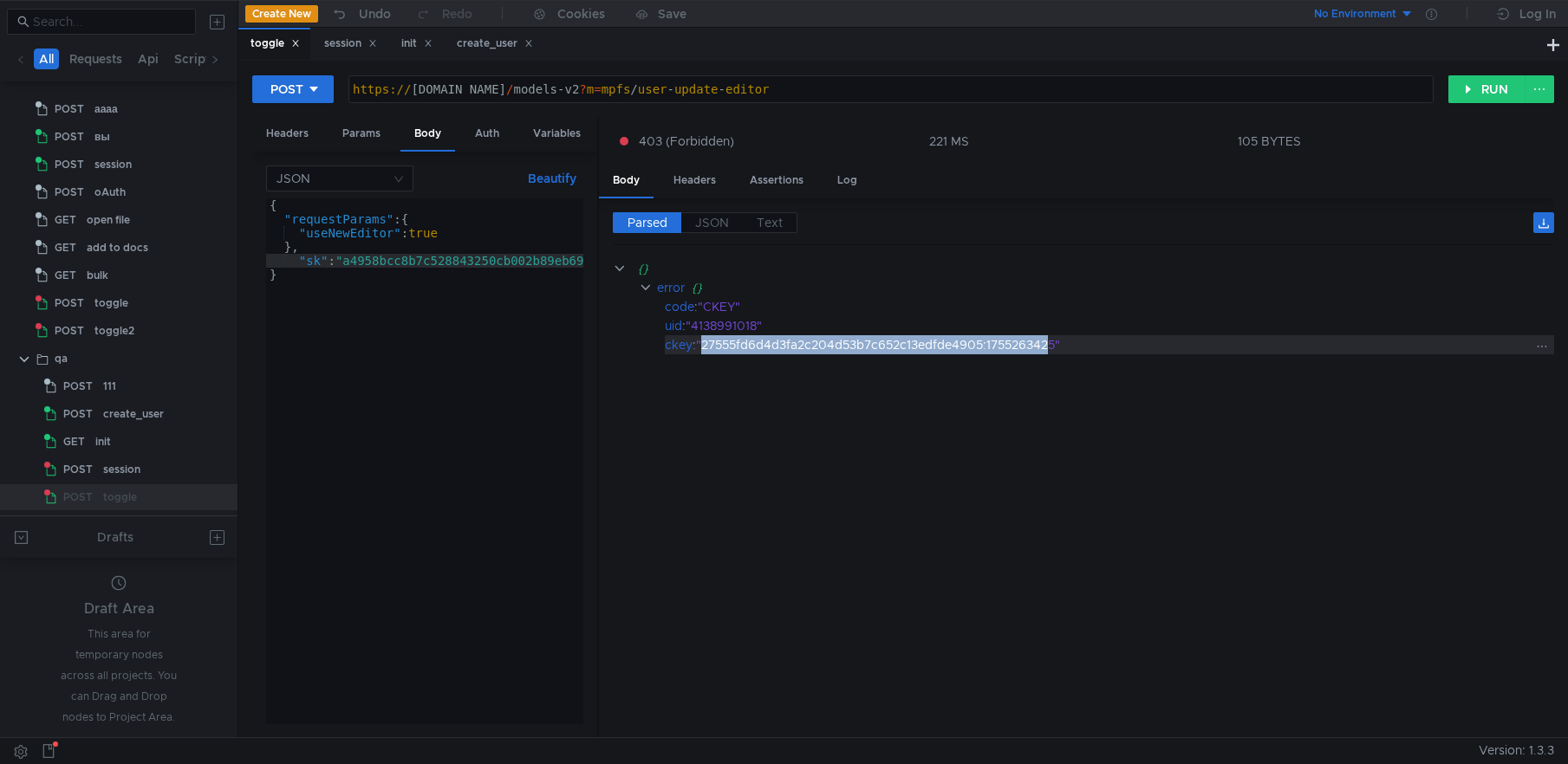
drag, startPoint x: 703, startPoint y: 345, endPoint x: 1055, endPoint y: 346, distance: 352.0
click at [1055, 346] on div ""27555fd6d4d3fa2c204d53b7c652c13edfde4905:1755263425"" at bounding box center [1113, 345] width 834 height 19
drag, startPoint x: 1060, startPoint y: 346, endPoint x: 705, endPoint y: 340, distance: 355.1
click at [705, 340] on div ""27555fd6d4d3fa2c204d53b7c652c13edfde4905:1755263425"" at bounding box center [1113, 345] width 834 height 19
copy div "27555fd6d4d3fa2c204d53b7c652c13edfde4905:1755263425"
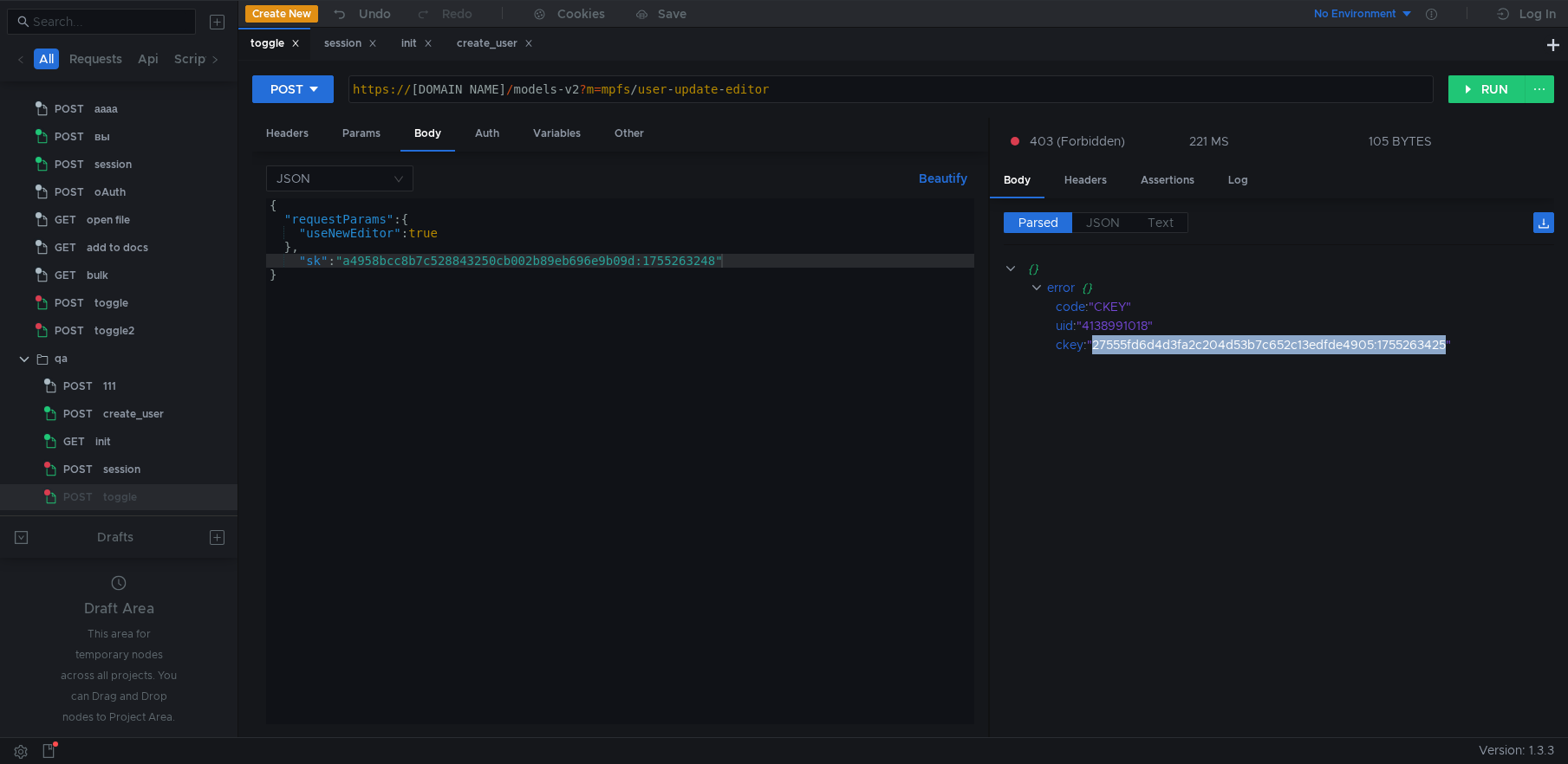
drag, startPoint x: 596, startPoint y: 371, endPoint x: 975, endPoint y: 379, distance: 379.1
click at [988, 379] on div at bounding box center [989, 428] width 2 height 622
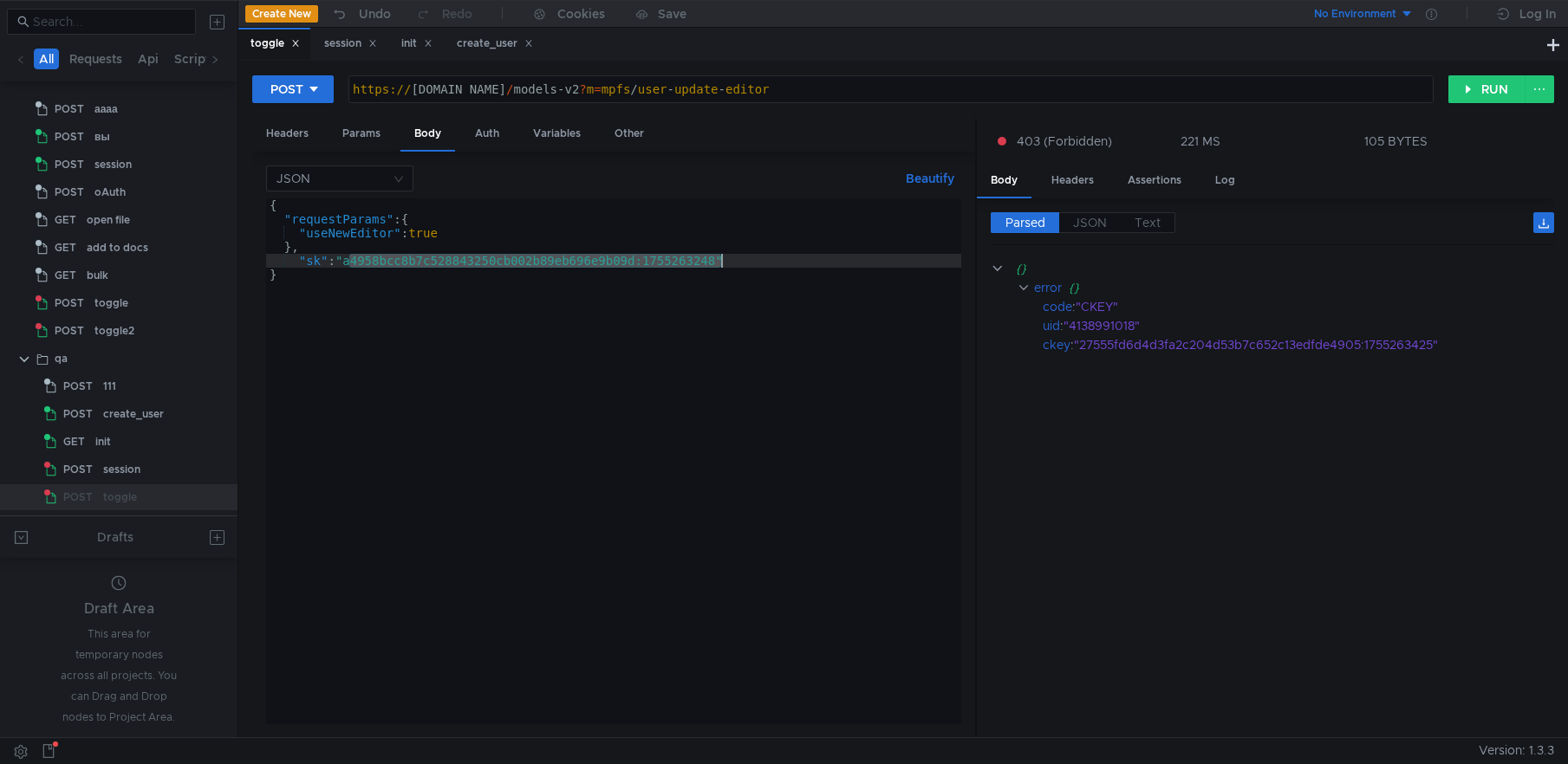
drag, startPoint x: 348, startPoint y: 262, endPoint x: 721, endPoint y: 262, distance: 373.0
click at [721, 262] on div "{ "requestParams" : { "useNewEditor" : true } , "sk" : "a4958bcc8b7c528843250cb…" at bounding box center [613, 475] width 695 height 554
paste textarea "27555fd6d4d3fa2c204d53b7c652c13edfde4905:1755263425"
type textarea ""sk": "27555fd6d4d3fa2c204d53b7c652c13edfde4905:1755263425""
click at [1492, 91] on button "RUN" at bounding box center [1486, 89] width 77 height 27
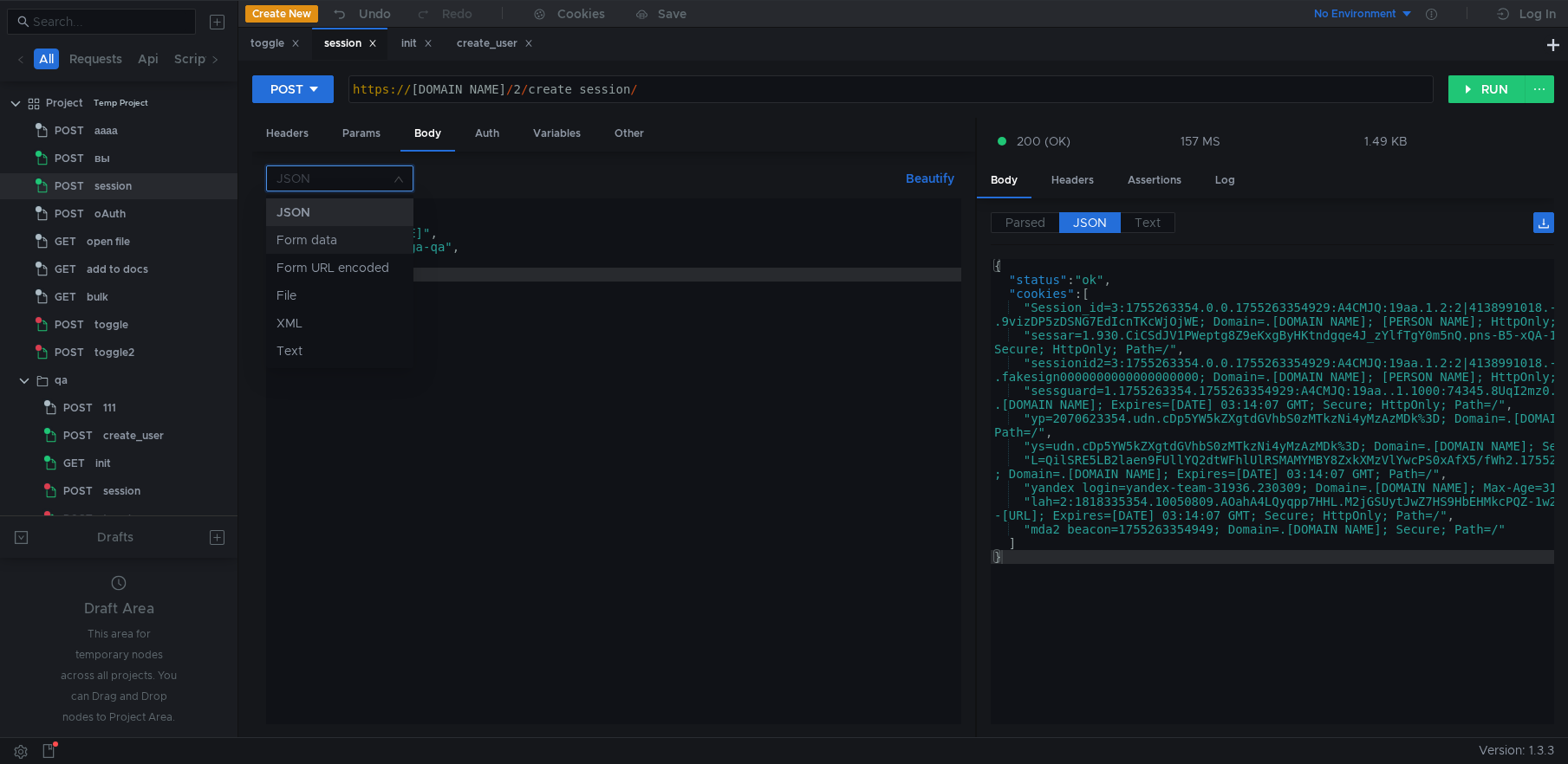
scroll to position [22, 0]
click at [627, 382] on div at bounding box center [784, 382] width 1568 height 764
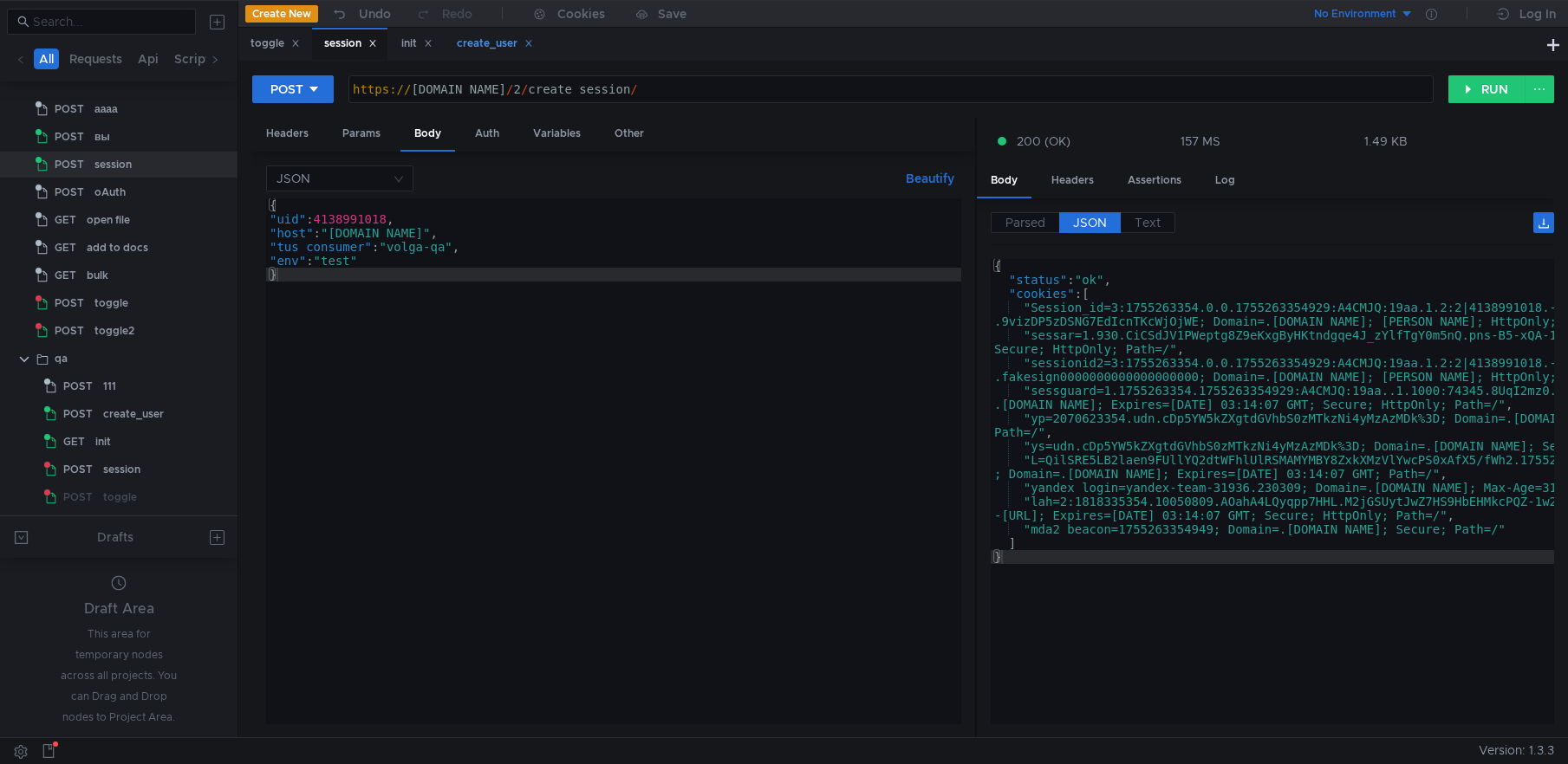
click at [490, 42] on div "create_user" at bounding box center [495, 44] width 76 height 18
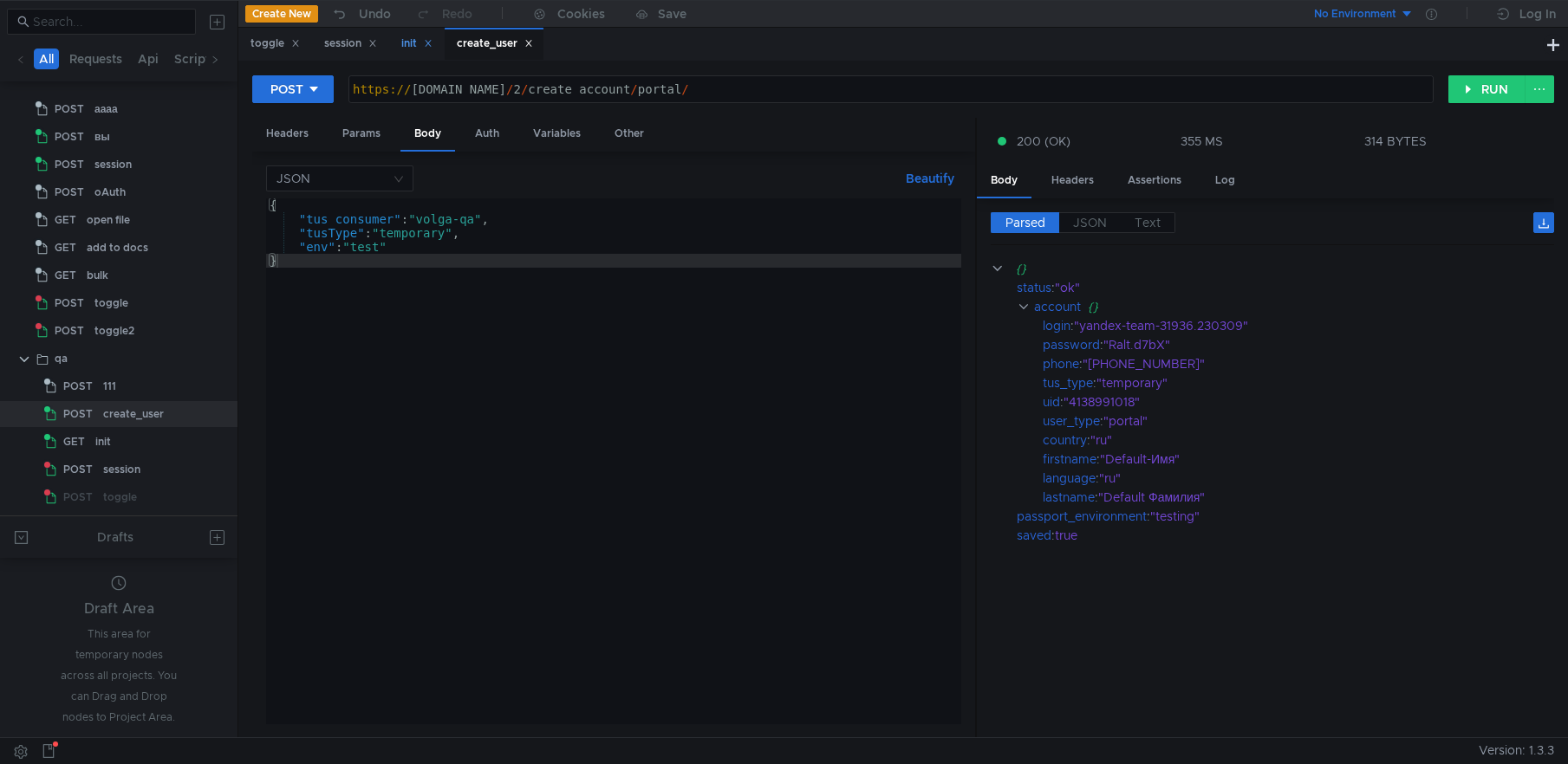
click at [410, 45] on div "init" at bounding box center [416, 44] width 31 height 18
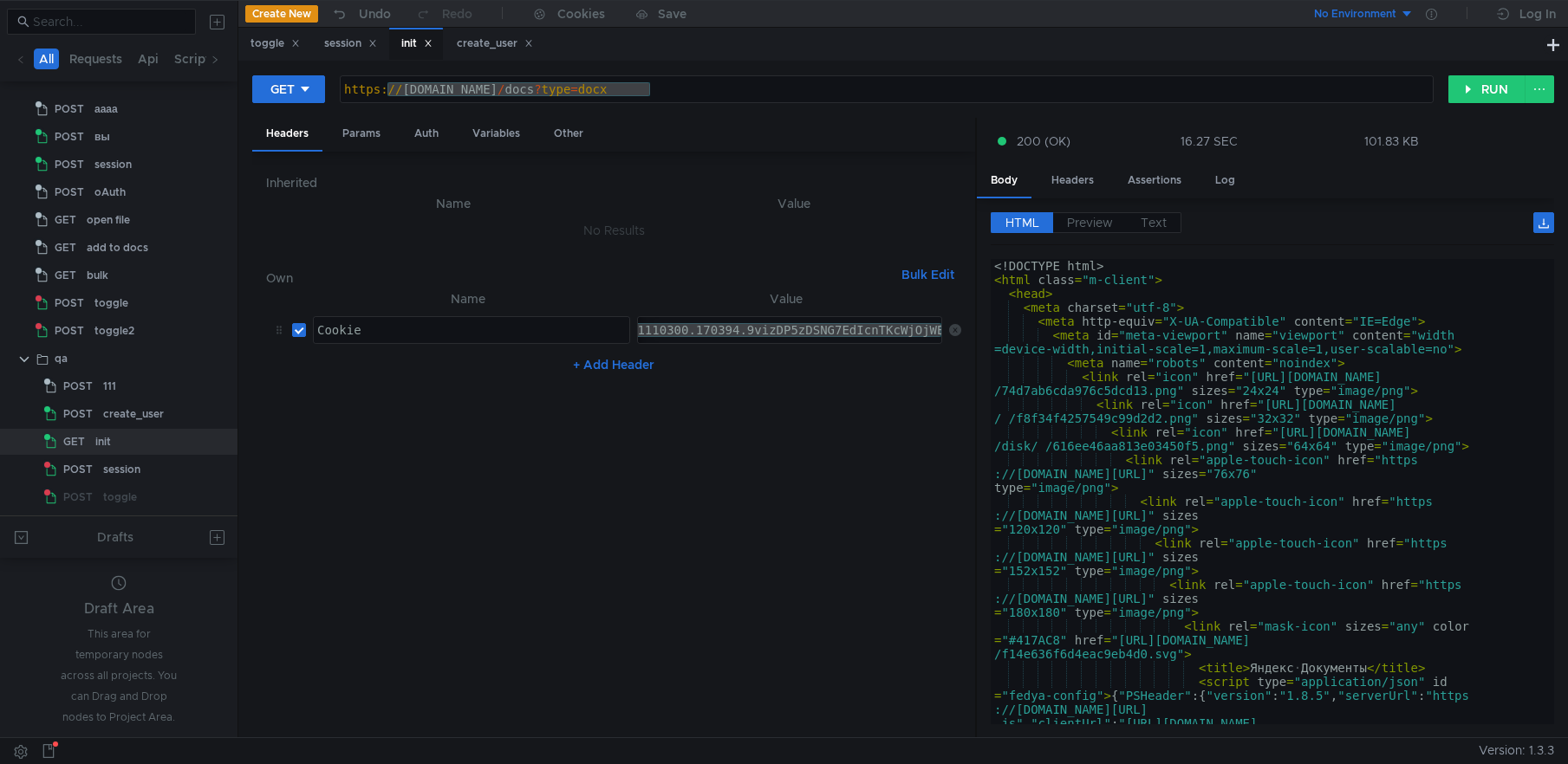
click at [800, 467] on nz-table "Name Value Cookie ההההההההההההההההההההההההההההההההההההההההההההההההההההההההההההה…" at bounding box center [613, 506] width 695 height 436
click at [748, 329] on div "Session_id=3:1755263354.0.0.1755263354929:A4CMJQ:19aa.1.2:2|4138991018.-1.2.3:1…" at bounding box center [453, 344] width 983 height 42
click at [270, 46] on div "toggle" at bounding box center [275, 44] width 49 height 18
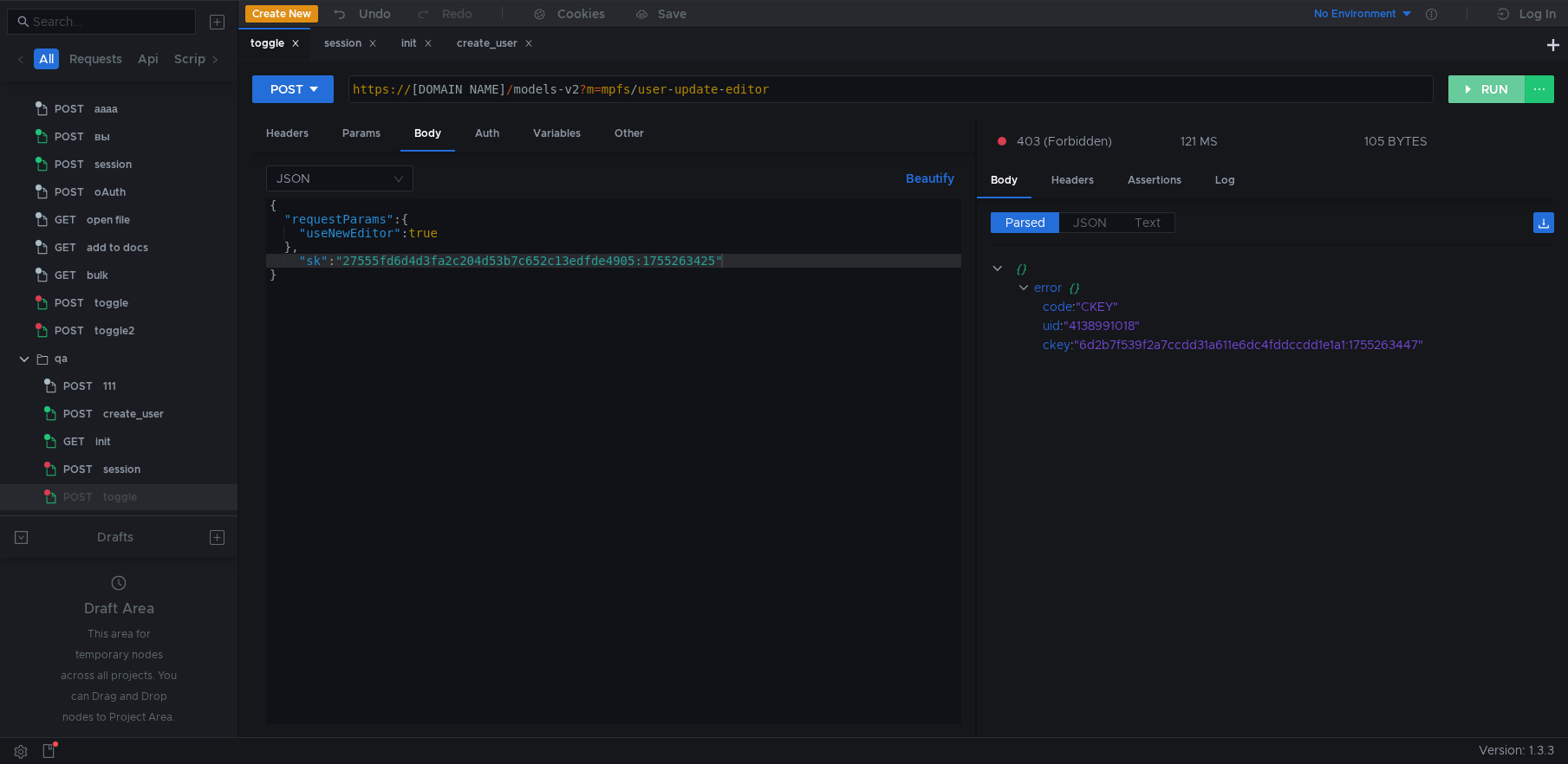
click at [1466, 93] on button "RUN" at bounding box center [1486, 89] width 77 height 27
click at [800, 80] on div "https:// [DOMAIN_NAME] / models-v2 ? m = mpfs / user - update - editor" at bounding box center [890, 88] width 1084 height 26
click at [293, 128] on div "Headers" at bounding box center [287, 134] width 70 height 32
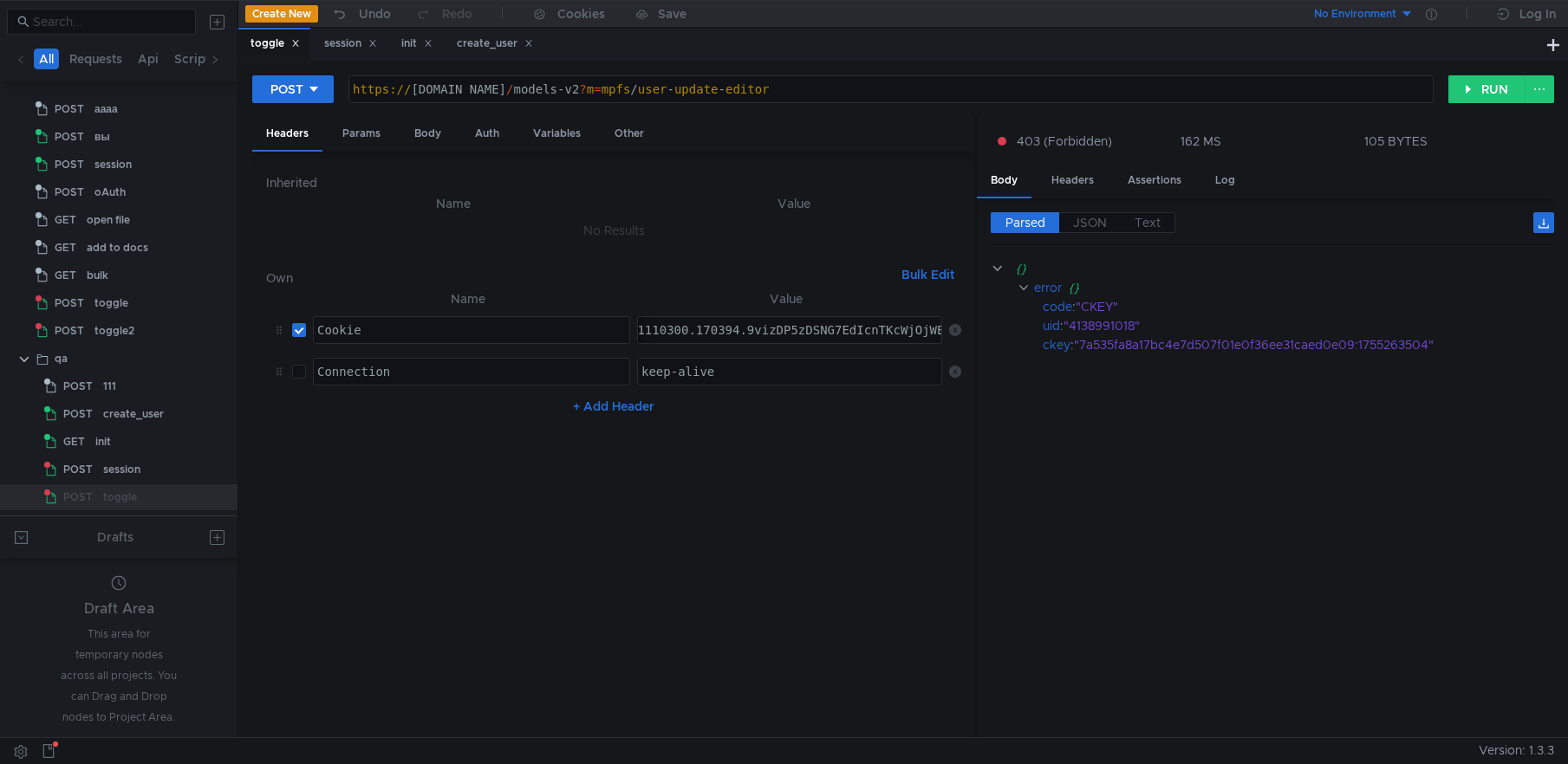
click at [807, 744] on div at bounding box center [742, 751] width 1472 height 26
click at [746, 574] on nz-table "Name Value Cookie ההההההההההההההההההההההההההההההההההההההההההההההההההההההההההההה…" at bounding box center [613, 506] width 695 height 436
click at [491, 42] on div "create_user" at bounding box center [495, 44] width 76 height 18
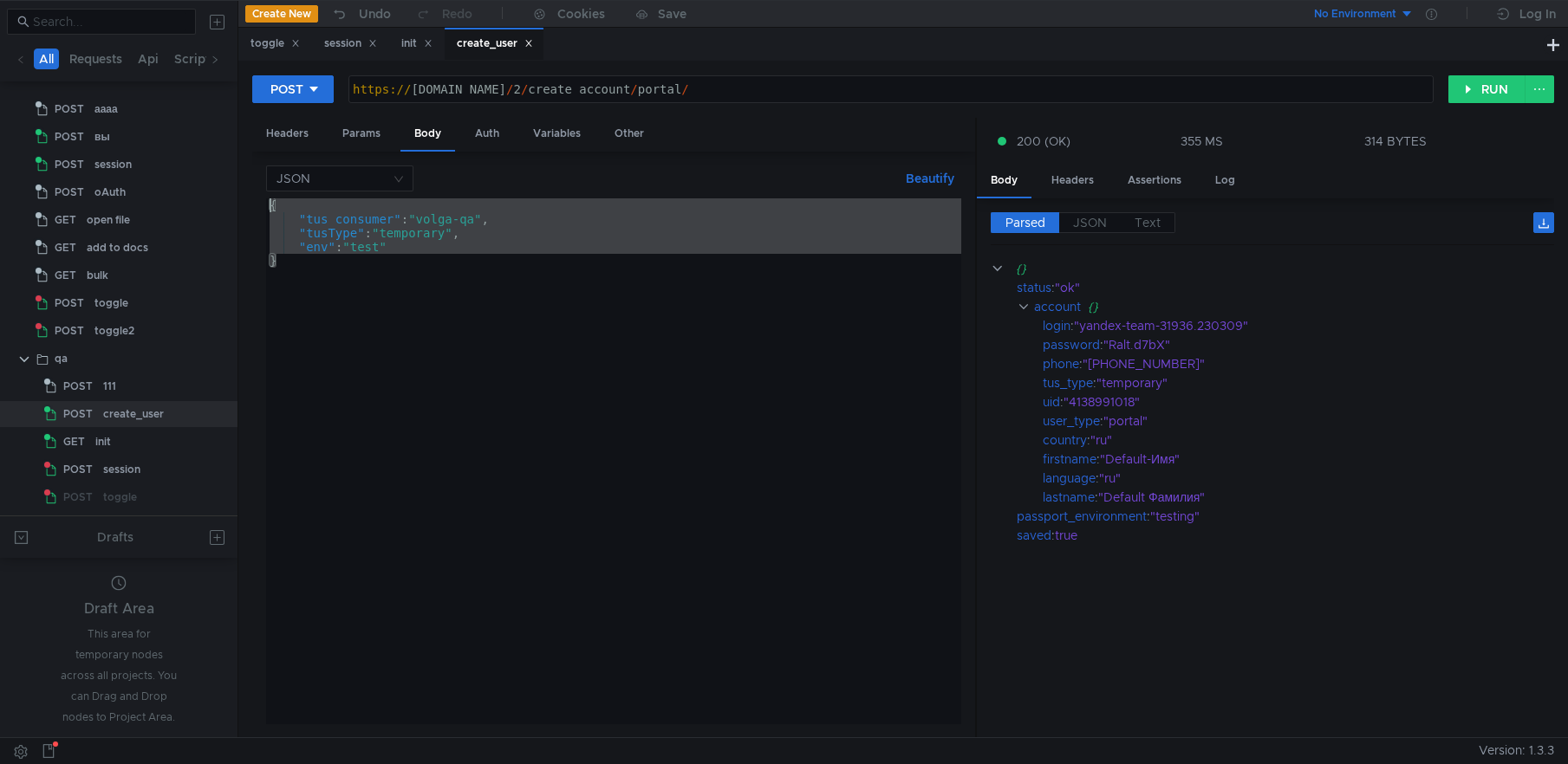
drag, startPoint x: 283, startPoint y: 250, endPoint x: 242, endPoint y: 196, distance: 67.8
click at [242, 196] on div "POST https:// [DOMAIN_NAME] / 2 / create_account / portal / ההההההההההההההההההה…" at bounding box center [903, 399] width 1330 height 677
type textarea "{ "tus_consumer": "volga-qa","
click at [282, 132] on div "Headers" at bounding box center [287, 134] width 70 height 32
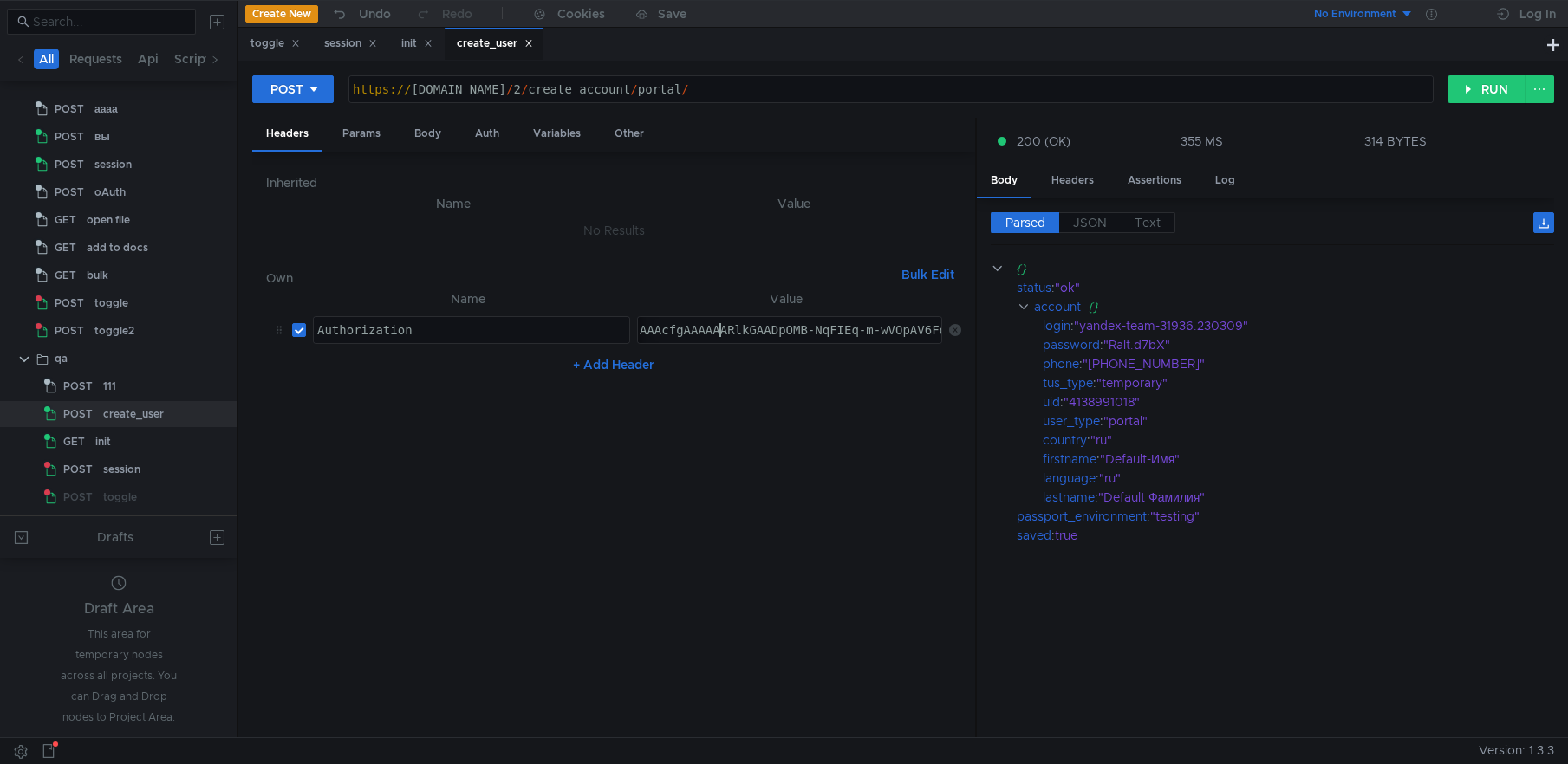
click at [713, 325] on div "OAuth y1_AQAD-qJSNPD_AAAcfgAAAAAARlkGAADpOMB-NqFIEq-m-wVOpAV6FqBYlA" at bounding box center [730, 344] width 495 height 42
click at [341, 45] on div "session" at bounding box center [351, 44] width 53 height 18
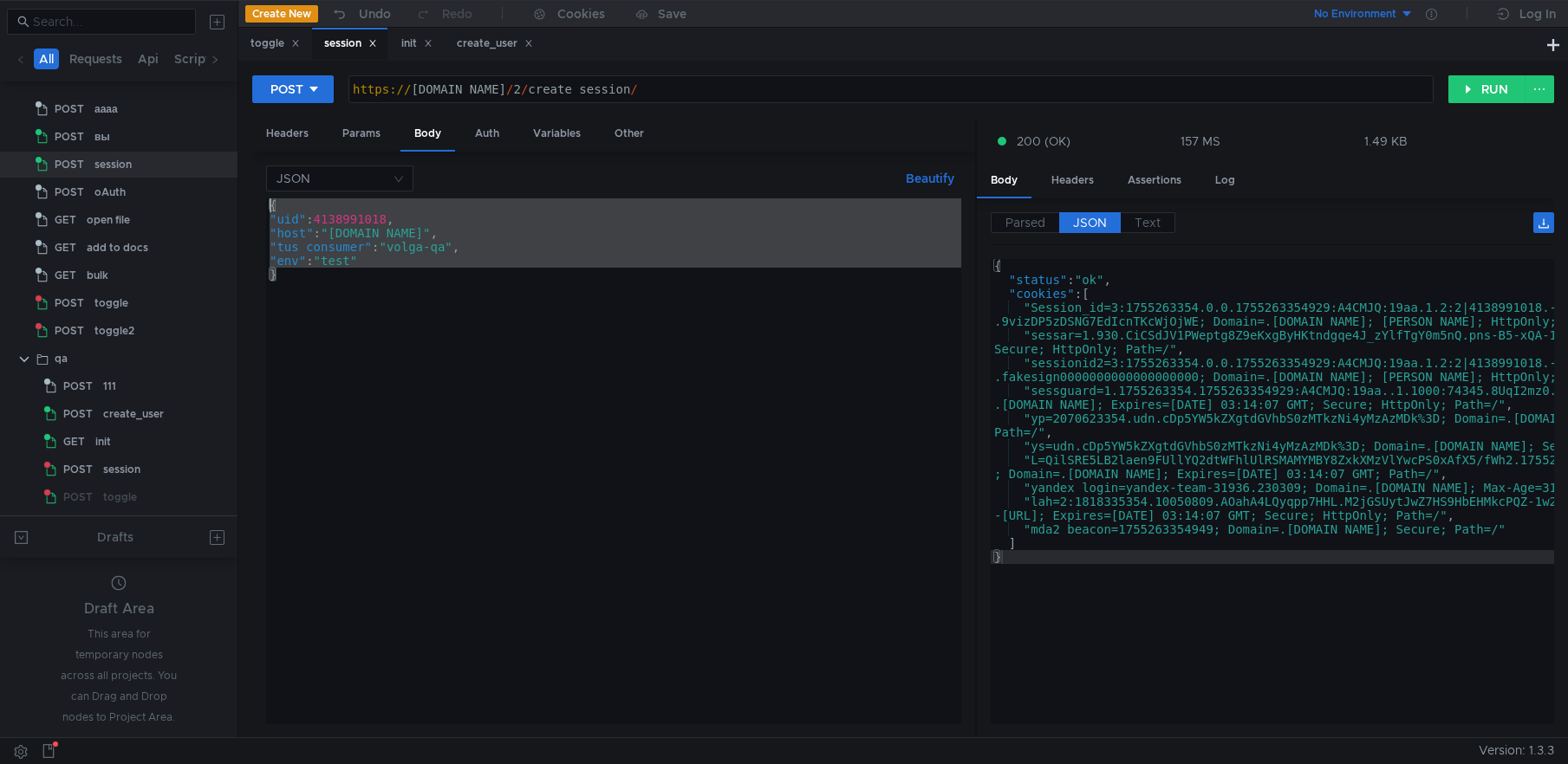
drag, startPoint x: 301, startPoint y: 275, endPoint x: 234, endPoint y: 202, distance: 99.1
click at [234, 202] on as-split "All Requests Api Scripts Project Temp Project POST аааа POST вы POST session PO…" at bounding box center [784, 369] width 1568 height 737
type textarea "{ "uid": 4138991018,"
